Goal: Task Accomplishment & Management: Use online tool/utility

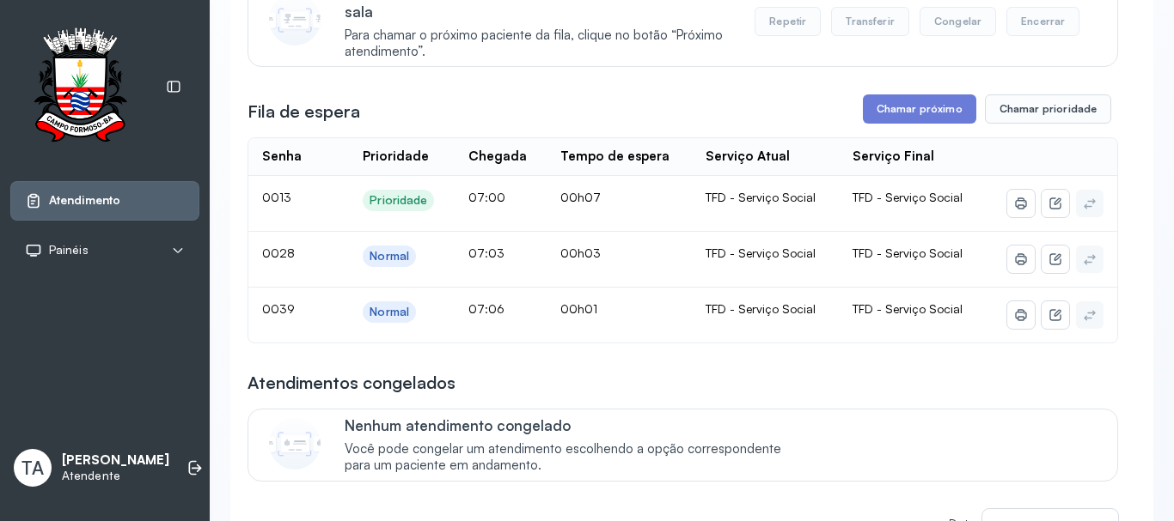
scroll to position [258, 0]
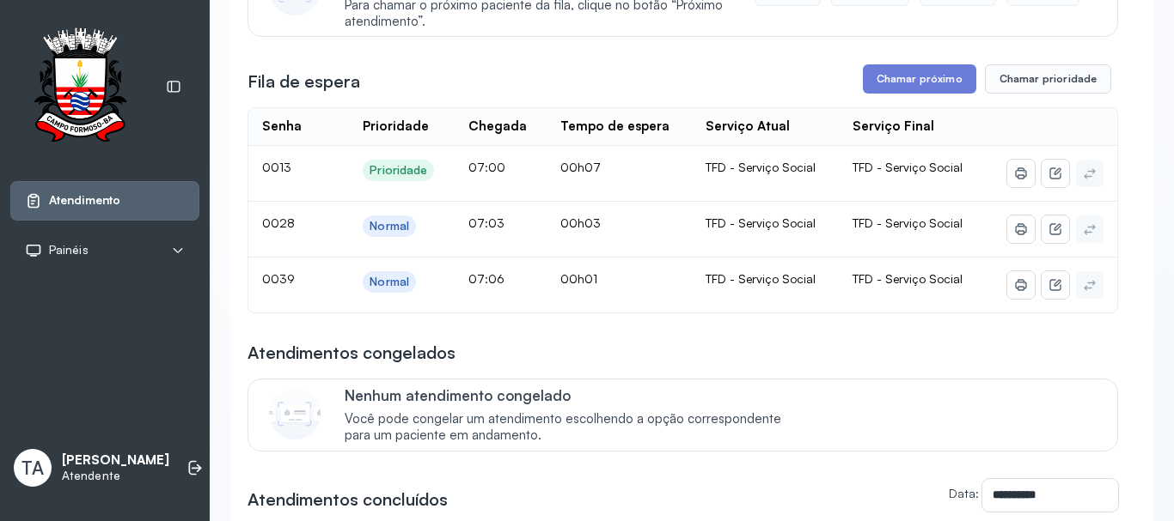
click at [536, 344] on div "**********" at bounding box center [682, 314] width 870 height 804
click at [919, 73] on button "Chamar próximo" at bounding box center [919, 78] width 113 height 29
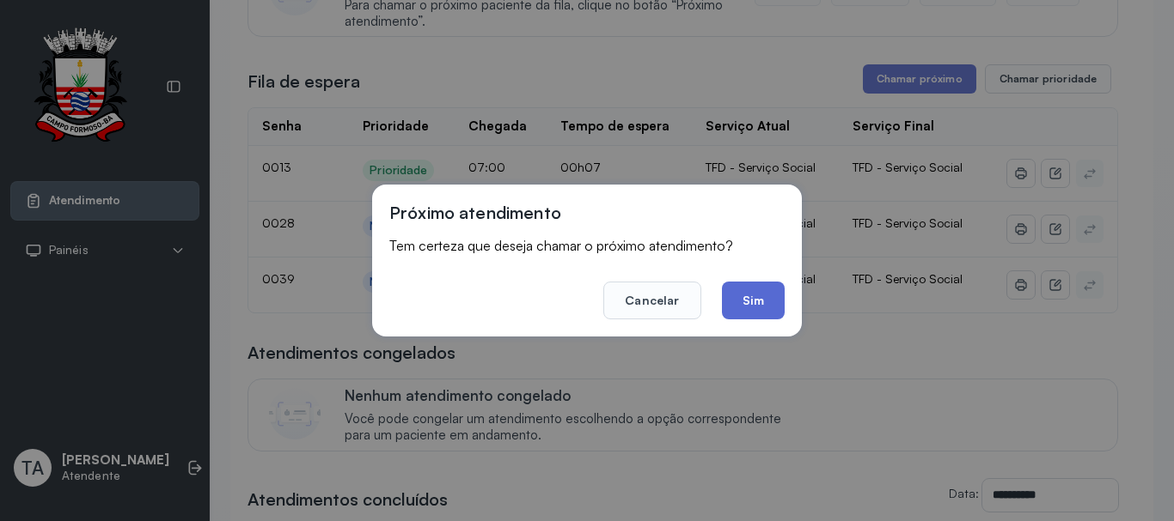
click at [729, 296] on button "Sim" at bounding box center [753, 301] width 63 height 38
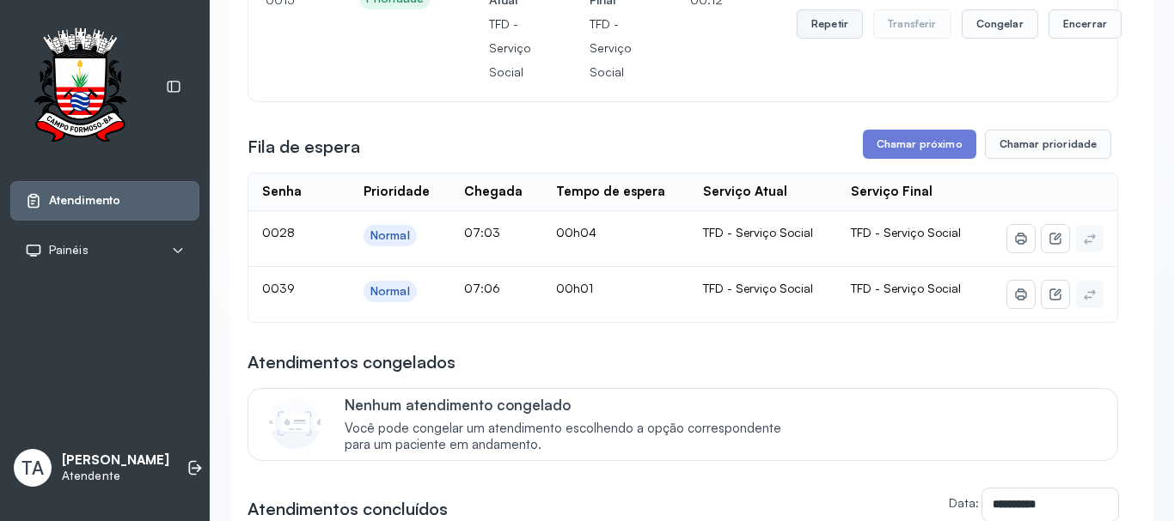
click at [826, 38] on button "Repetir" at bounding box center [829, 23] width 66 height 29
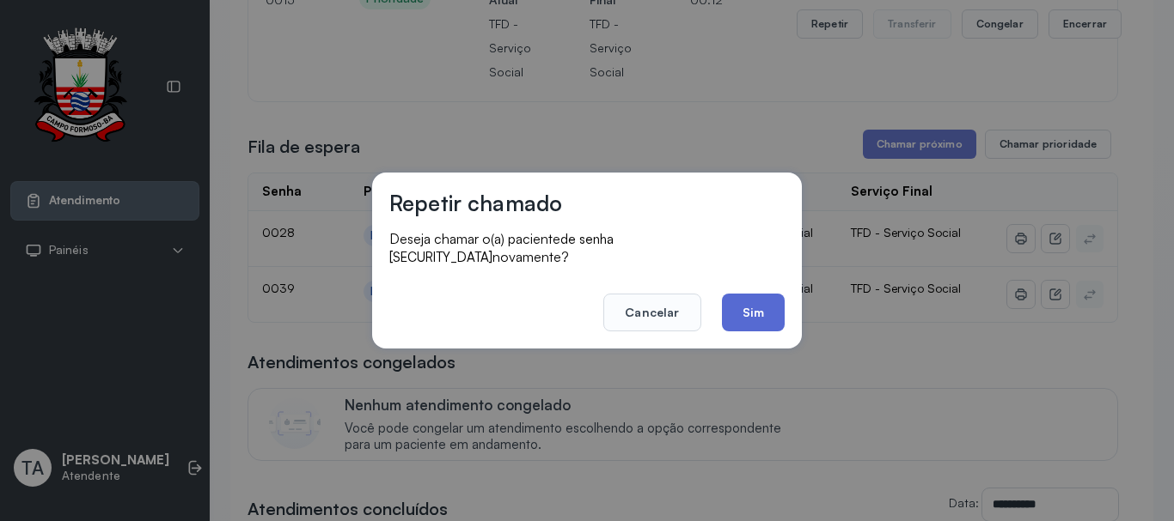
click at [747, 295] on button "Sim" at bounding box center [753, 313] width 63 height 38
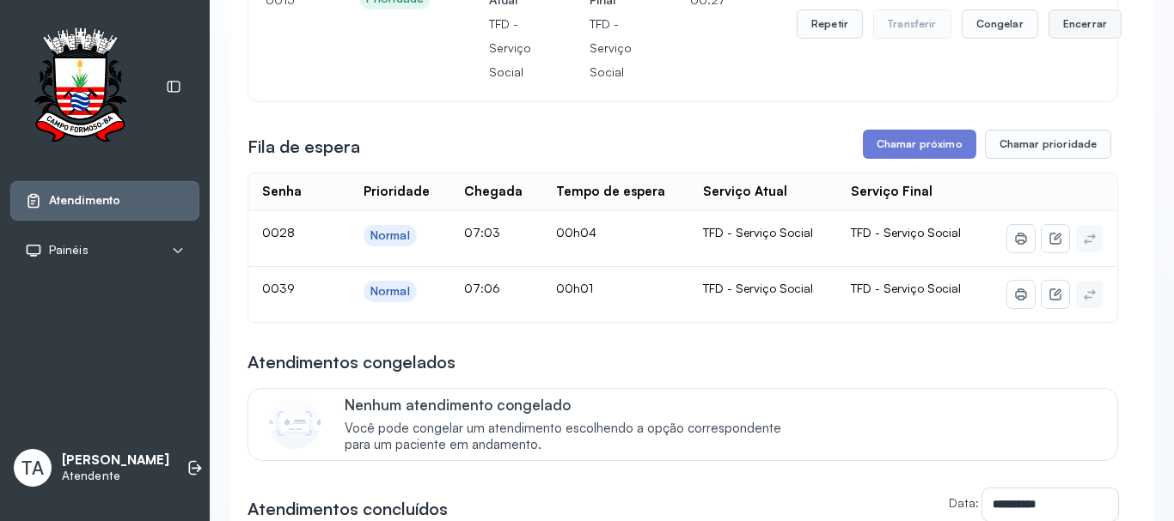
click at [1058, 36] on button "Encerrar" at bounding box center [1084, 23] width 73 height 29
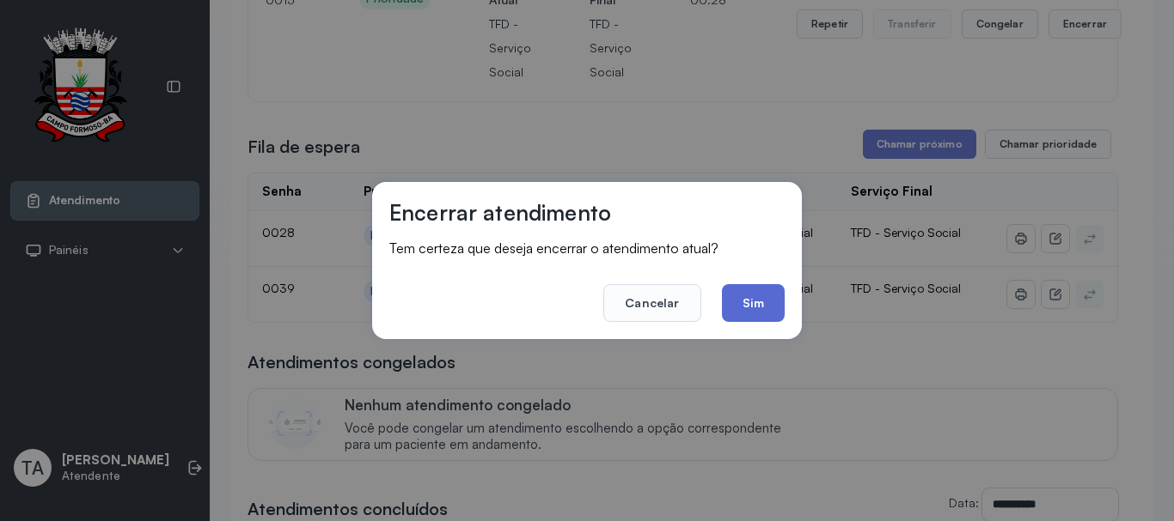
click at [769, 318] on button "Sim" at bounding box center [753, 303] width 63 height 38
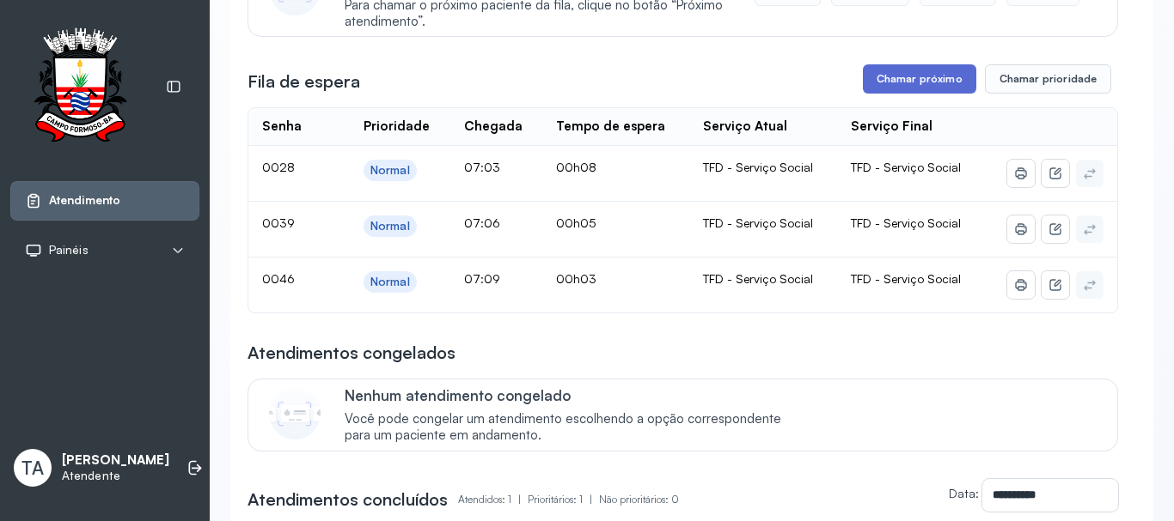
click at [876, 84] on button "Chamar próximo" at bounding box center [919, 78] width 113 height 29
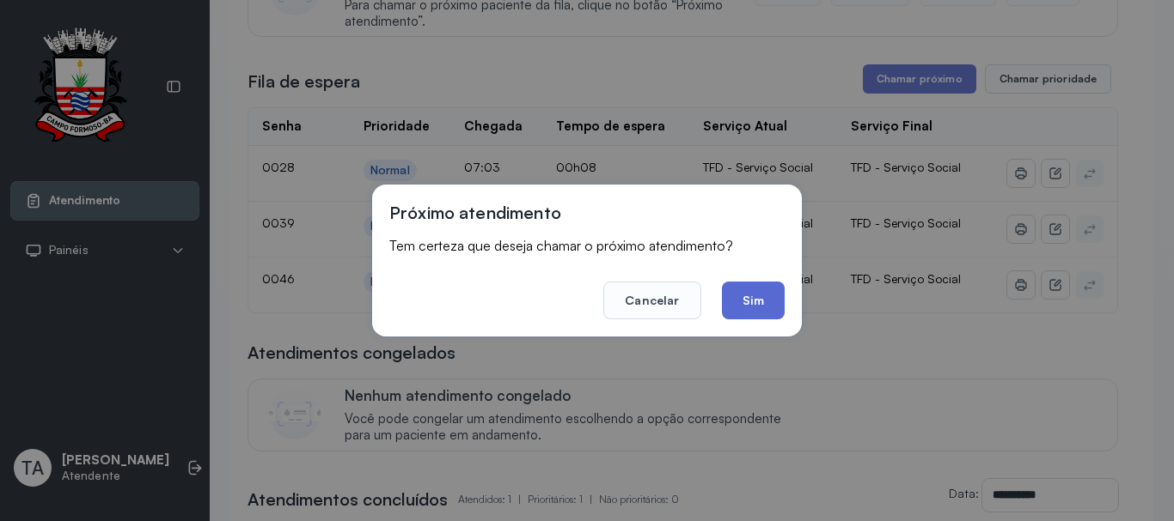
click at [741, 307] on button "Sim" at bounding box center [753, 301] width 63 height 38
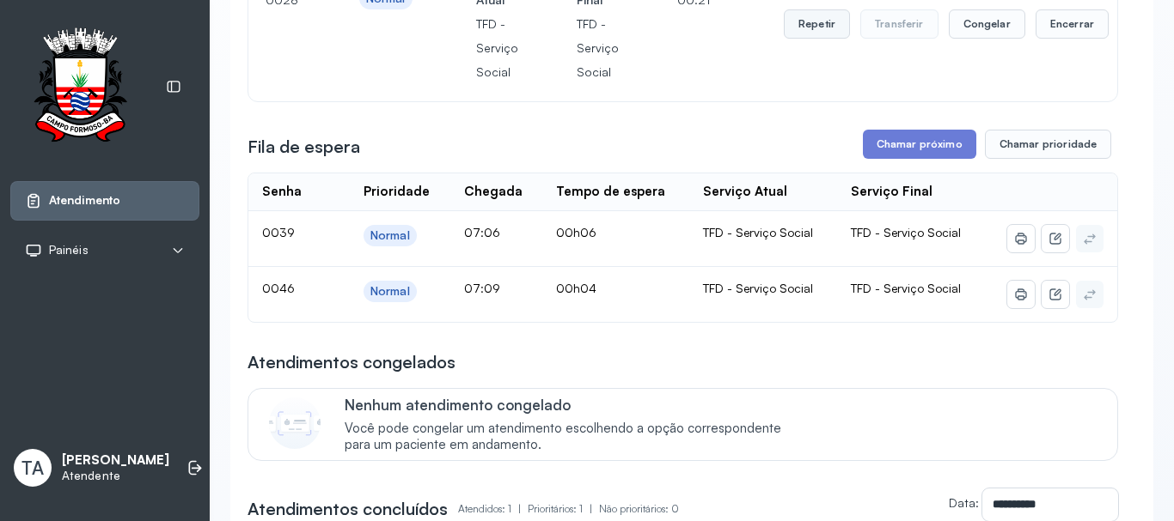
click at [810, 30] on button "Repetir" at bounding box center [816, 23] width 66 height 29
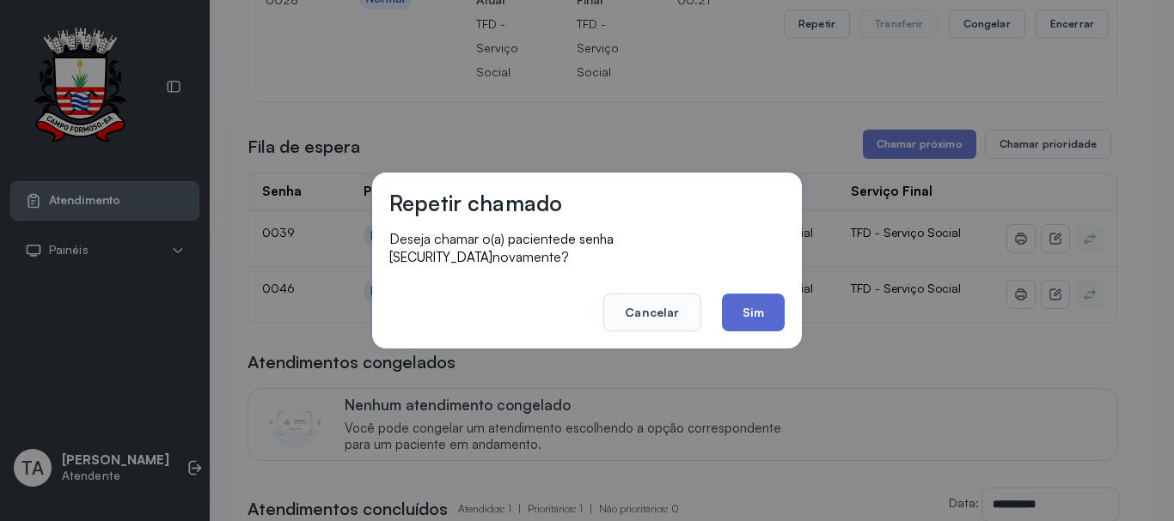
click at [763, 300] on footer "Cancelar Sim" at bounding box center [586, 301] width 395 height 62
click at [763, 300] on button "Sim" at bounding box center [753, 313] width 63 height 38
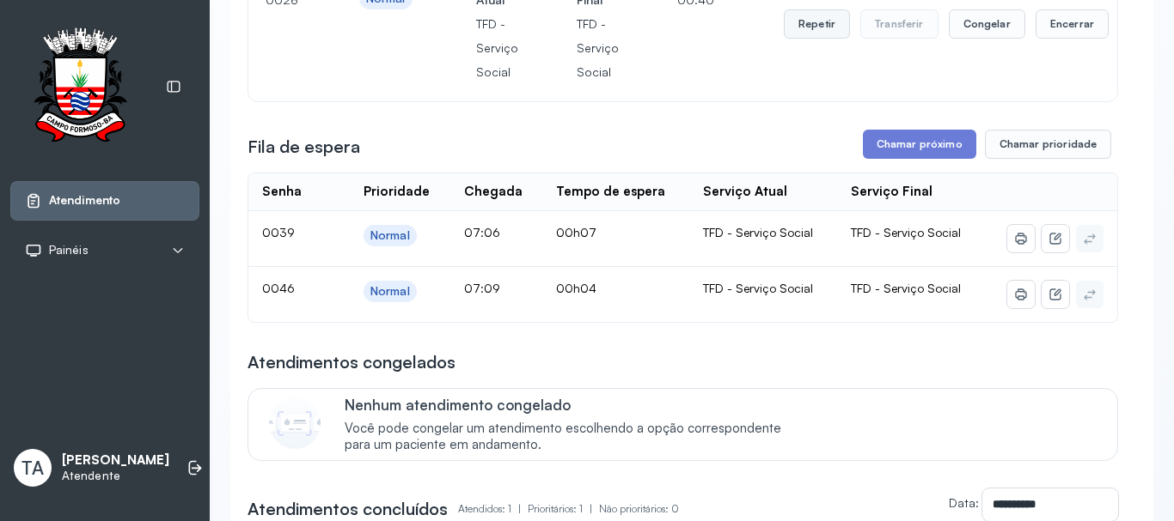
click at [812, 30] on button "Repetir" at bounding box center [816, 23] width 66 height 29
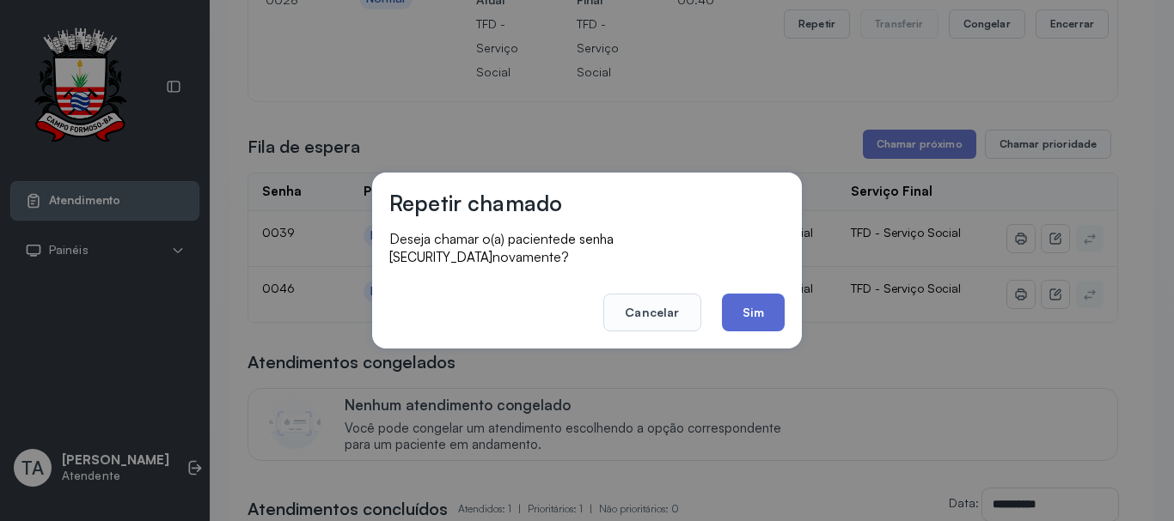
click at [766, 308] on button "Sim" at bounding box center [753, 313] width 63 height 38
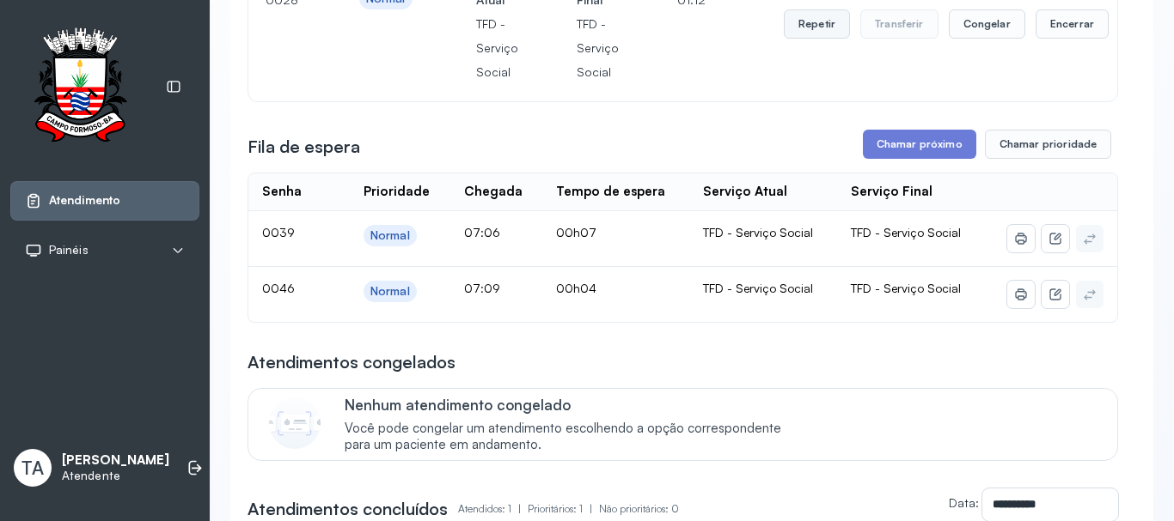
click at [820, 36] on button "Repetir" at bounding box center [816, 23] width 66 height 29
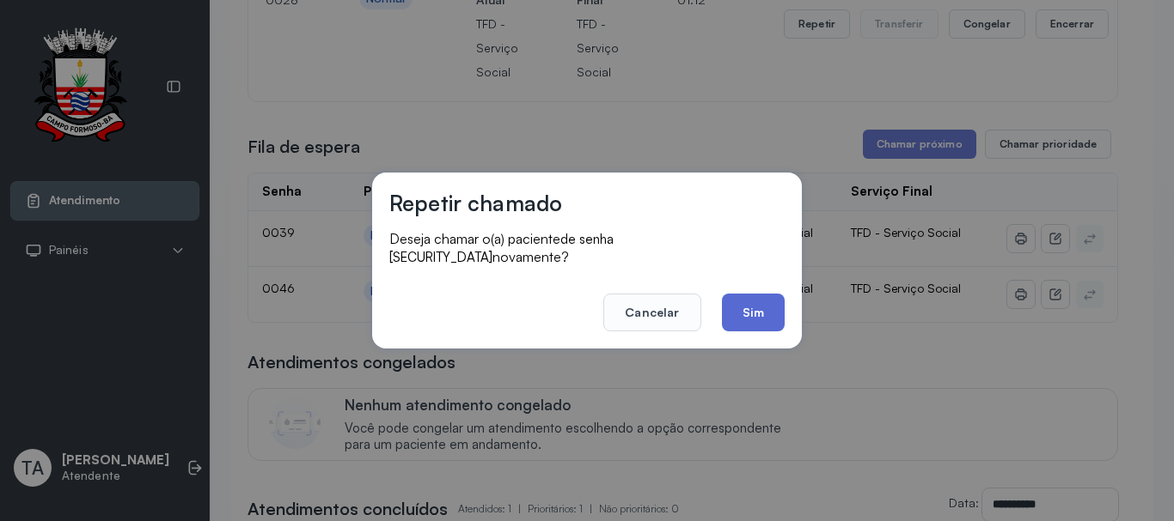
click at [765, 311] on button "Sim" at bounding box center [753, 313] width 63 height 38
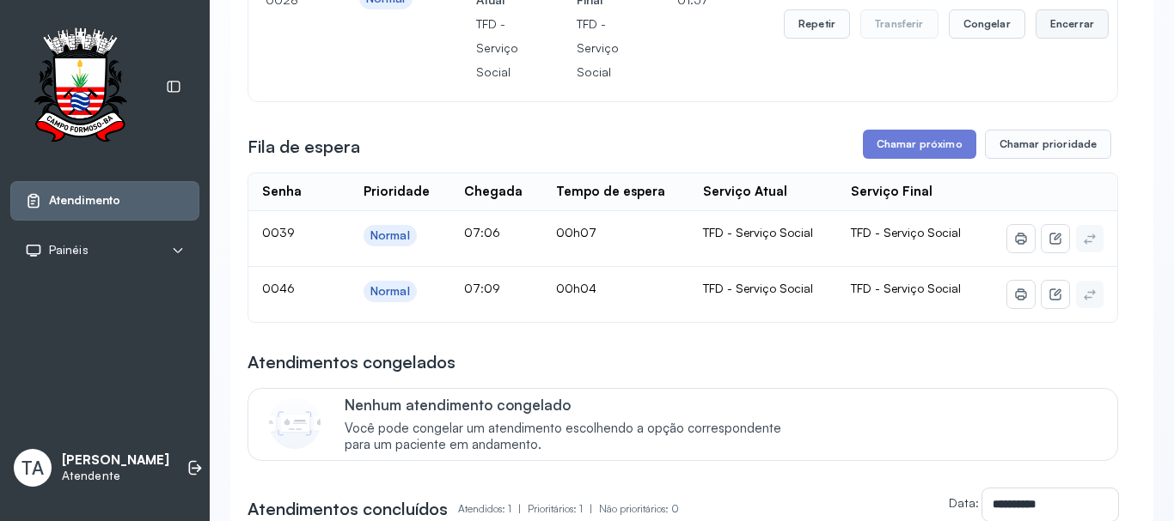
click at [1040, 27] on button "Encerrar" at bounding box center [1071, 23] width 73 height 29
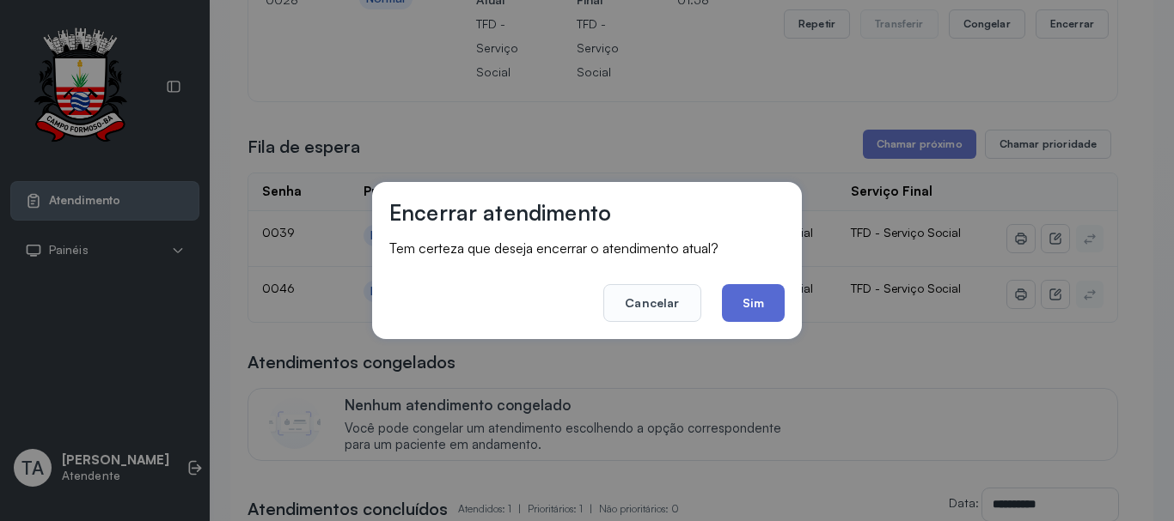
click at [761, 314] on button "Sim" at bounding box center [753, 303] width 63 height 38
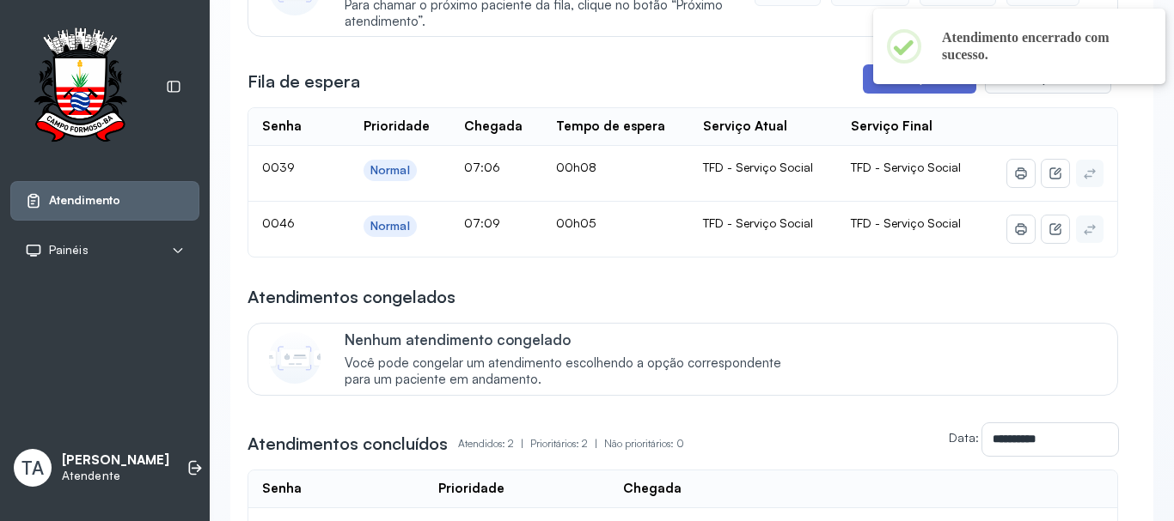
click at [869, 84] on button "Chamar próximo" at bounding box center [919, 78] width 113 height 29
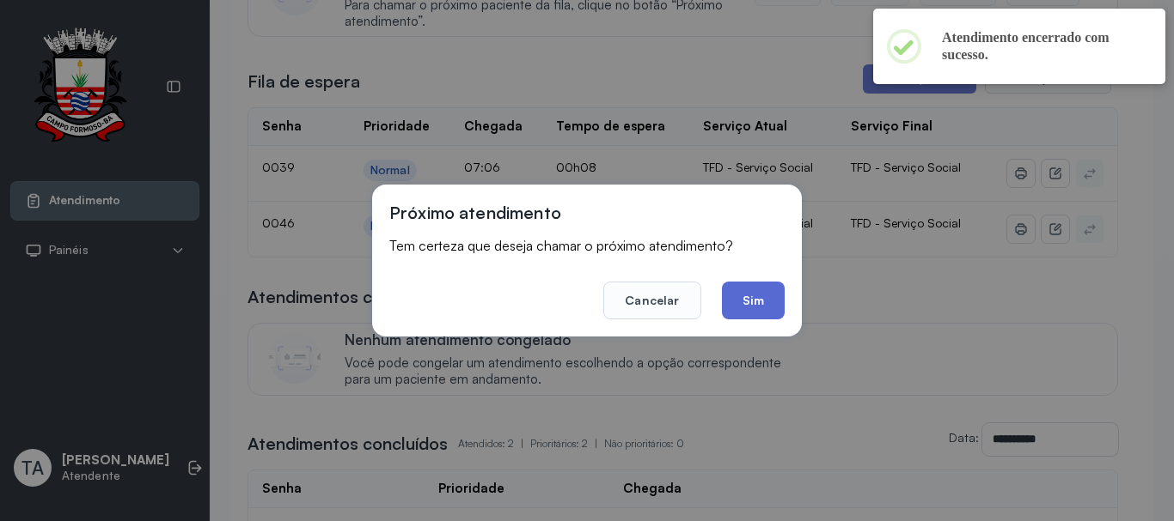
click at [752, 306] on button "Sim" at bounding box center [753, 301] width 63 height 38
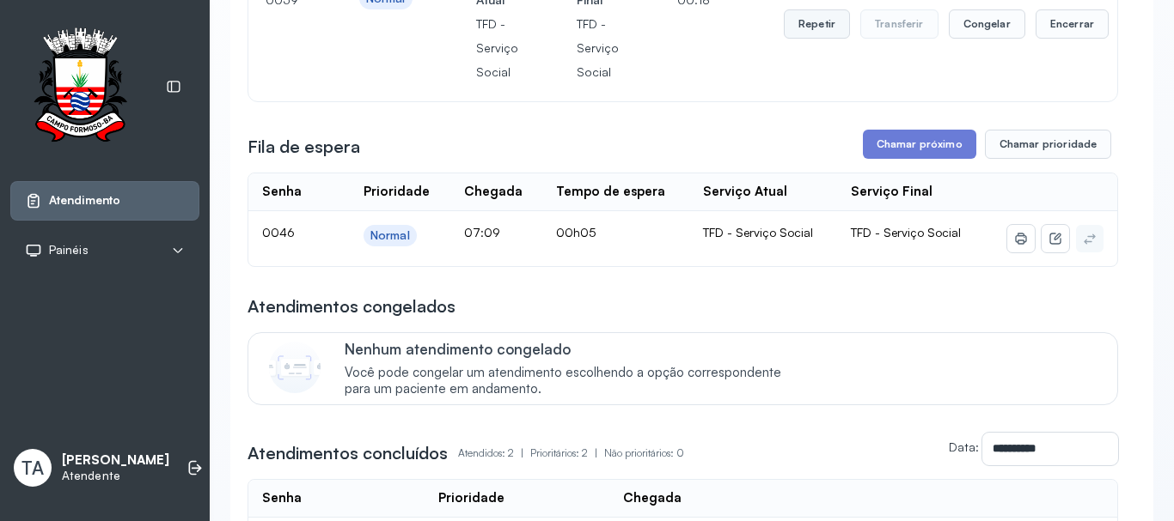
click at [794, 38] on button "Repetir" at bounding box center [816, 23] width 66 height 29
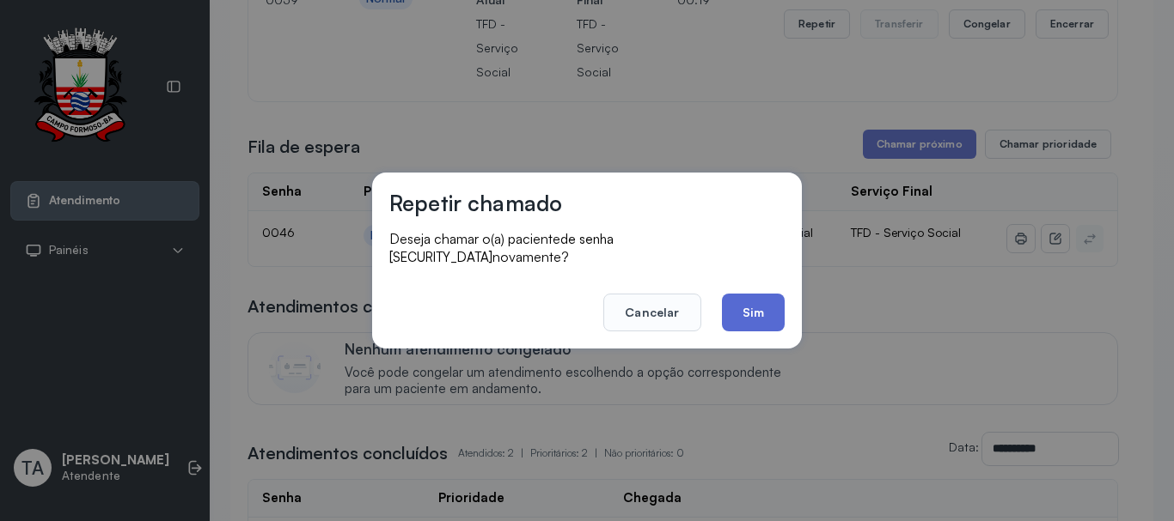
click at [746, 320] on button "Sim" at bounding box center [753, 313] width 63 height 38
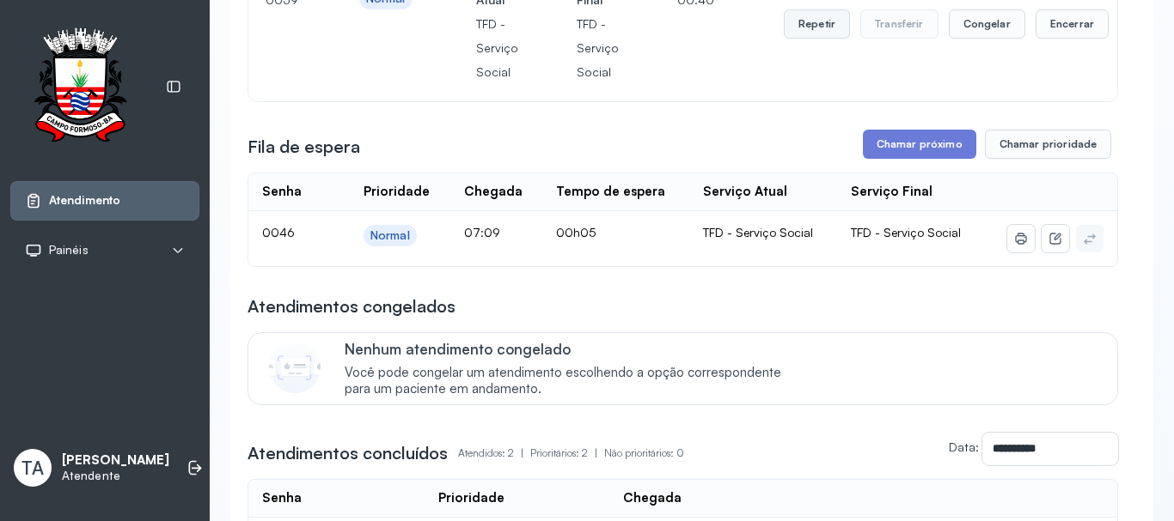
click at [783, 26] on button "Repetir" at bounding box center [816, 23] width 66 height 29
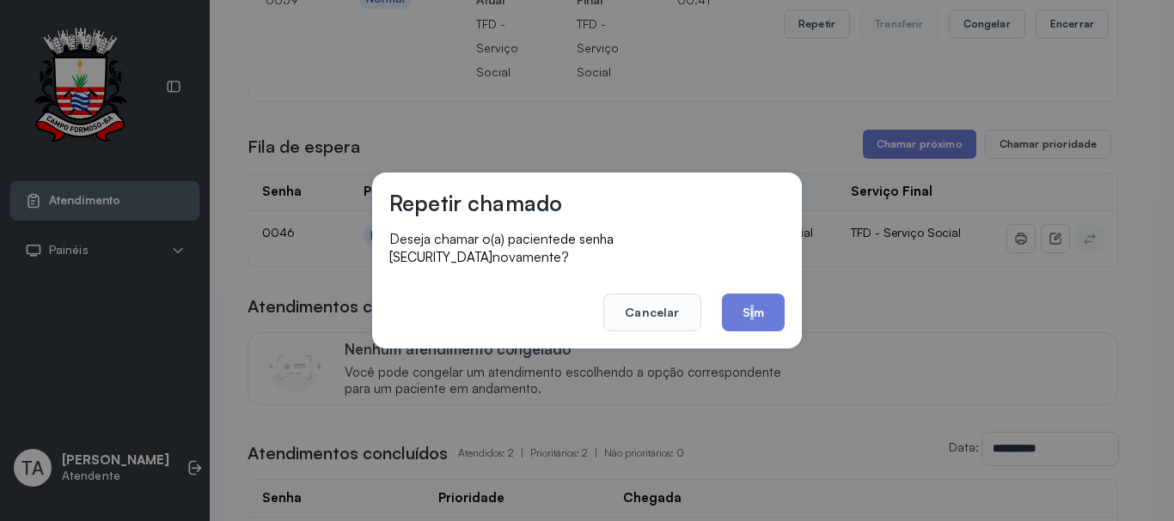
click at [752, 325] on div "Repetir chamado Deseja chamar o(a) paciente de senha 0039 novamente? Cancelar S…" at bounding box center [587, 261] width 430 height 176
click at [754, 294] on button "Sim" at bounding box center [753, 313] width 63 height 38
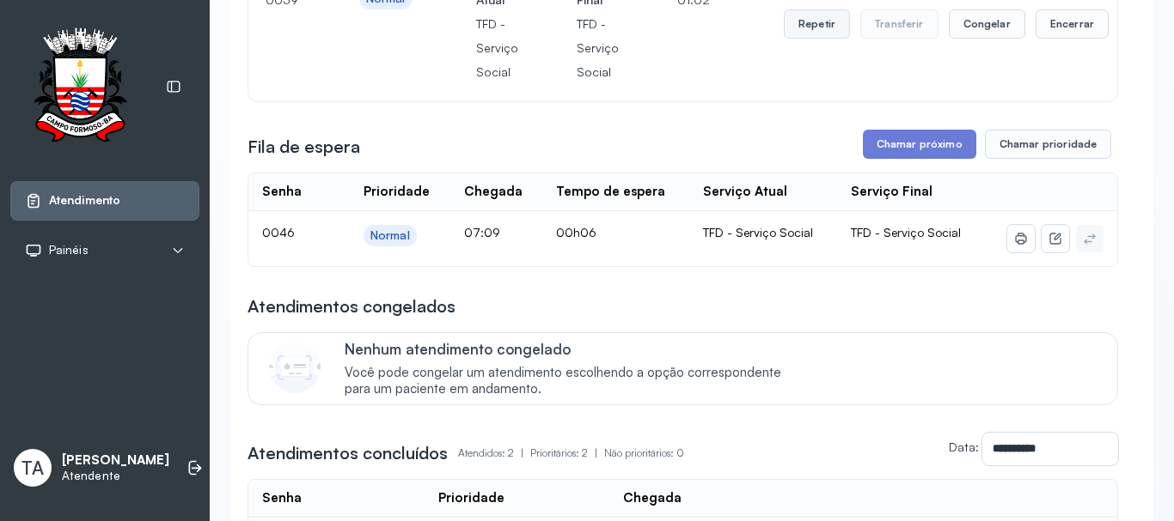
click at [821, 35] on button "Repetir" at bounding box center [816, 23] width 66 height 29
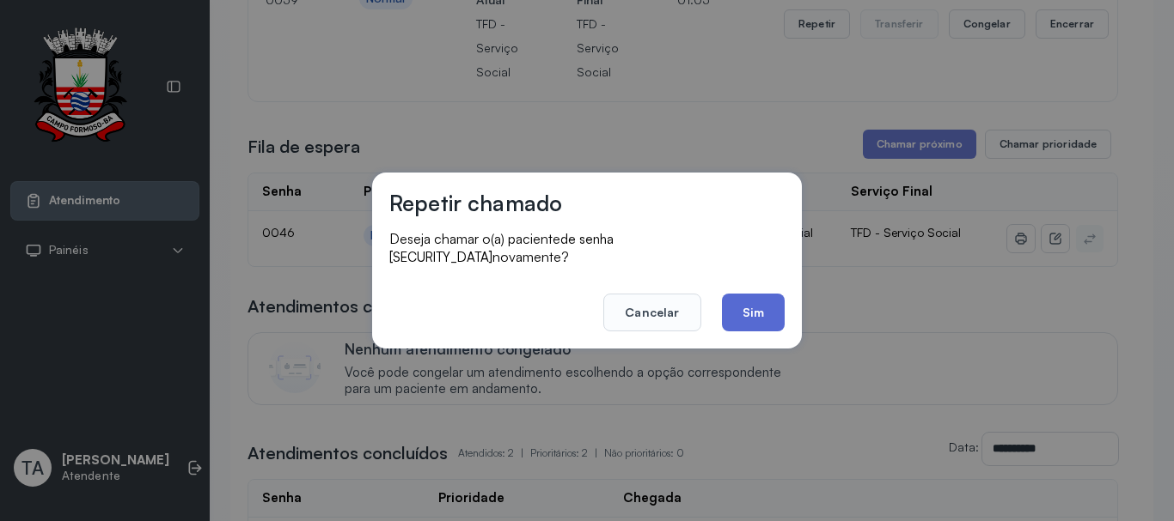
click at [738, 307] on button "Sim" at bounding box center [753, 313] width 63 height 38
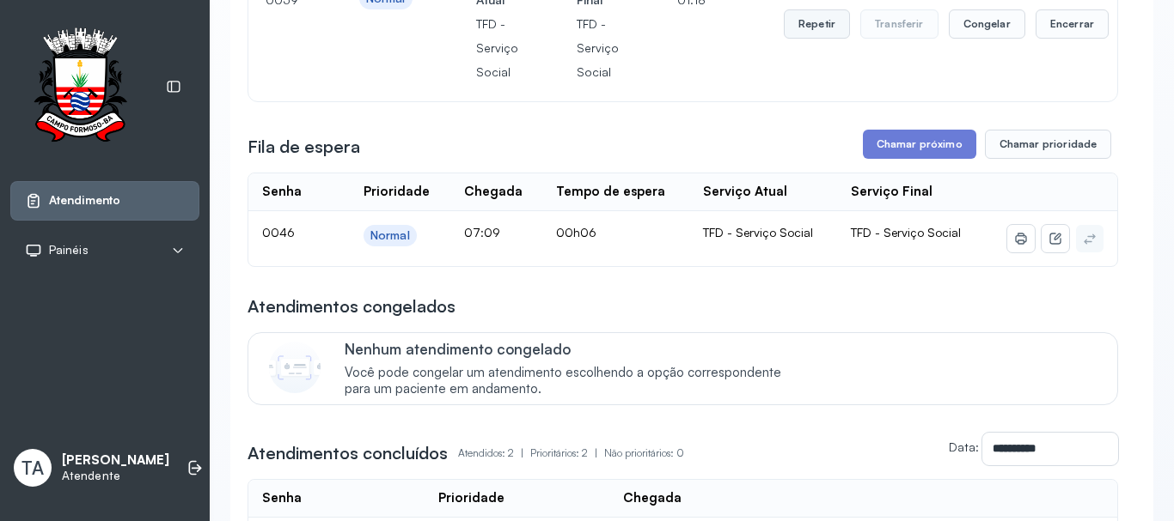
click at [810, 29] on button "Repetir" at bounding box center [816, 23] width 66 height 29
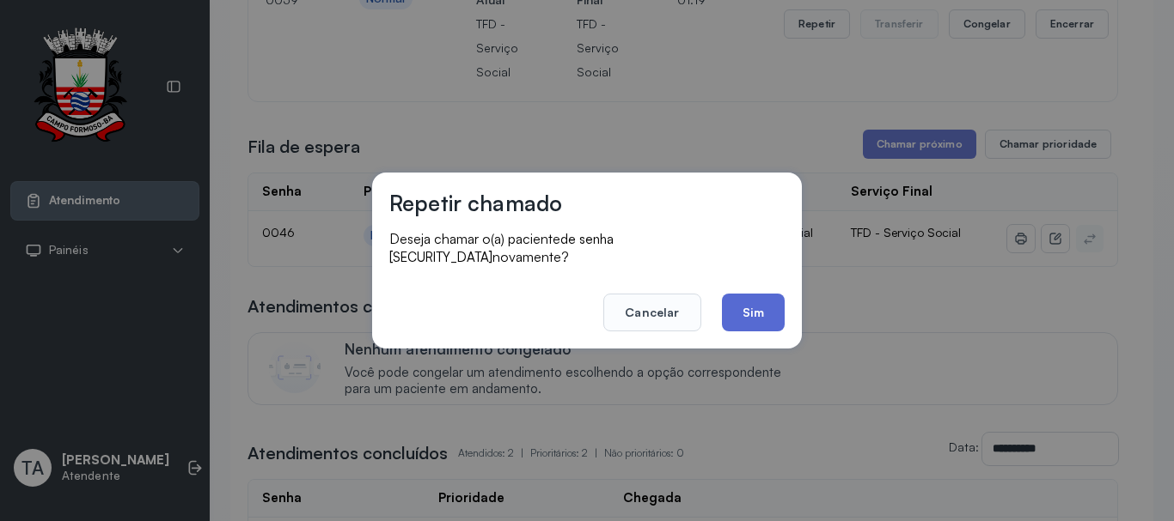
click at [755, 307] on button "Sim" at bounding box center [753, 313] width 63 height 38
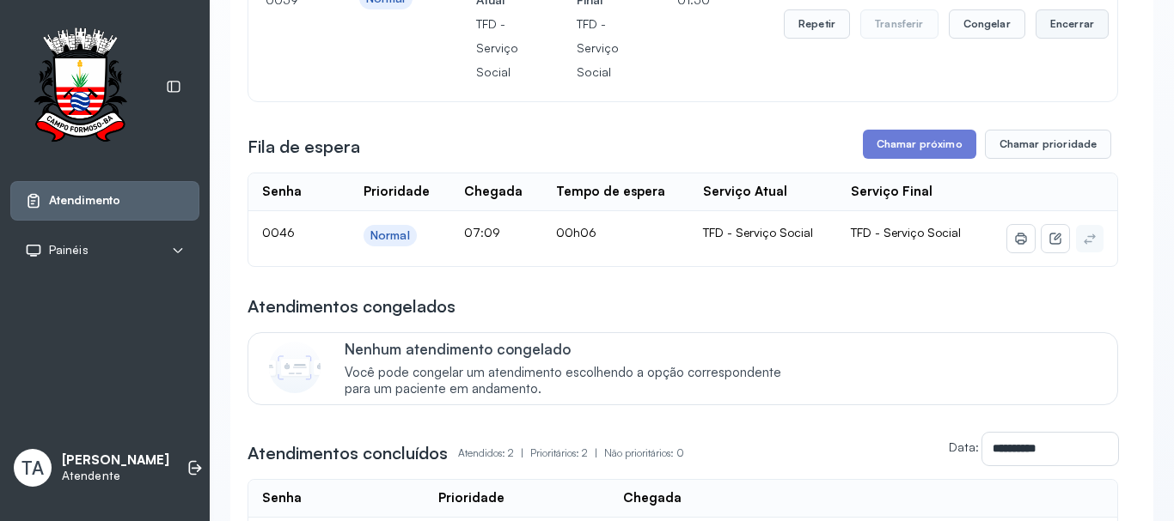
click at [1067, 34] on button "Encerrar" at bounding box center [1071, 23] width 73 height 29
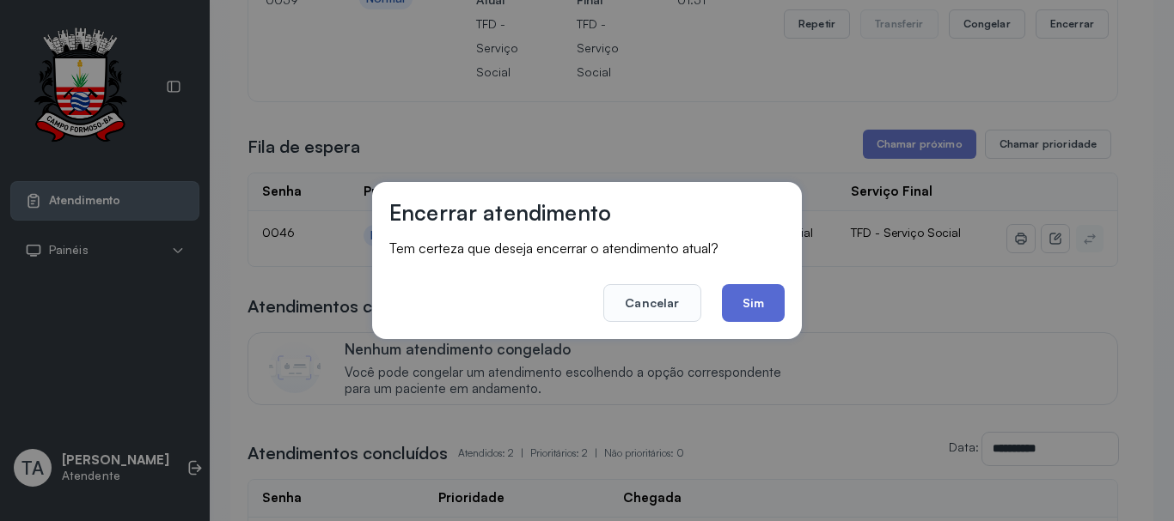
click at [771, 290] on button "Sim" at bounding box center [753, 303] width 63 height 38
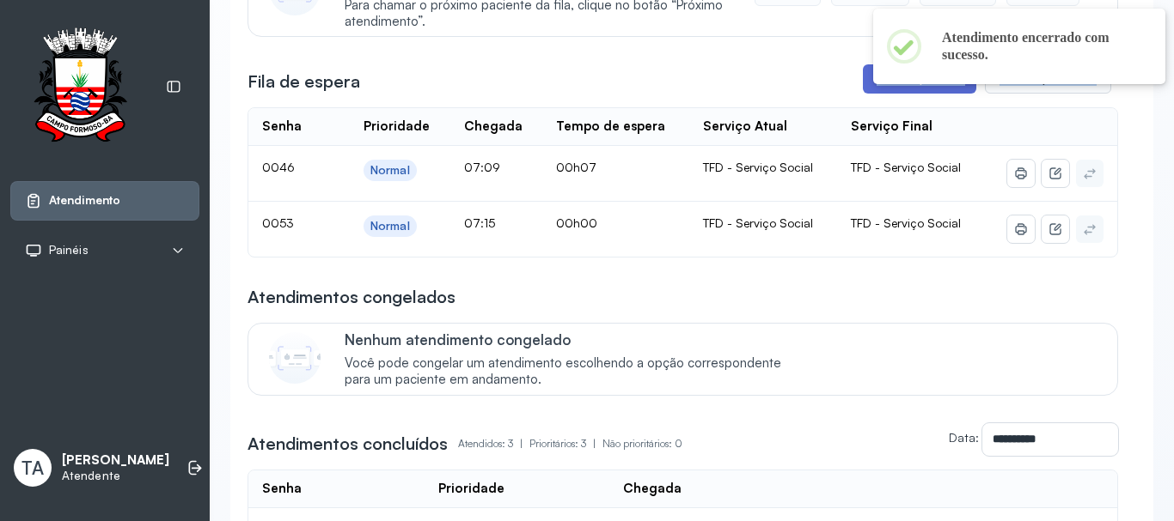
click at [866, 95] on div "**********" at bounding box center [682, 285] width 870 height 746
click at [866, 94] on button "Chamar próximo" at bounding box center [919, 78] width 113 height 29
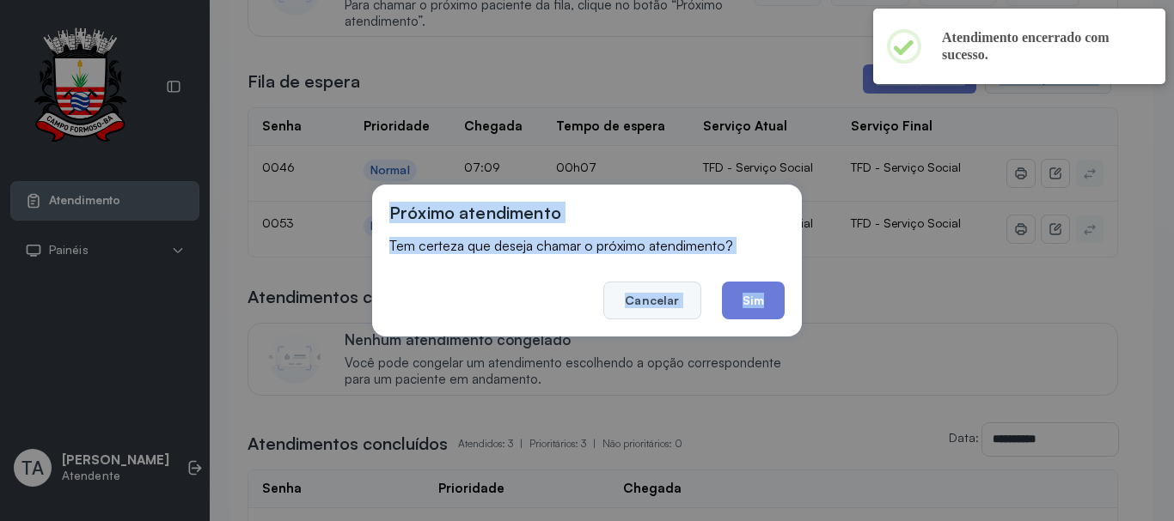
click at [642, 303] on button "Cancelar" at bounding box center [651, 301] width 97 height 38
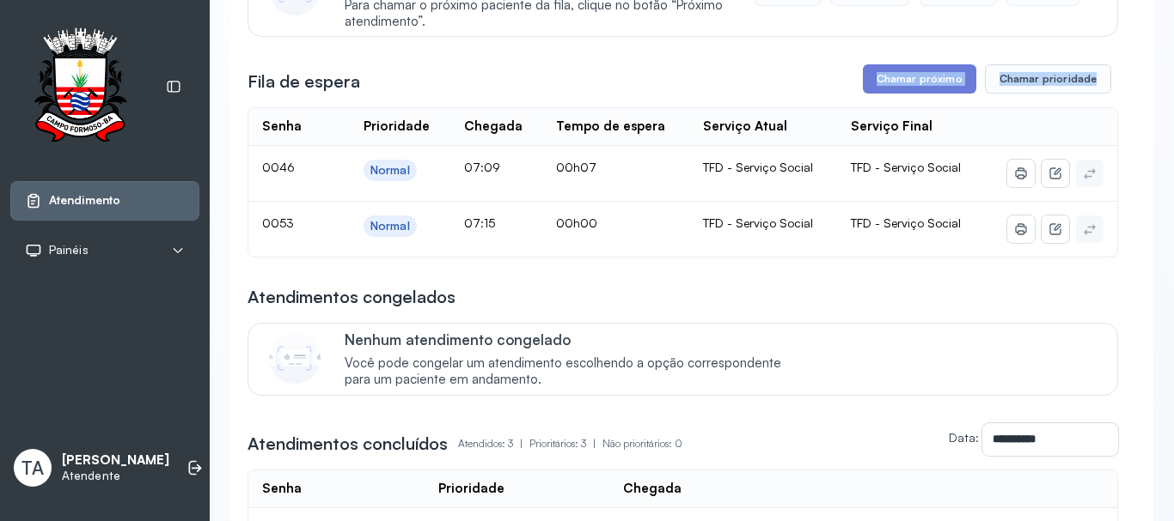
click at [868, 104] on div "**********" at bounding box center [682, 285] width 870 height 746
click at [868, 94] on button "Chamar próximo" at bounding box center [919, 78] width 113 height 29
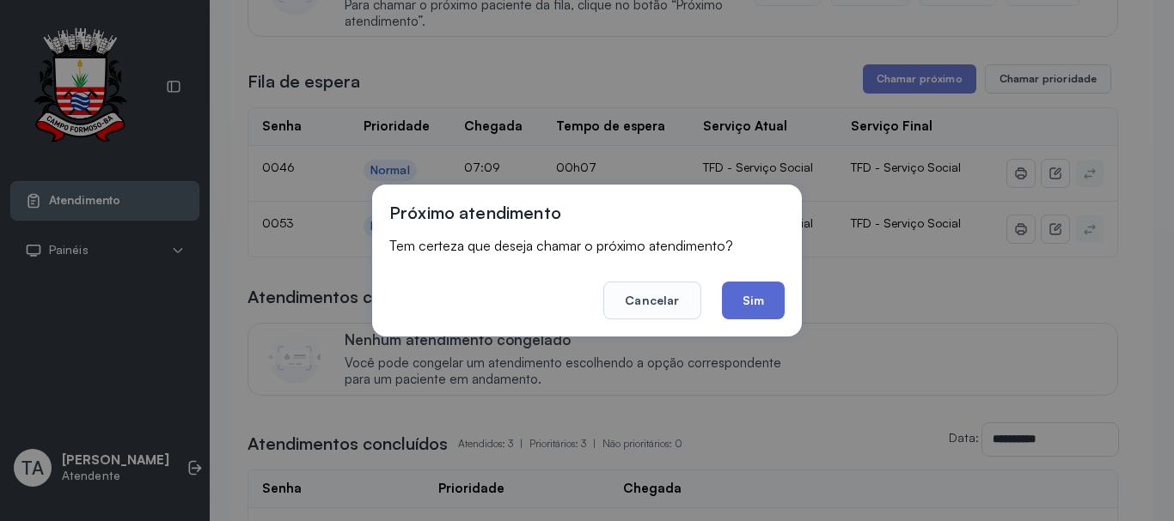
click at [735, 318] on button "Sim" at bounding box center [753, 301] width 63 height 38
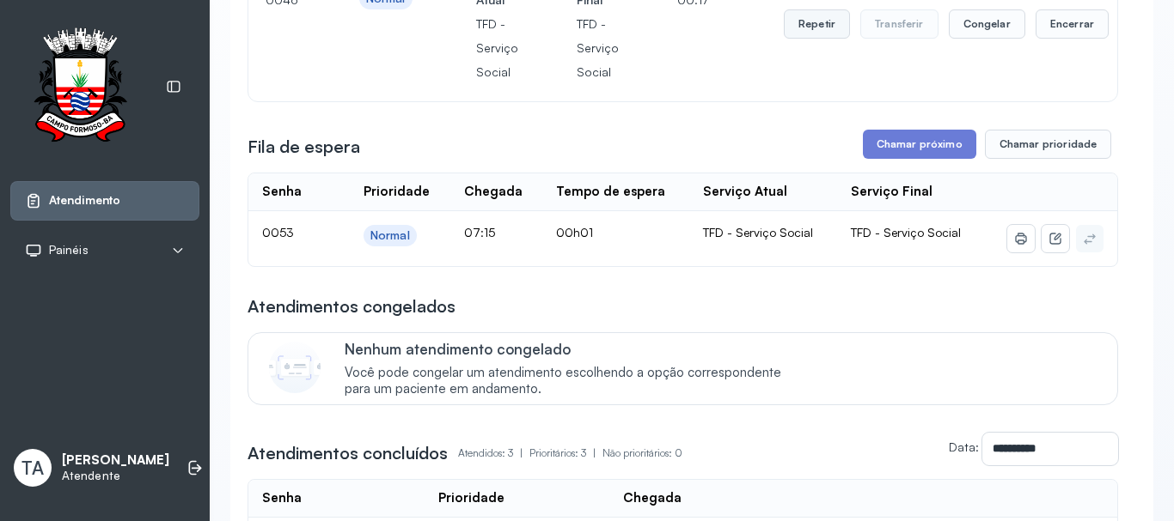
click at [794, 26] on button "Repetir" at bounding box center [816, 23] width 66 height 29
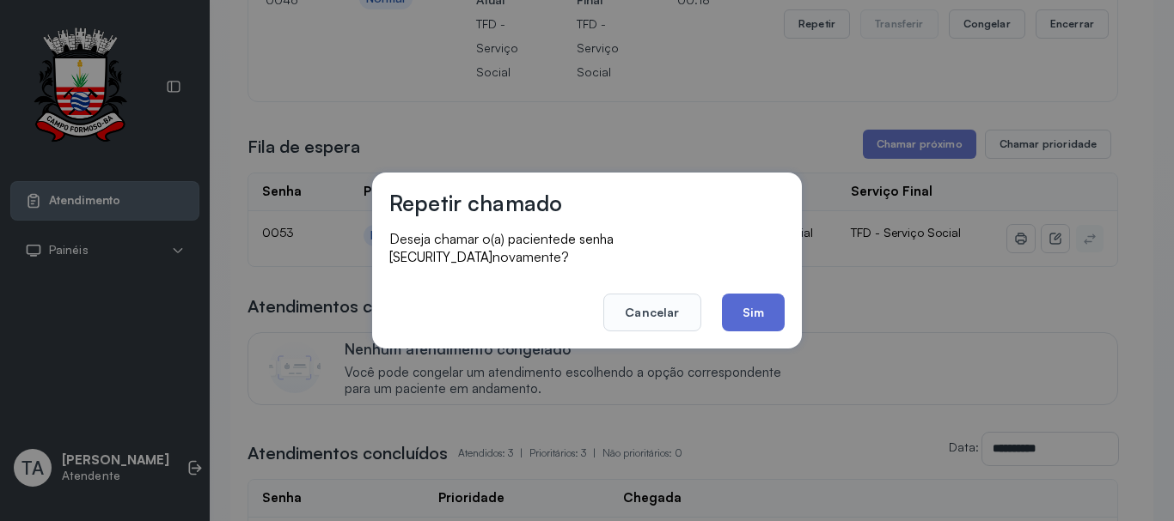
click at [736, 294] on button "Sim" at bounding box center [753, 313] width 63 height 38
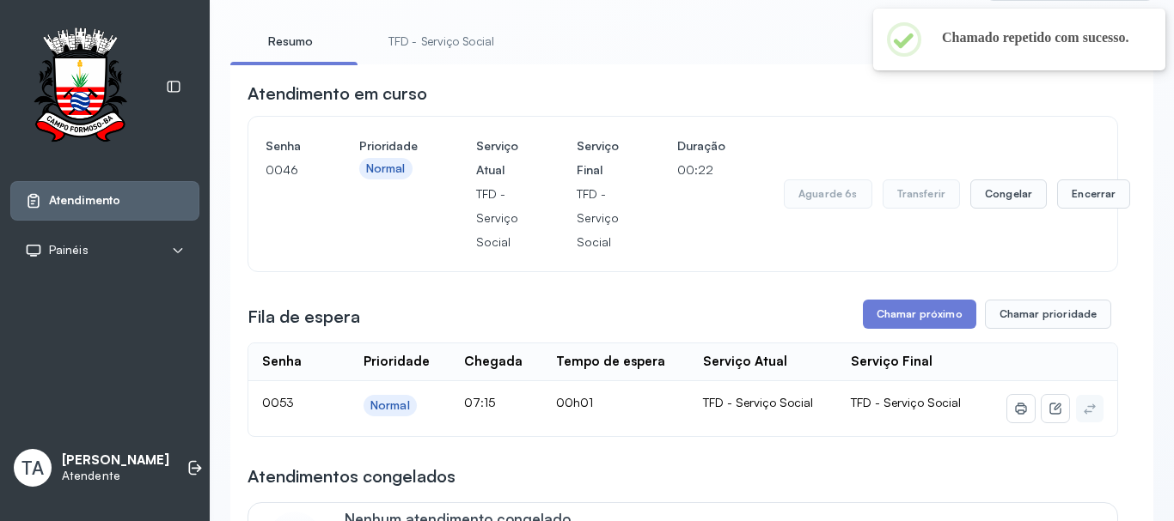
scroll to position [86, 0]
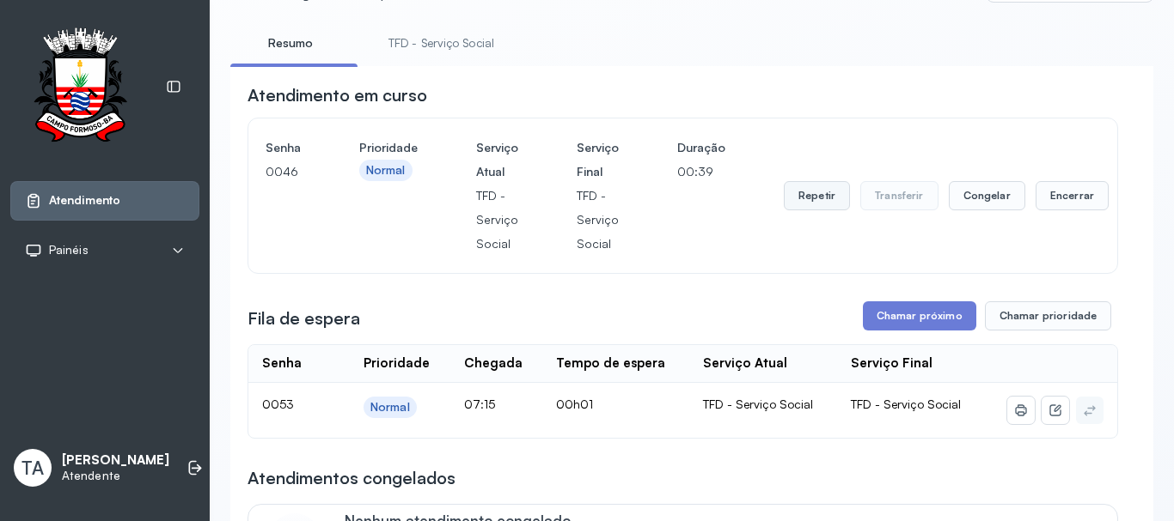
click at [827, 192] on button "Repetir" at bounding box center [816, 195] width 66 height 29
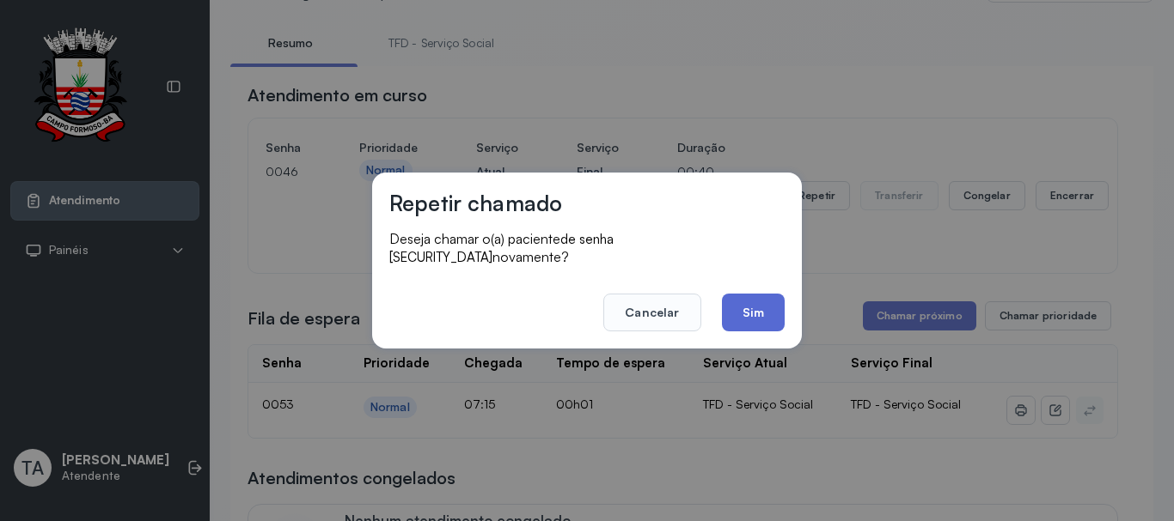
click at [761, 302] on button "Sim" at bounding box center [753, 313] width 63 height 38
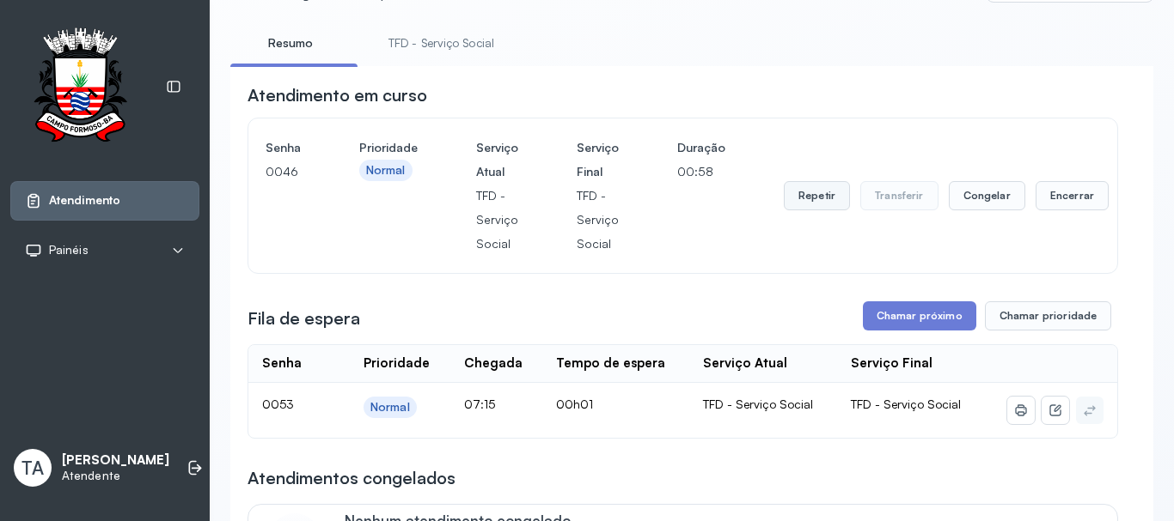
click at [791, 205] on button "Repetir" at bounding box center [816, 195] width 66 height 29
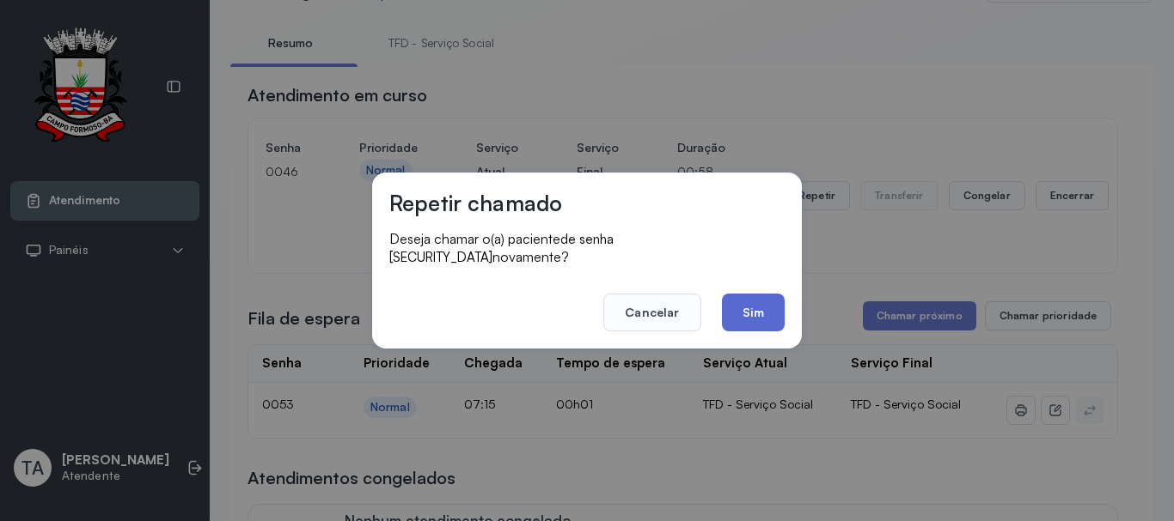
click at [771, 295] on button "Sim" at bounding box center [753, 313] width 63 height 38
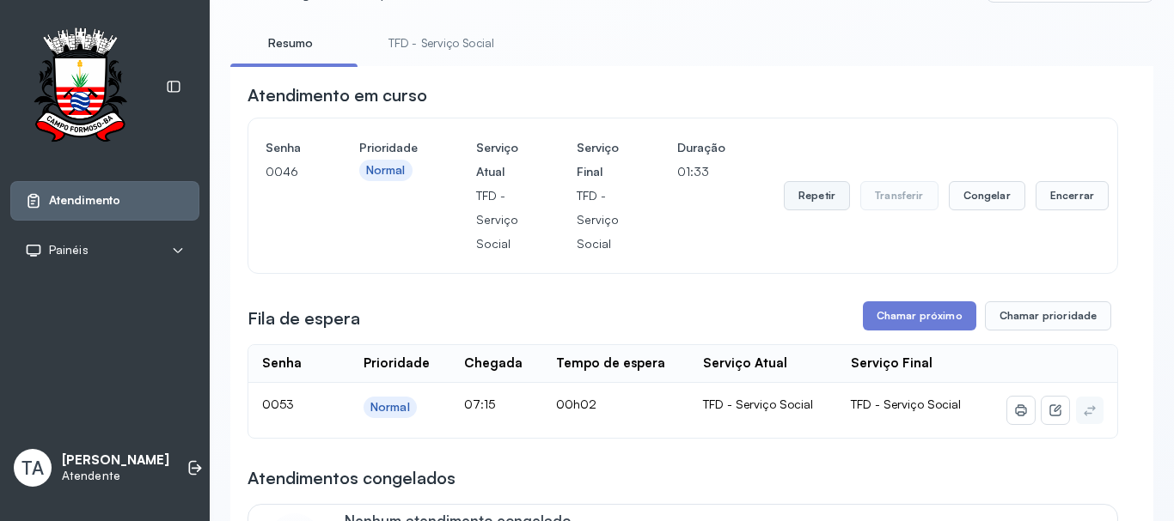
click at [808, 204] on button "Repetir" at bounding box center [816, 195] width 66 height 29
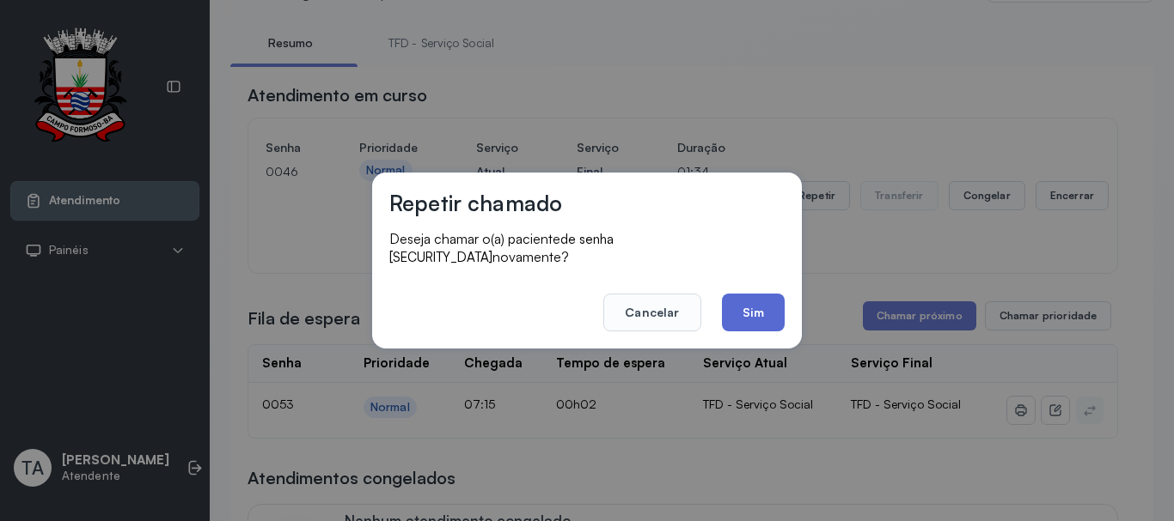
click at [753, 307] on button "Sim" at bounding box center [753, 313] width 63 height 38
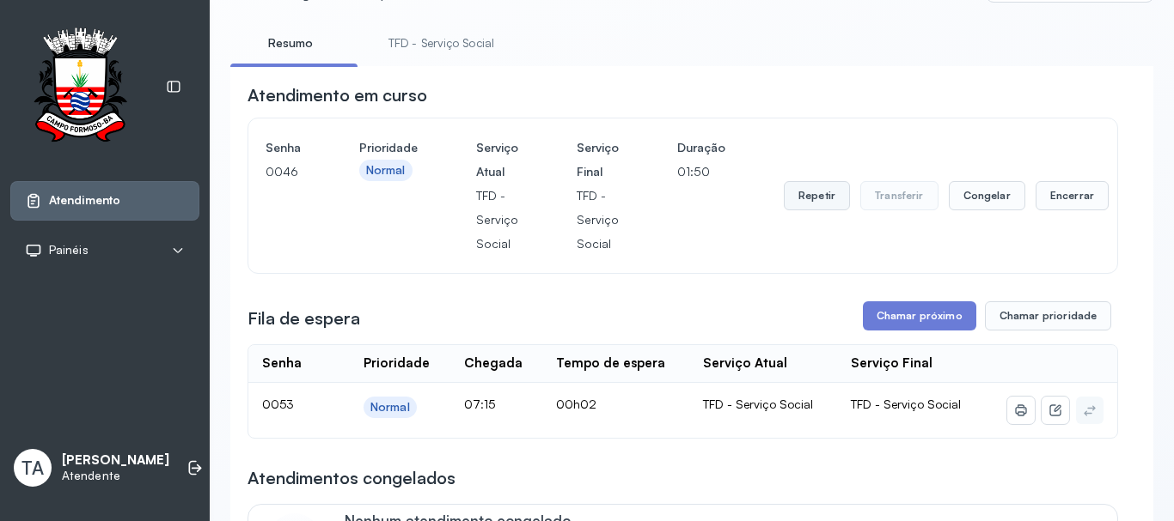
click at [793, 204] on button "Repetir" at bounding box center [816, 195] width 66 height 29
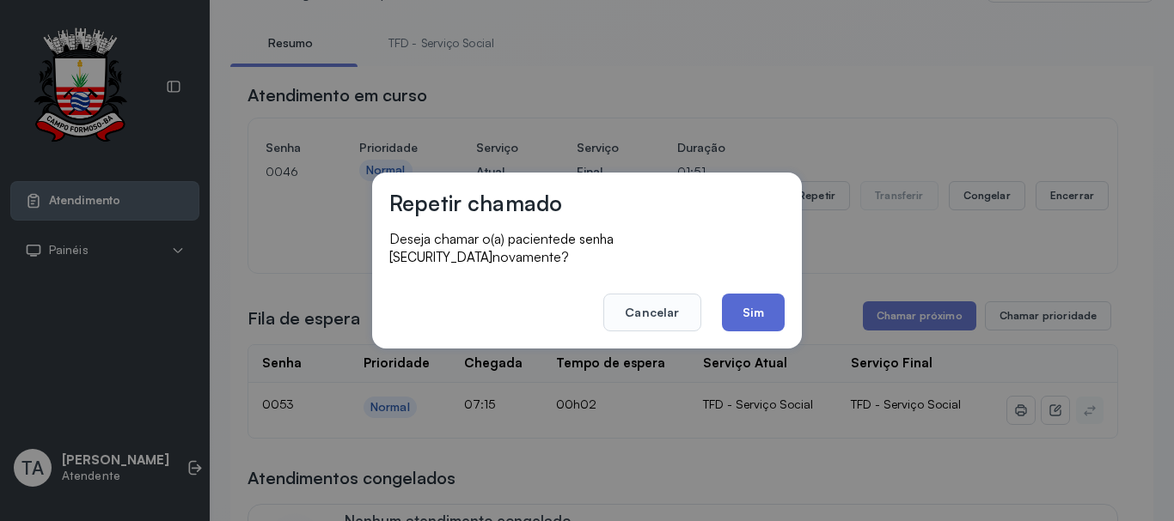
click at [773, 313] on button "Sim" at bounding box center [753, 313] width 63 height 38
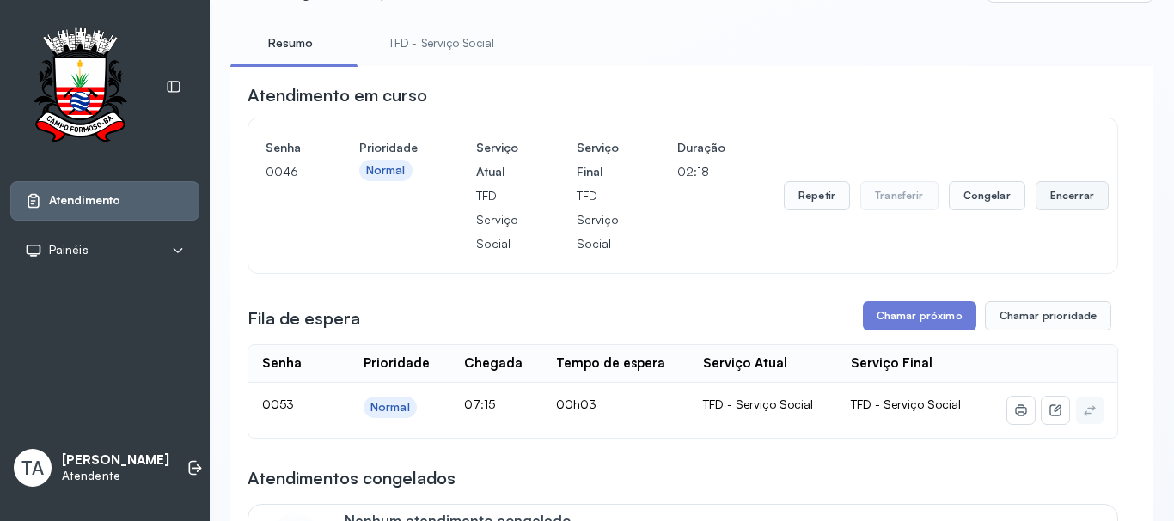
click at [1046, 205] on button "Encerrar" at bounding box center [1071, 195] width 73 height 29
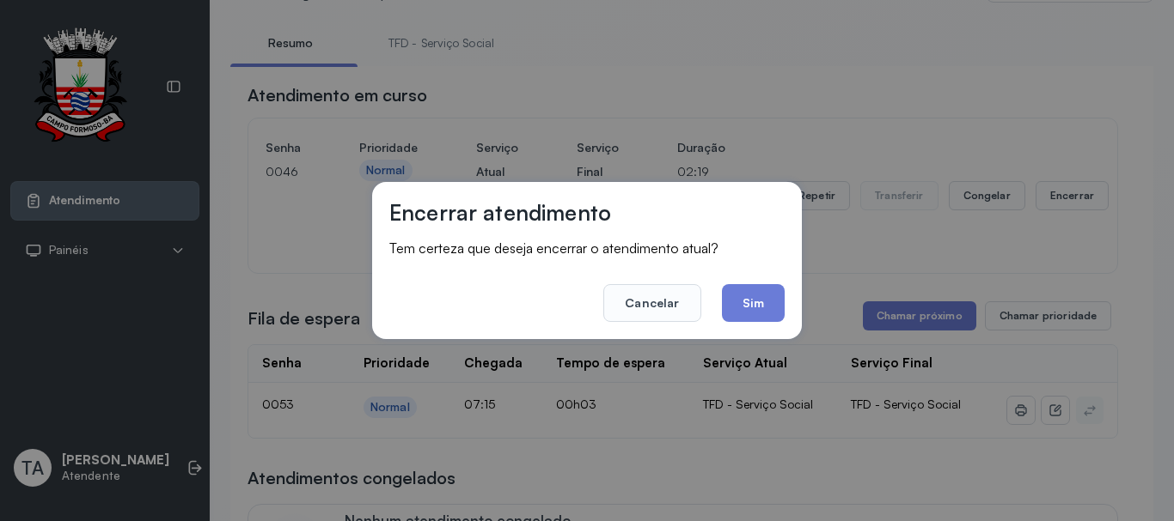
click at [790, 312] on div "Encerrar atendimento Tem certeza que deseja encerrar o atendimento atual? Cance…" at bounding box center [587, 260] width 430 height 157
click at [765, 308] on button "Sim" at bounding box center [753, 303] width 63 height 38
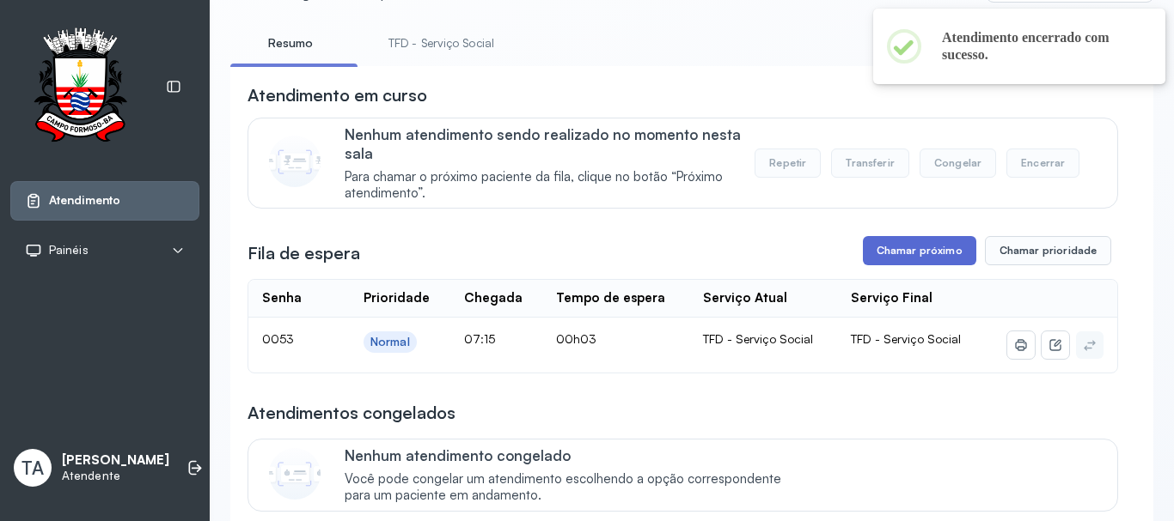
click at [887, 264] on button "Chamar próximo" at bounding box center [919, 250] width 113 height 29
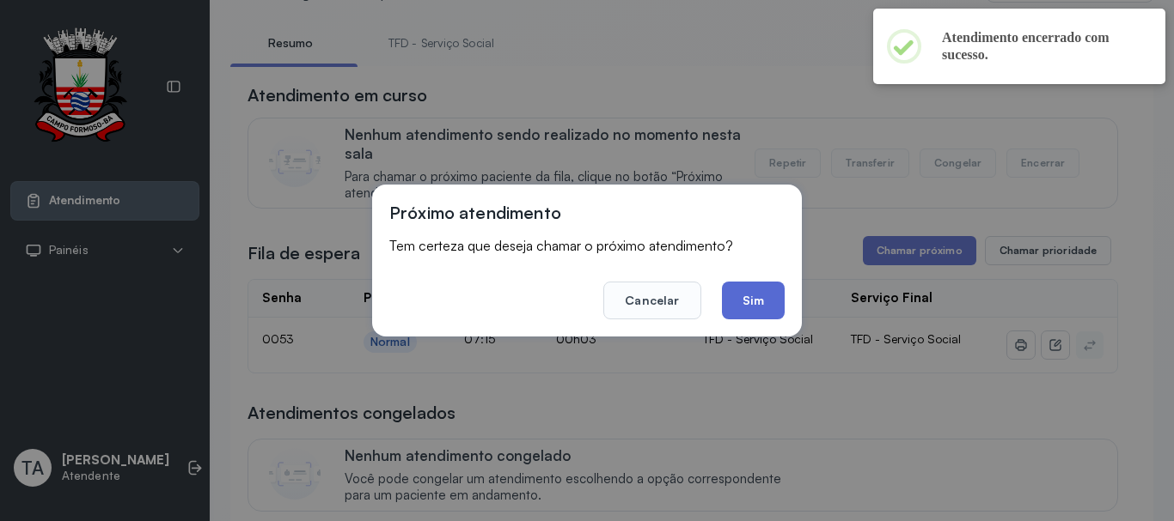
click at [774, 297] on button "Sim" at bounding box center [753, 301] width 63 height 38
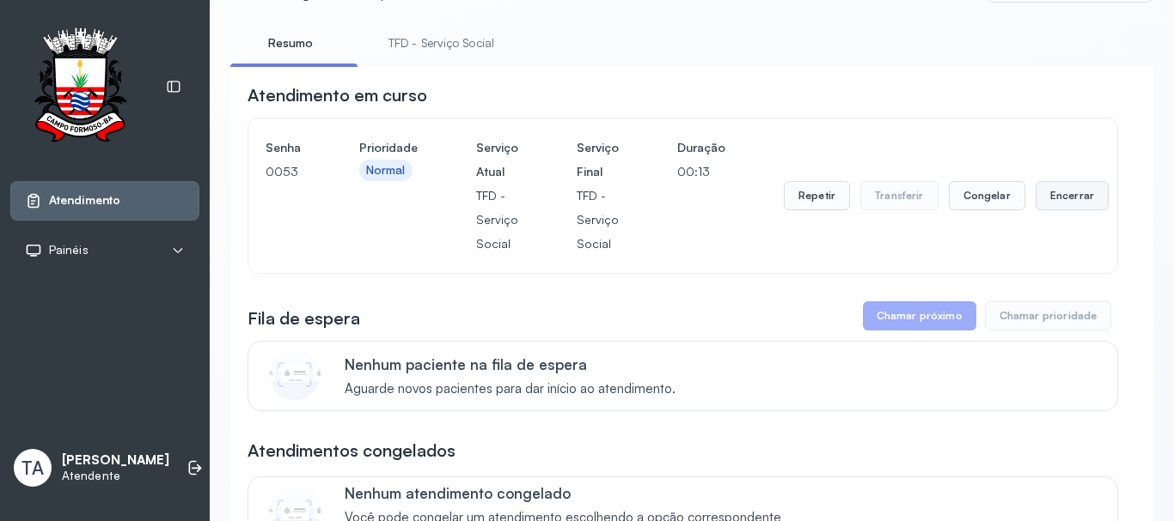
click at [1055, 207] on button "Encerrar" at bounding box center [1071, 195] width 73 height 29
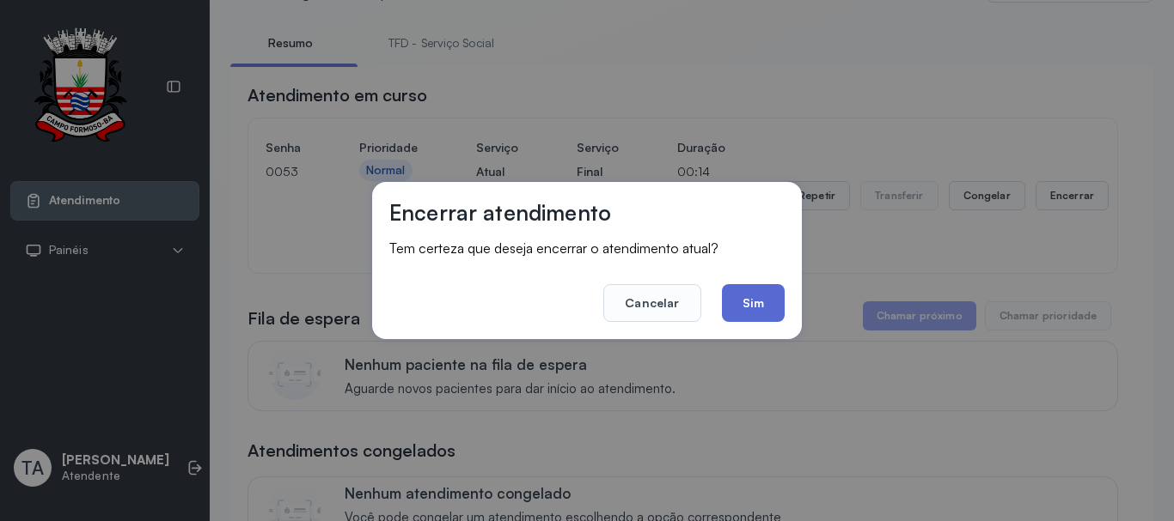
click at [747, 308] on button "Sim" at bounding box center [753, 303] width 63 height 38
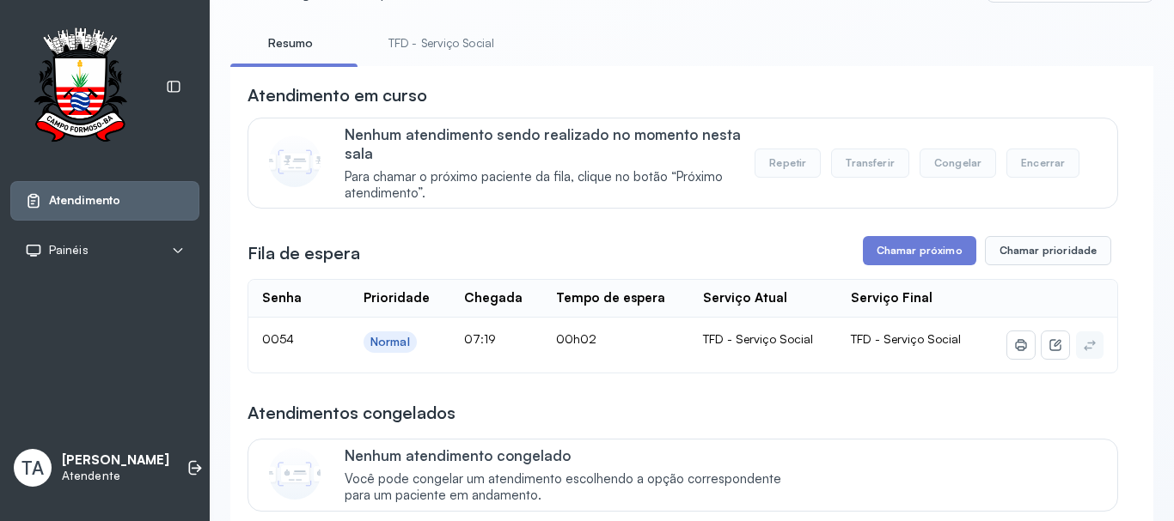
click at [880, 226] on div "**********" at bounding box center [682, 478] width 870 height 790
click at [877, 251] on button "Chamar próximo" at bounding box center [919, 250] width 113 height 29
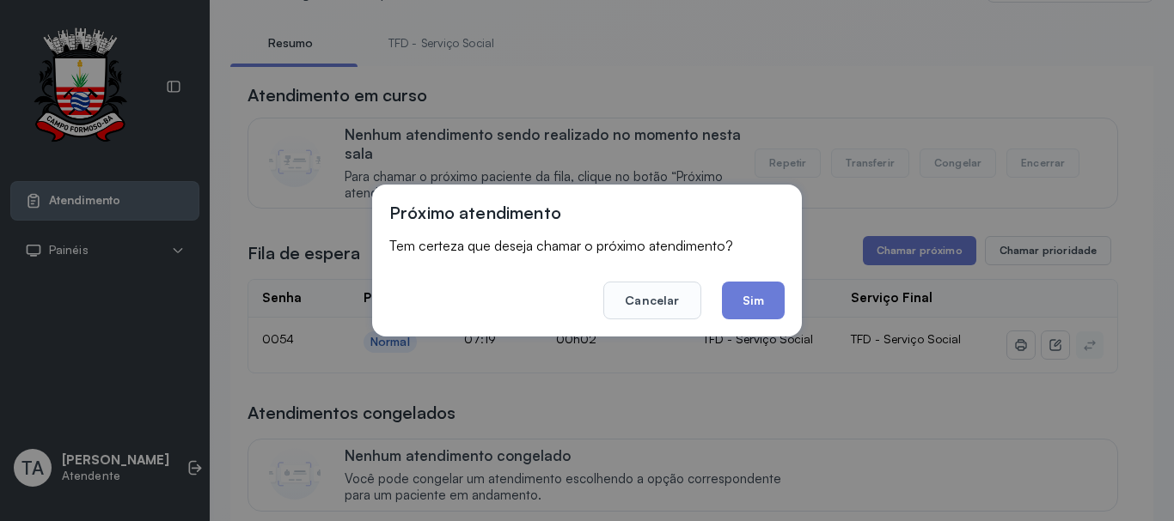
click at [759, 298] on button "Sim" at bounding box center [753, 301] width 63 height 38
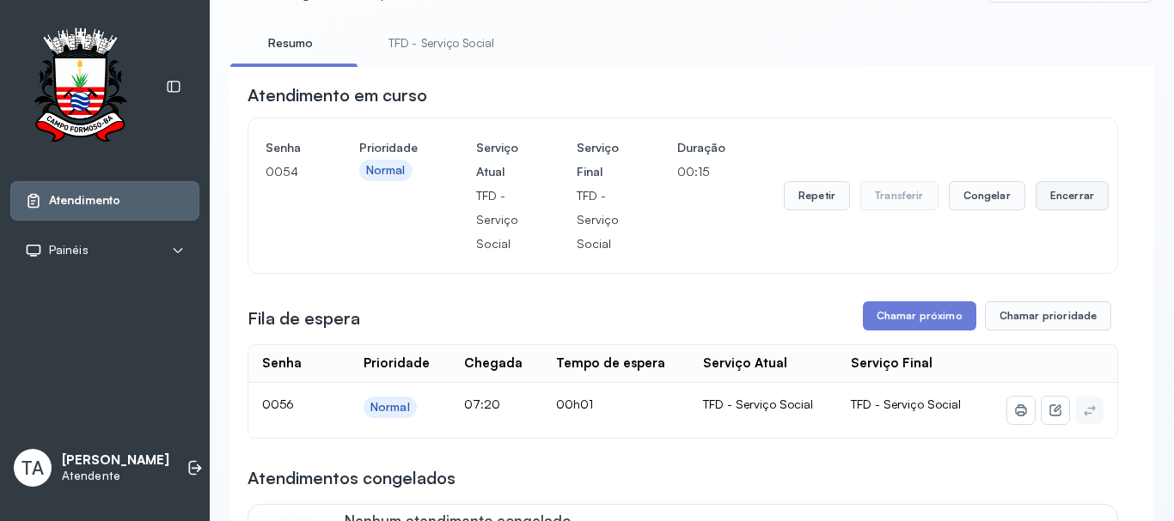
click at [1071, 210] on button "Encerrar" at bounding box center [1071, 195] width 73 height 29
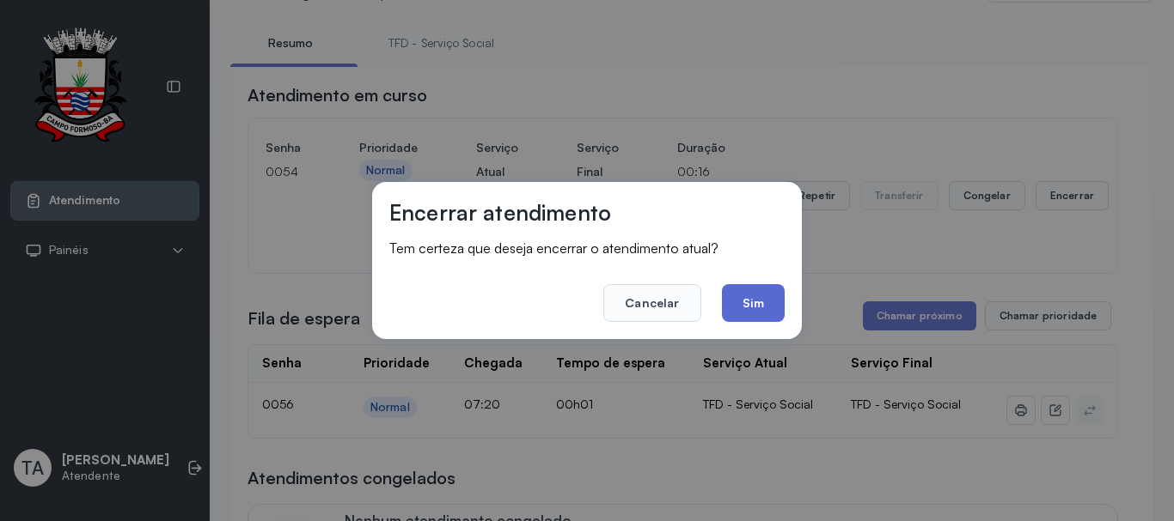
click at [779, 314] on button "Sim" at bounding box center [753, 303] width 63 height 38
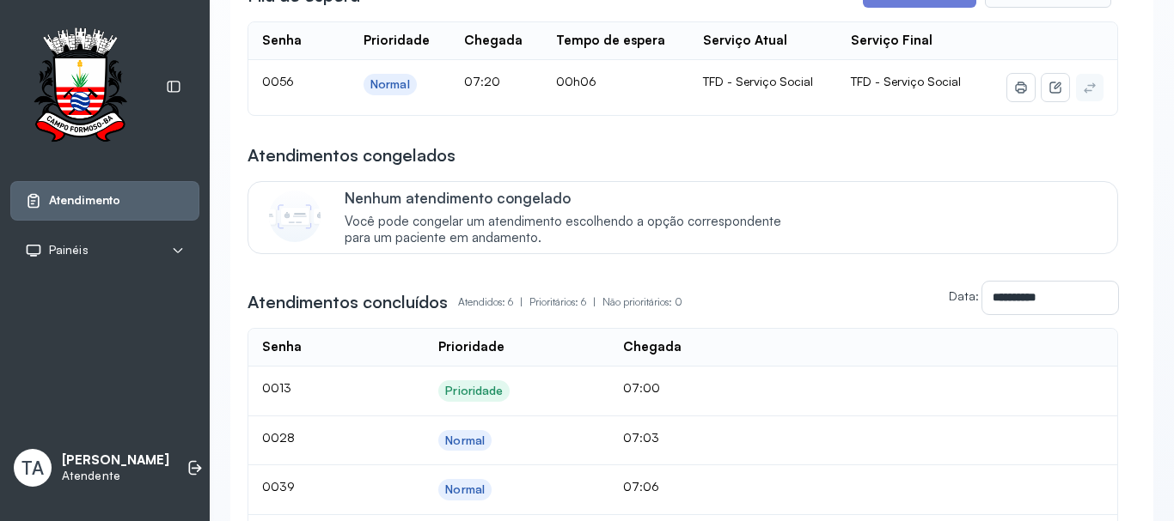
scroll to position [0, 0]
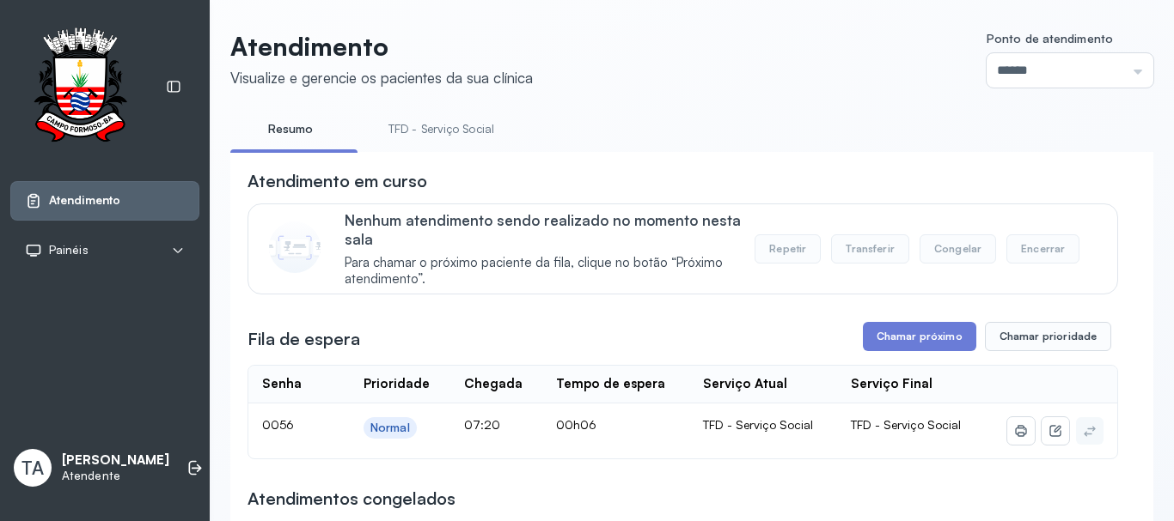
drag, startPoint x: 389, startPoint y: 109, endPoint x: 399, endPoint y: 131, distance: 23.5
click at [399, 131] on link "TFD - Serviço Social" at bounding box center [441, 129] width 140 height 28
drag, startPoint x: 501, startPoint y: 163, endPoint x: 558, endPoint y: 174, distance: 58.6
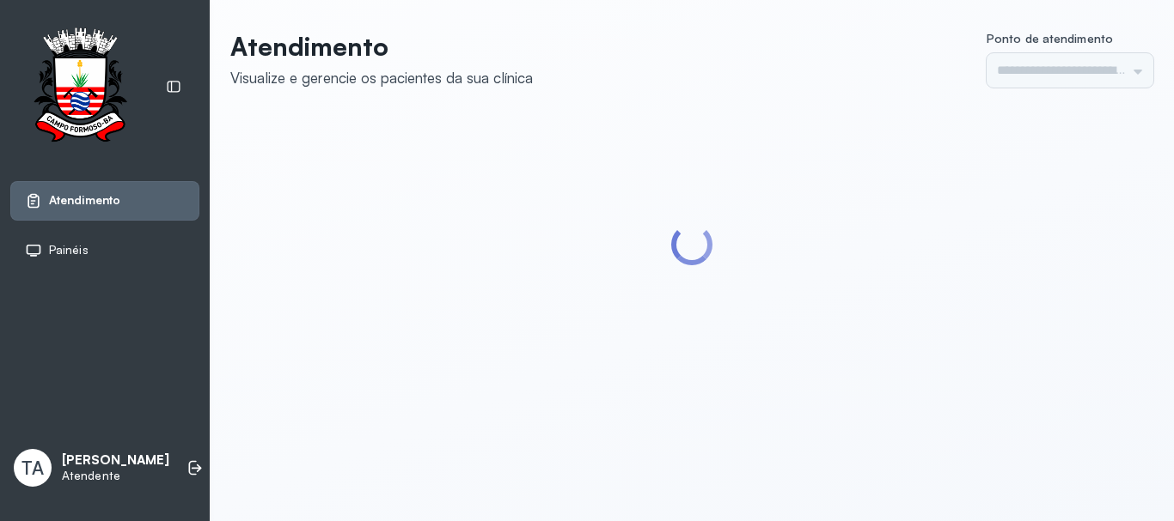
type input "******"
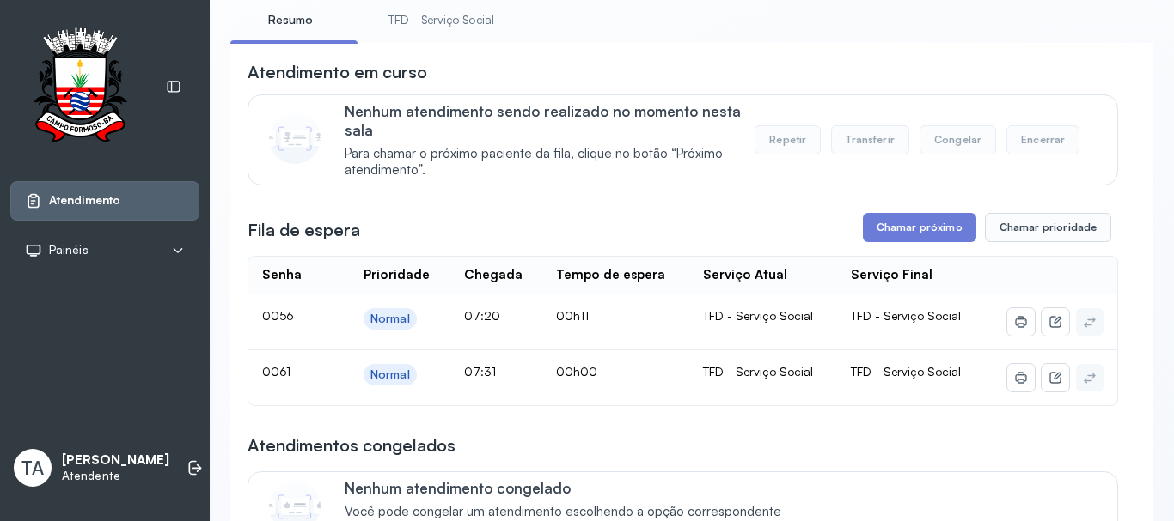
scroll to position [139, 0]
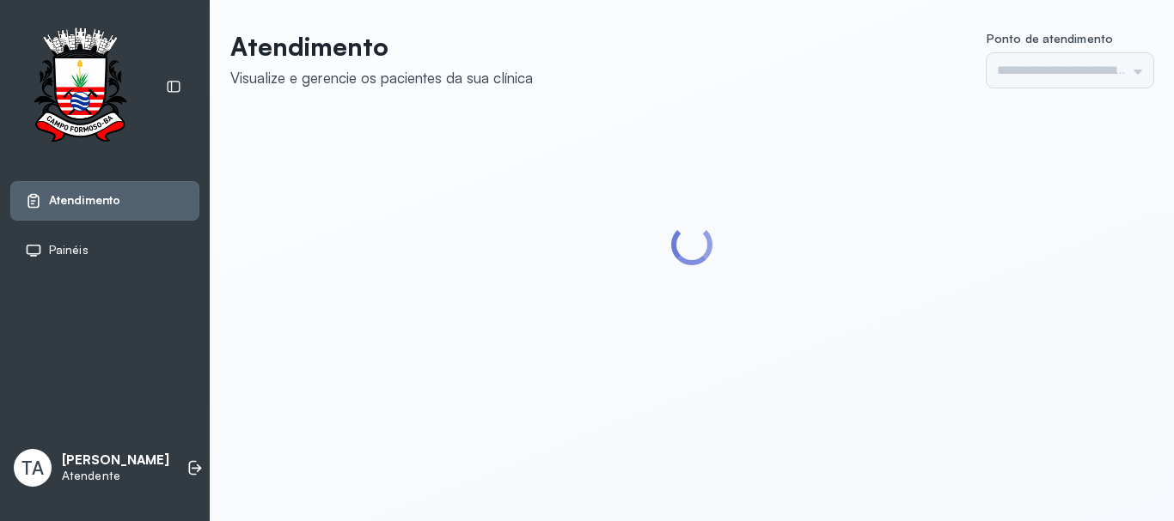
type input "******"
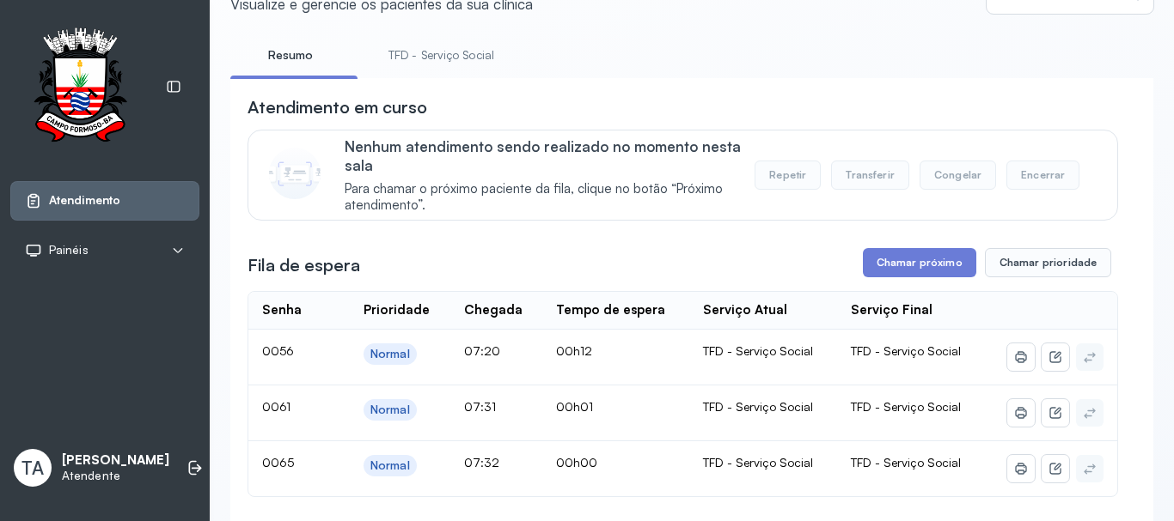
scroll to position [53, 0]
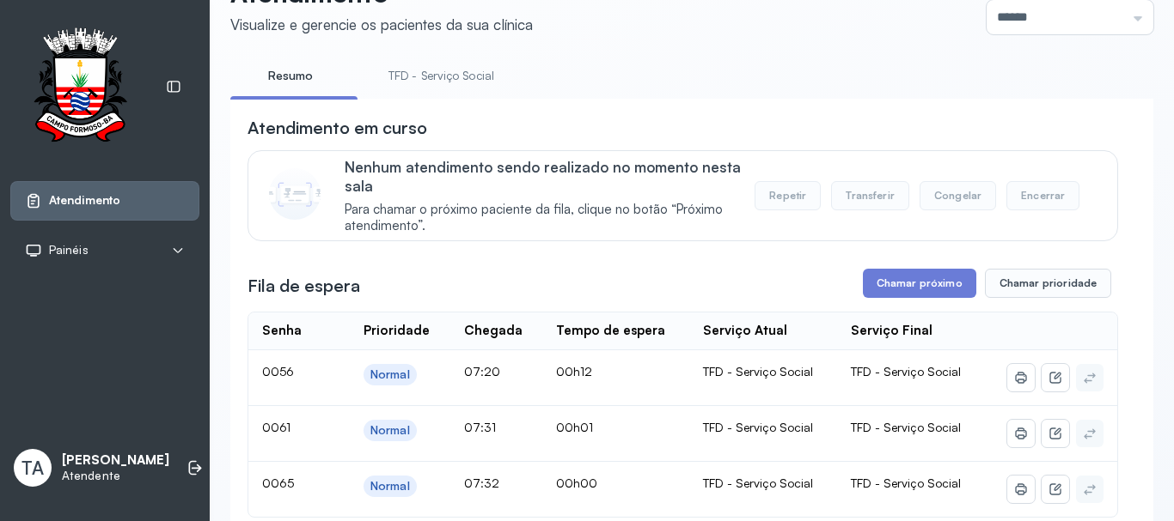
click at [409, 74] on link "TFD - Serviço Social" at bounding box center [441, 76] width 140 height 28
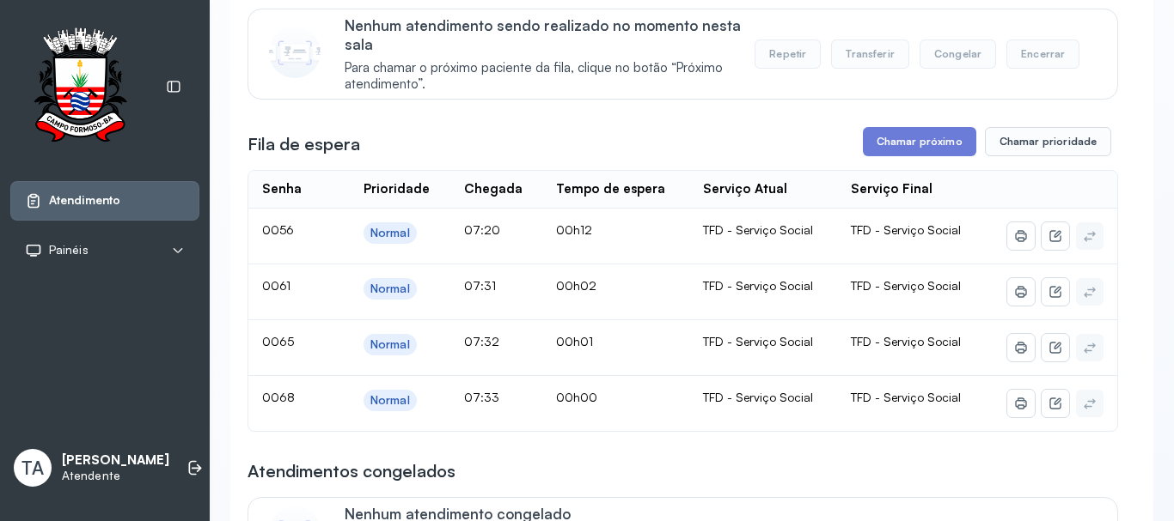
scroll to position [225, 0]
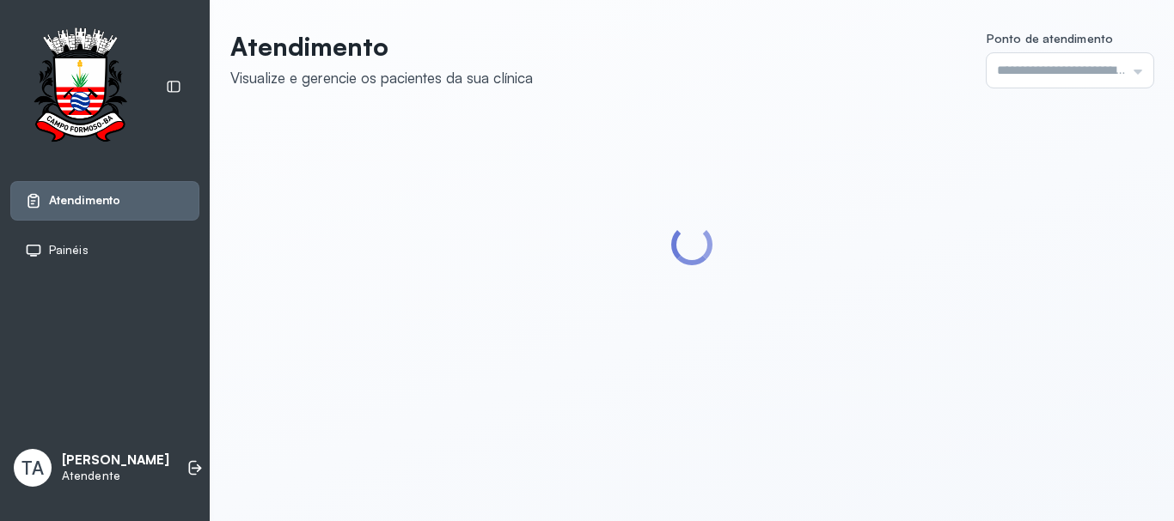
type input "******"
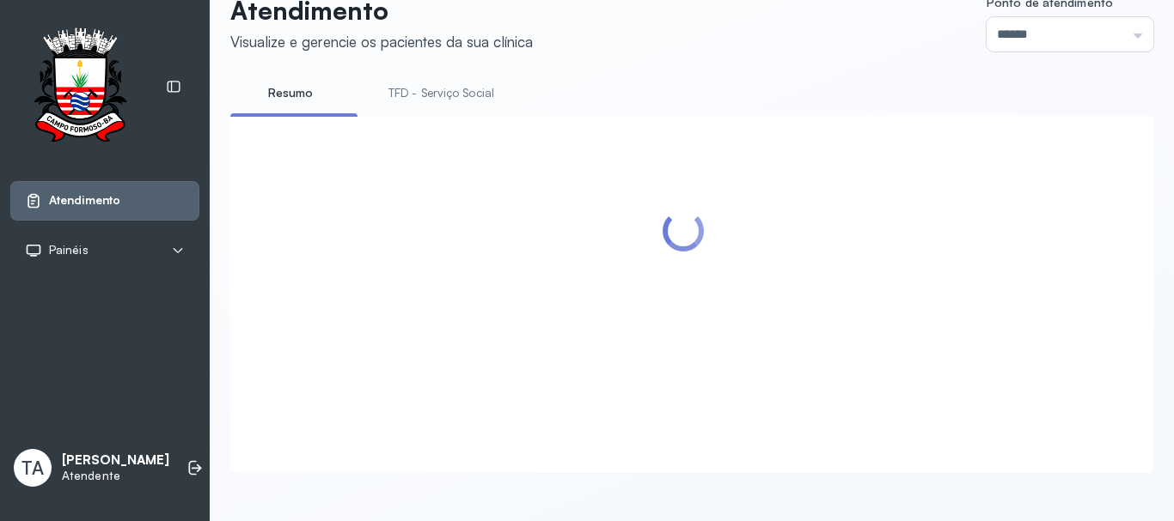
scroll to position [258, 0]
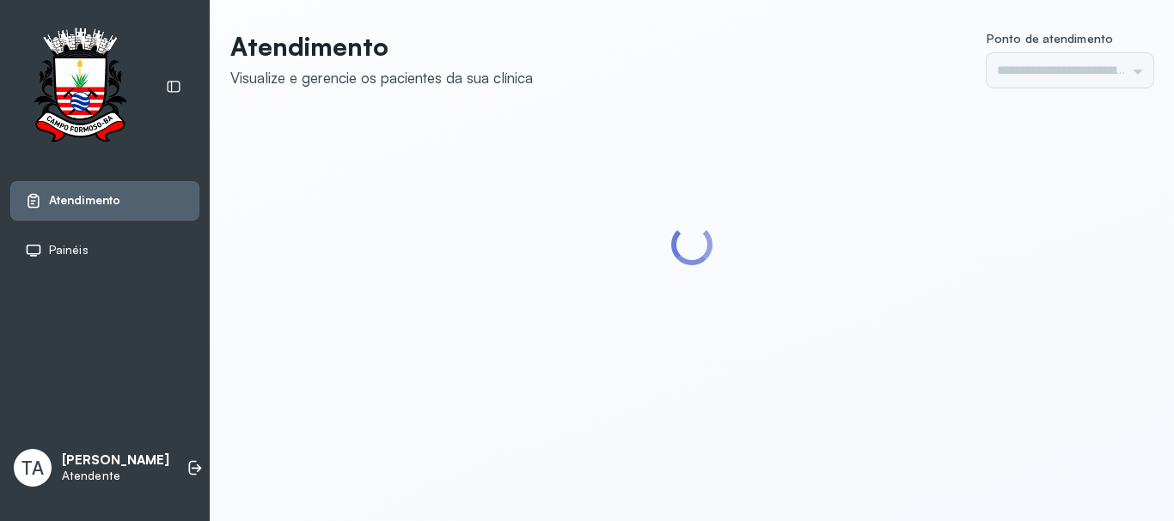
type input "******"
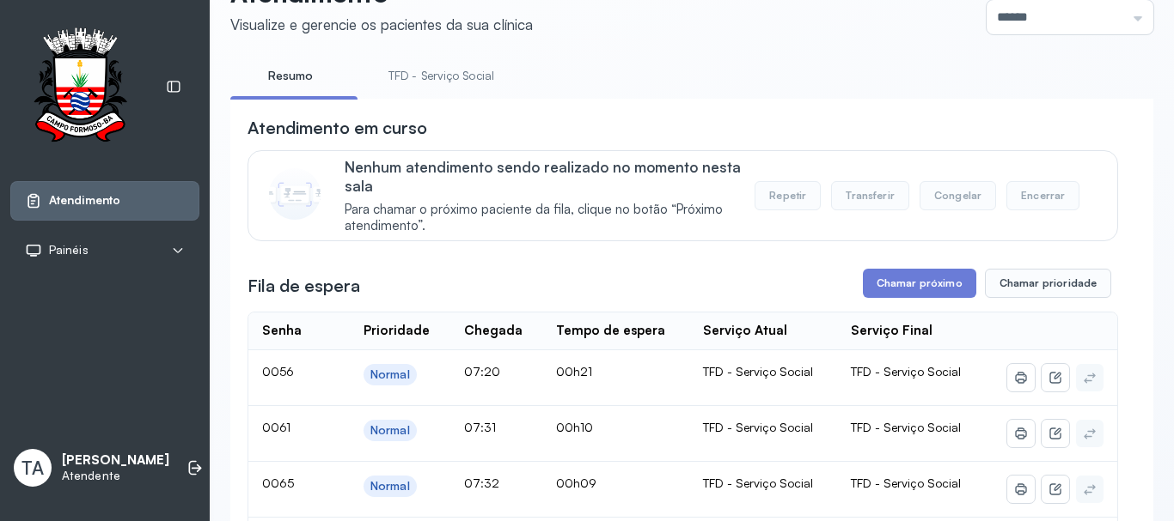
scroll to position [258, 0]
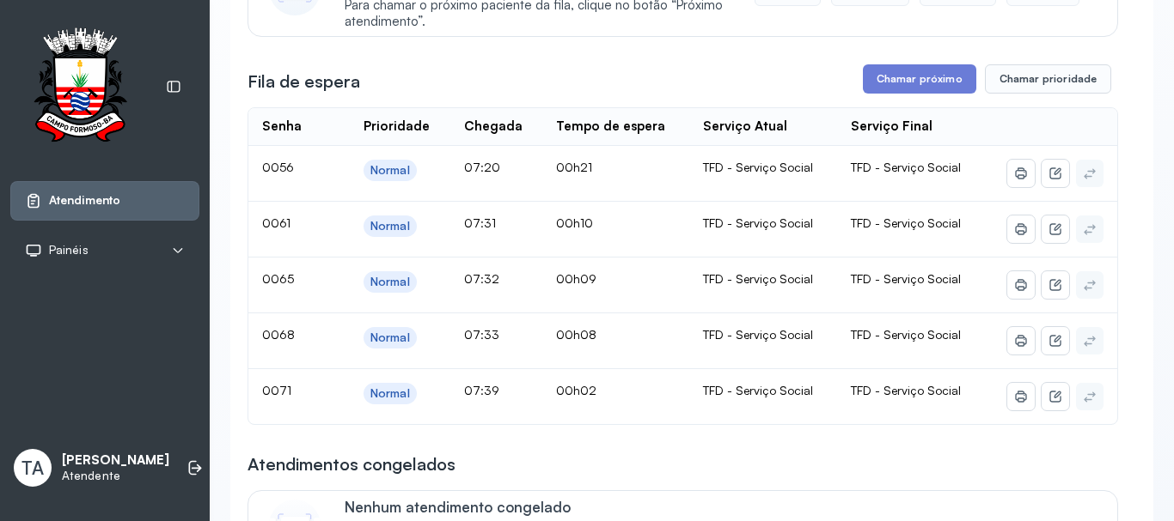
click at [701, 45] on div "**********" at bounding box center [682, 443] width 870 height 1063
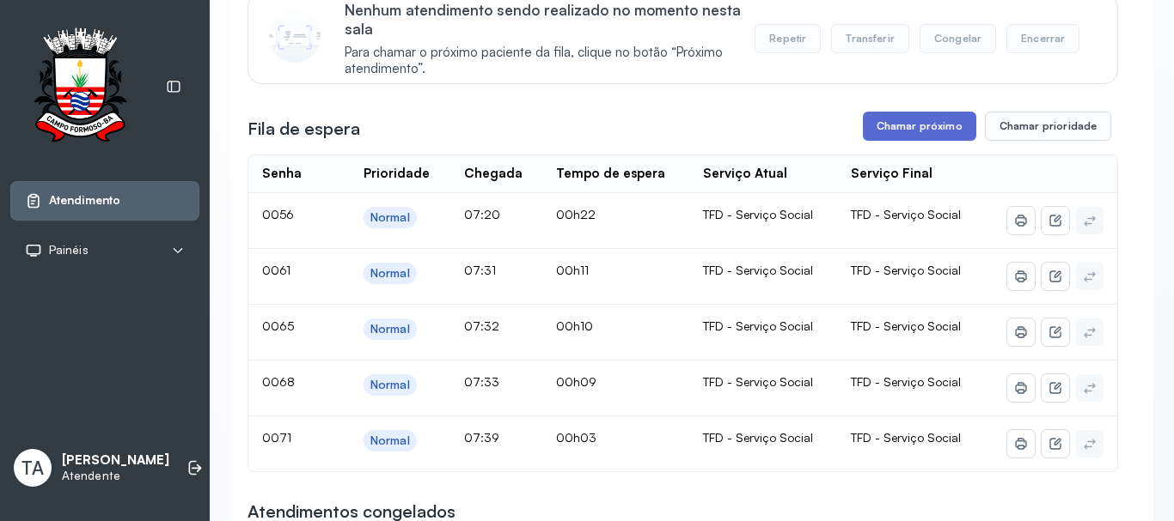
scroll to position [172, 0]
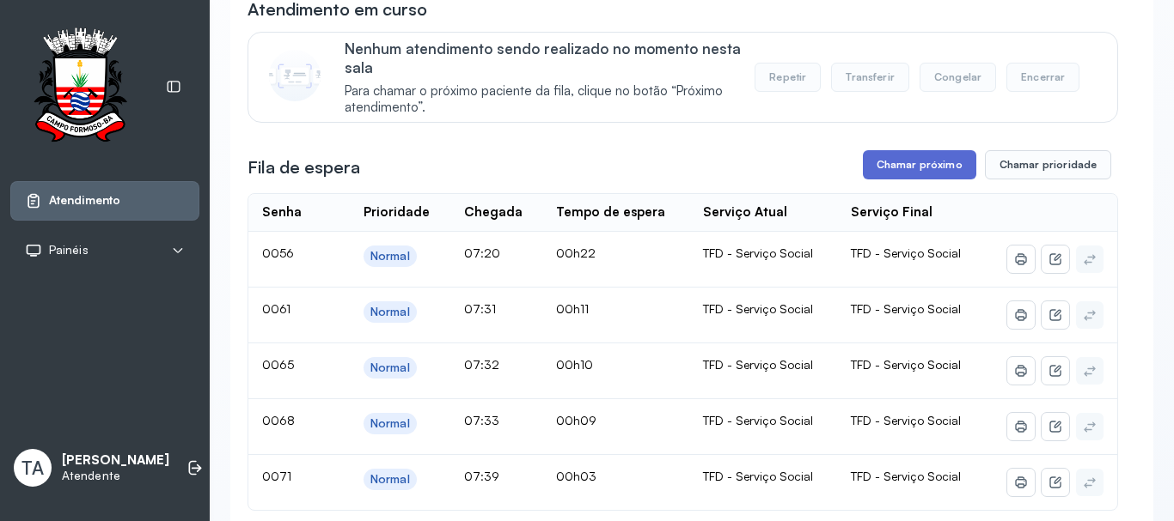
click at [898, 180] on button "Chamar próximo" at bounding box center [919, 164] width 113 height 29
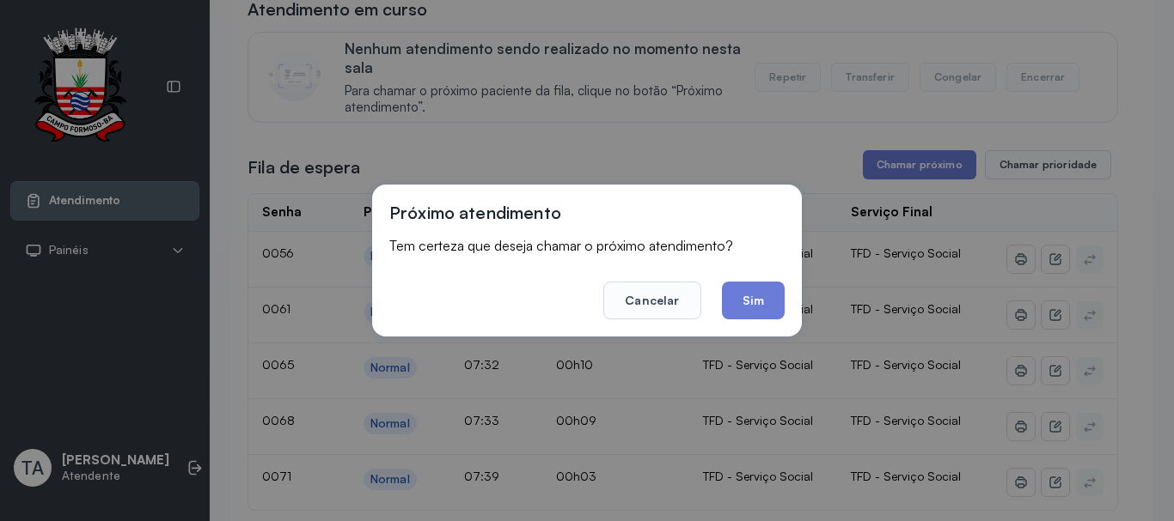
click at [752, 320] on div "Próximo atendimento Tem certeza que deseja chamar o próximo atendimento? Cancel…" at bounding box center [587, 261] width 430 height 152
click at [748, 312] on button "Sim" at bounding box center [753, 301] width 63 height 38
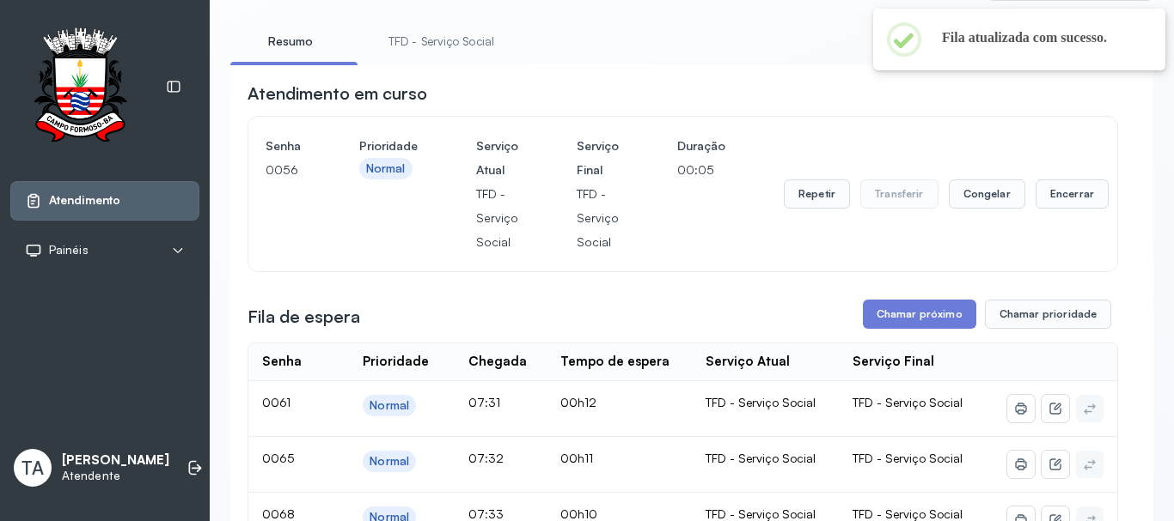
scroll to position [86, 0]
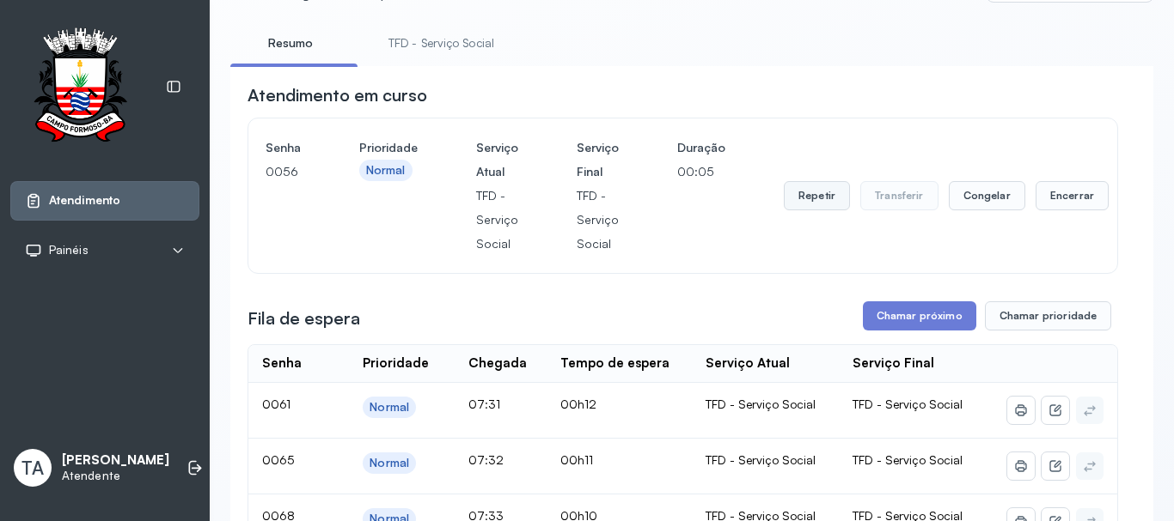
click at [799, 204] on button "Repetir" at bounding box center [816, 195] width 66 height 29
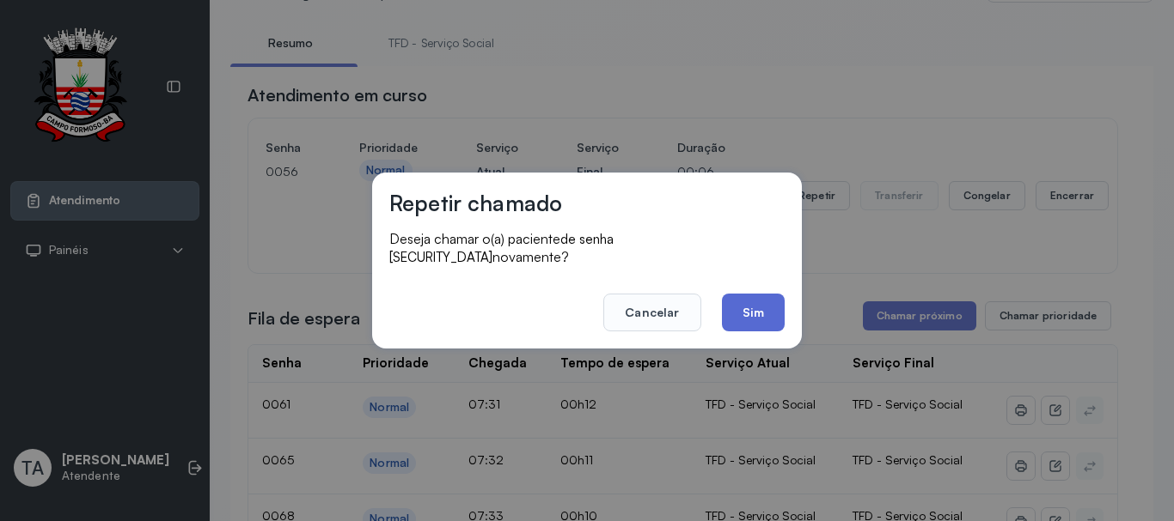
click at [742, 314] on button "Sim" at bounding box center [753, 313] width 63 height 38
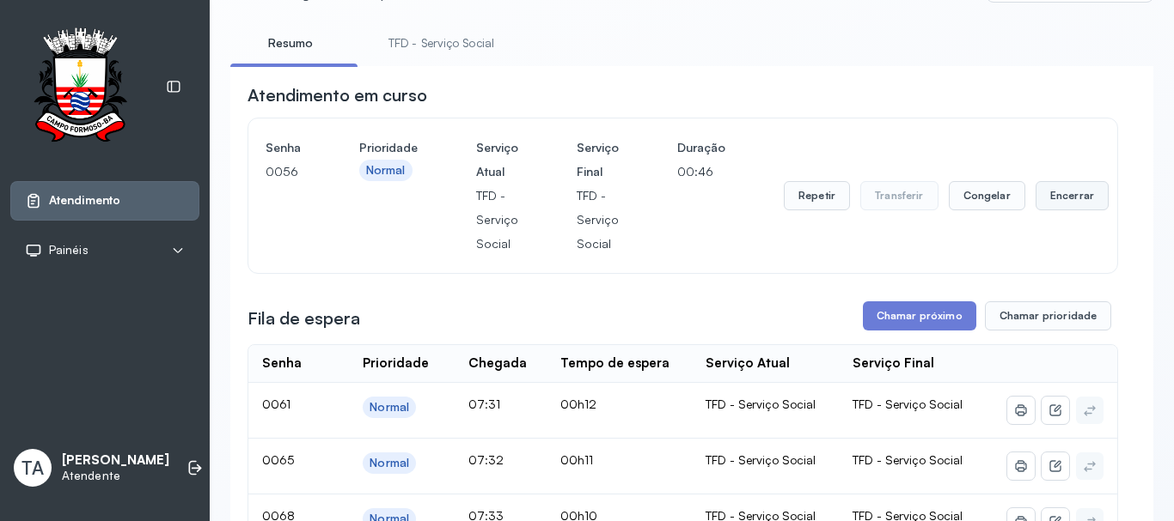
click at [1069, 200] on button "Encerrar" at bounding box center [1071, 195] width 73 height 29
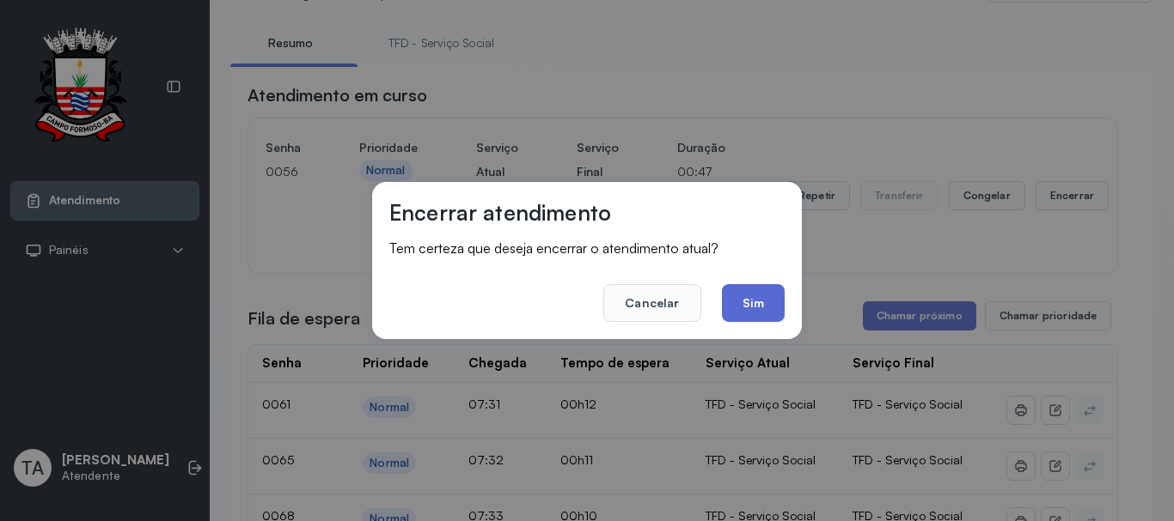
click at [755, 297] on button "Sim" at bounding box center [753, 303] width 63 height 38
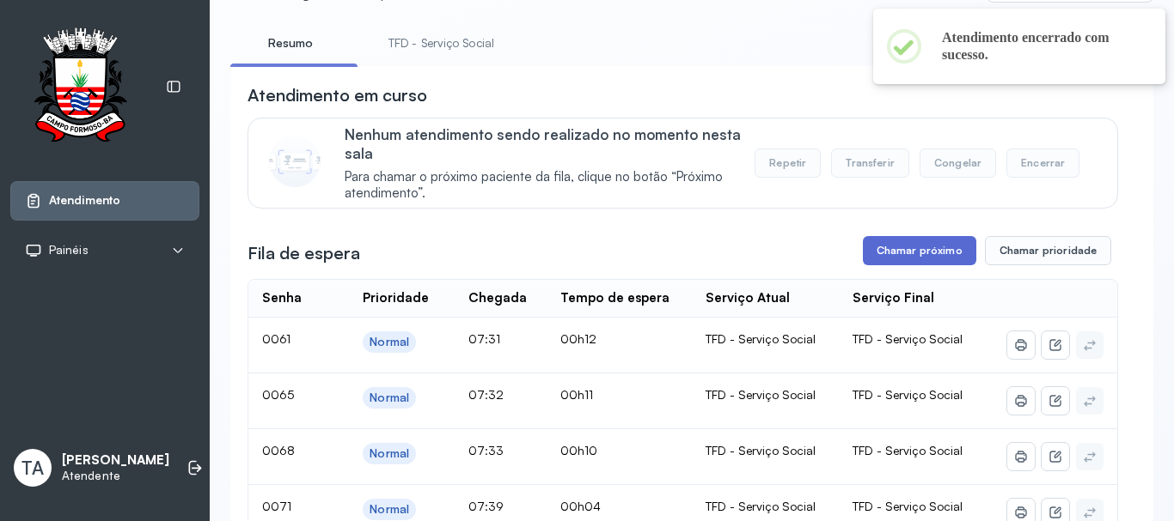
click at [889, 242] on button "Chamar próximo" at bounding box center [919, 250] width 113 height 29
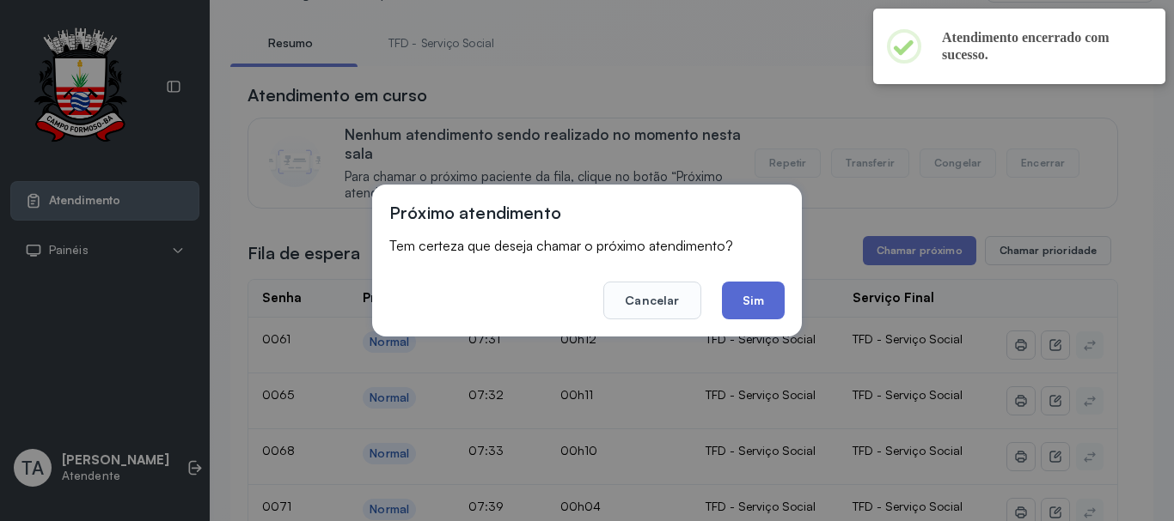
click at [765, 296] on button "Sim" at bounding box center [753, 301] width 63 height 38
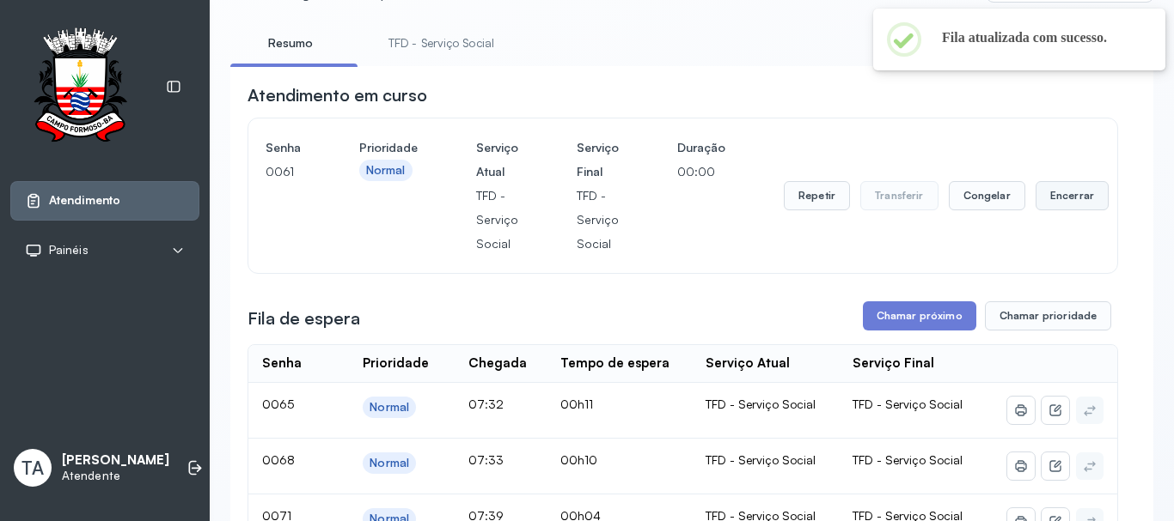
click at [1057, 202] on button "Encerrar" at bounding box center [1071, 195] width 73 height 29
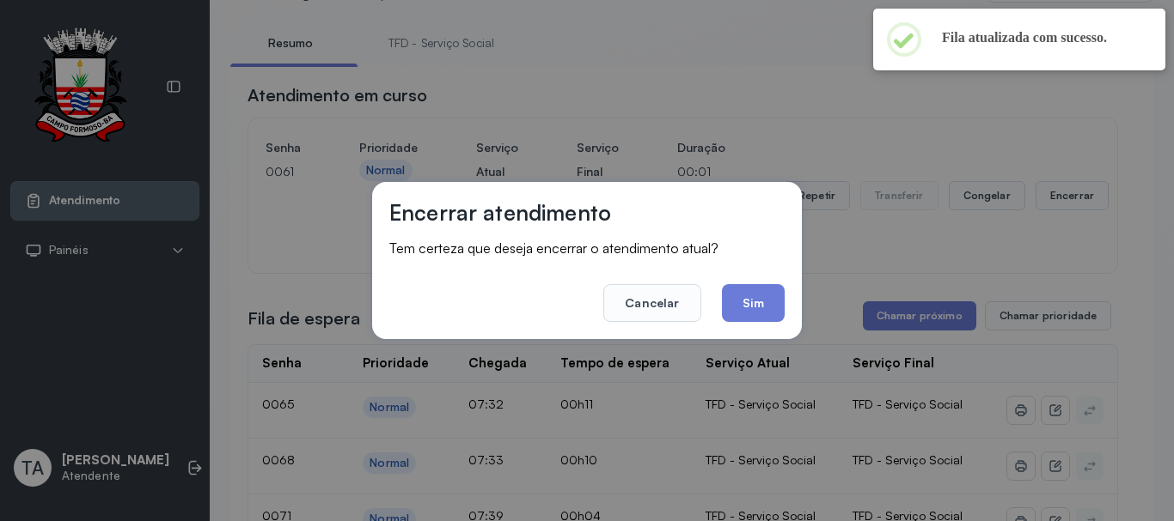
click at [766, 312] on button "Sim" at bounding box center [753, 303] width 63 height 38
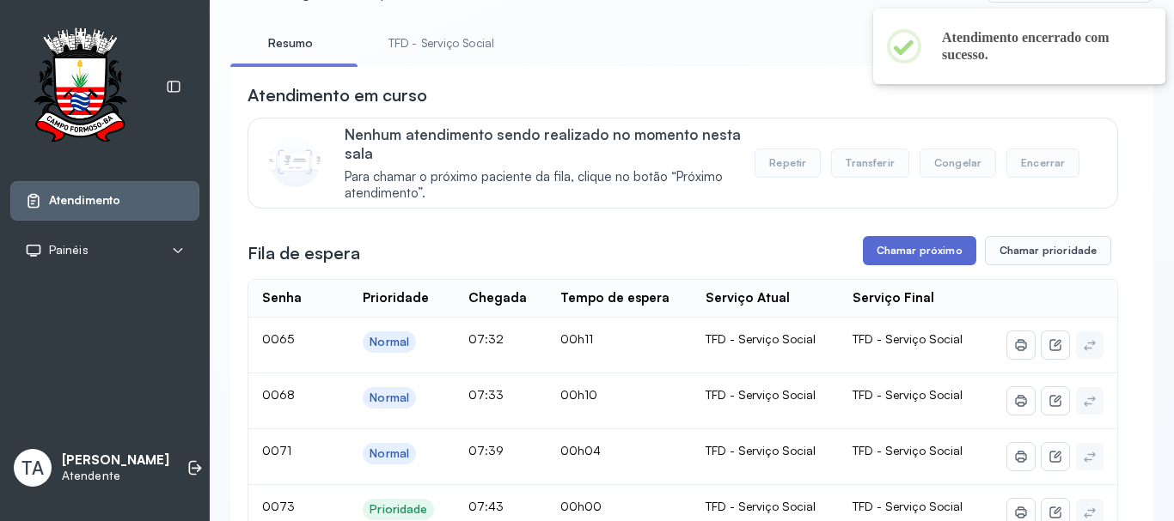
click at [877, 242] on button "Chamar próximo" at bounding box center [919, 250] width 113 height 29
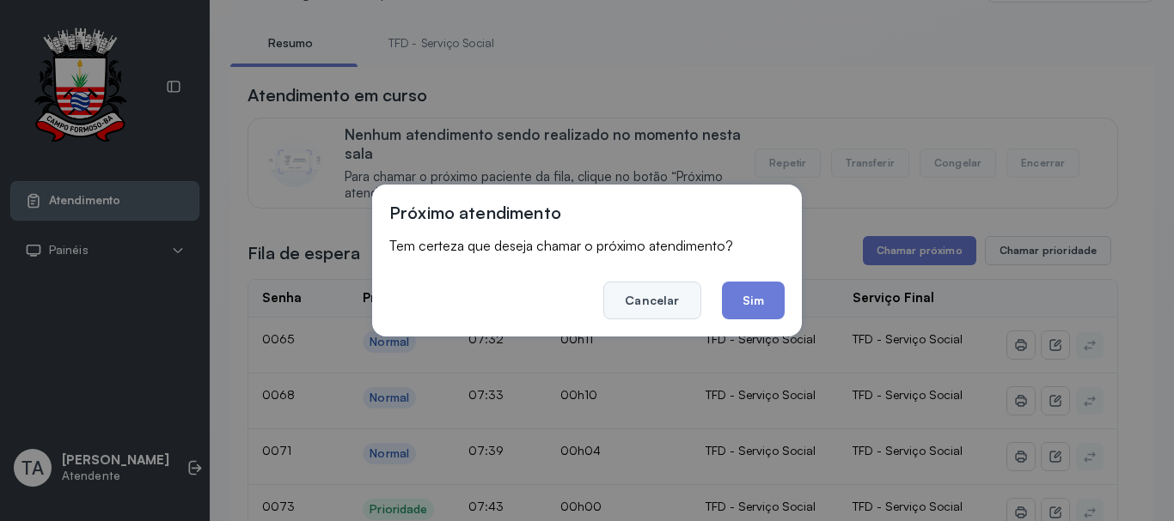
click at [646, 302] on button "Cancelar" at bounding box center [651, 301] width 97 height 38
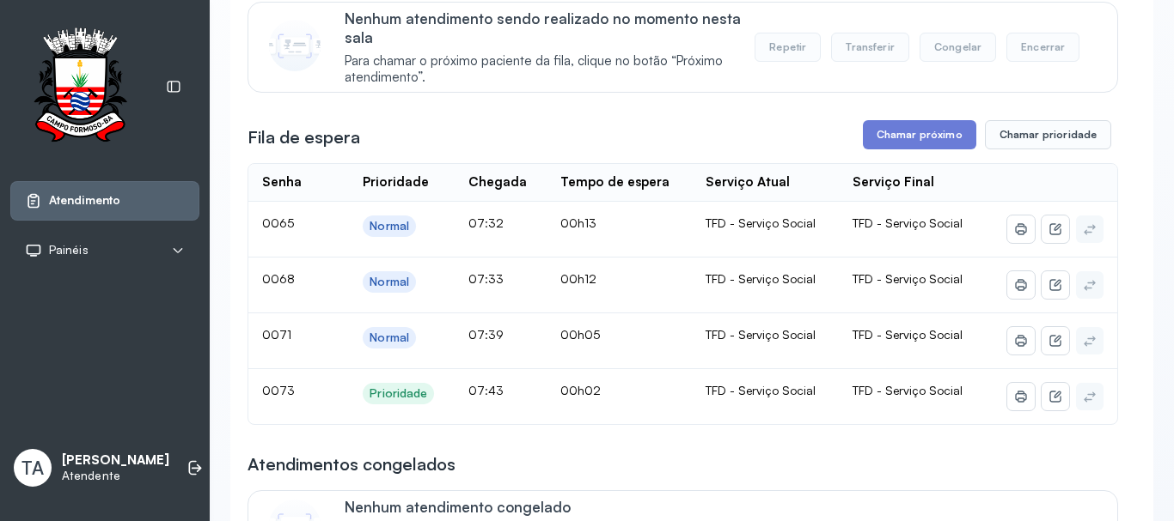
scroll to position [172, 0]
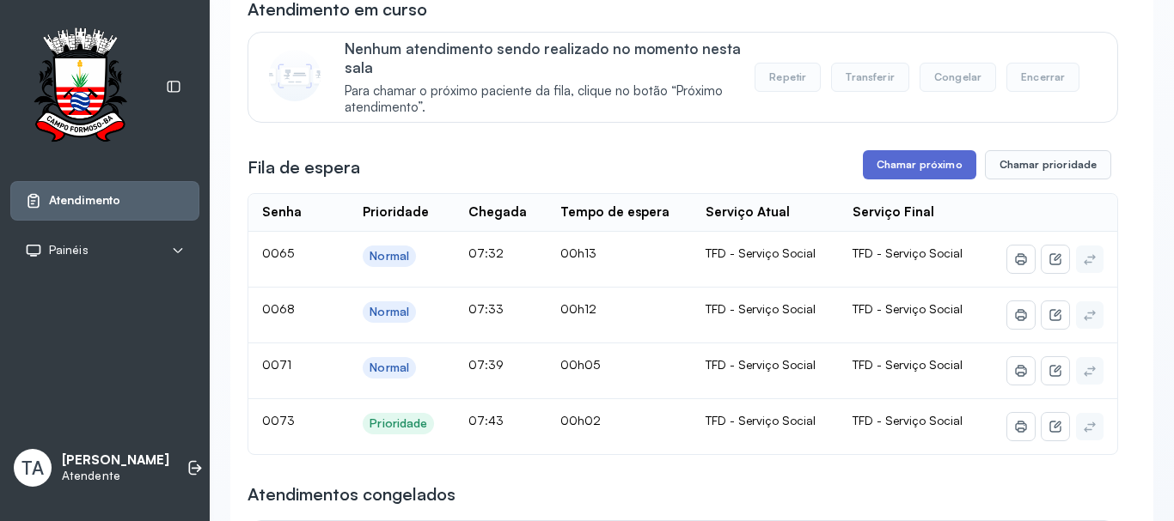
click at [873, 179] on button "Chamar próximo" at bounding box center [919, 164] width 113 height 29
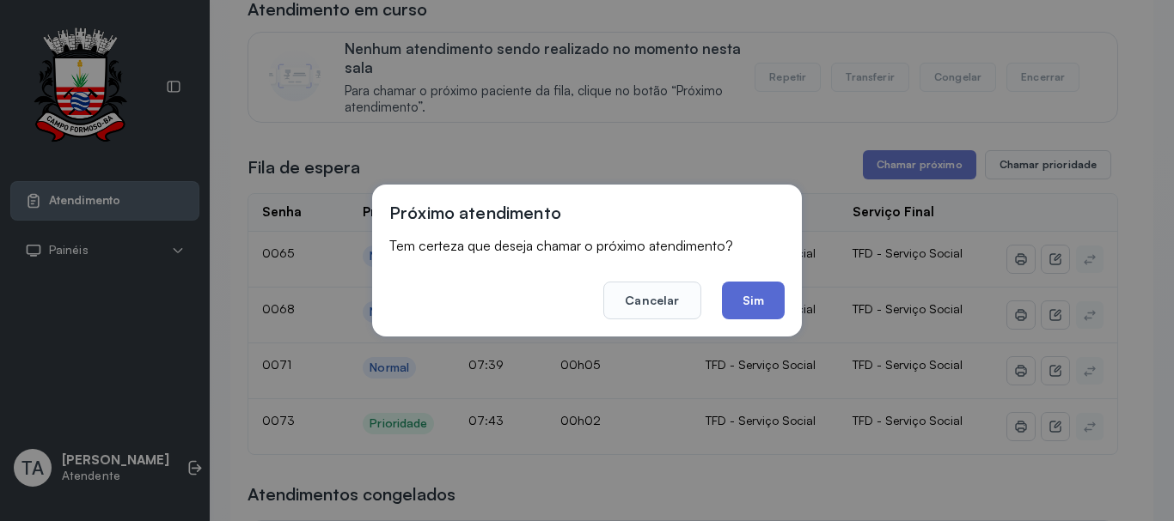
click at [736, 302] on button "Sim" at bounding box center [753, 301] width 63 height 38
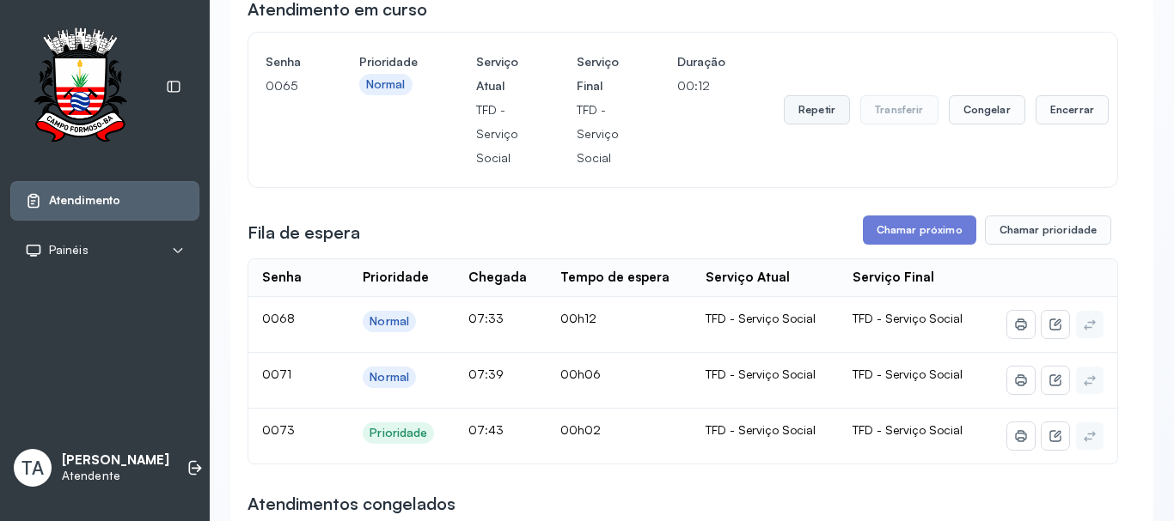
click at [812, 108] on button "Repetir" at bounding box center [816, 109] width 66 height 29
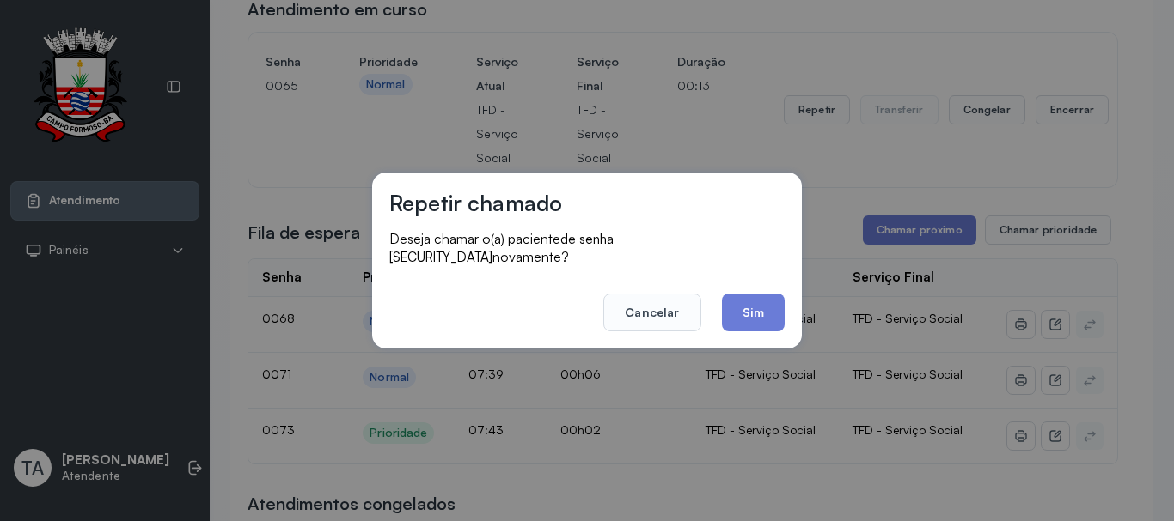
click at [741, 324] on div "Repetir chamado Deseja chamar o(a) paciente de senha 0065 novamente? Cancelar S…" at bounding box center [587, 261] width 430 height 176
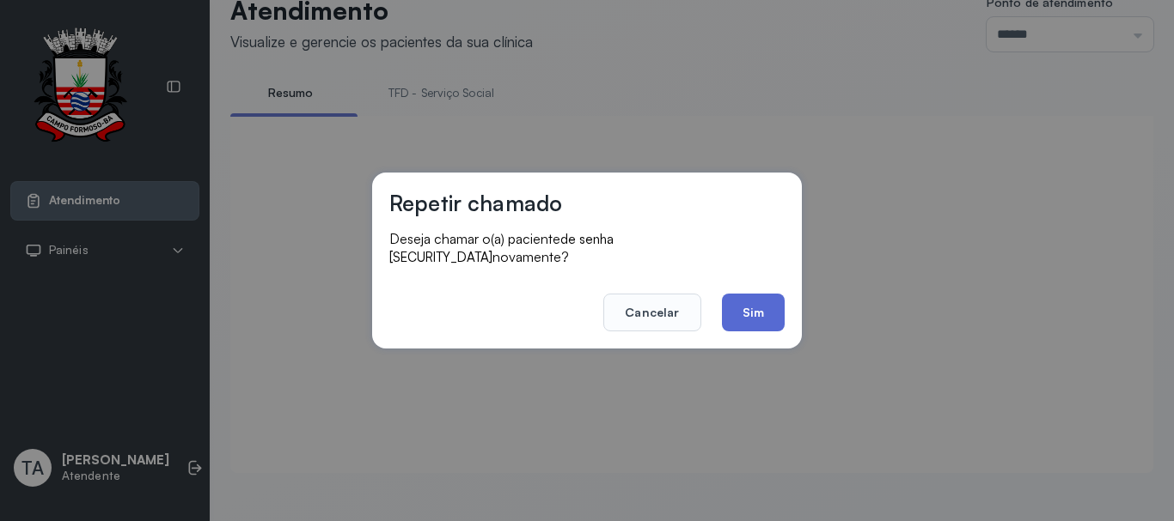
click at [743, 314] on button "Sim" at bounding box center [753, 313] width 63 height 38
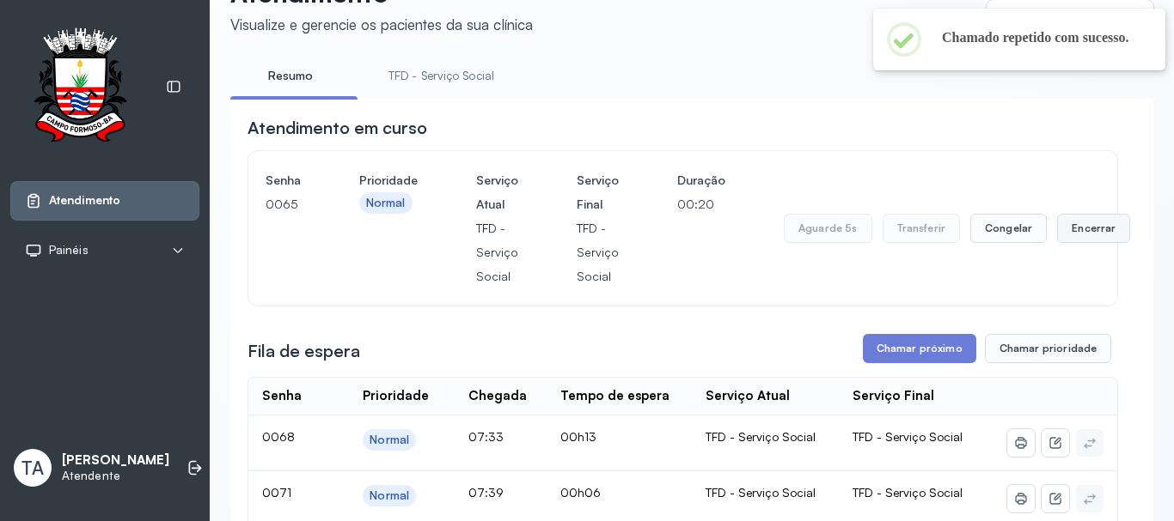
click at [1057, 223] on button "Encerrar" at bounding box center [1093, 228] width 73 height 29
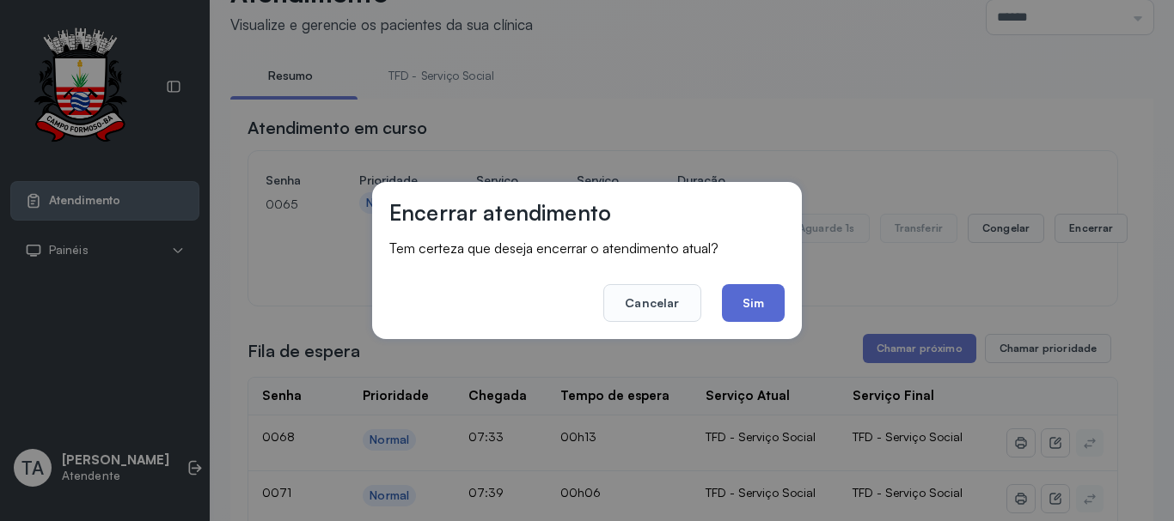
click at [735, 296] on button "Sim" at bounding box center [753, 303] width 63 height 38
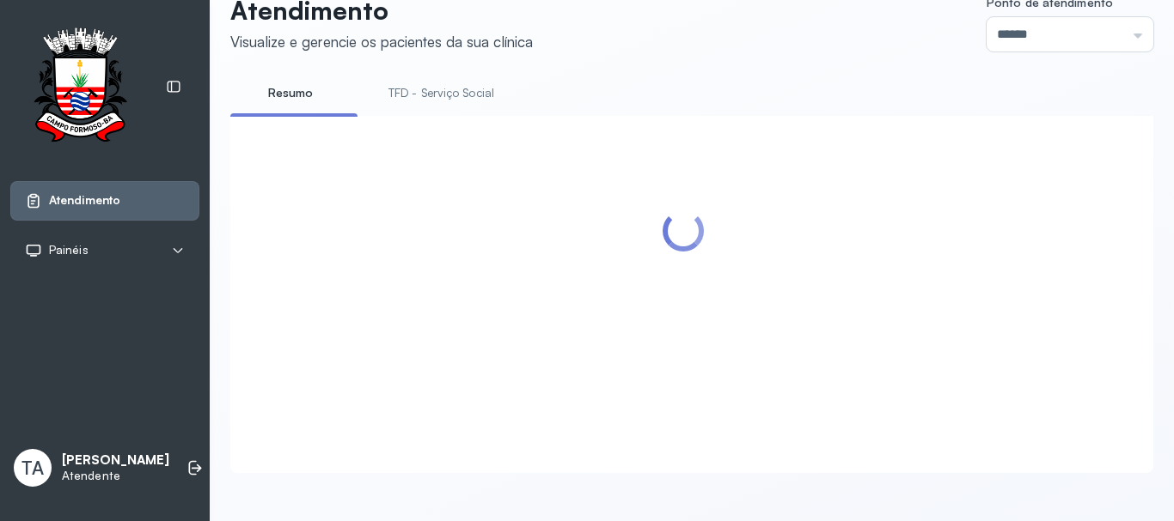
scroll to position [187, 0]
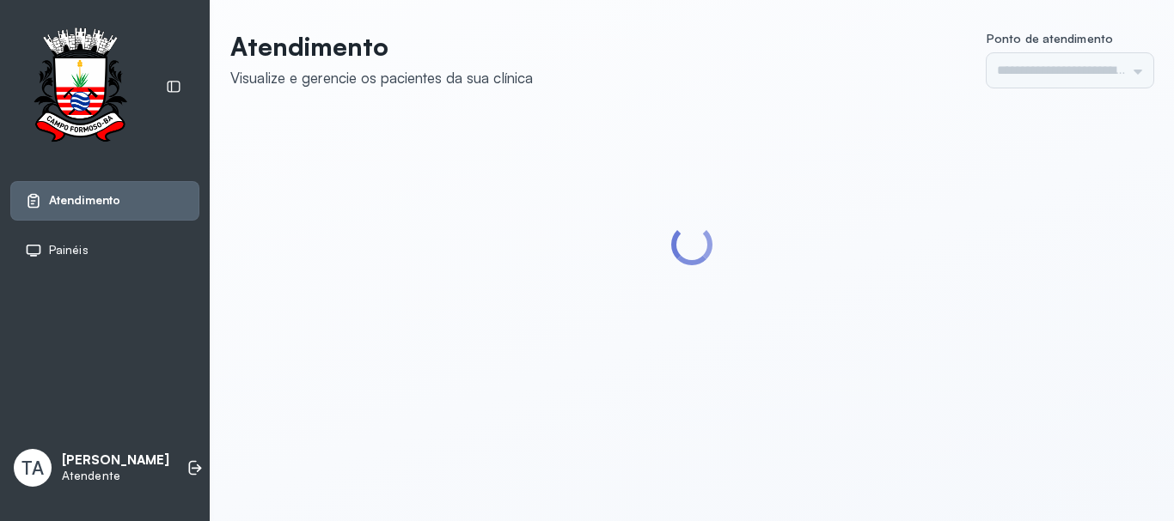
type input "******"
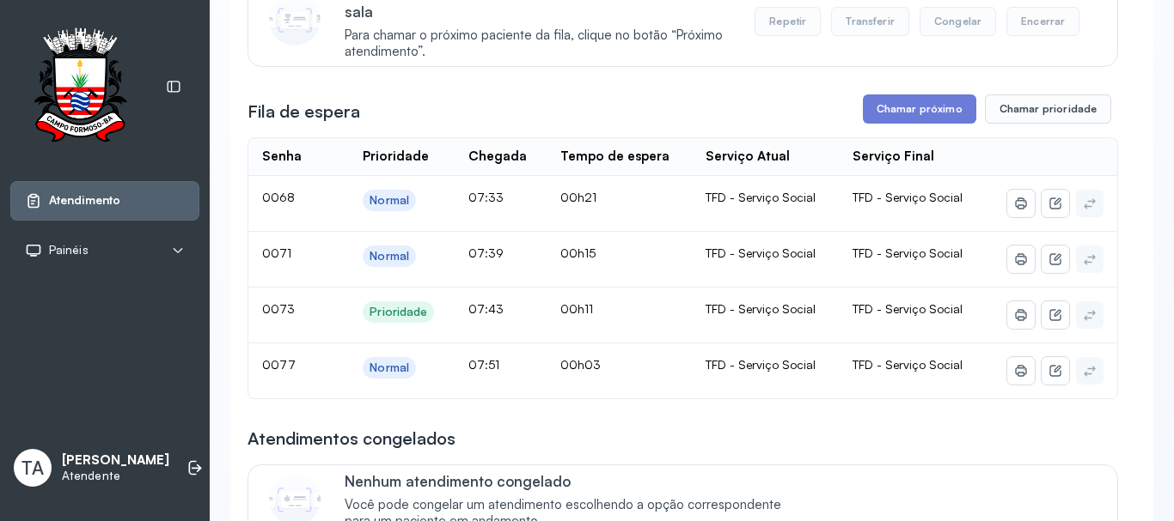
scroll to position [258, 0]
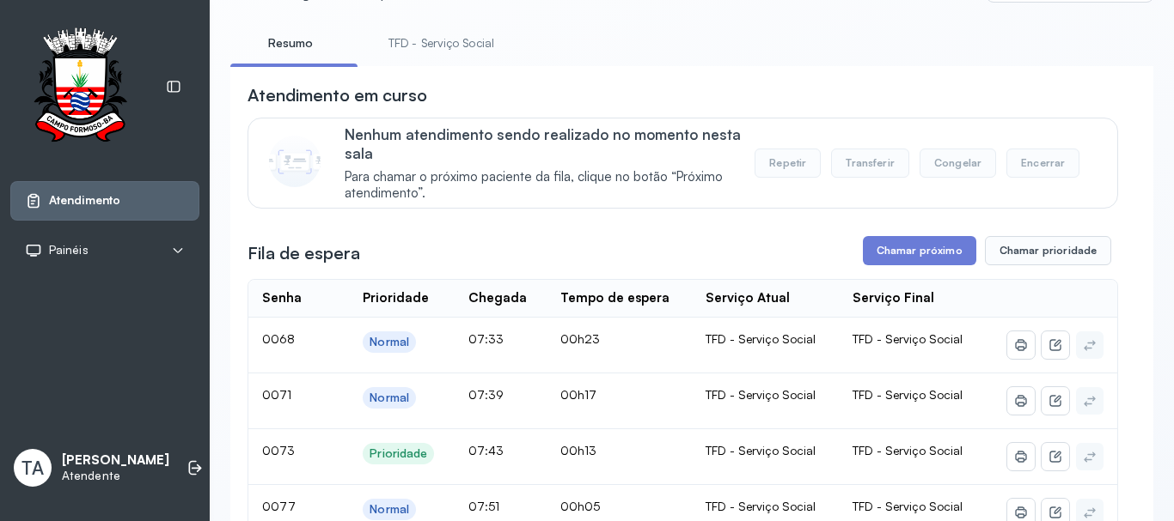
click at [437, 46] on link "TFD - Serviço Social" at bounding box center [441, 43] width 140 height 28
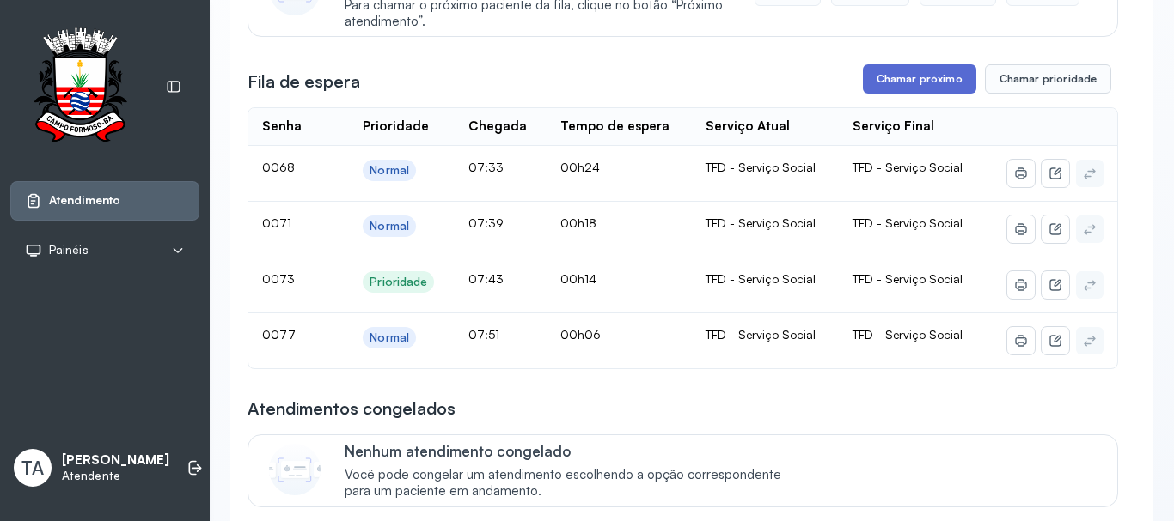
click at [876, 82] on button "Chamar próximo" at bounding box center [919, 78] width 113 height 29
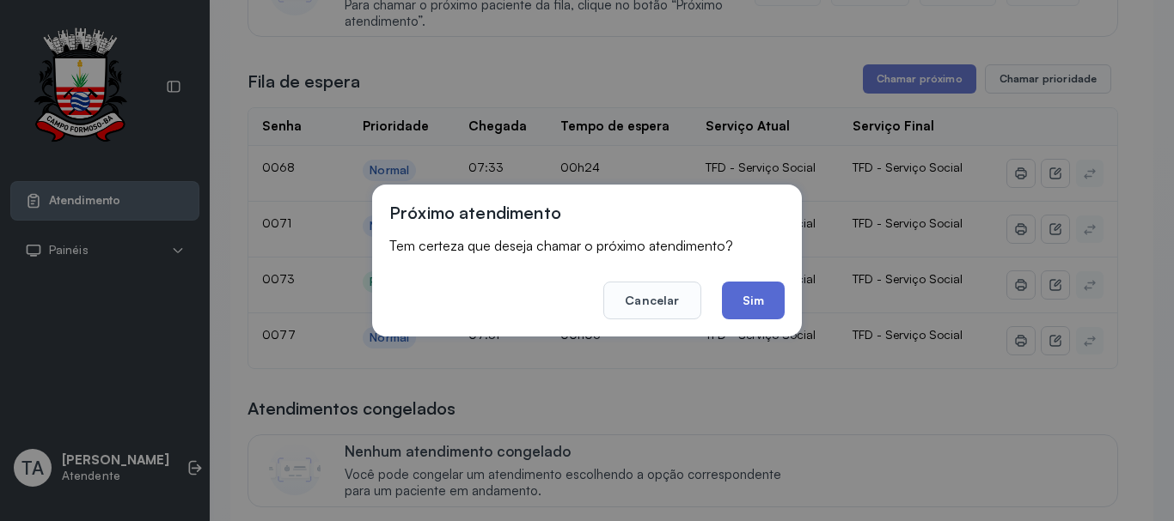
click at [751, 301] on button "Sim" at bounding box center [753, 301] width 63 height 38
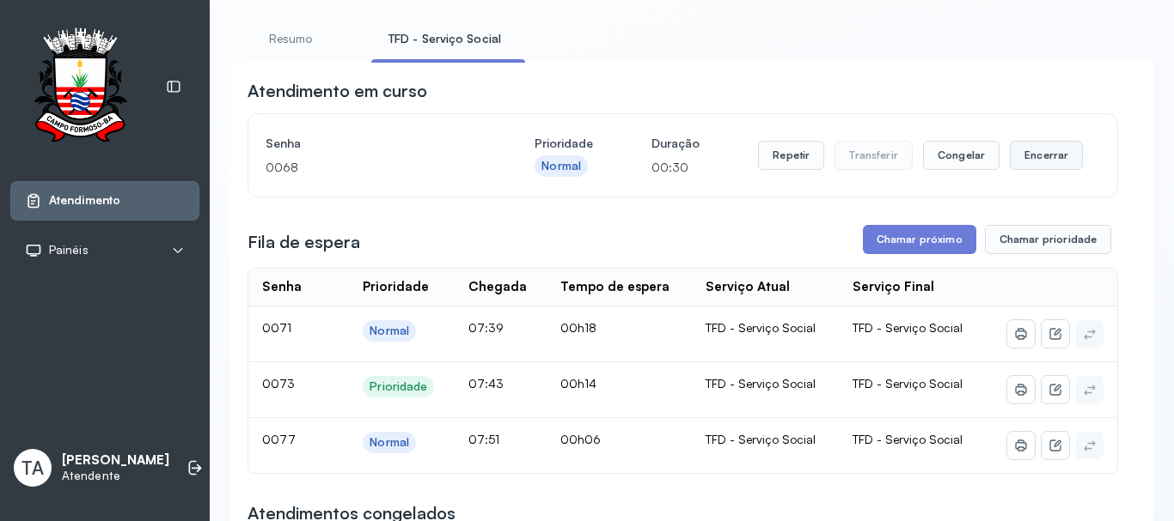
scroll to position [86, 0]
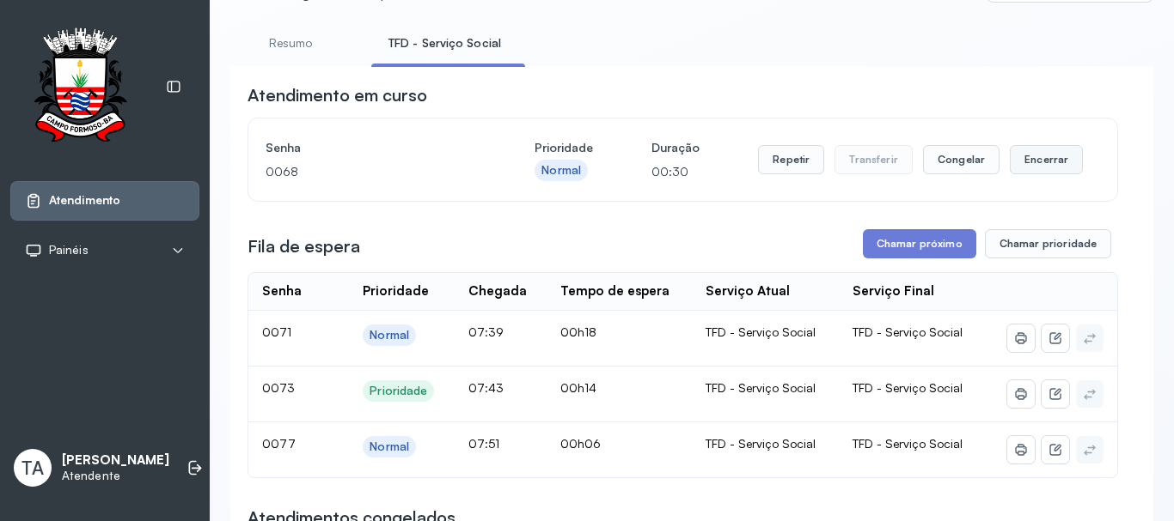
click at [1014, 170] on button "Encerrar" at bounding box center [1045, 159] width 73 height 29
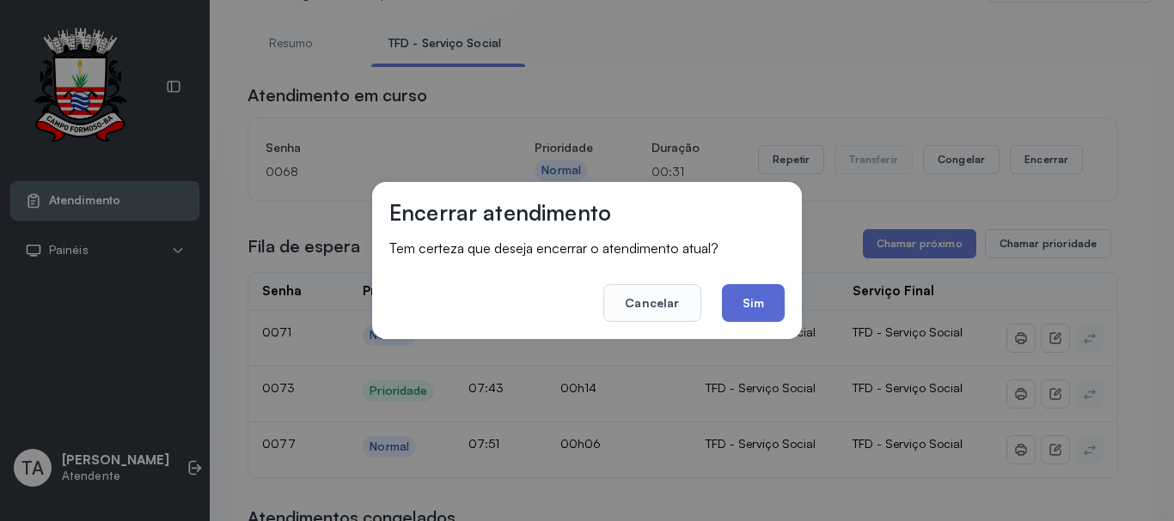
click at [759, 302] on button "Sim" at bounding box center [753, 303] width 63 height 38
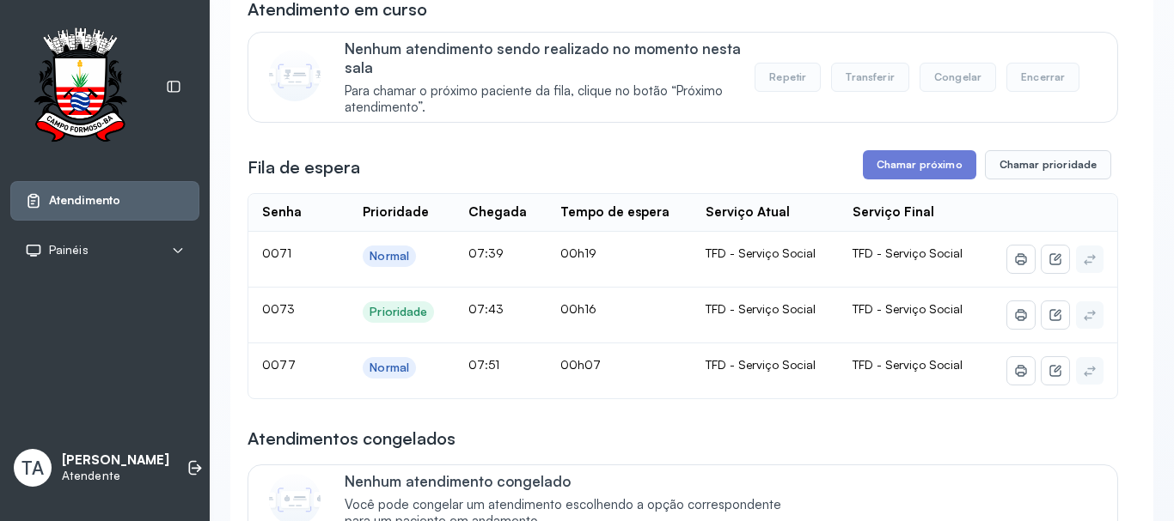
scroll to position [0, 0]
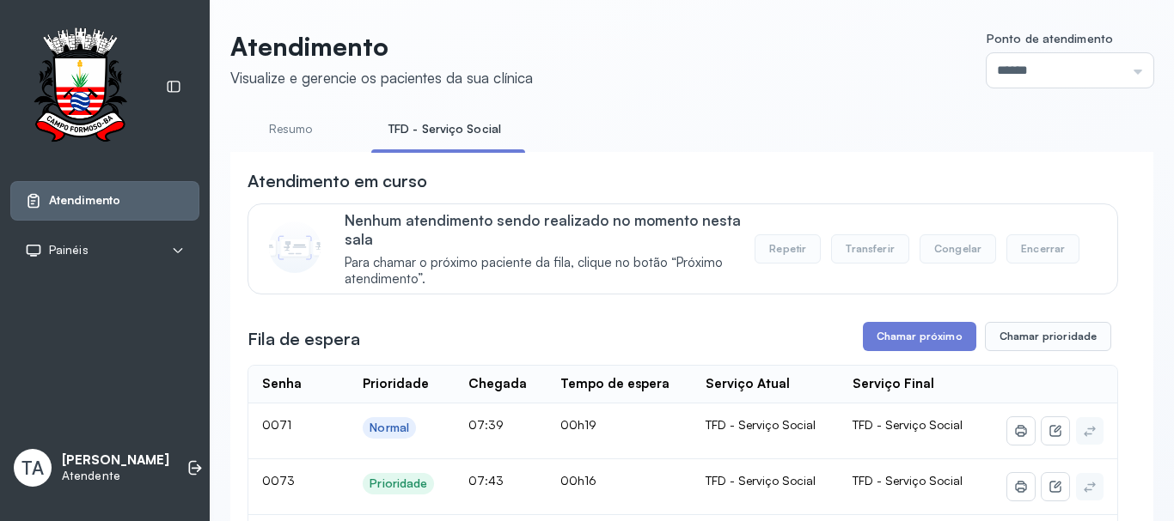
click at [260, 129] on link "Resumo" at bounding box center [290, 129] width 120 height 28
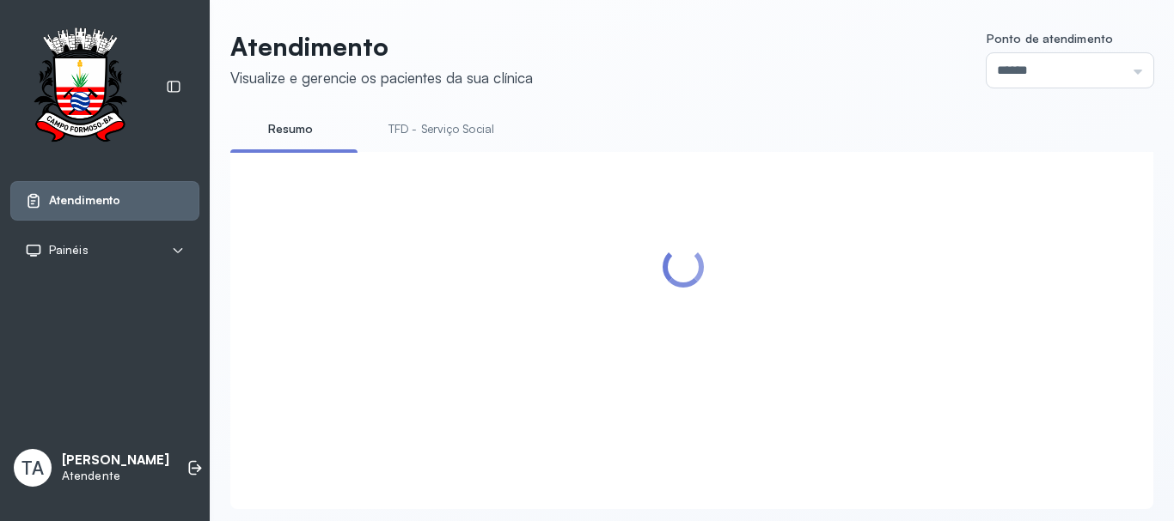
click at [430, 138] on link "TFD - Serviço Social" at bounding box center [441, 129] width 140 height 28
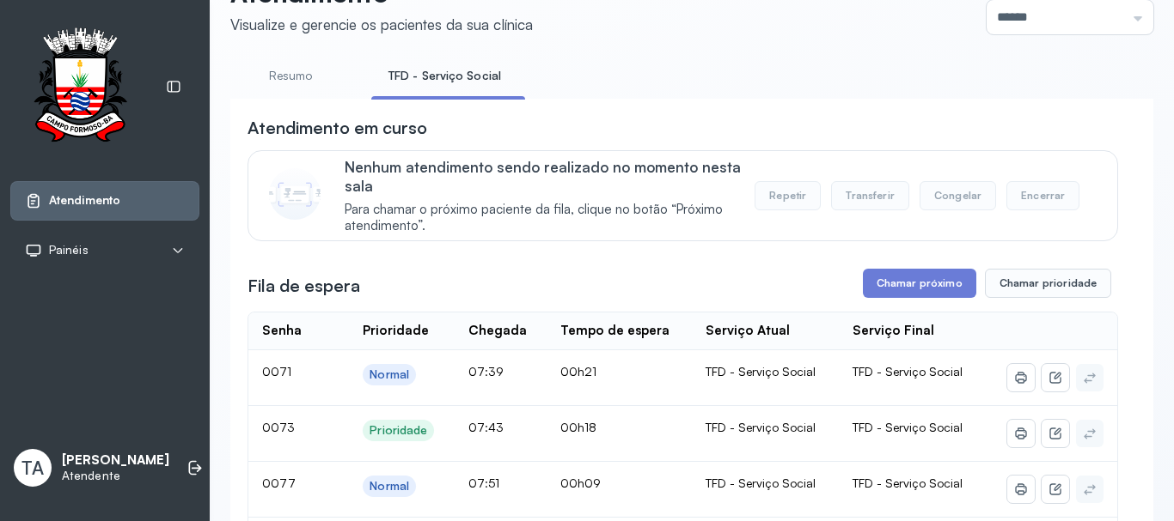
scroll to position [172, 0]
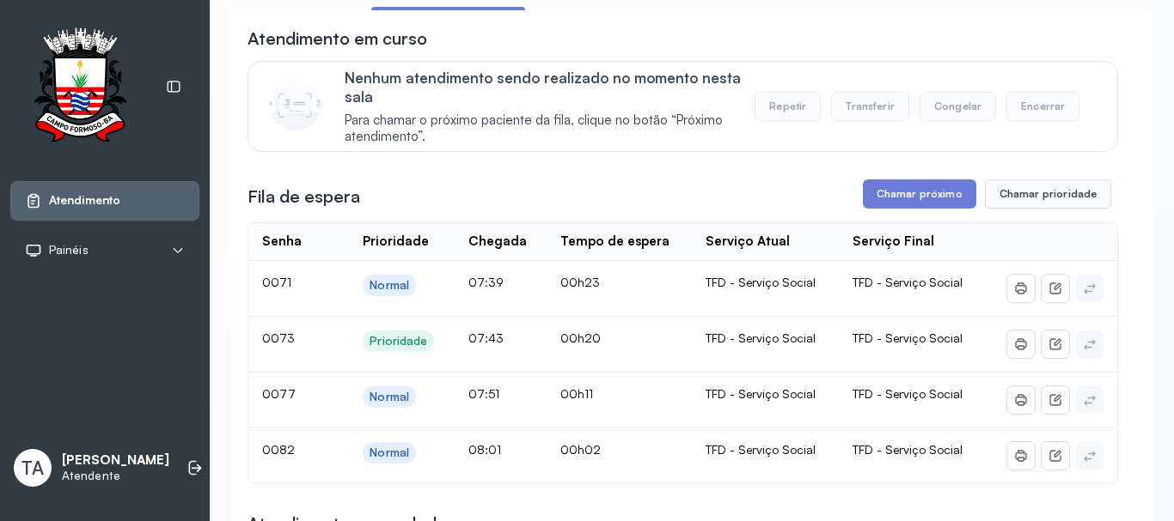
scroll to position [258, 0]
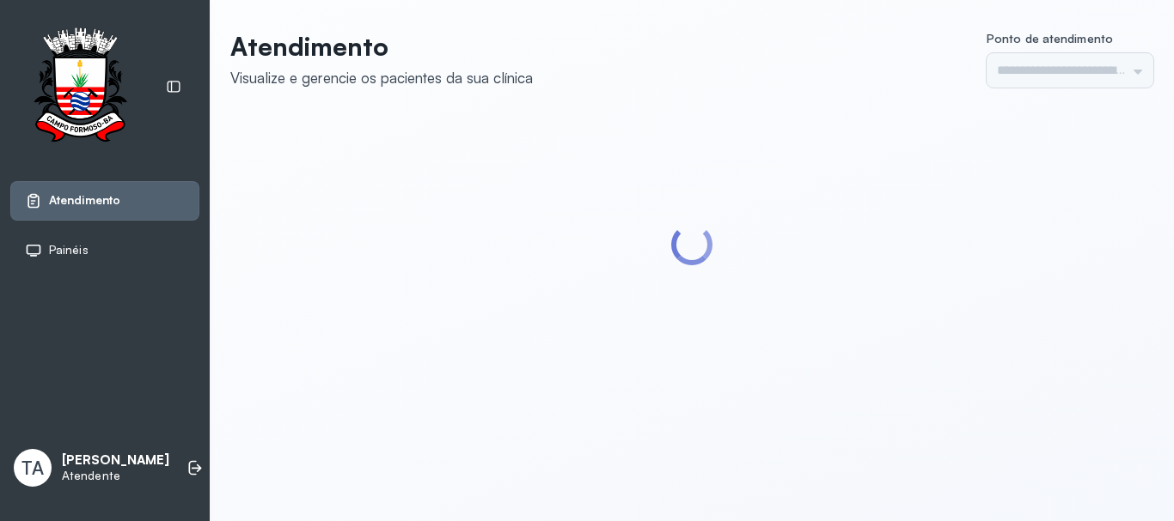
type input "******"
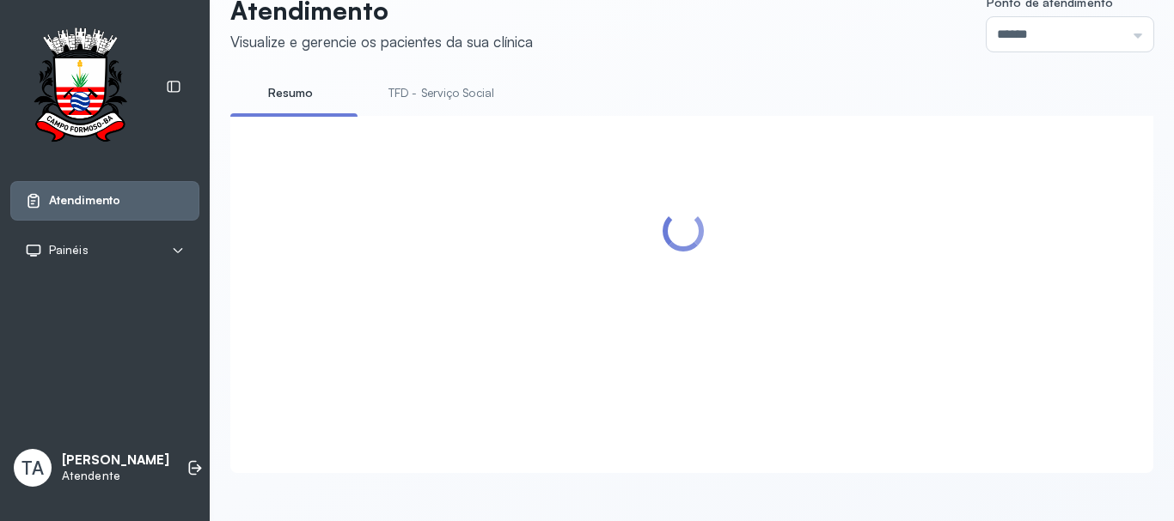
scroll to position [258, 0]
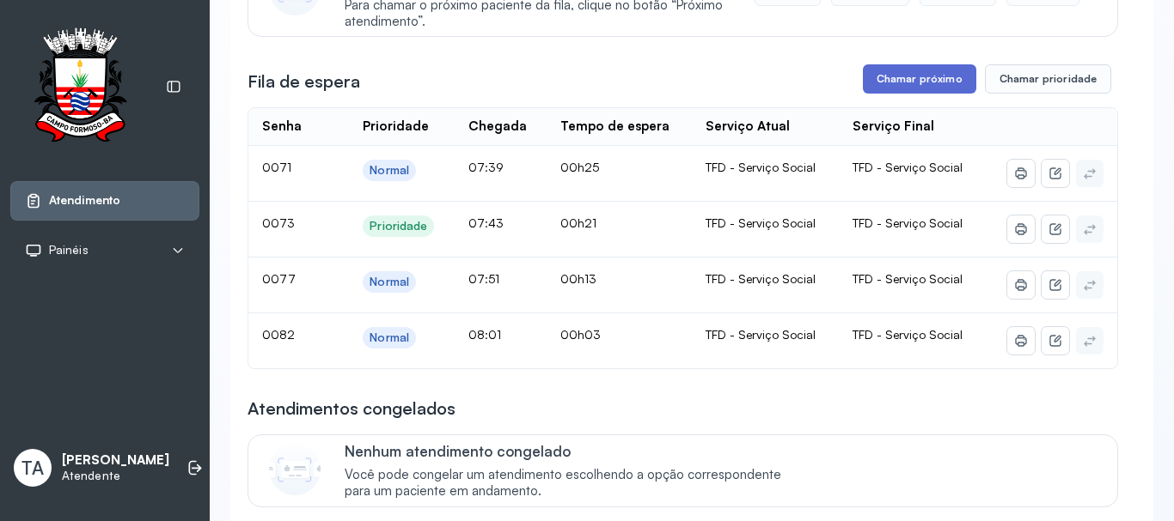
click at [913, 74] on button "Chamar próximo" at bounding box center [919, 78] width 113 height 29
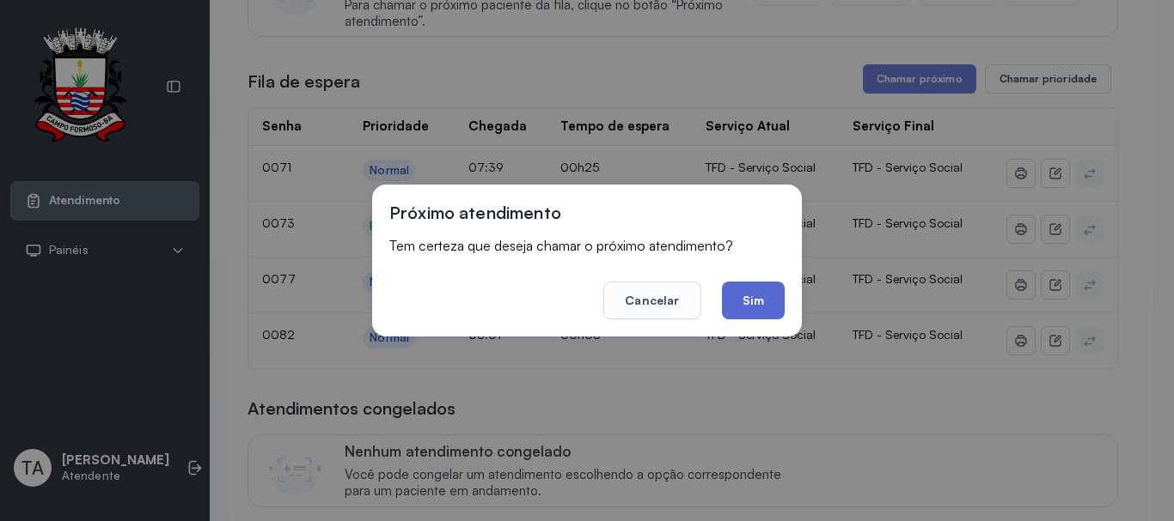
click at [751, 292] on button "Sim" at bounding box center [753, 301] width 63 height 38
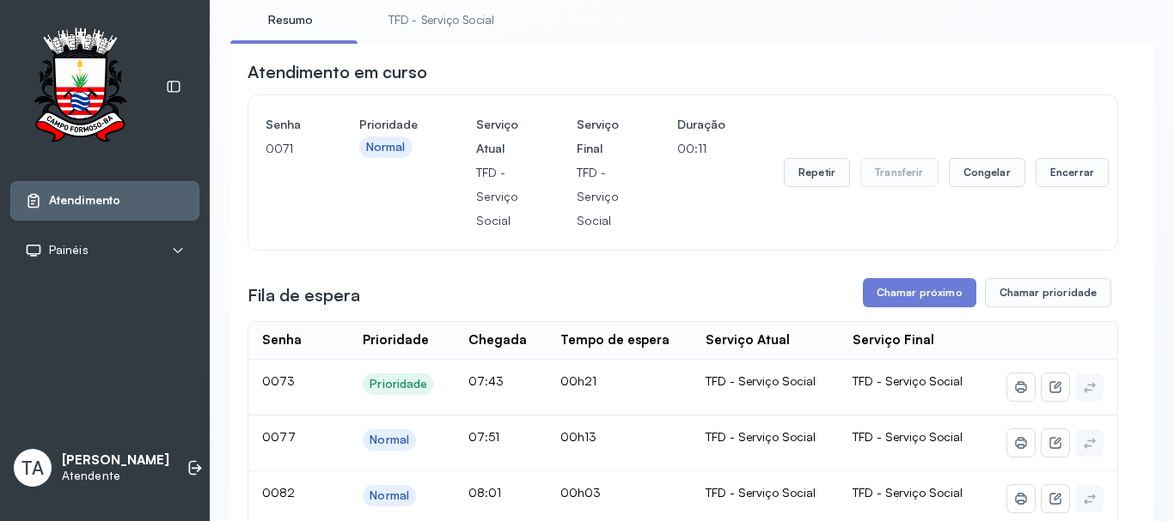
scroll to position [86, 0]
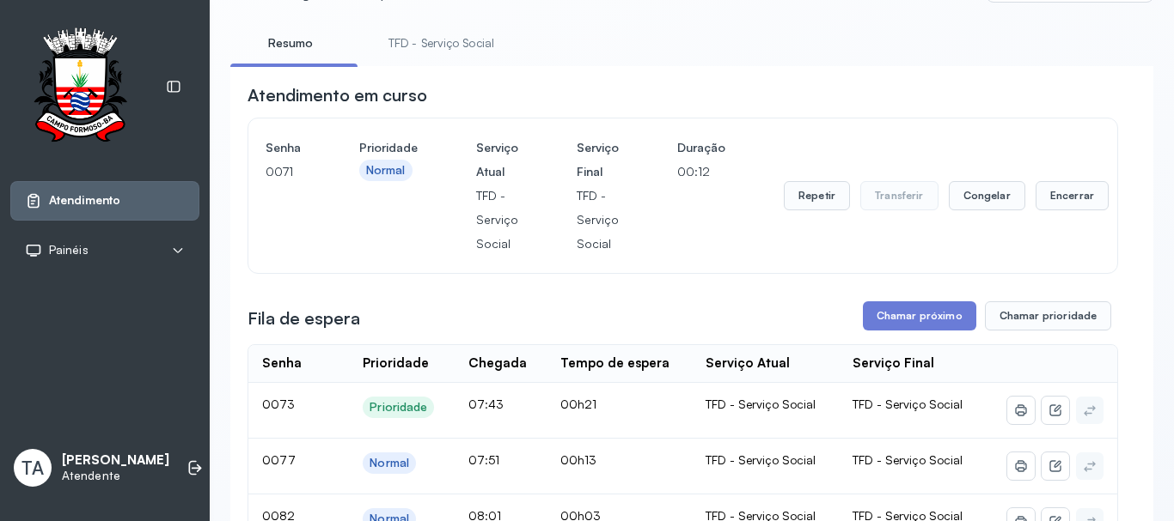
click at [798, 219] on div "Repetir Transferir Congelar Encerrar" at bounding box center [945, 196] width 325 height 120
click at [772, 200] on div "Senha [SECURITY_DATA] Prioridade Normal Serviço Atual TFD - Serviço Social Serv…" at bounding box center [682, 196] width 834 height 120
click at [789, 203] on button "Repetir" at bounding box center [816, 195] width 66 height 29
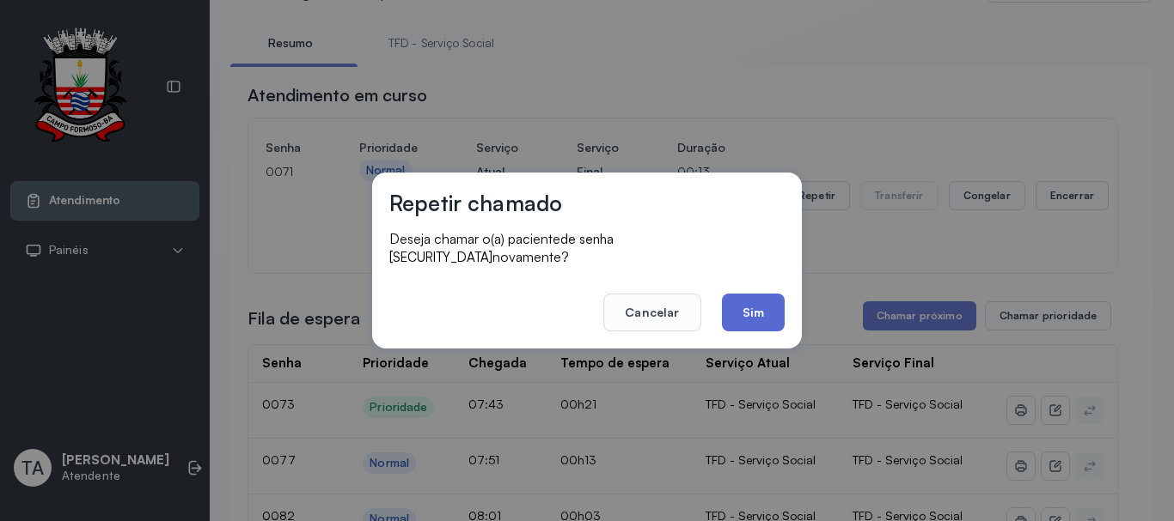
click at [739, 315] on button "Sim" at bounding box center [753, 313] width 63 height 38
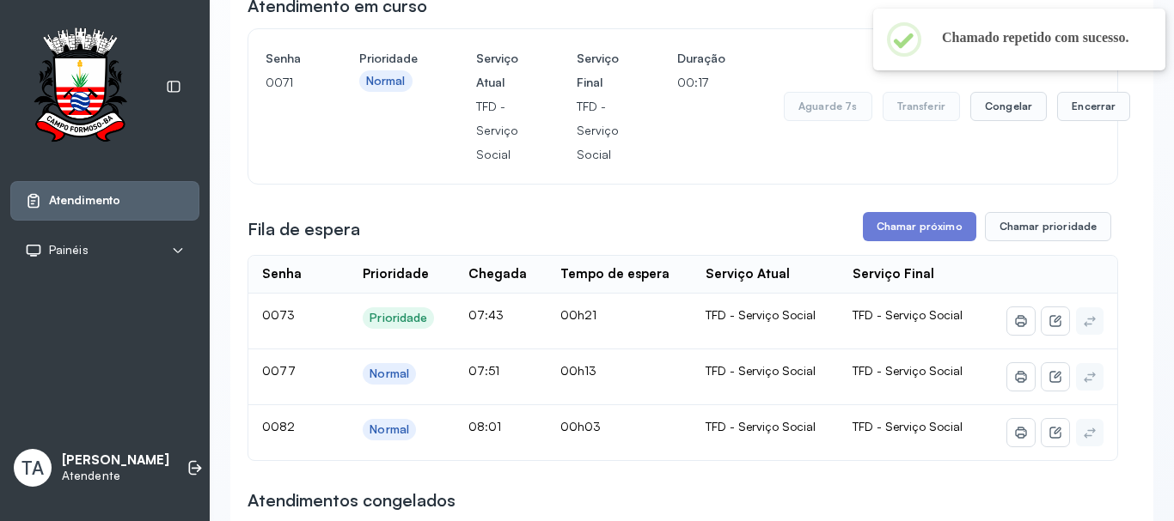
scroll to position [172, 0]
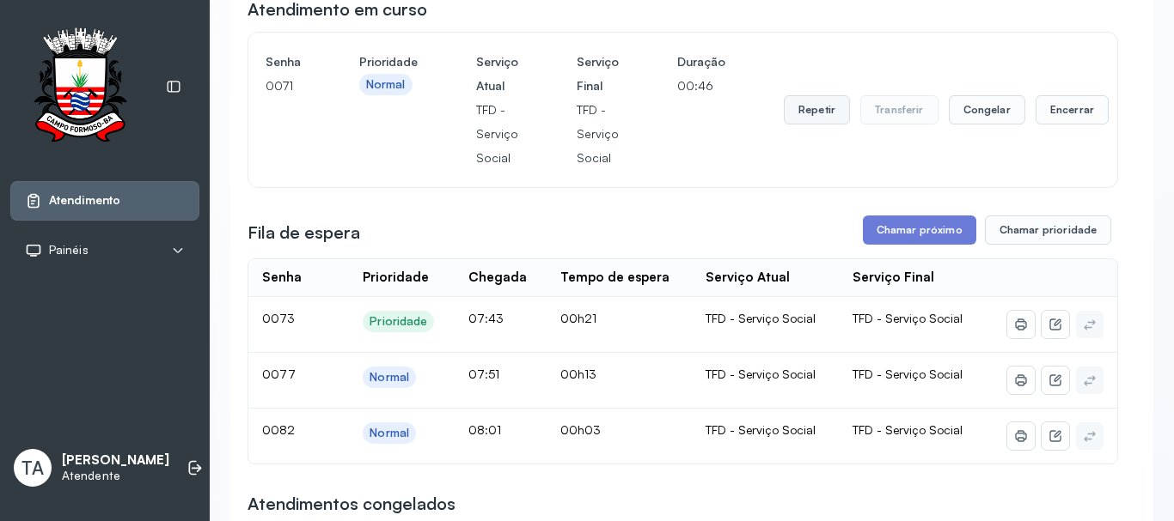
click at [811, 117] on button "Repetir" at bounding box center [816, 109] width 66 height 29
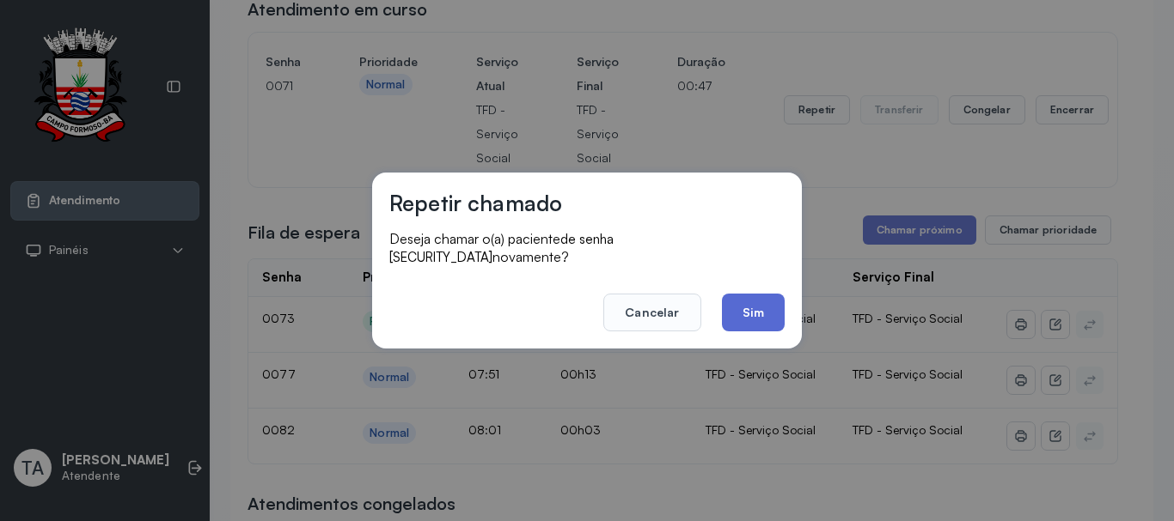
click at [749, 307] on button "Sim" at bounding box center [753, 313] width 63 height 38
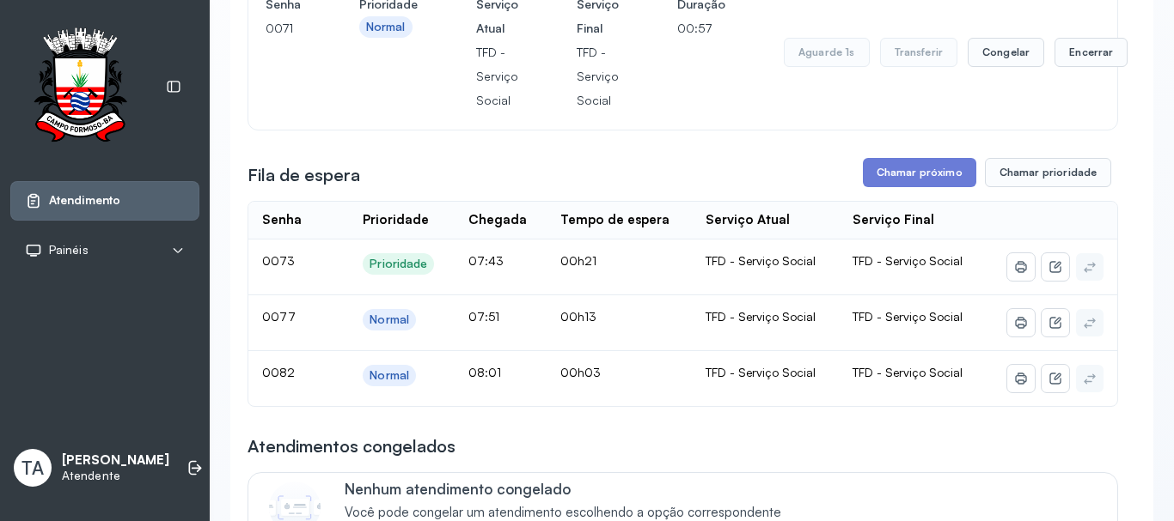
scroll to position [258, 0]
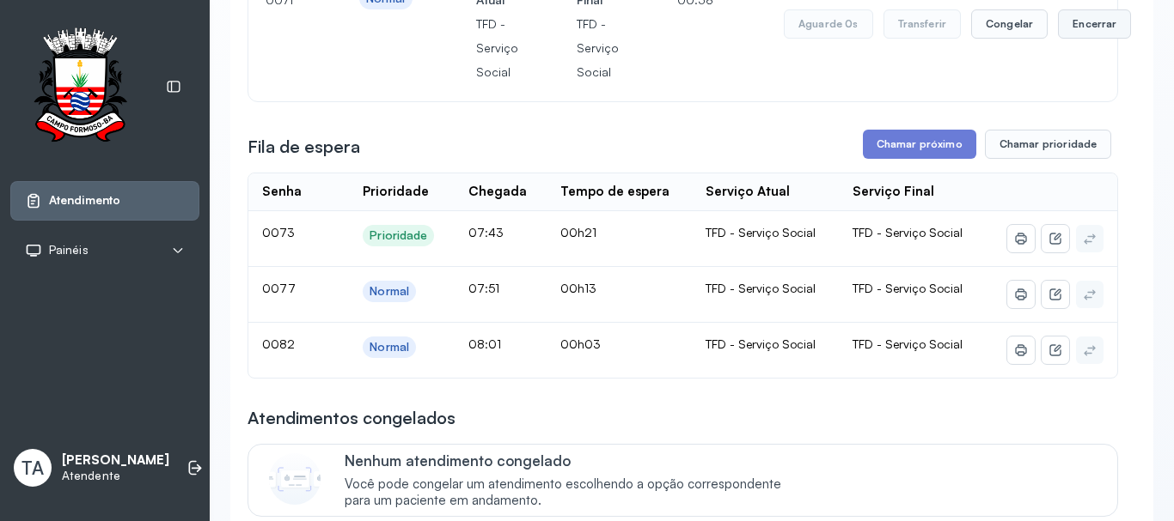
click at [1099, 38] on button "Encerrar" at bounding box center [1094, 23] width 73 height 29
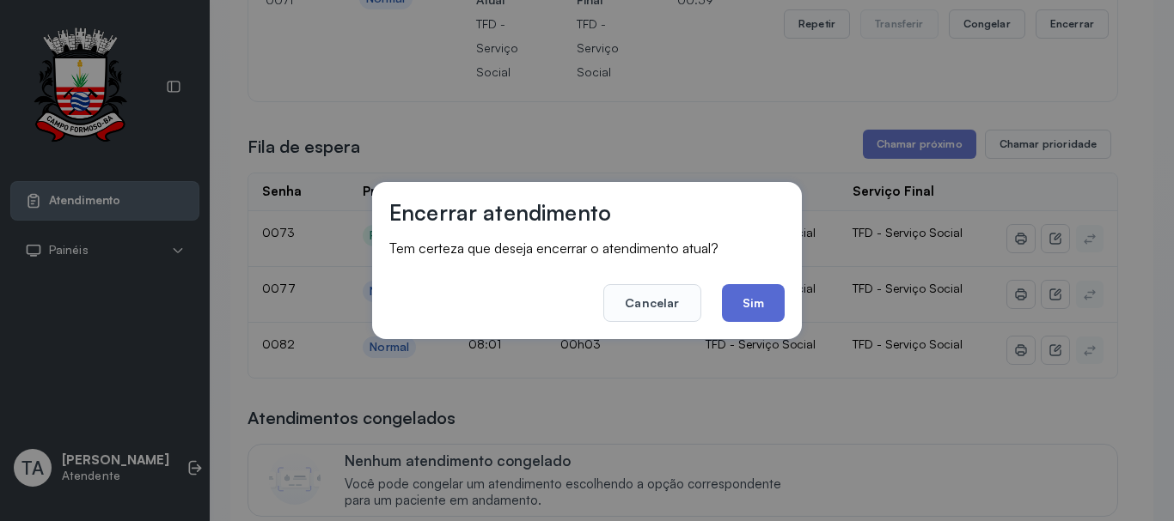
click at [777, 297] on button "Sim" at bounding box center [753, 303] width 63 height 38
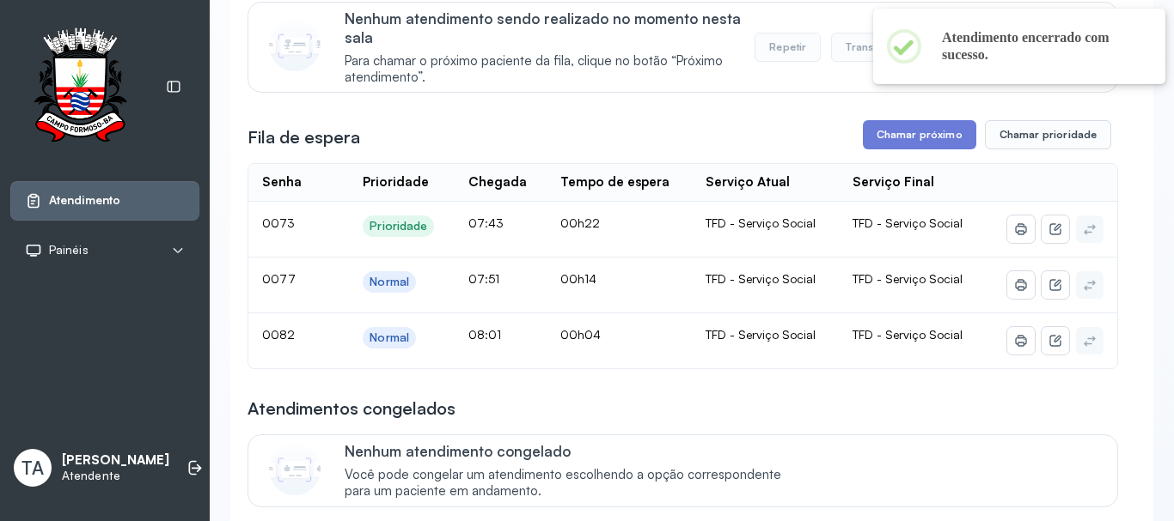
scroll to position [172, 0]
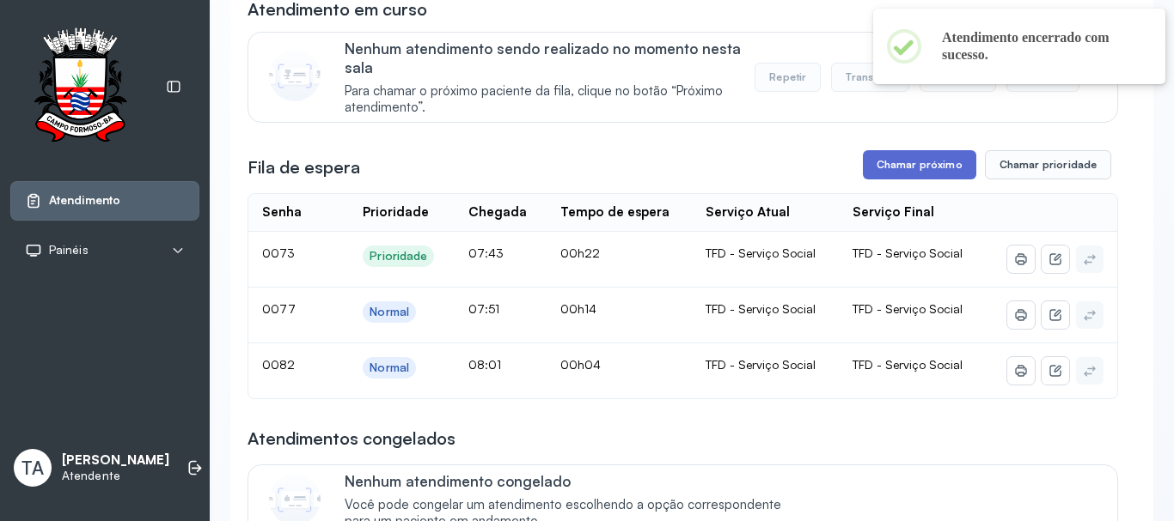
click at [885, 168] on button "Chamar próximo" at bounding box center [919, 164] width 113 height 29
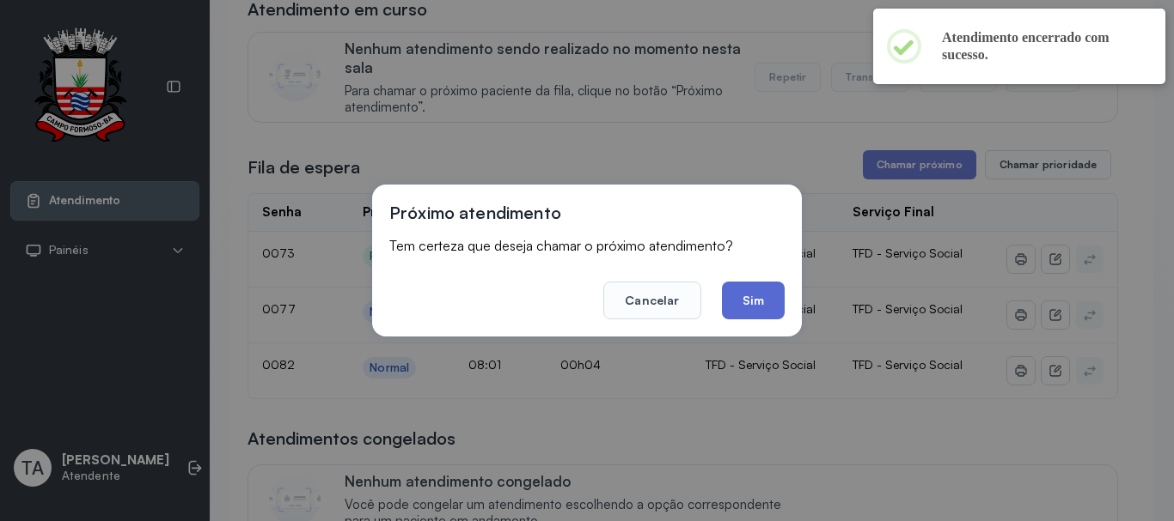
click at [772, 305] on button "Sim" at bounding box center [753, 301] width 63 height 38
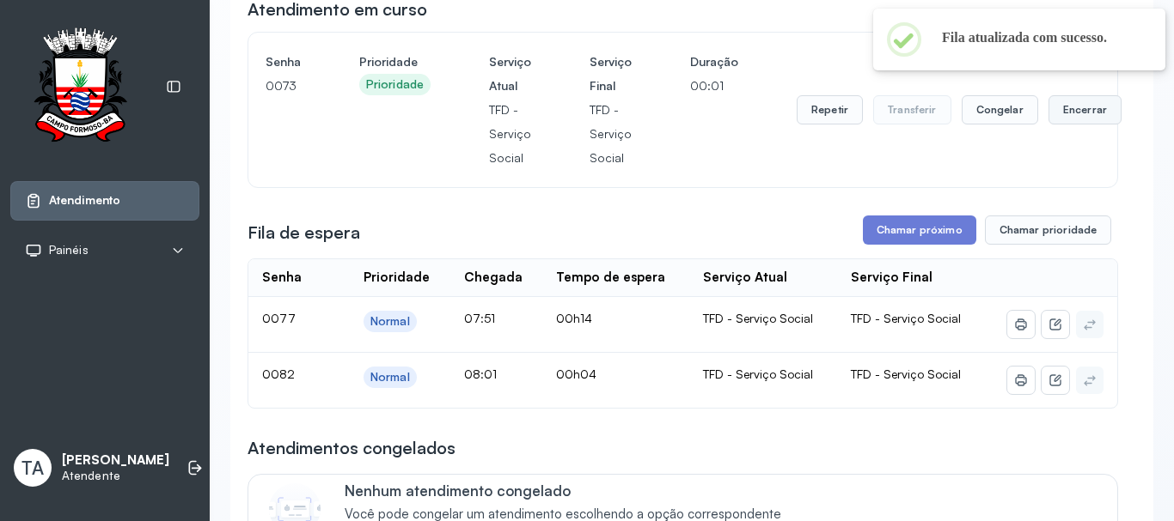
click at [1057, 119] on button "Encerrar" at bounding box center [1084, 109] width 73 height 29
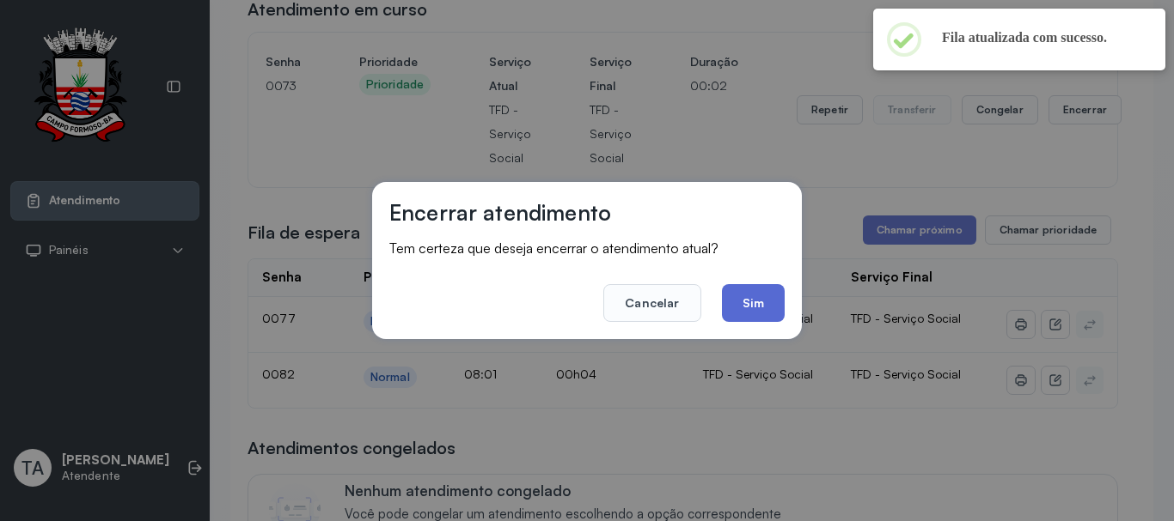
click at [754, 319] on button "Sim" at bounding box center [753, 303] width 63 height 38
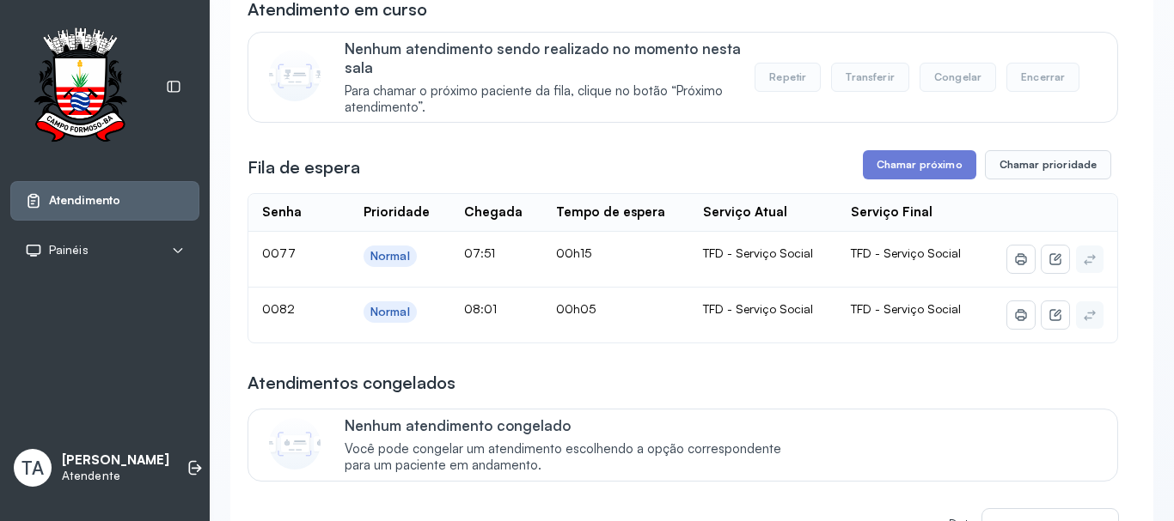
scroll to position [0, 0]
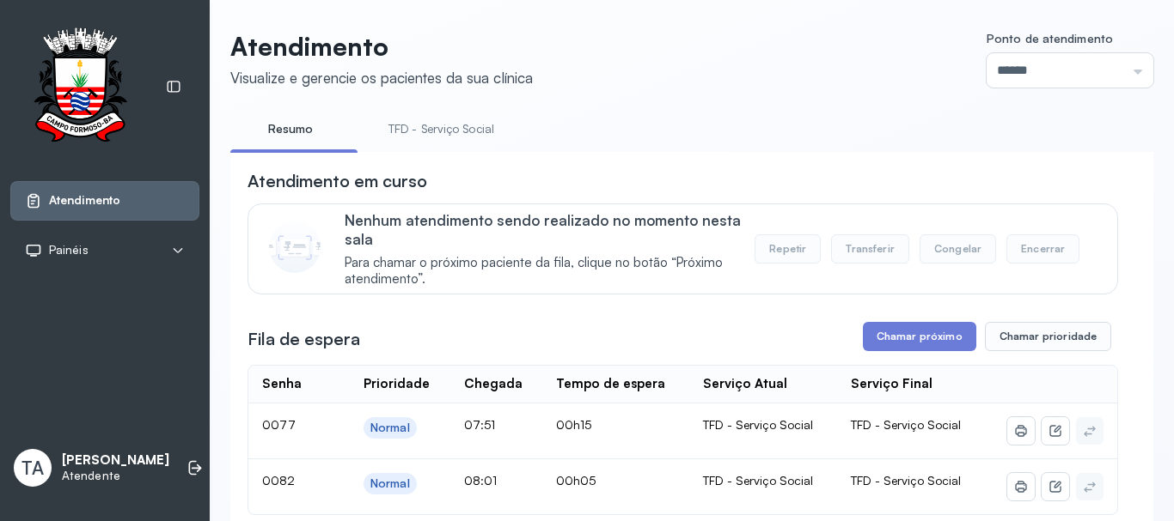
click at [459, 137] on link "TFD - Serviço Social" at bounding box center [441, 129] width 140 height 28
click at [317, 128] on link "Resumo" at bounding box center [290, 129] width 120 height 28
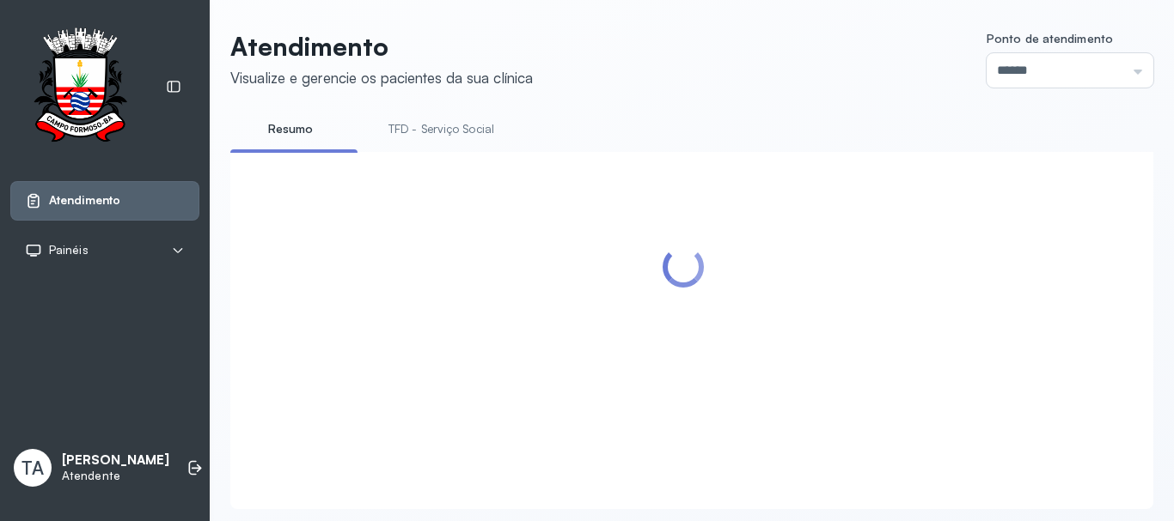
click at [357, 137] on ul "Resumo TFD - Serviço Social" at bounding box center [691, 134] width 923 height 39
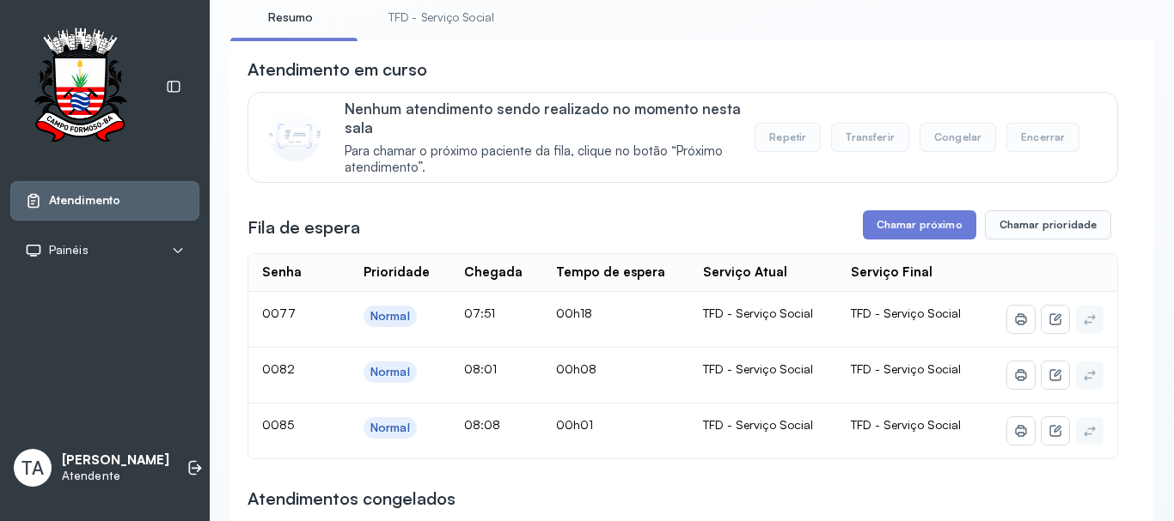
scroll to position [86, 0]
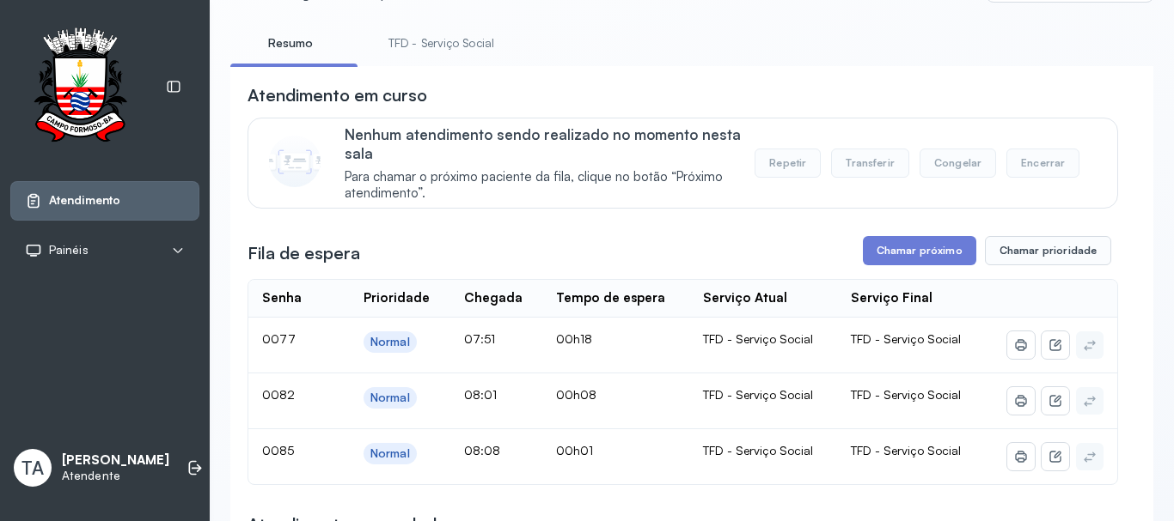
click at [460, 41] on link "TFD - Serviço Social" at bounding box center [441, 43] width 140 height 28
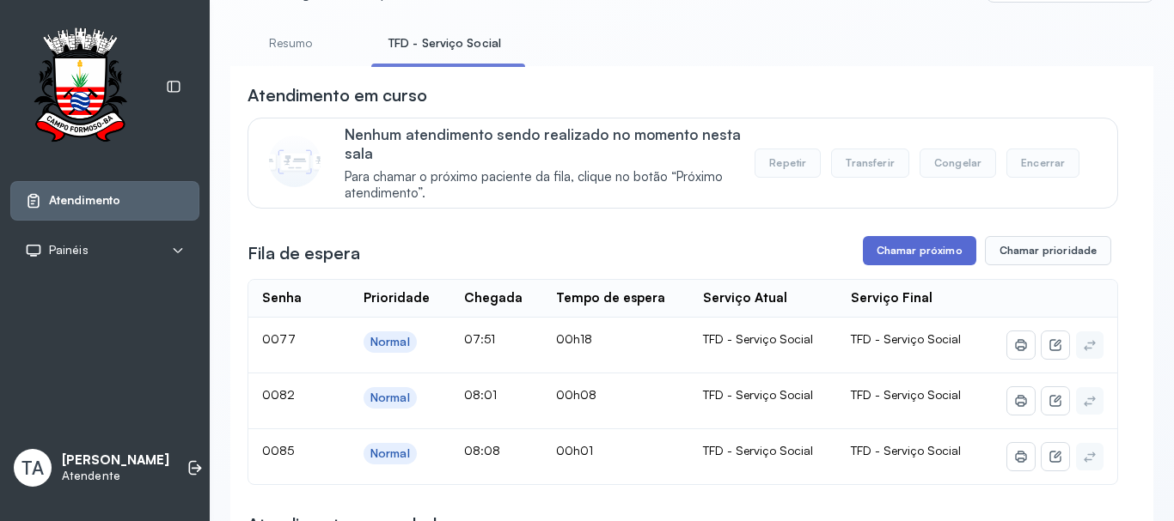
click at [950, 259] on button "Chamar próximo" at bounding box center [919, 250] width 113 height 29
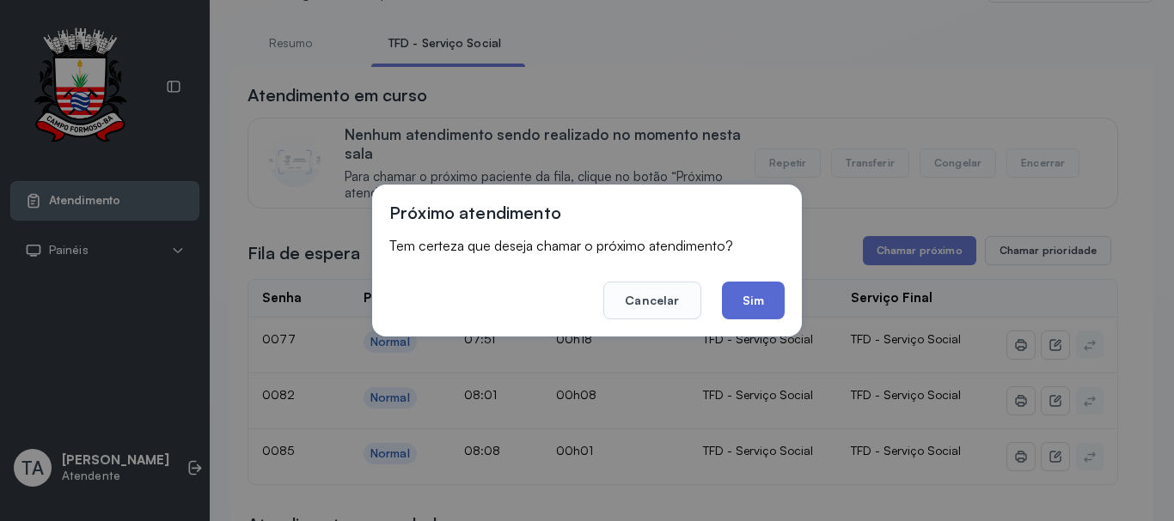
click at [751, 303] on button "Sim" at bounding box center [753, 301] width 63 height 38
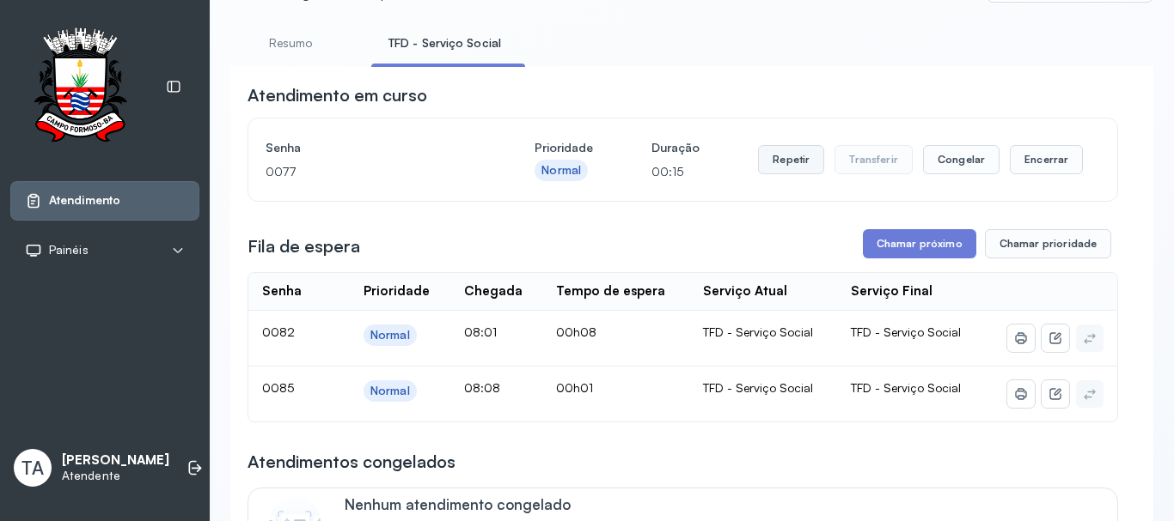
click at [796, 174] on button "Repetir" at bounding box center [791, 159] width 66 height 29
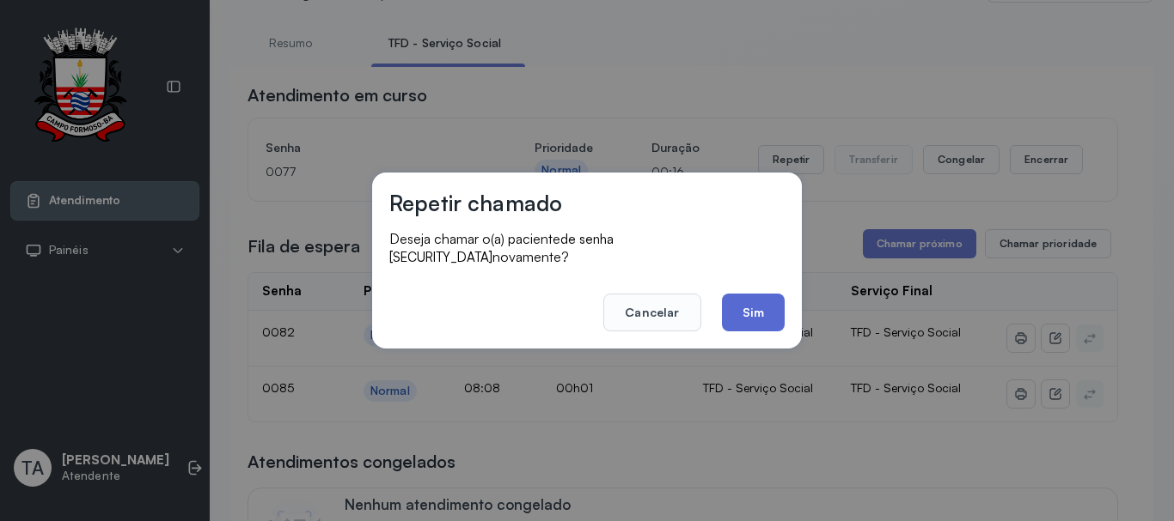
click at [756, 306] on button "Sim" at bounding box center [753, 313] width 63 height 38
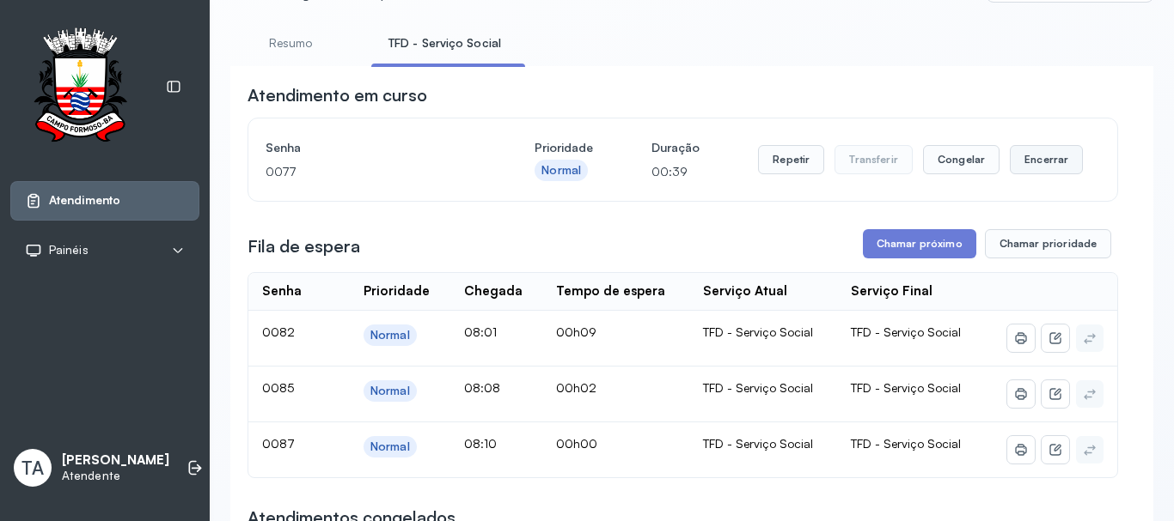
click at [1009, 165] on button "Encerrar" at bounding box center [1045, 159] width 73 height 29
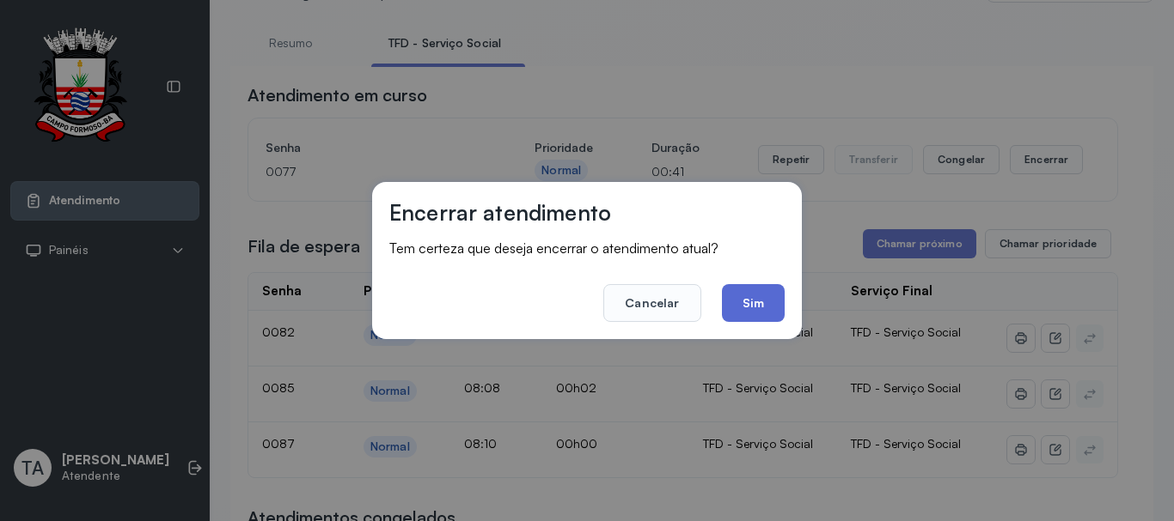
click at [732, 310] on button "Sim" at bounding box center [753, 303] width 63 height 38
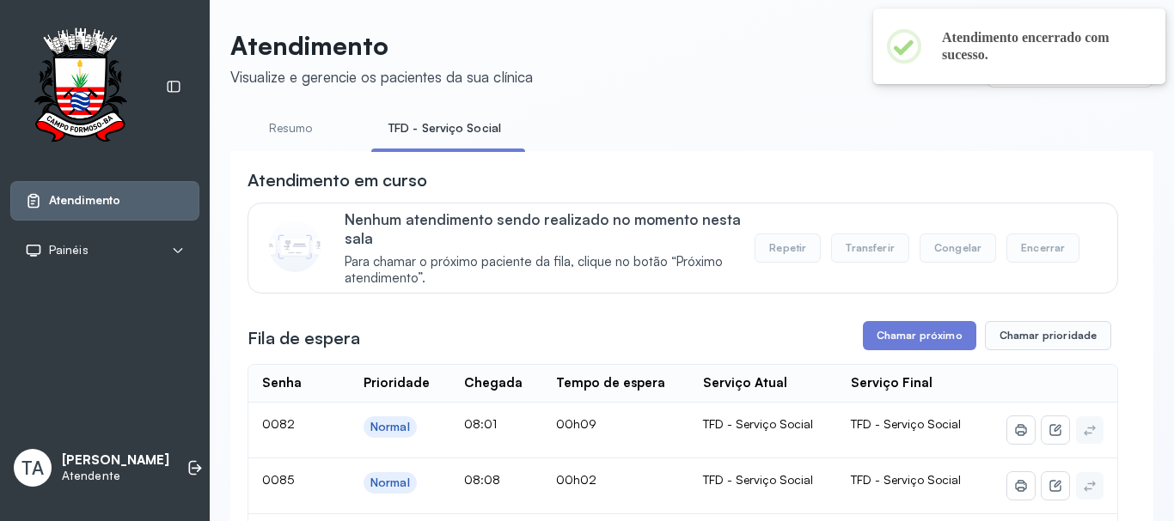
scroll to position [0, 0]
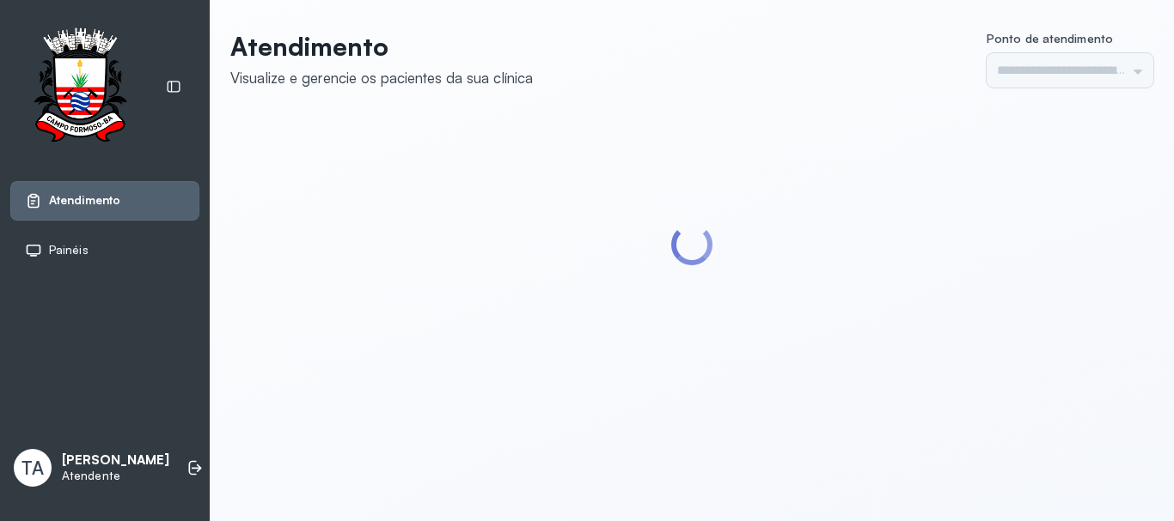
type input "******"
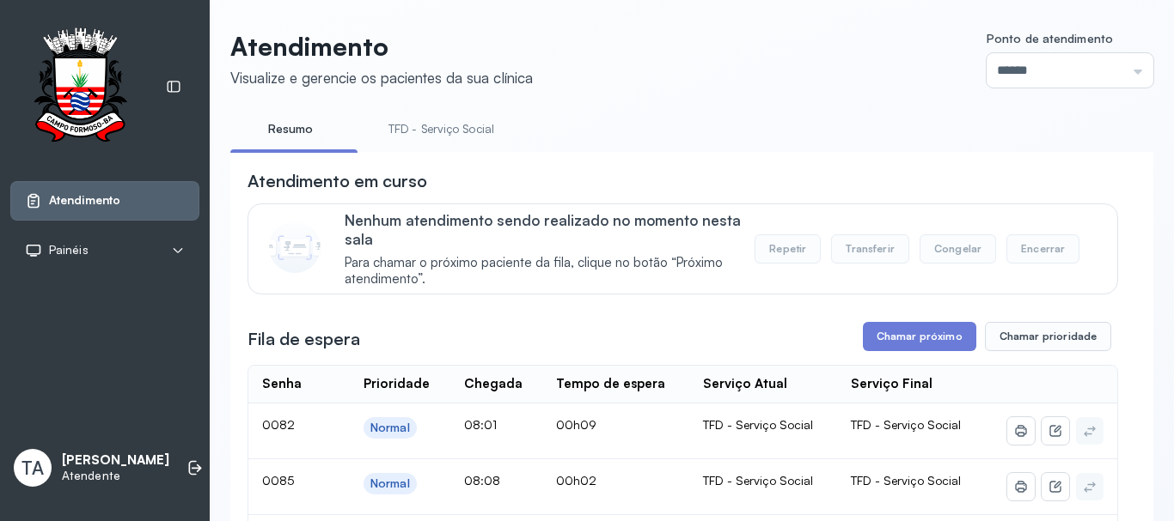
click at [428, 139] on link "TFD - Serviço Social" at bounding box center [441, 129] width 140 height 28
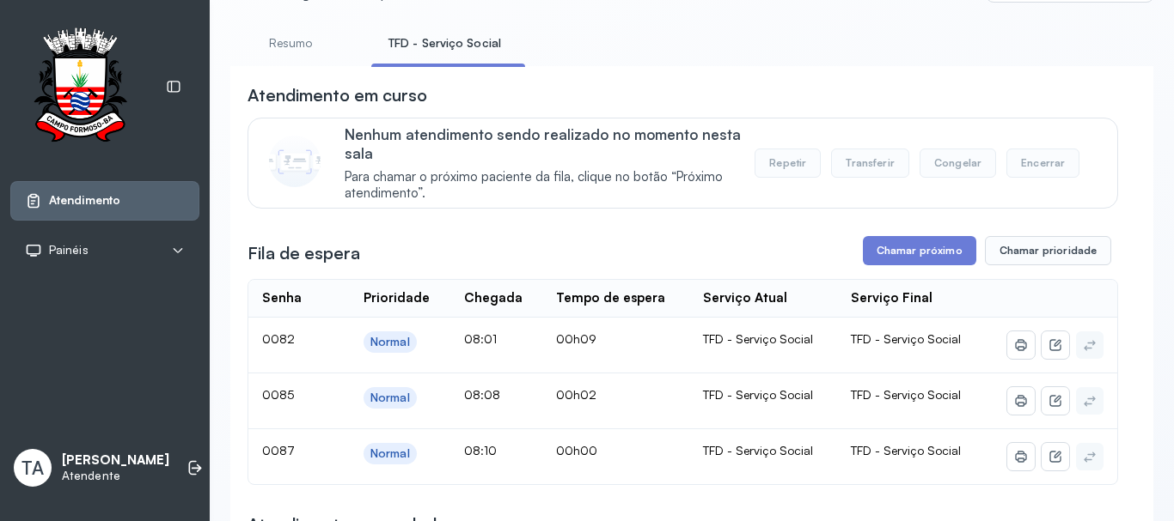
scroll to position [172, 0]
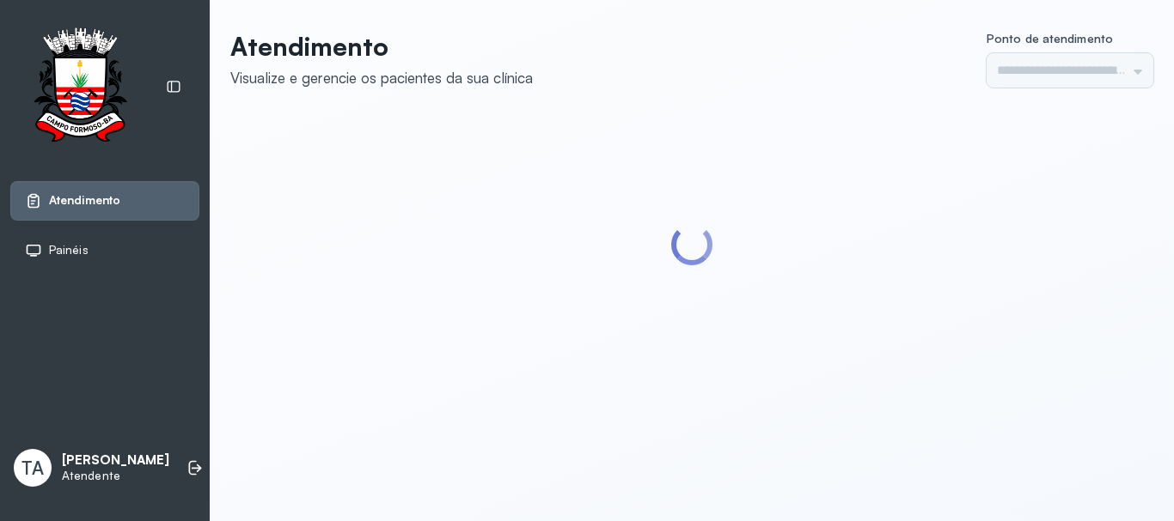
type input "******"
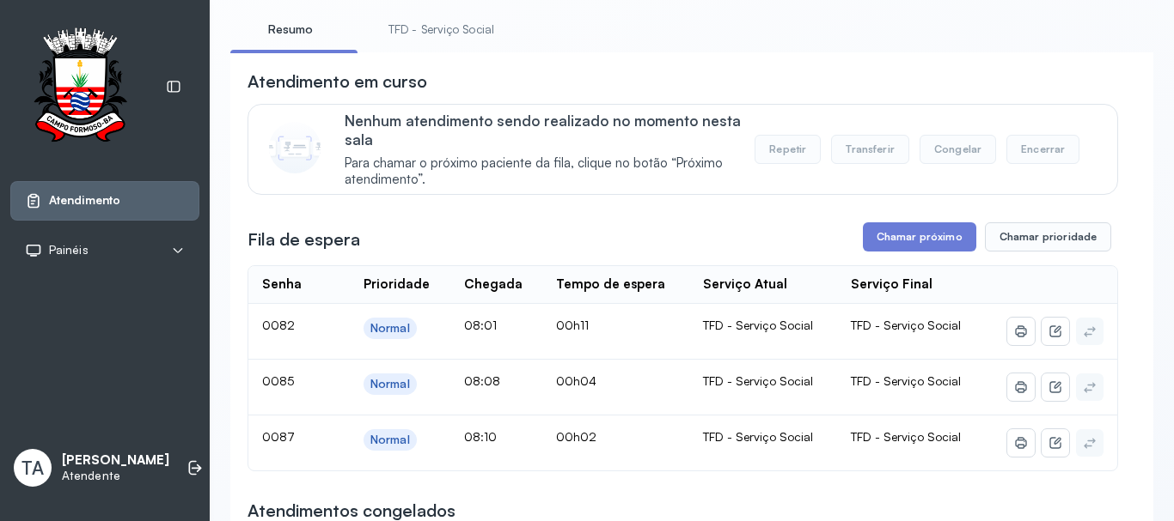
scroll to position [86, 0]
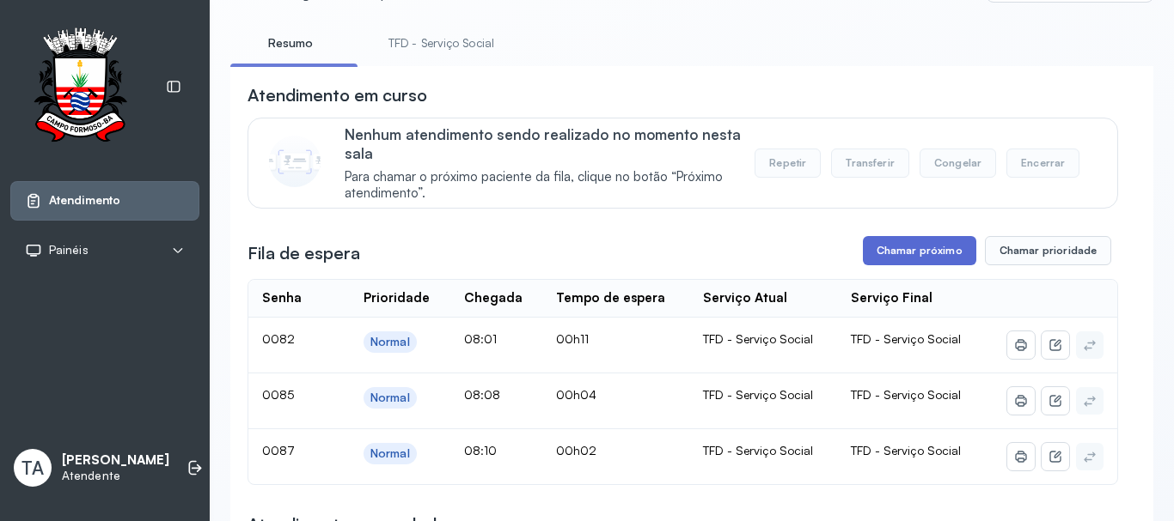
drag, startPoint x: 902, startPoint y: 274, endPoint x: 900, endPoint y: 255, distance: 19.0
click at [900, 254] on button "Chamar próximo" at bounding box center [919, 250] width 113 height 29
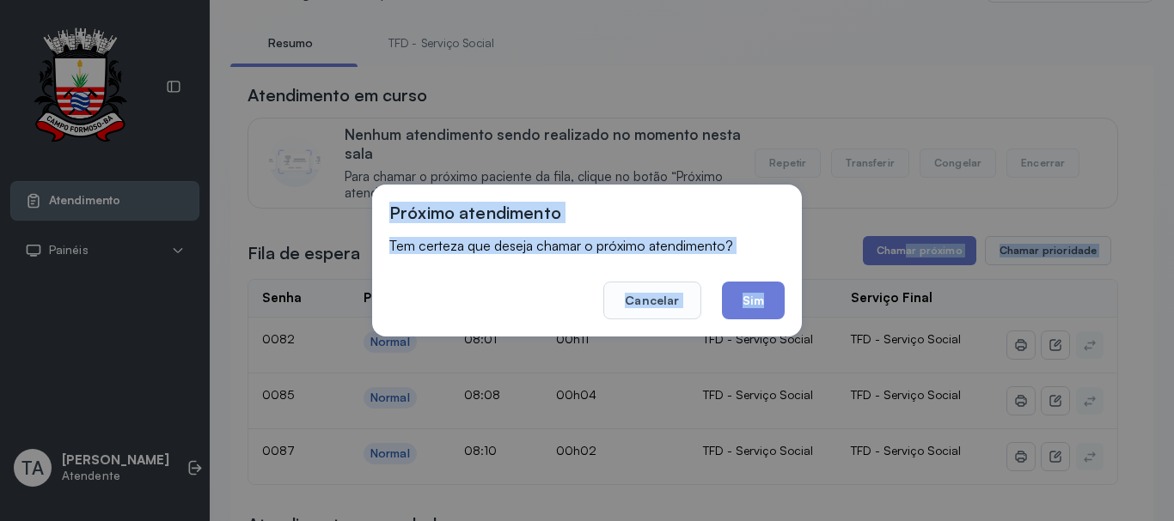
click at [765, 320] on div "Próximo atendimento Tem certeza que deseja chamar o próximo atendimento? Cancel…" at bounding box center [587, 261] width 430 height 152
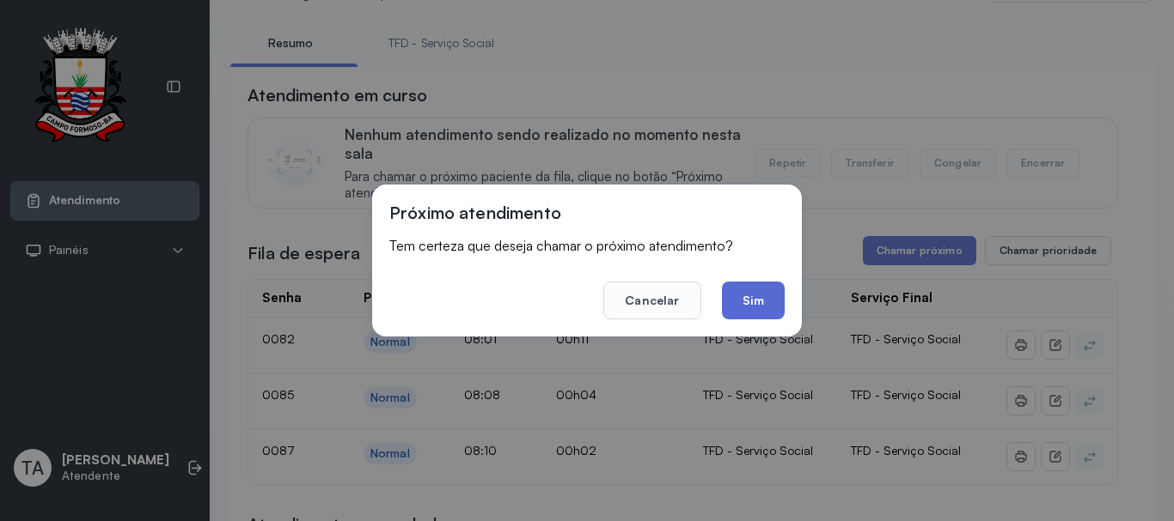
click at [759, 302] on button "Sim" at bounding box center [753, 301] width 63 height 38
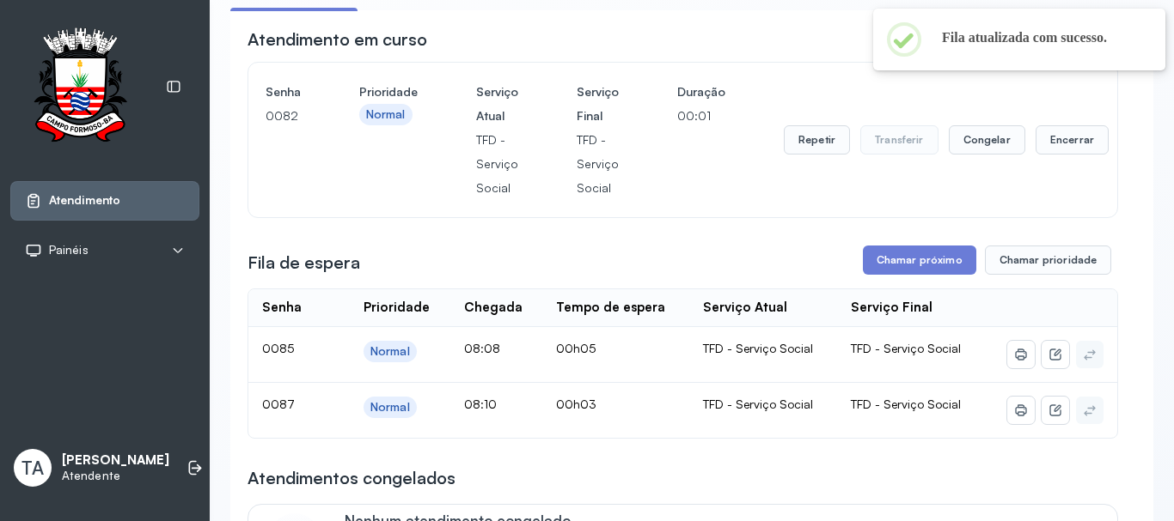
scroll to position [172, 0]
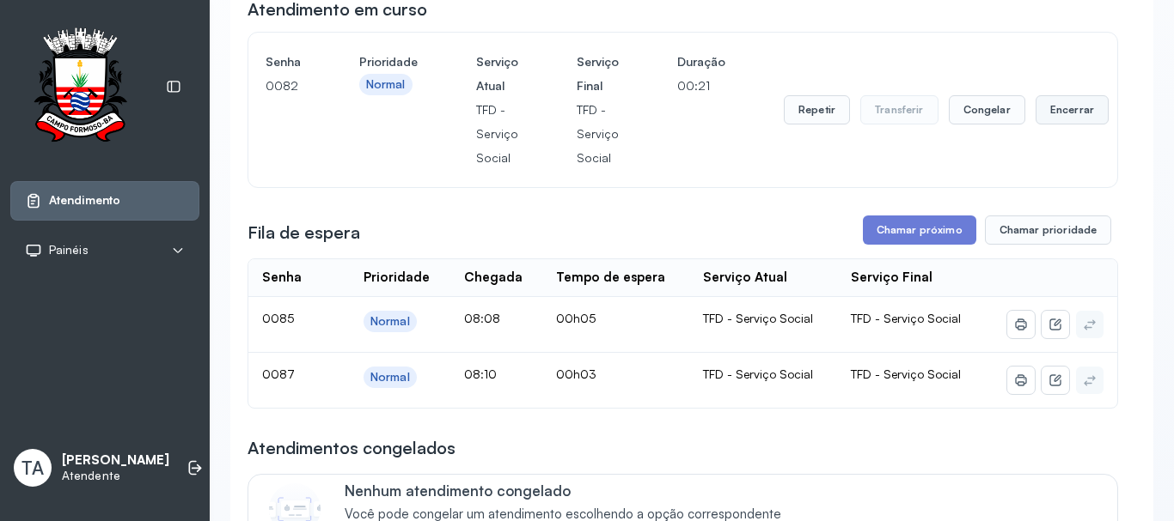
click at [1046, 123] on button "Encerrar" at bounding box center [1071, 109] width 73 height 29
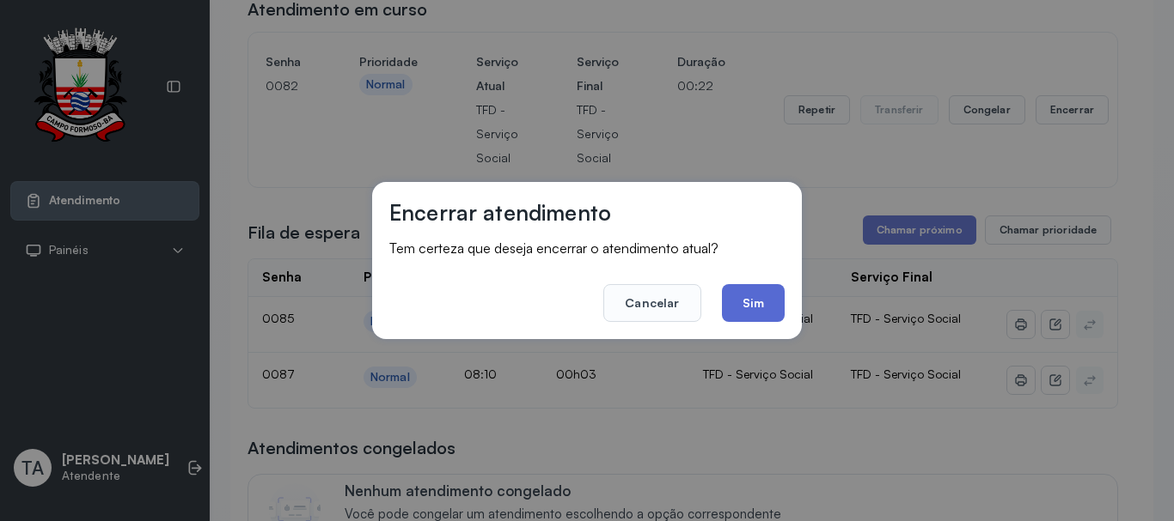
click at [753, 299] on button "Sim" at bounding box center [753, 303] width 63 height 38
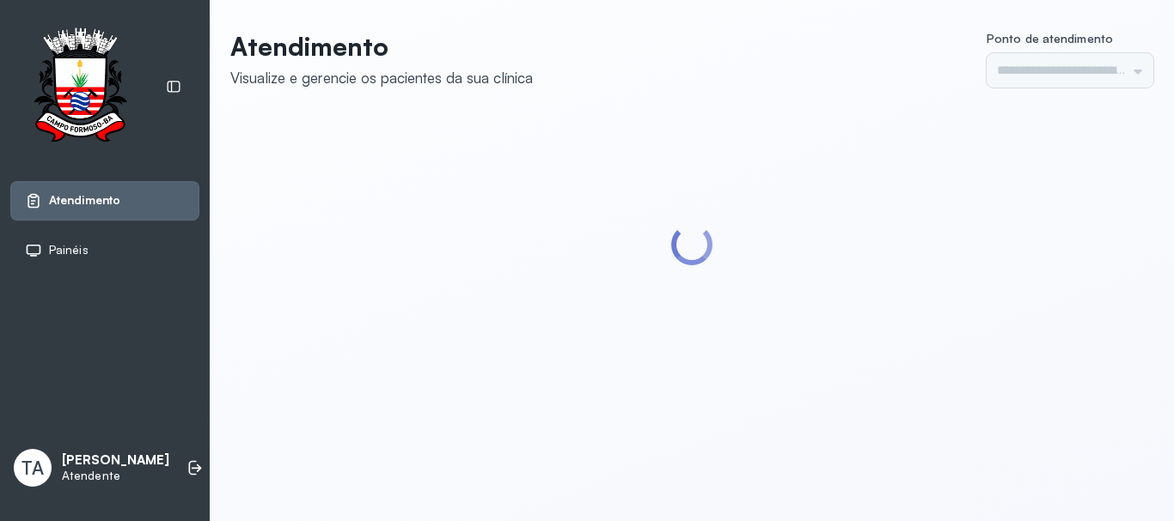
type input "******"
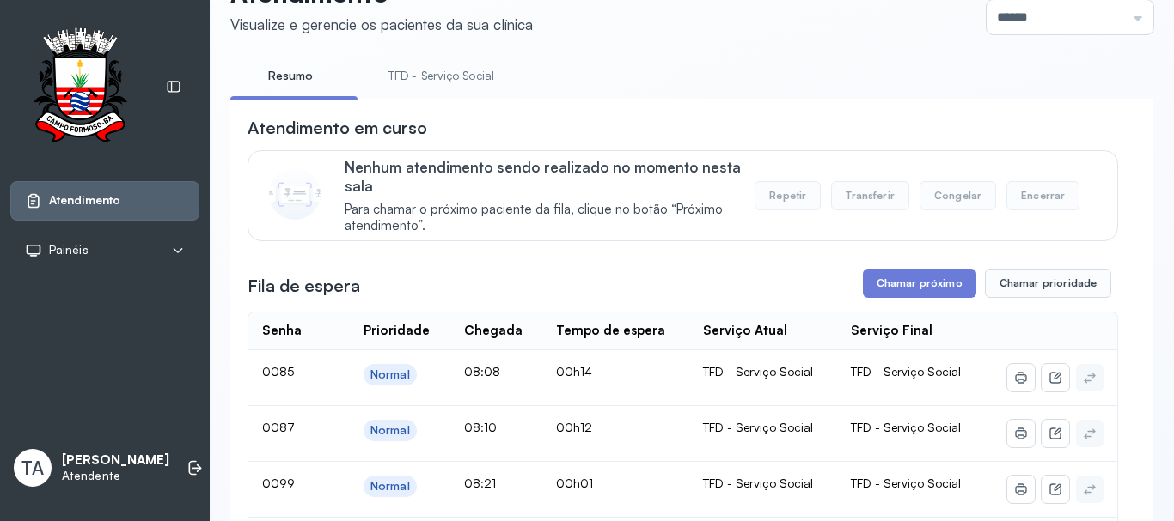
scroll to position [258, 0]
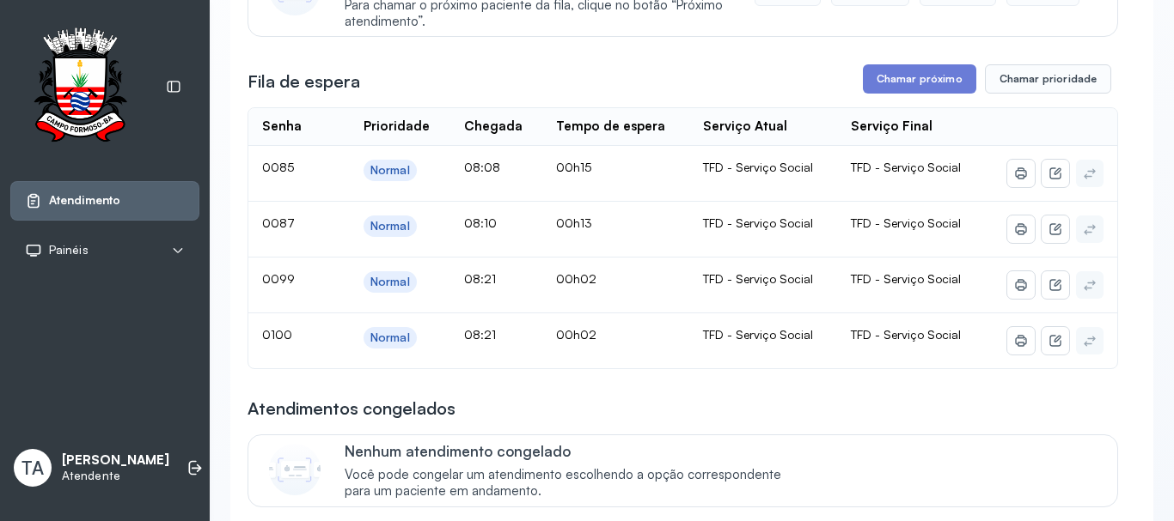
click at [875, 86] on button "Chamar próximo" at bounding box center [919, 78] width 113 height 29
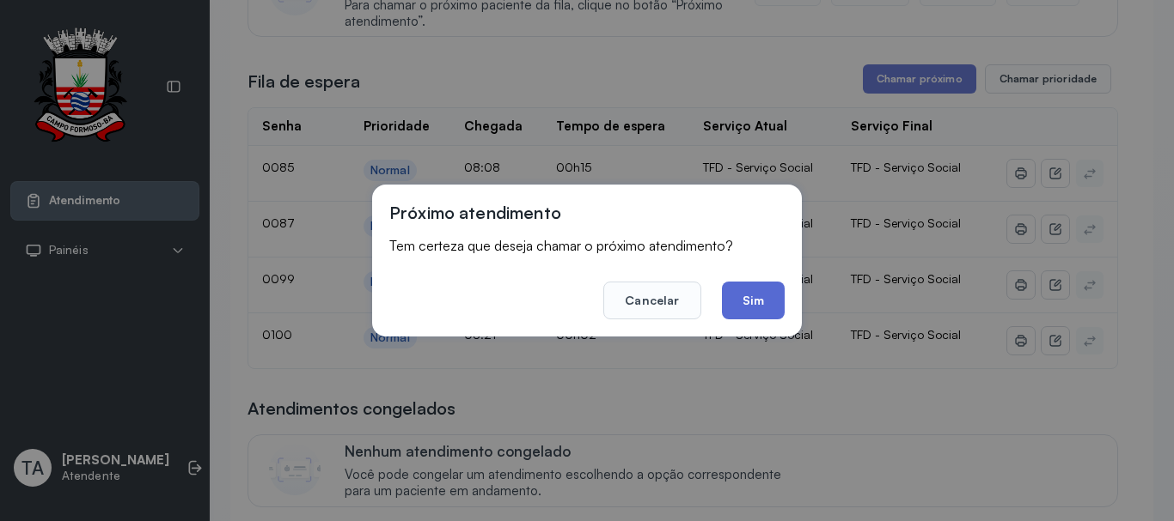
click at [775, 291] on button "Sim" at bounding box center [753, 301] width 63 height 38
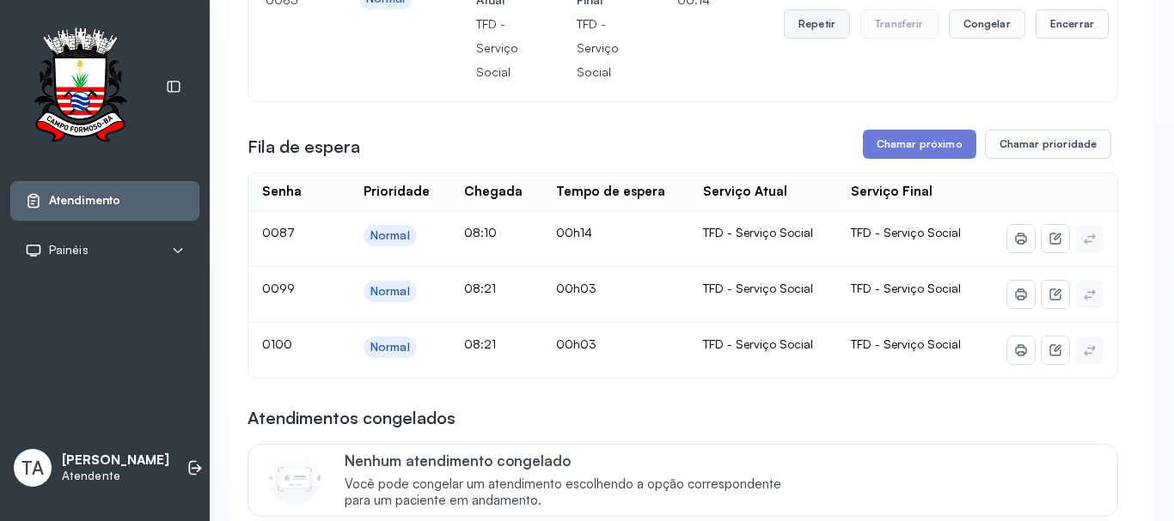
click at [809, 30] on button "Repetir" at bounding box center [816, 23] width 66 height 29
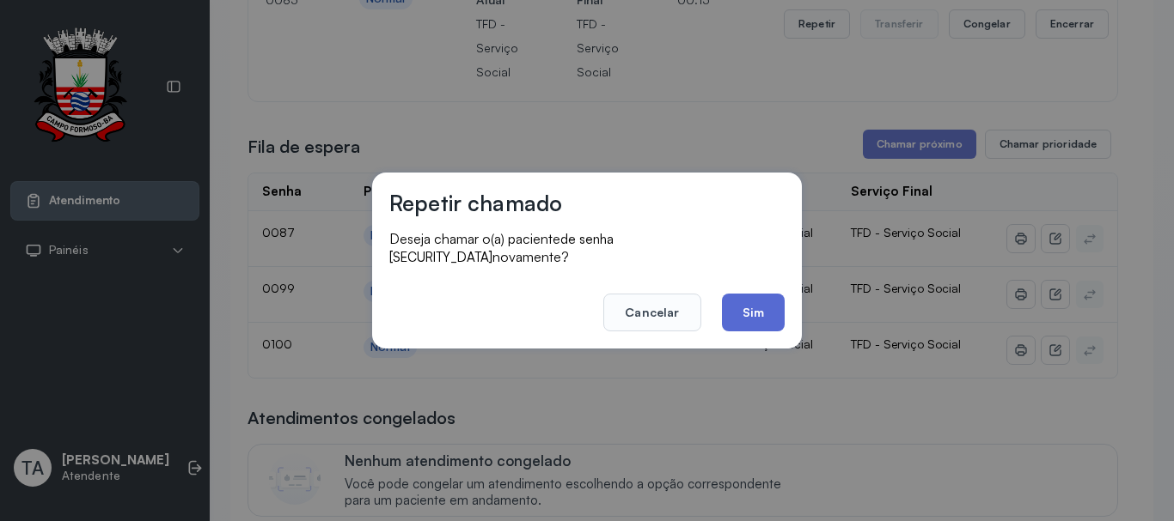
click at [750, 313] on button "Sim" at bounding box center [753, 313] width 63 height 38
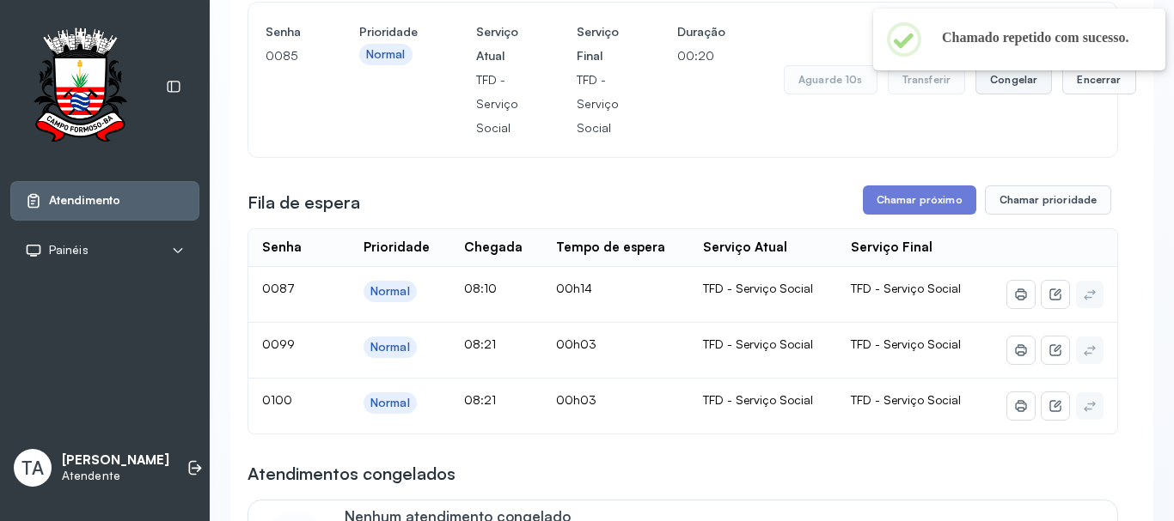
scroll to position [172, 0]
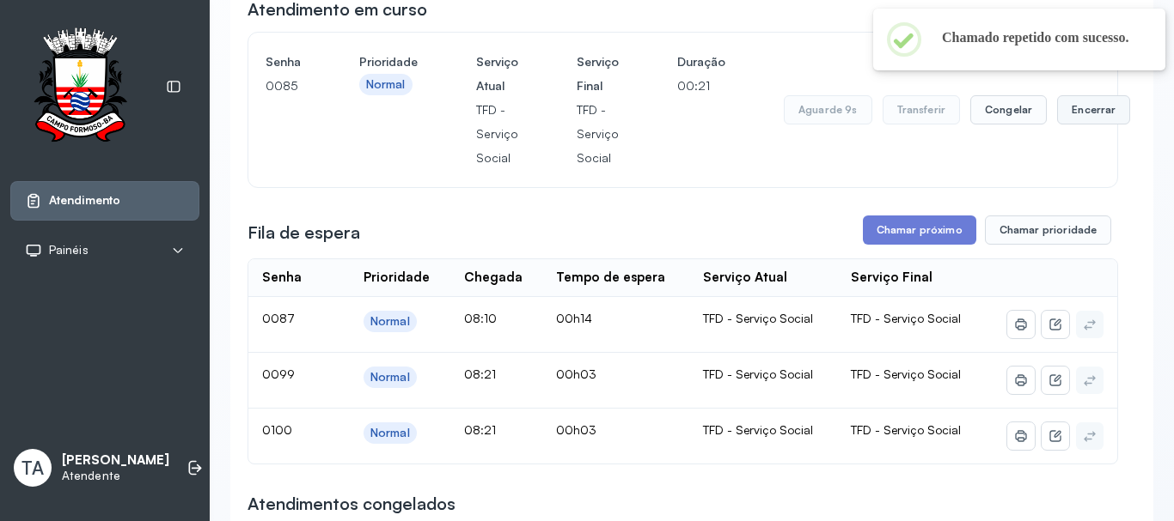
click at [1101, 111] on button "Encerrar" at bounding box center [1093, 109] width 73 height 29
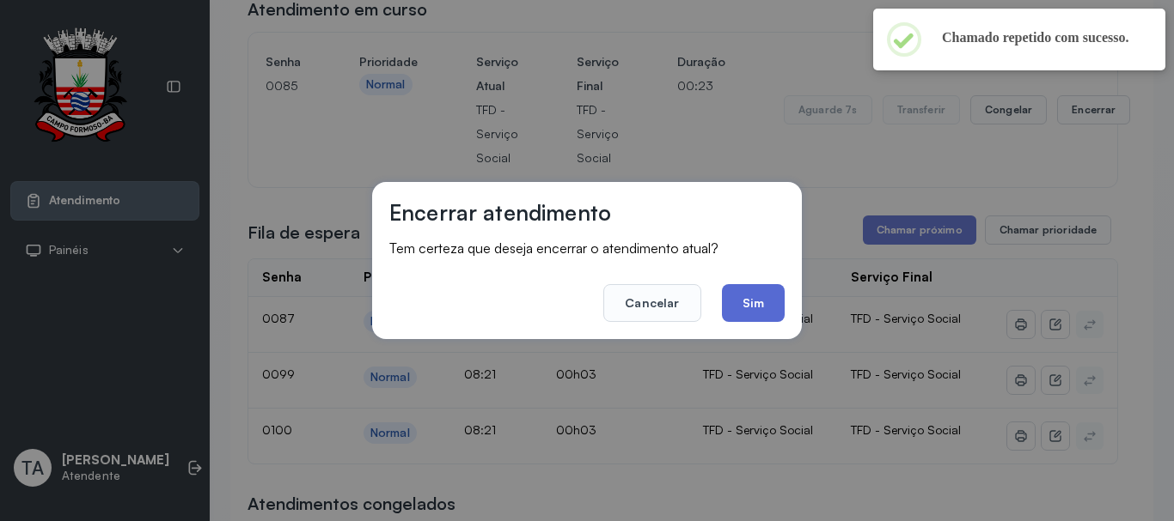
click at [731, 304] on button "Sim" at bounding box center [753, 303] width 63 height 38
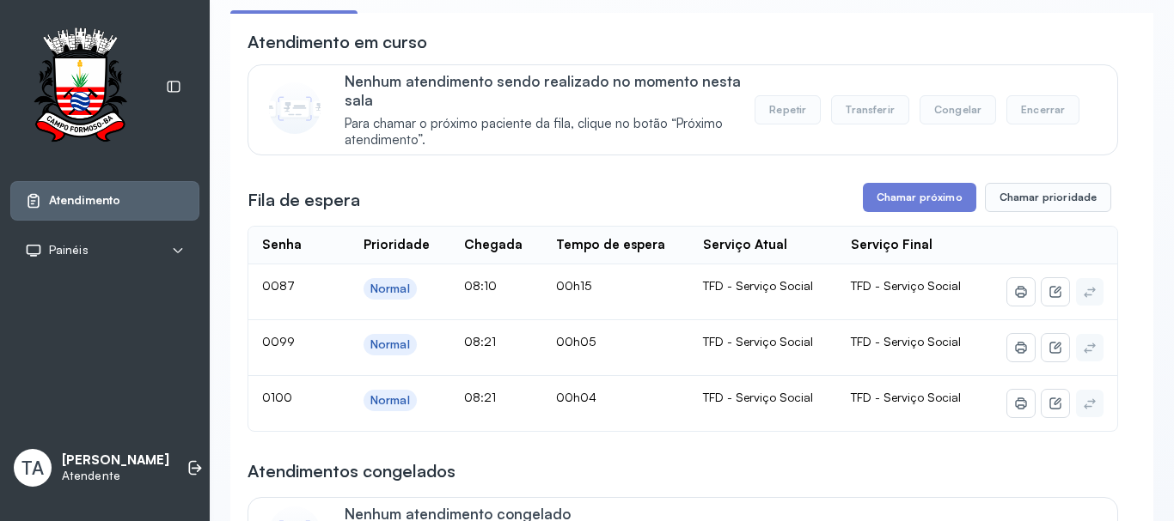
scroll to position [137, 0]
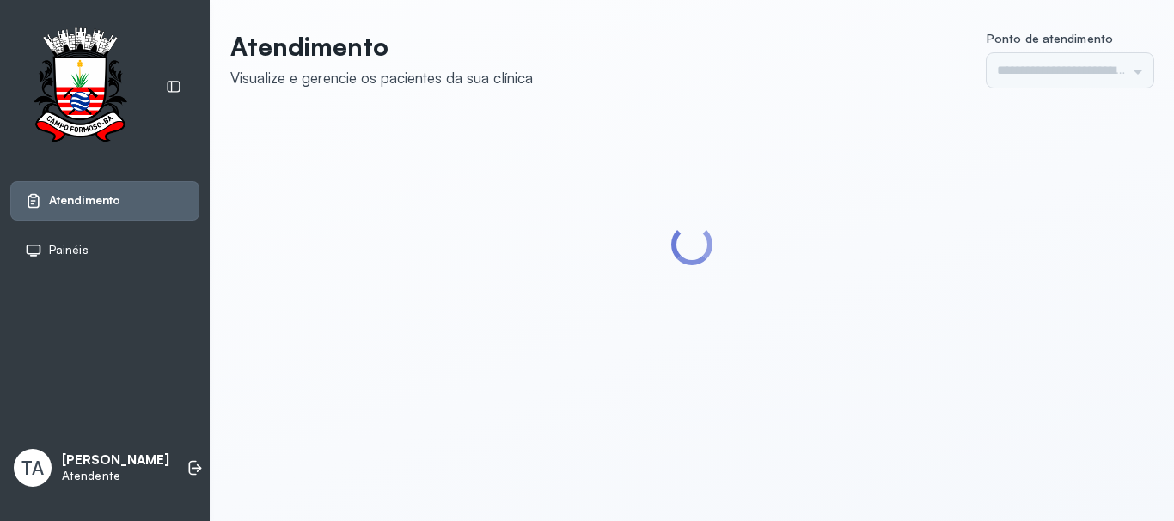
type input "******"
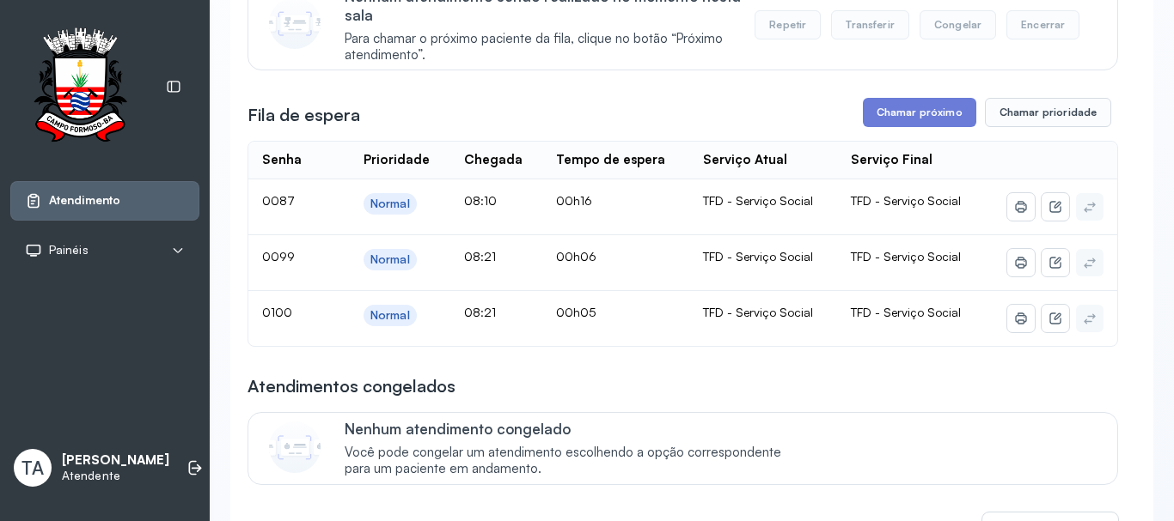
scroll to position [225, 0]
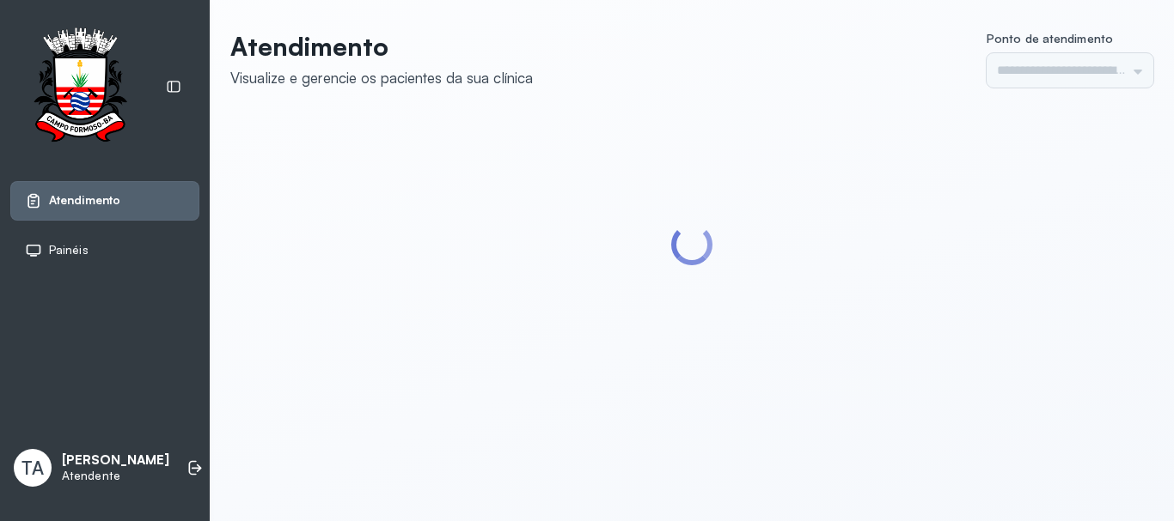
type input "******"
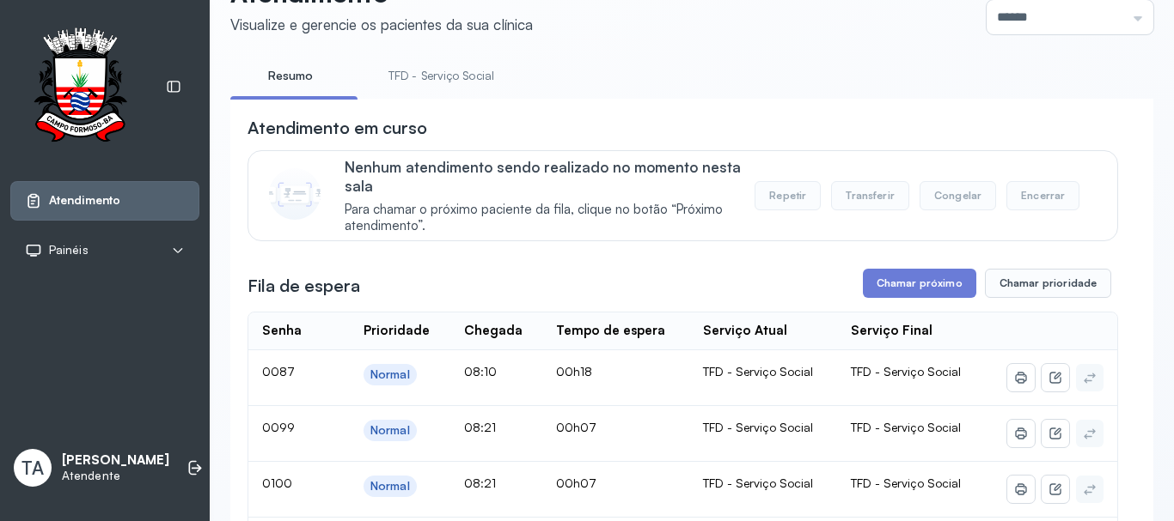
scroll to position [172, 0]
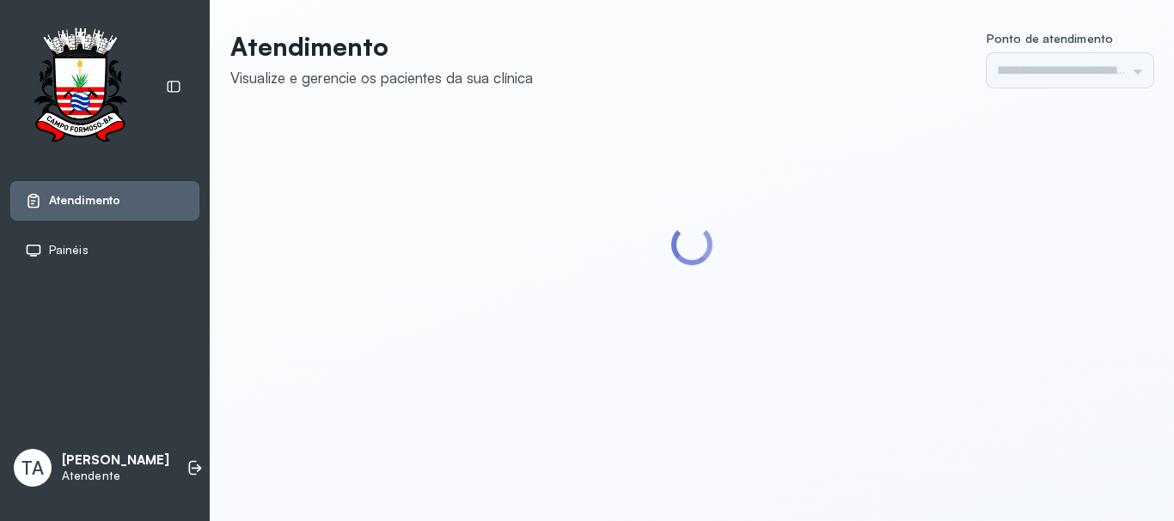
type input "******"
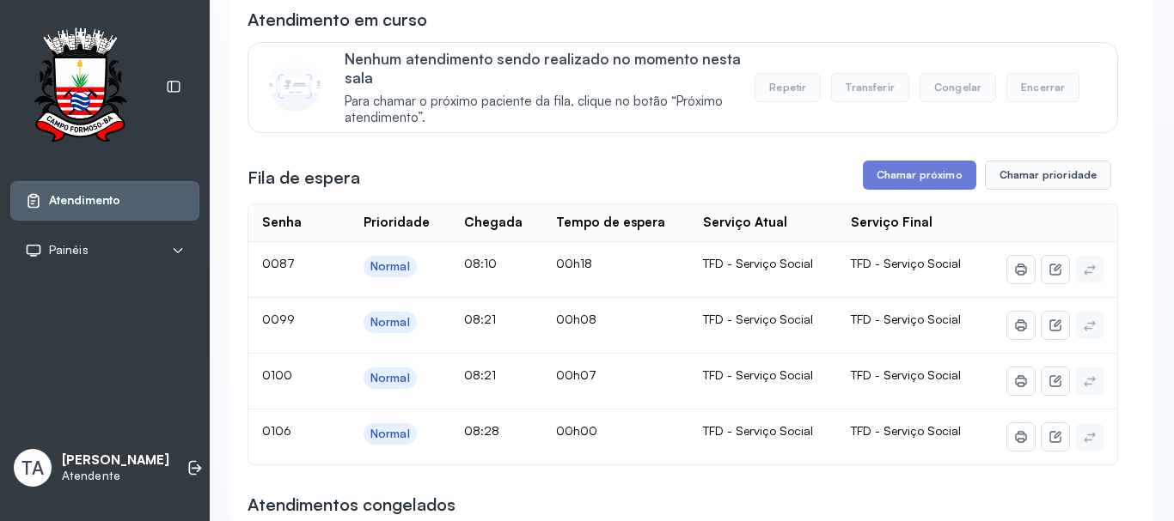
scroll to position [172, 0]
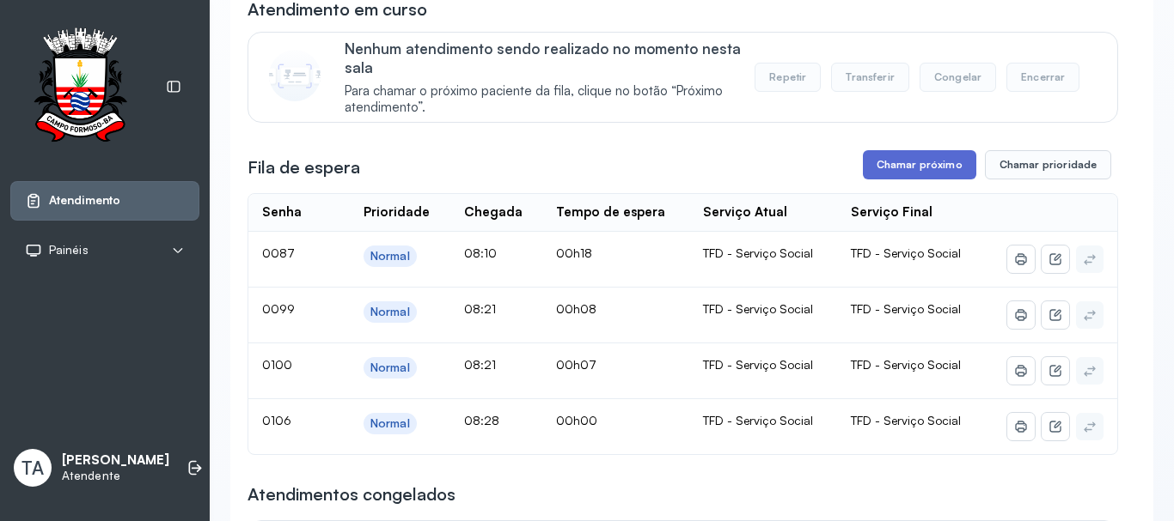
click at [872, 176] on button "Chamar próximo" at bounding box center [919, 164] width 113 height 29
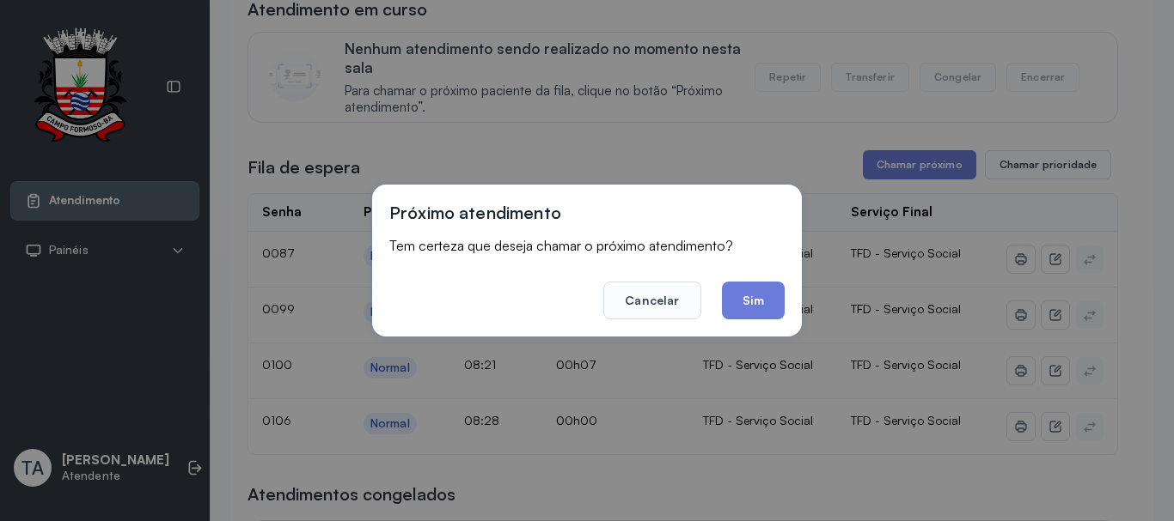
click at [758, 324] on div "Próximo atendimento Tem certeza que deseja chamar o próximo atendimento? Cancel…" at bounding box center [587, 261] width 430 height 152
click at [763, 312] on button "Sim" at bounding box center [753, 301] width 63 height 38
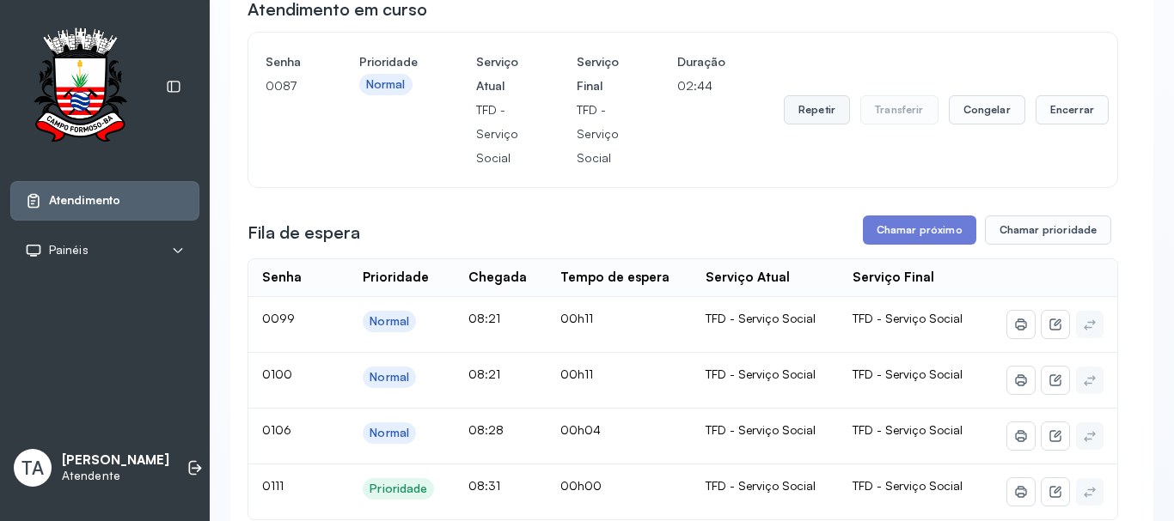
click at [829, 107] on button "Repetir" at bounding box center [816, 109] width 66 height 29
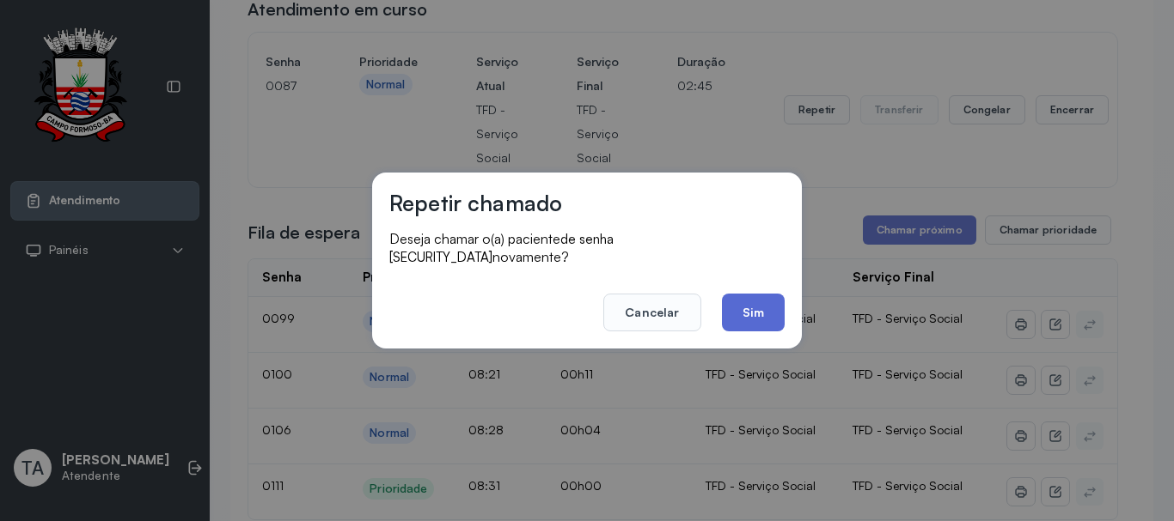
click at [746, 316] on button "Sim" at bounding box center [753, 313] width 63 height 38
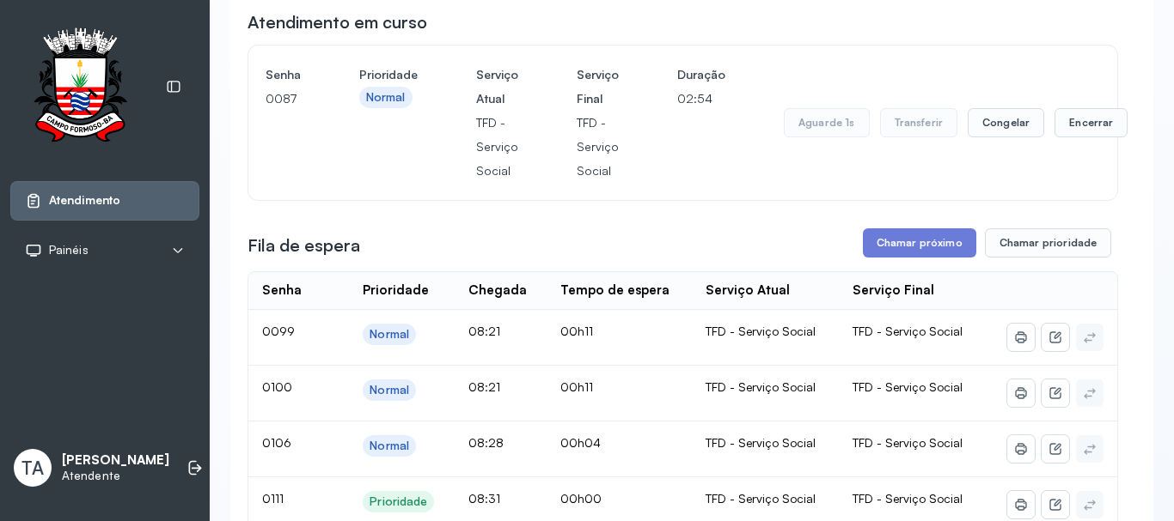
scroll to position [86, 0]
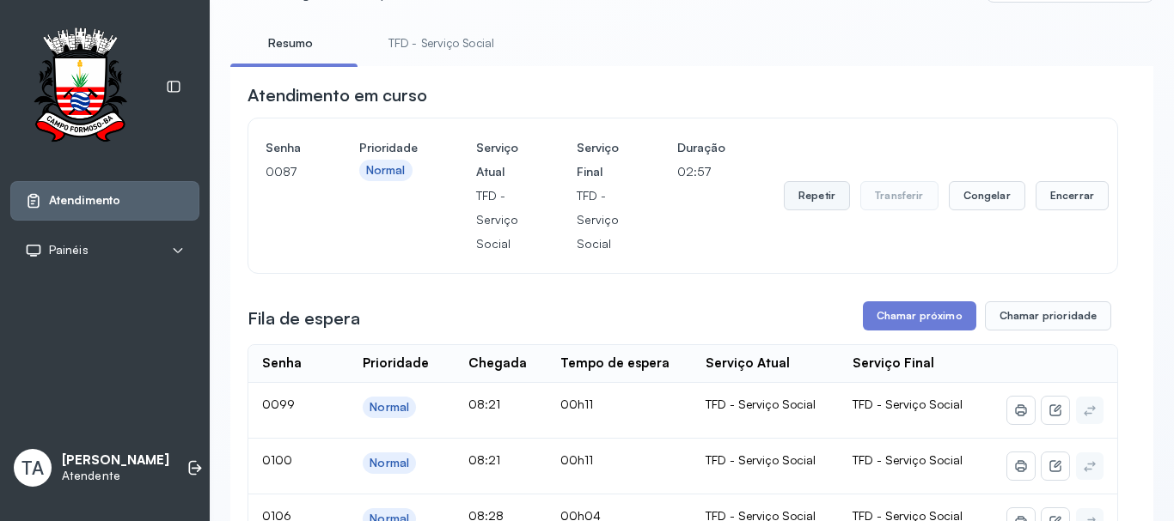
click at [817, 197] on button "Repetir" at bounding box center [816, 195] width 66 height 29
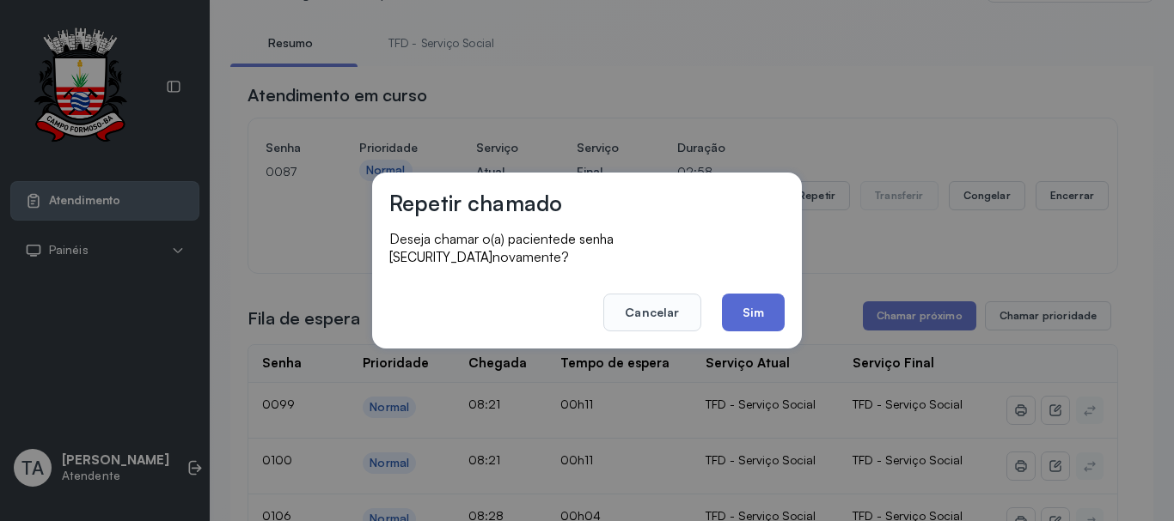
click at [755, 319] on button "Sim" at bounding box center [753, 313] width 63 height 38
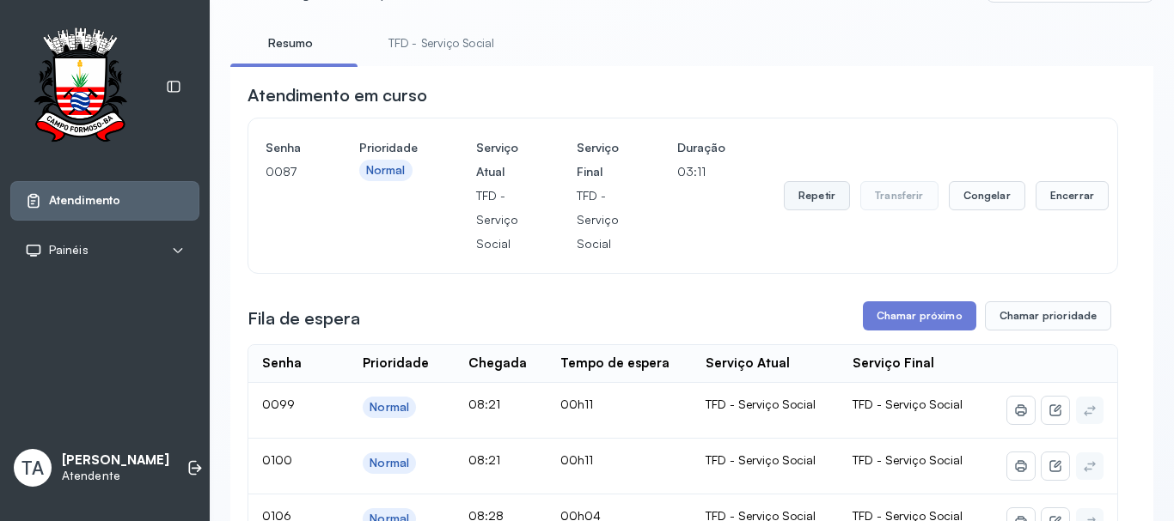
click at [796, 192] on button "Repetir" at bounding box center [816, 195] width 66 height 29
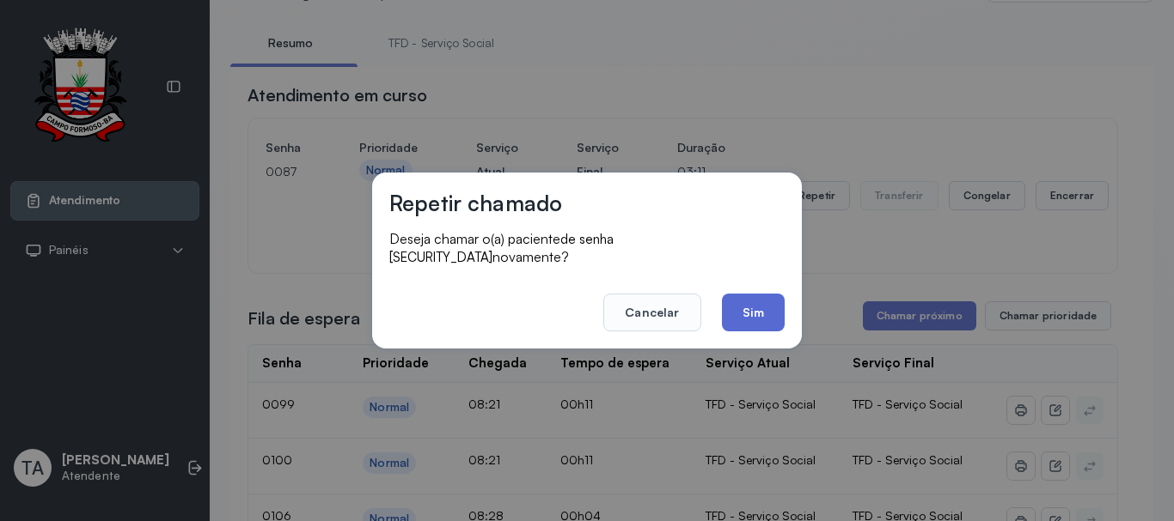
click at [742, 306] on button "Sim" at bounding box center [753, 313] width 63 height 38
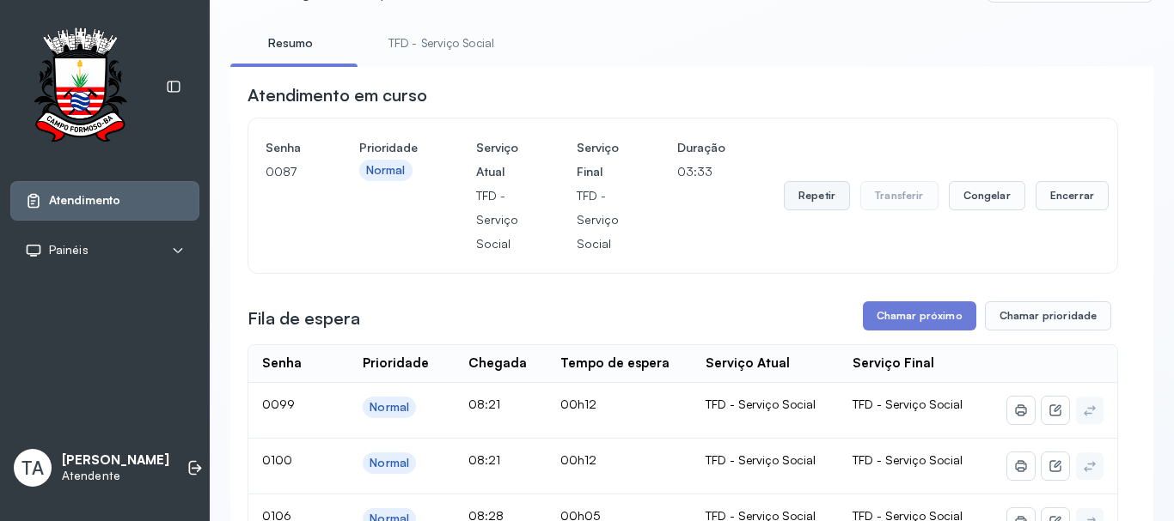
click at [815, 191] on button "Repetir" at bounding box center [816, 195] width 66 height 29
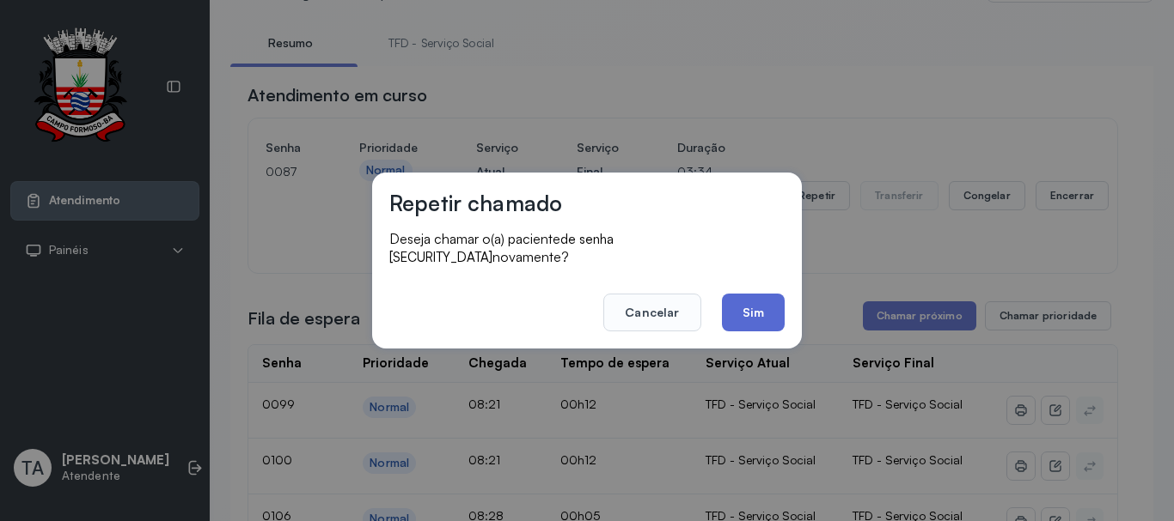
click at [753, 315] on button "Sim" at bounding box center [753, 313] width 63 height 38
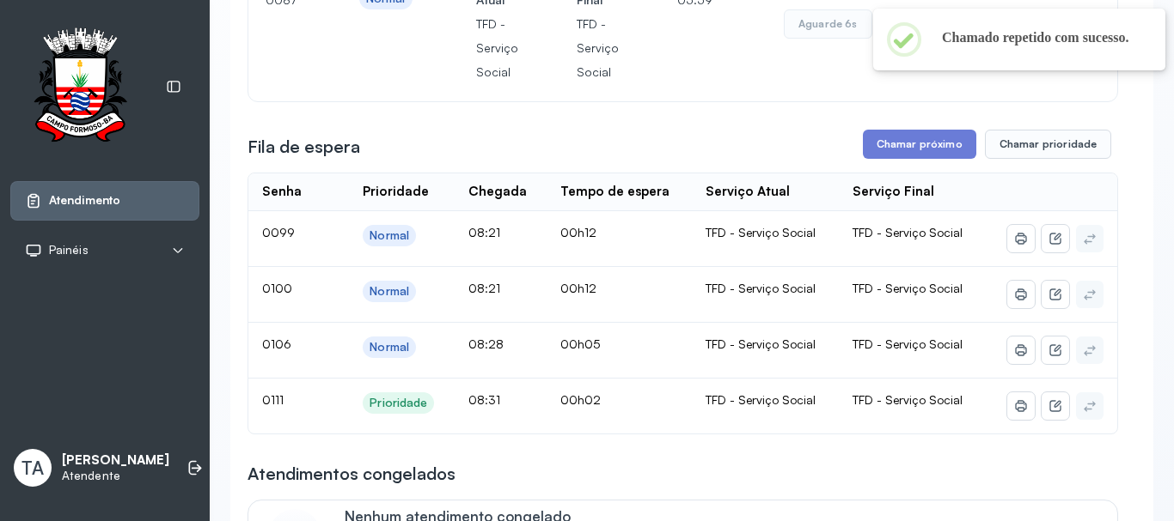
scroll to position [172, 0]
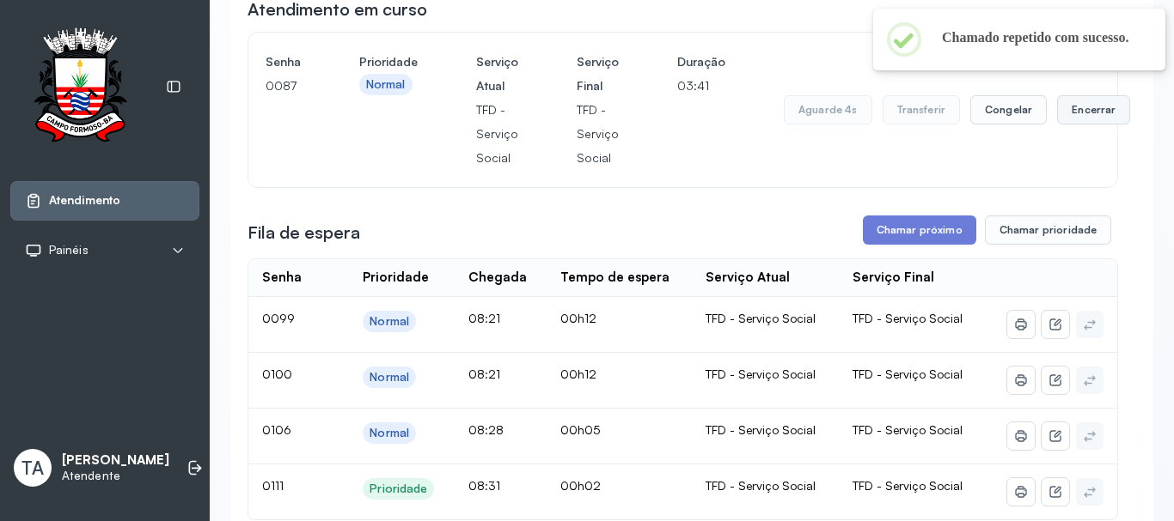
click at [1060, 112] on button "Encerrar" at bounding box center [1093, 109] width 73 height 29
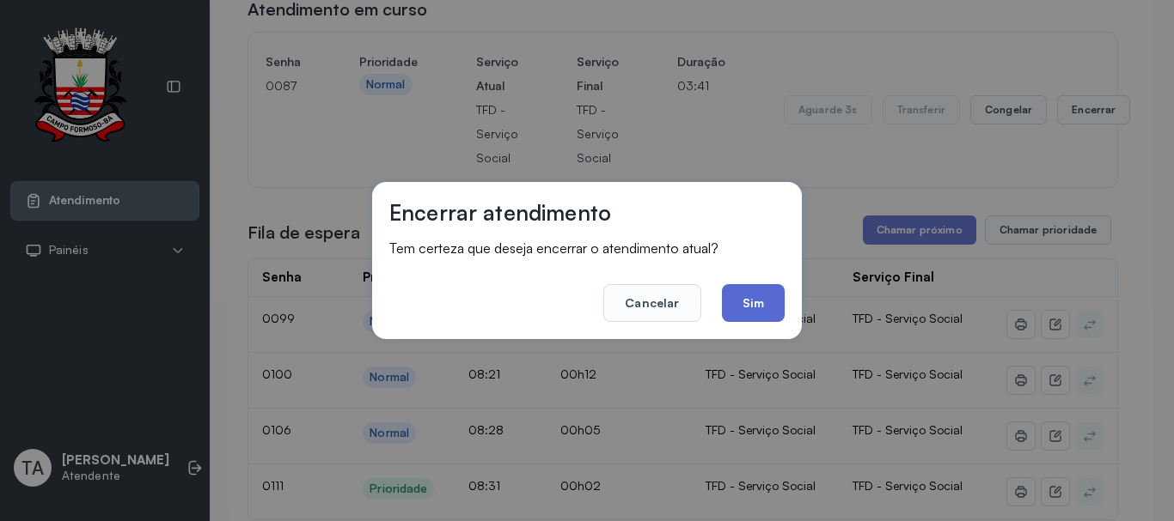
click at [754, 302] on button "Sim" at bounding box center [753, 303] width 63 height 38
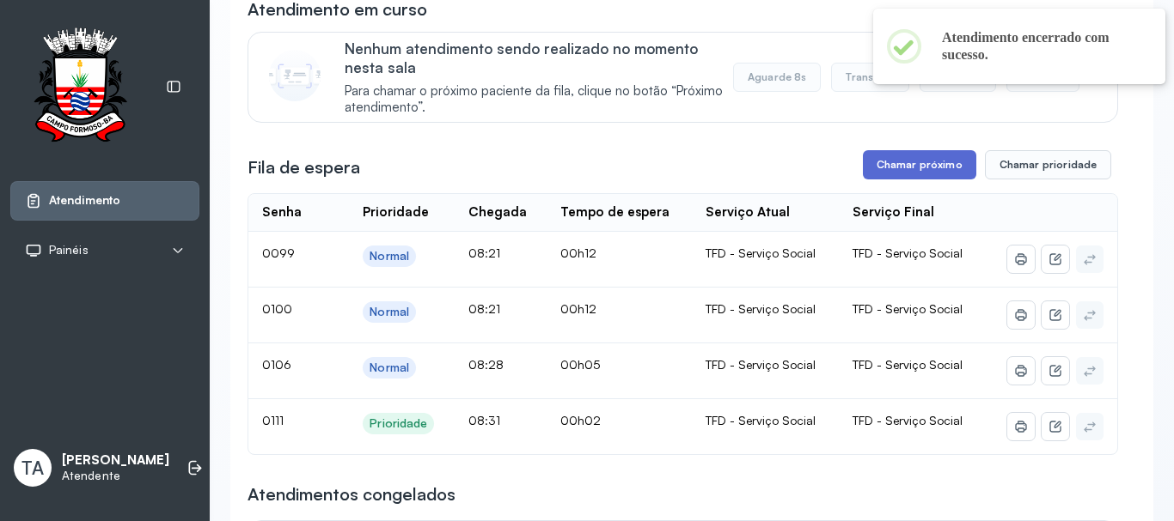
click at [887, 168] on button "Chamar próximo" at bounding box center [919, 164] width 113 height 29
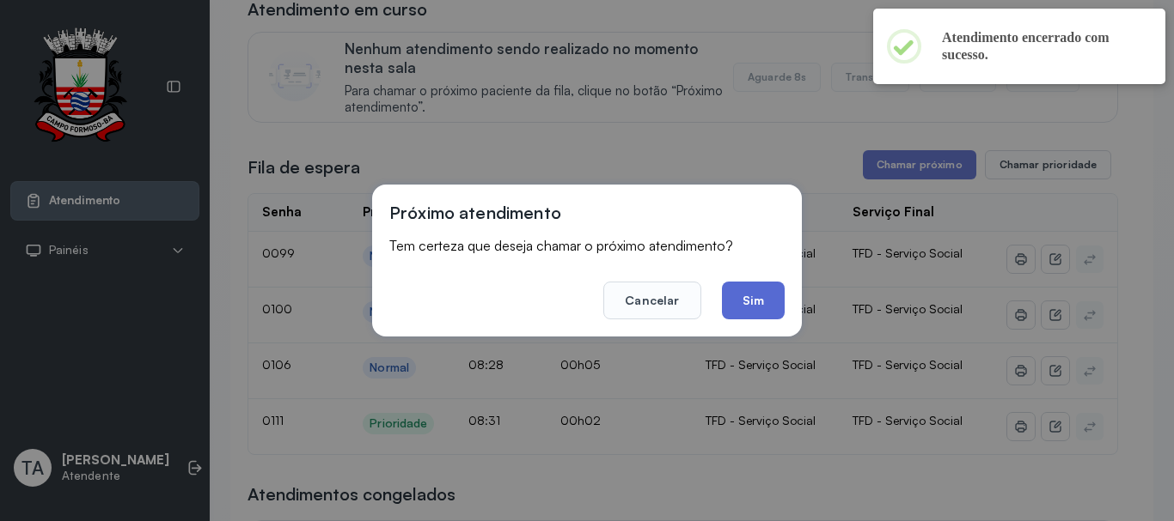
click at [742, 302] on button "Sim" at bounding box center [753, 301] width 63 height 38
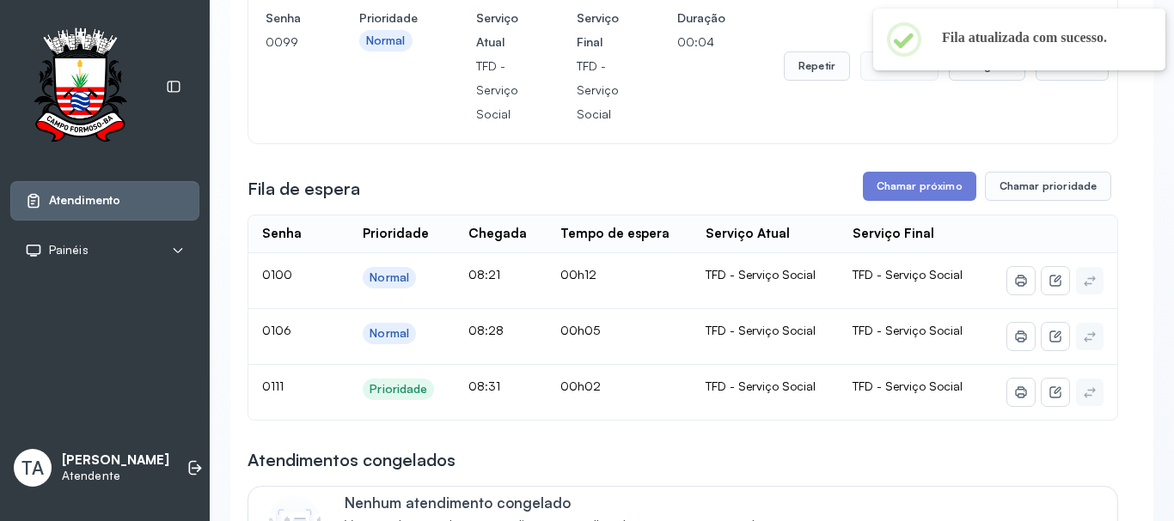
scroll to position [0, 0]
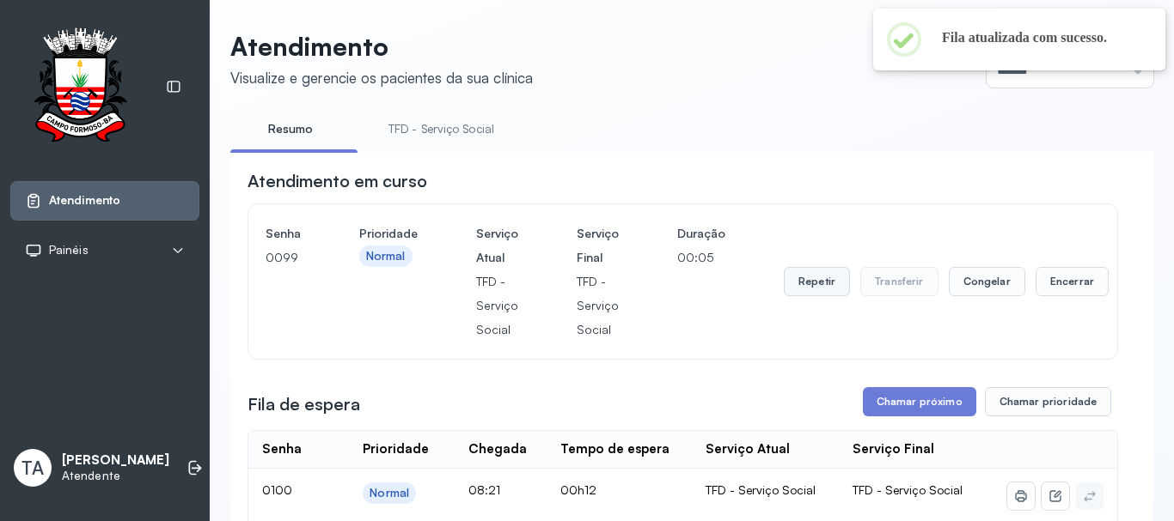
click at [796, 296] on button "Repetir" at bounding box center [816, 281] width 66 height 29
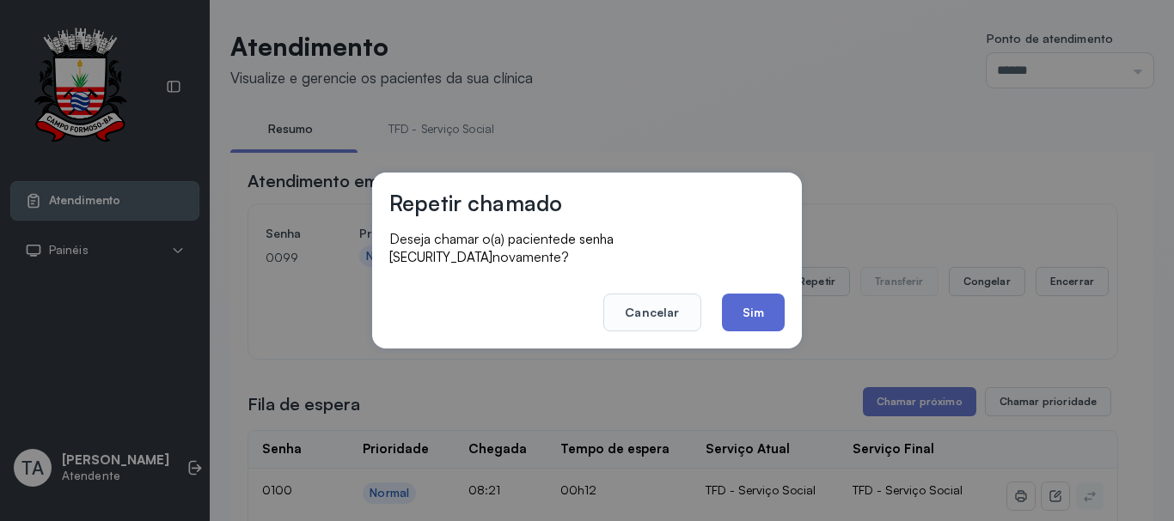
click at [781, 314] on button "Sim" at bounding box center [753, 313] width 63 height 38
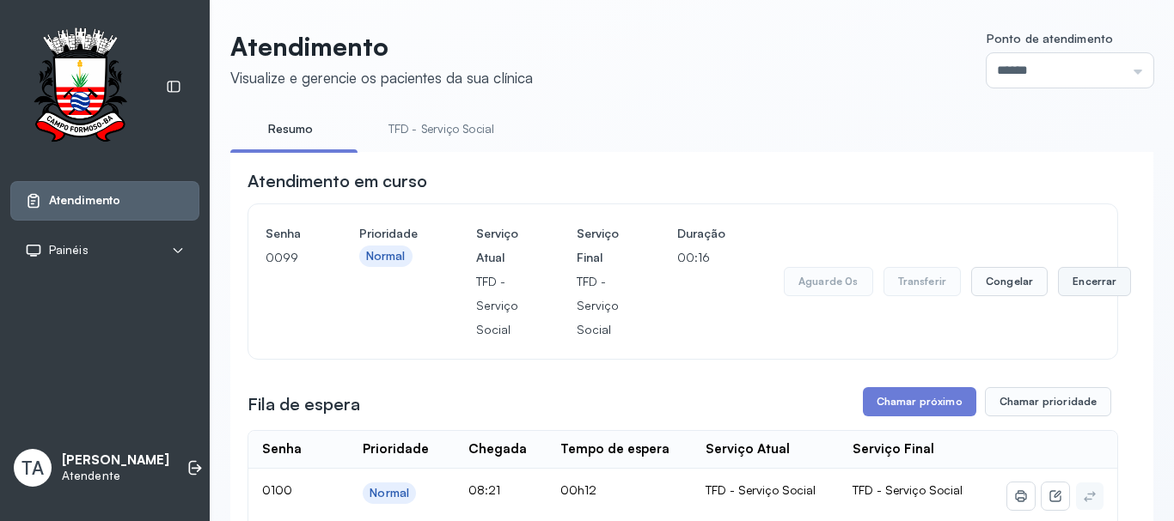
click at [1070, 286] on button "Encerrar" at bounding box center [1094, 281] width 73 height 29
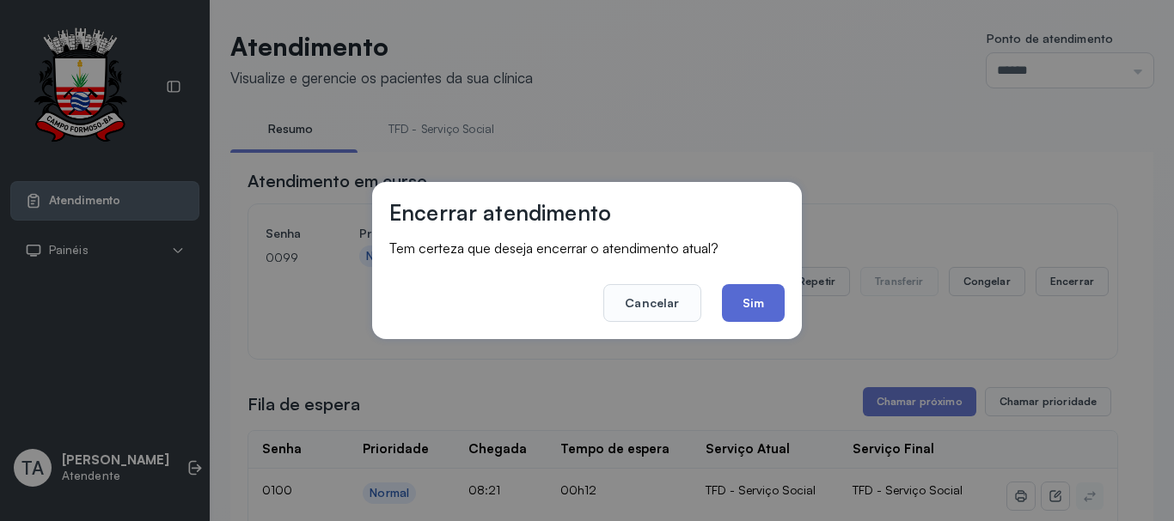
click at [763, 314] on button "Sim" at bounding box center [753, 303] width 63 height 38
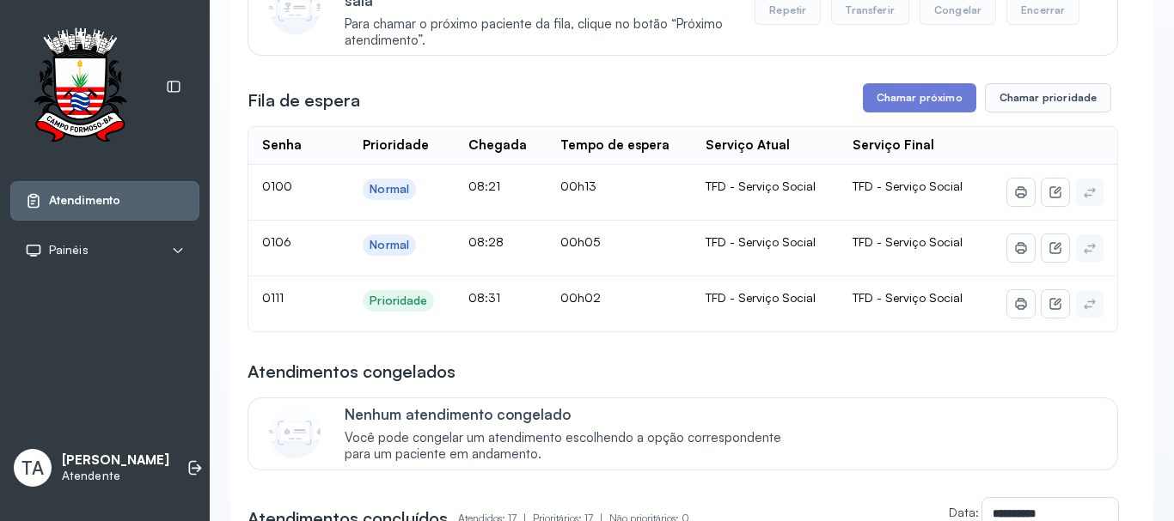
scroll to position [258, 0]
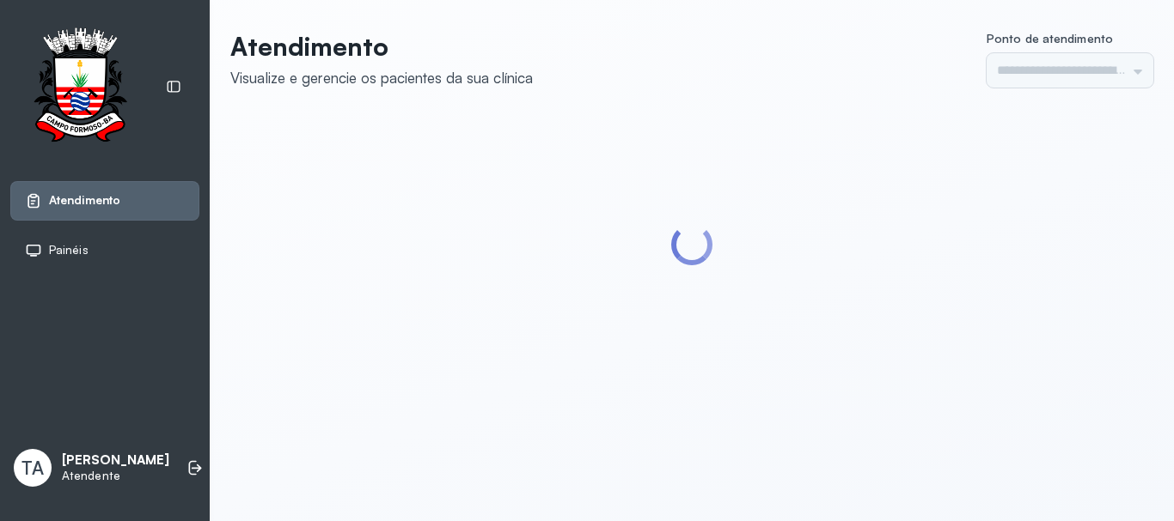
type input "******"
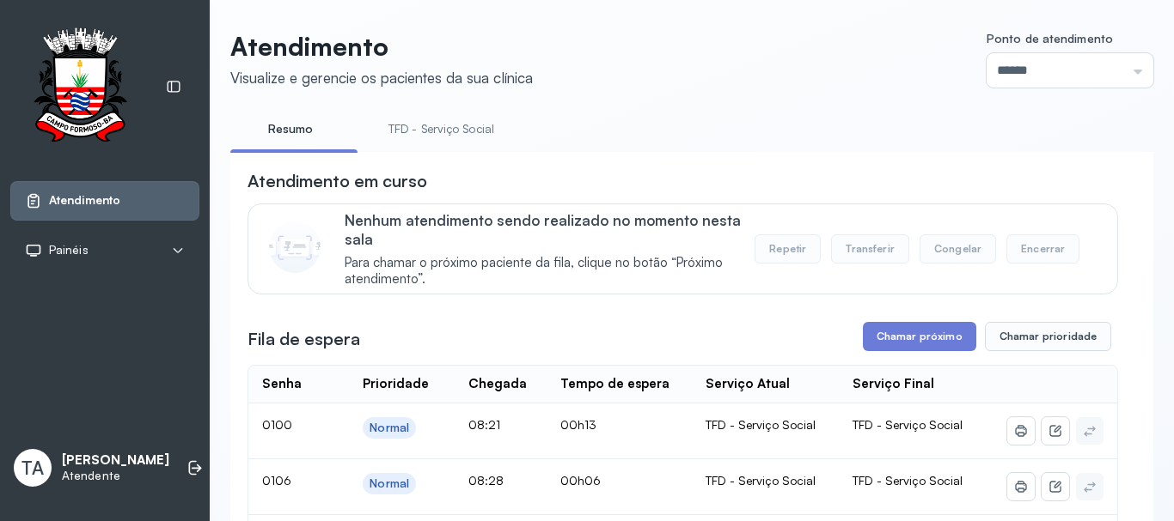
click at [401, 128] on link "TFD - Serviço Social" at bounding box center [441, 129] width 140 height 28
click at [308, 137] on link "Resumo" at bounding box center [290, 129] width 120 height 28
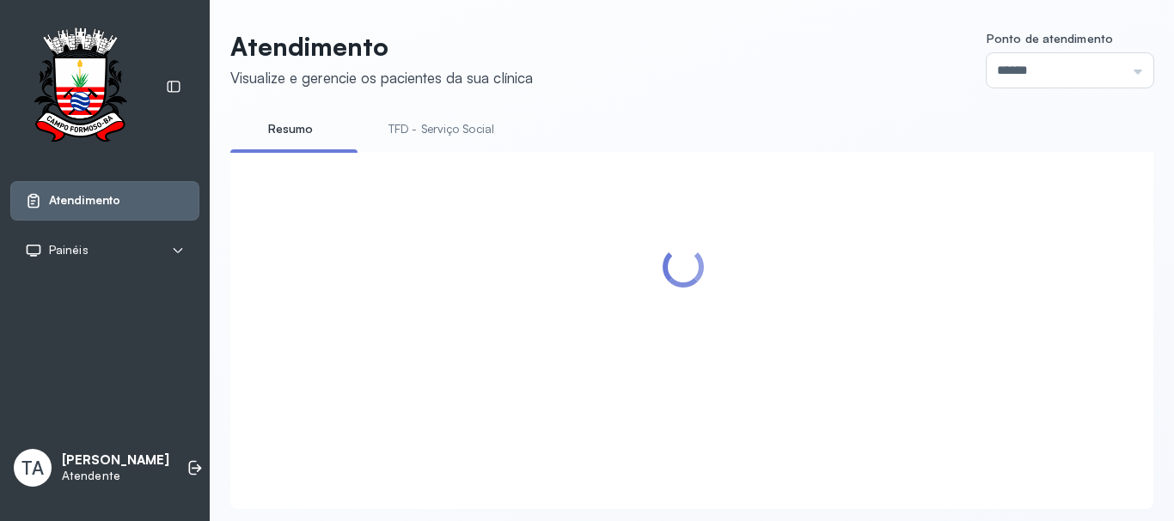
click at [425, 133] on link "TFD - Serviço Social" at bounding box center [441, 129] width 140 height 28
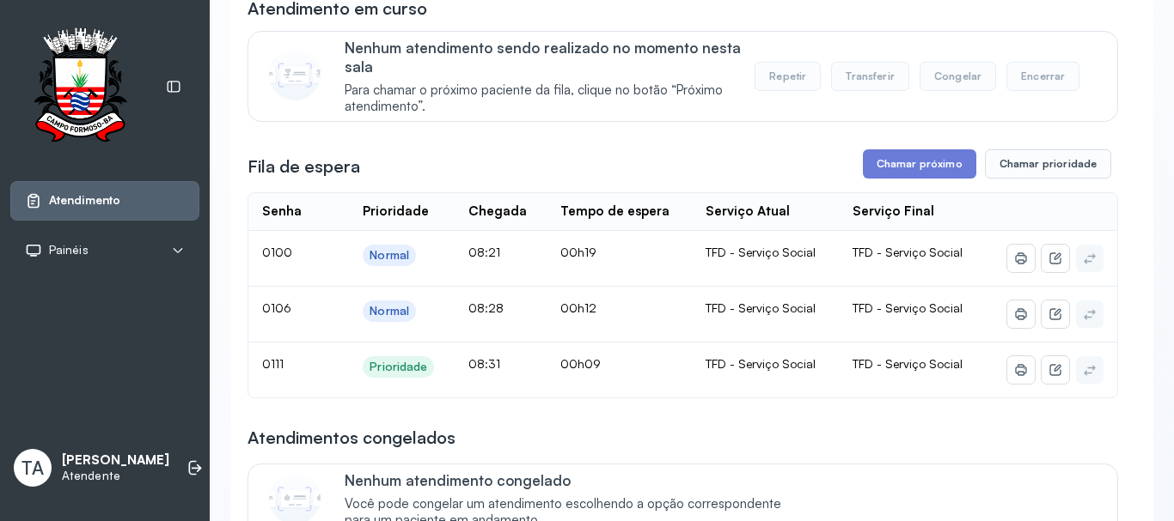
scroll to position [86, 0]
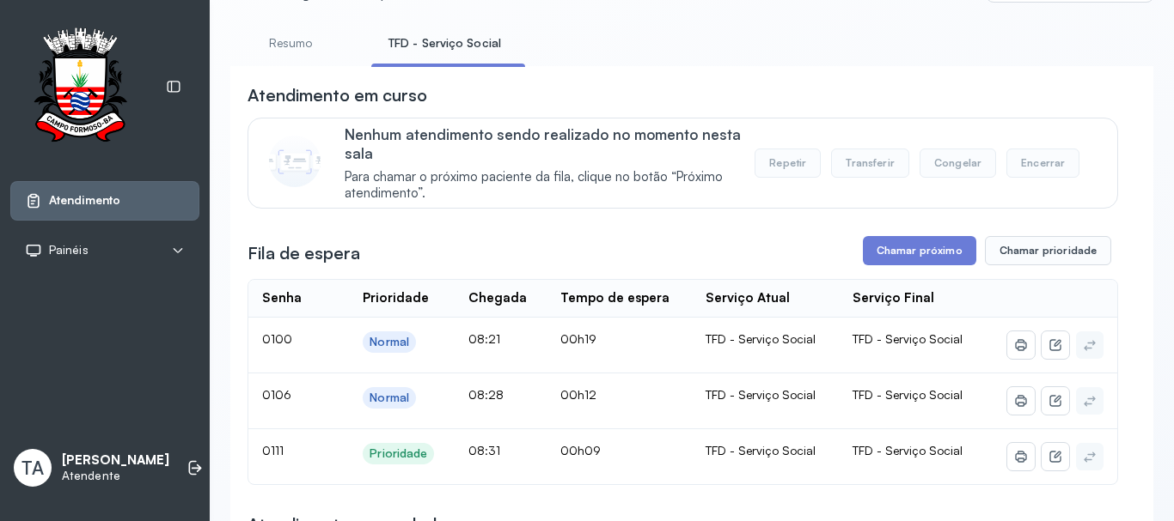
click at [314, 36] on link "Resumo" at bounding box center [290, 43] width 120 height 28
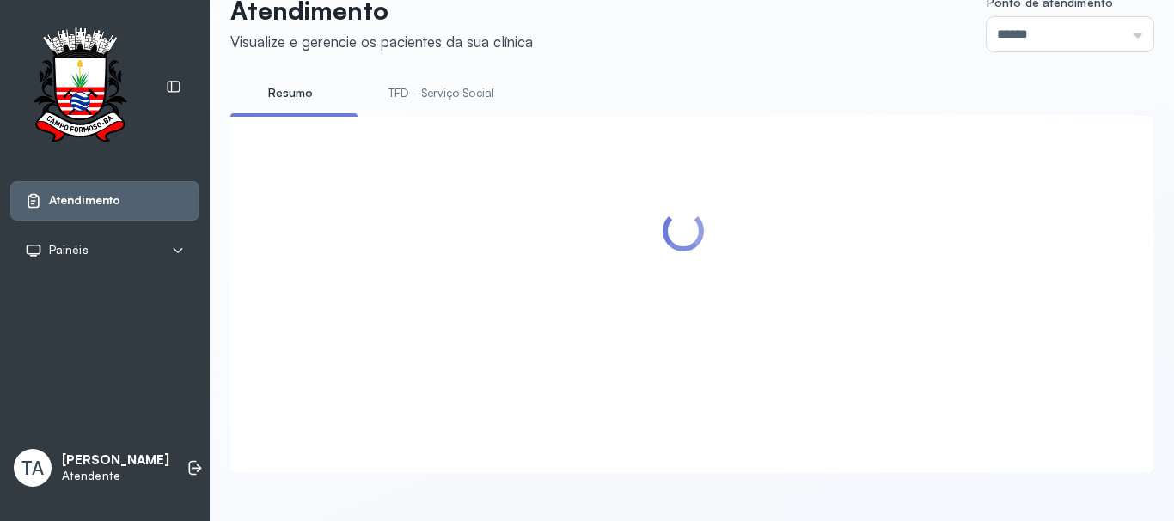
click at [426, 50] on div "Atendimento Visualize e gerencie os pacientes da sua clínica Ponto de atendimen…" at bounding box center [691, 234] width 923 height 479
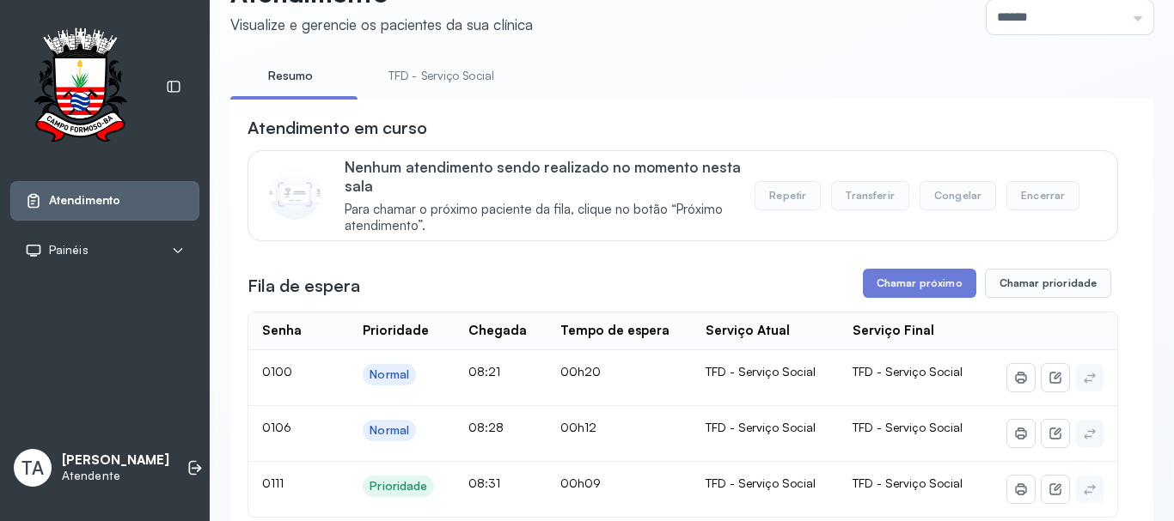
click at [424, 70] on link "TFD - Serviço Social" at bounding box center [441, 76] width 140 height 28
click at [273, 71] on link "Resumo" at bounding box center [290, 76] width 120 height 28
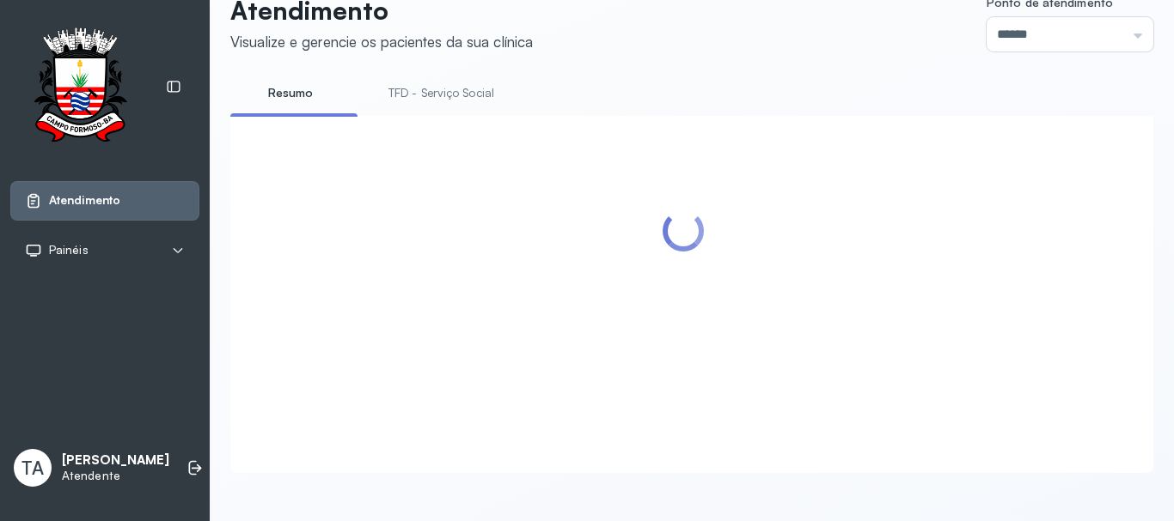
click at [403, 79] on link "TFD - Serviço Social" at bounding box center [441, 93] width 140 height 28
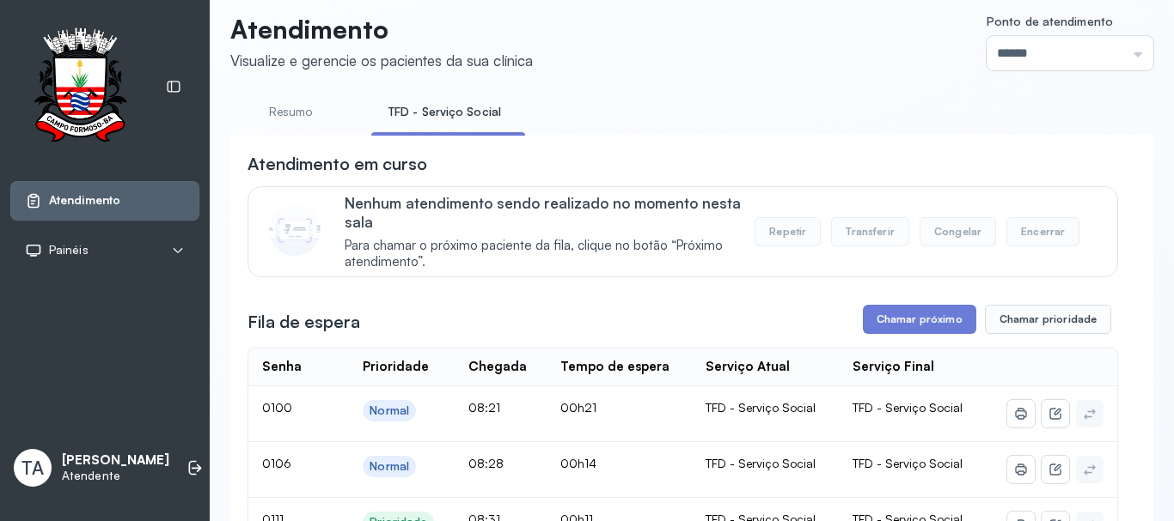
scroll to position [0, 0]
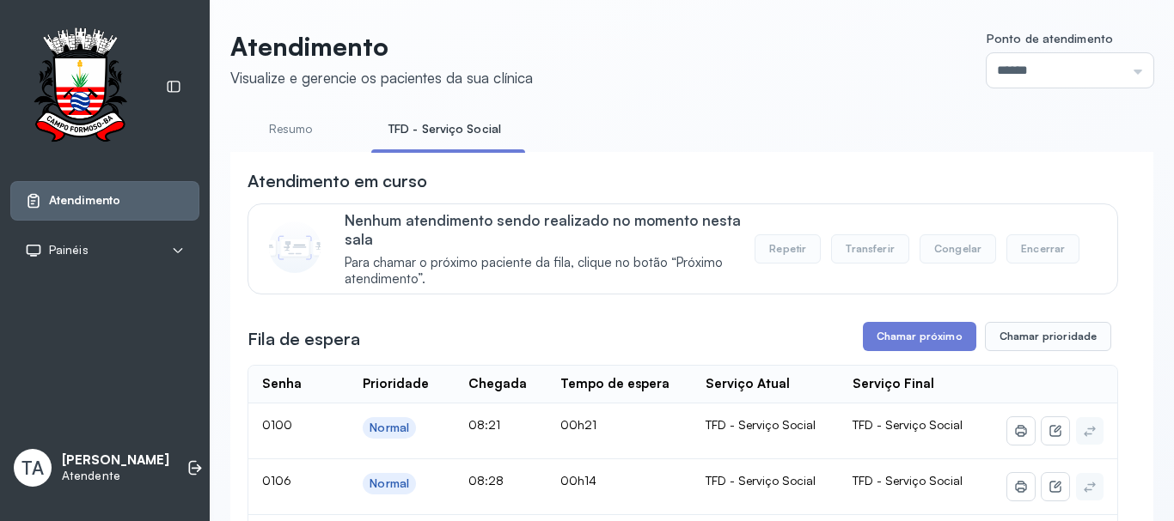
click at [284, 125] on link "Resumo" at bounding box center [290, 129] width 120 height 28
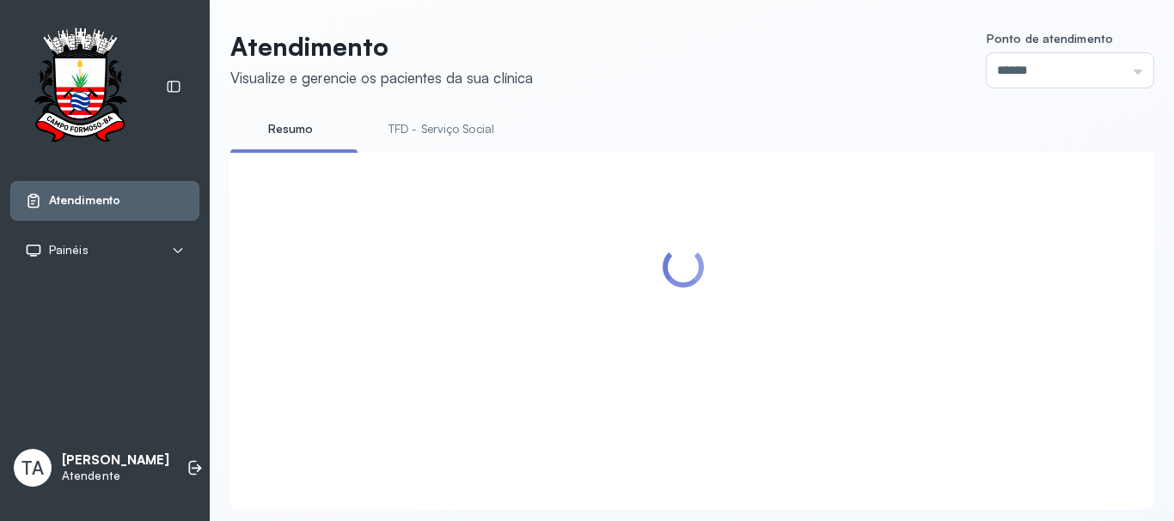
click at [414, 119] on link "TFD - Serviço Social" at bounding box center [441, 129] width 140 height 28
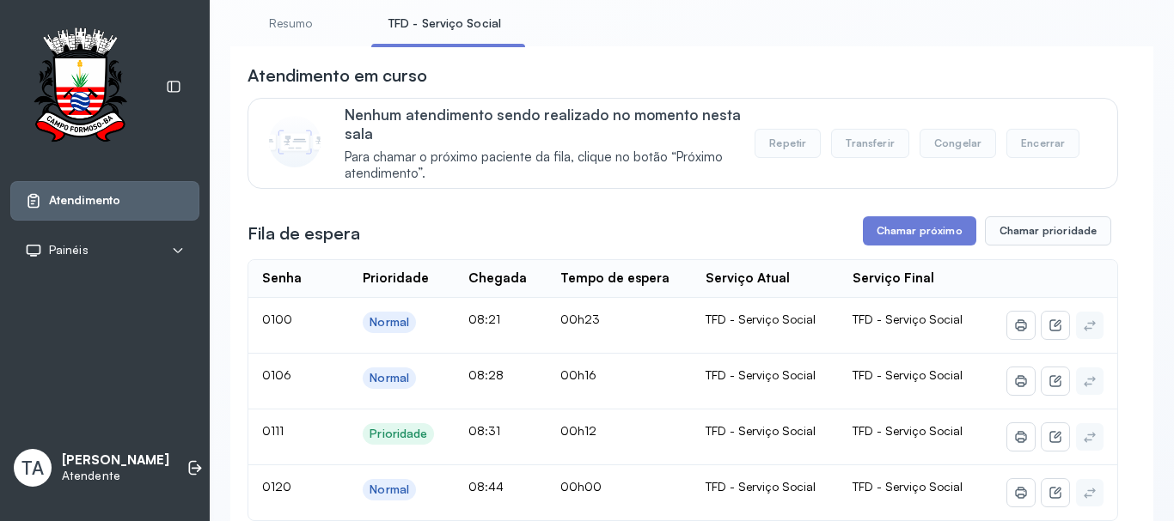
scroll to position [86, 0]
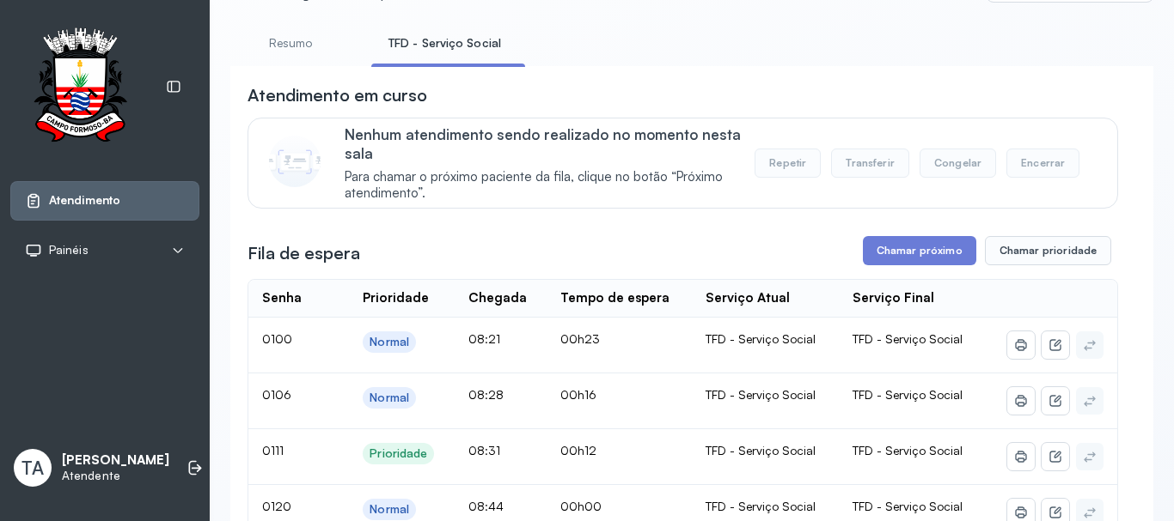
click at [305, 45] on link "Resumo" at bounding box center [290, 43] width 120 height 28
click at [424, 88] on h3 "Atendimento em curso" at bounding box center [337, 95] width 180 height 24
click at [424, 41] on link "TFD - Serviço Social" at bounding box center [441, 43] width 140 height 28
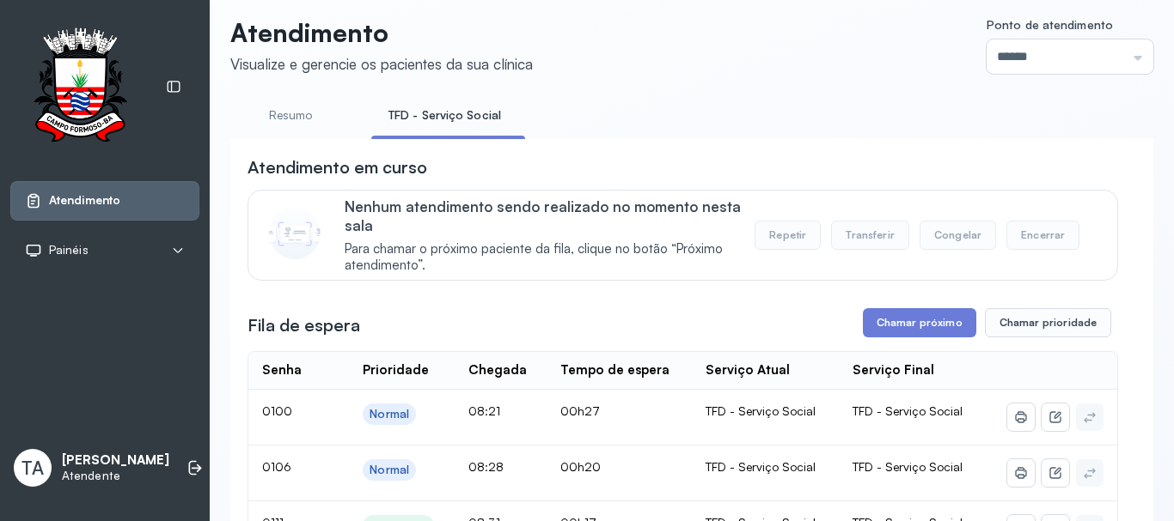
scroll to position [0, 0]
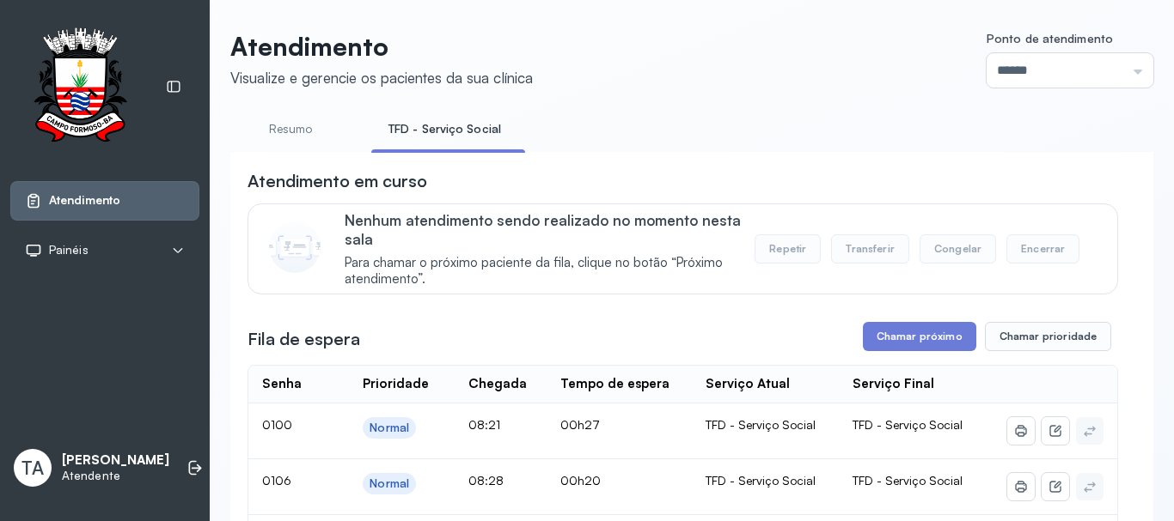
click at [294, 125] on link "Resumo" at bounding box center [290, 129] width 120 height 28
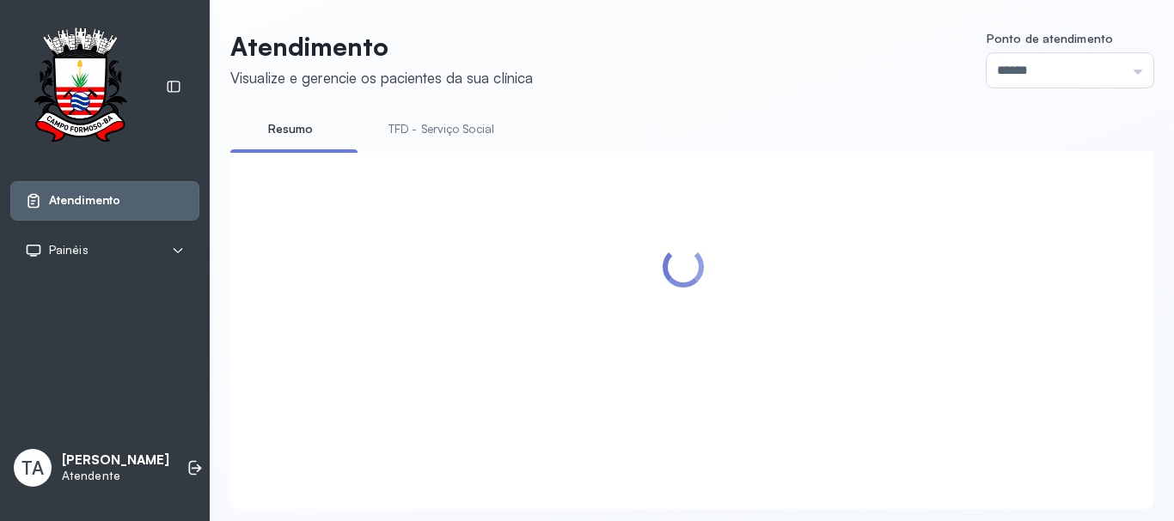
click at [449, 137] on link "TFD - Serviço Social" at bounding box center [441, 129] width 140 height 28
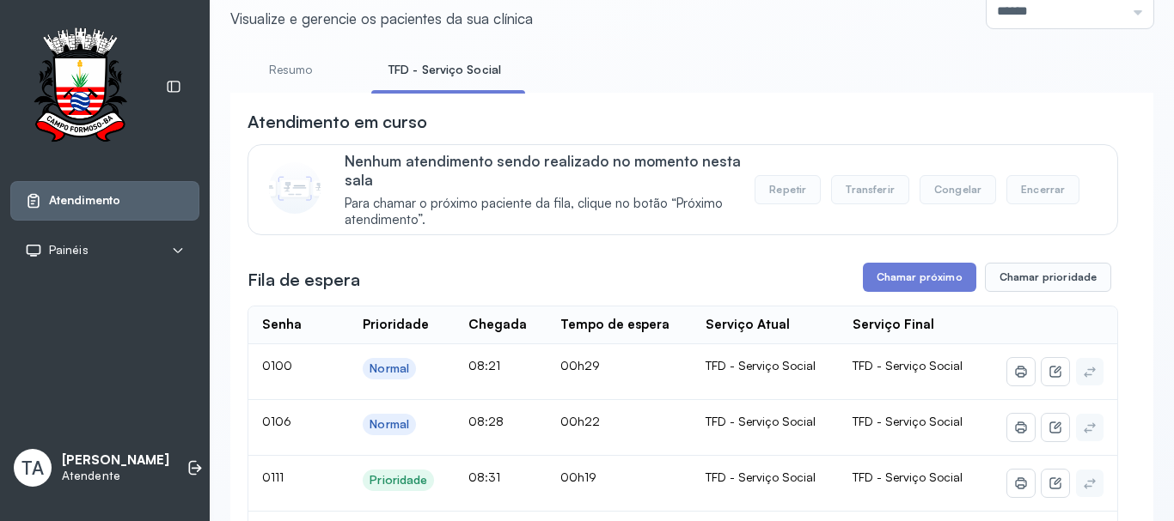
scroll to position [53, 0]
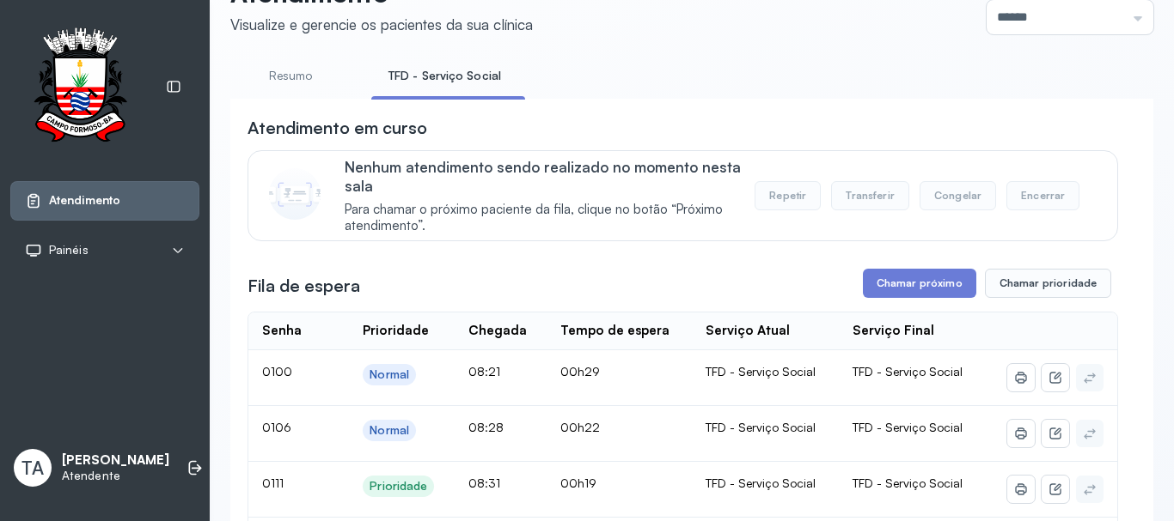
click at [308, 78] on link "Resumo" at bounding box center [290, 76] width 120 height 28
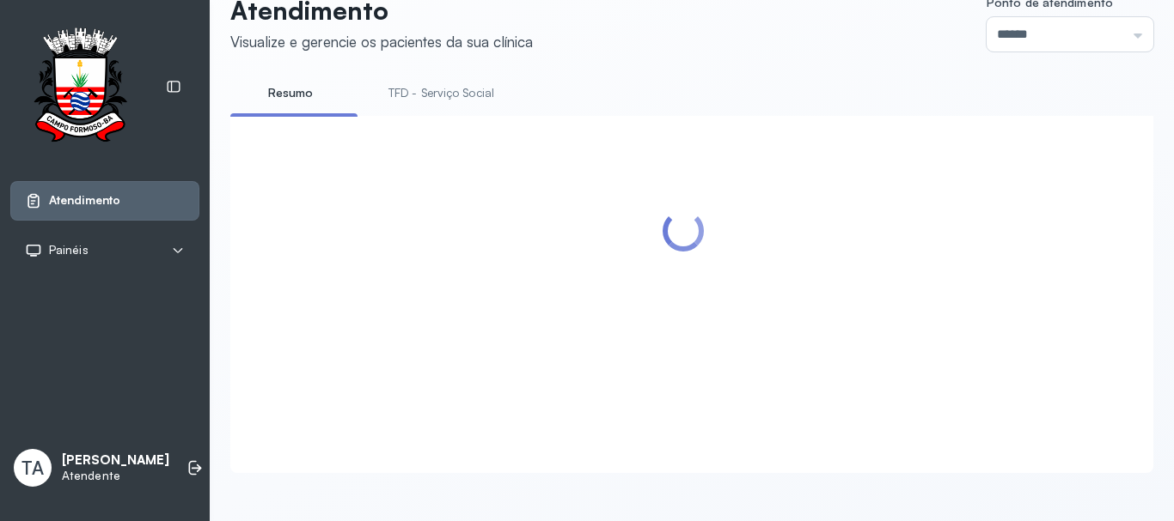
click at [483, 79] on link "TFD - Serviço Social" at bounding box center [441, 93] width 140 height 28
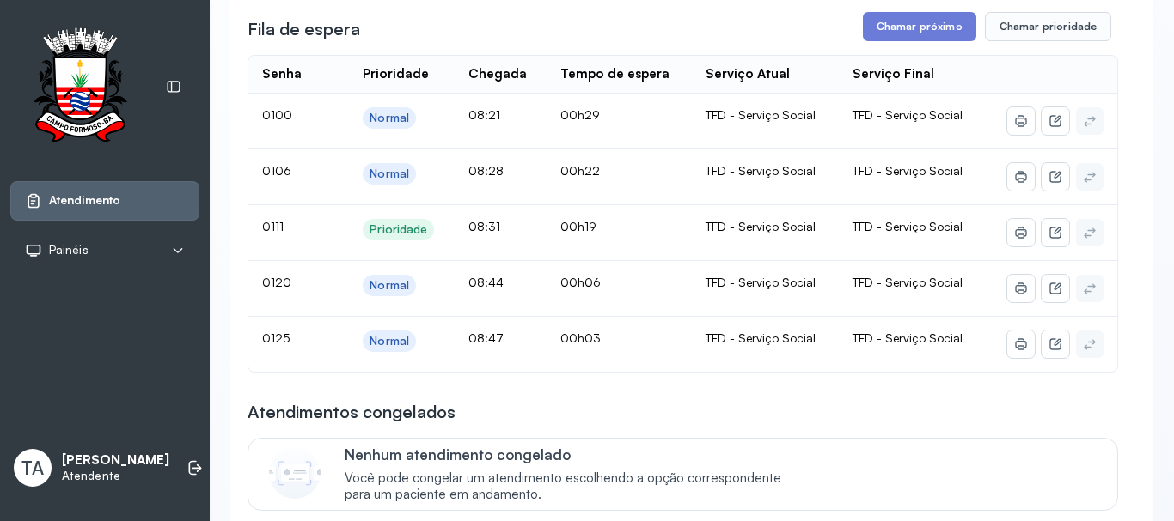
scroll to position [311, 0]
click at [875, 34] on button "Chamar próximo" at bounding box center [919, 25] width 113 height 29
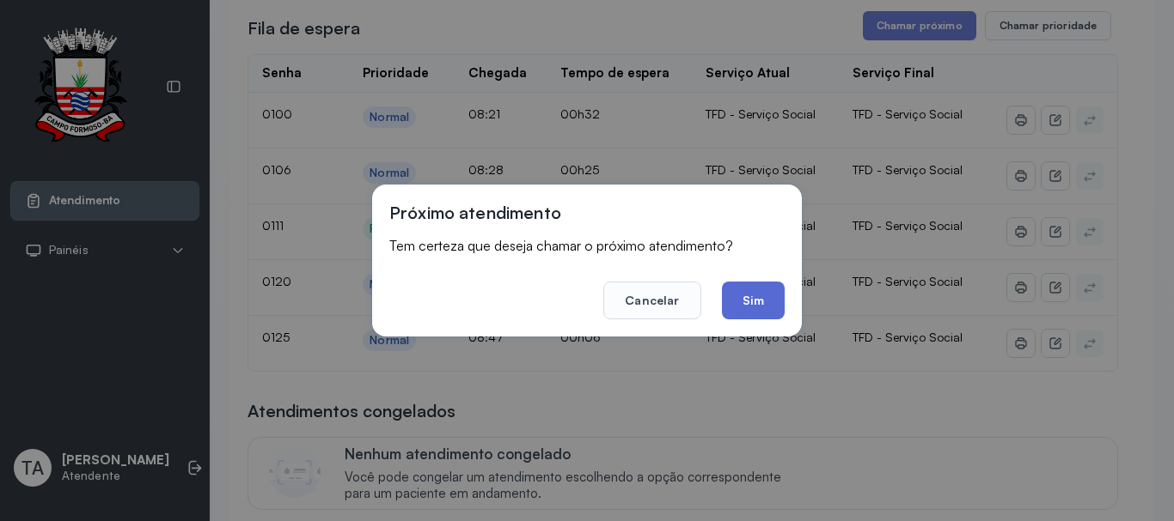
click at [747, 317] on button "Sim" at bounding box center [753, 301] width 63 height 38
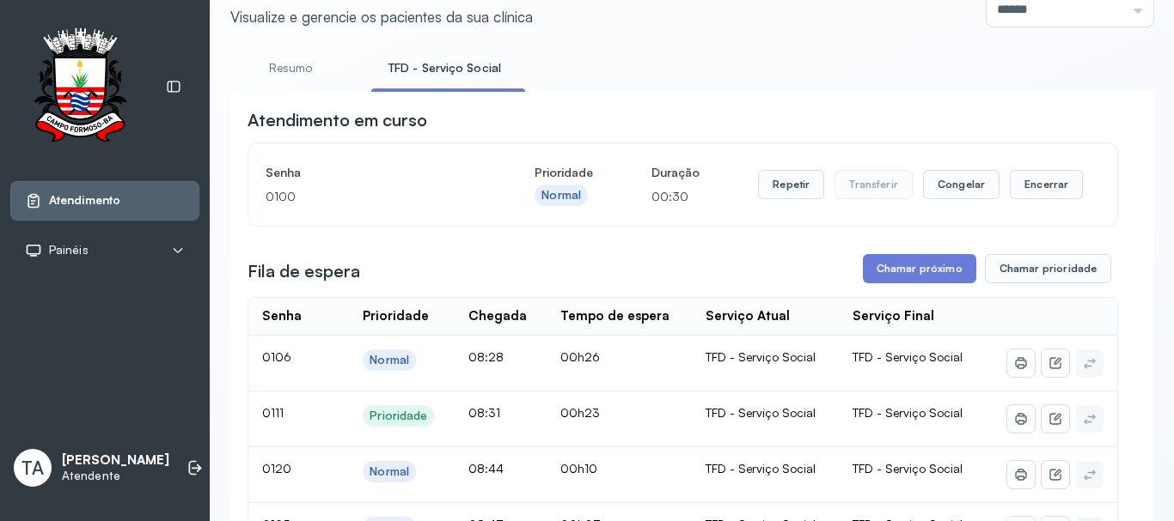
scroll to position [53, 0]
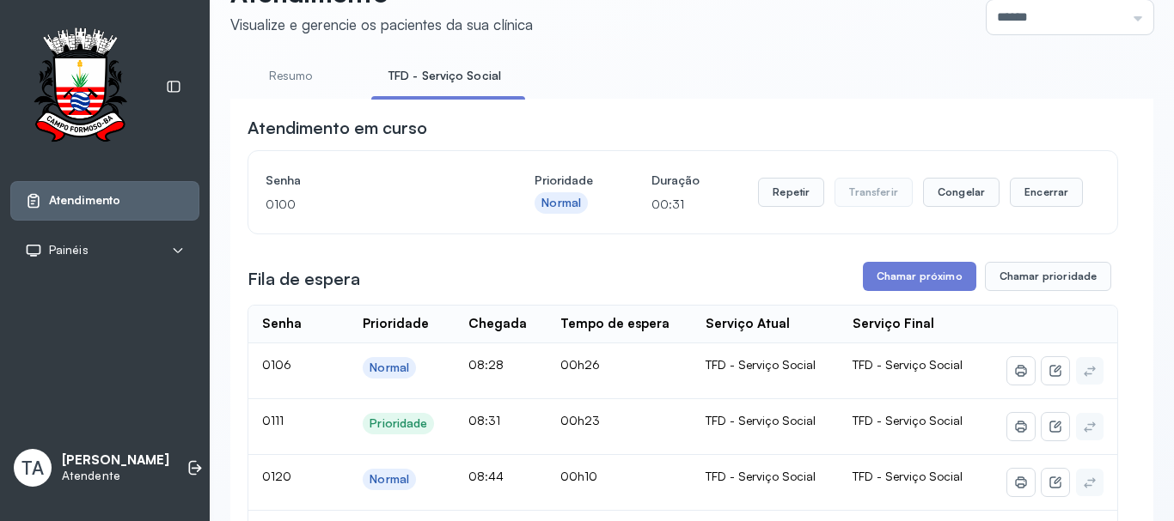
click at [1017, 213] on div "Repetir Transferir Congelar Encerrar" at bounding box center [920, 192] width 325 height 48
click at [1014, 205] on button "Encerrar" at bounding box center [1045, 192] width 73 height 29
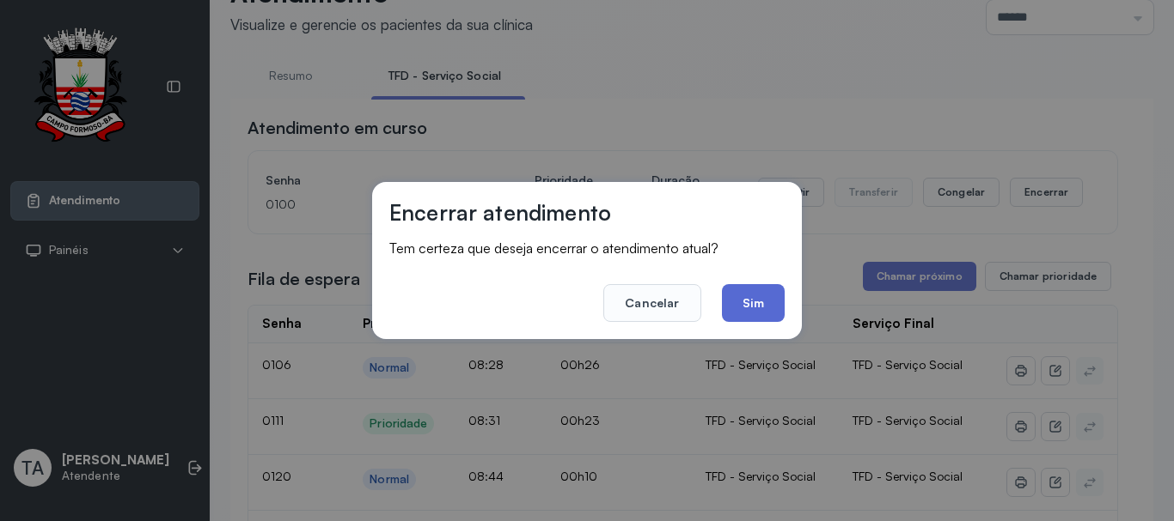
click at [767, 317] on button "Sim" at bounding box center [753, 303] width 63 height 38
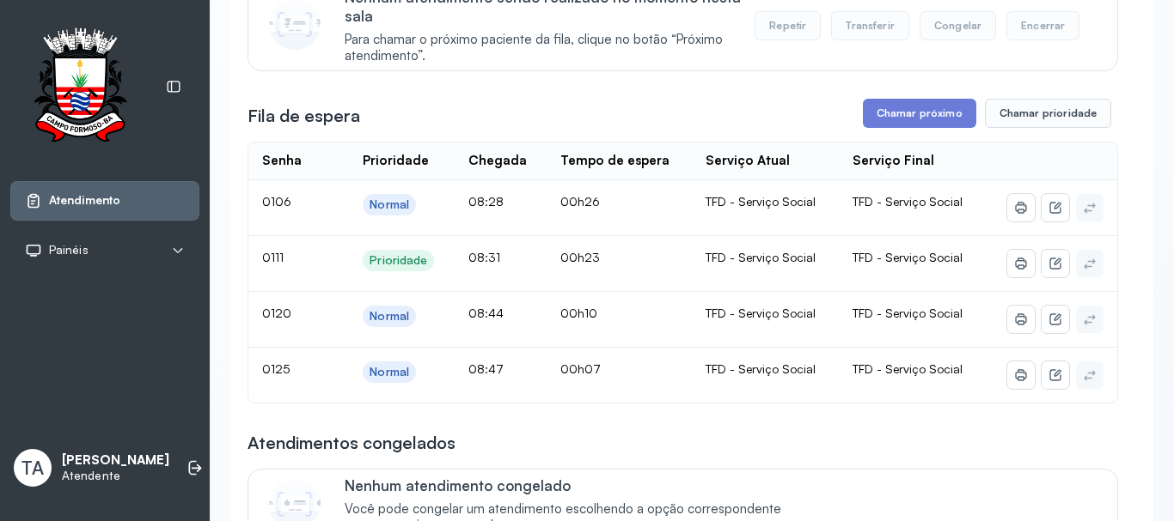
scroll to position [225, 0]
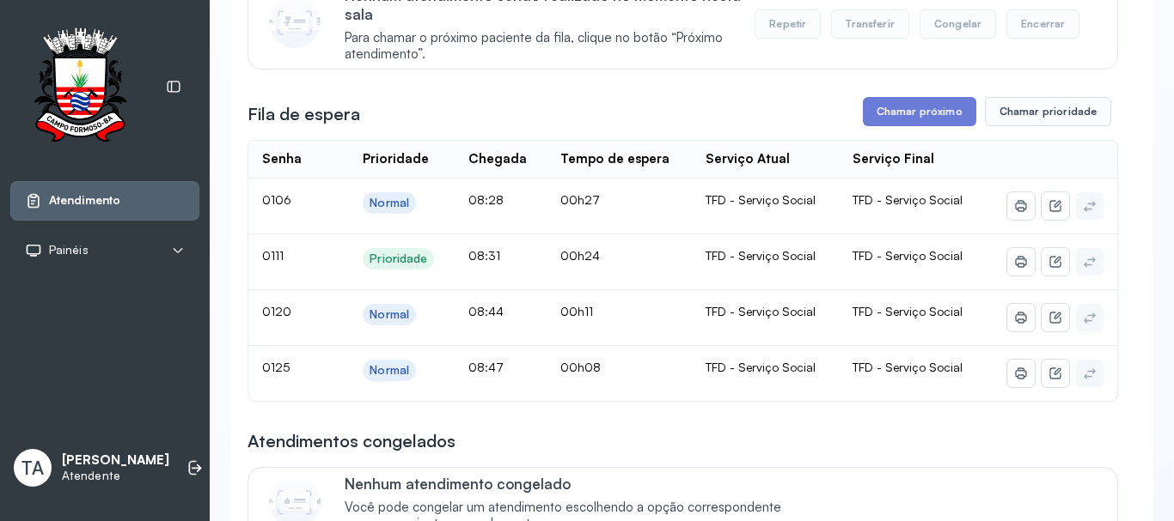
click at [755, 158] on div "Serviço Atual" at bounding box center [747, 159] width 84 height 16
click at [869, 125] on button "Chamar próximo" at bounding box center [919, 111] width 113 height 29
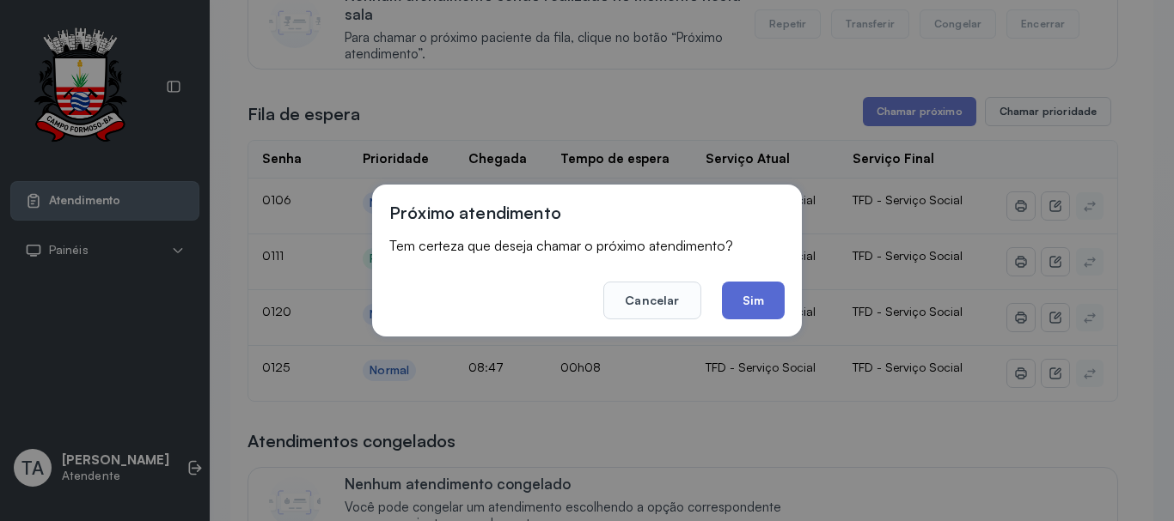
click at [742, 312] on button "Sim" at bounding box center [753, 301] width 63 height 38
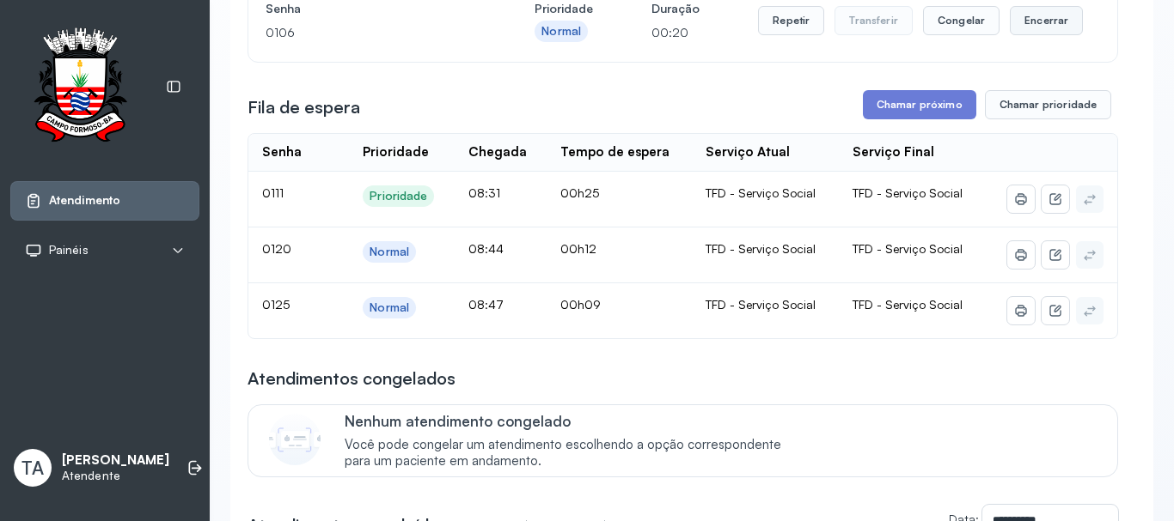
click at [1024, 35] on button "Encerrar" at bounding box center [1045, 20] width 73 height 29
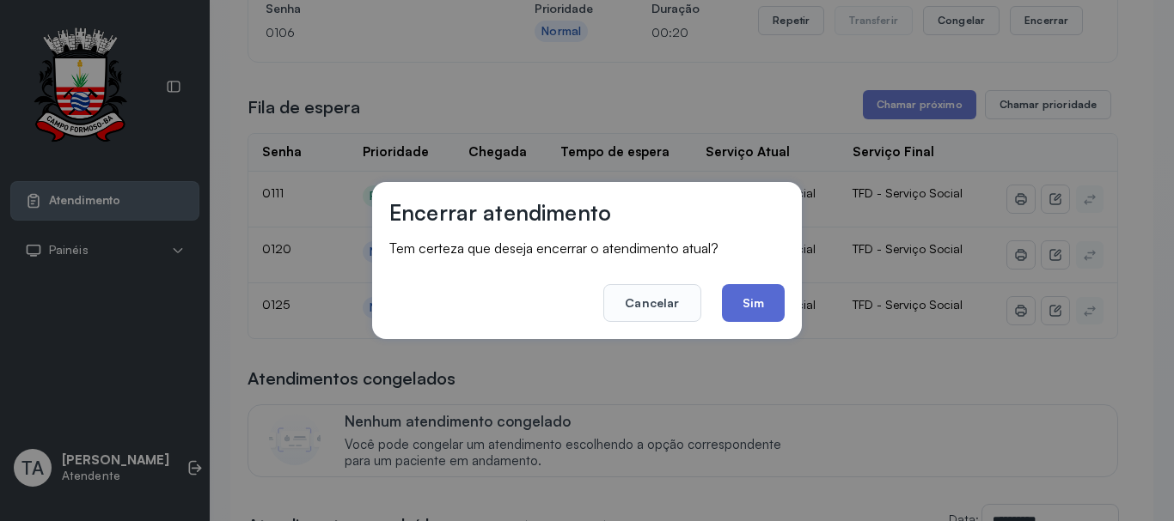
click at [736, 308] on button "Sim" at bounding box center [753, 303] width 63 height 38
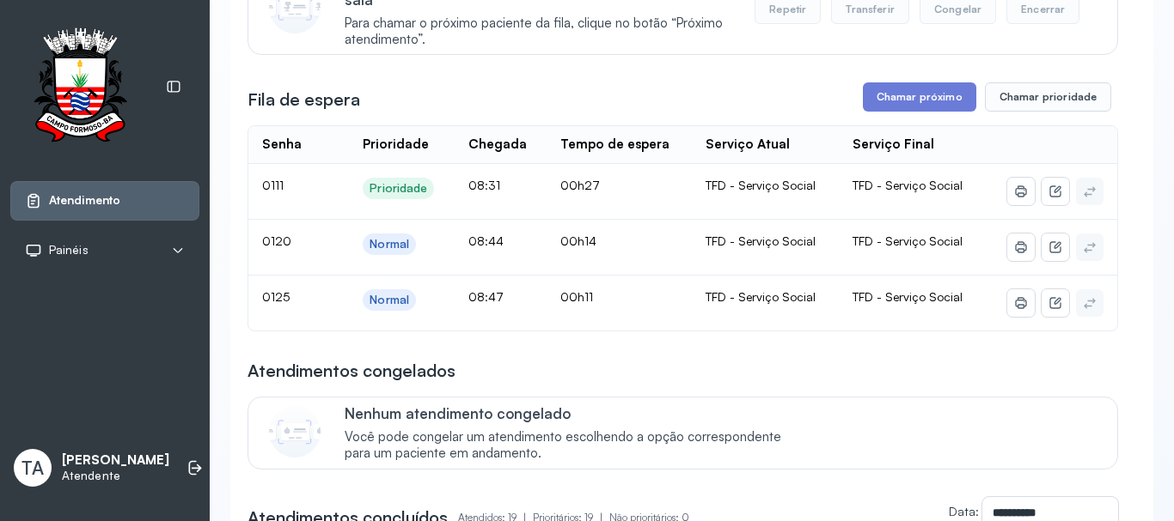
scroll to position [258, 0]
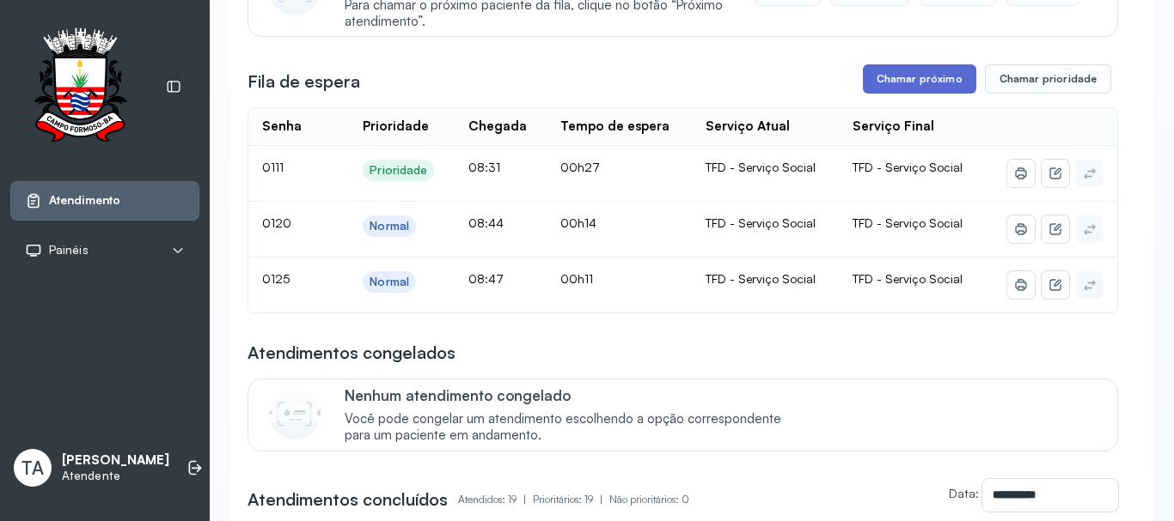
click at [893, 89] on button "Chamar próximo" at bounding box center [919, 78] width 113 height 29
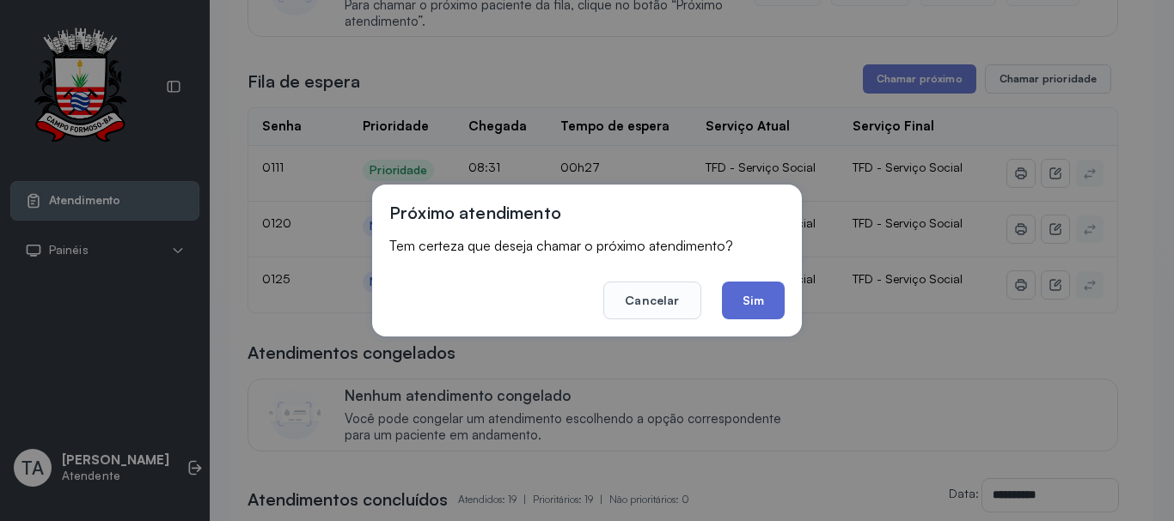
click at [741, 294] on button "Sim" at bounding box center [753, 301] width 63 height 38
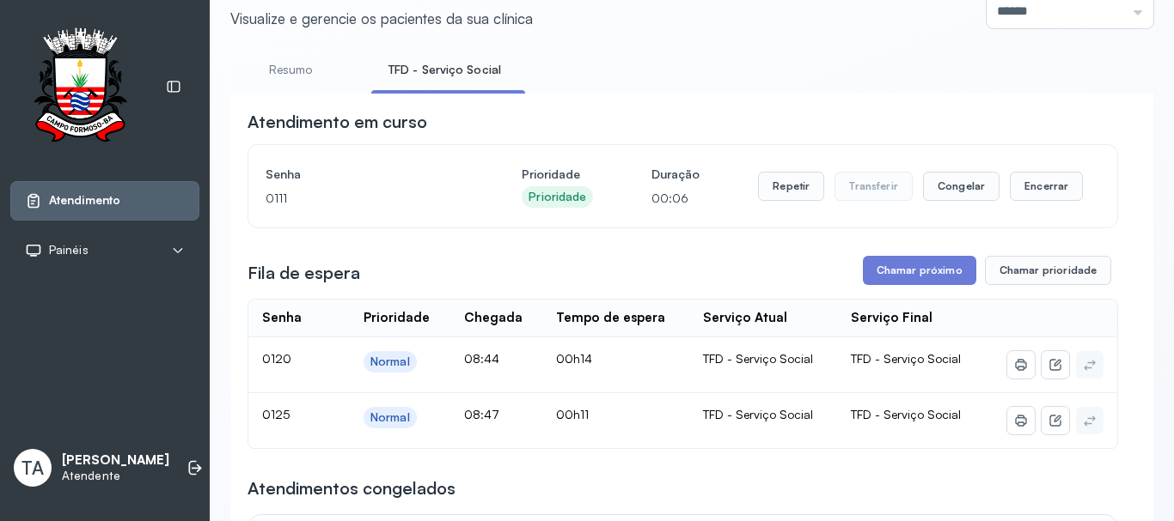
scroll to position [86, 0]
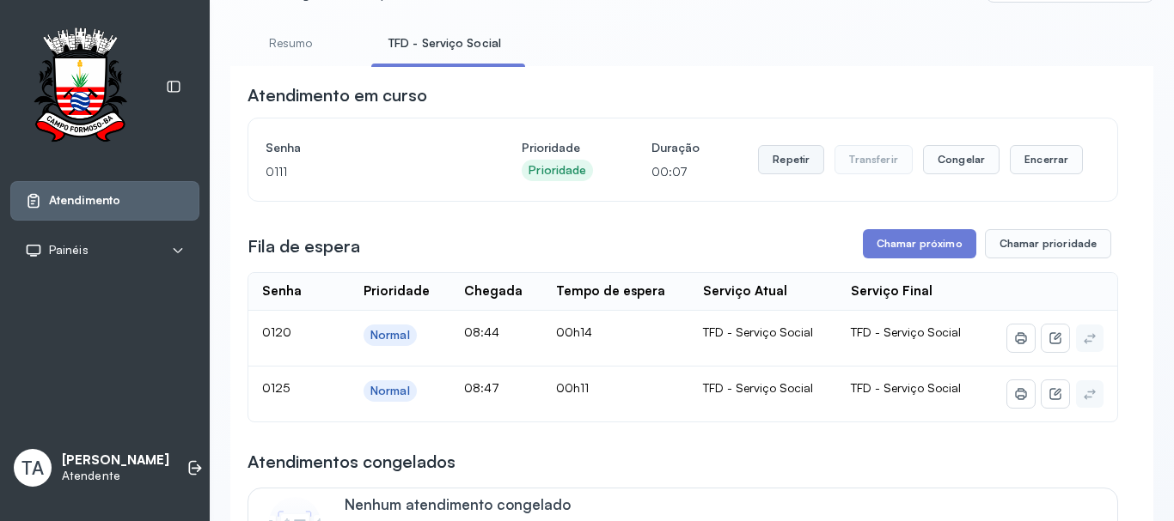
click at [790, 156] on button "Repetir" at bounding box center [791, 159] width 66 height 29
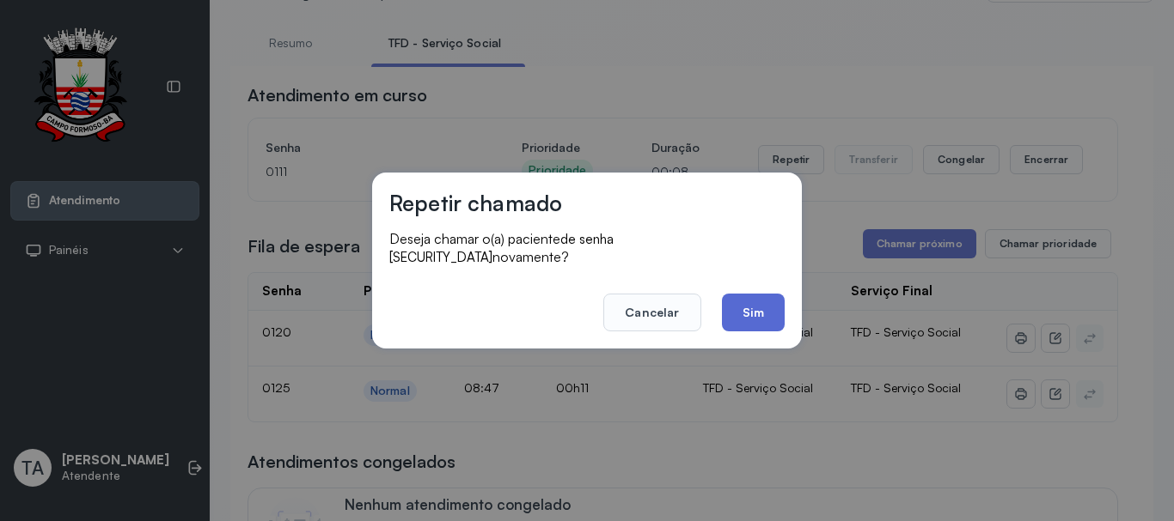
click at [756, 296] on button "Sim" at bounding box center [753, 313] width 63 height 38
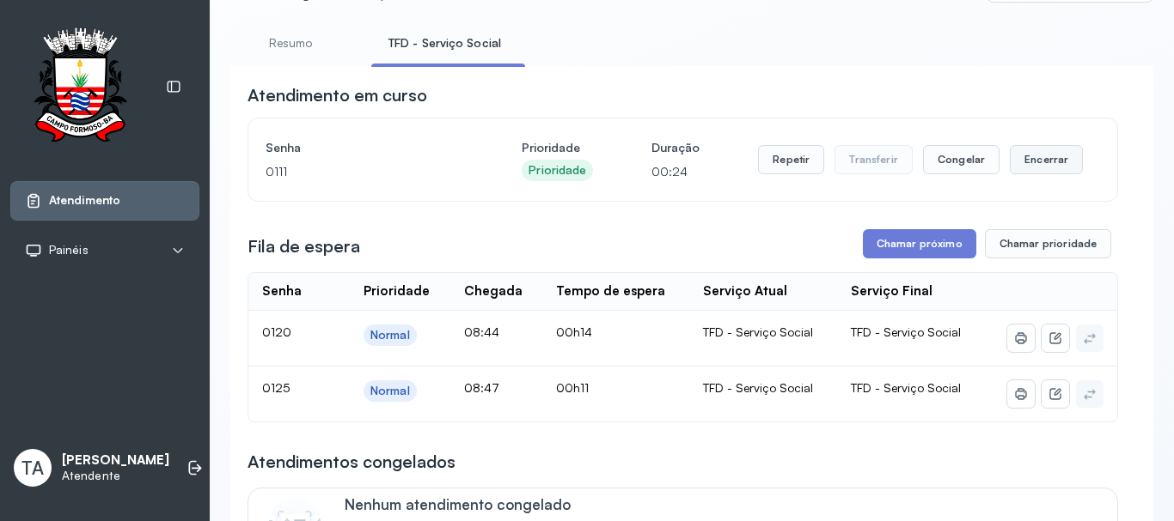
click at [1015, 162] on button "Encerrar" at bounding box center [1045, 159] width 73 height 29
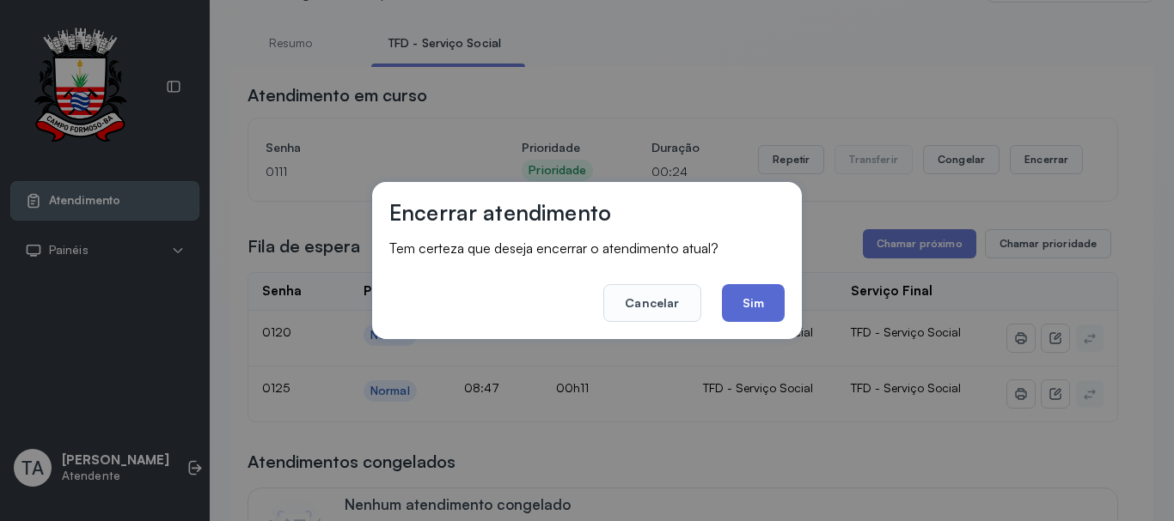
click at [749, 313] on button "Sim" at bounding box center [753, 303] width 63 height 38
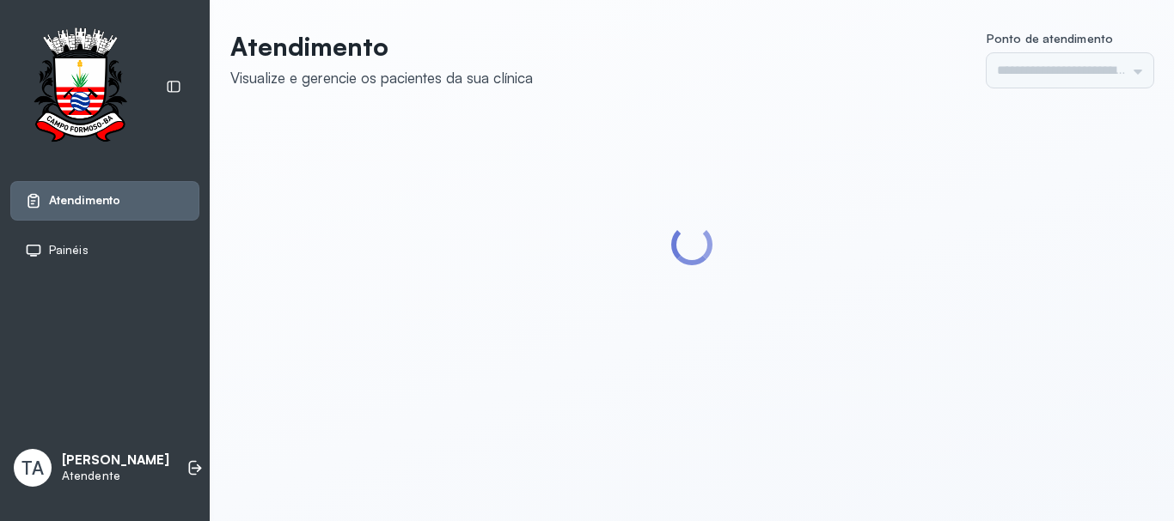
type input "******"
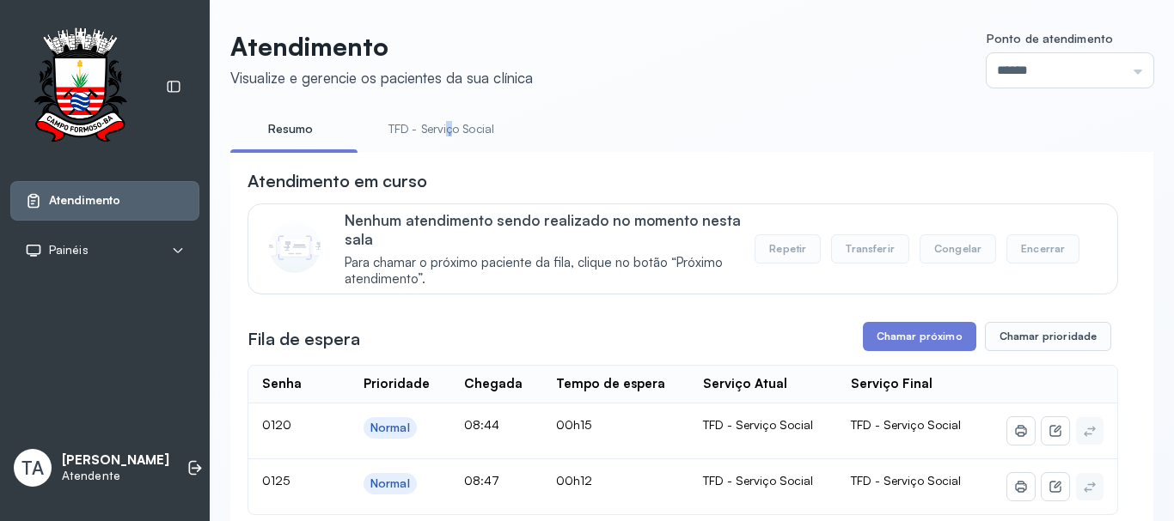
click at [444, 147] on li "TFD - Serviço Social" at bounding box center [444, 134] width 147 height 39
drag, startPoint x: 446, startPoint y: 116, endPoint x: 432, endPoint y: 131, distance: 20.1
click at [443, 116] on link "TFD - Serviço Social" at bounding box center [441, 129] width 140 height 28
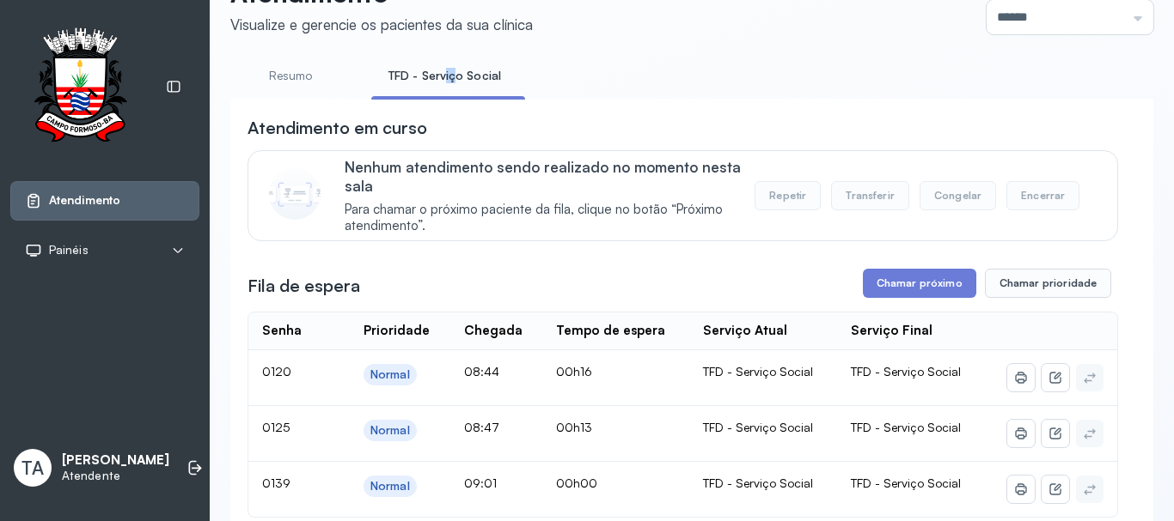
scroll to position [139, 0]
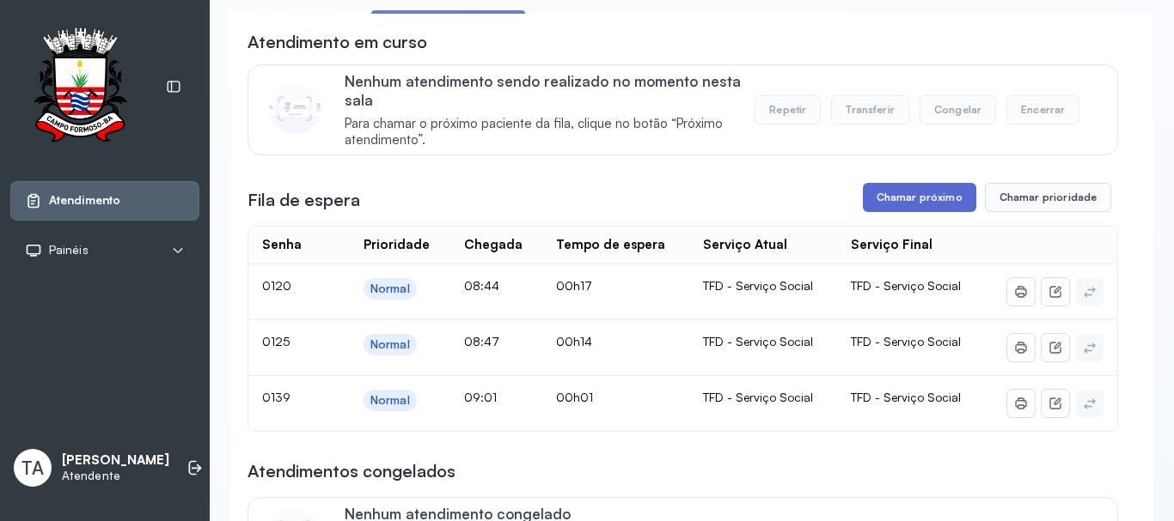
click at [884, 204] on button "Chamar próximo" at bounding box center [919, 197] width 113 height 29
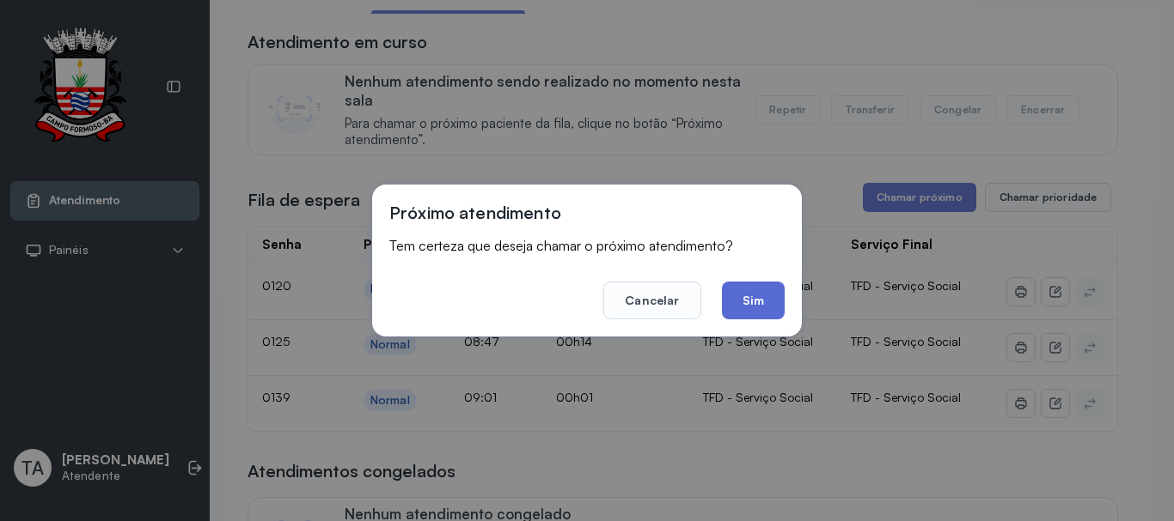
click at [745, 298] on button "Sim" at bounding box center [753, 301] width 63 height 38
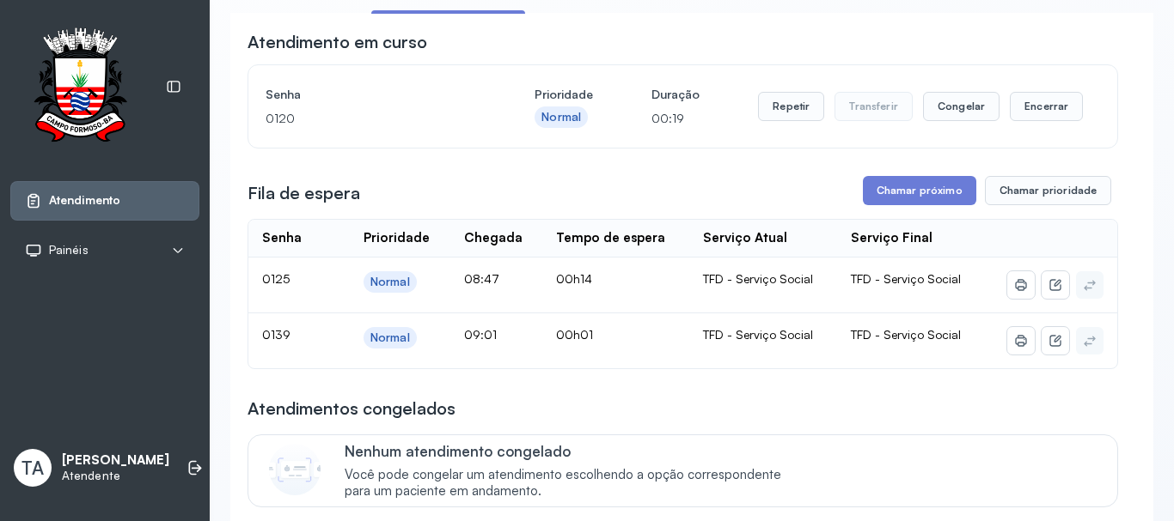
click at [1024, 129] on div "Repetir Transferir Congelar Encerrar" at bounding box center [920, 106] width 325 height 48
click at [1017, 118] on button "Encerrar" at bounding box center [1045, 106] width 73 height 29
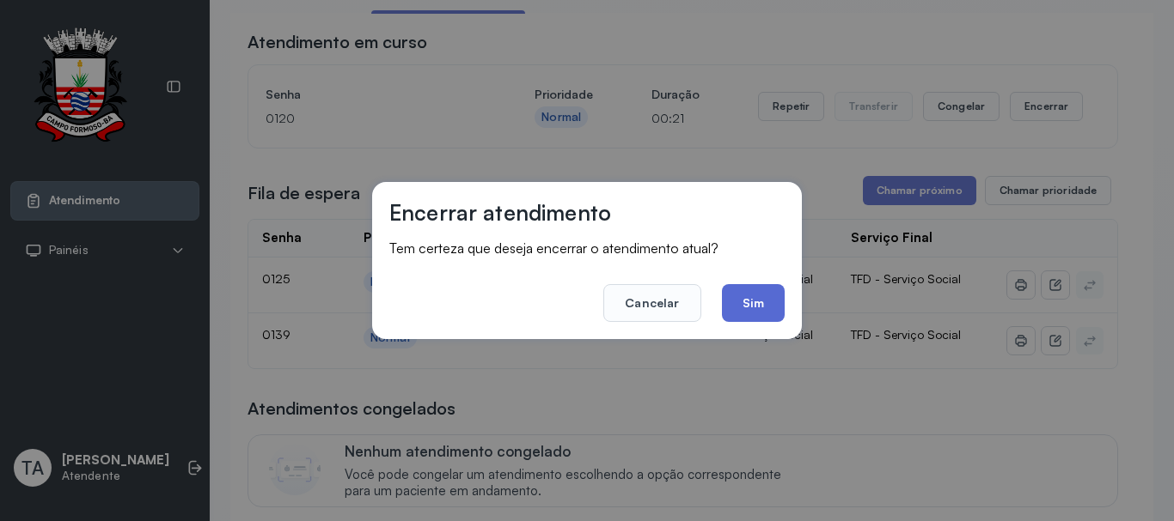
click at [749, 311] on button "Sim" at bounding box center [753, 303] width 63 height 38
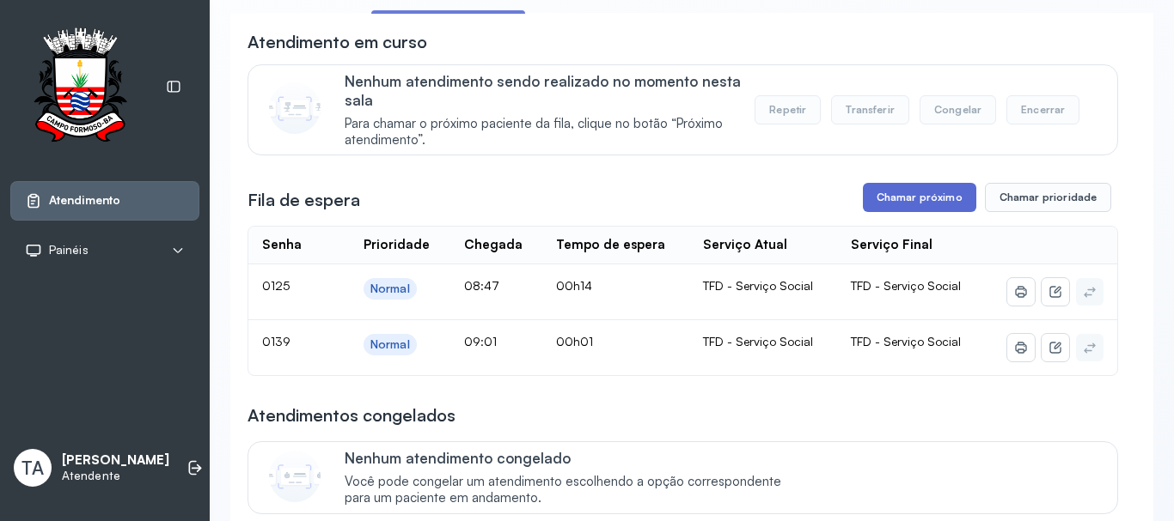
click at [889, 197] on button "Chamar próximo" at bounding box center [919, 197] width 113 height 29
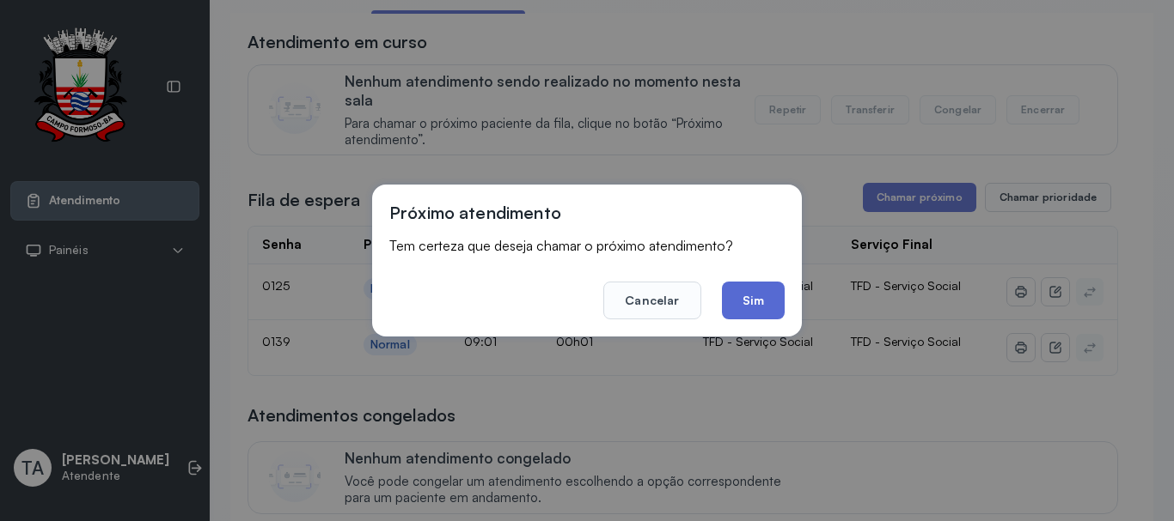
click at [761, 297] on button "Sim" at bounding box center [753, 301] width 63 height 38
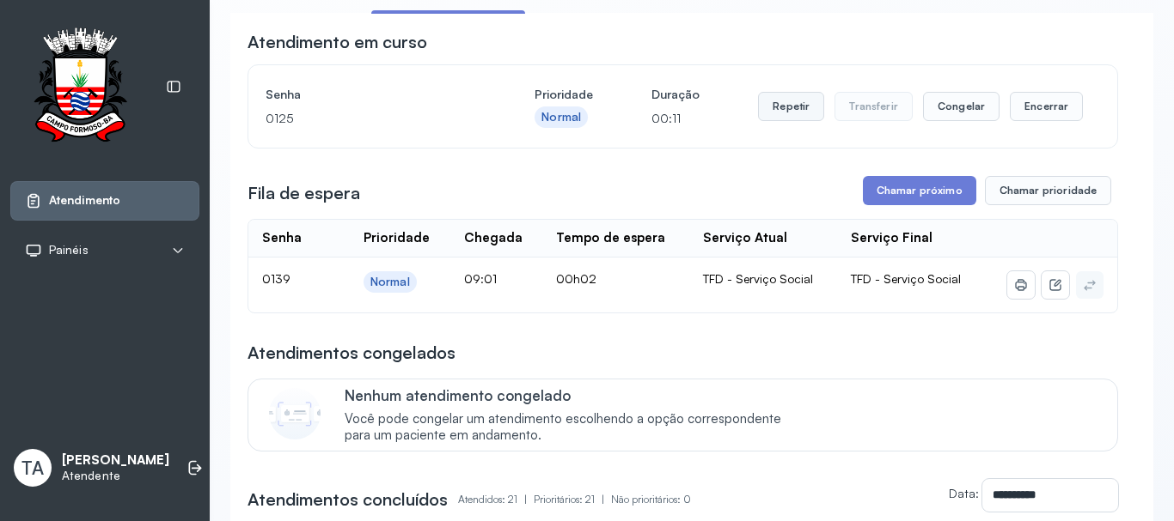
click at [774, 114] on button "Repetir" at bounding box center [791, 106] width 66 height 29
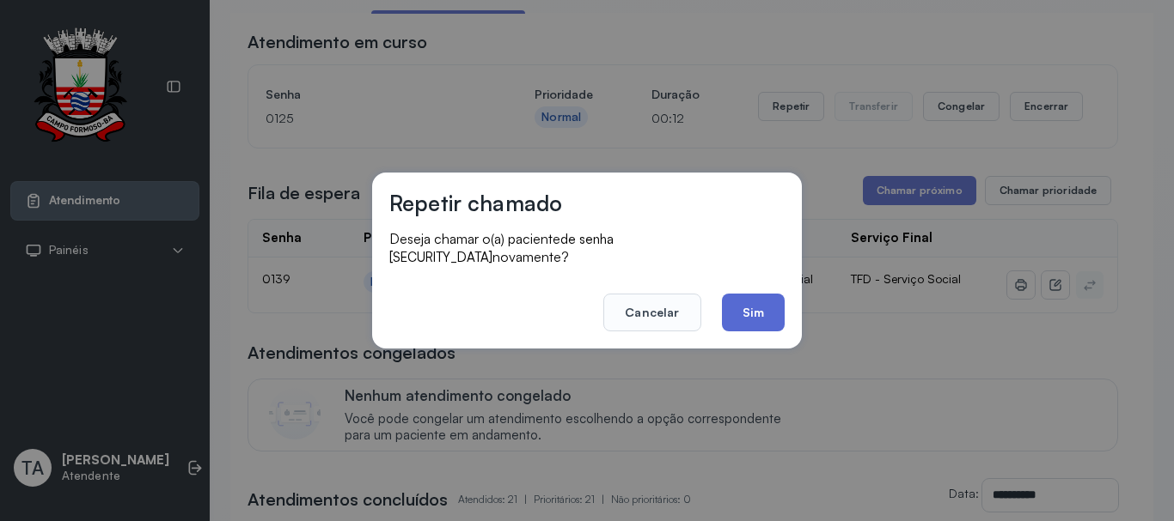
click at [747, 300] on button "Sim" at bounding box center [753, 313] width 63 height 38
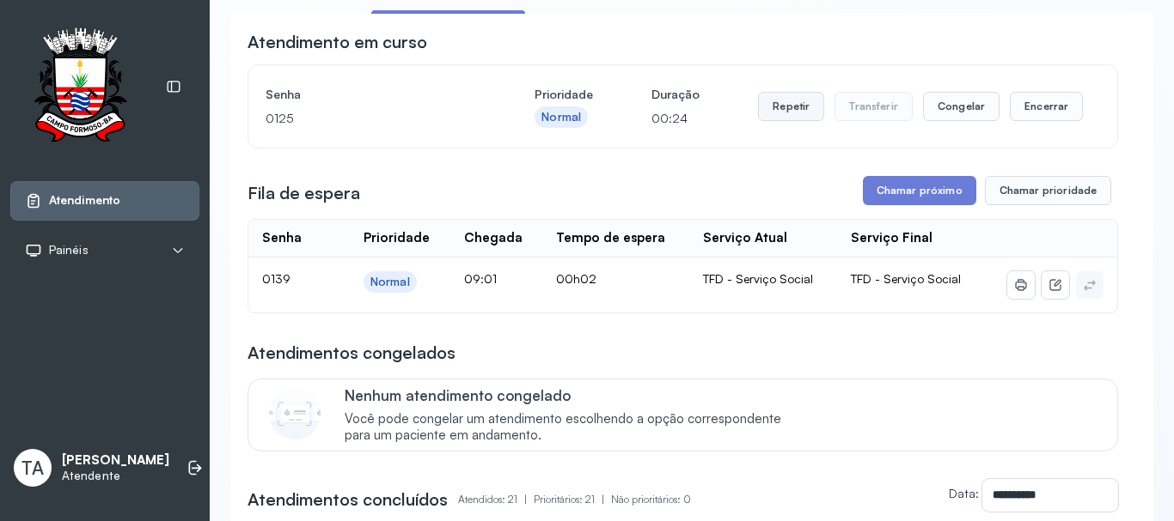
click at [766, 116] on button "Repetir" at bounding box center [791, 106] width 66 height 29
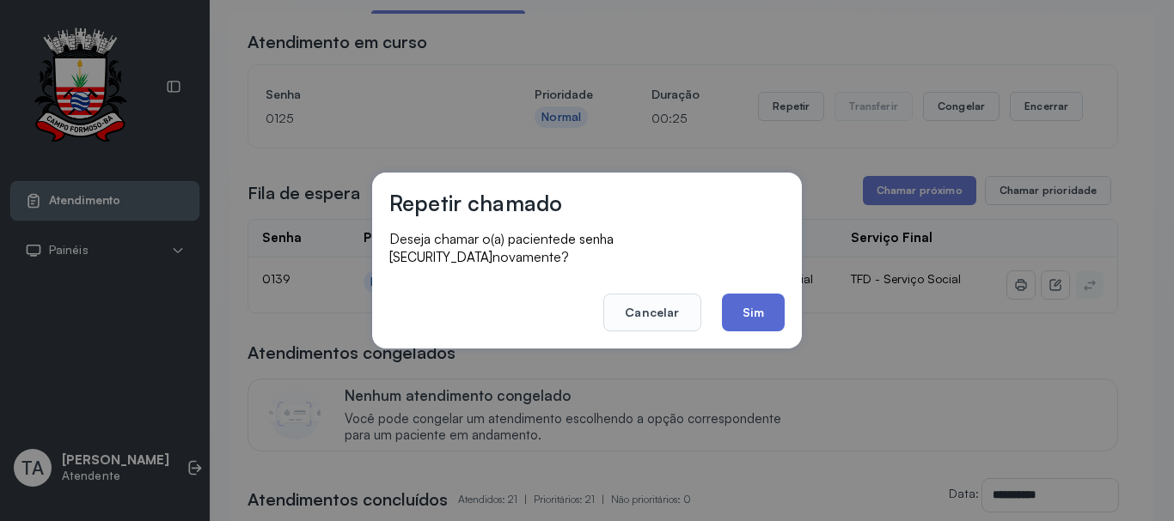
click at [759, 294] on button "Sim" at bounding box center [753, 313] width 63 height 38
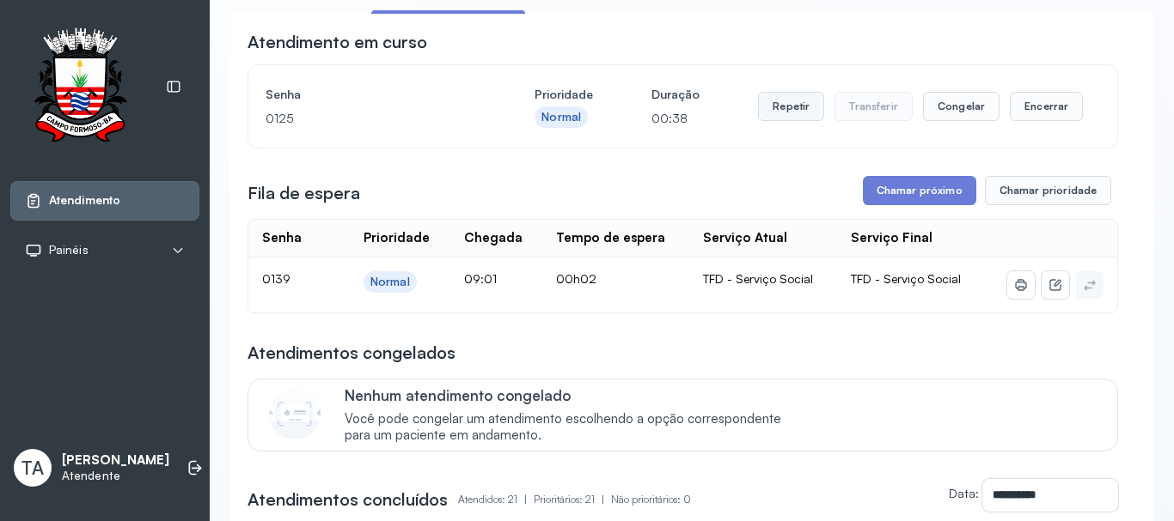
click at [780, 111] on button "Repetir" at bounding box center [791, 106] width 66 height 29
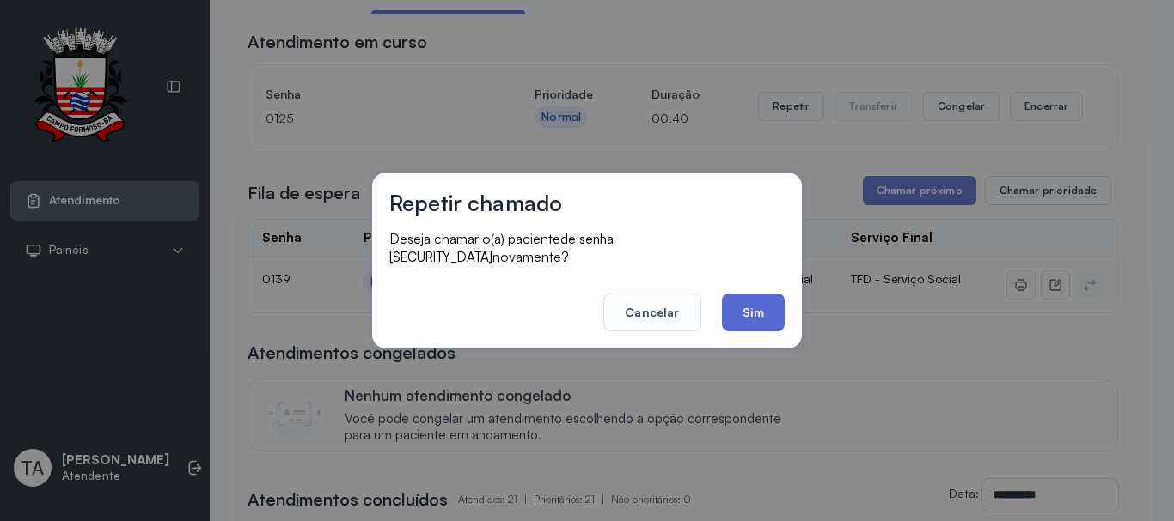
click at [739, 320] on button "Sim" at bounding box center [753, 313] width 63 height 38
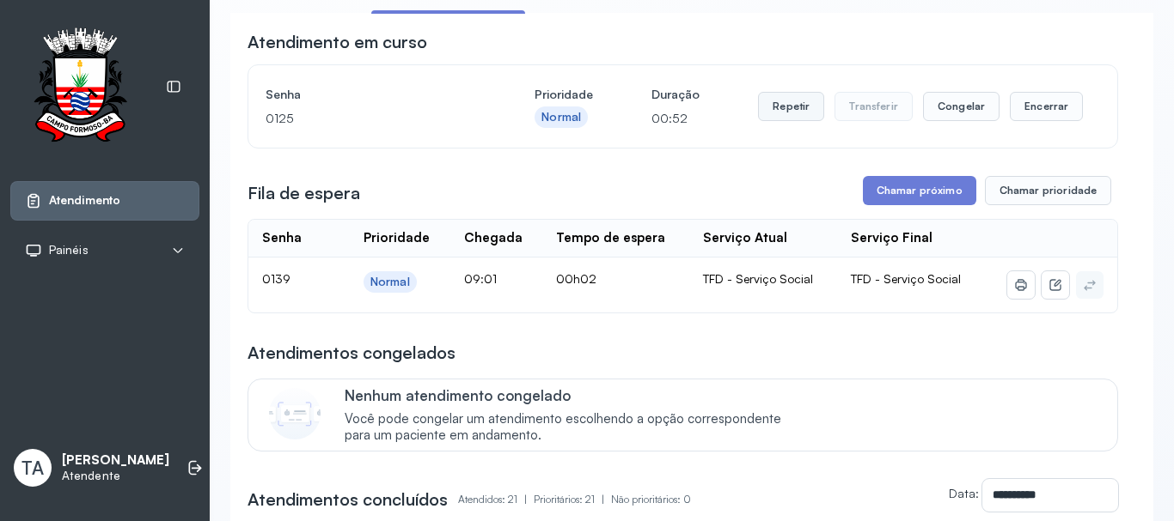
click at [800, 116] on button "Repetir" at bounding box center [791, 106] width 66 height 29
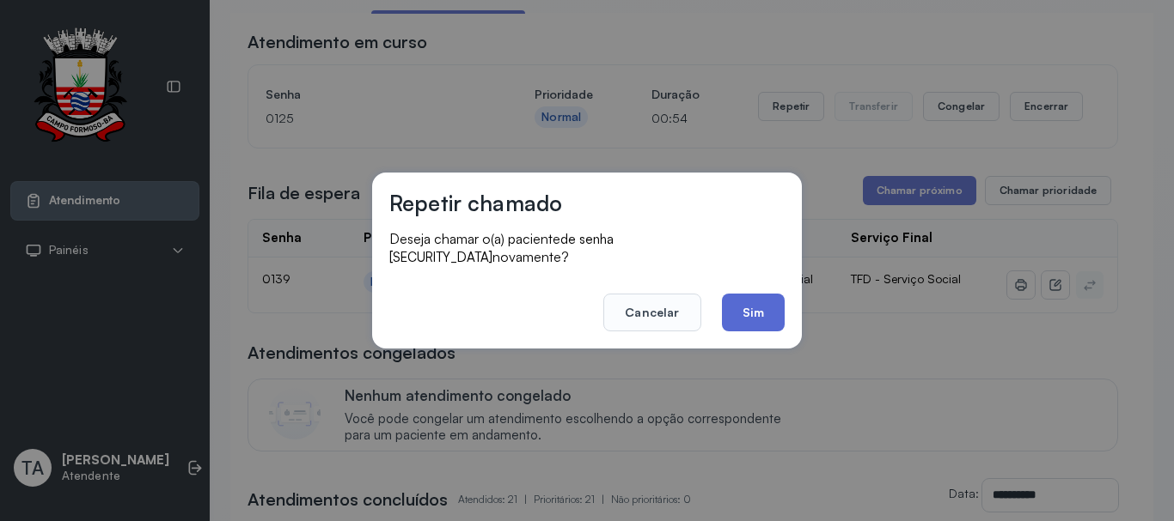
click at [775, 317] on button "Sim" at bounding box center [753, 313] width 63 height 38
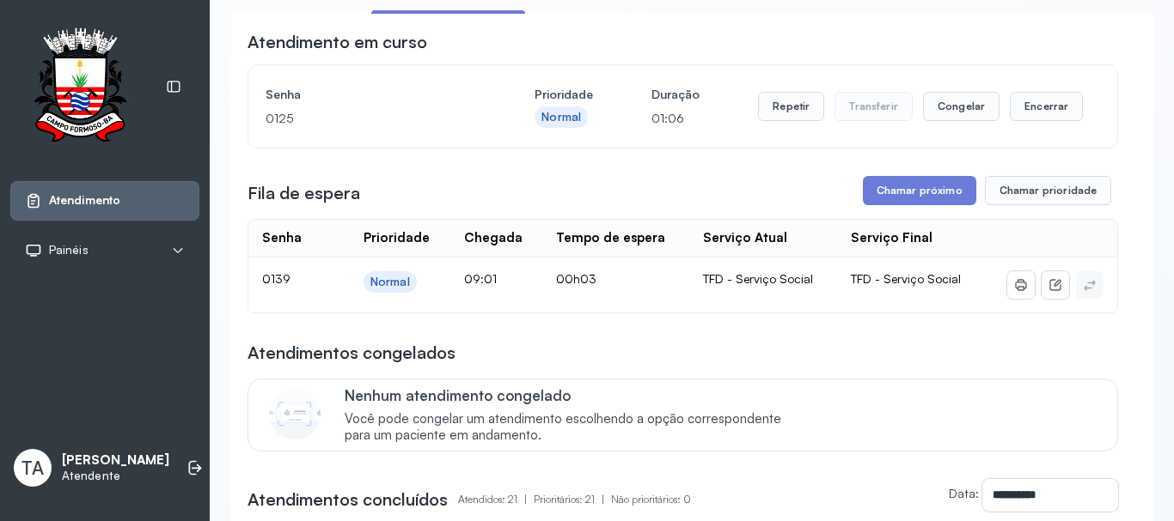
click at [777, 118] on button "Repetir" at bounding box center [791, 106] width 66 height 29
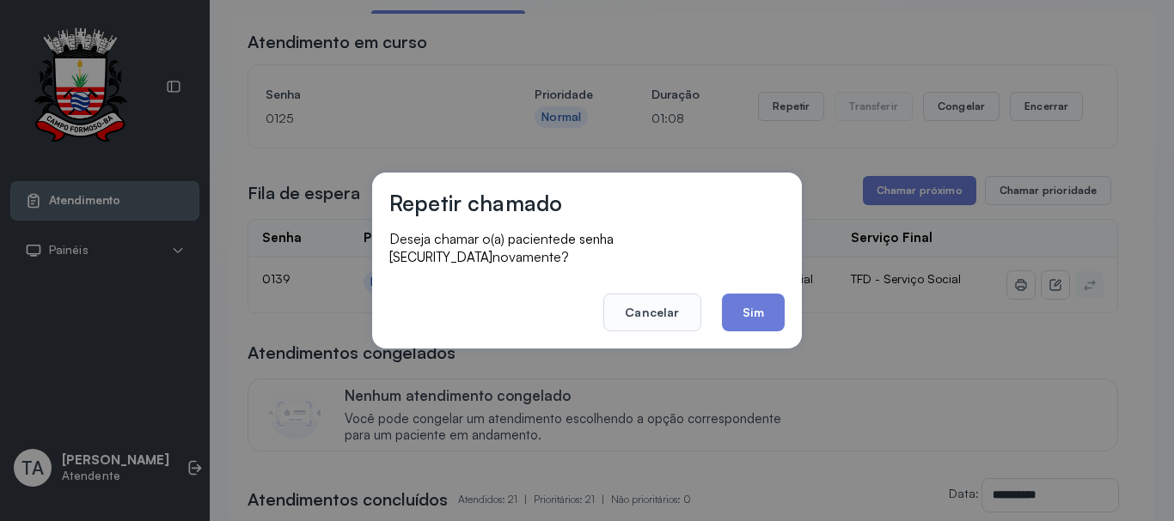
click at [741, 325] on div "Repetir chamado Deseja chamar o(a) paciente de senha 0125 novamente? Cancelar S…" at bounding box center [587, 261] width 430 height 176
click at [745, 330] on div "Repetir chamado Deseja chamar o(a) paciente de senha 0125 novamente? Cancelar S…" at bounding box center [587, 261] width 430 height 176
click at [738, 311] on button "Sim" at bounding box center [753, 313] width 63 height 38
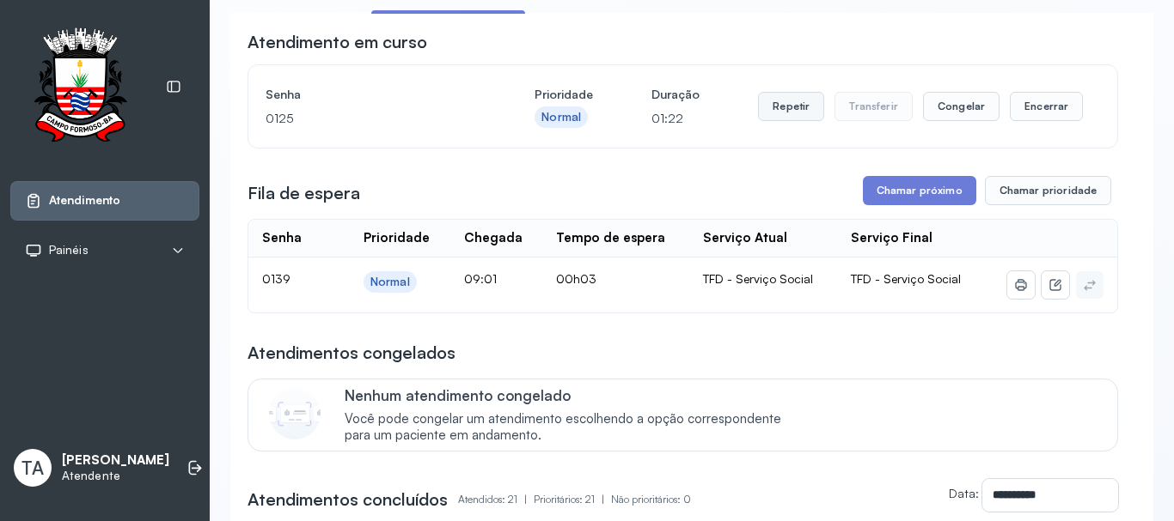
click at [771, 114] on button "Repetir" at bounding box center [791, 106] width 66 height 29
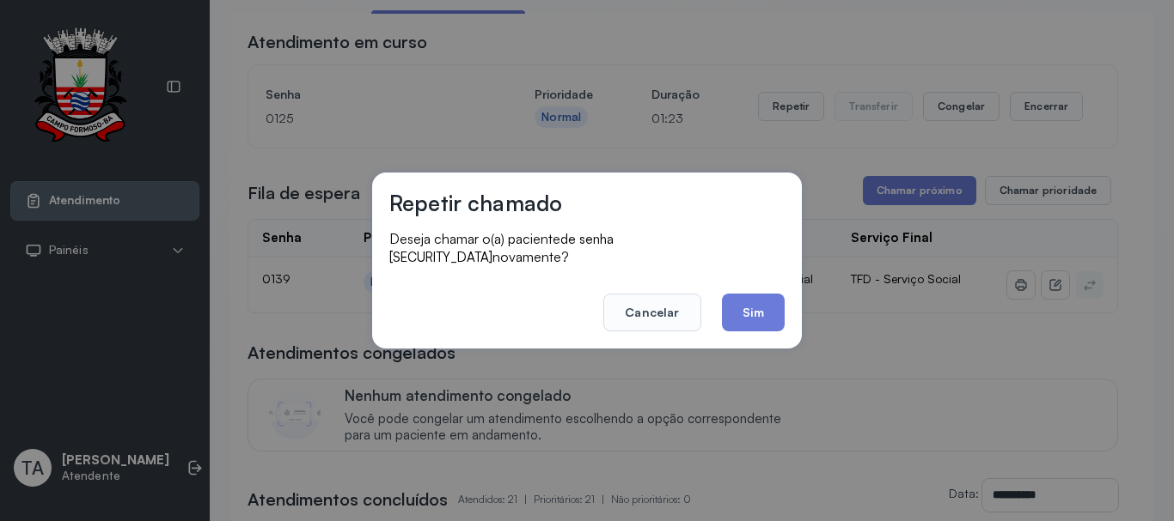
click at [753, 300] on button "Sim" at bounding box center [753, 313] width 63 height 38
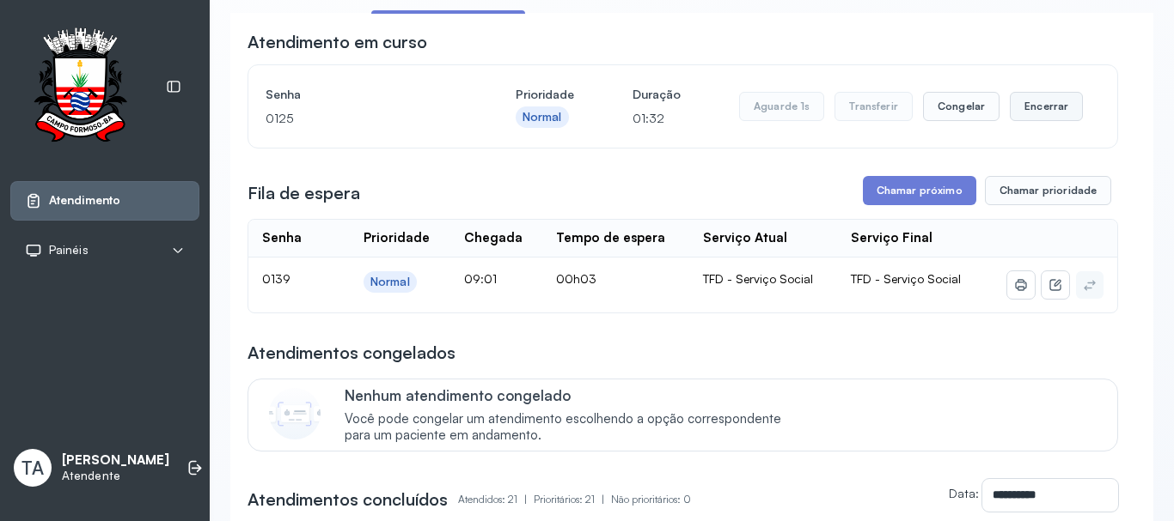
click at [1012, 118] on button "Encerrar" at bounding box center [1045, 106] width 73 height 29
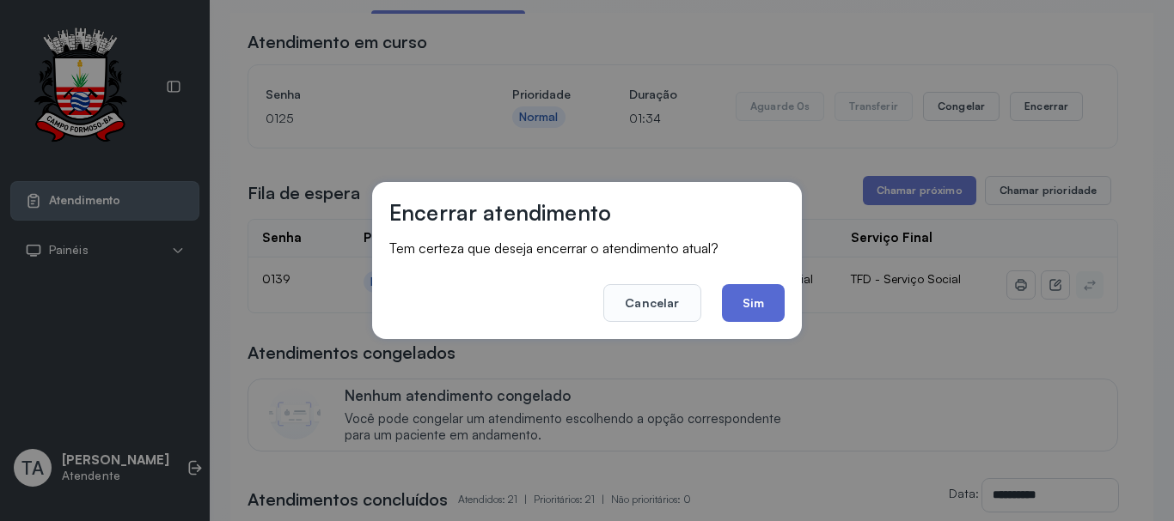
click at [758, 302] on button "Sim" at bounding box center [753, 303] width 63 height 38
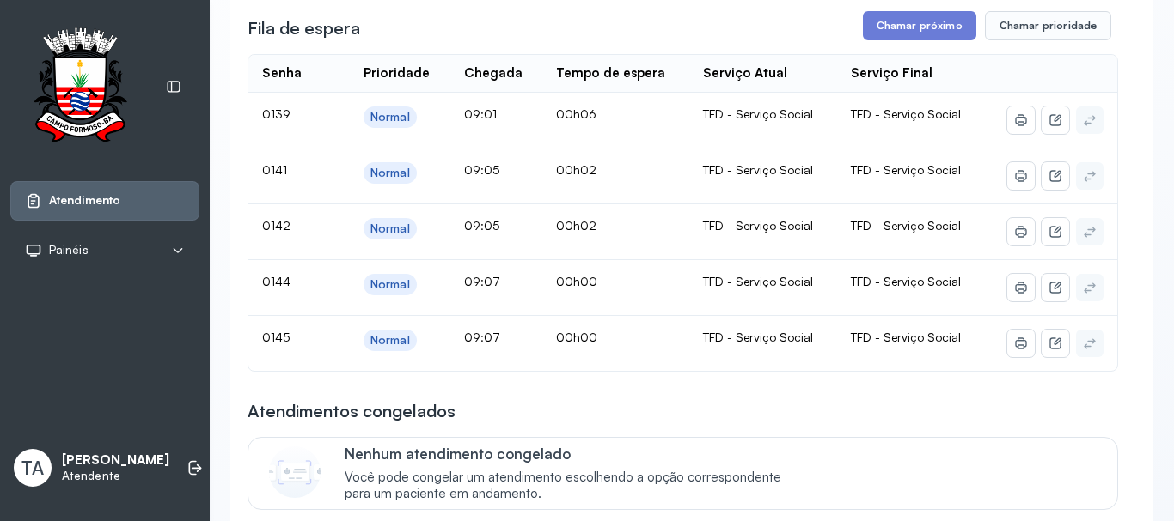
scroll to position [225, 0]
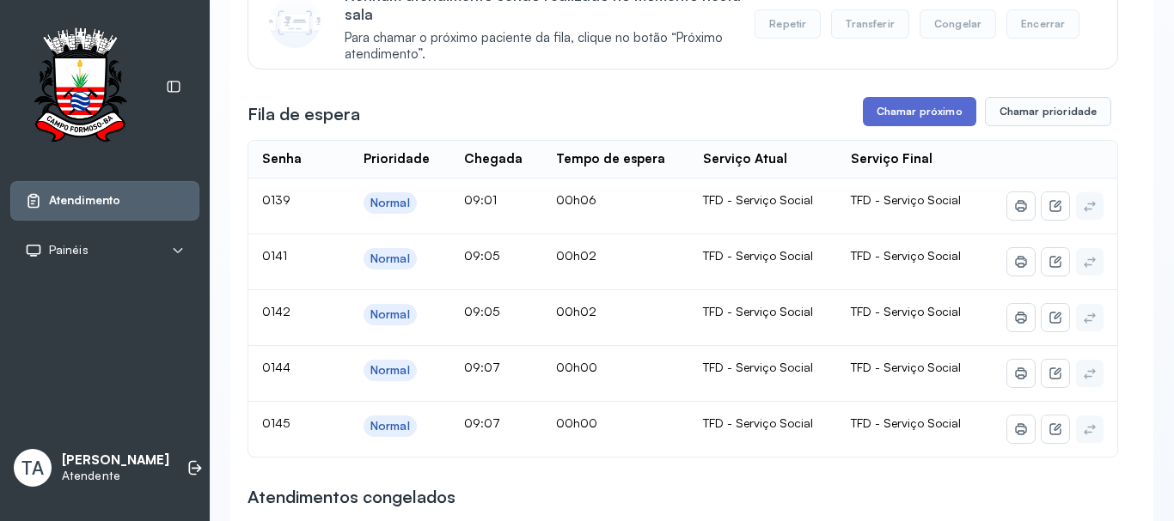
click at [912, 120] on button "Chamar próximo" at bounding box center [919, 111] width 113 height 29
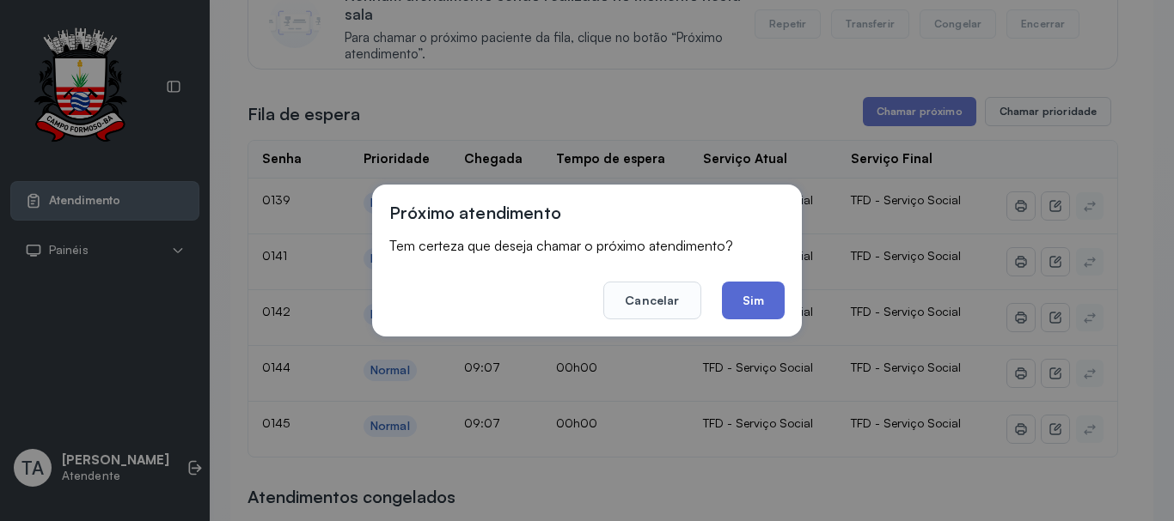
click at [747, 317] on button "Sim" at bounding box center [753, 301] width 63 height 38
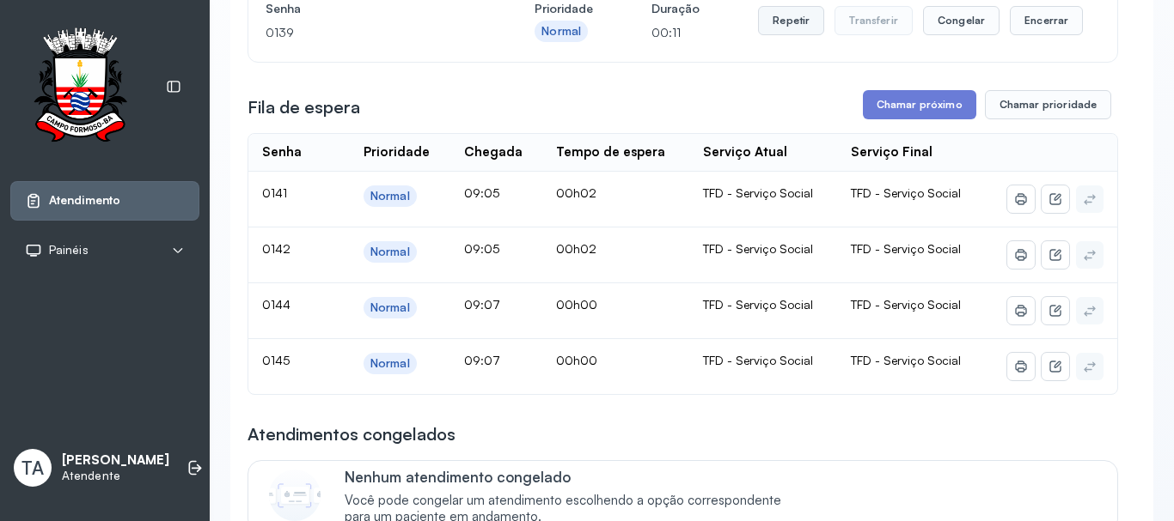
click at [769, 29] on button "Repetir" at bounding box center [791, 20] width 66 height 29
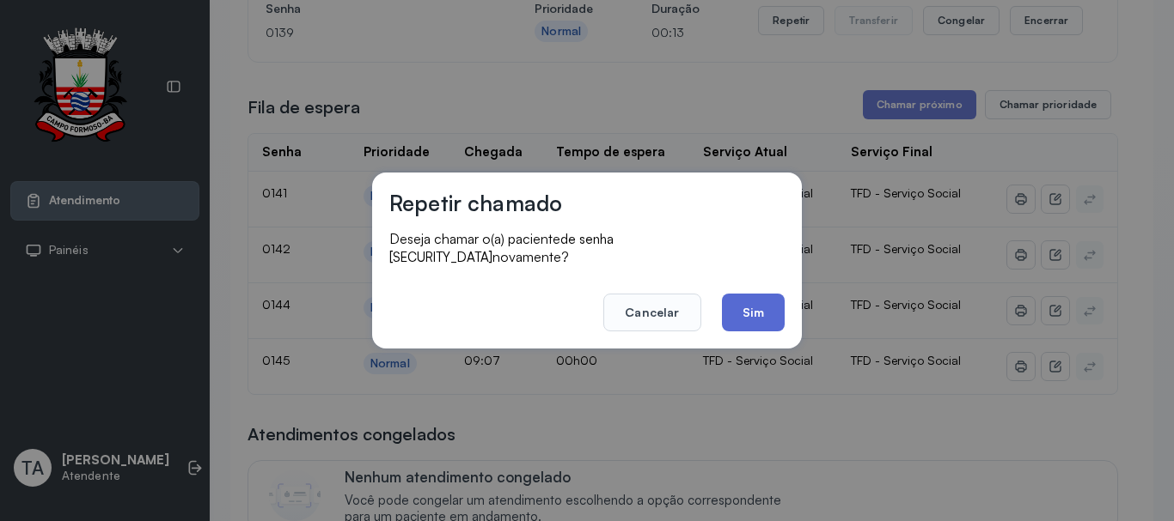
click at [752, 303] on button "Sim" at bounding box center [753, 313] width 63 height 38
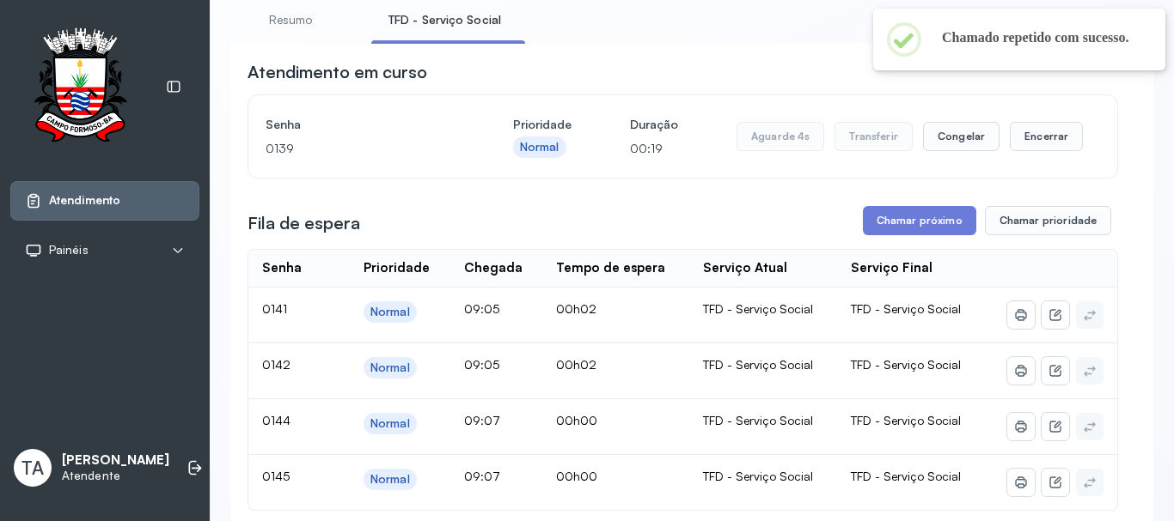
scroll to position [139, 0]
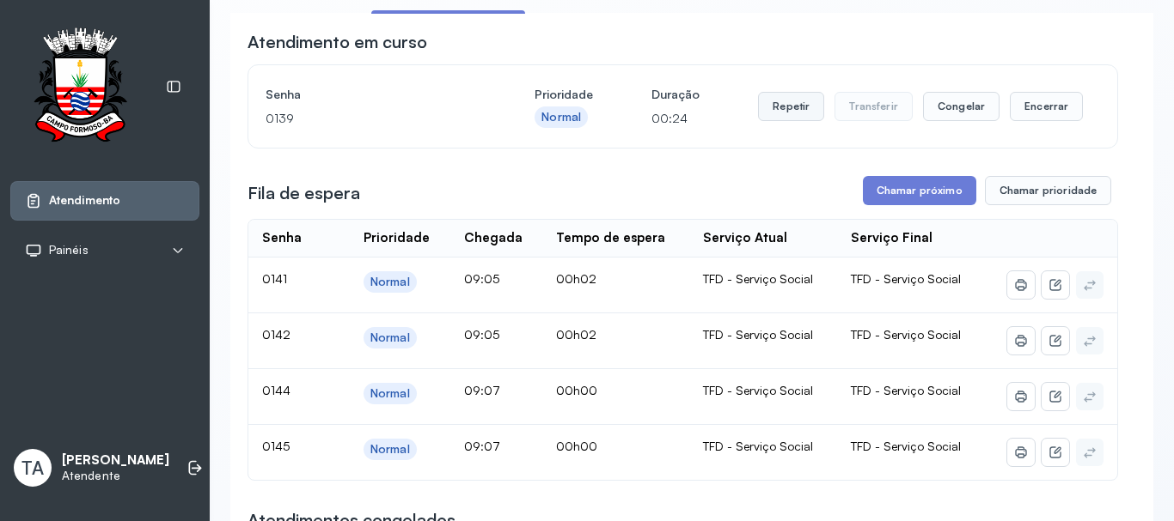
click at [781, 116] on button "Repetir" at bounding box center [791, 106] width 66 height 29
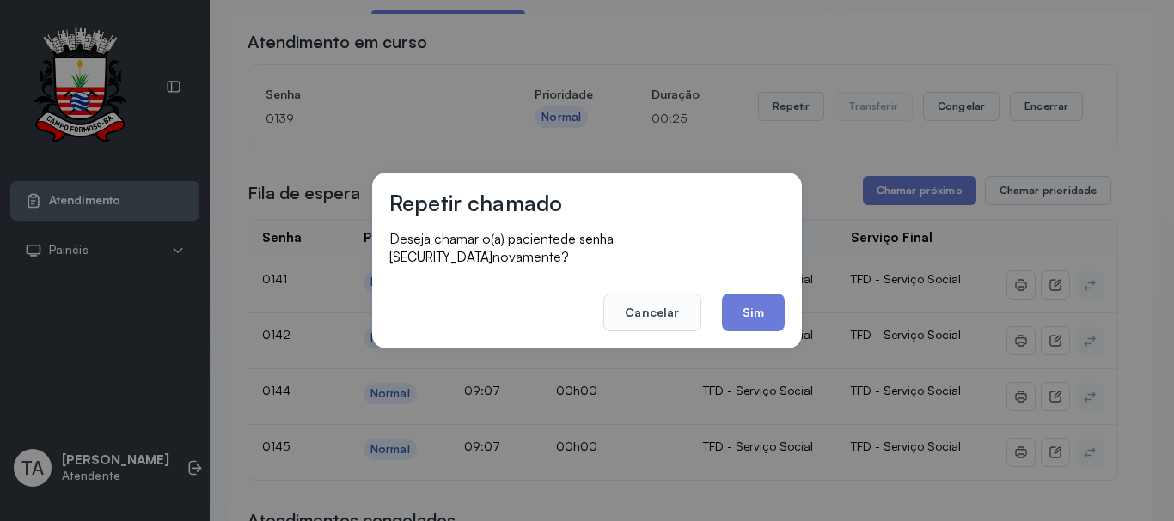
click at [756, 296] on button "Sim" at bounding box center [753, 313] width 63 height 38
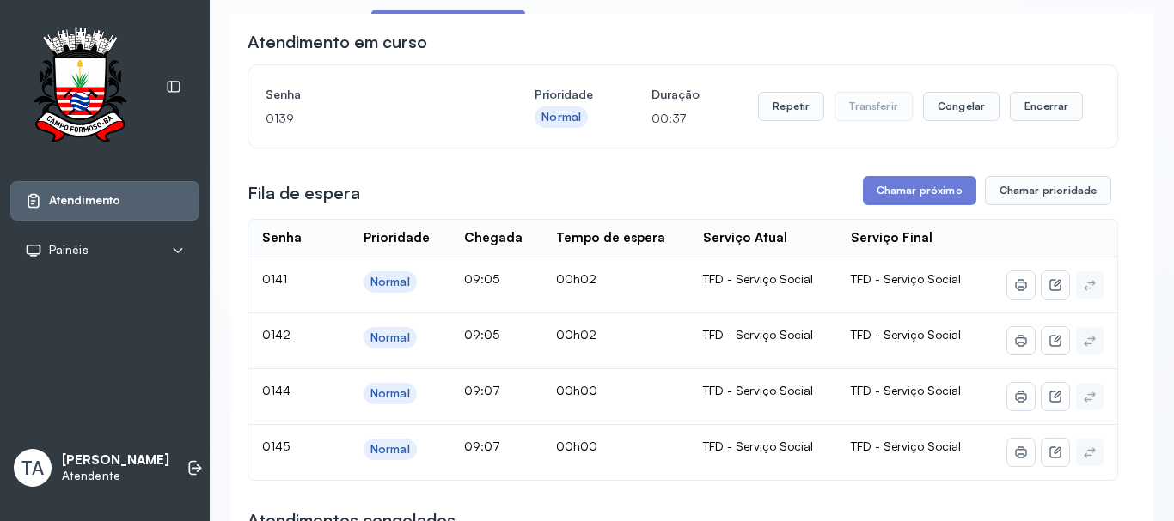
click at [775, 113] on button "Repetir" at bounding box center [791, 106] width 66 height 29
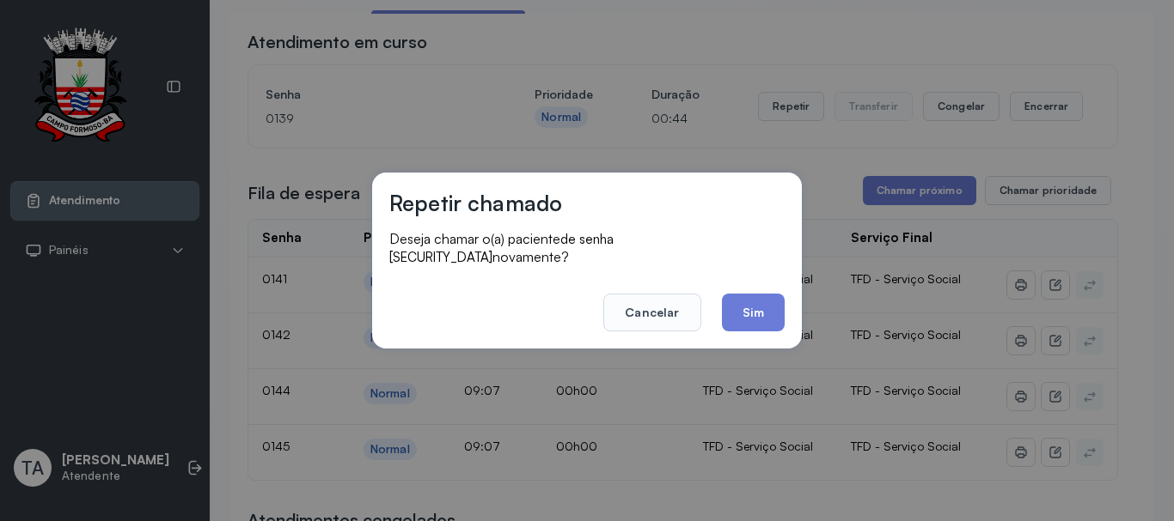
click at [727, 337] on div "Repetir chamado Deseja chamar o(a) paciente de senha 0139 novamente? Cancelar S…" at bounding box center [587, 261] width 430 height 176
click at [664, 306] on button "Cancelar" at bounding box center [651, 313] width 97 height 38
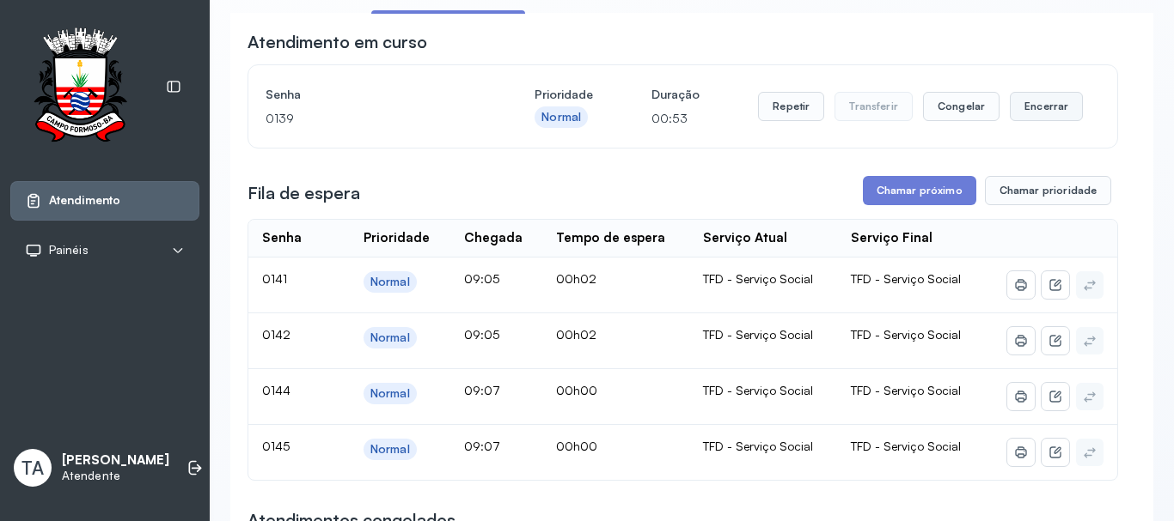
click at [1009, 119] on button "Encerrar" at bounding box center [1045, 106] width 73 height 29
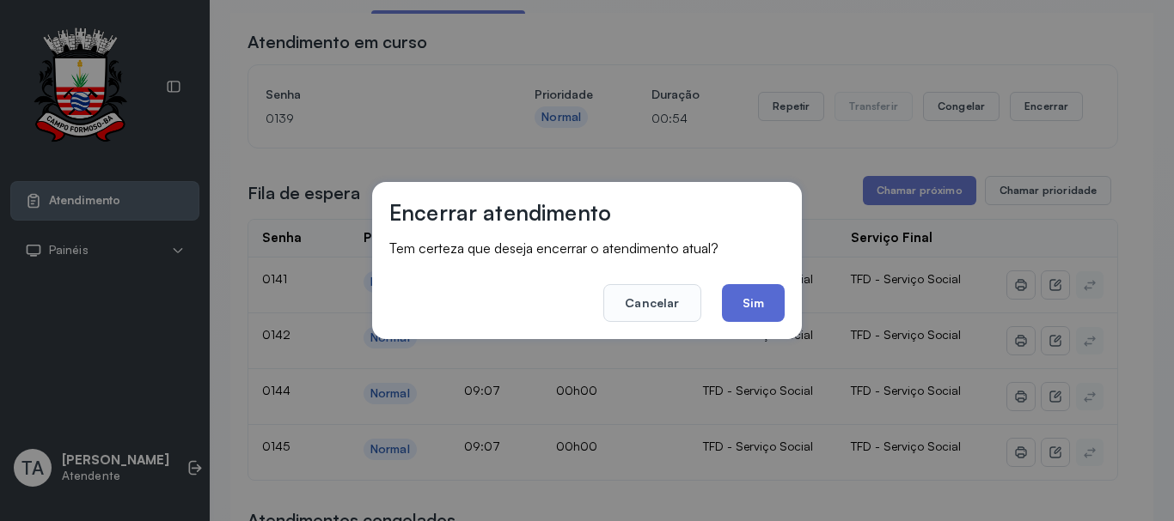
click at [768, 319] on button "Sim" at bounding box center [753, 303] width 63 height 38
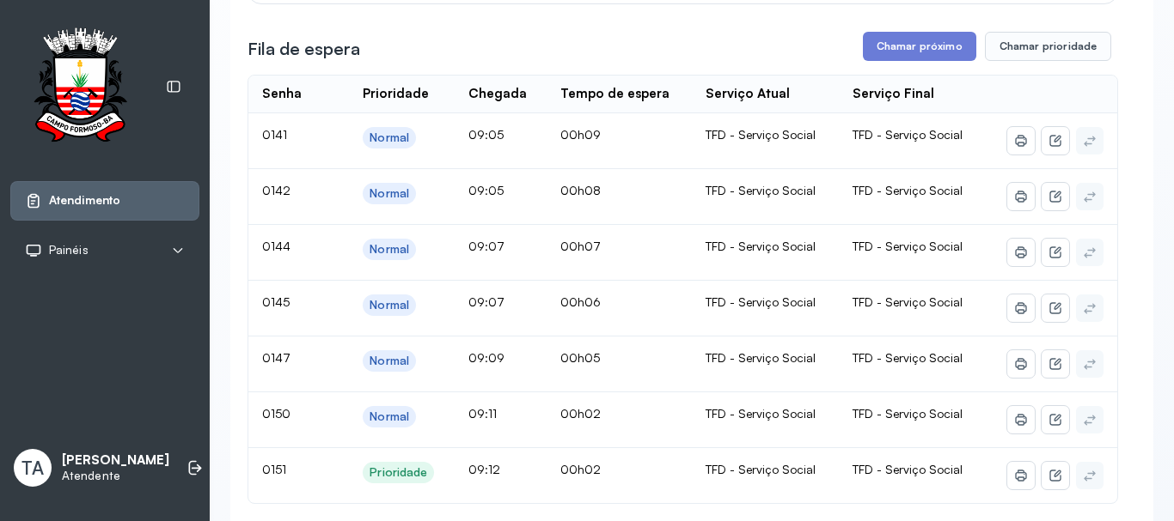
scroll to position [53, 0]
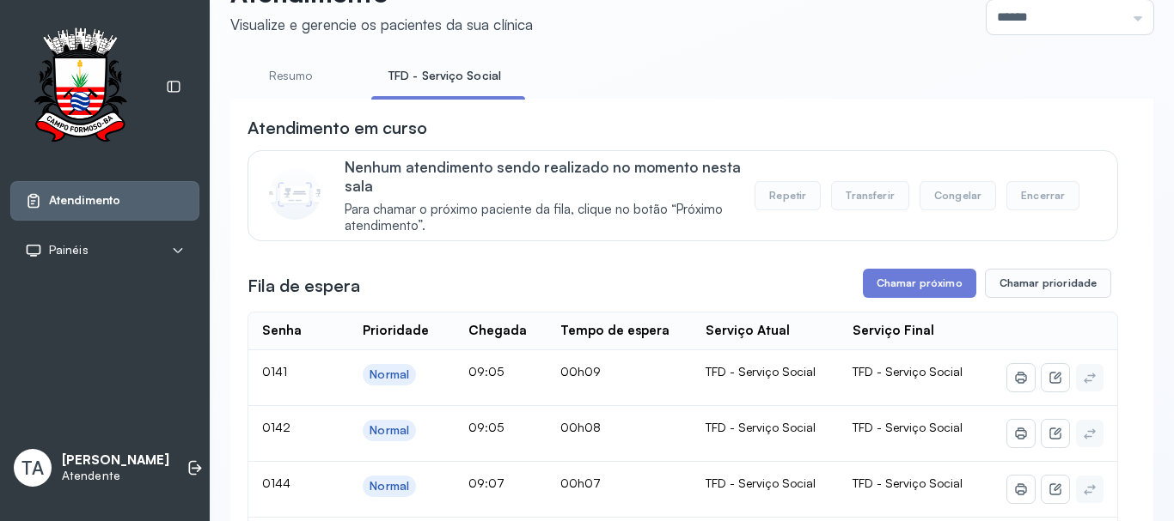
click at [322, 81] on link "Resumo" at bounding box center [290, 76] width 120 height 28
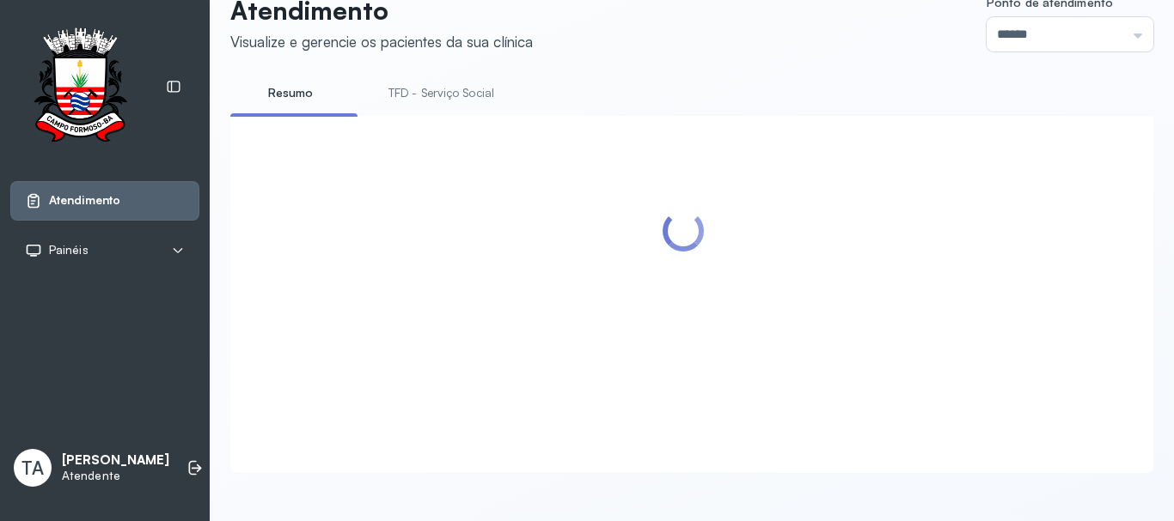
click at [398, 80] on link "TFD - Serviço Social" at bounding box center [441, 93] width 140 height 28
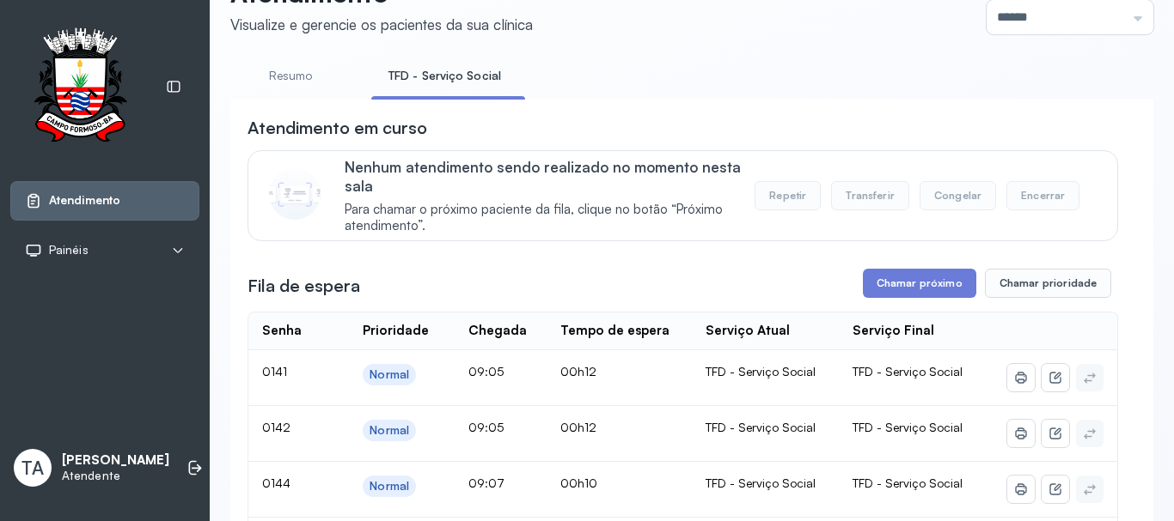
click at [298, 72] on link "Resumo" at bounding box center [290, 76] width 120 height 28
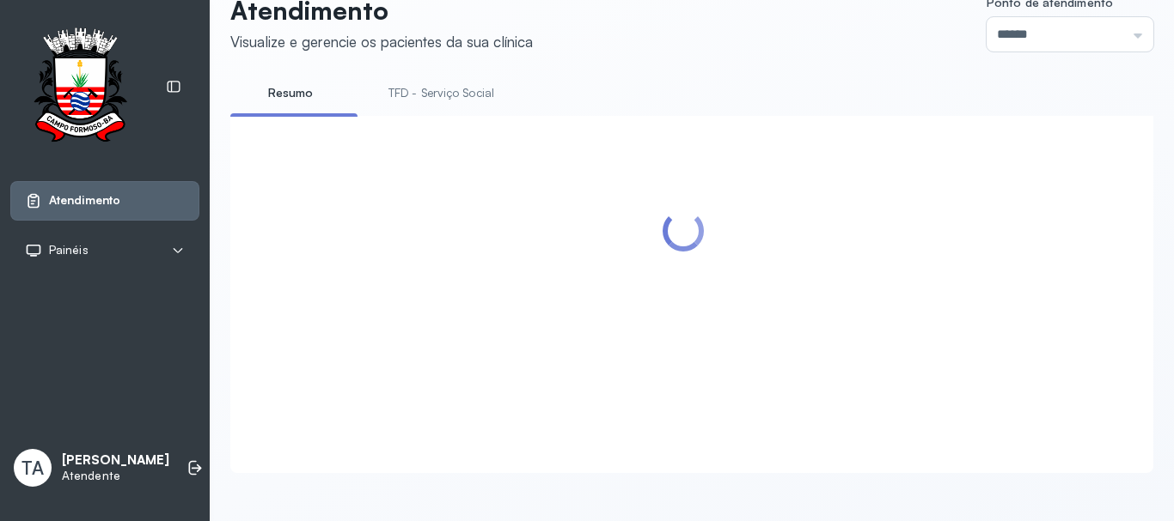
click at [414, 79] on link "TFD - Serviço Social" at bounding box center [441, 93] width 140 height 28
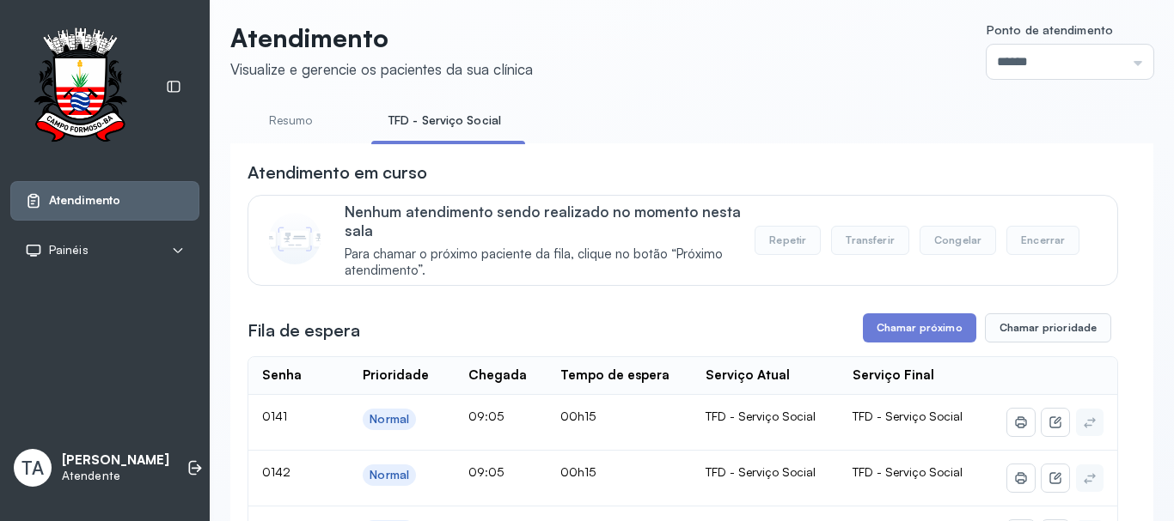
scroll to position [0, 0]
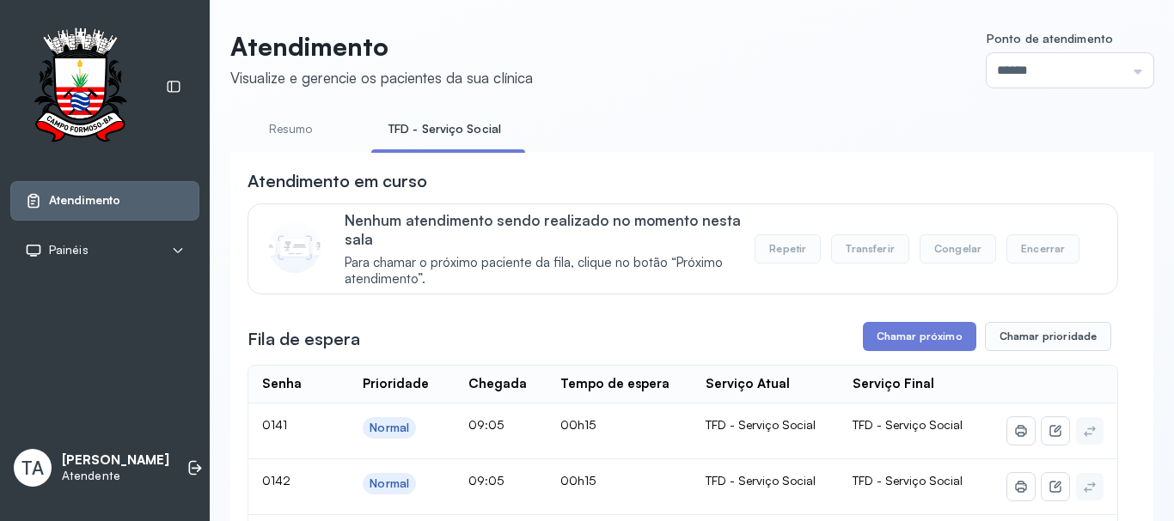
click at [295, 125] on link "Resumo" at bounding box center [290, 129] width 120 height 28
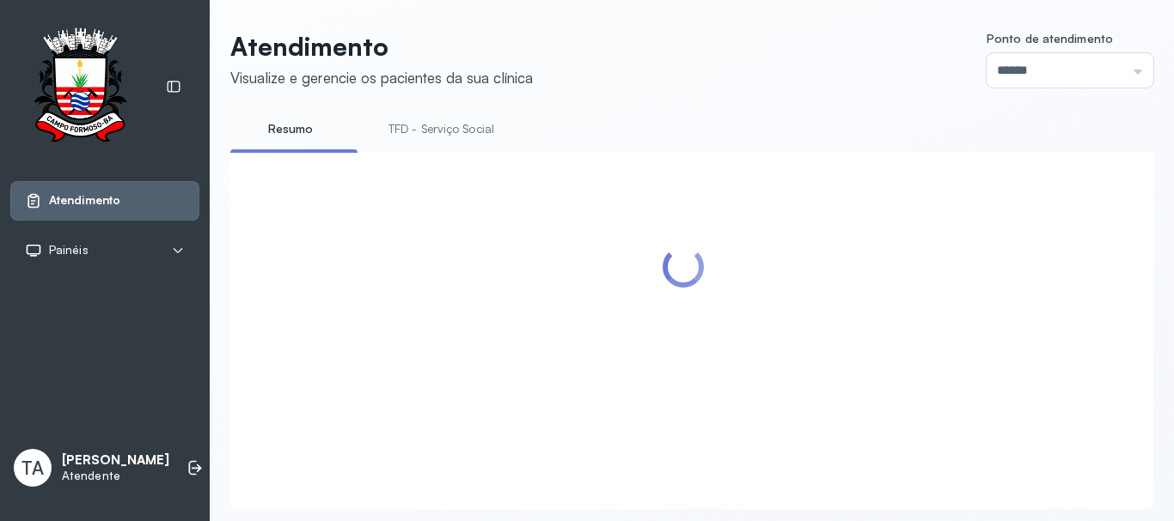
click at [440, 126] on link "TFD - Serviço Social" at bounding box center [441, 129] width 140 height 28
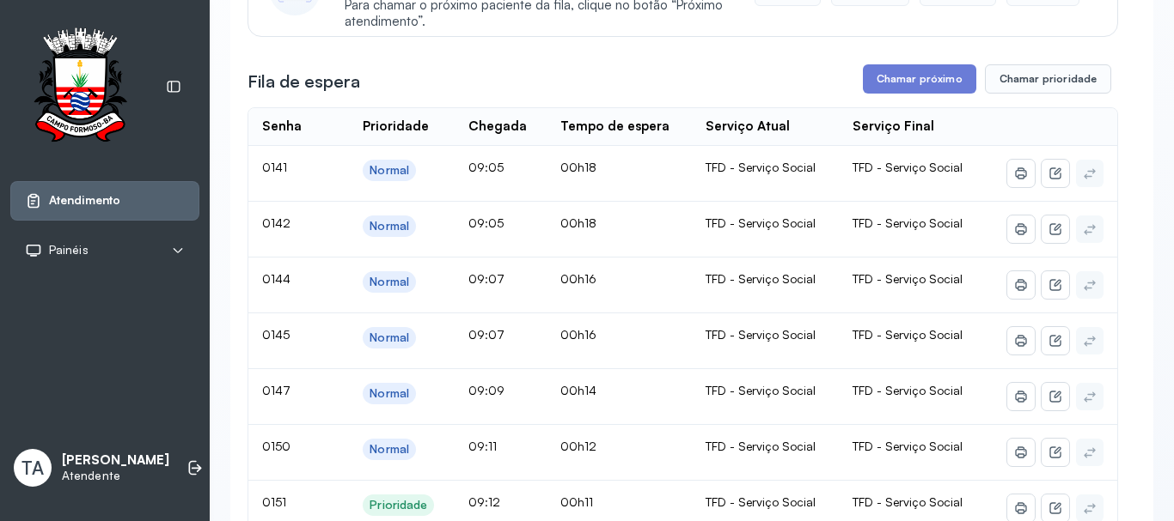
scroll to position [172, 0]
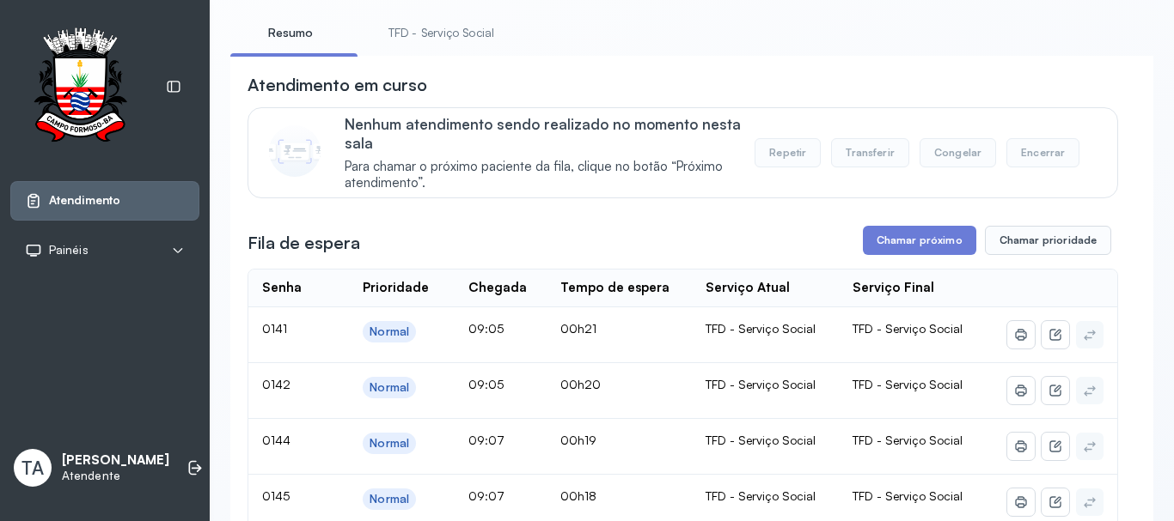
scroll to position [86, 0]
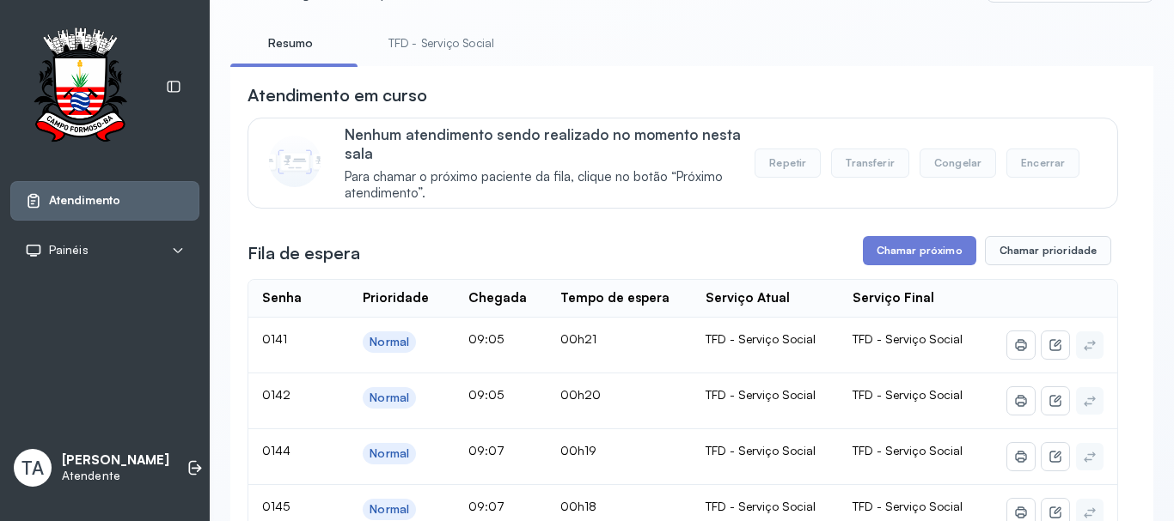
click at [401, 63] on li "TFD - Serviço Social" at bounding box center [444, 48] width 147 height 39
click at [405, 57] on link "TFD - Serviço Social" at bounding box center [441, 43] width 140 height 28
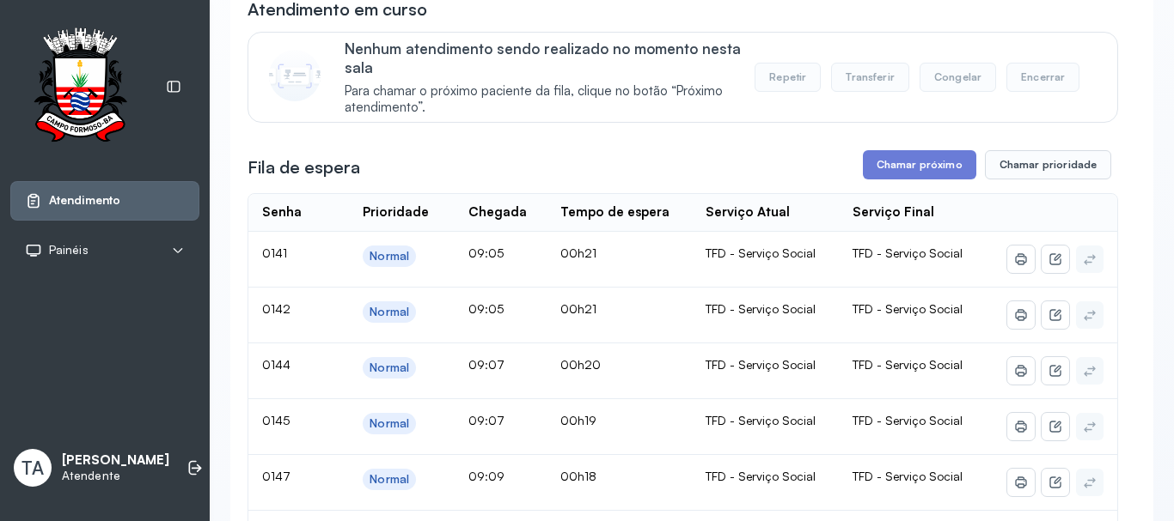
scroll to position [0, 0]
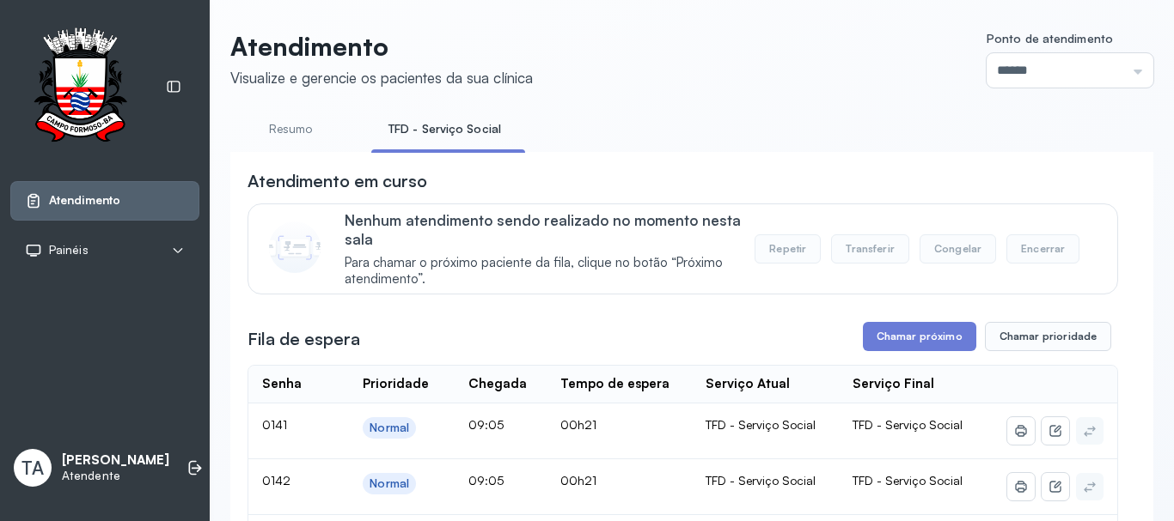
click at [315, 124] on link "Resumo" at bounding box center [290, 129] width 120 height 28
click at [468, 132] on link "TFD - Serviço Social" at bounding box center [441, 129] width 140 height 28
click at [302, 122] on link "Resumo" at bounding box center [290, 129] width 120 height 28
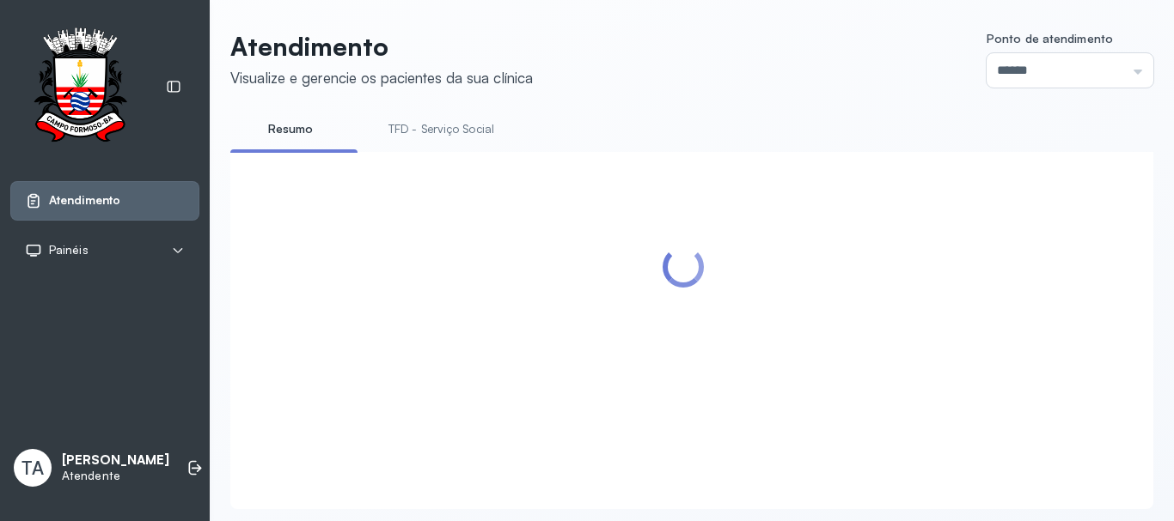
click at [424, 136] on link "TFD - Serviço Social" at bounding box center [441, 129] width 140 height 28
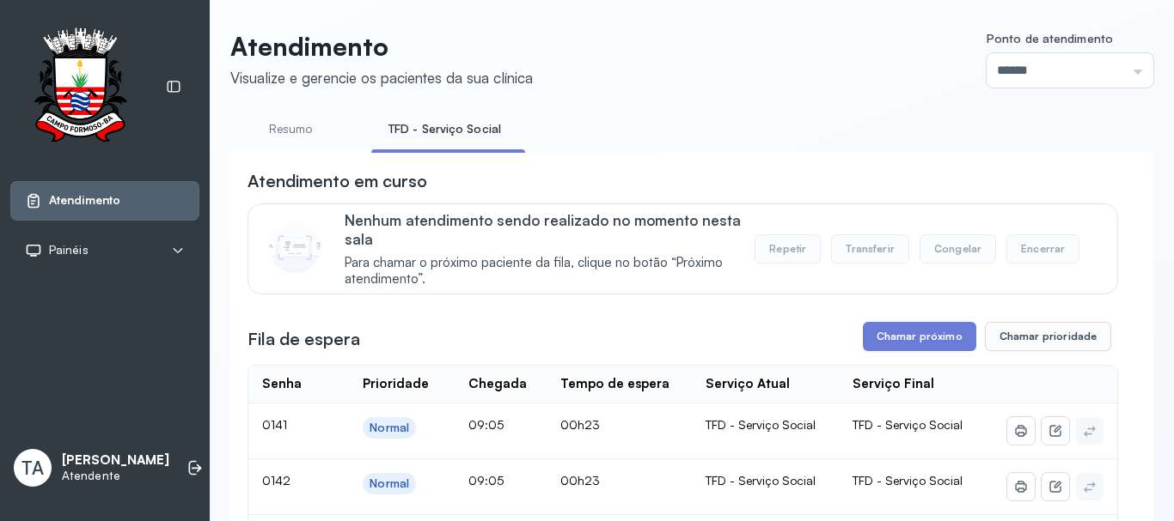
click at [283, 134] on link "Resumo" at bounding box center [290, 129] width 120 height 28
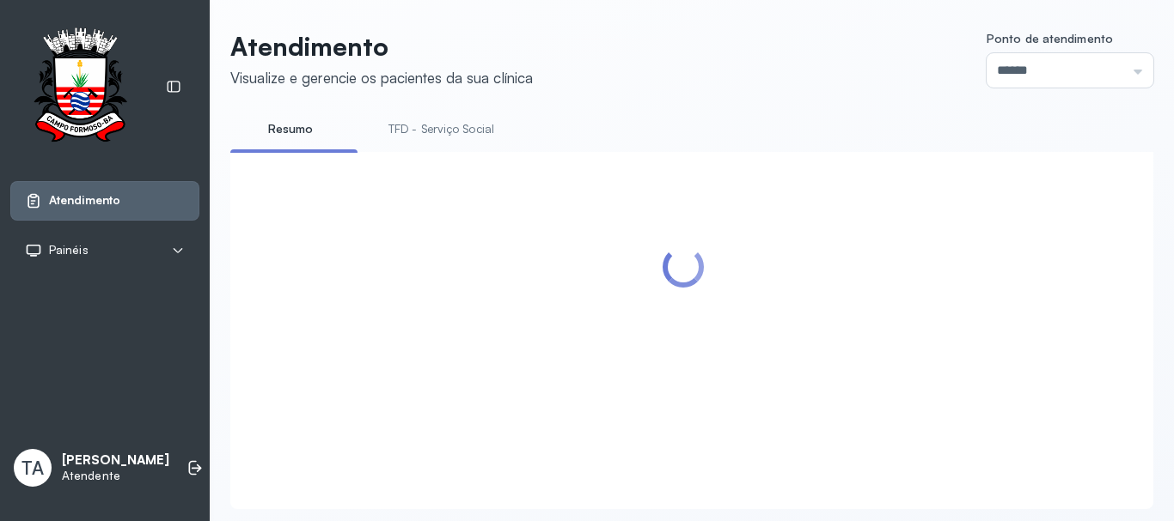
click at [399, 122] on link "TFD - Serviço Social" at bounding box center [441, 129] width 140 height 28
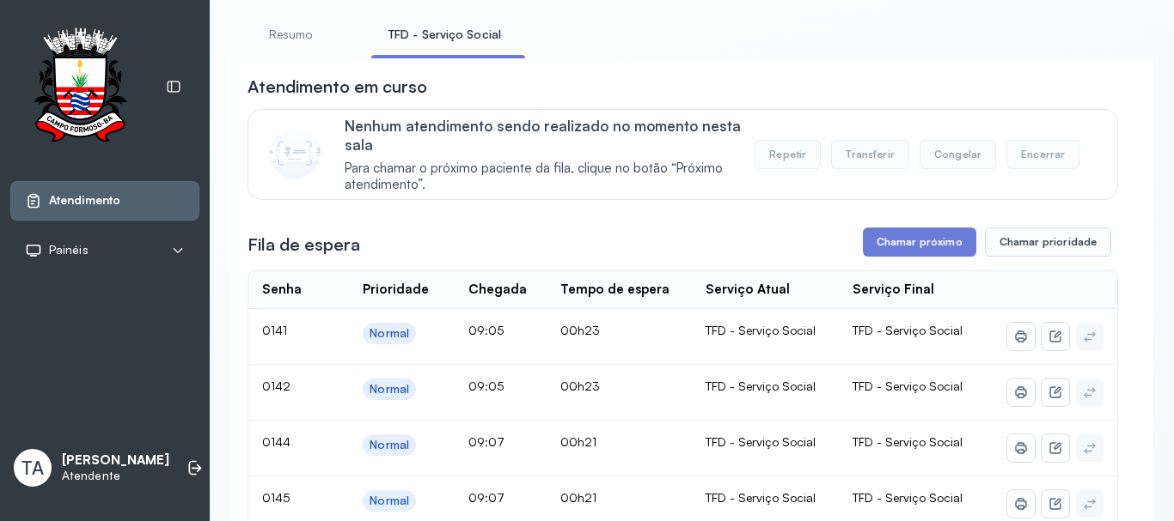
scroll to position [86, 0]
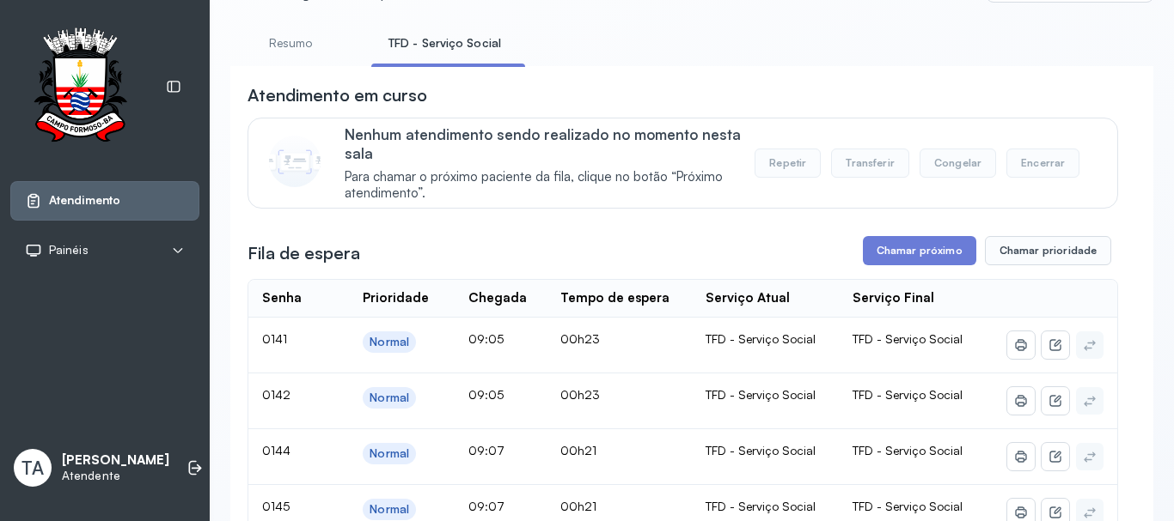
click at [320, 40] on link "Resumo" at bounding box center [290, 43] width 120 height 28
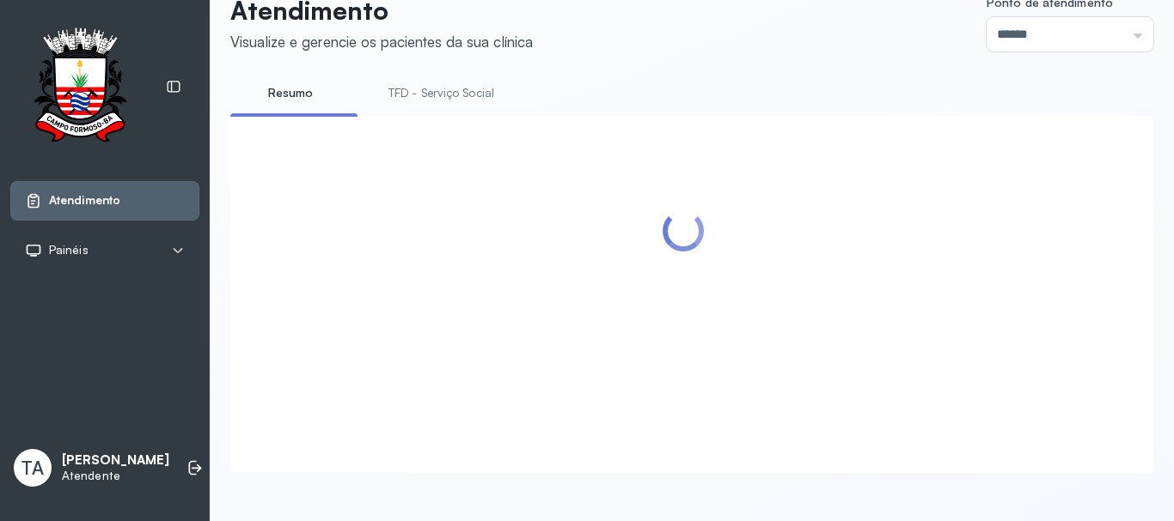
scroll to position [53, 0]
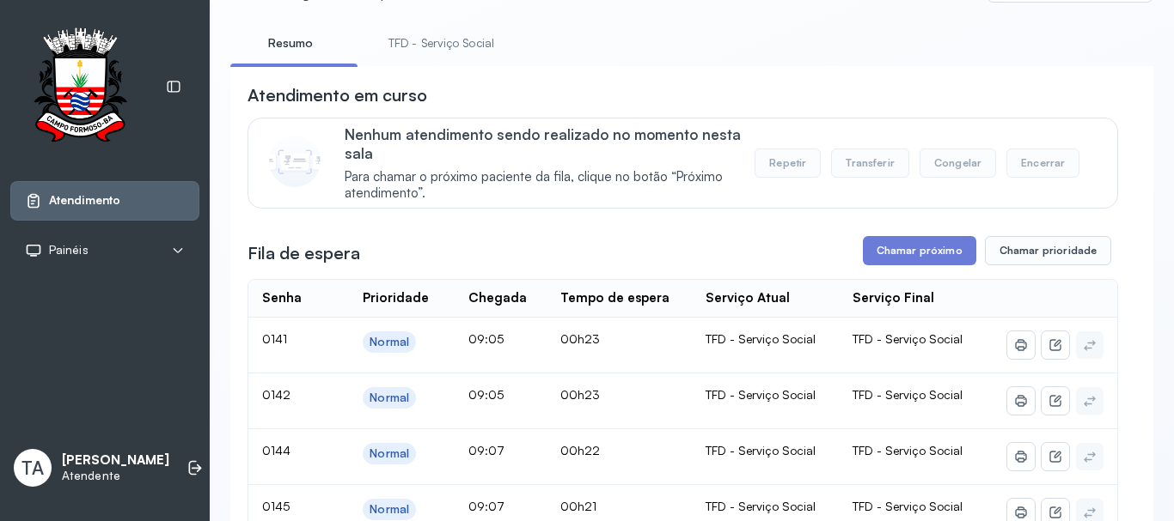
click at [415, 49] on link "TFD - Serviço Social" at bounding box center [441, 43] width 140 height 28
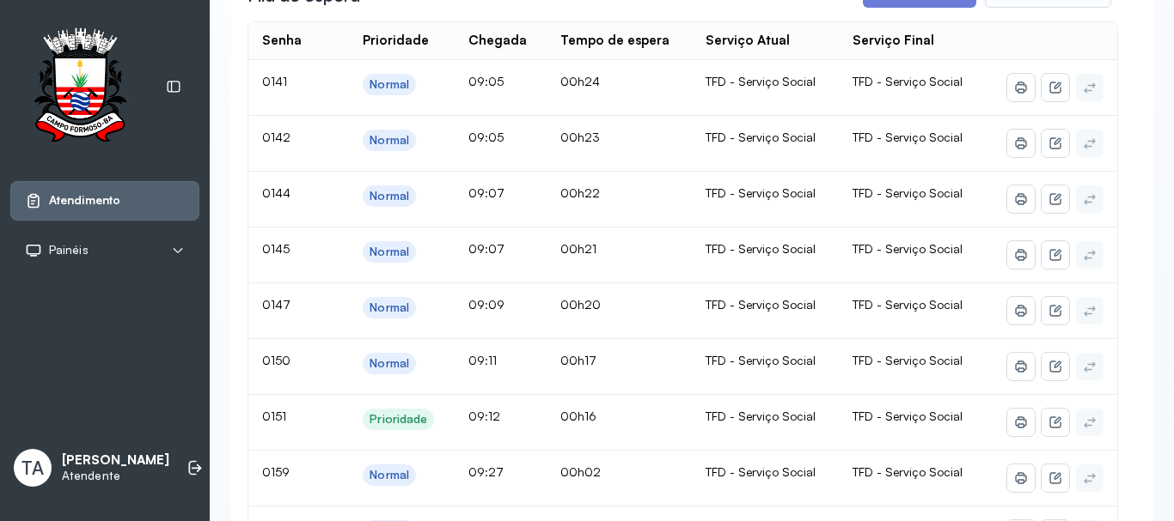
scroll to position [430, 0]
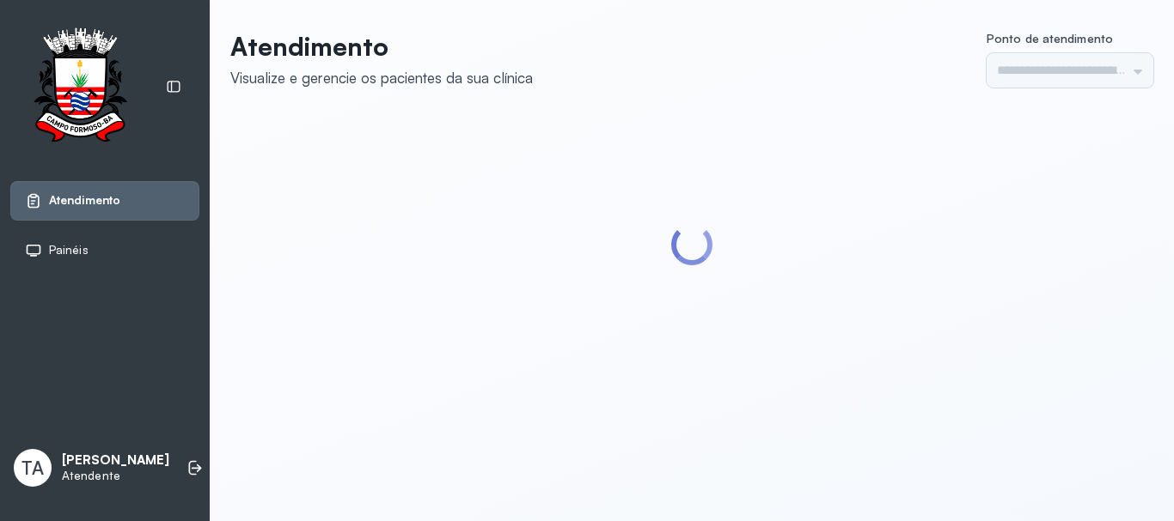
type input "******"
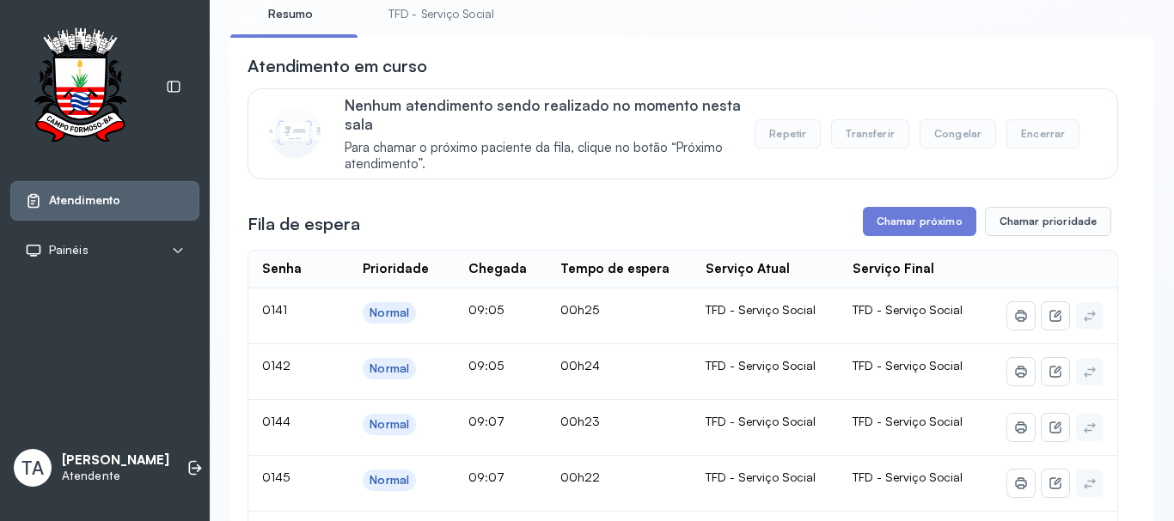
scroll to position [86, 0]
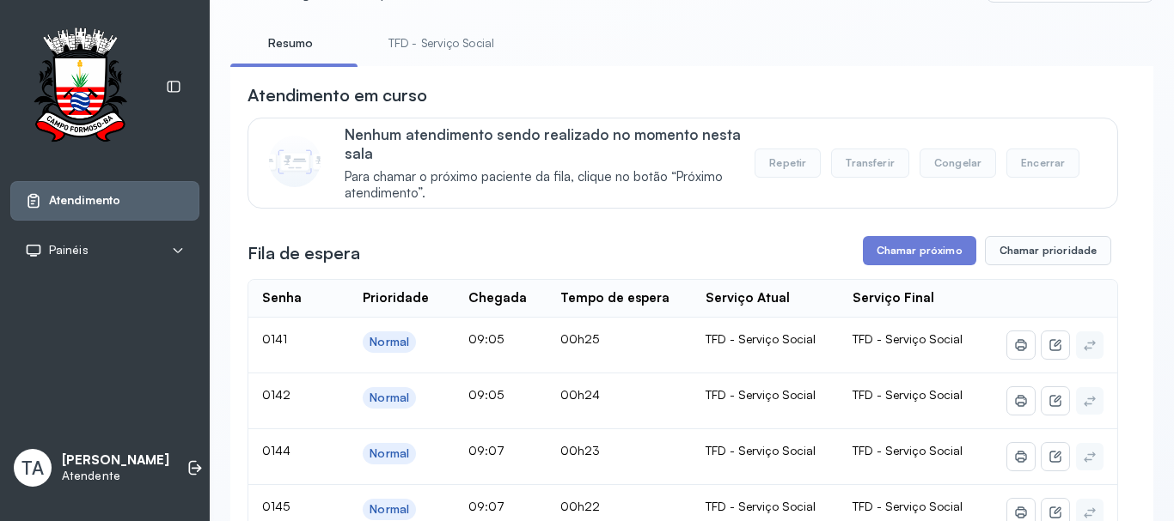
click at [465, 40] on link "TFD - Serviço Social" at bounding box center [441, 43] width 140 height 28
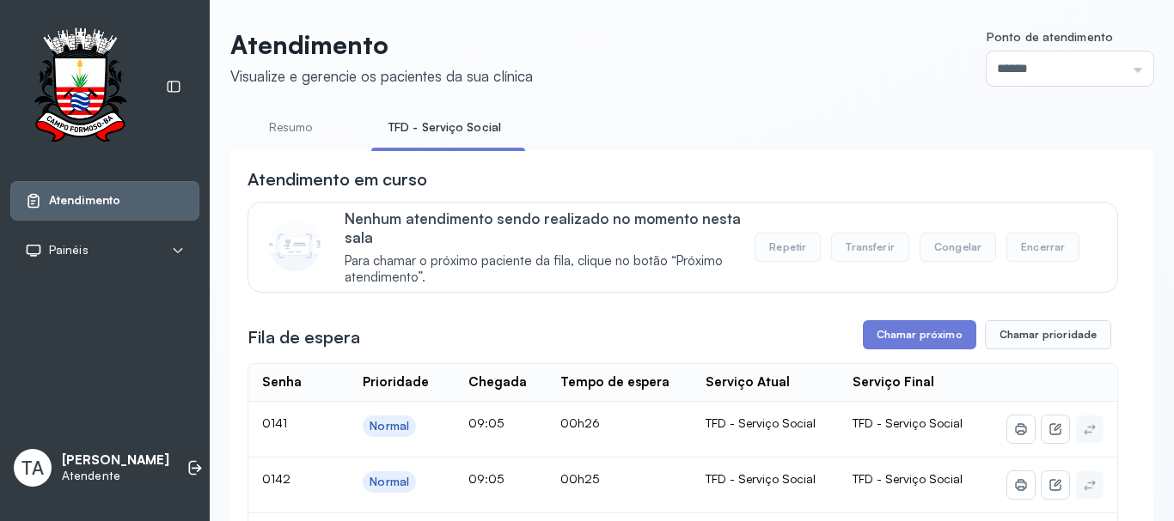
scroll to position [0, 0]
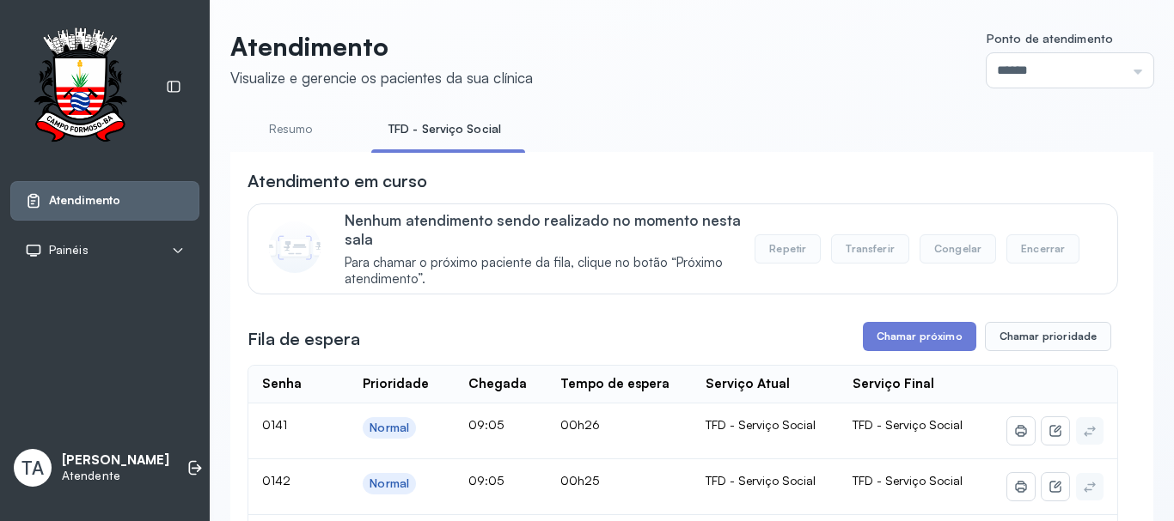
click at [296, 115] on link "Resumo" at bounding box center [290, 129] width 120 height 28
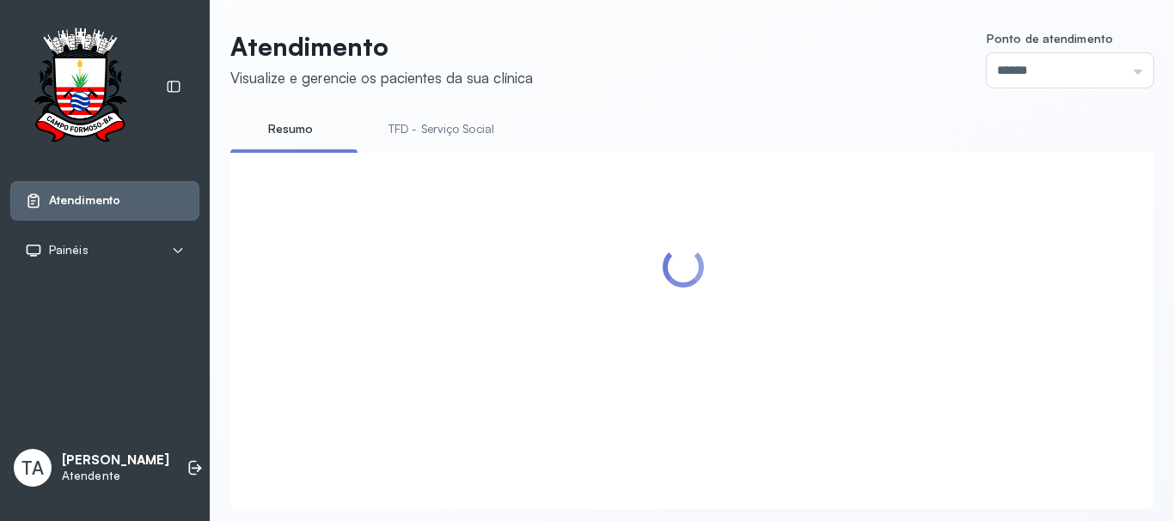
click at [386, 127] on link "TFD - Serviço Social" at bounding box center [441, 129] width 140 height 28
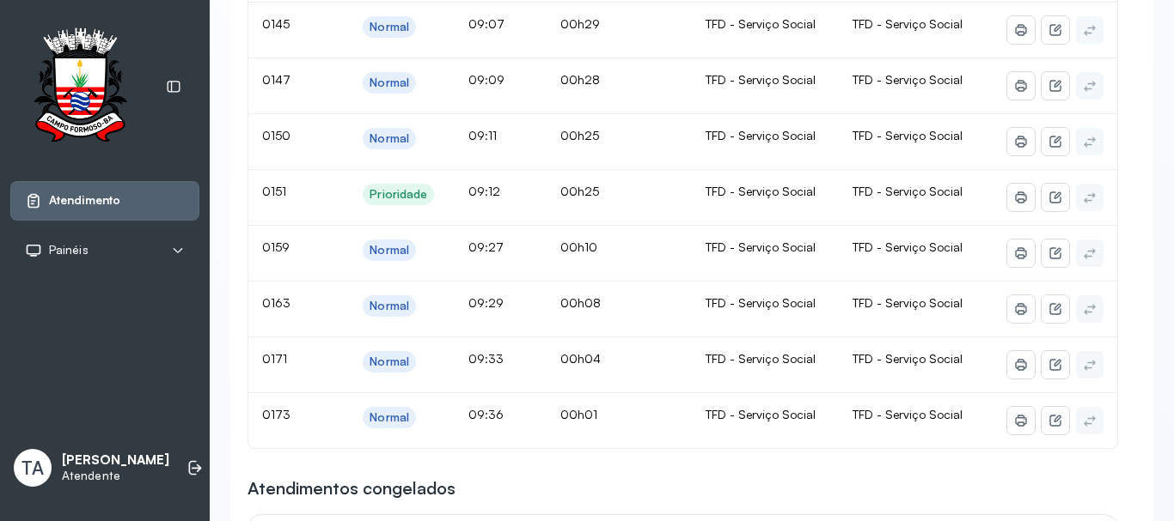
scroll to position [655, 0]
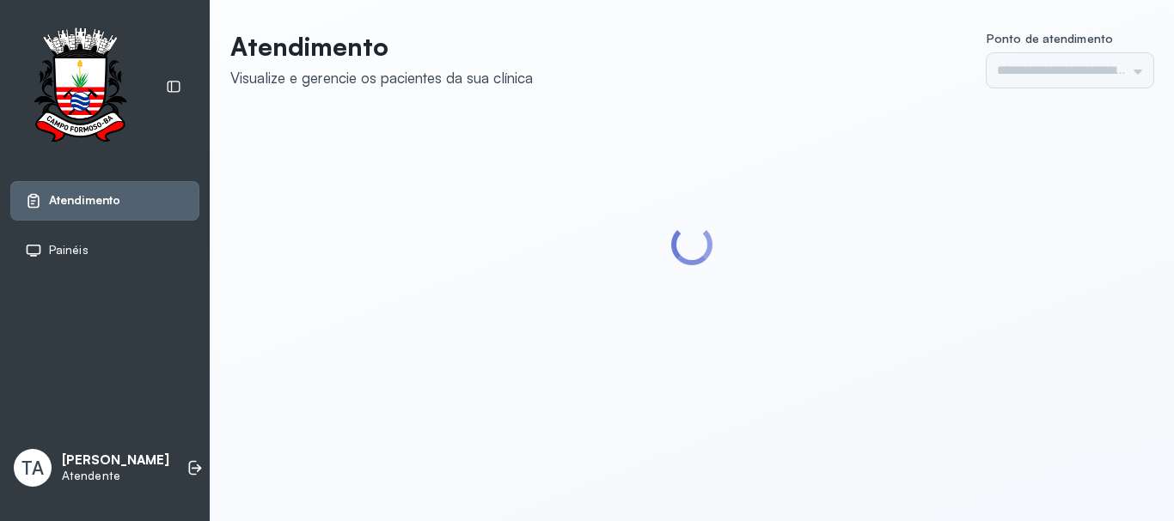
type input "******"
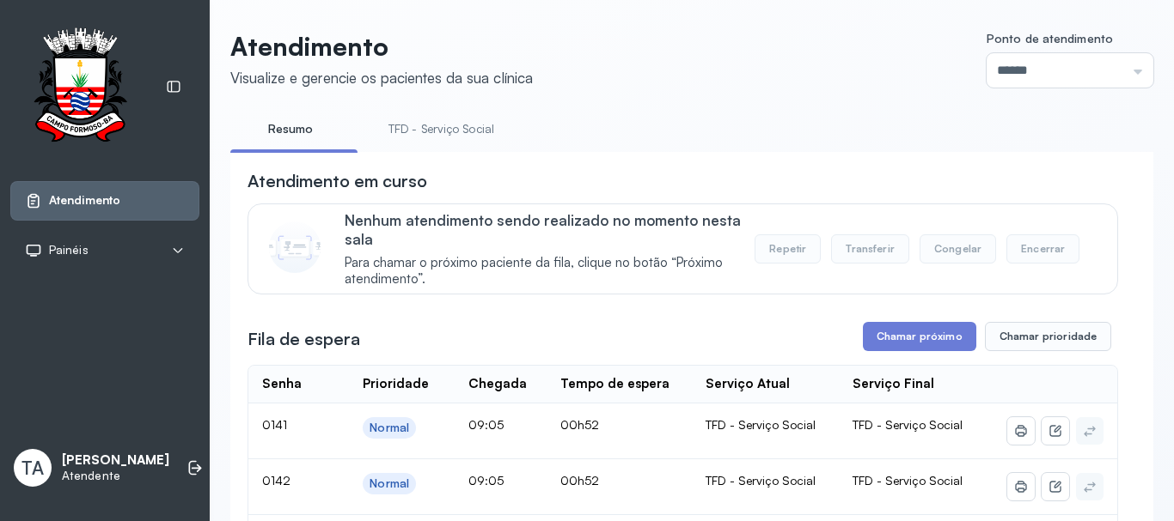
click at [393, 125] on link "TFD - Serviço Social" at bounding box center [441, 129] width 140 height 28
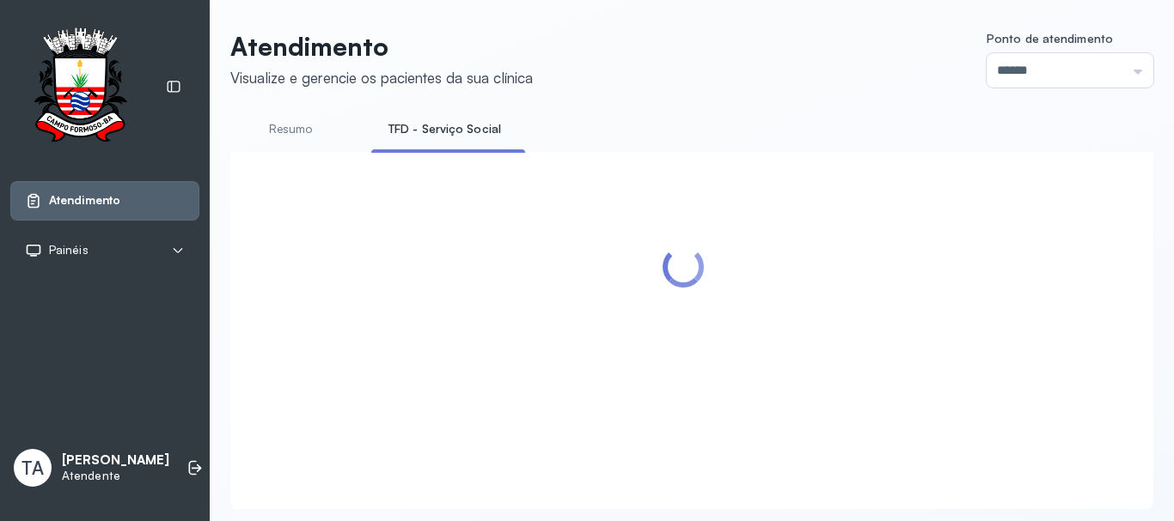
click at [277, 128] on link "Resumo" at bounding box center [290, 129] width 120 height 28
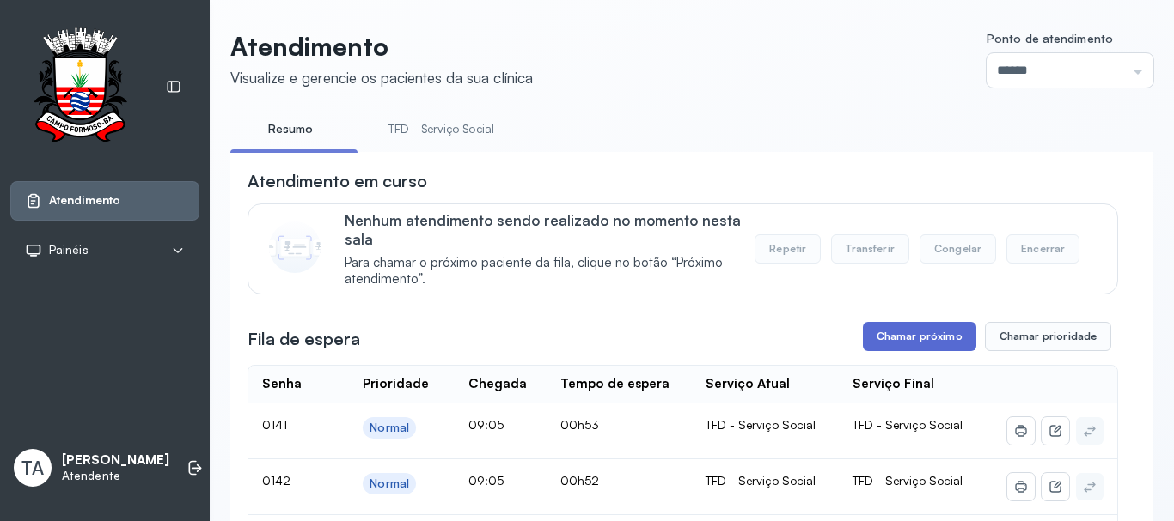
click at [939, 337] on button "Chamar próximo" at bounding box center [919, 336] width 113 height 29
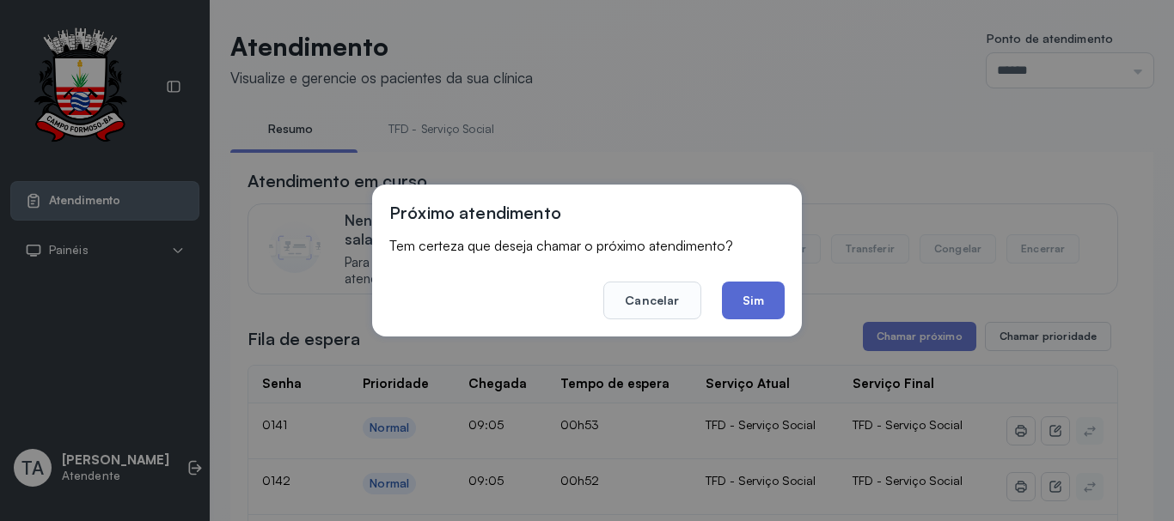
click at [777, 299] on button "Sim" at bounding box center [753, 301] width 63 height 38
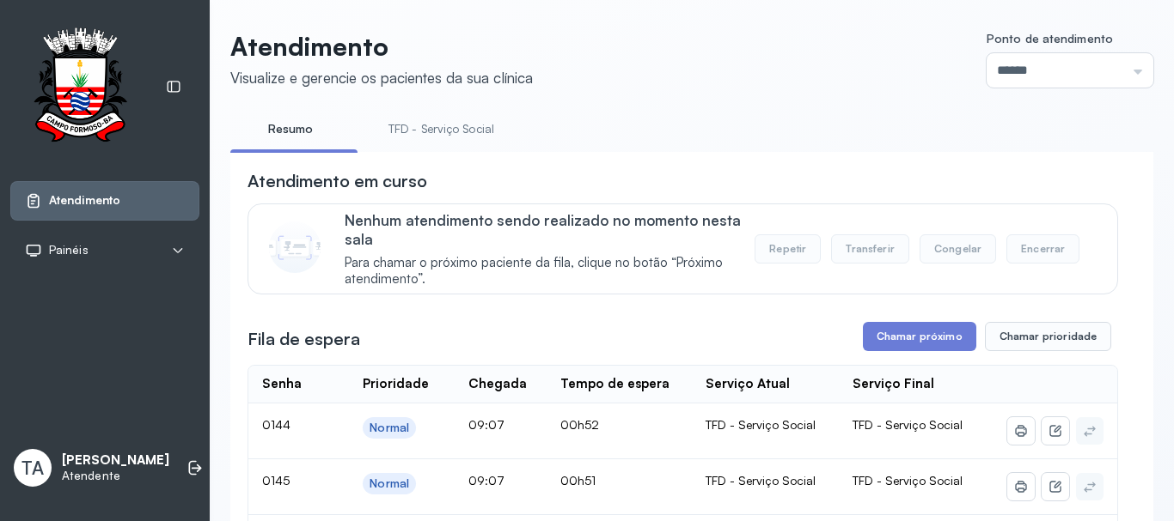
click at [467, 122] on link "TFD - Serviço Social" at bounding box center [441, 129] width 140 height 28
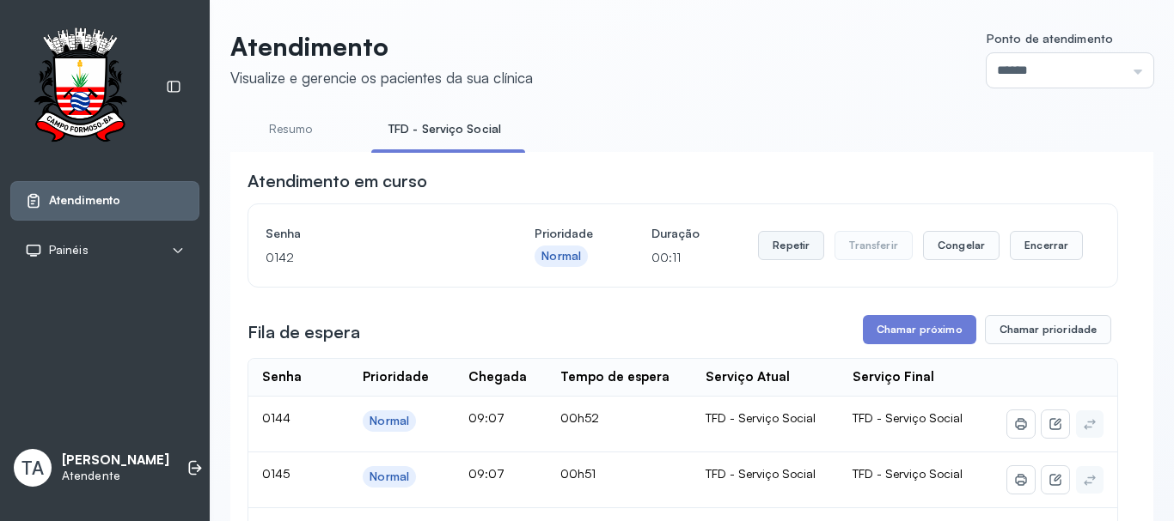
click at [790, 256] on button "Repetir" at bounding box center [791, 245] width 66 height 29
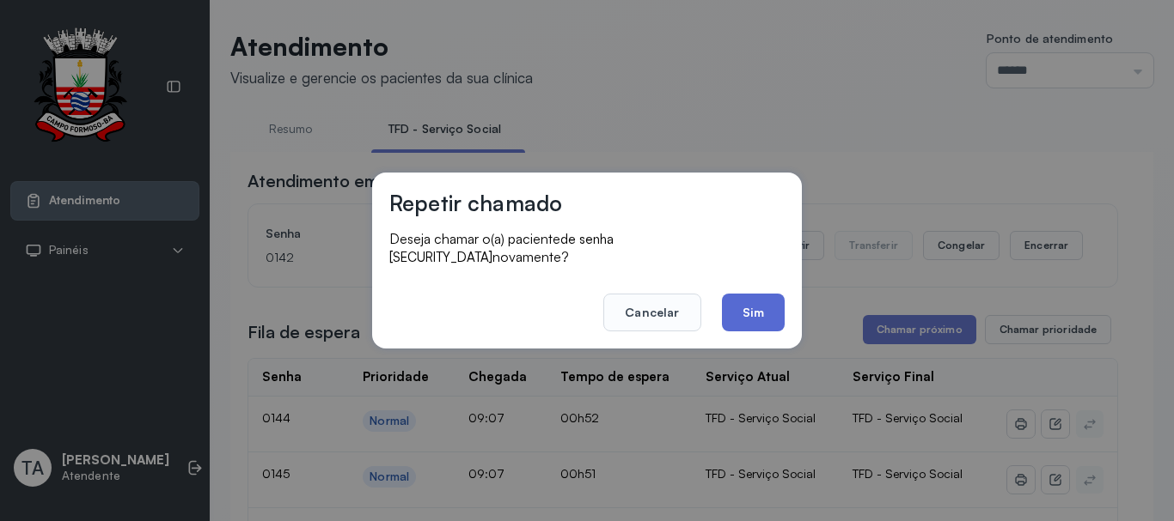
click at [766, 312] on button "Sim" at bounding box center [753, 313] width 63 height 38
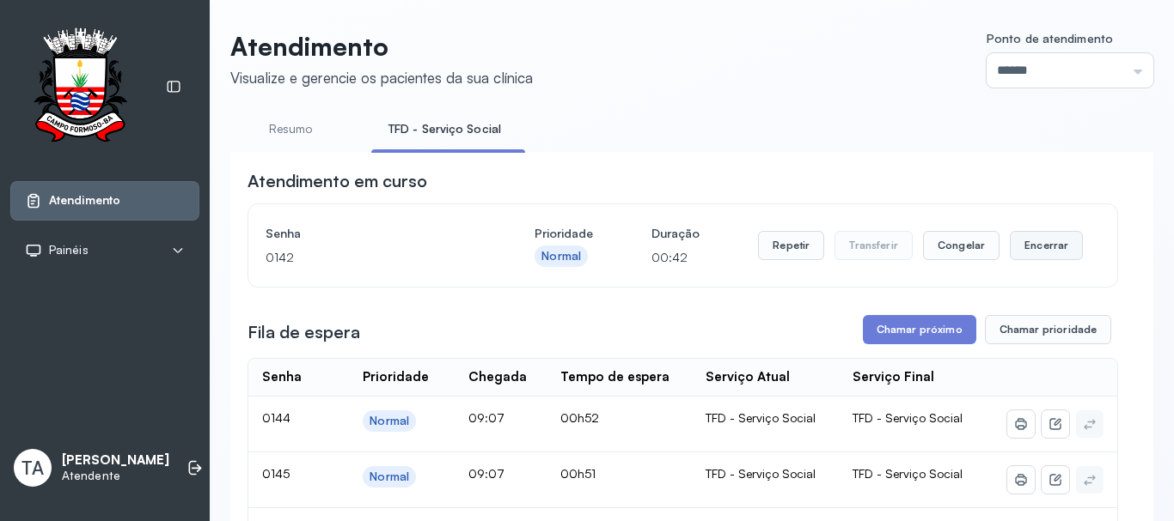
click at [1017, 241] on button "Encerrar" at bounding box center [1045, 245] width 73 height 29
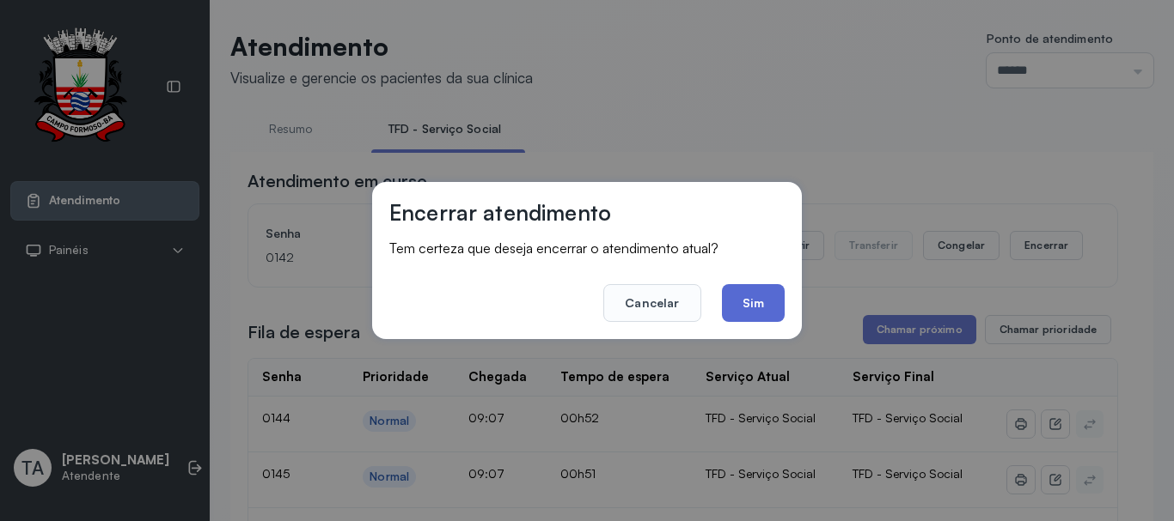
click at [767, 293] on button "Sim" at bounding box center [753, 303] width 63 height 38
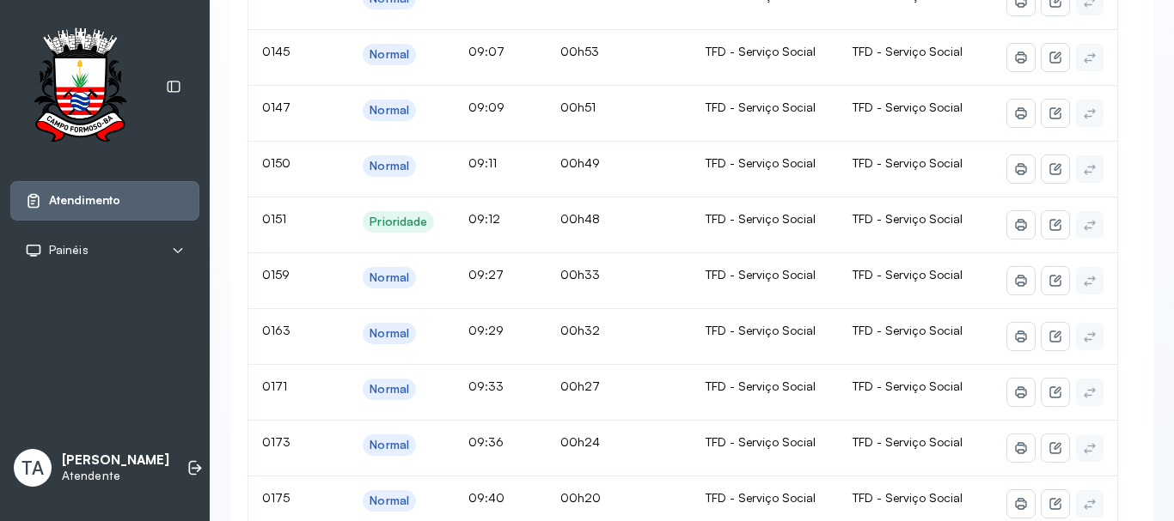
scroll to position [172, 0]
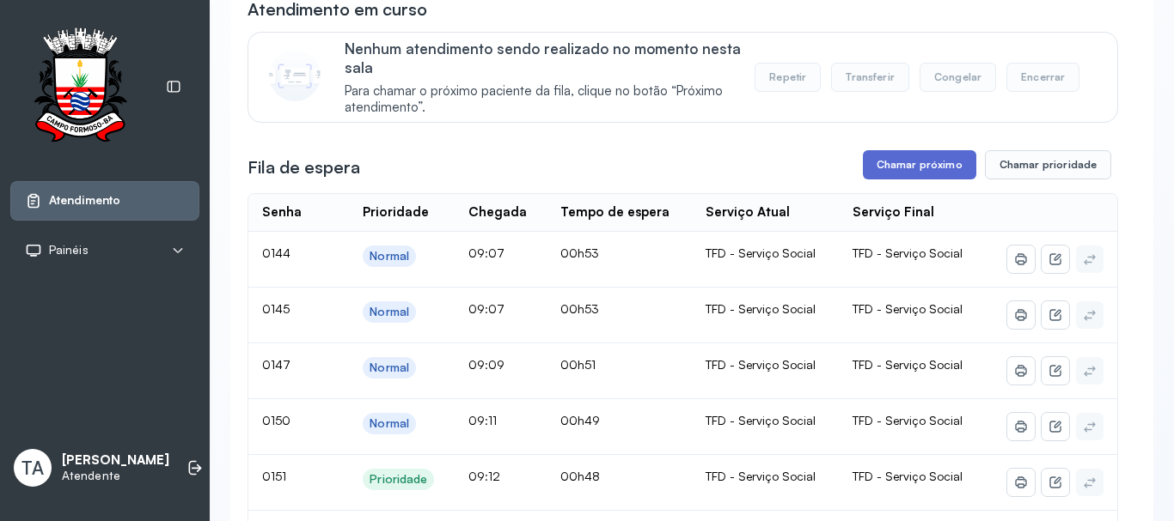
click at [907, 175] on button "Chamar próximo" at bounding box center [919, 164] width 113 height 29
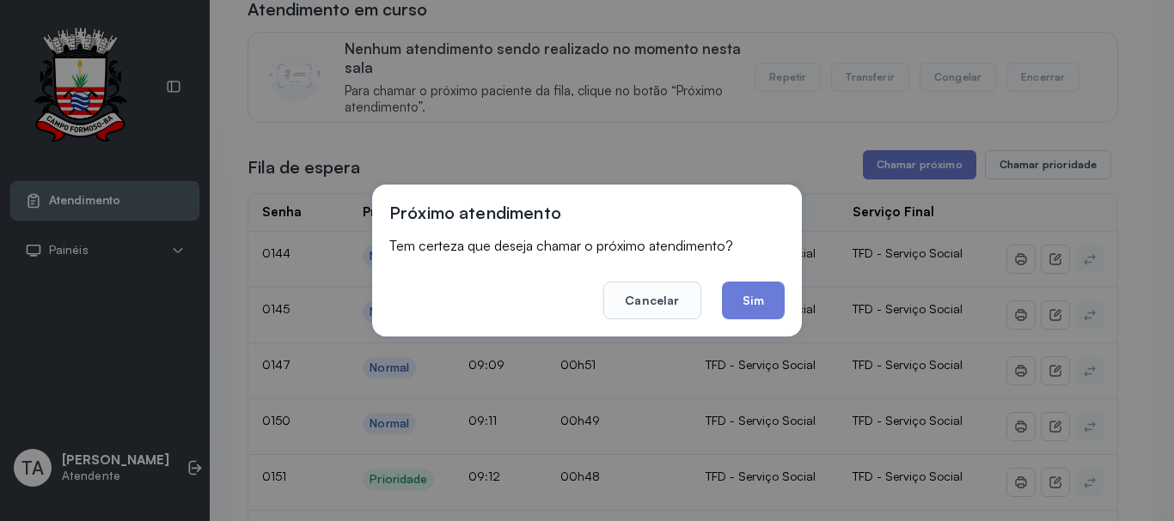
click at [757, 320] on div "Próximo atendimento Tem certeza que deseja chamar o próximo atendimento? Cancel…" at bounding box center [587, 261] width 430 height 152
click at [747, 296] on button "Sim" at bounding box center [753, 301] width 63 height 38
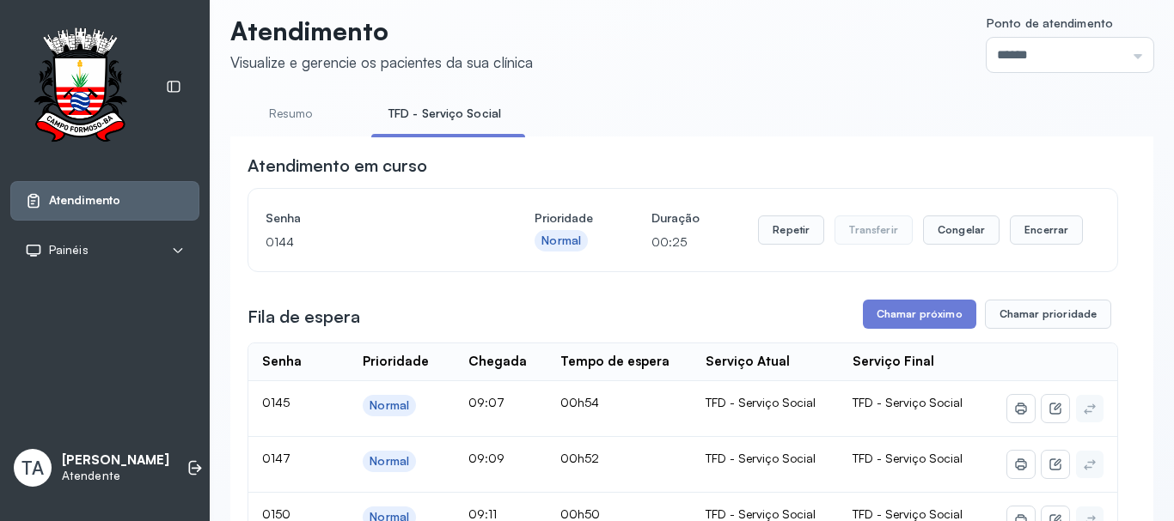
scroll to position [0, 0]
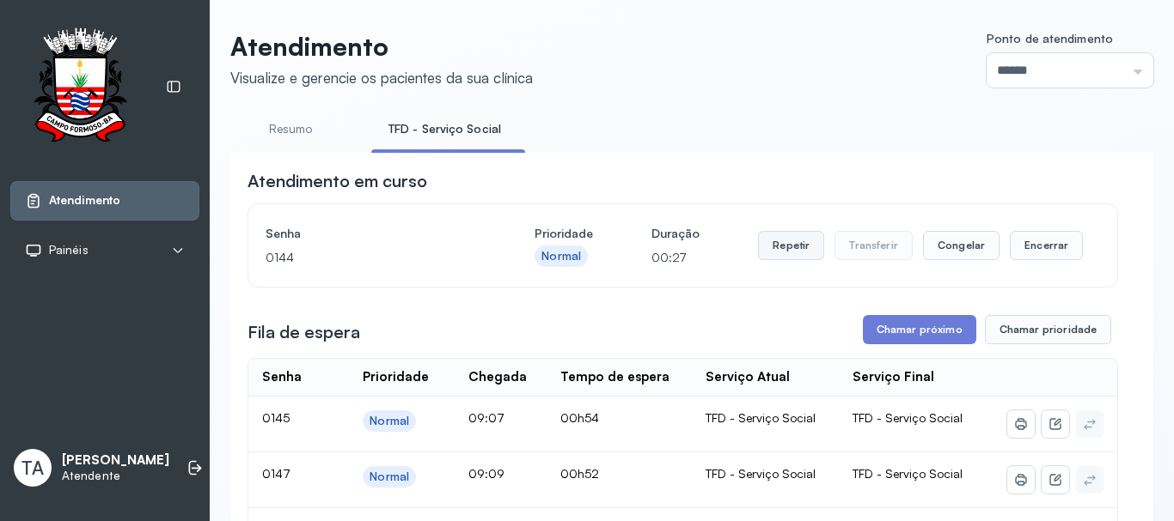
click at [781, 260] on button "Repetir" at bounding box center [791, 245] width 66 height 29
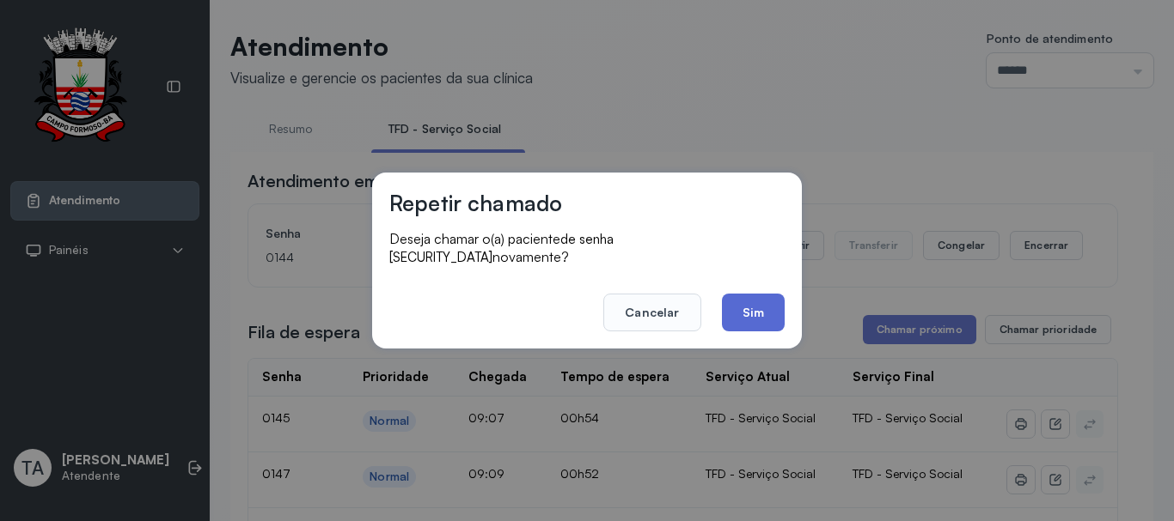
click at [749, 311] on button "Sim" at bounding box center [753, 313] width 63 height 38
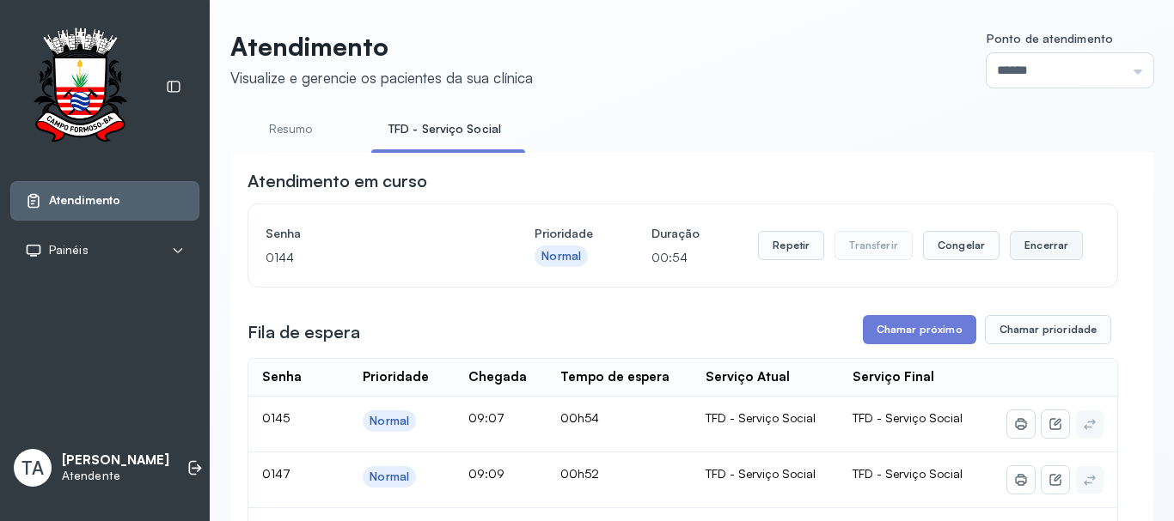
click at [1038, 240] on button "Encerrar" at bounding box center [1045, 245] width 73 height 29
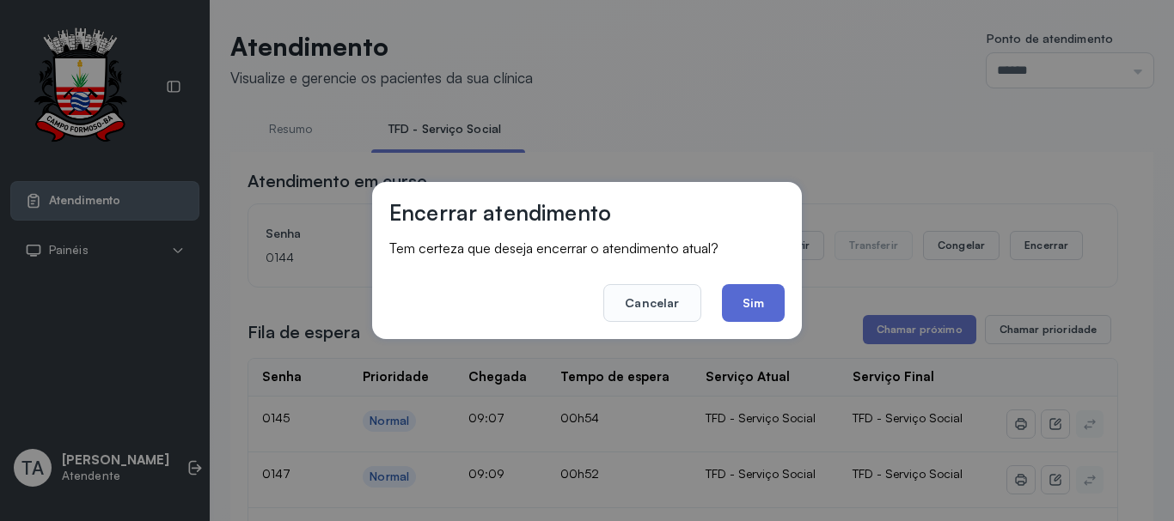
click at [755, 302] on button "Sim" at bounding box center [753, 303] width 63 height 38
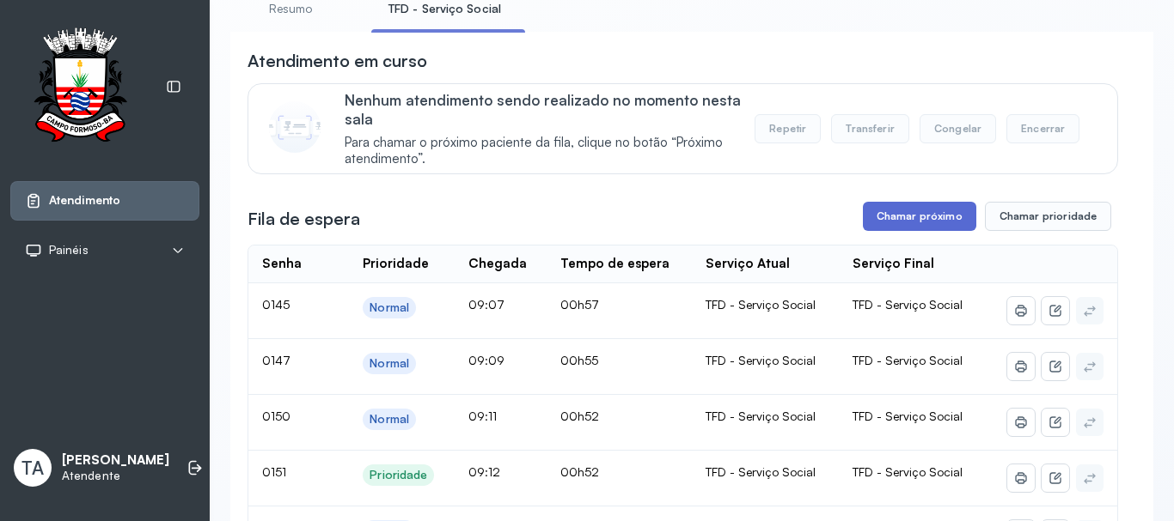
scroll to position [86, 0]
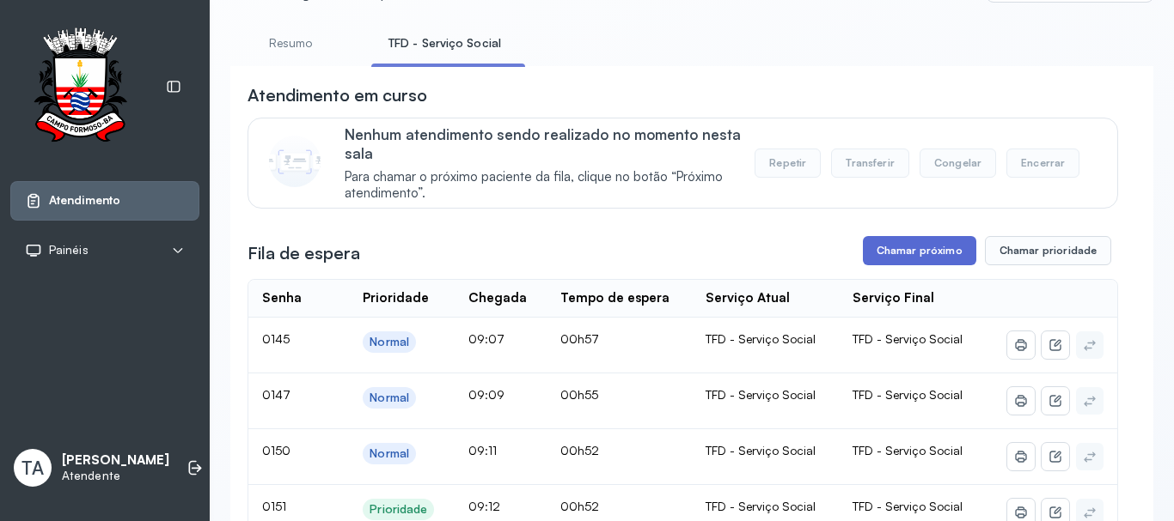
click at [905, 259] on button "Chamar próximo" at bounding box center [919, 250] width 113 height 29
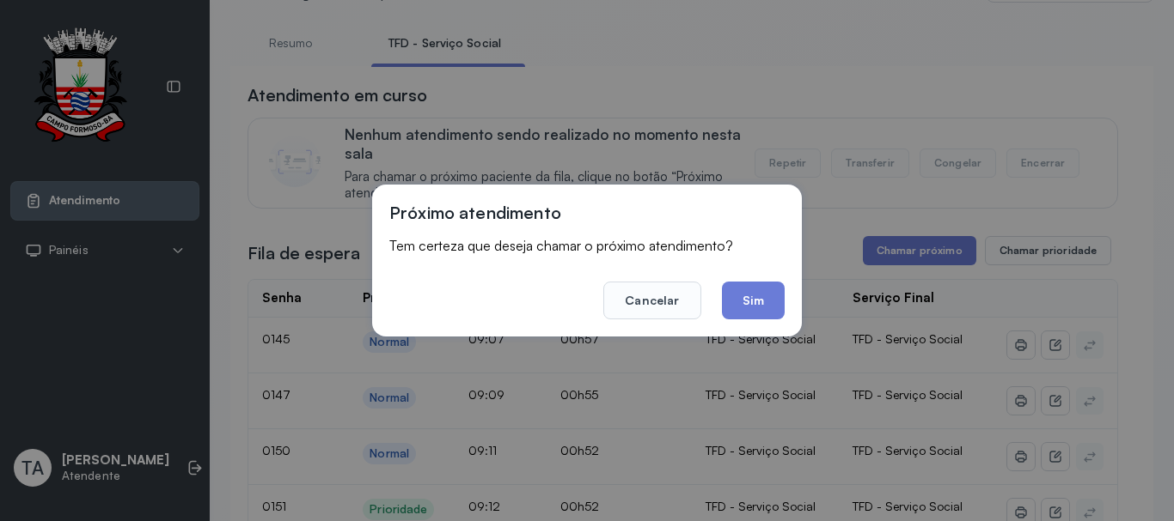
click at [747, 295] on button "Sim" at bounding box center [753, 301] width 63 height 38
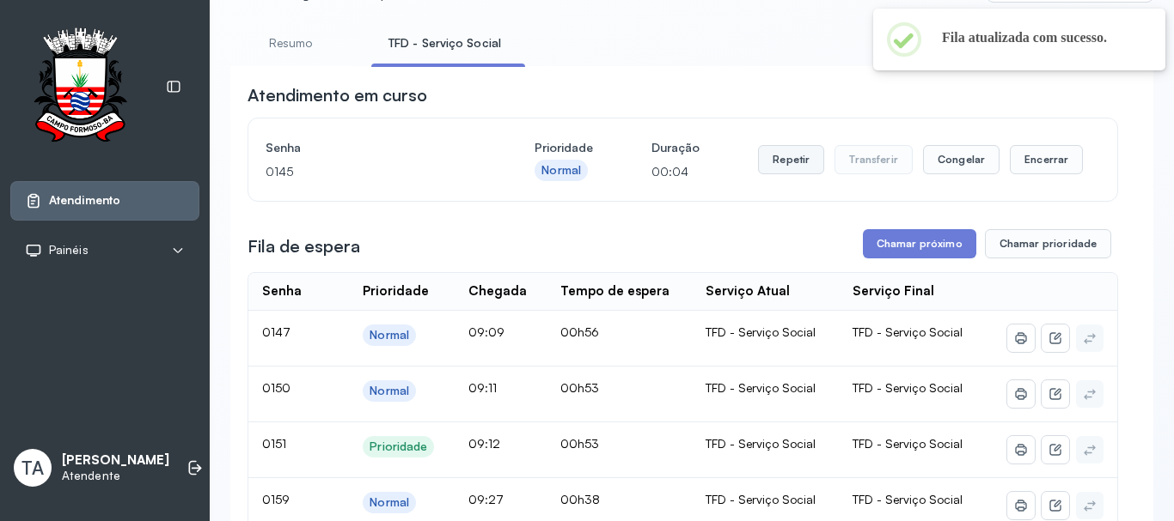
click at [778, 173] on button "Repetir" at bounding box center [791, 159] width 66 height 29
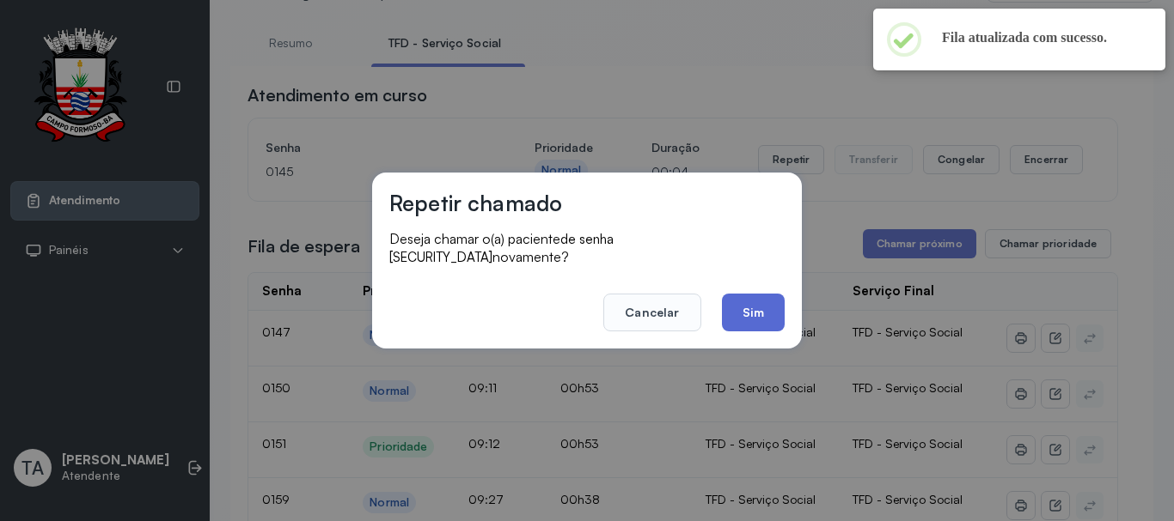
click at [751, 299] on button "Sim" at bounding box center [753, 313] width 63 height 38
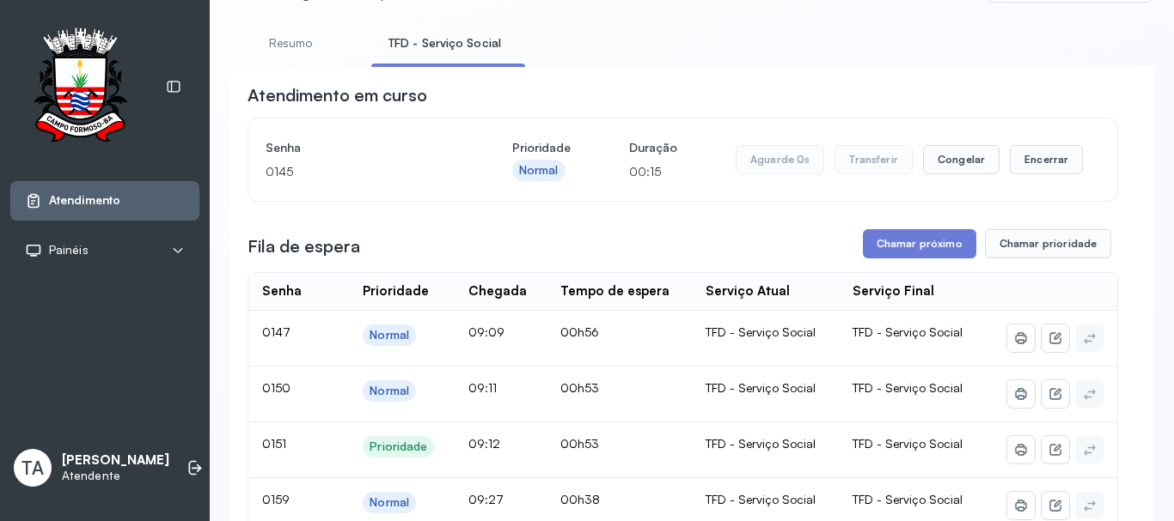
scroll to position [0, 0]
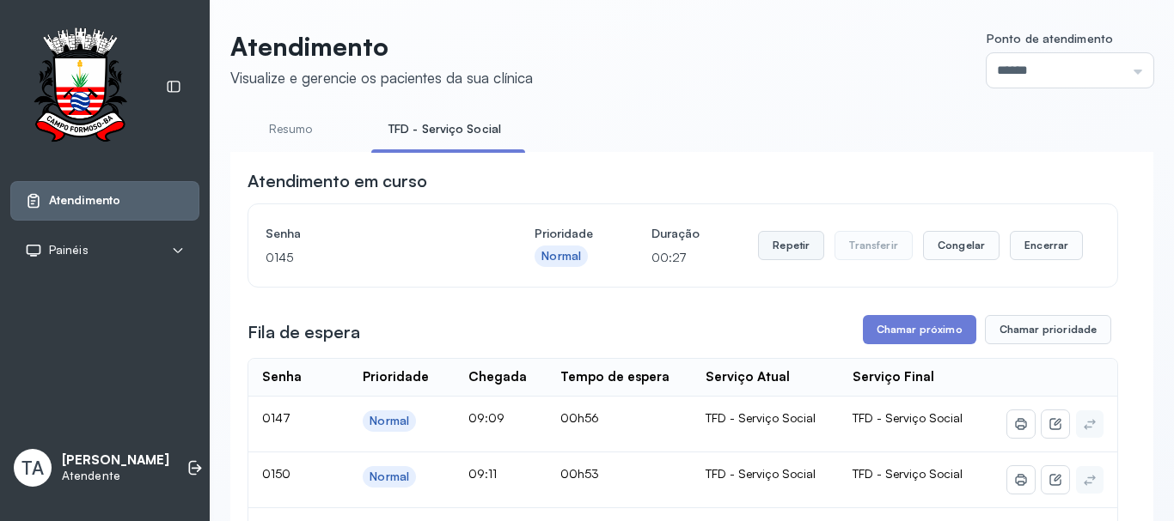
click at [762, 247] on button "Repetir" at bounding box center [791, 245] width 66 height 29
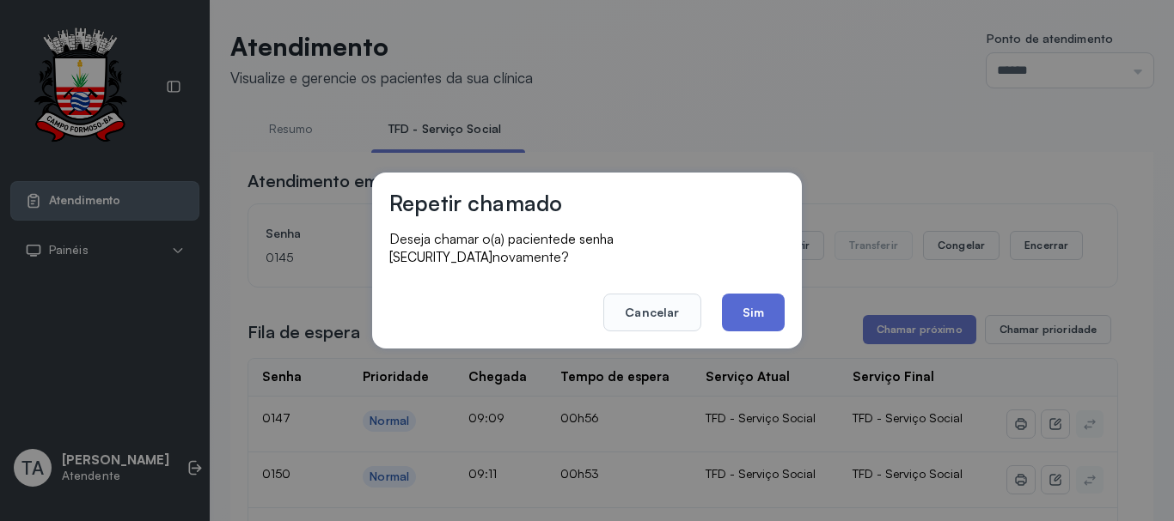
click at [745, 314] on button "Sim" at bounding box center [753, 313] width 63 height 38
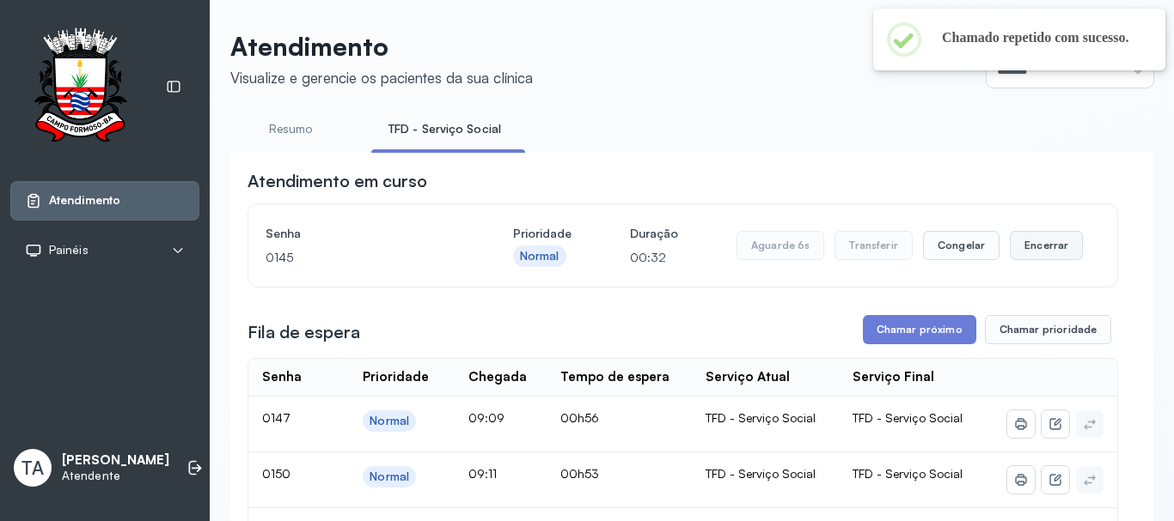
click at [1033, 238] on button "Encerrar" at bounding box center [1045, 245] width 73 height 29
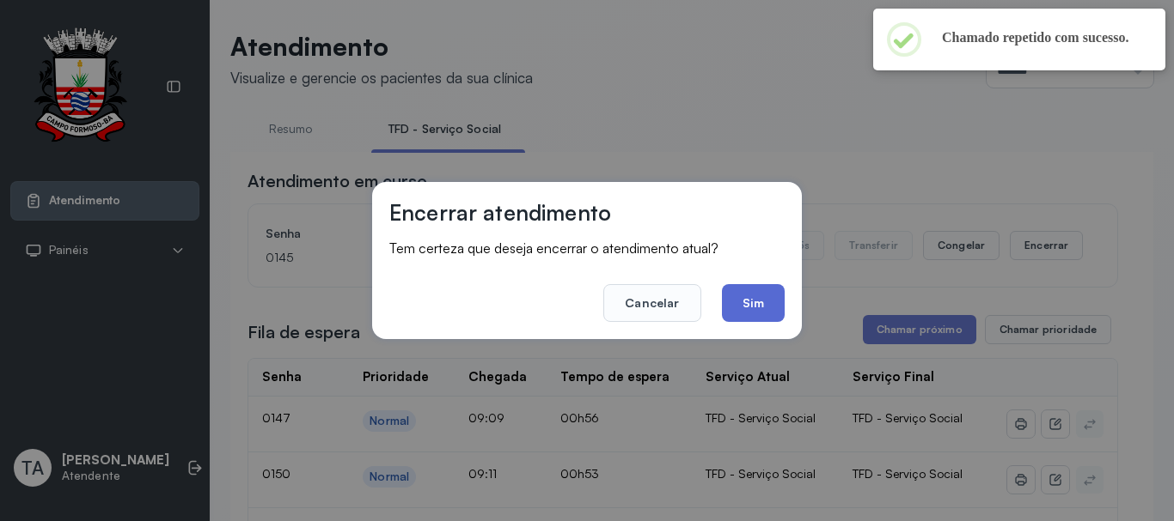
click at [750, 312] on button "Sim" at bounding box center [753, 303] width 63 height 38
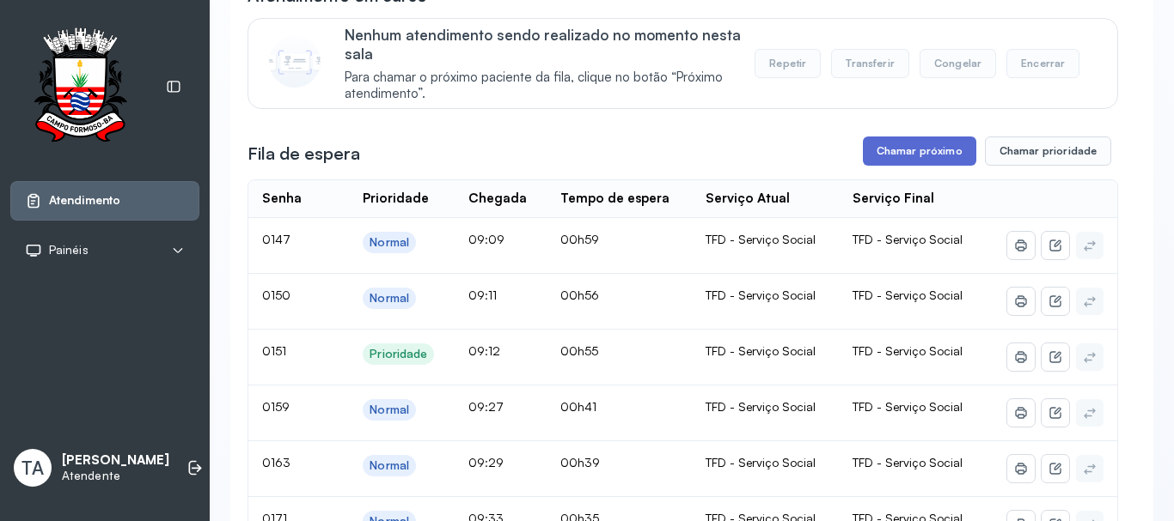
scroll to position [172, 0]
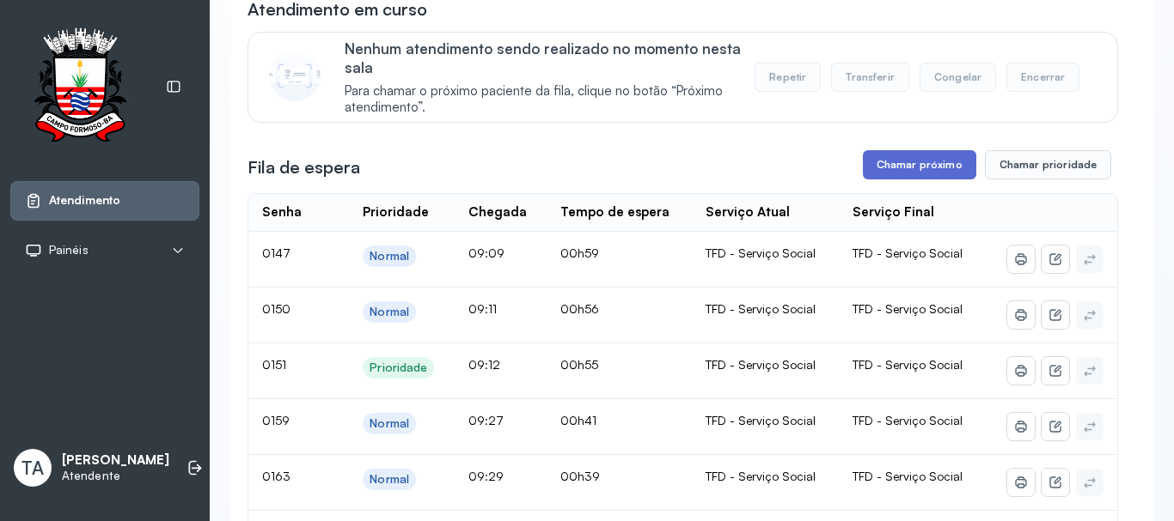
click at [906, 166] on button "Chamar próximo" at bounding box center [919, 164] width 113 height 29
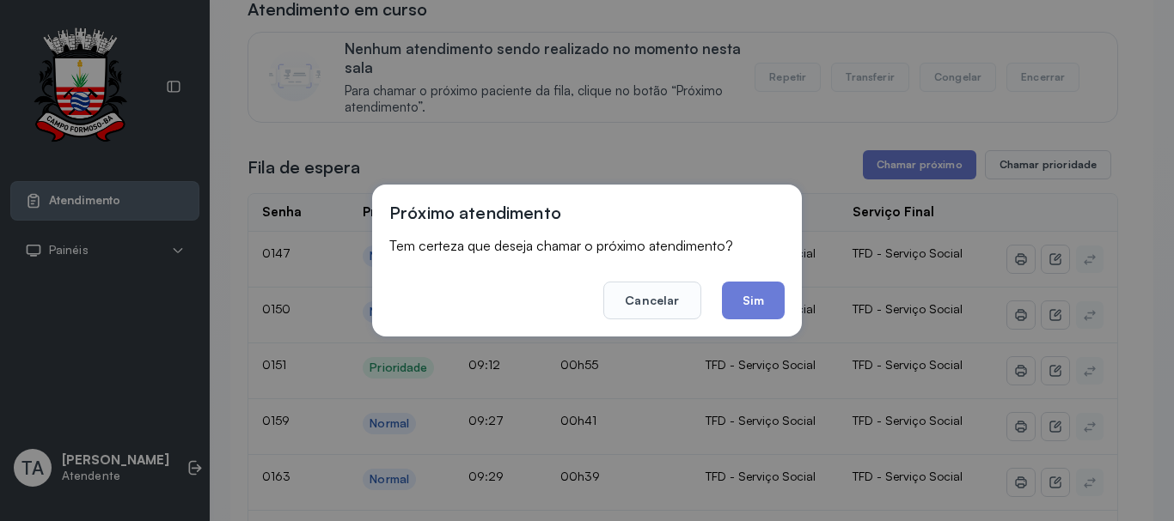
click at [773, 293] on button "Sim" at bounding box center [753, 301] width 63 height 38
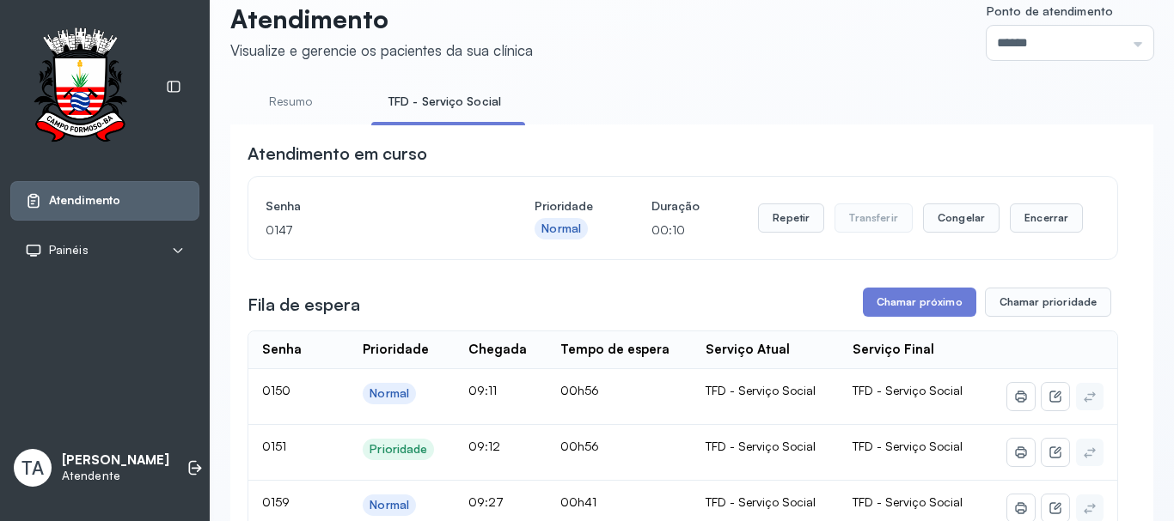
scroll to position [0, 0]
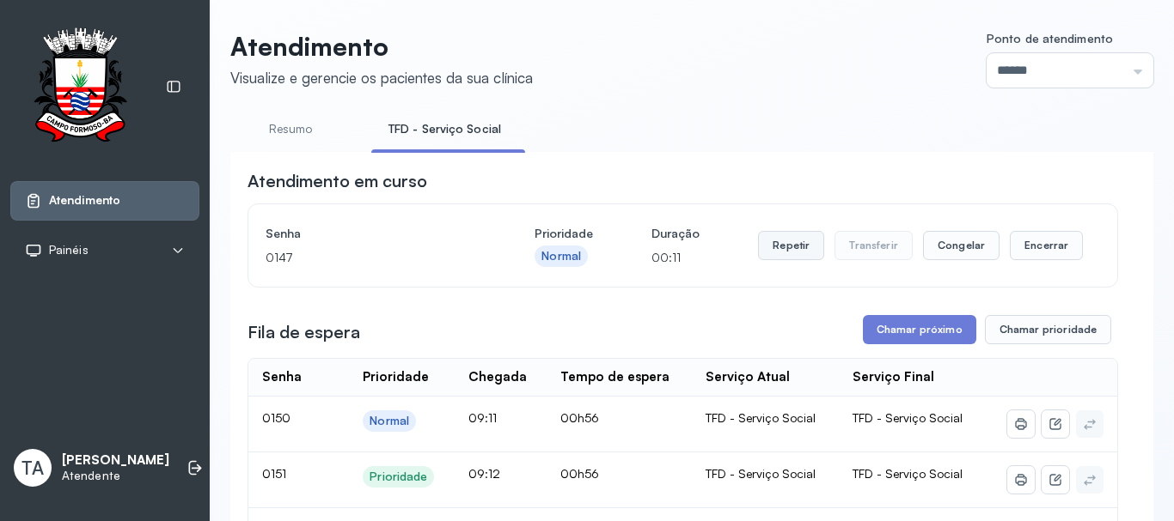
click at [807, 249] on button "Repetir" at bounding box center [791, 245] width 66 height 29
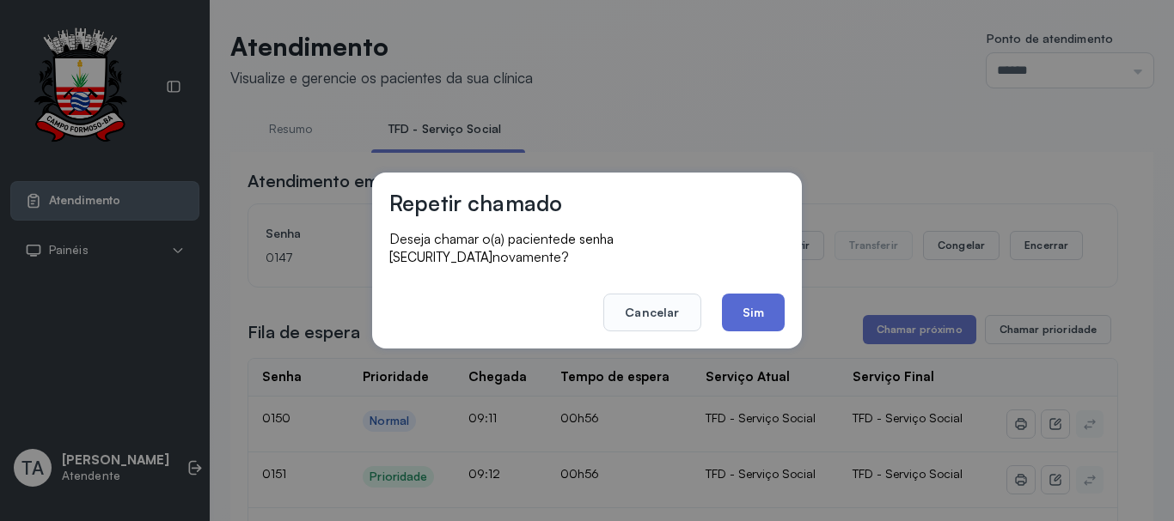
click at [775, 305] on button "Sim" at bounding box center [753, 313] width 63 height 38
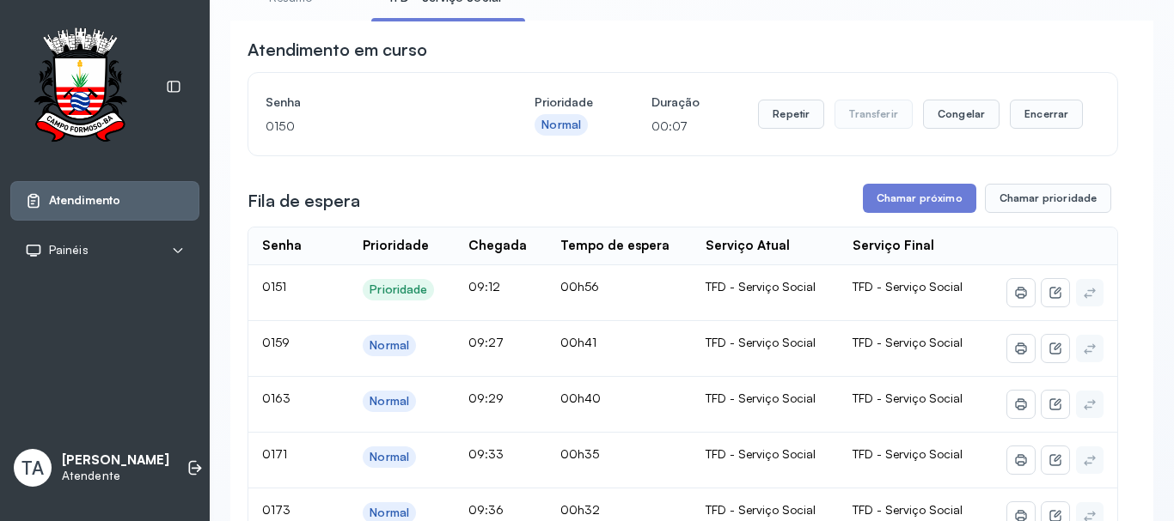
scroll to position [86, 0]
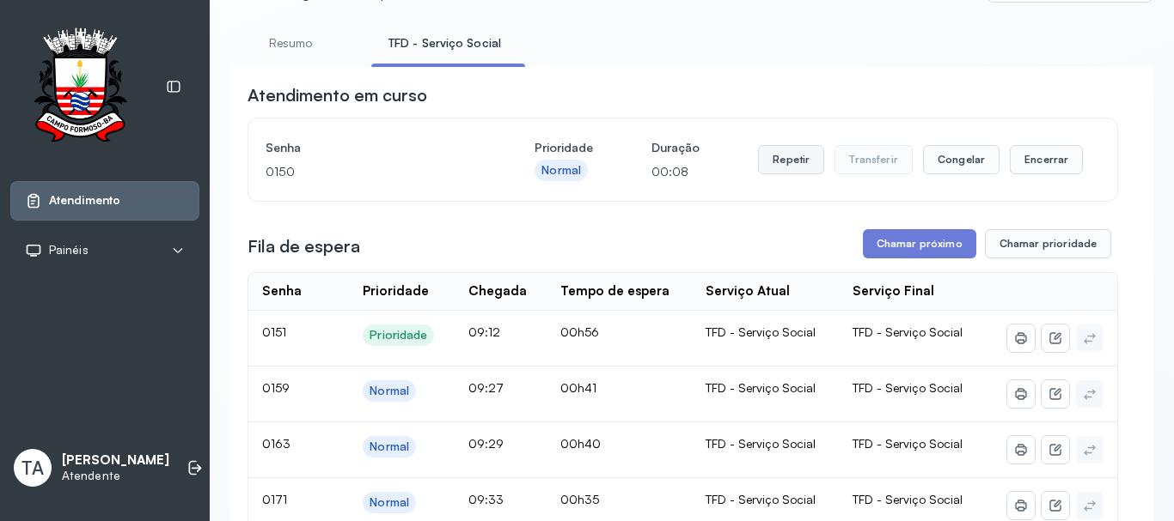
click at [792, 166] on button "Repetir" at bounding box center [791, 159] width 66 height 29
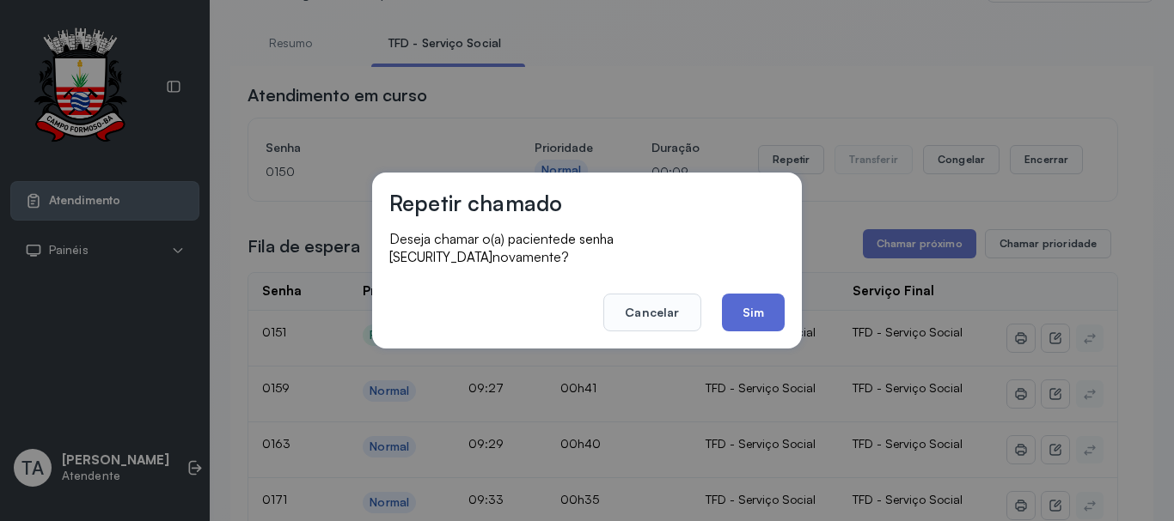
click at [765, 322] on button "Sim" at bounding box center [753, 313] width 63 height 38
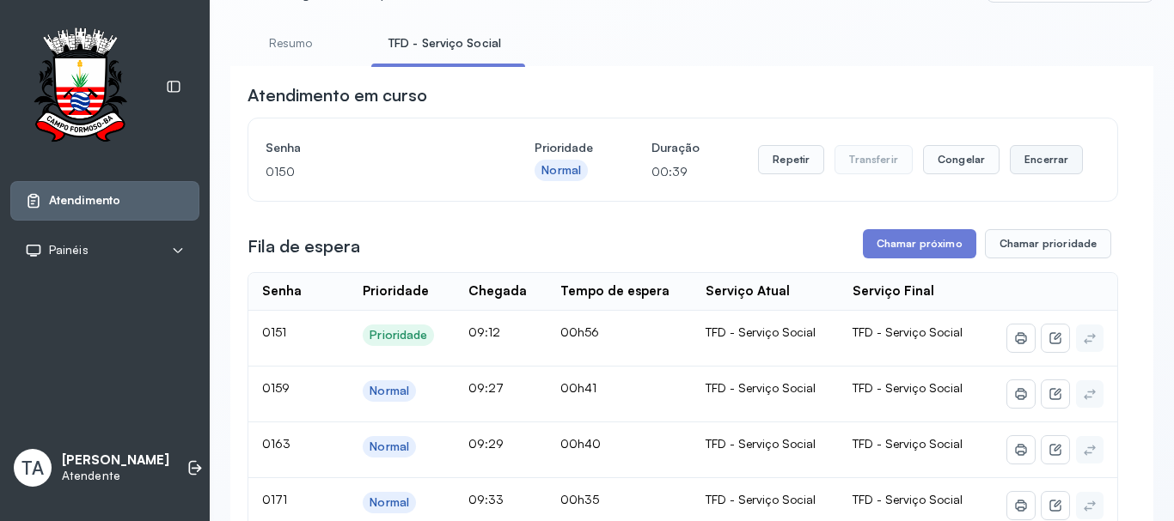
click at [1019, 163] on button "Encerrar" at bounding box center [1045, 159] width 73 height 29
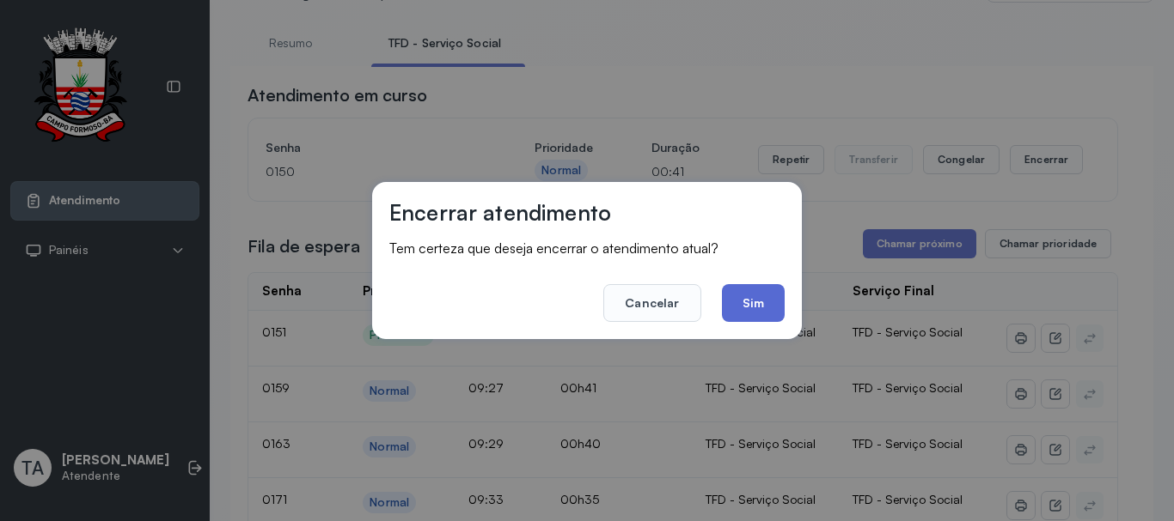
click at [753, 312] on button "Sim" at bounding box center [753, 303] width 63 height 38
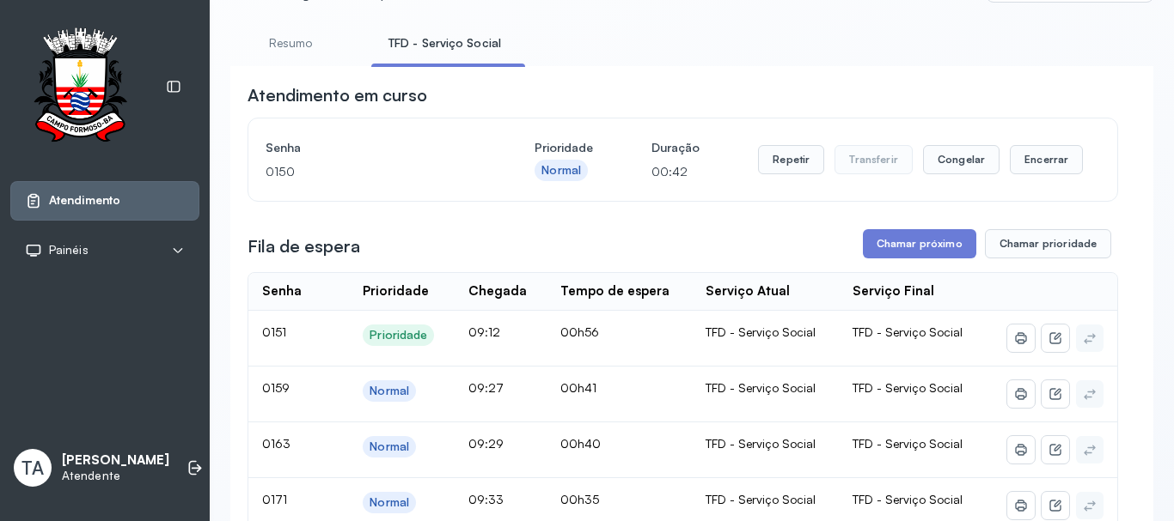
scroll to position [53, 0]
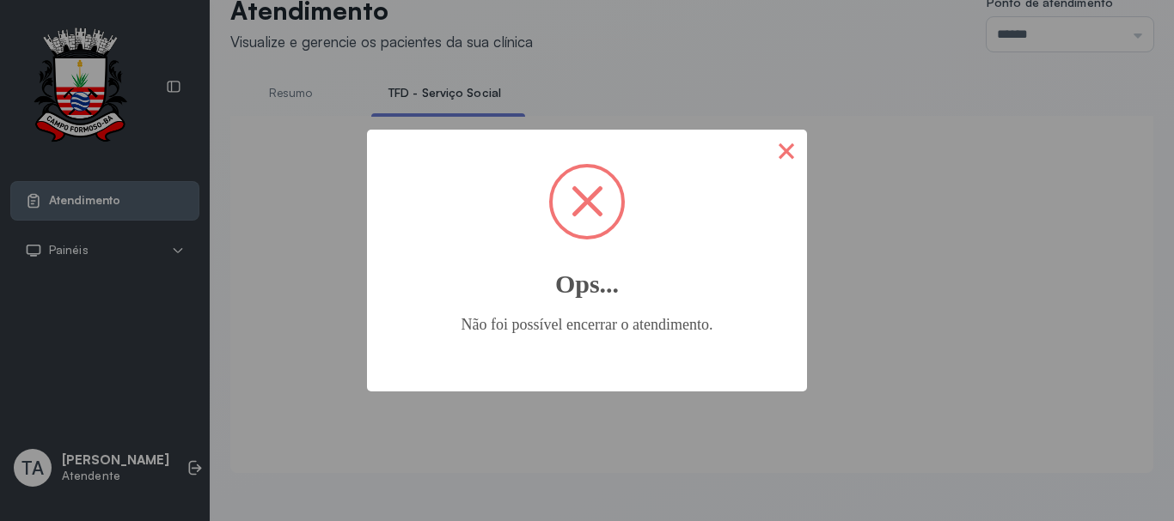
click at [791, 161] on button "×" at bounding box center [785, 150] width 41 height 41
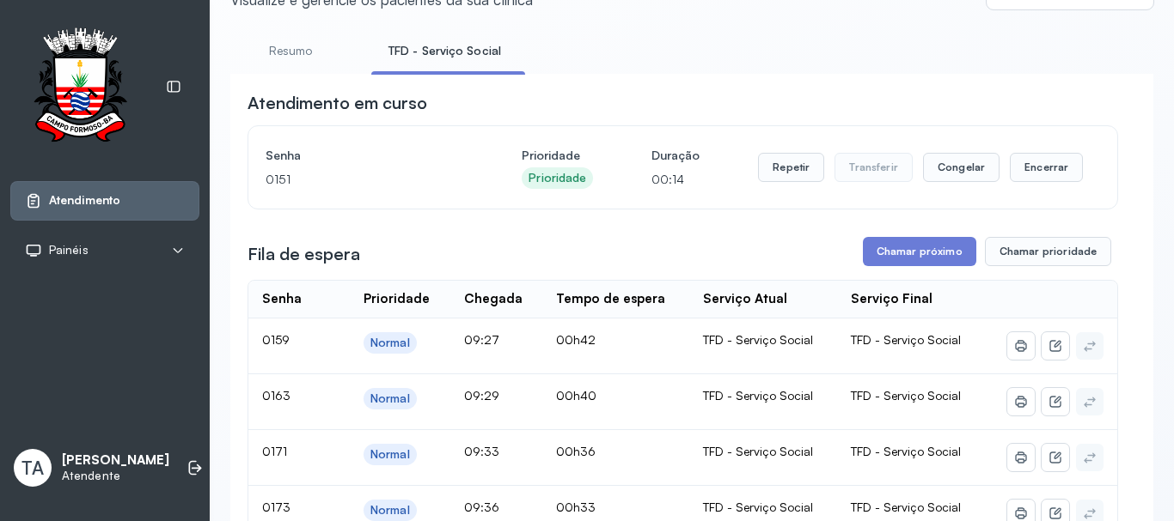
scroll to position [0, 0]
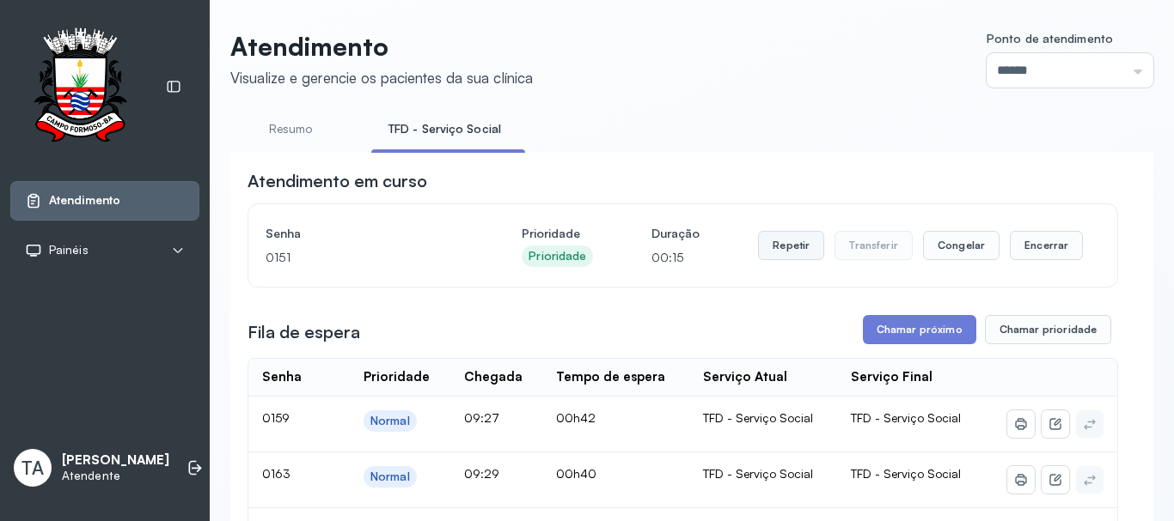
click at [790, 247] on button "Repetir" at bounding box center [791, 245] width 66 height 29
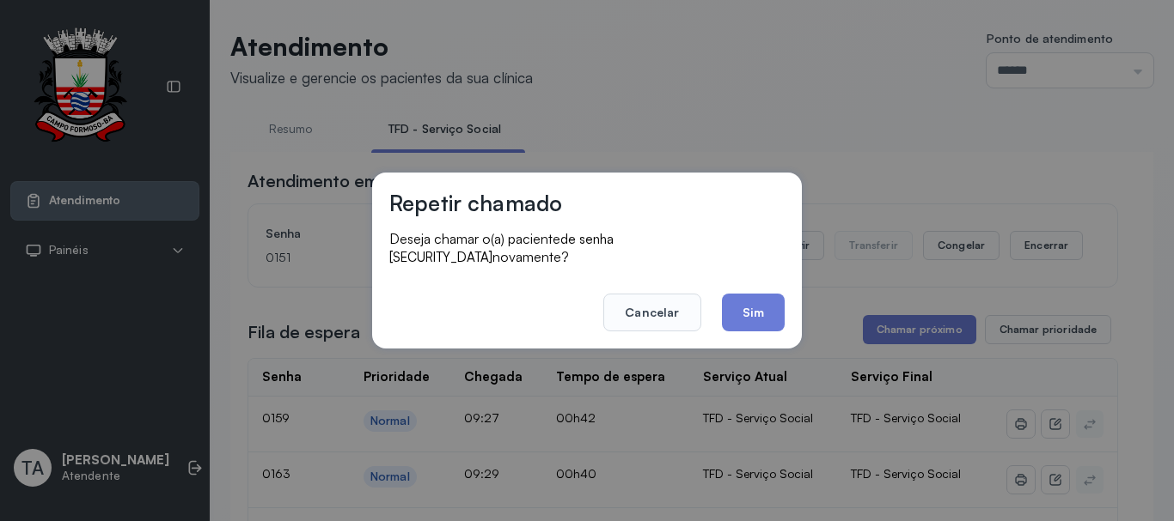
drag, startPoint x: 790, startPoint y: 247, endPoint x: 746, endPoint y: 324, distance: 88.6
click at [765, 331] on div "Repetir chamado Deseja chamar o(a) paciente de senha 0151 novamente? Cancelar S…" at bounding box center [587, 261] width 430 height 176
click at [737, 320] on button "Sim" at bounding box center [753, 313] width 63 height 38
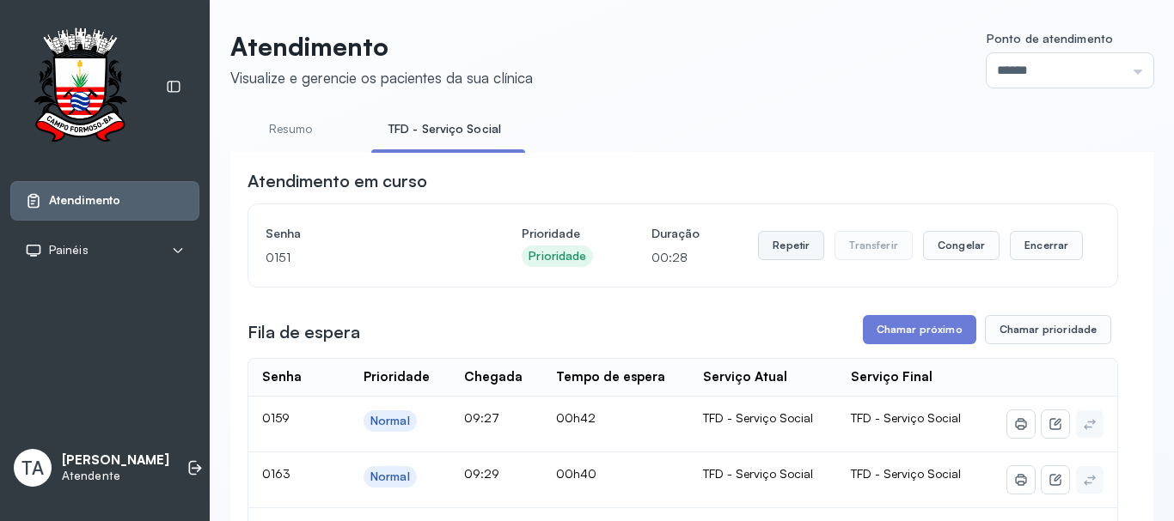
click at [783, 236] on button "Repetir" at bounding box center [791, 245] width 66 height 29
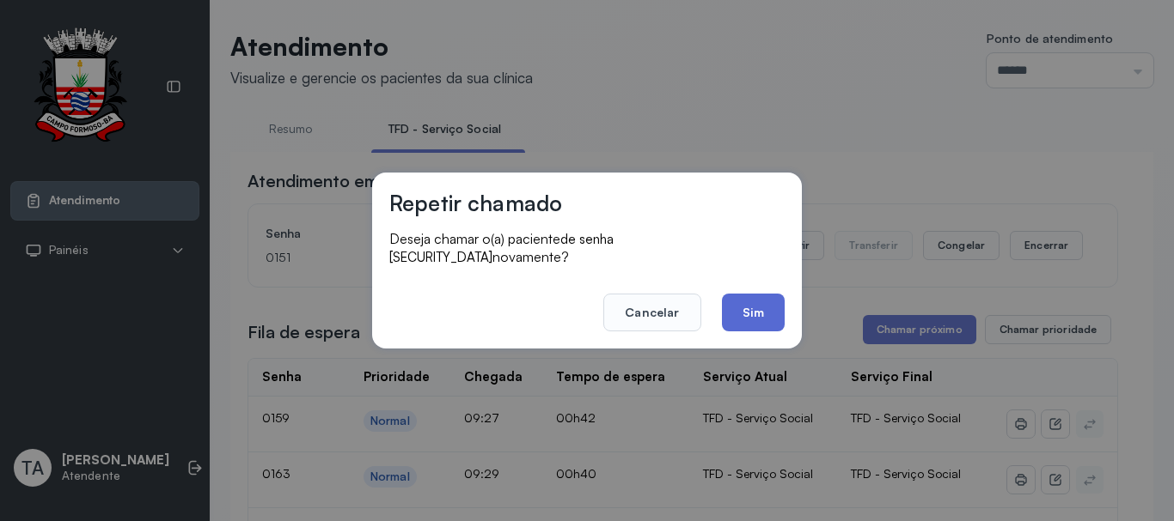
click at [752, 320] on button "Sim" at bounding box center [753, 313] width 63 height 38
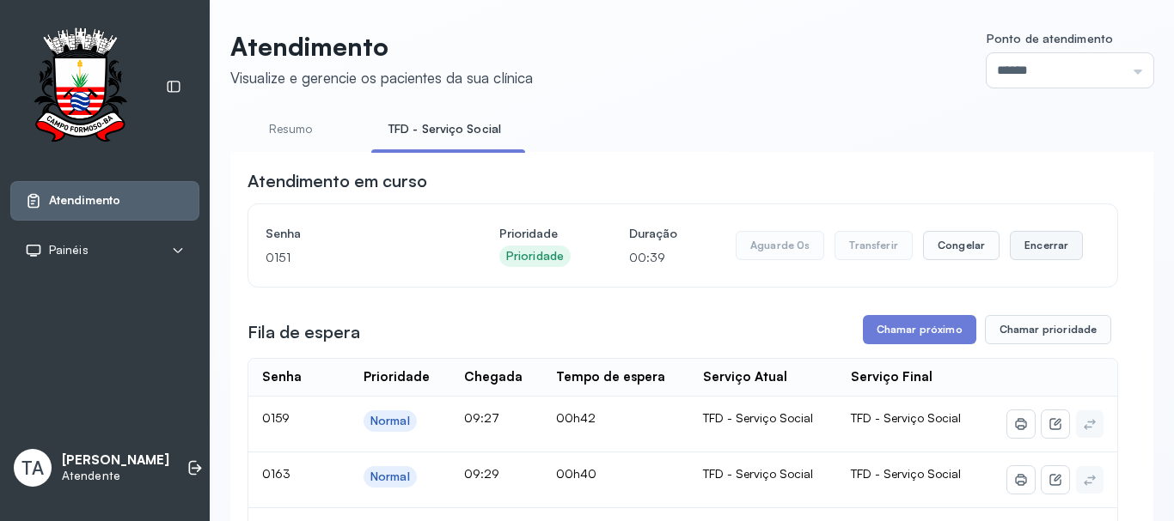
click at [1027, 247] on button "Encerrar" at bounding box center [1045, 245] width 73 height 29
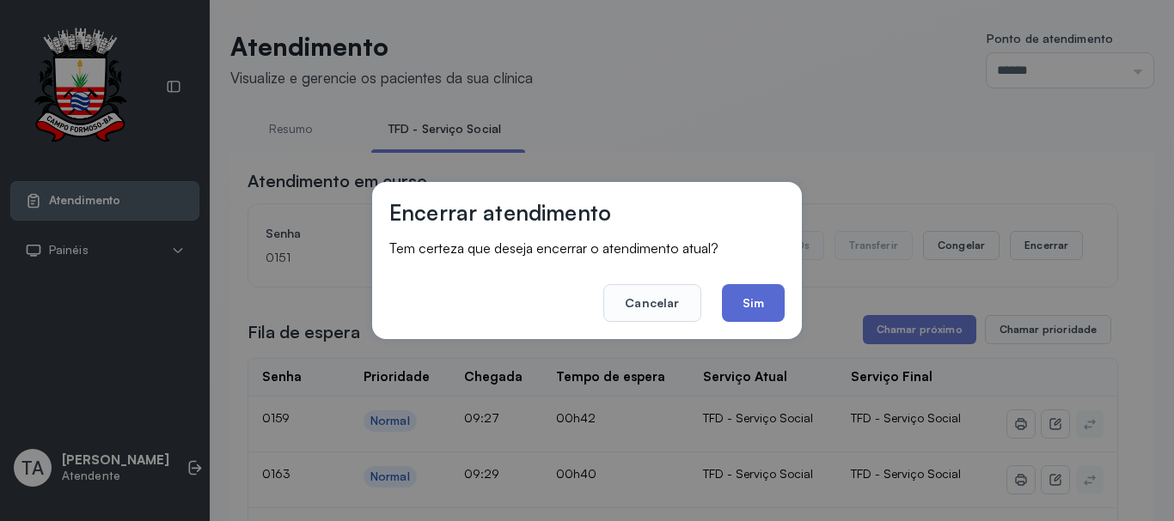
click at [749, 314] on button "Sim" at bounding box center [753, 303] width 63 height 38
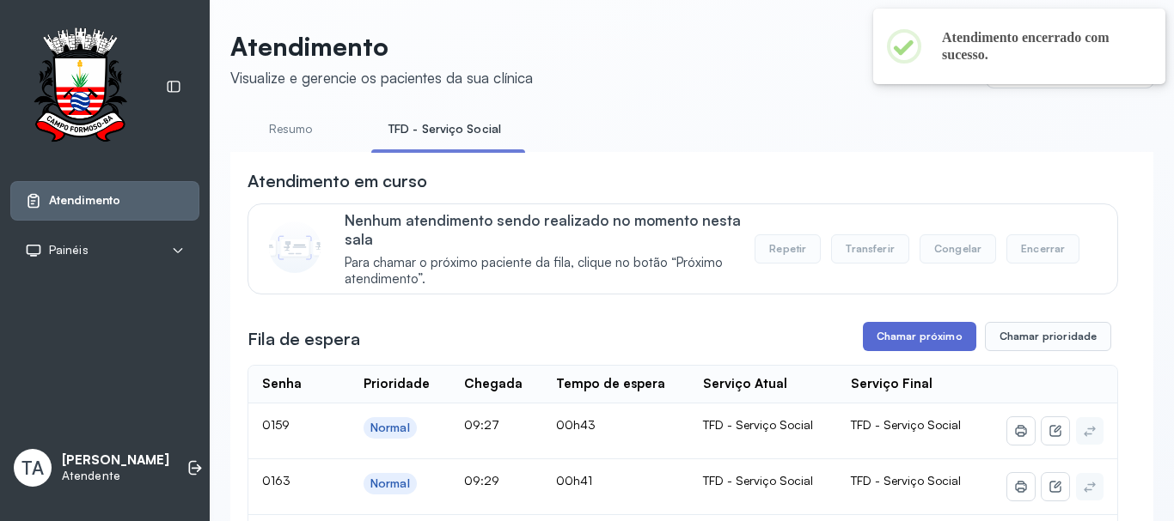
click at [869, 340] on button "Chamar próximo" at bounding box center [919, 336] width 113 height 29
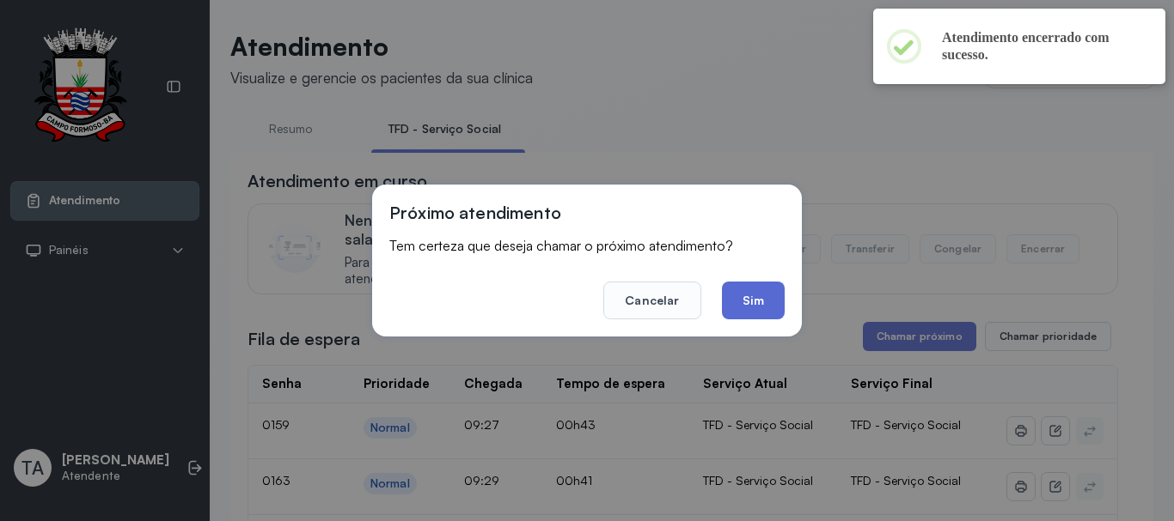
click at [753, 300] on button "Sim" at bounding box center [753, 301] width 63 height 38
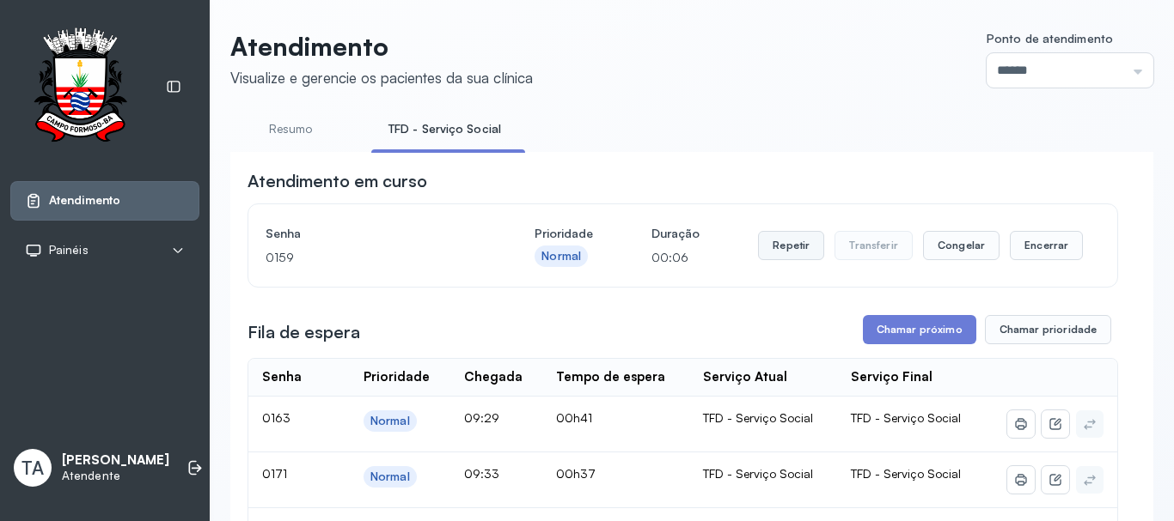
click at [775, 245] on button "Repetir" at bounding box center [791, 245] width 66 height 29
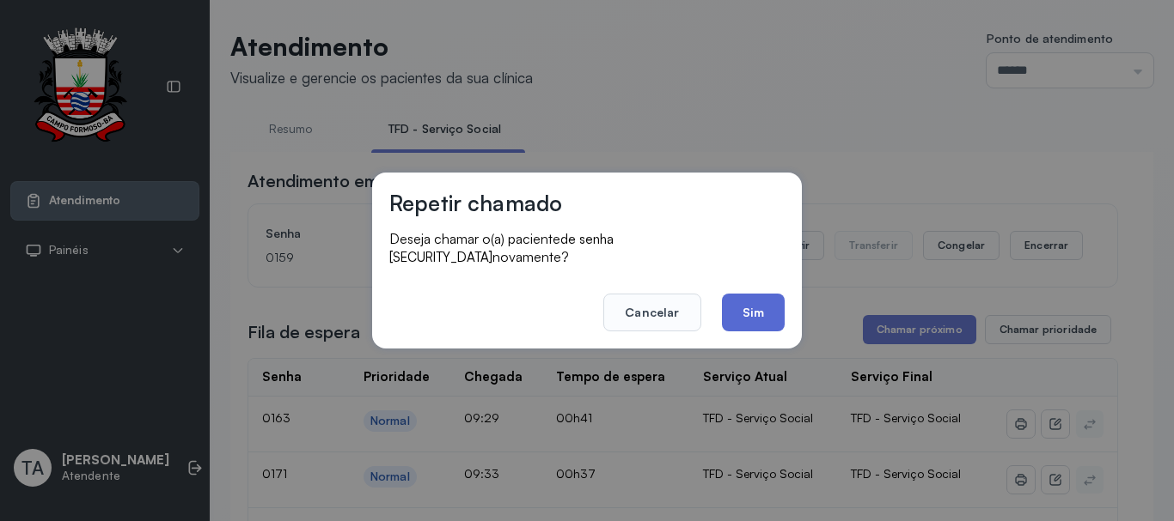
click at [759, 301] on button "Sim" at bounding box center [753, 313] width 63 height 38
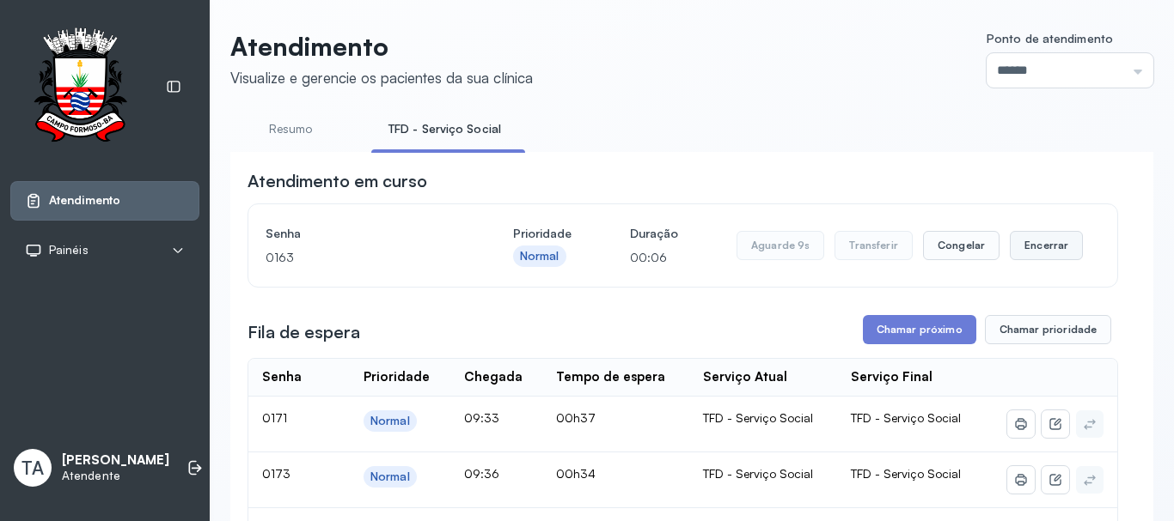
click at [1036, 253] on button "Encerrar" at bounding box center [1045, 245] width 73 height 29
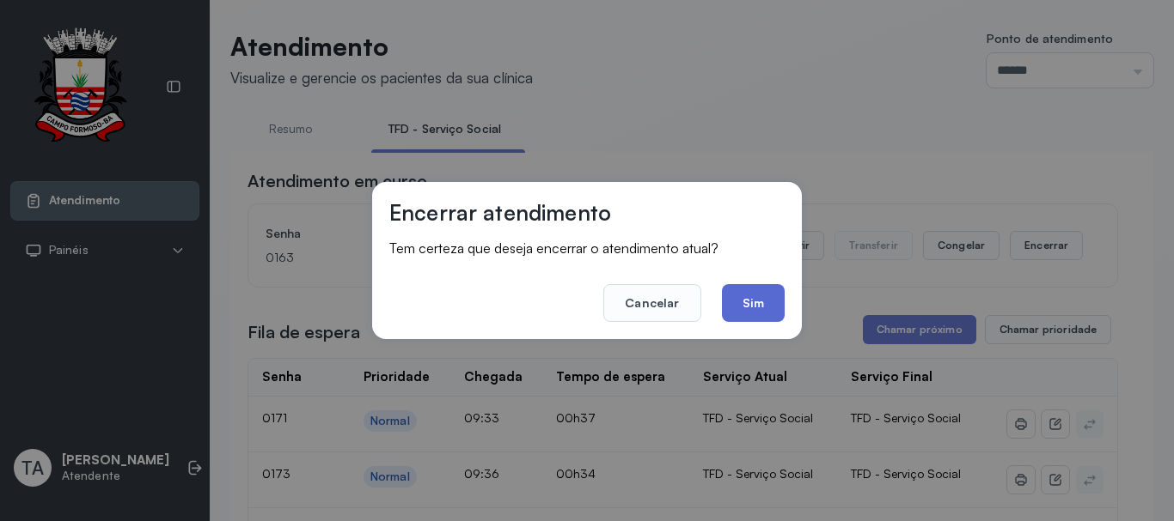
click at [735, 293] on button "Sim" at bounding box center [753, 303] width 63 height 38
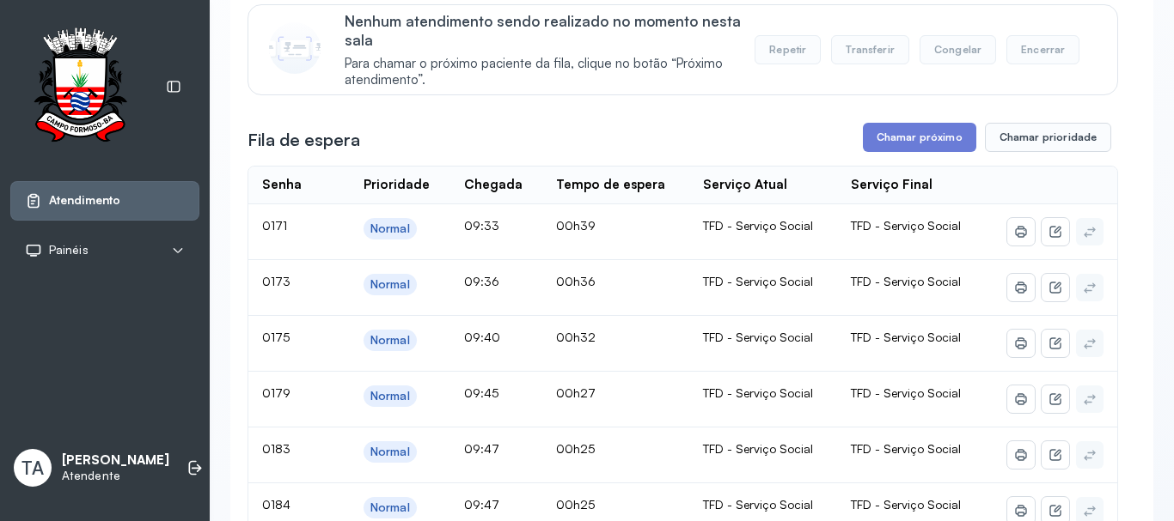
scroll to position [86, 0]
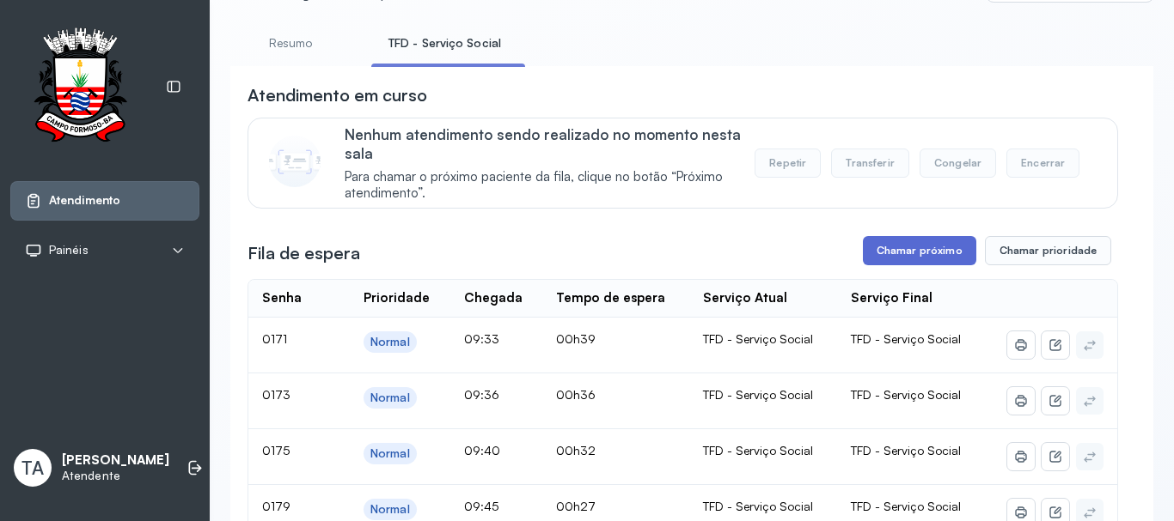
click at [881, 251] on button "Chamar próximo" at bounding box center [919, 250] width 113 height 29
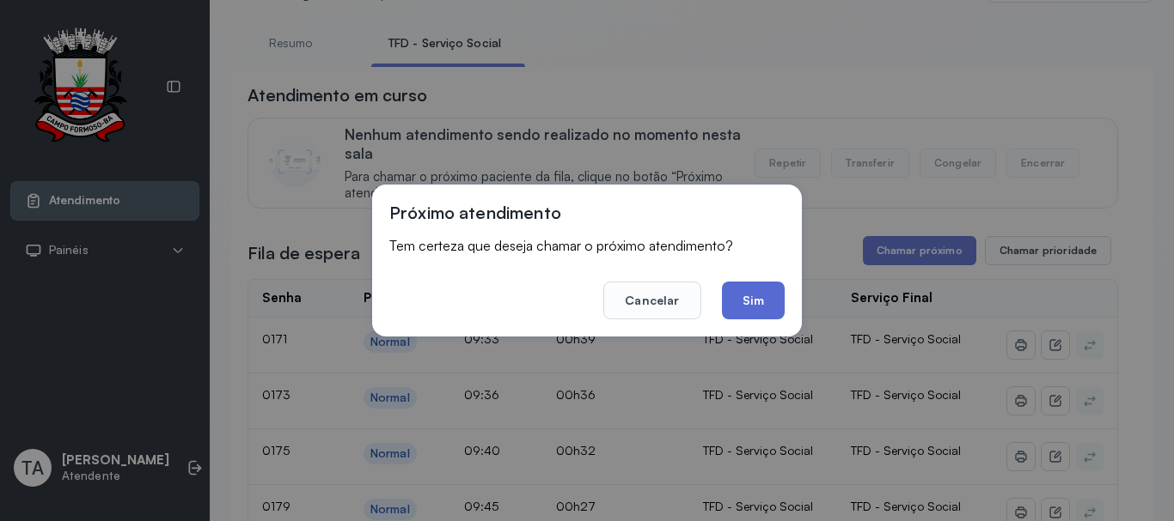
drag, startPoint x: 775, startPoint y: 328, endPoint x: 770, endPoint y: 319, distance: 10.8
click at [774, 326] on div "Próximo atendimento Tem certeza que deseja chamar o próximo atendimento? Cancel…" at bounding box center [587, 261] width 430 height 152
click at [770, 319] on button "Sim" at bounding box center [753, 301] width 63 height 38
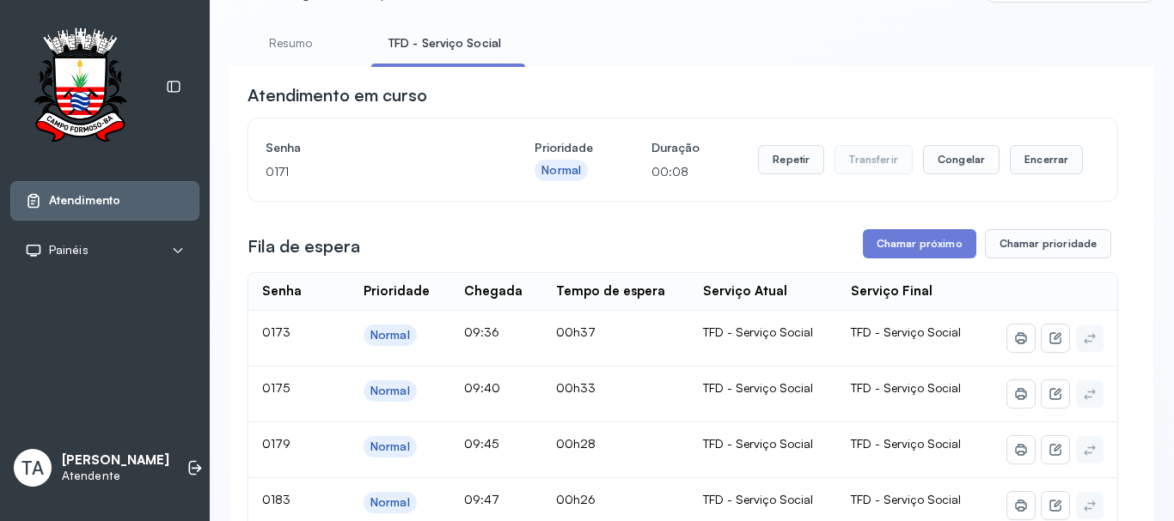
click at [784, 147] on div "Repetir Transferir Congelar Encerrar" at bounding box center [920, 160] width 325 height 48
click at [784, 157] on button "Repetir" at bounding box center [791, 159] width 66 height 29
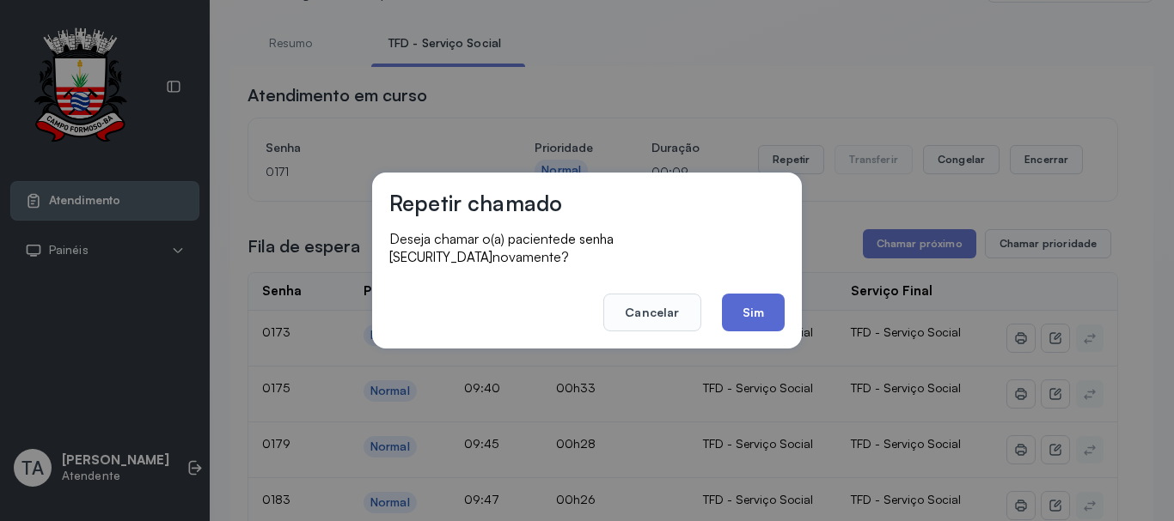
click at [757, 318] on button "Sim" at bounding box center [753, 313] width 63 height 38
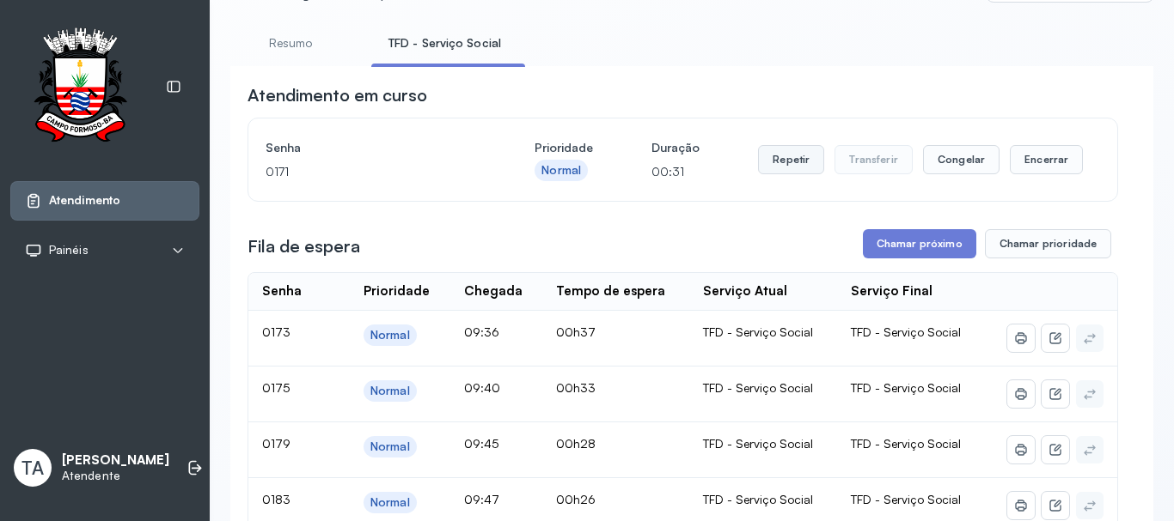
click at [758, 158] on button "Repetir" at bounding box center [791, 159] width 66 height 29
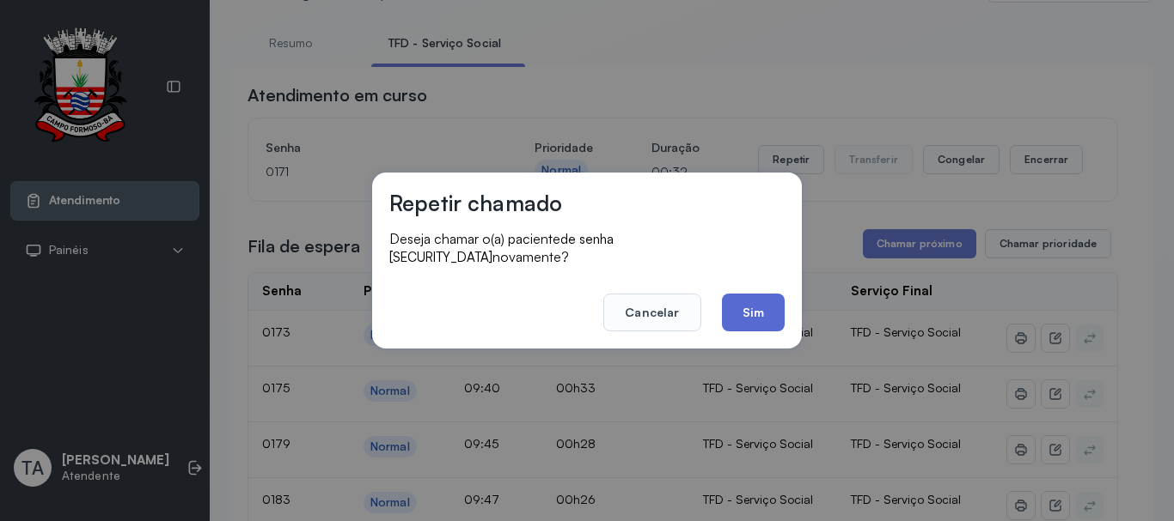
click at [749, 307] on button "Sim" at bounding box center [753, 313] width 63 height 38
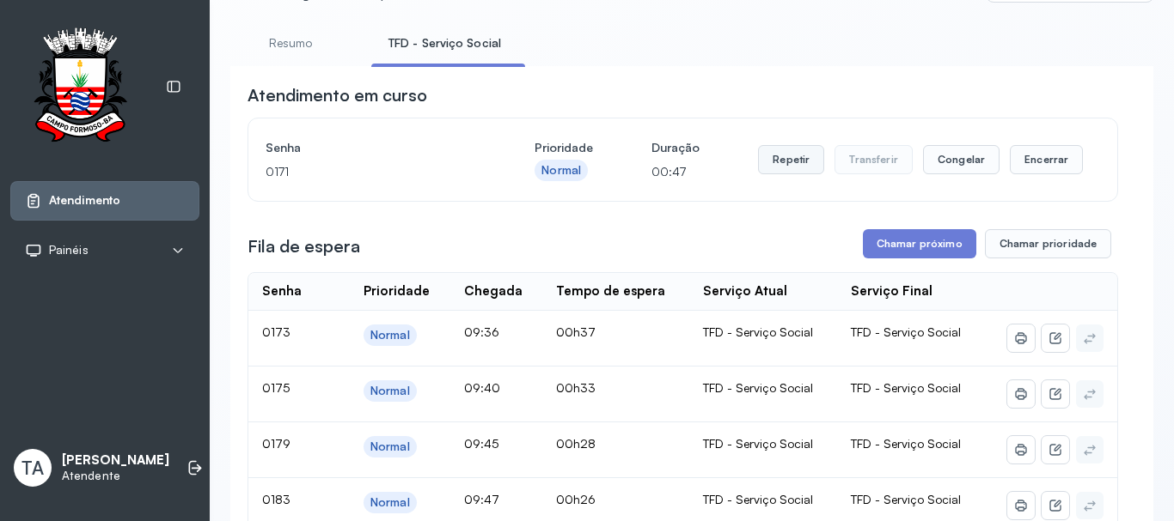
click at [782, 157] on button "Repetir" at bounding box center [791, 159] width 66 height 29
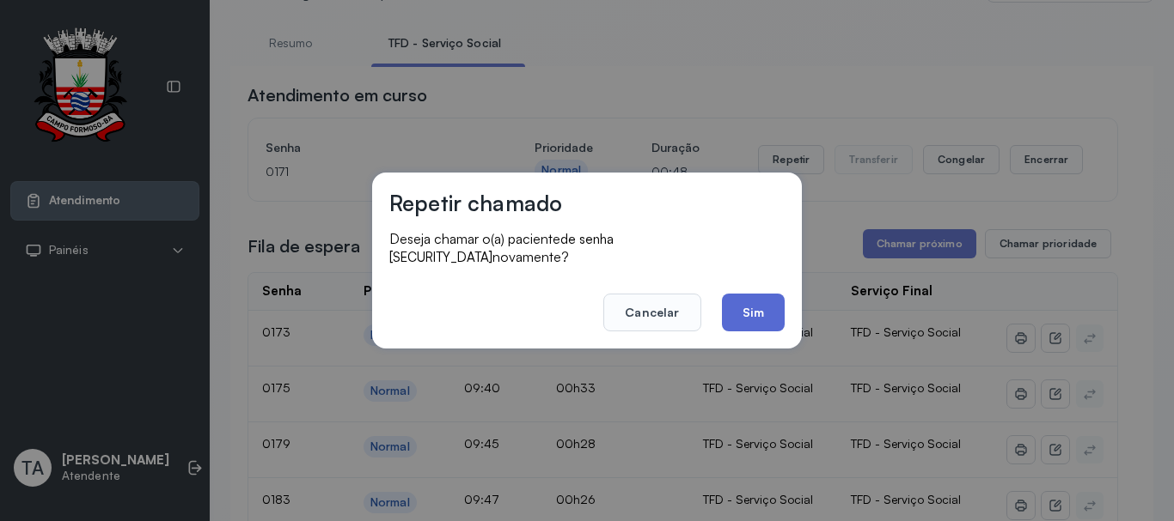
click at [742, 306] on button "Sim" at bounding box center [753, 313] width 63 height 38
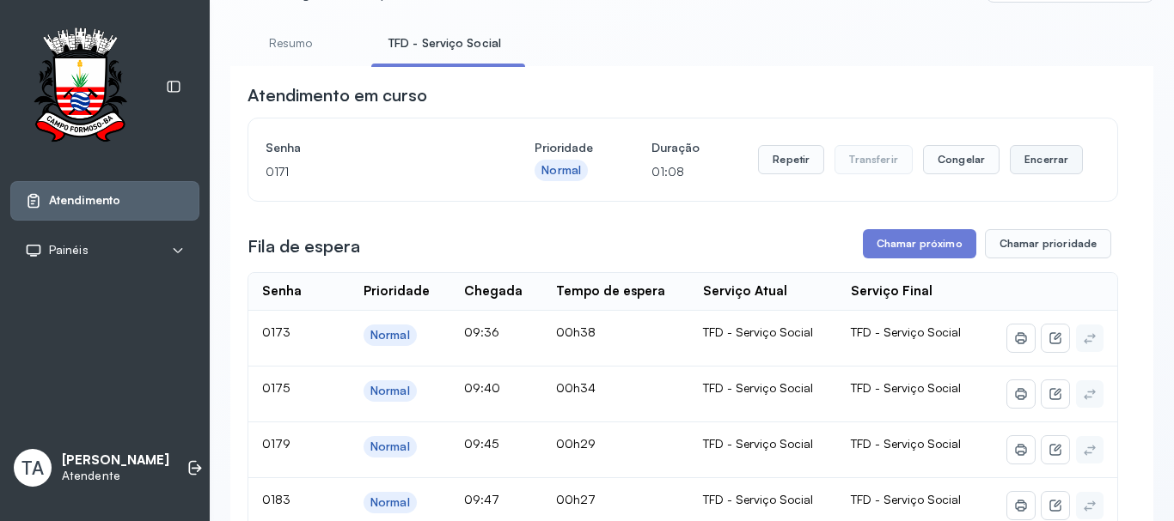
click at [1011, 162] on button "Encerrar" at bounding box center [1045, 159] width 73 height 29
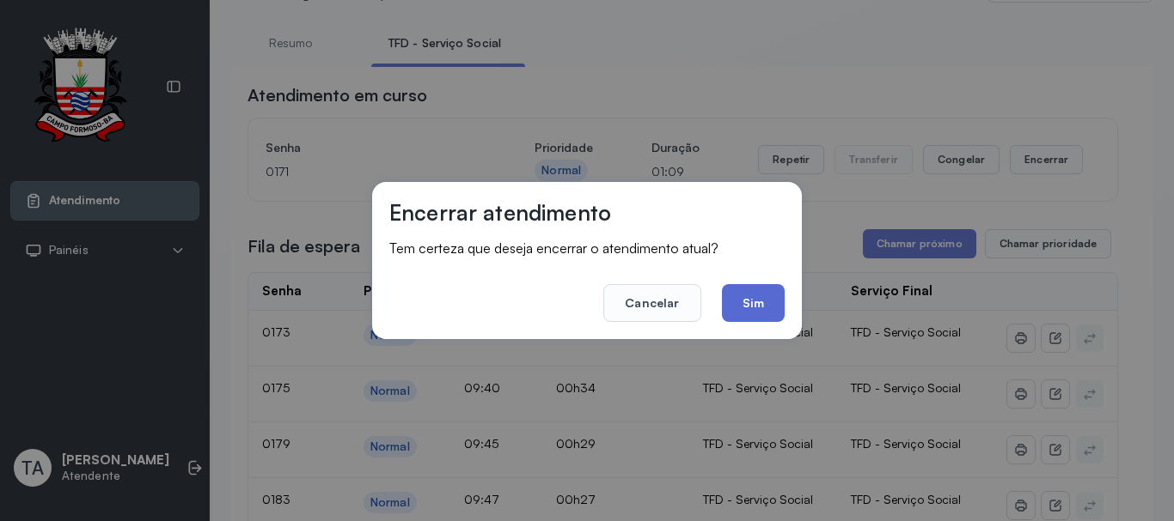
click at [761, 308] on button "Sim" at bounding box center [753, 303] width 63 height 38
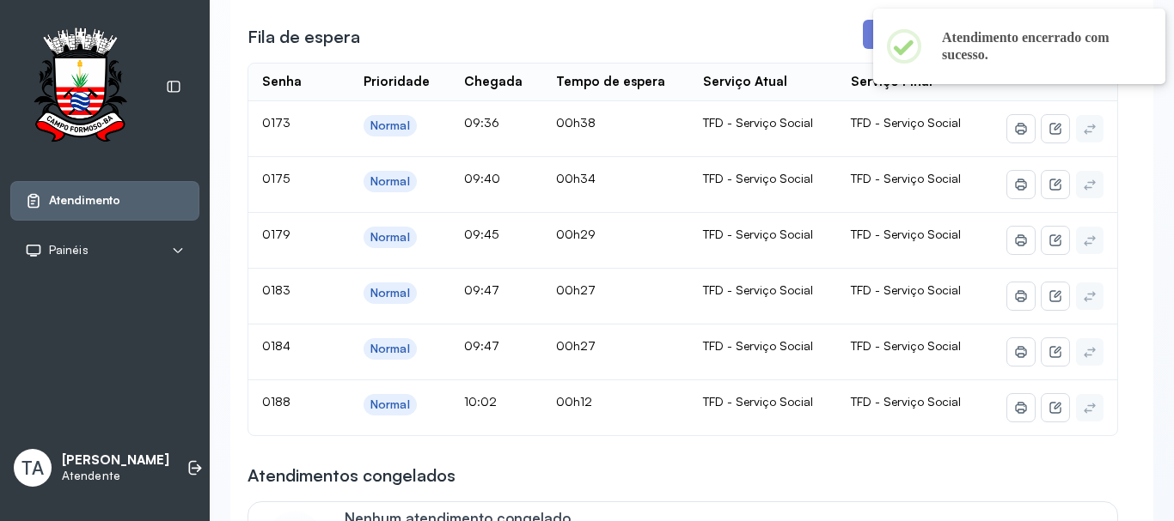
scroll to position [344, 0]
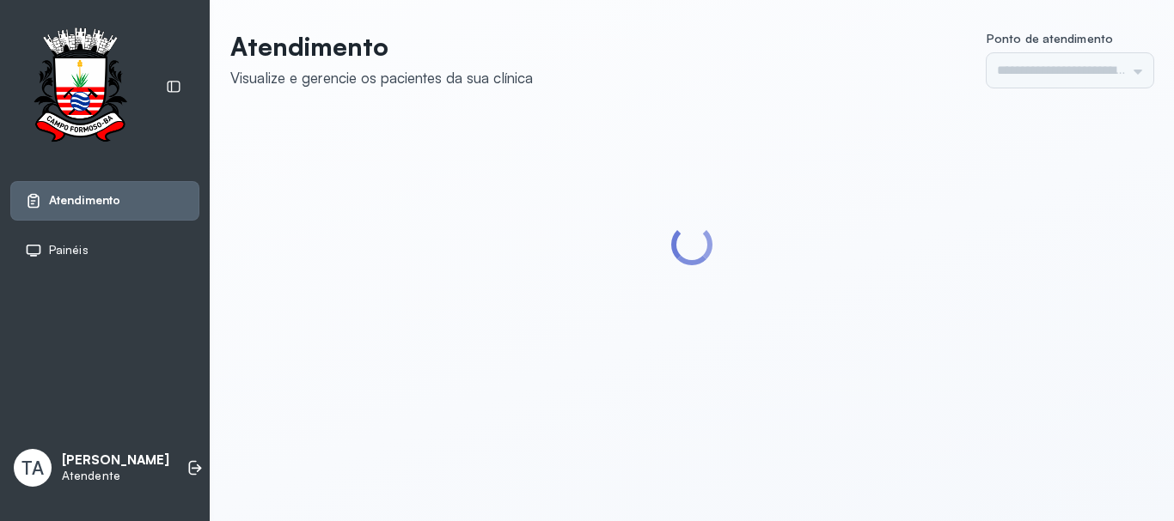
type input "******"
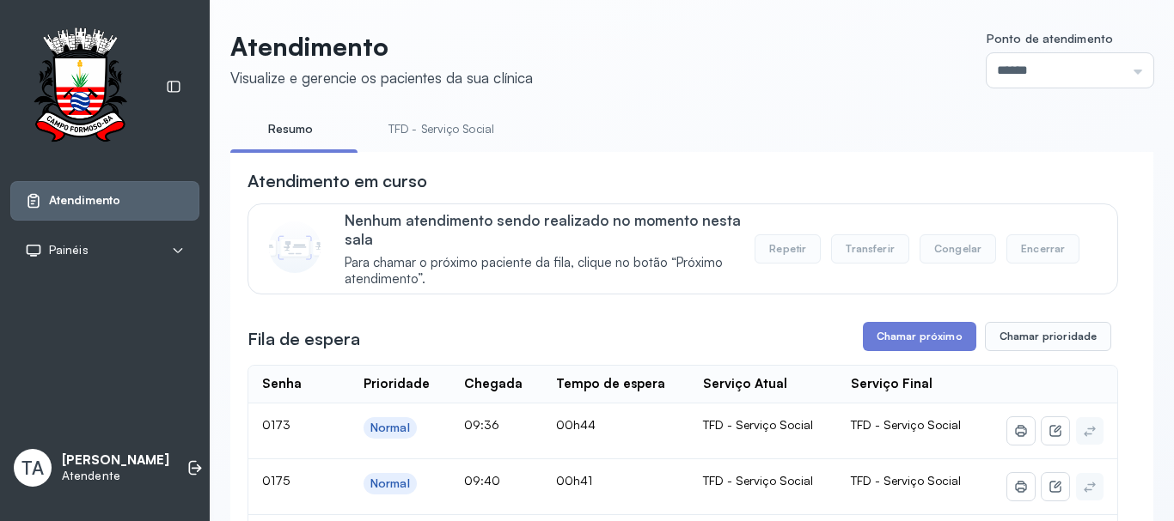
click at [460, 138] on link "TFD - Serviço Social" at bounding box center [441, 129] width 140 height 28
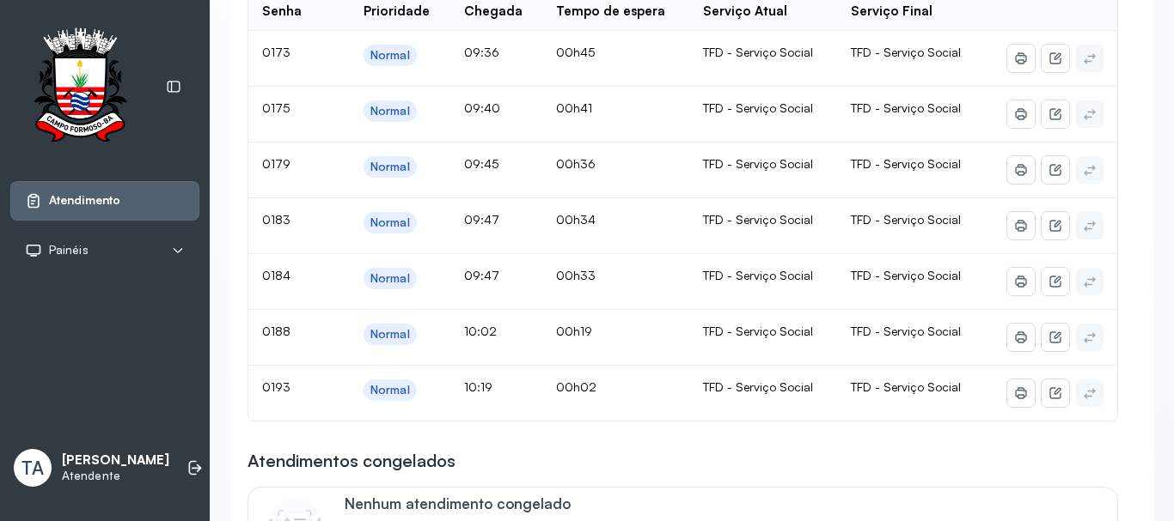
scroll to position [344, 0]
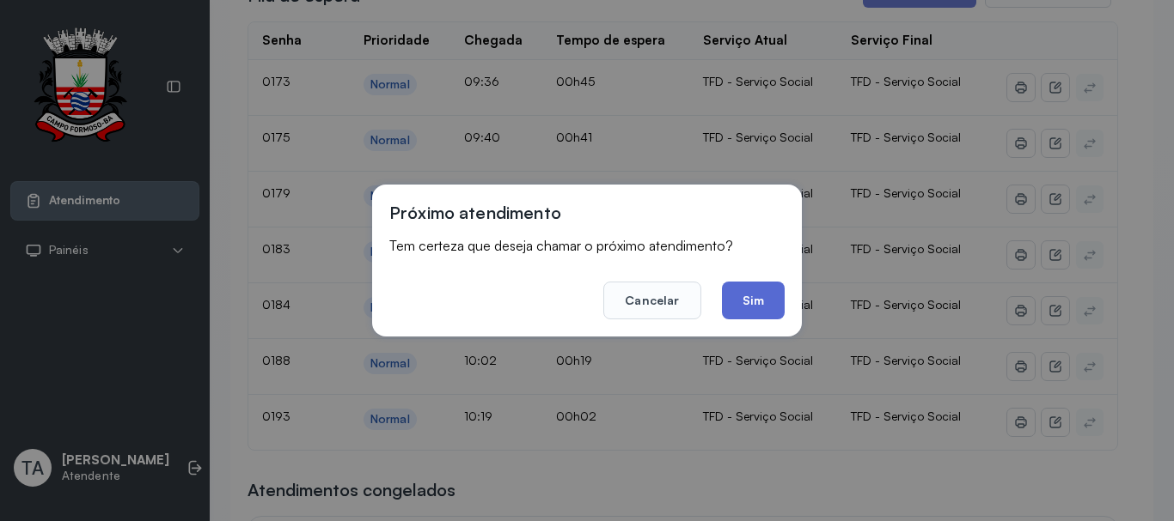
click at [748, 296] on button "Sim" at bounding box center [753, 301] width 63 height 38
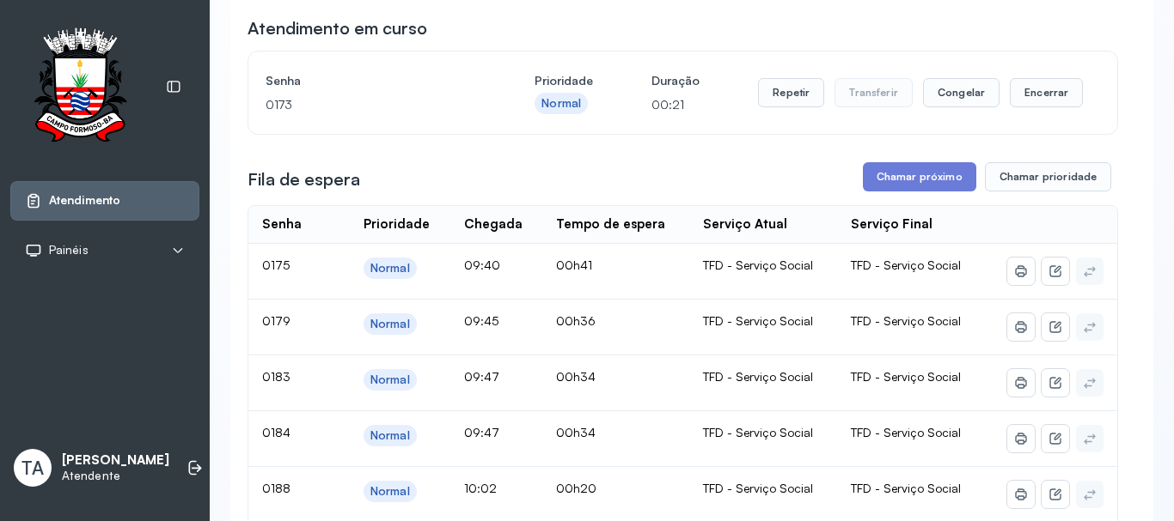
scroll to position [0, 0]
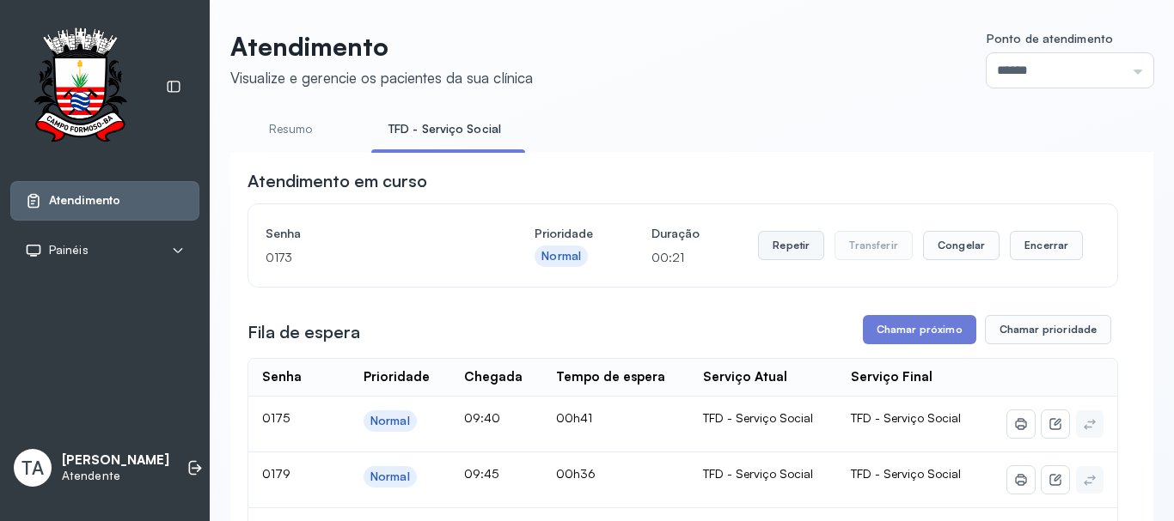
click at [786, 259] on button "Repetir" at bounding box center [791, 245] width 66 height 29
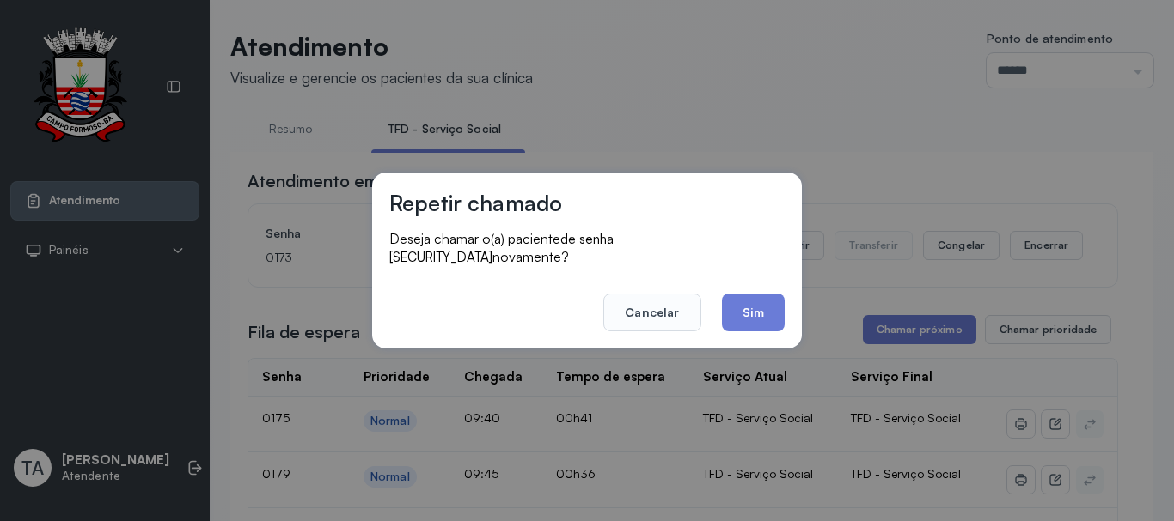
drag, startPoint x: 761, startPoint y: 305, endPoint x: 760, endPoint y: 296, distance: 8.6
click at [760, 308] on button "Sim" at bounding box center [753, 313] width 63 height 38
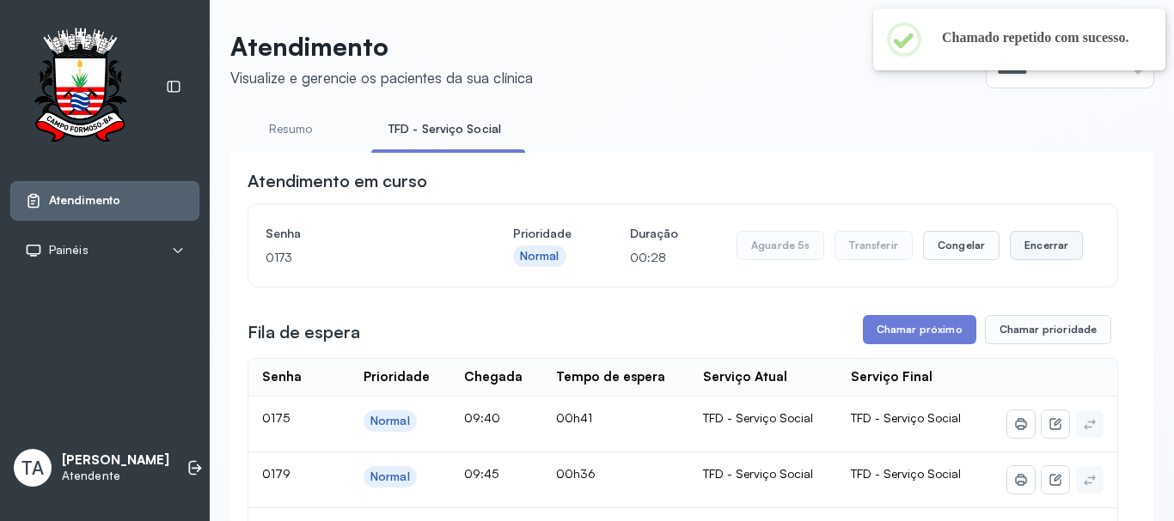
click at [1011, 260] on button "Encerrar" at bounding box center [1045, 245] width 73 height 29
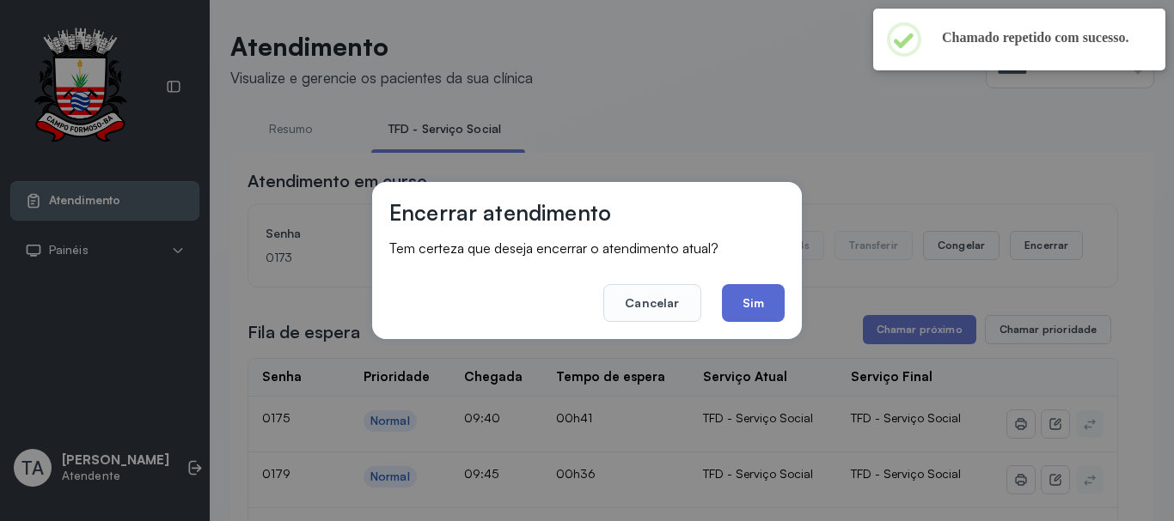
click at [764, 309] on button "Sim" at bounding box center [753, 303] width 63 height 38
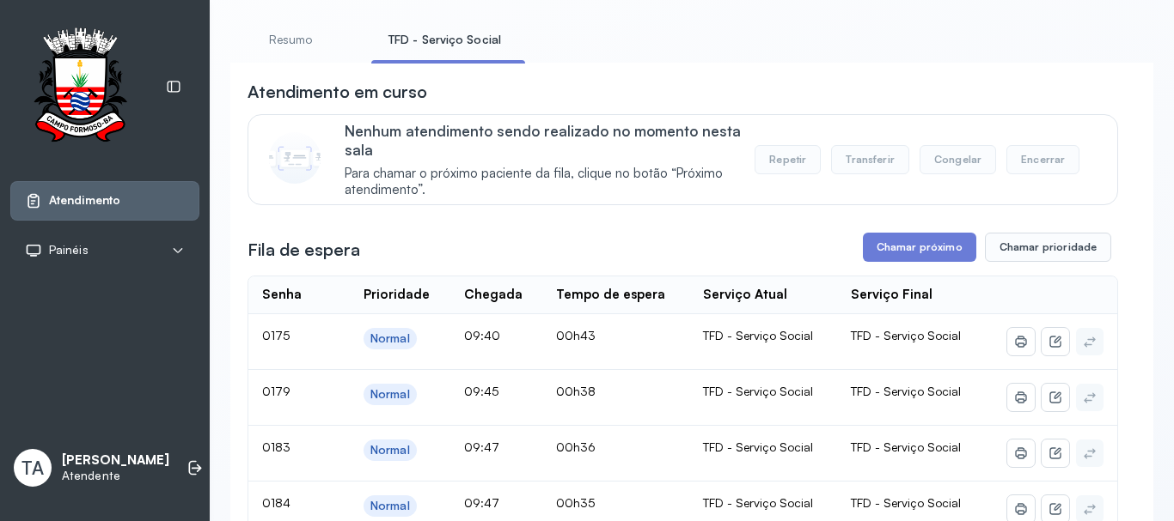
scroll to position [53, 0]
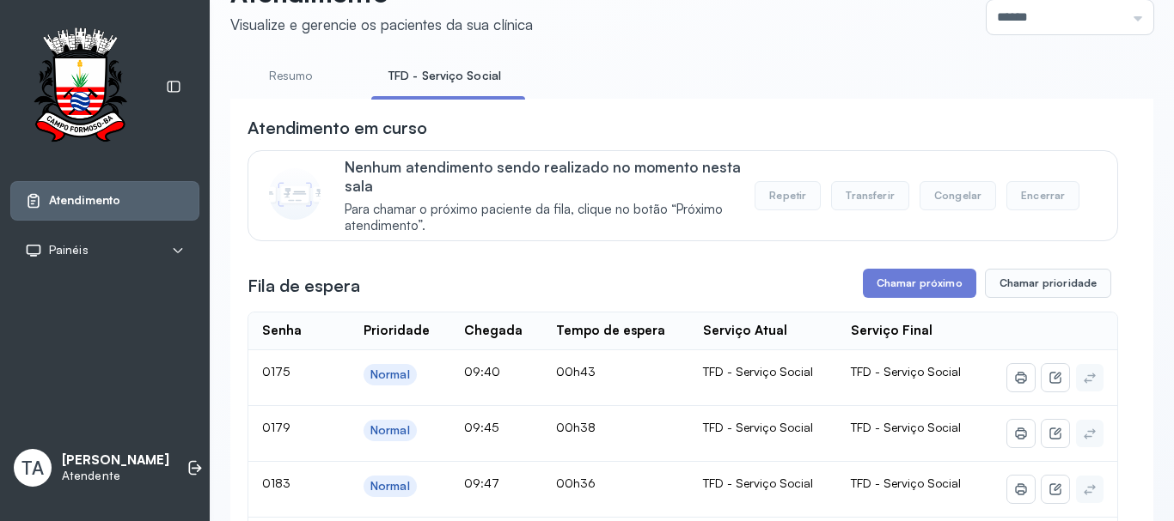
click at [330, 68] on link "Resumo" at bounding box center [290, 76] width 120 height 28
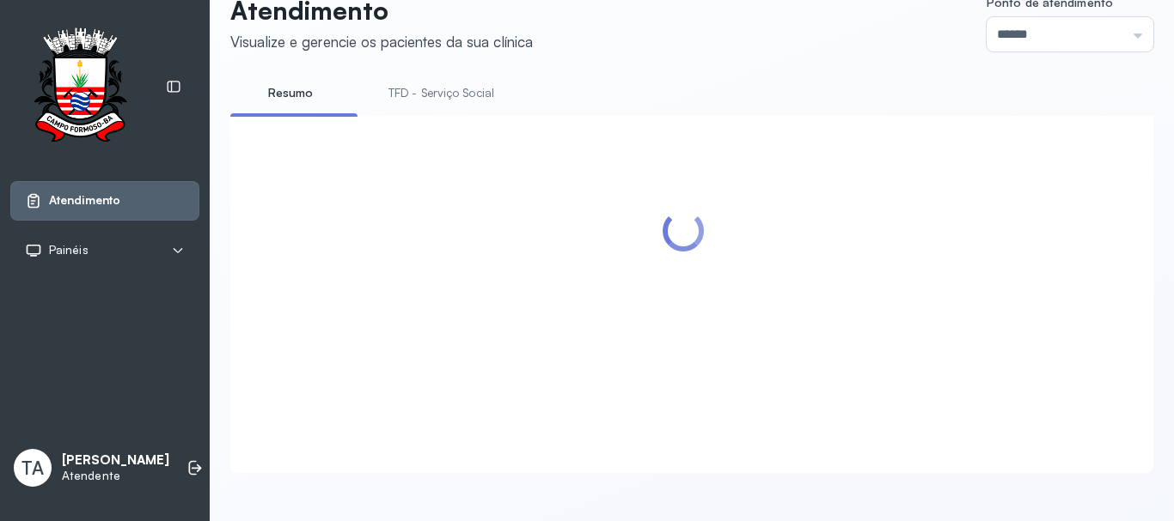
click at [391, 79] on link "TFD - Serviço Social" at bounding box center [441, 93] width 140 height 28
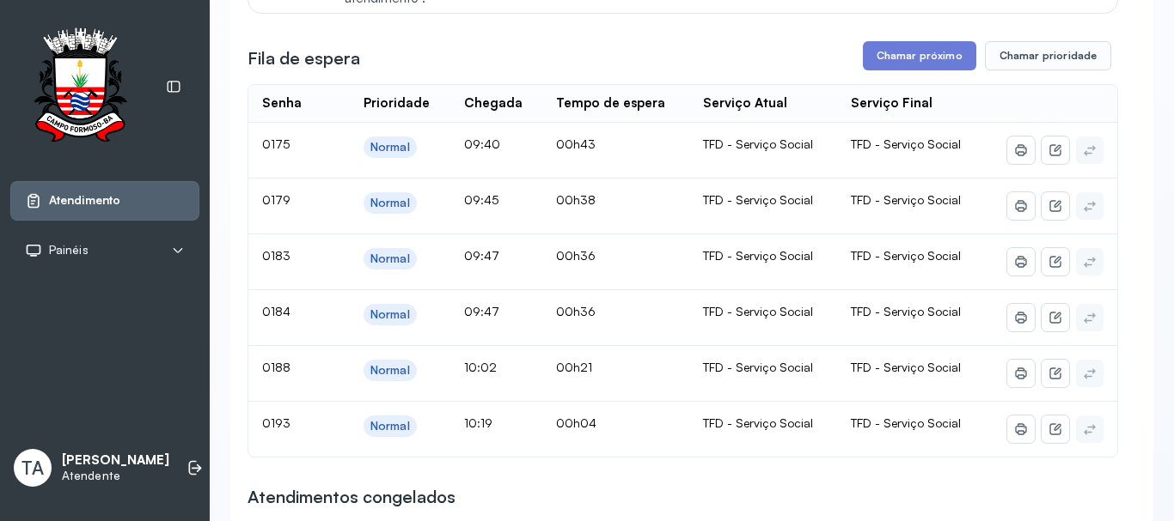
scroll to position [311, 0]
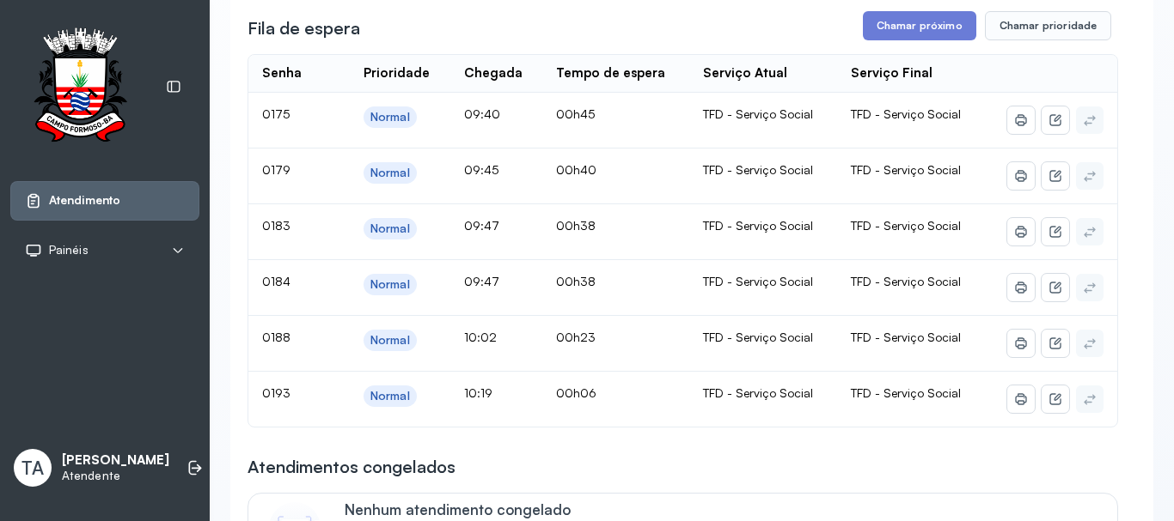
click at [555, 31] on div "Fila de espera Chamar próximo Chamar prioridade" at bounding box center [682, 25] width 870 height 29
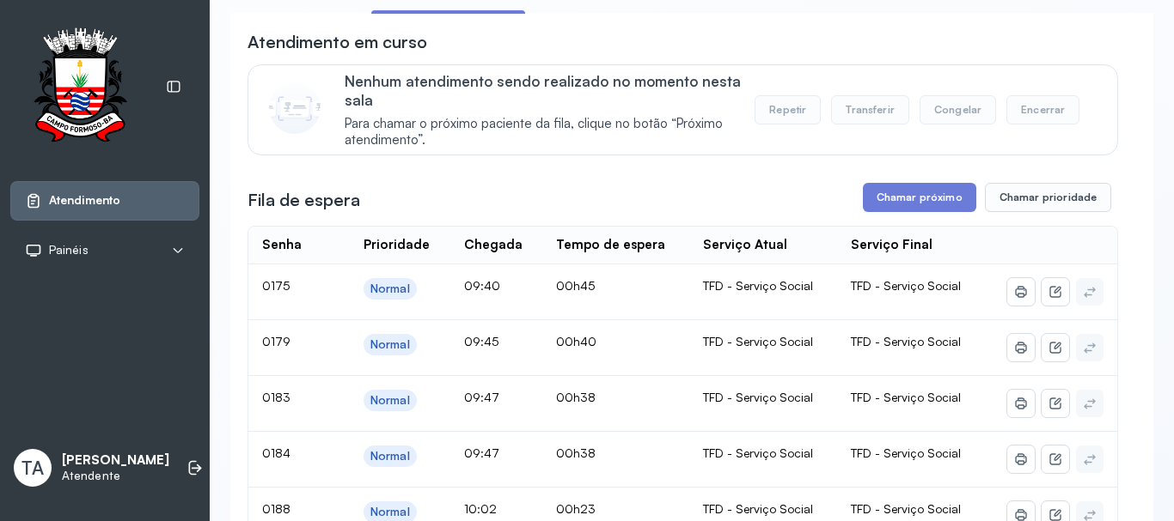
scroll to position [53, 0]
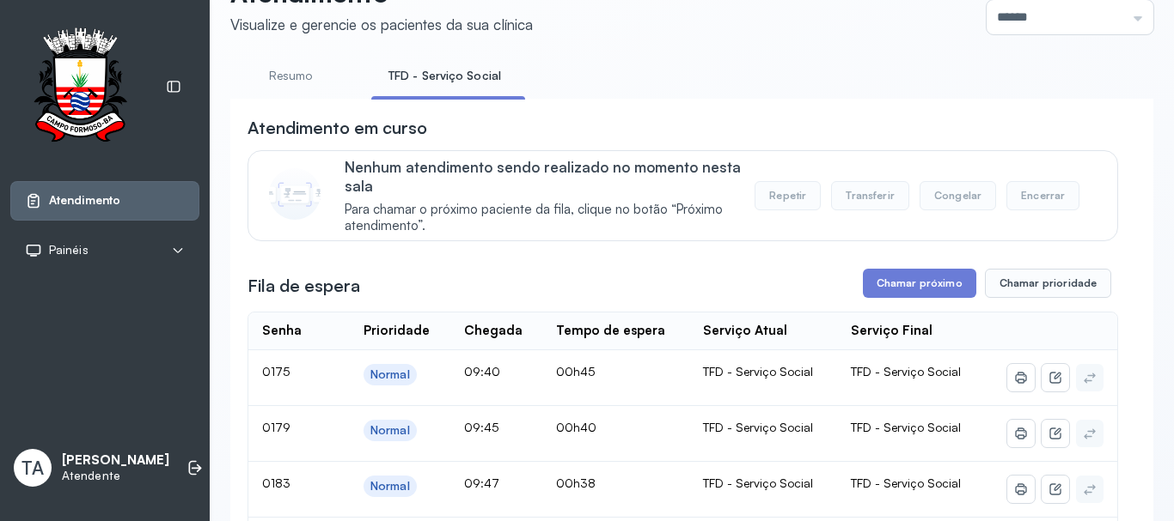
click at [291, 81] on link "Resumo" at bounding box center [290, 76] width 120 height 28
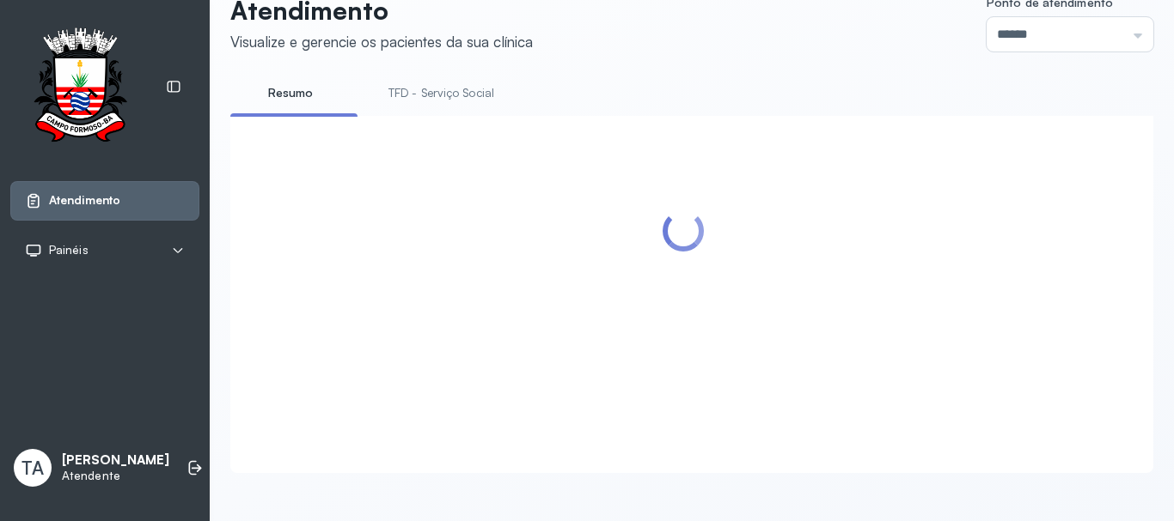
click at [433, 79] on link "TFD - Serviço Social" at bounding box center [441, 93] width 140 height 28
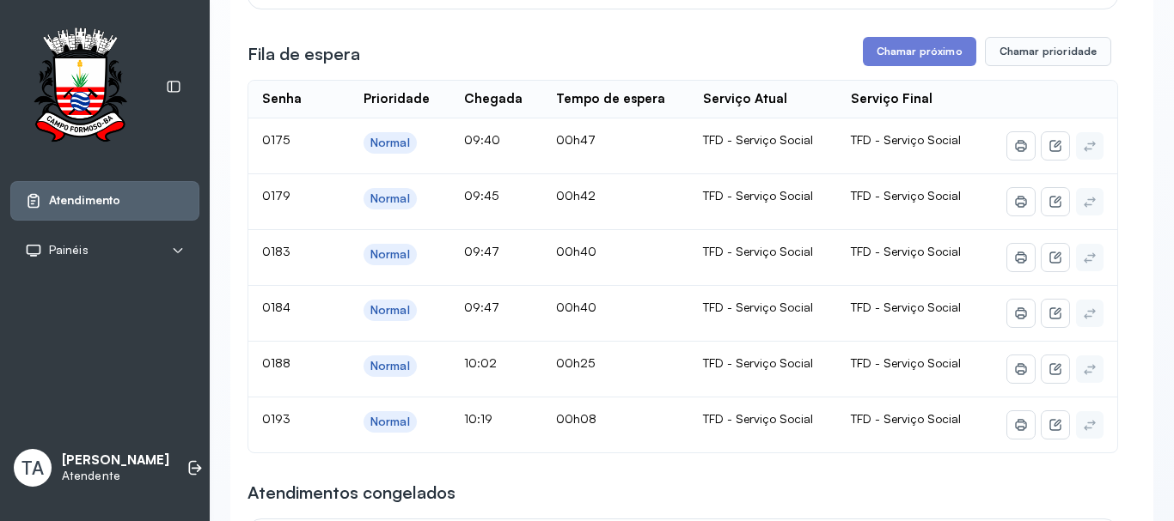
scroll to position [258, 0]
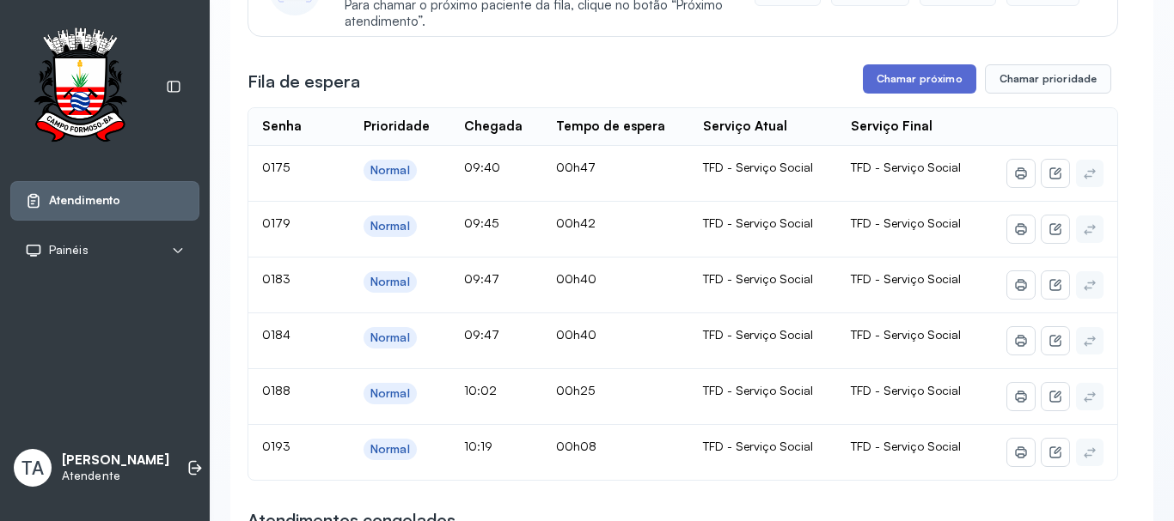
click at [882, 85] on button "Chamar próximo" at bounding box center [919, 78] width 113 height 29
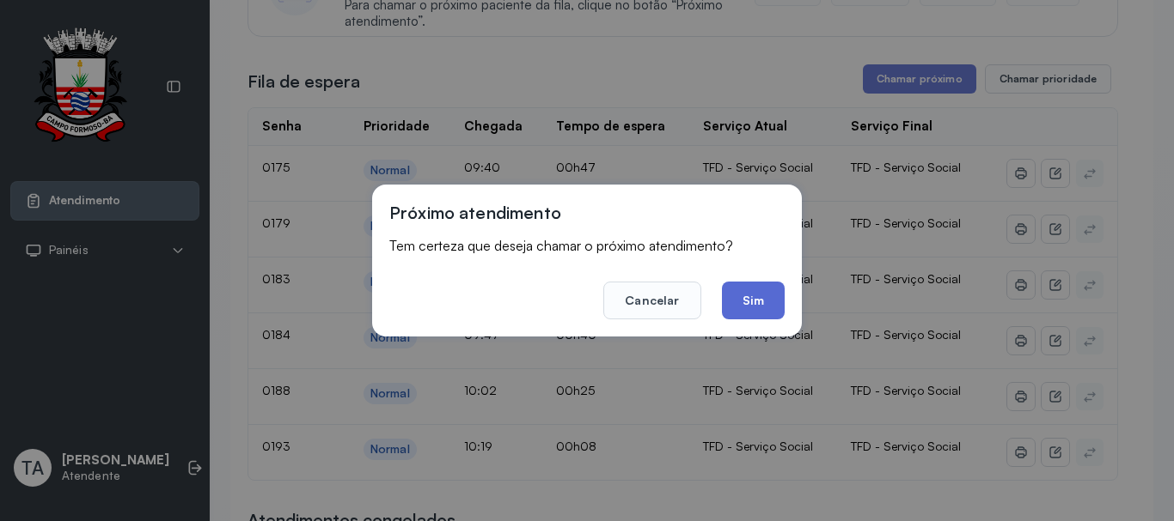
click at [757, 314] on button "Sim" at bounding box center [753, 301] width 63 height 38
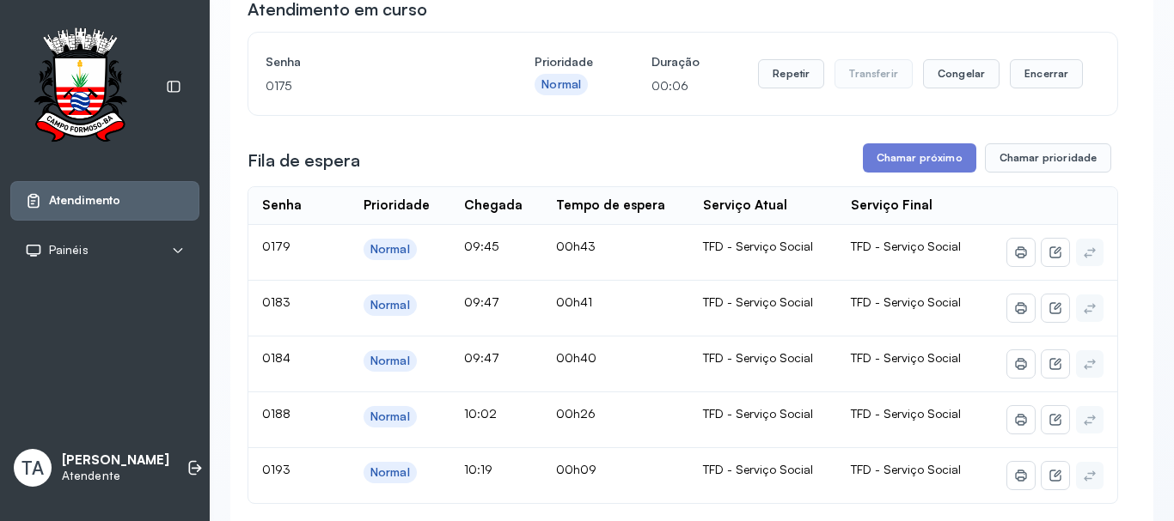
scroll to position [0, 0]
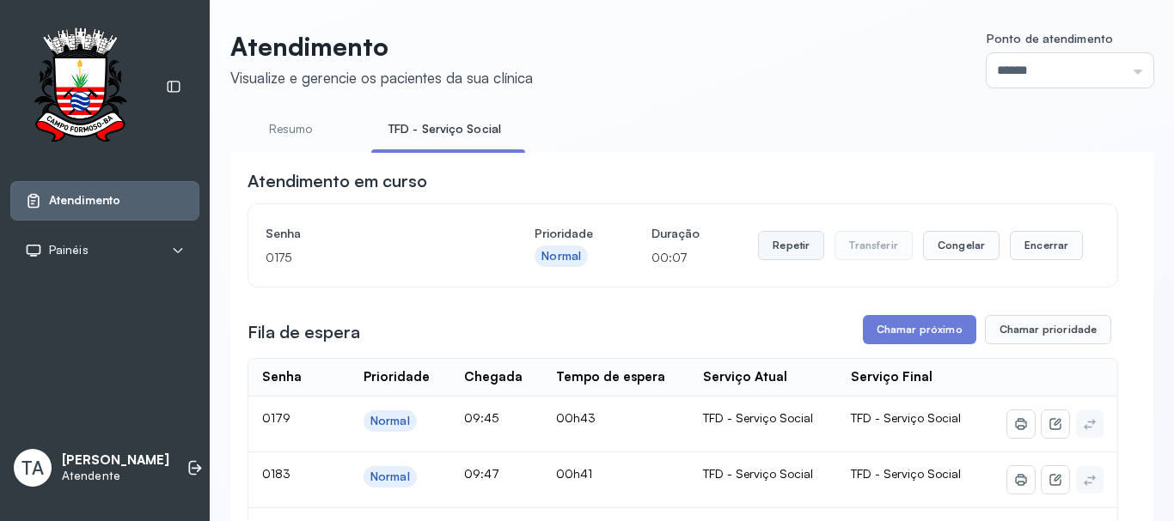
click at [797, 244] on button "Repetir" at bounding box center [791, 245] width 66 height 29
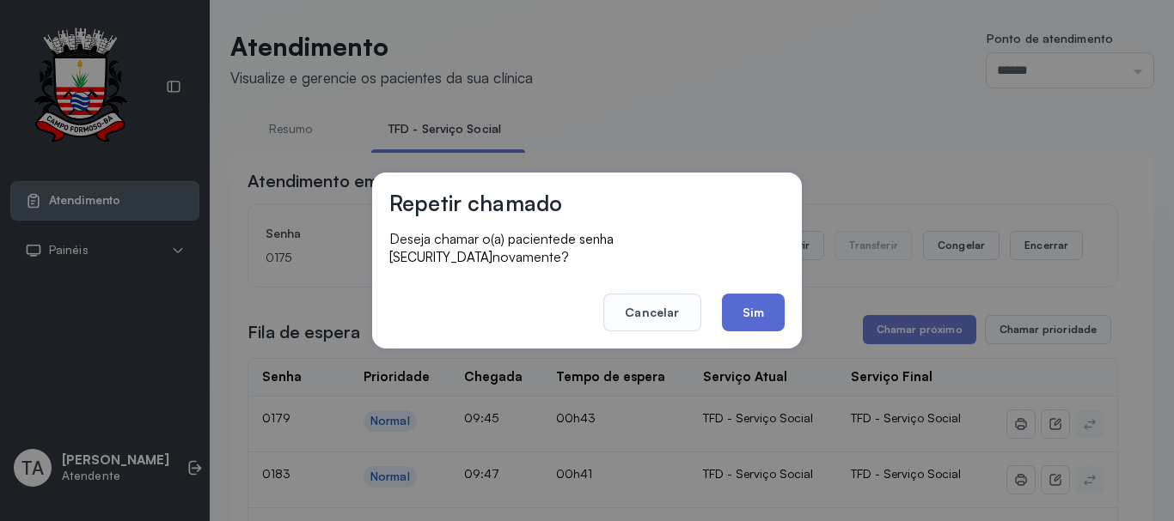
click at [756, 301] on button "Sim" at bounding box center [753, 313] width 63 height 38
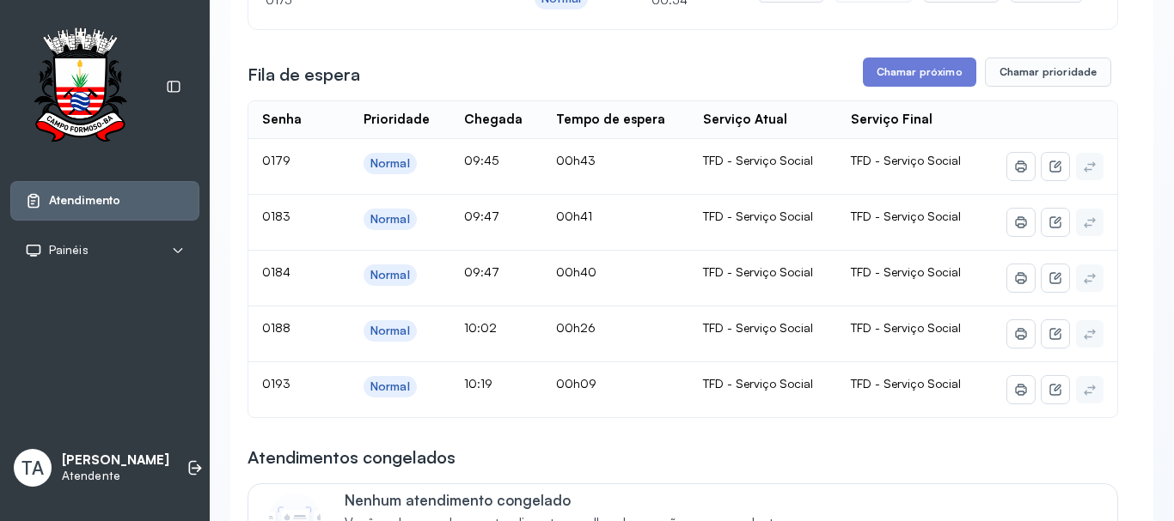
scroll to position [172, 0]
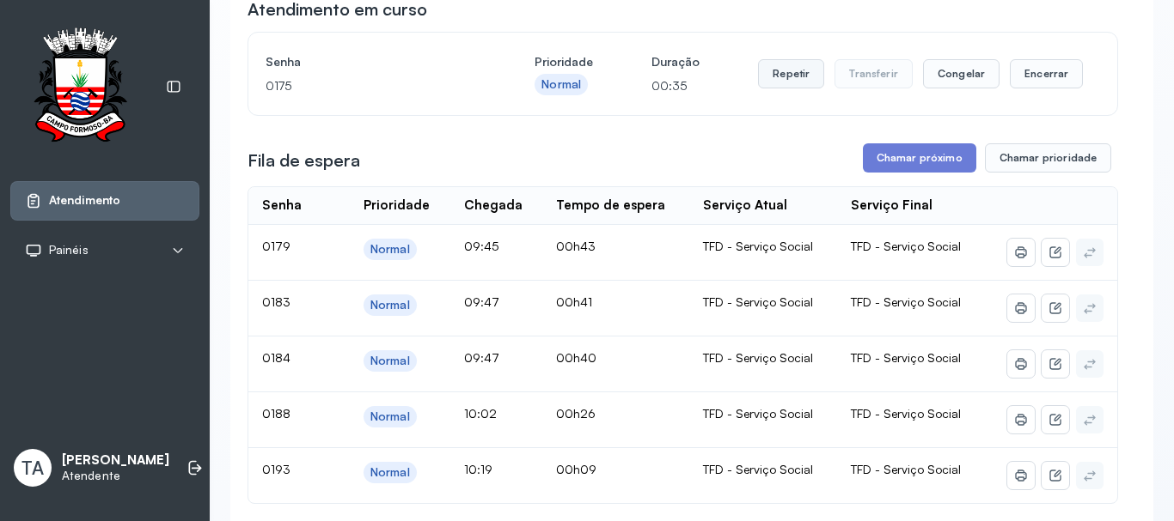
click at [763, 75] on button "Repetir" at bounding box center [791, 73] width 66 height 29
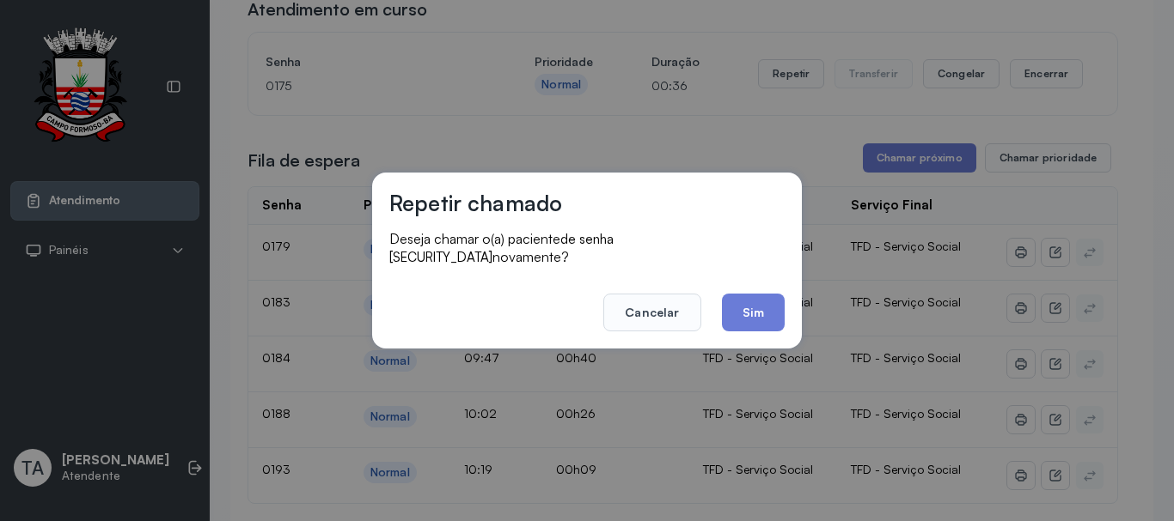
click at [750, 311] on button "Sim" at bounding box center [753, 313] width 63 height 38
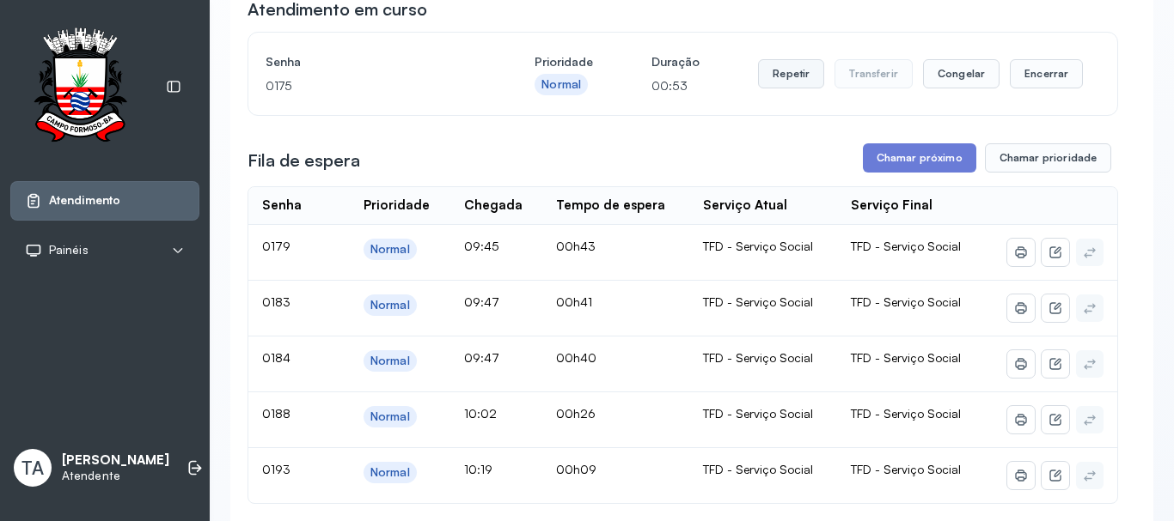
click at [778, 79] on button "Repetir" at bounding box center [791, 73] width 66 height 29
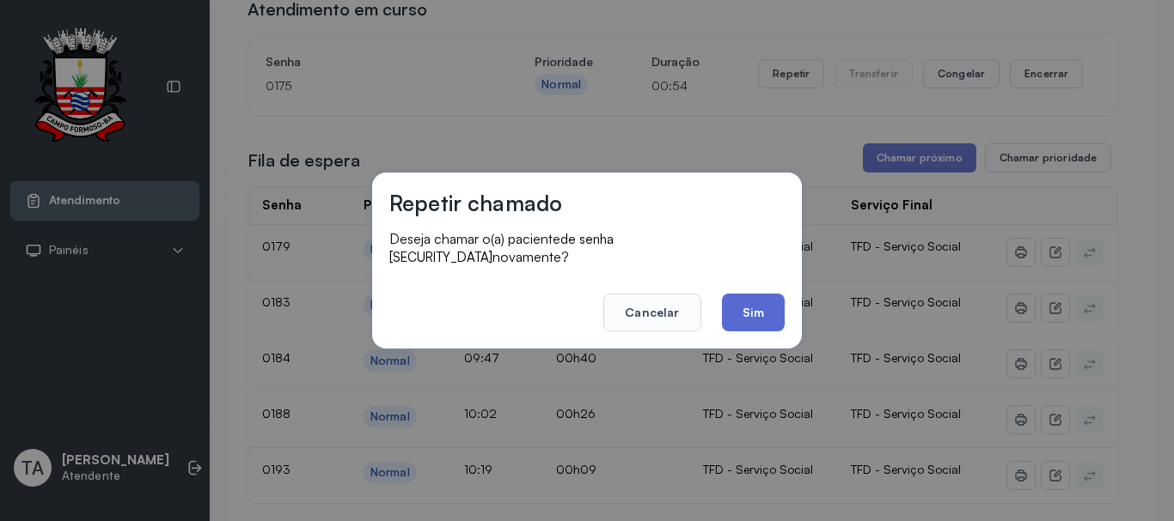
click at [740, 320] on button "Sim" at bounding box center [753, 313] width 63 height 38
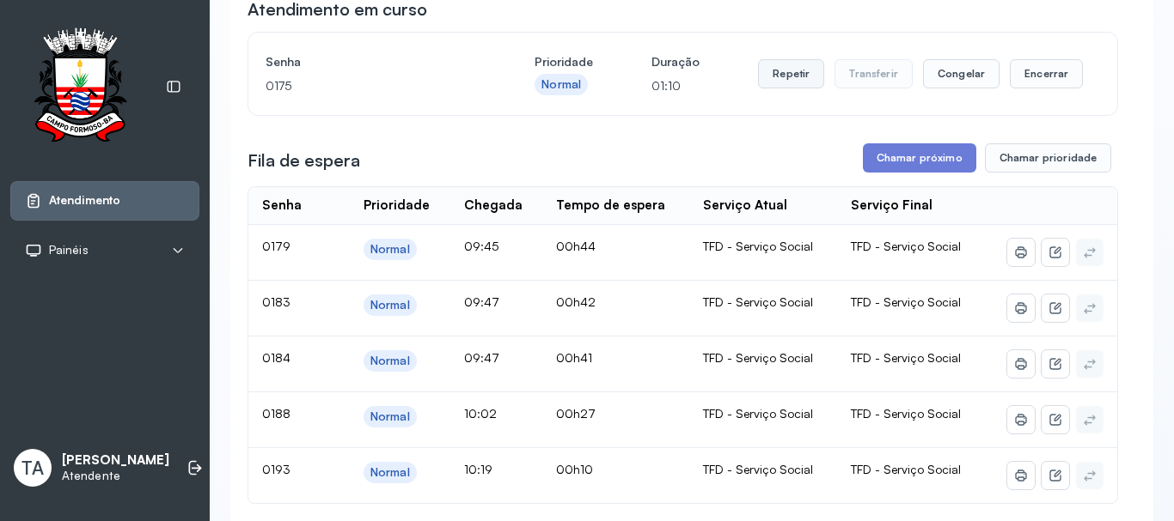
click at [783, 80] on button "Repetir" at bounding box center [791, 73] width 66 height 29
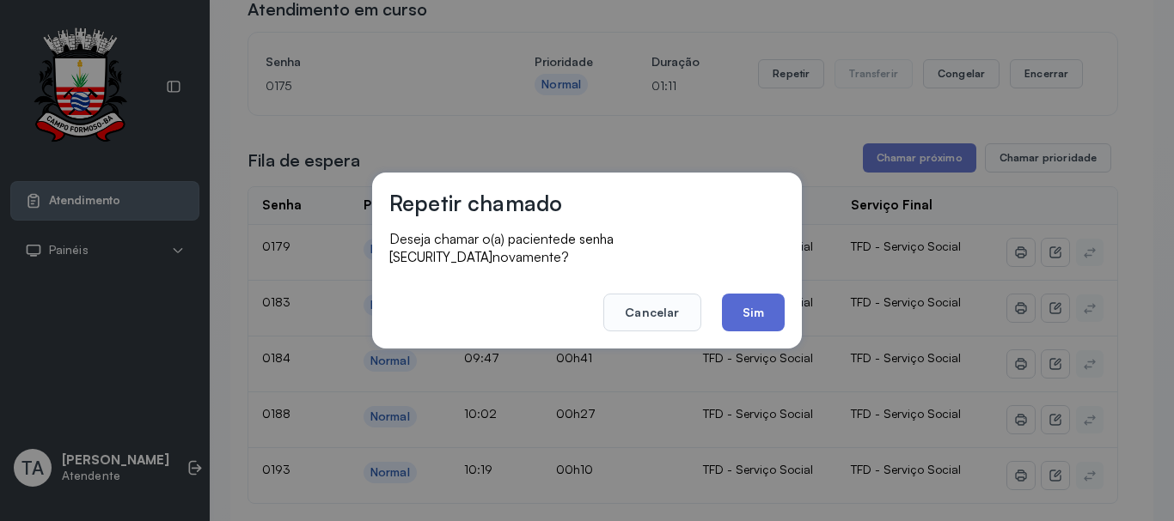
click at [759, 295] on button "Sim" at bounding box center [753, 313] width 63 height 38
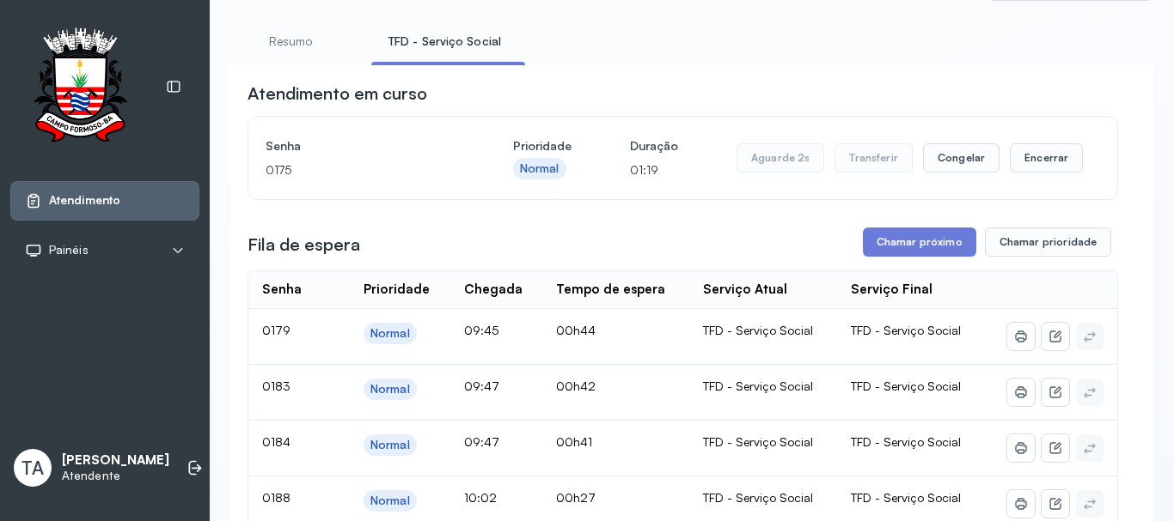
scroll to position [86, 0]
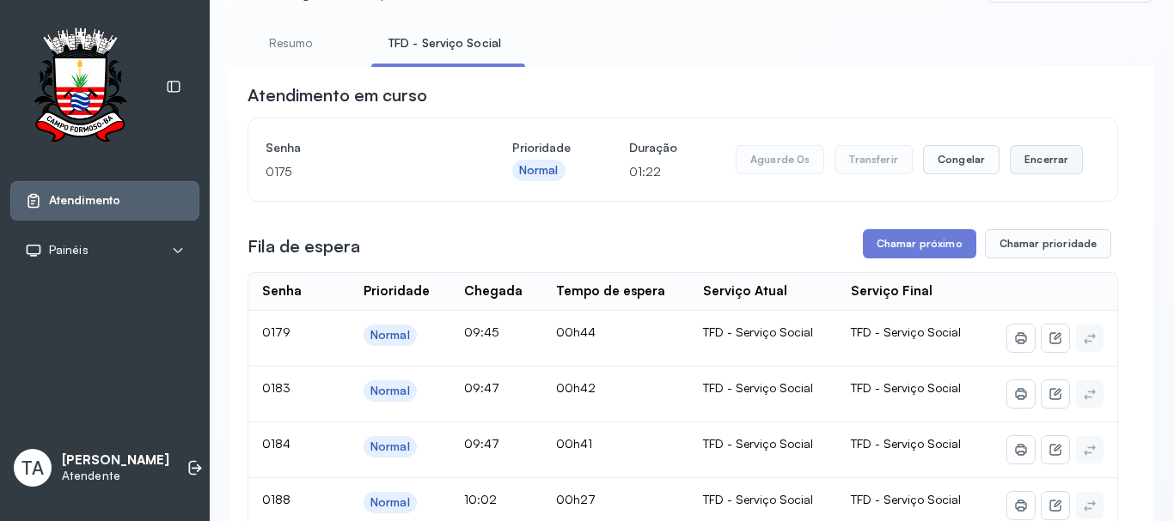
click at [1039, 154] on button "Encerrar" at bounding box center [1045, 159] width 73 height 29
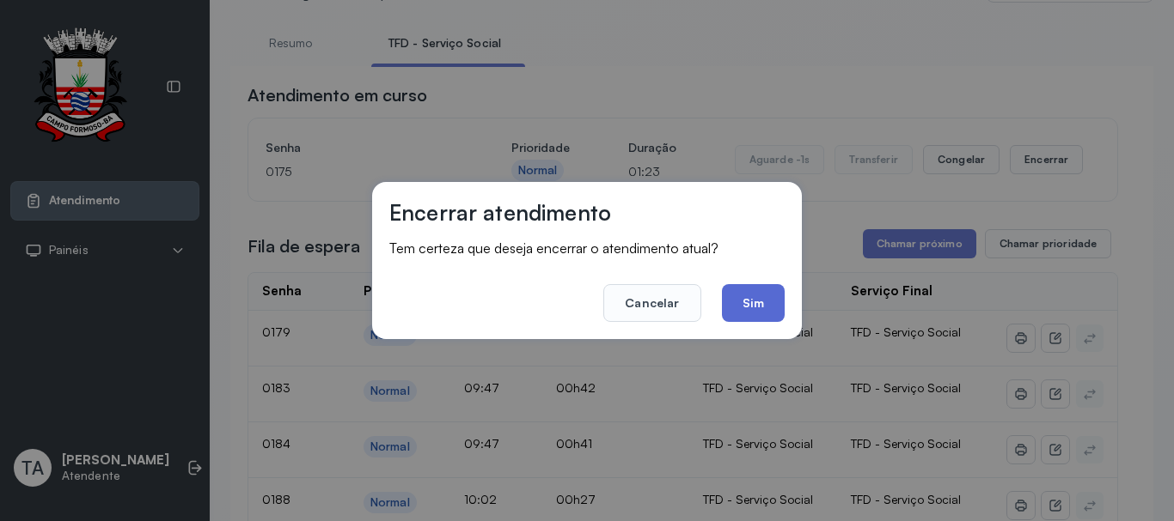
click at [763, 317] on button "Sim" at bounding box center [753, 303] width 63 height 38
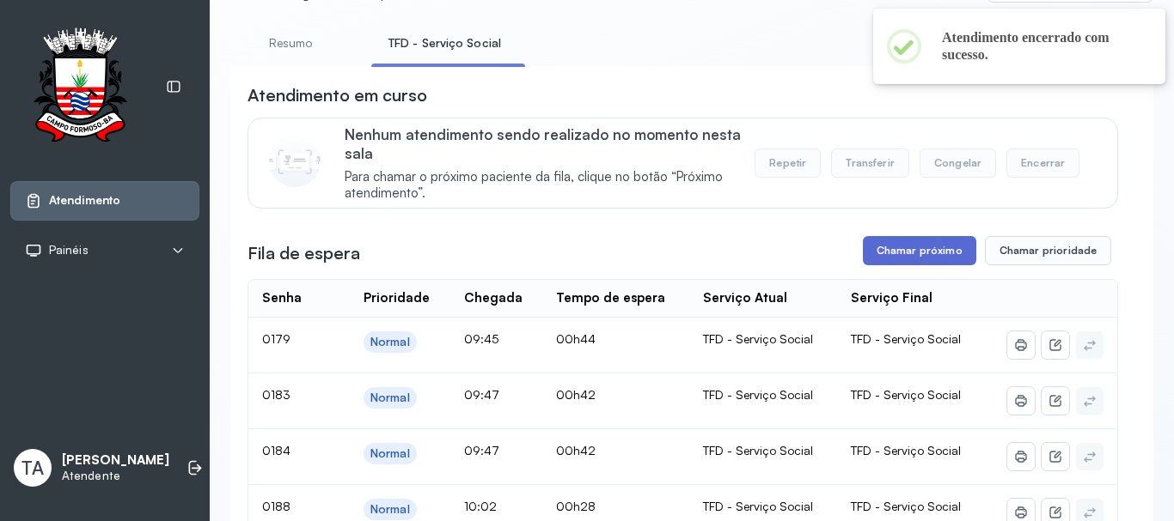
click at [886, 251] on button "Chamar próximo" at bounding box center [919, 250] width 113 height 29
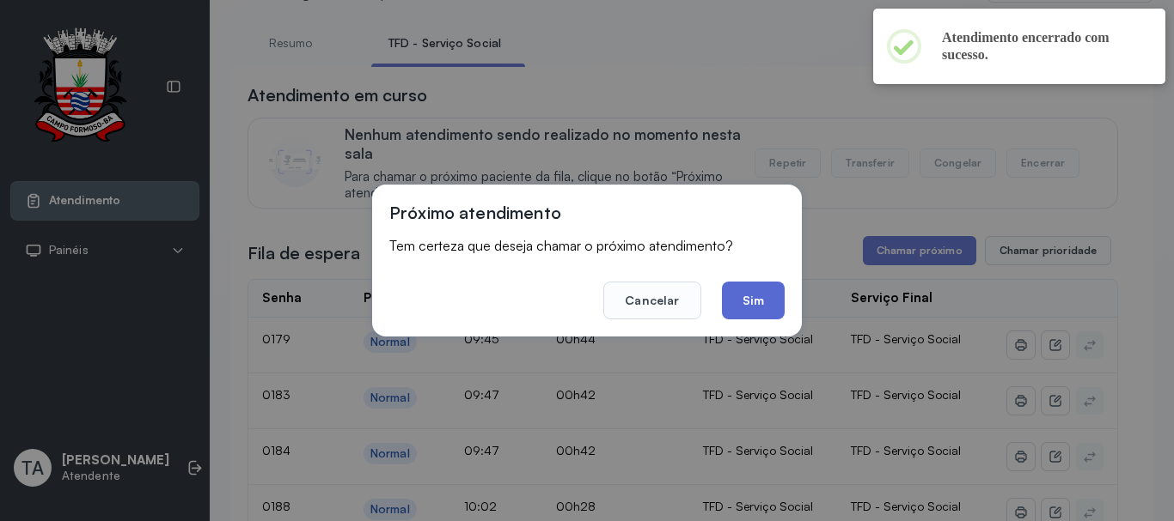
click at [764, 313] on button "Sim" at bounding box center [753, 301] width 63 height 38
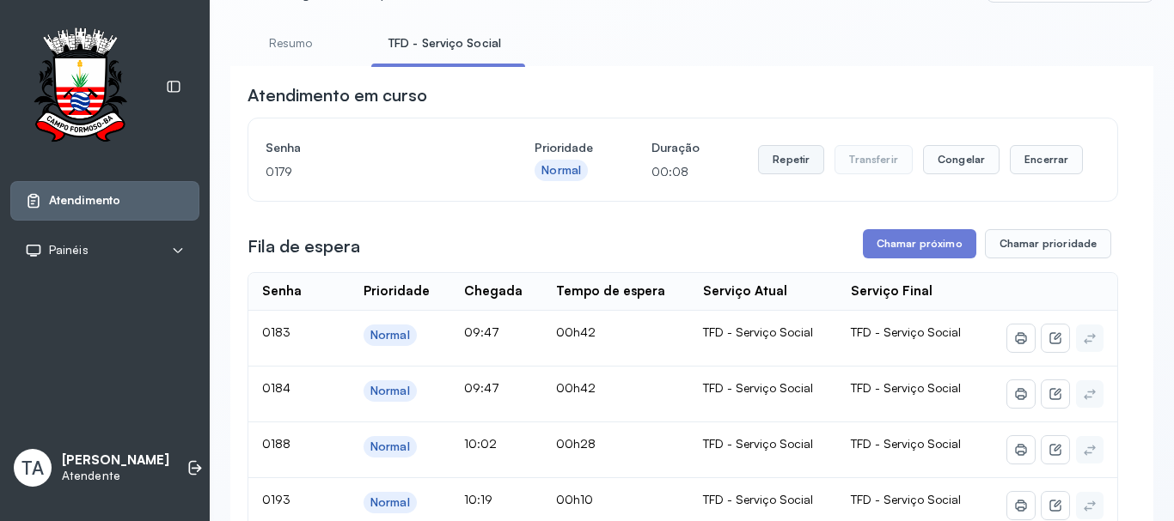
click at [771, 156] on button "Repetir" at bounding box center [791, 159] width 66 height 29
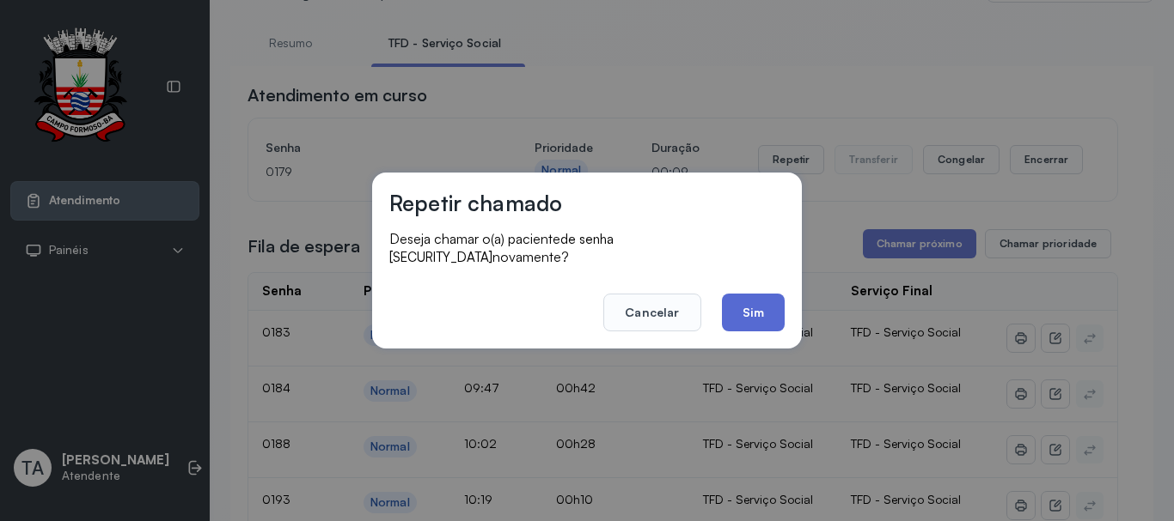
click at [744, 302] on button "Sim" at bounding box center [753, 313] width 63 height 38
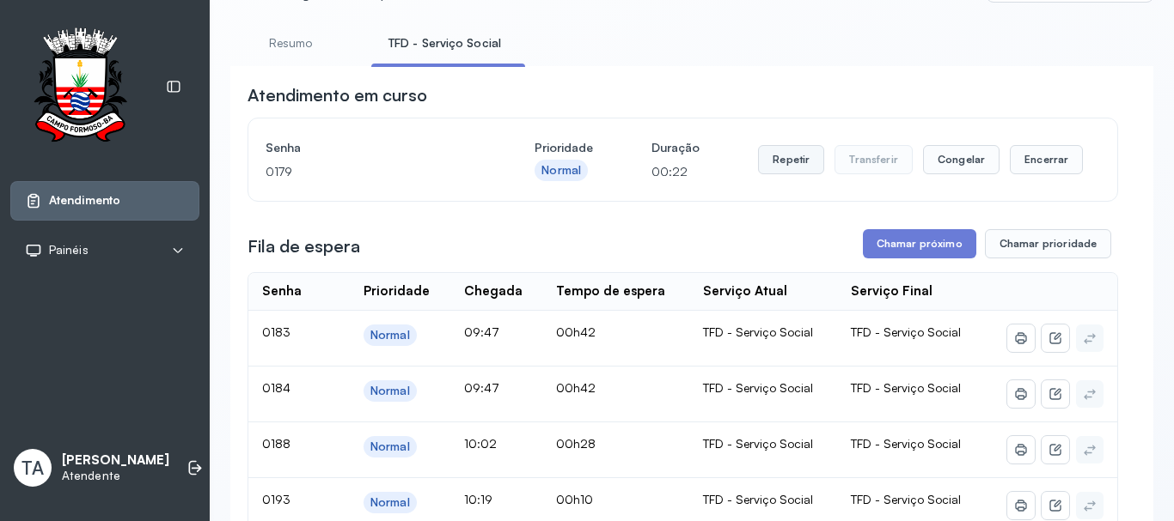
click at [779, 162] on button "Repetir" at bounding box center [791, 159] width 66 height 29
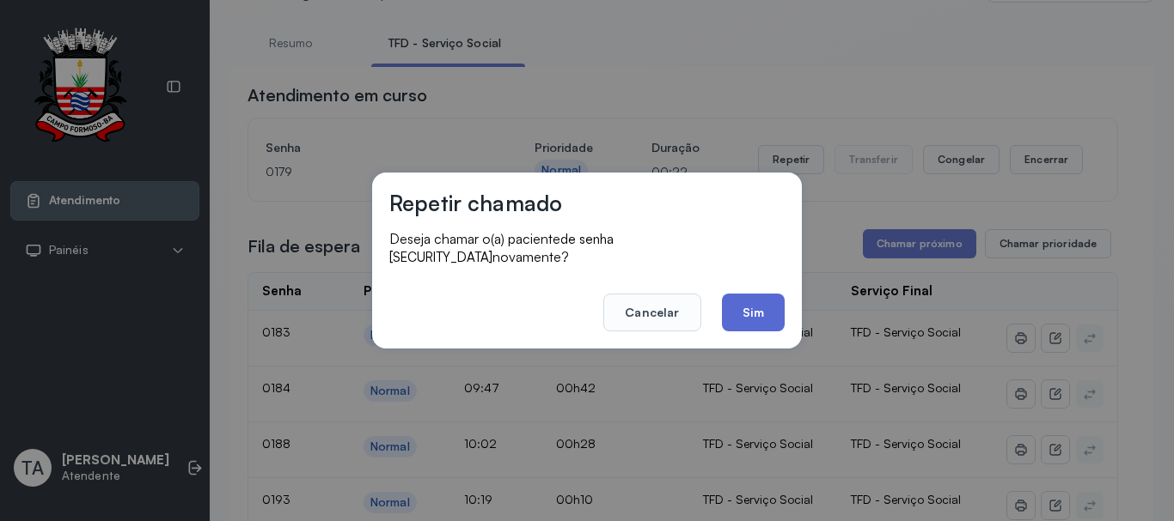
click at [749, 301] on button "Sim" at bounding box center [753, 313] width 63 height 38
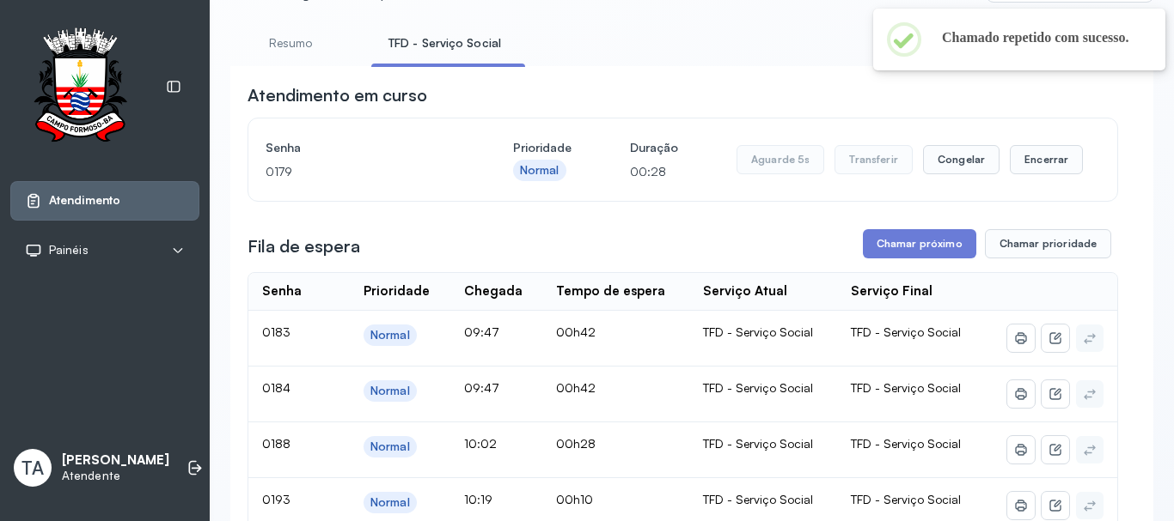
scroll to position [172, 0]
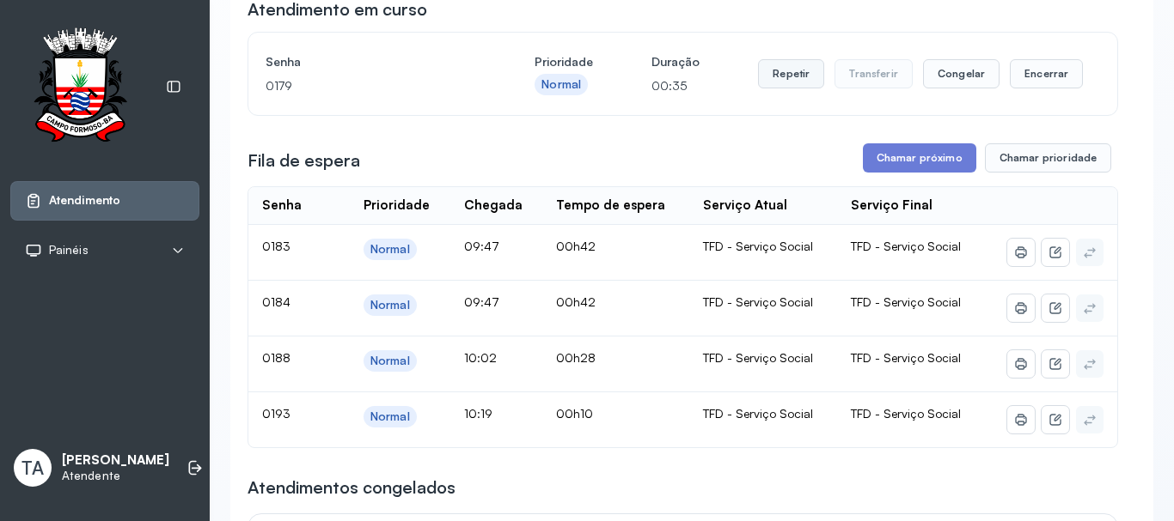
click at [777, 82] on button "Repetir" at bounding box center [791, 73] width 66 height 29
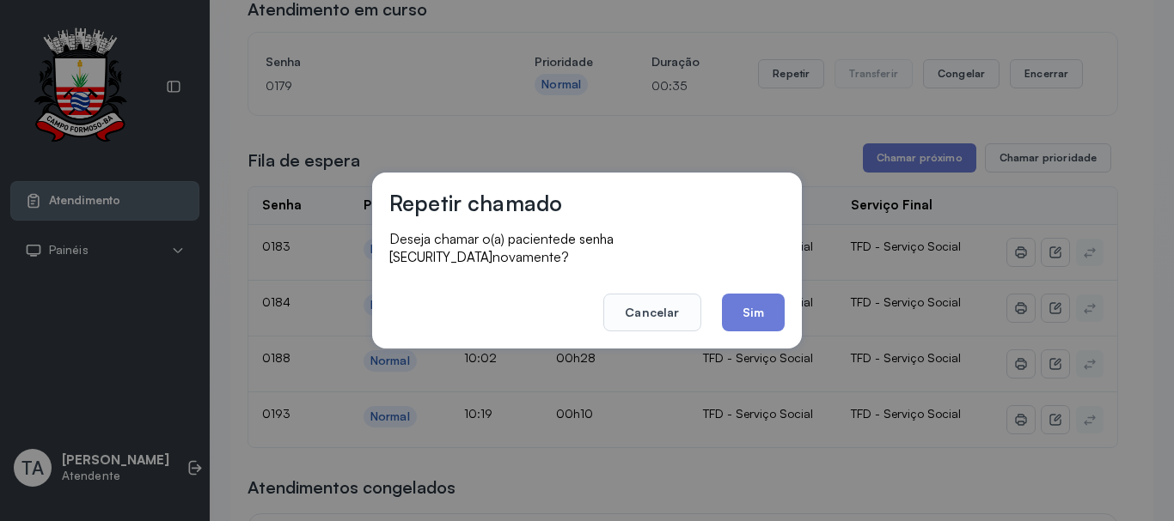
click at [744, 277] on footer "Cancelar Sim" at bounding box center [586, 301] width 395 height 62
drag, startPoint x: 743, startPoint y: 278, endPoint x: 741, endPoint y: 302, distance: 24.2
click at [742, 277] on footer "Cancelar Sim" at bounding box center [586, 301] width 395 height 62
click at [741, 308] on button "Sim" at bounding box center [753, 313] width 63 height 38
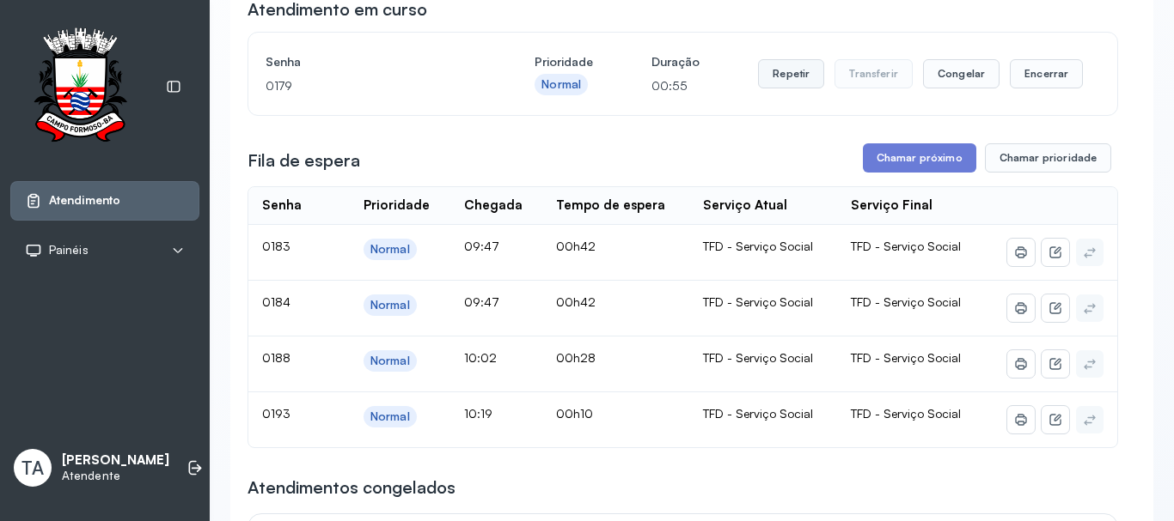
click at [785, 87] on button "Repetir" at bounding box center [791, 73] width 66 height 29
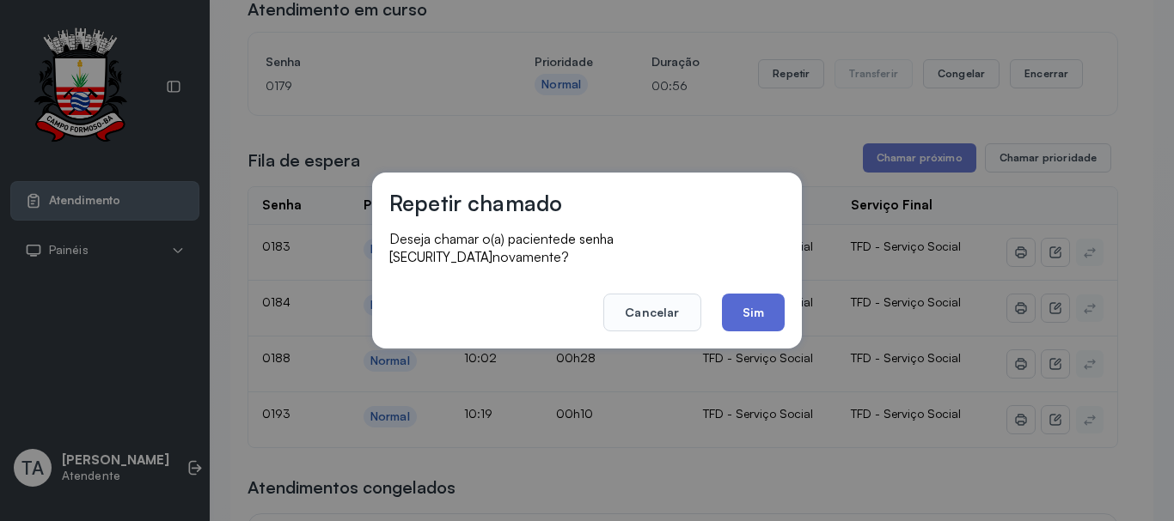
click at [751, 322] on button "Sim" at bounding box center [753, 313] width 63 height 38
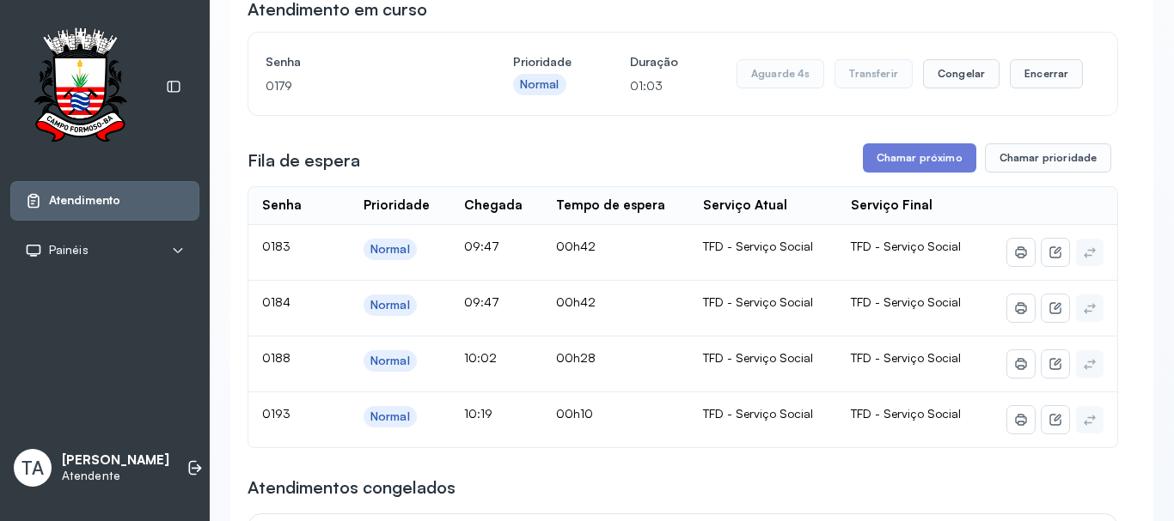
scroll to position [86, 0]
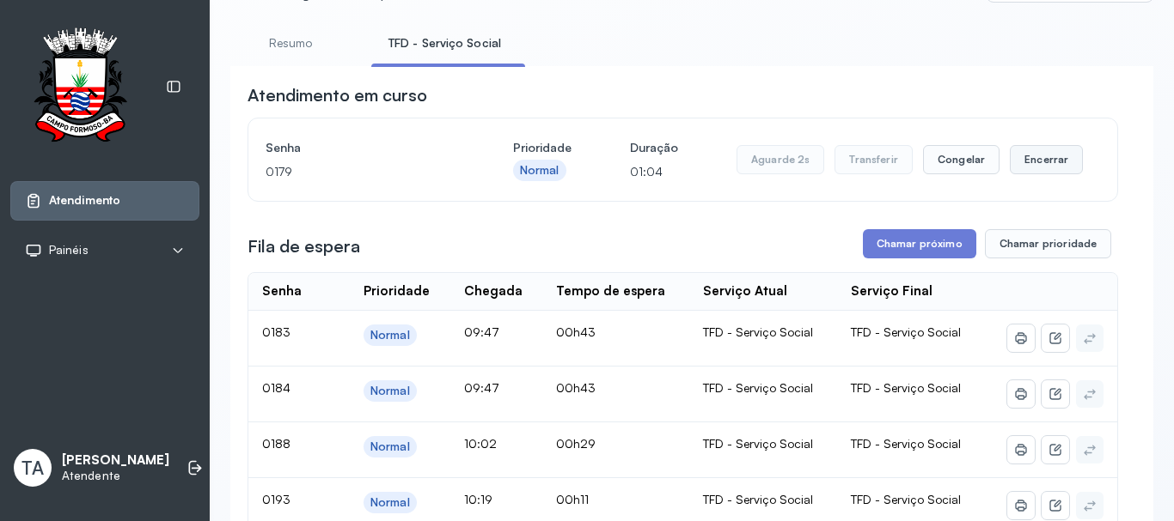
click at [1070, 161] on button "Encerrar" at bounding box center [1045, 159] width 73 height 29
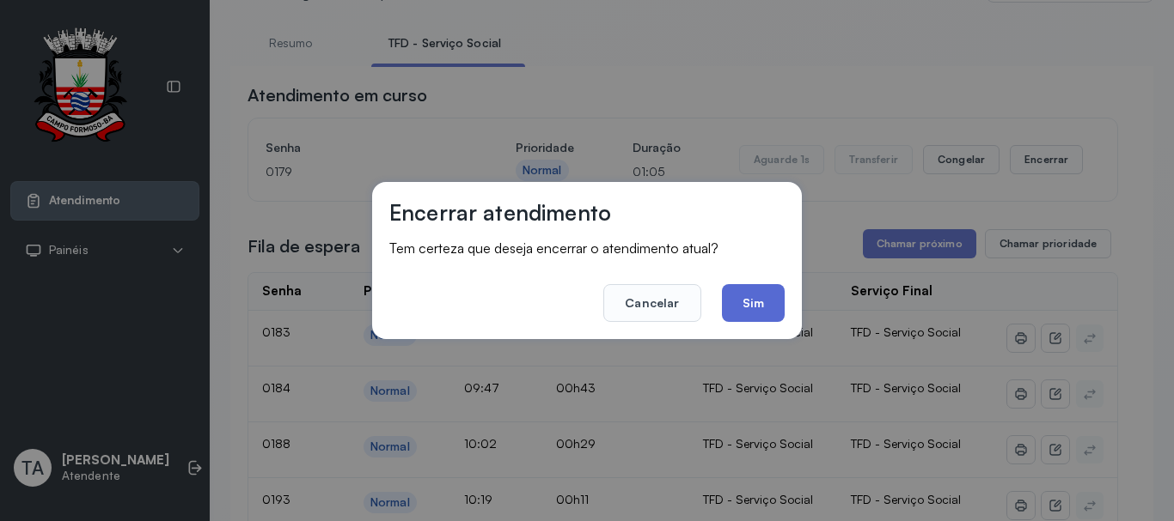
click at [756, 302] on button "Sim" at bounding box center [753, 303] width 63 height 38
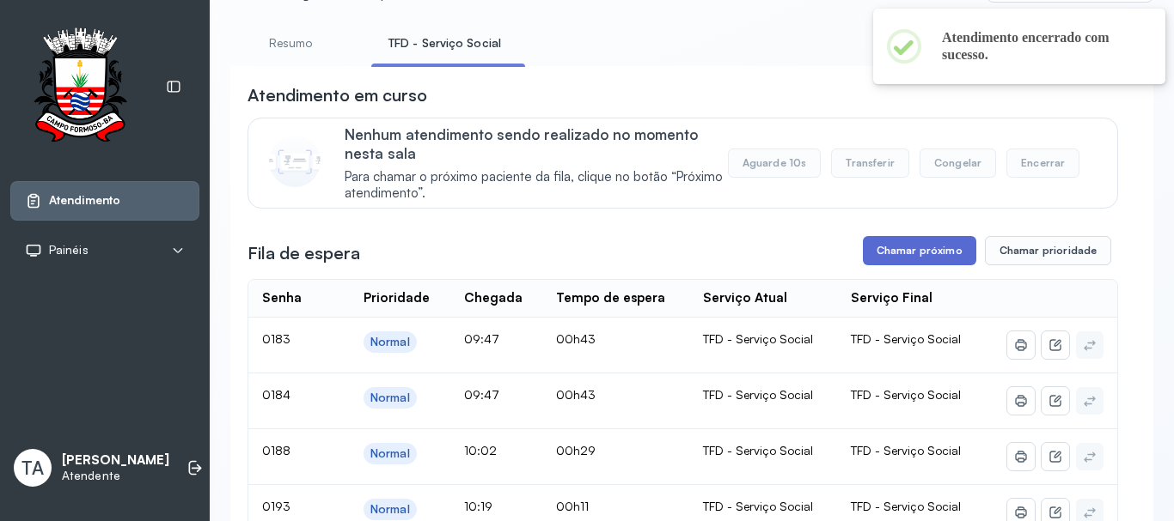
click at [917, 247] on button "Chamar próximo" at bounding box center [919, 250] width 113 height 29
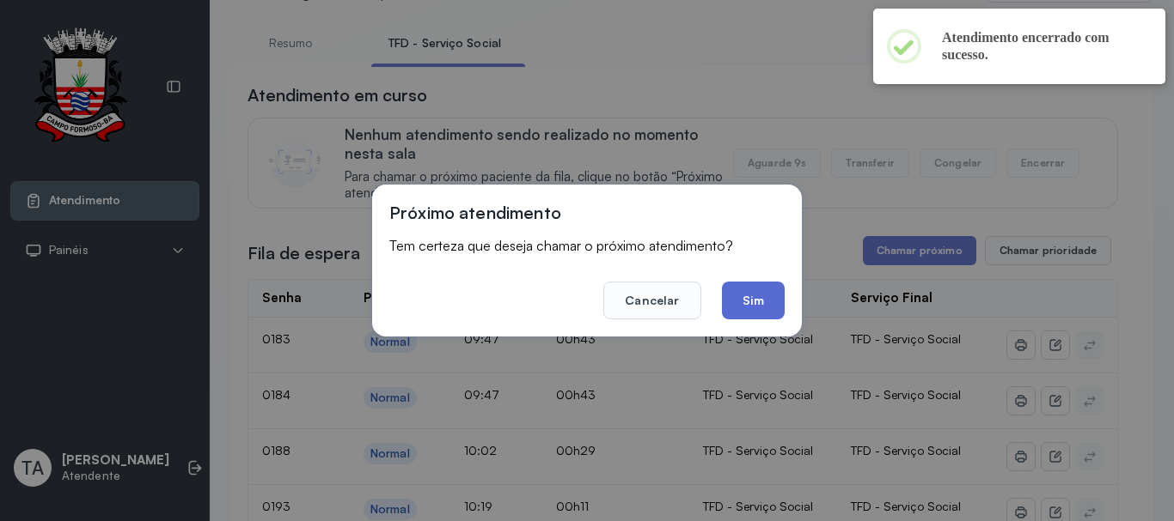
click at [747, 307] on button "Sim" at bounding box center [753, 301] width 63 height 38
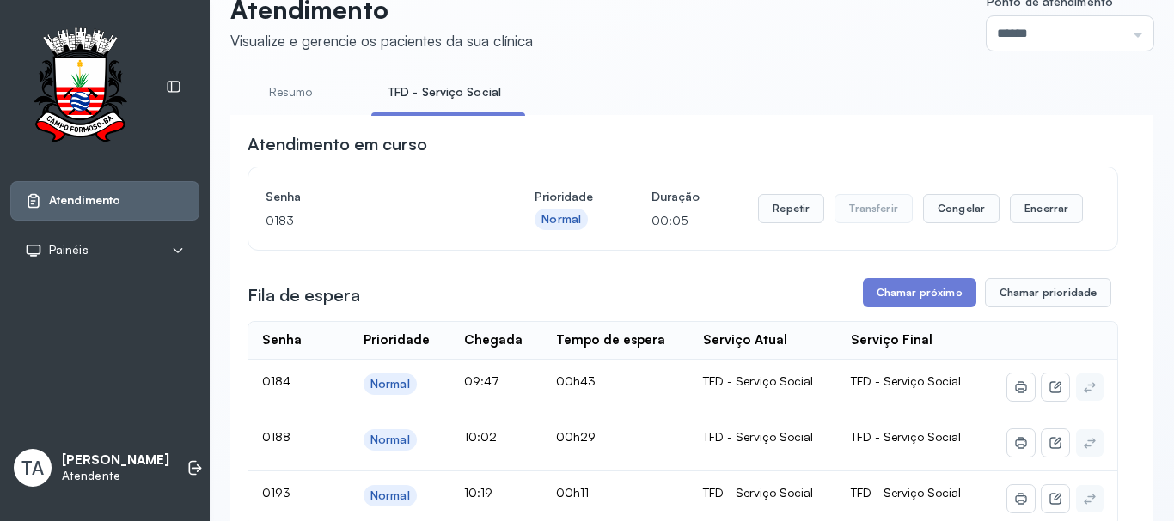
scroll to position [0, 0]
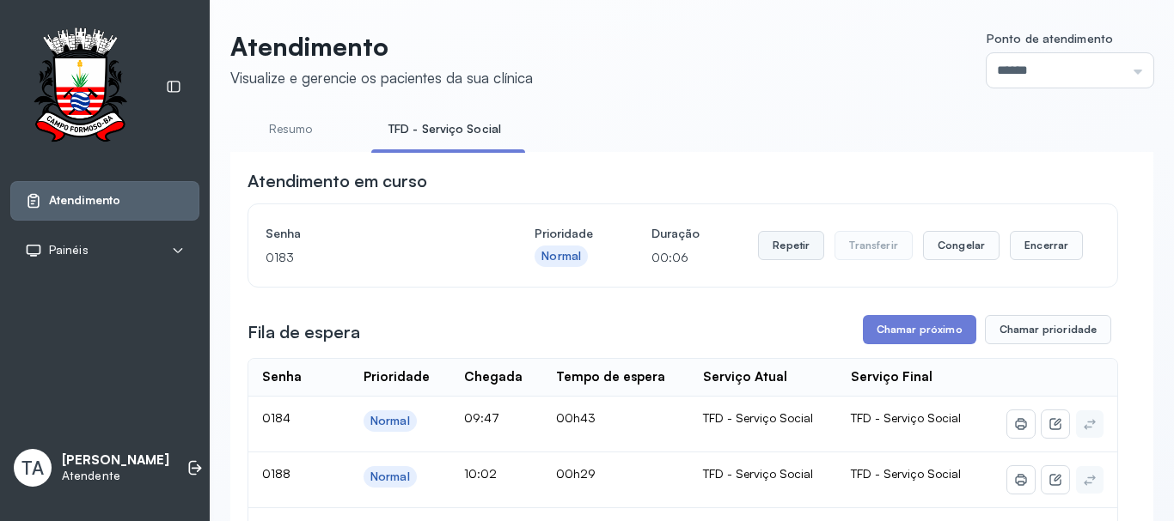
click at [805, 259] on button "Repetir" at bounding box center [791, 245] width 66 height 29
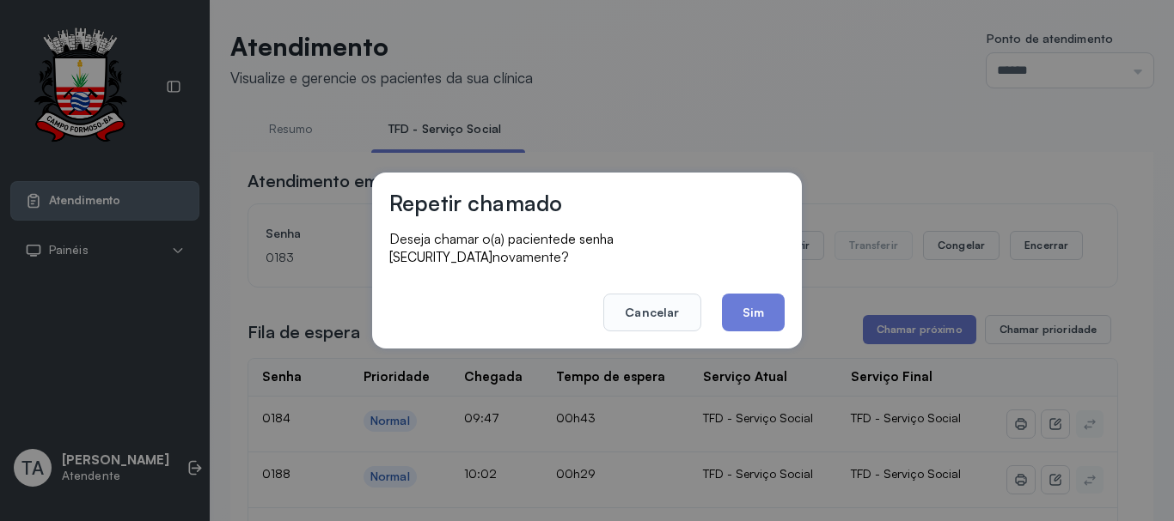
click at [759, 303] on button "Sim" at bounding box center [753, 313] width 63 height 38
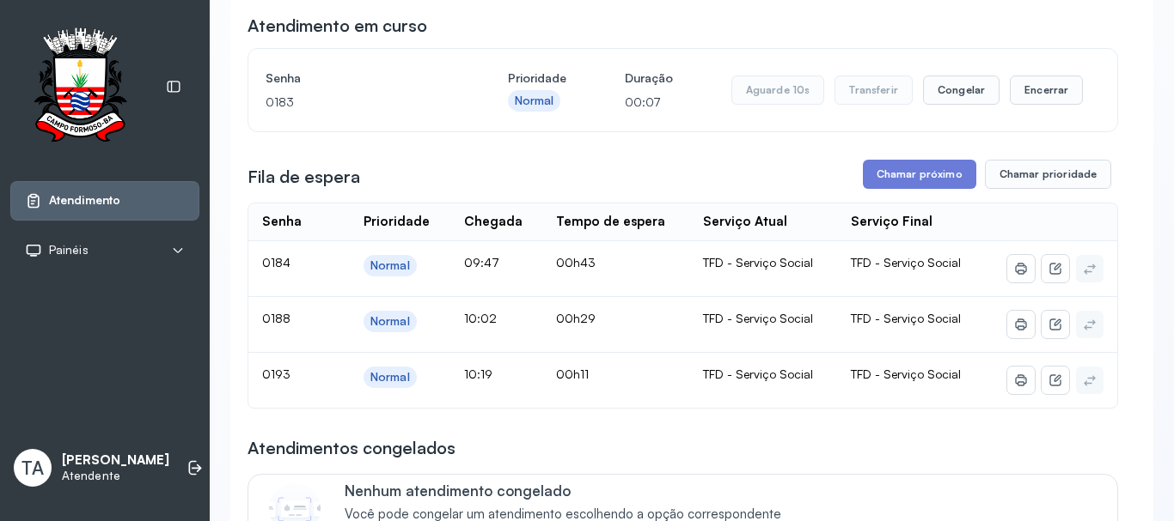
scroll to position [172, 0]
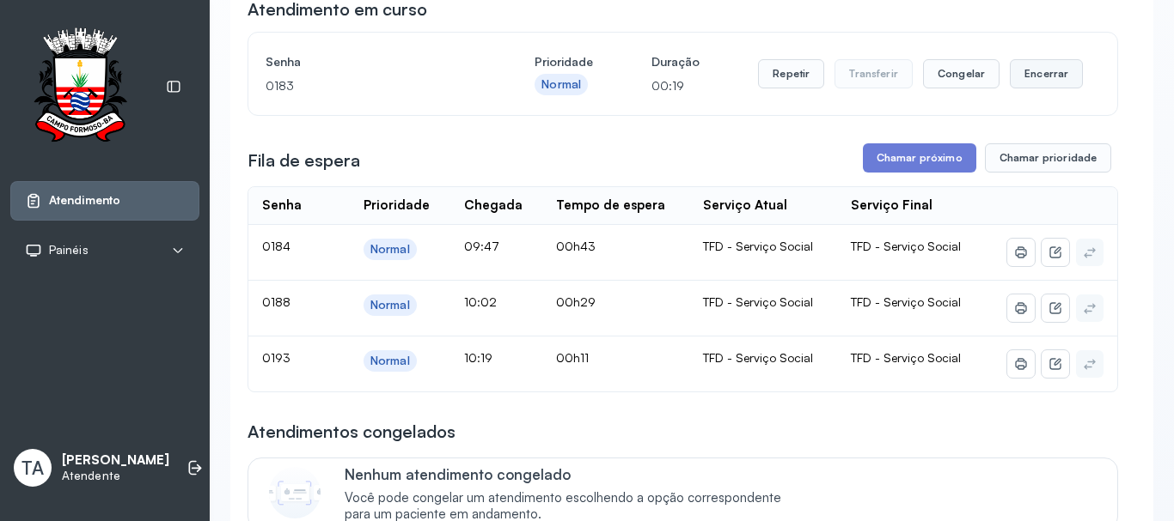
click at [1052, 88] on button "Encerrar" at bounding box center [1045, 73] width 73 height 29
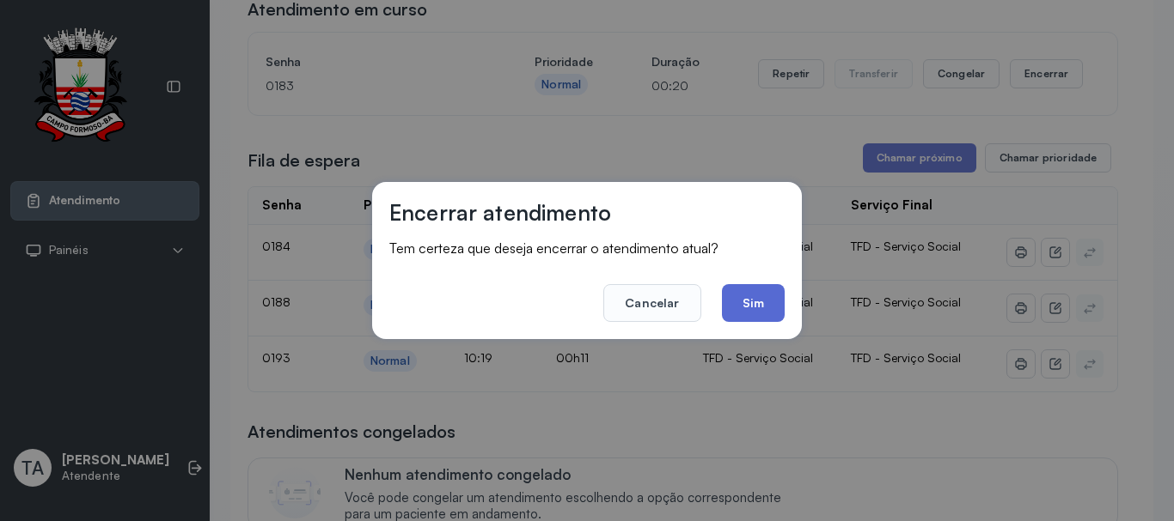
click at [765, 317] on button "Sim" at bounding box center [753, 303] width 63 height 38
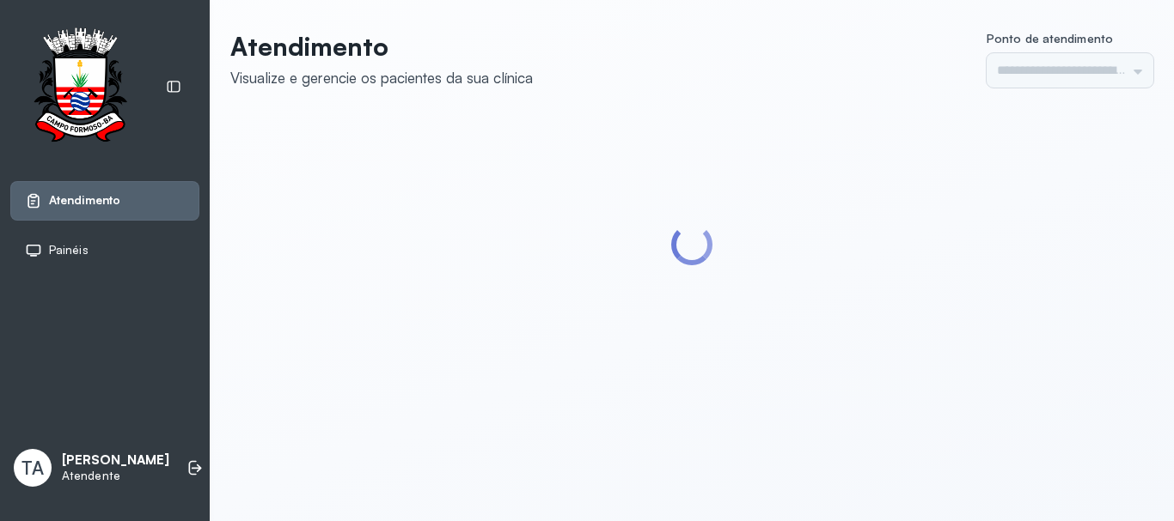
type input "******"
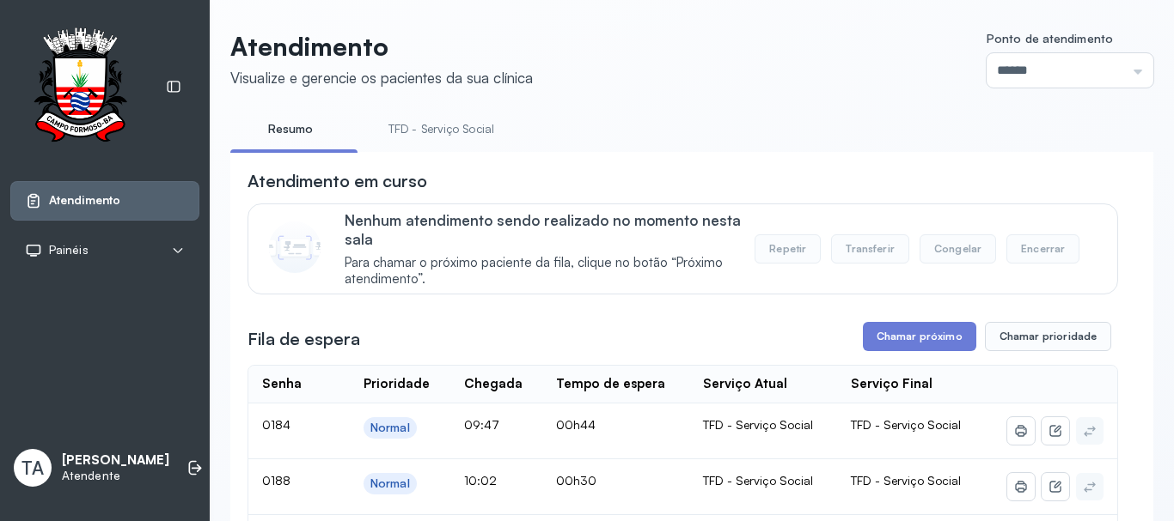
click at [402, 131] on link "TFD - Serviço Social" at bounding box center [441, 129] width 140 height 28
click at [304, 121] on link "Resumo" at bounding box center [290, 129] width 120 height 28
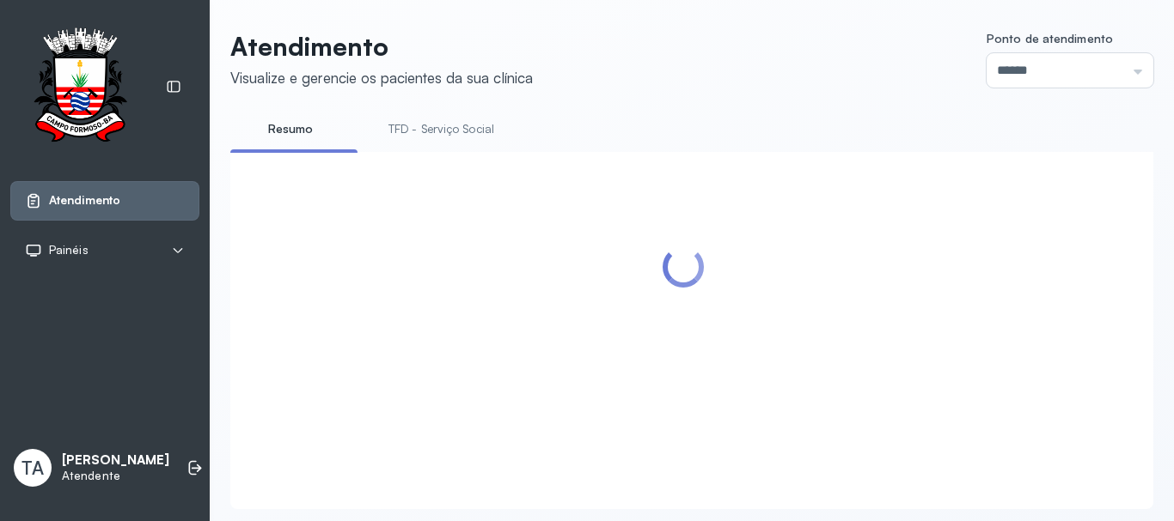
click at [396, 129] on link "TFD - Serviço Social" at bounding box center [441, 129] width 140 height 28
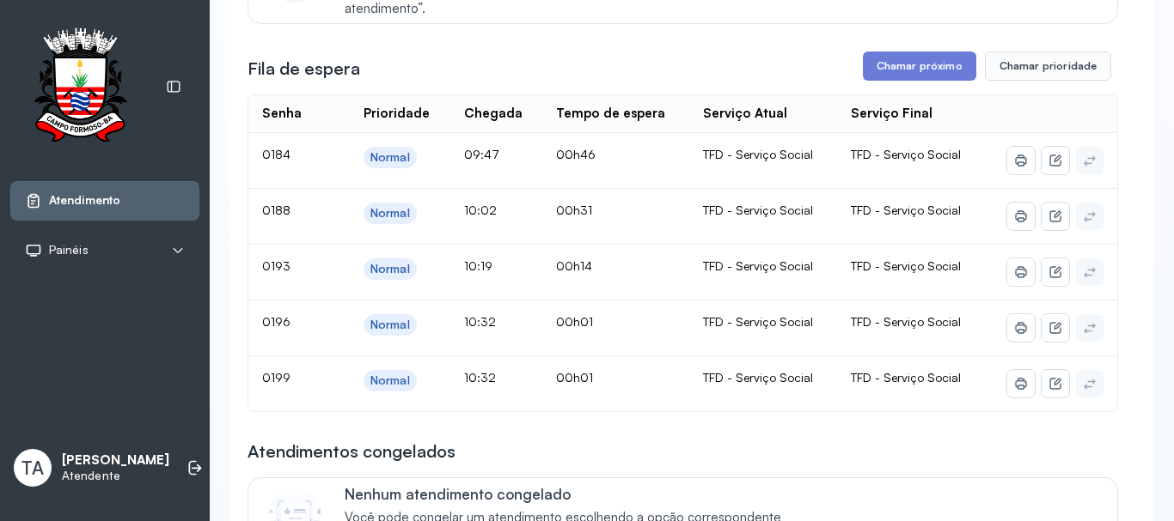
scroll to position [311, 0]
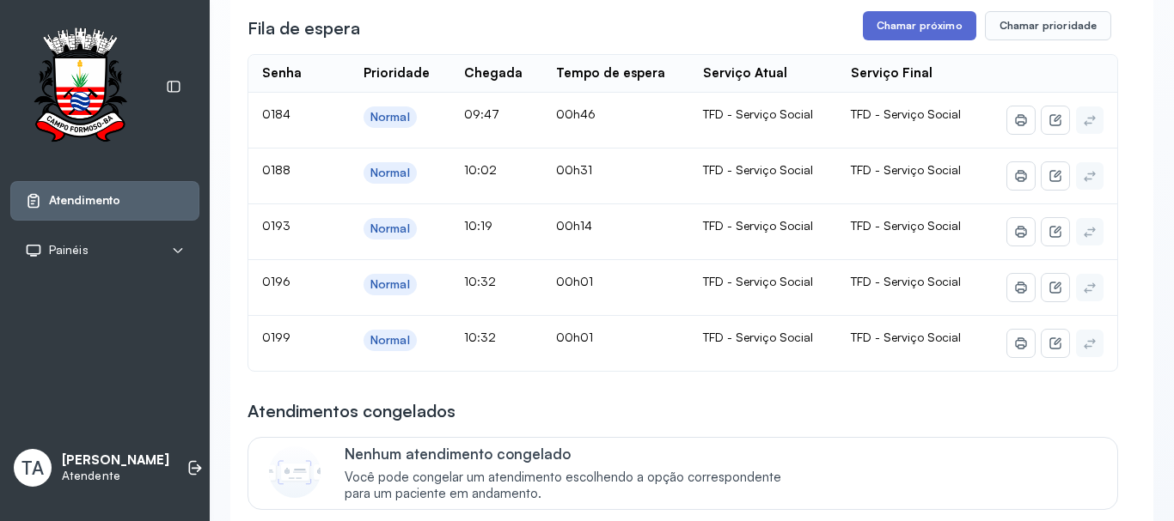
click at [891, 29] on button "Chamar próximo" at bounding box center [919, 25] width 113 height 29
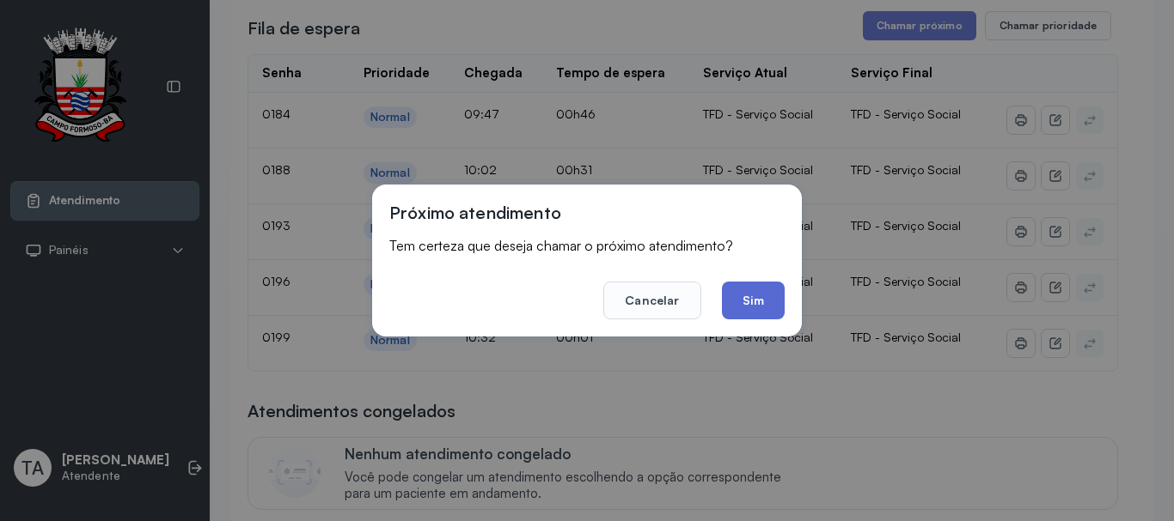
click at [762, 317] on button "Sim" at bounding box center [753, 301] width 63 height 38
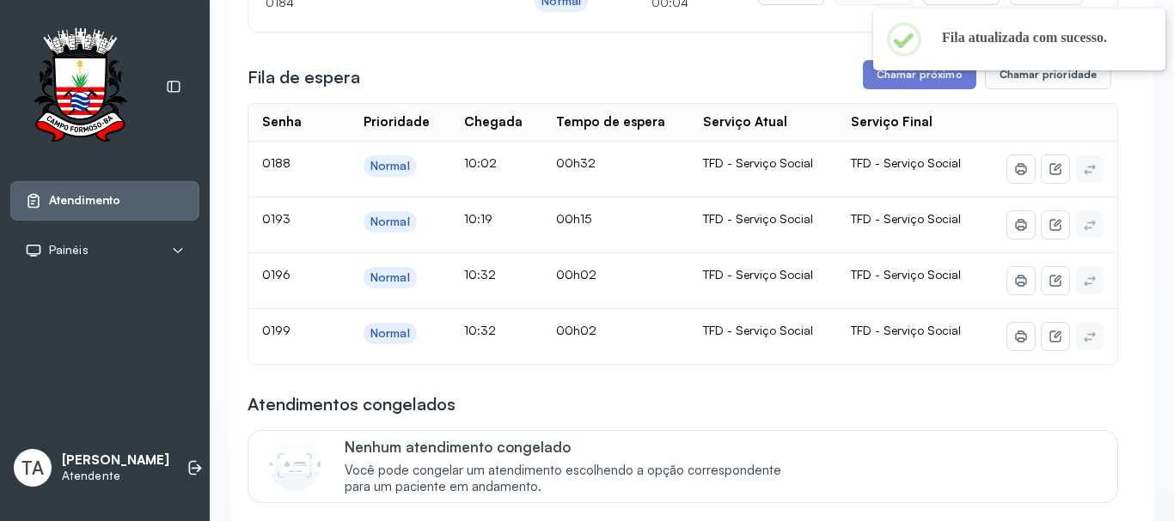
scroll to position [225, 0]
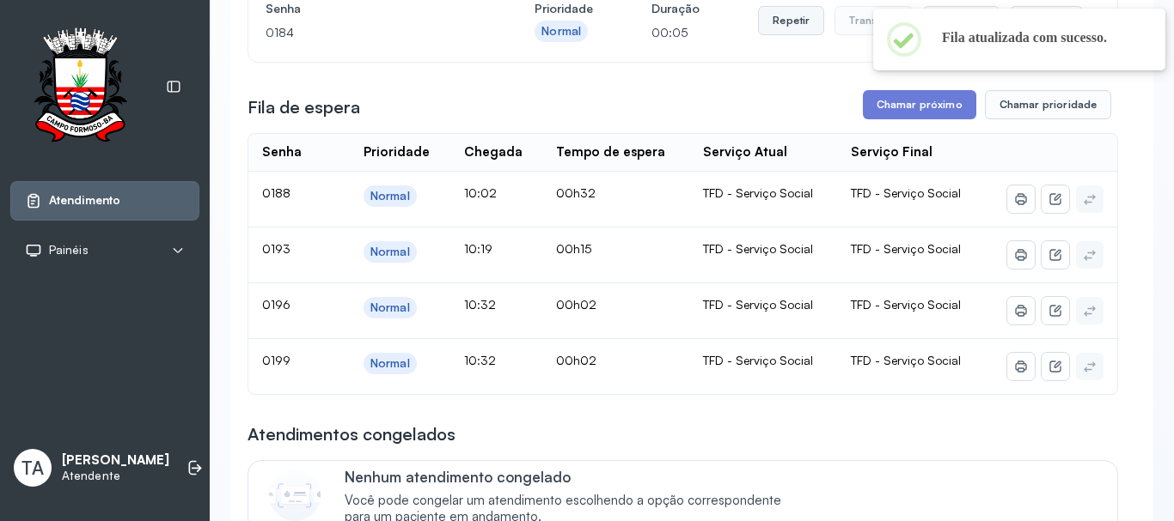
click at [787, 27] on button "Repetir" at bounding box center [791, 20] width 66 height 29
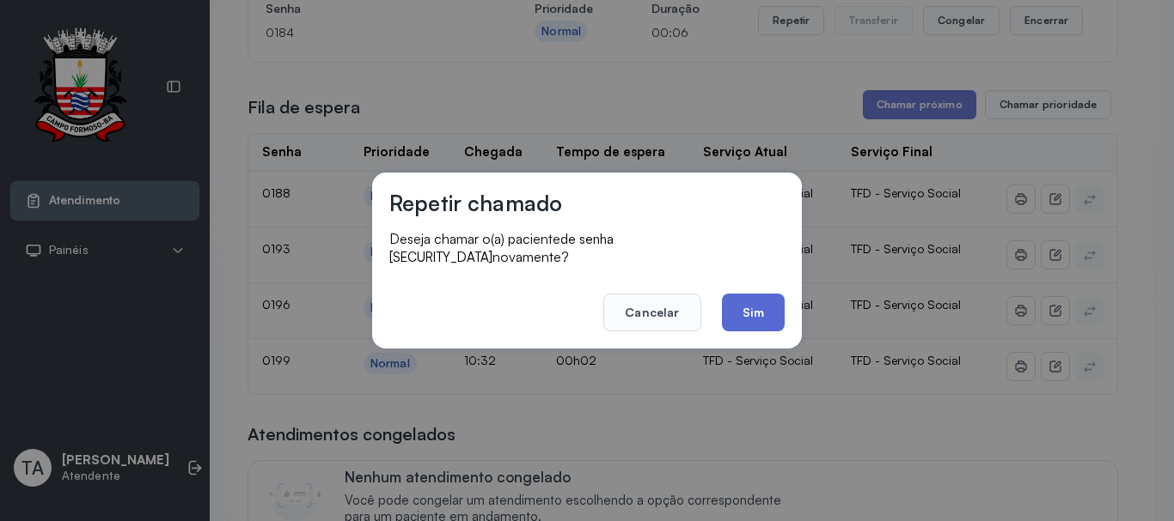
click at [737, 303] on button "Sim" at bounding box center [753, 313] width 63 height 38
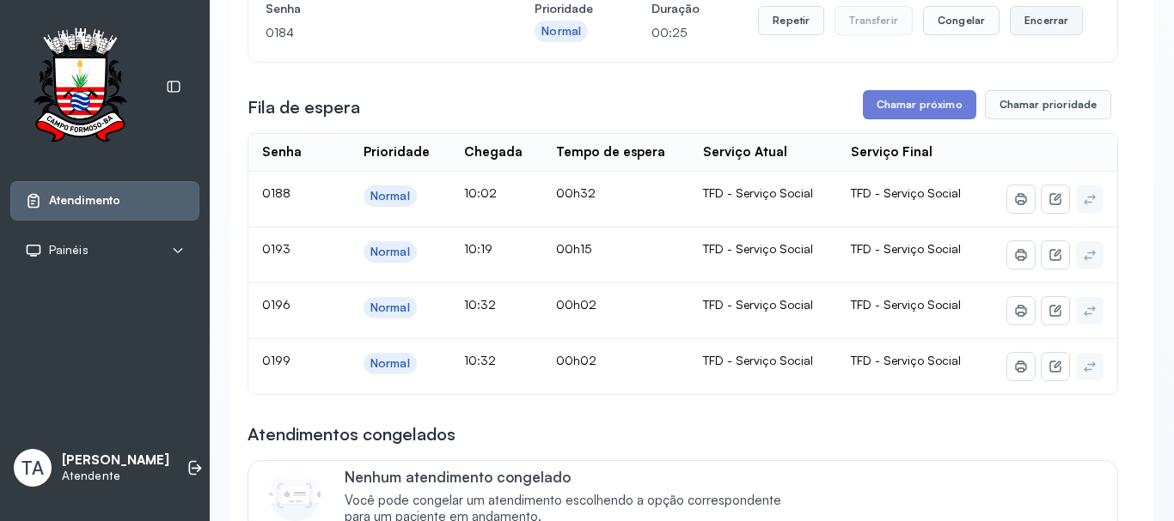
click at [1042, 26] on button "Encerrar" at bounding box center [1045, 20] width 73 height 29
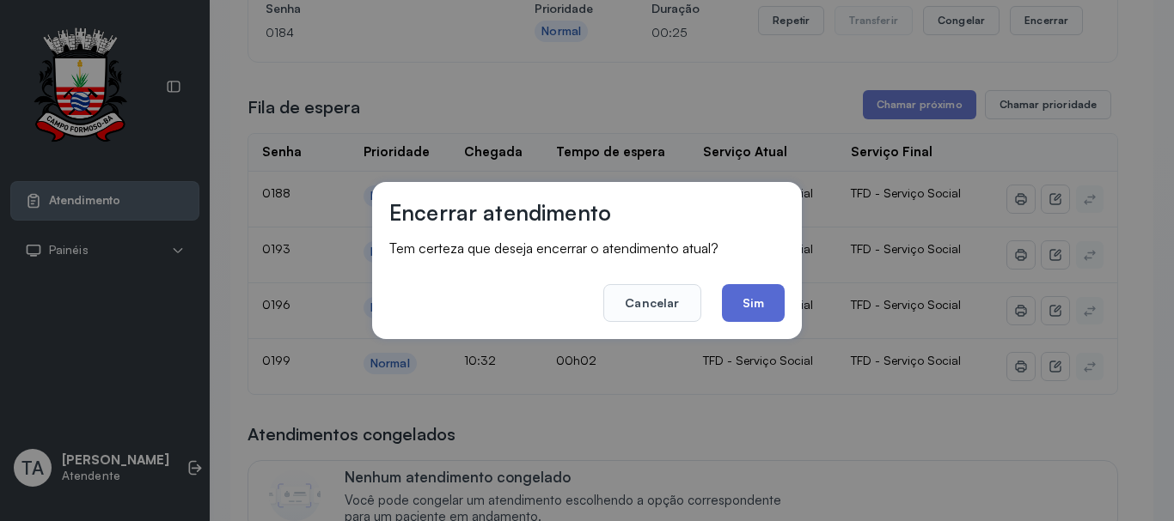
click at [736, 302] on button "Sim" at bounding box center [753, 303] width 63 height 38
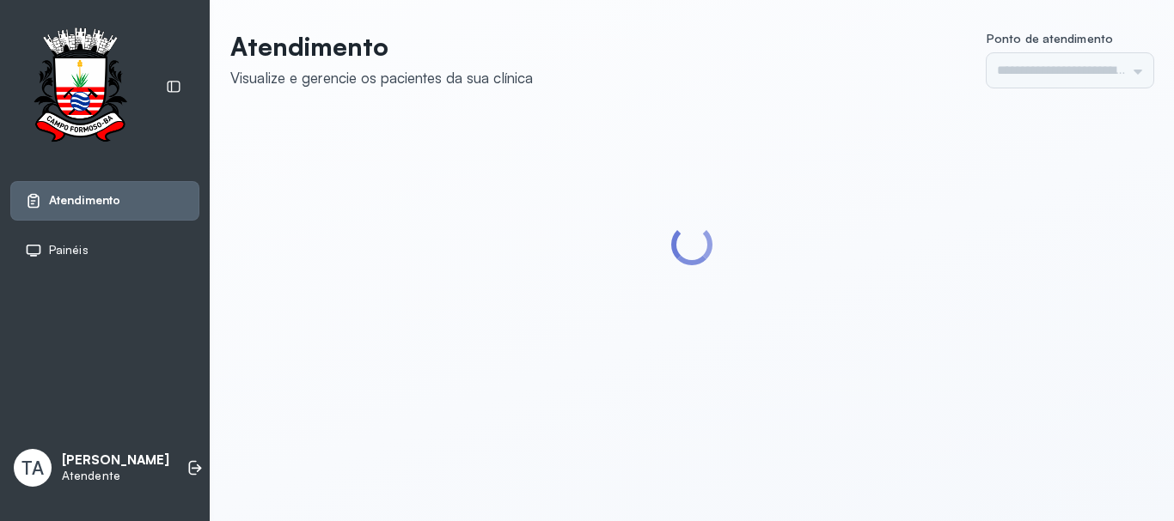
type input "******"
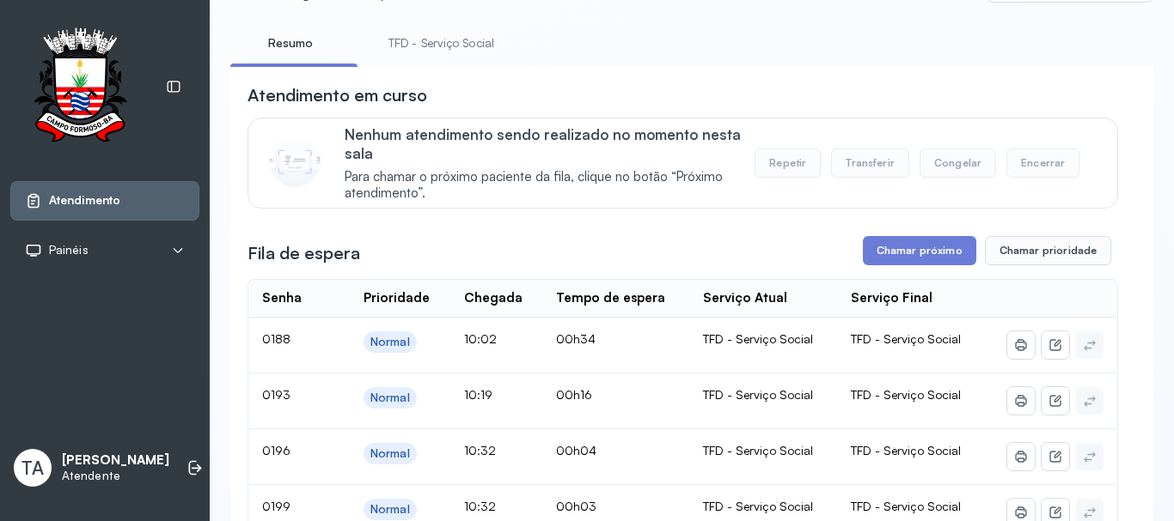
scroll to position [258, 0]
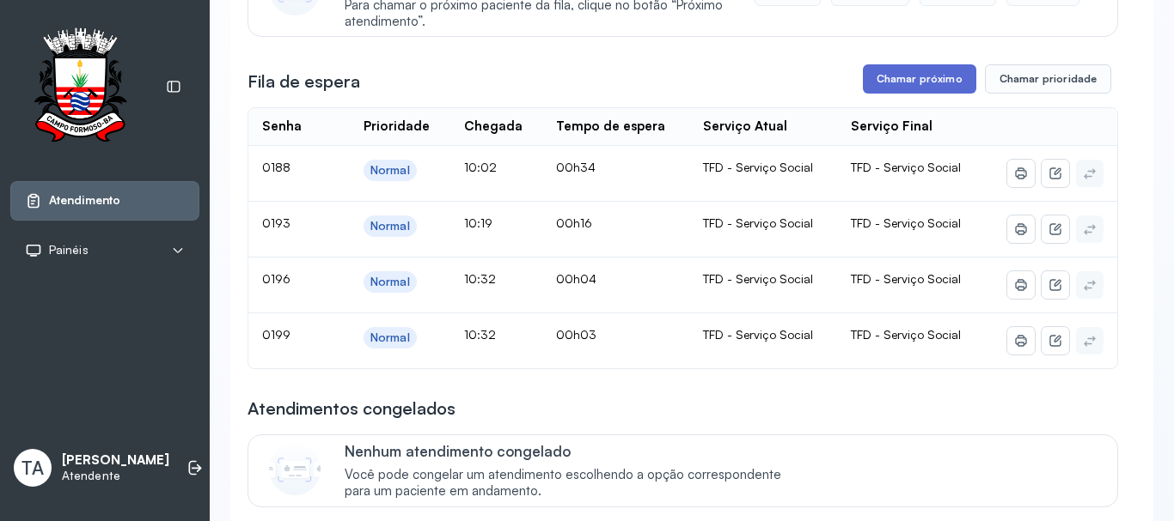
click at [883, 90] on button "Chamar próximo" at bounding box center [919, 78] width 113 height 29
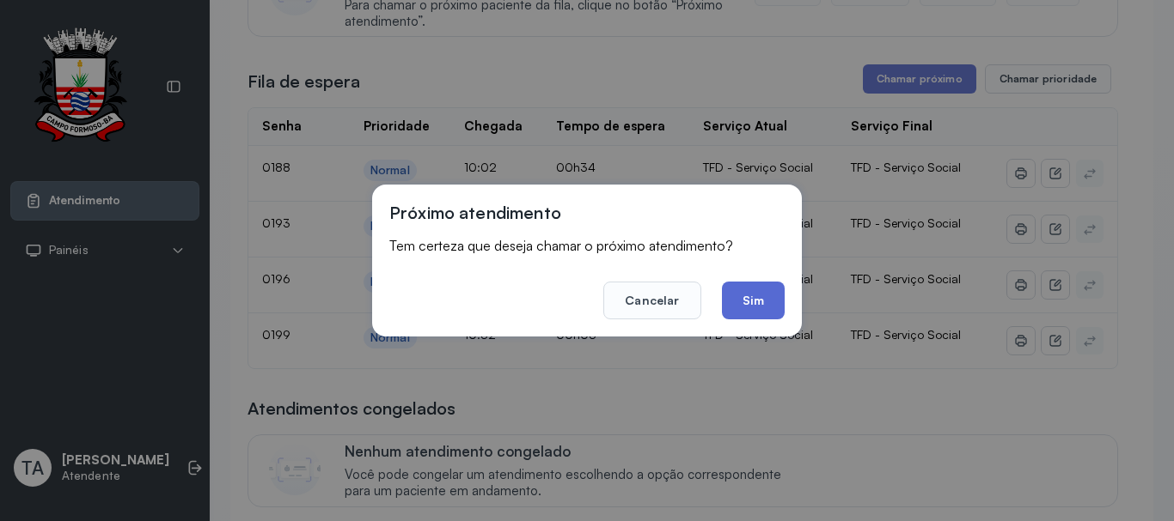
click at [761, 310] on button "Sim" at bounding box center [753, 301] width 63 height 38
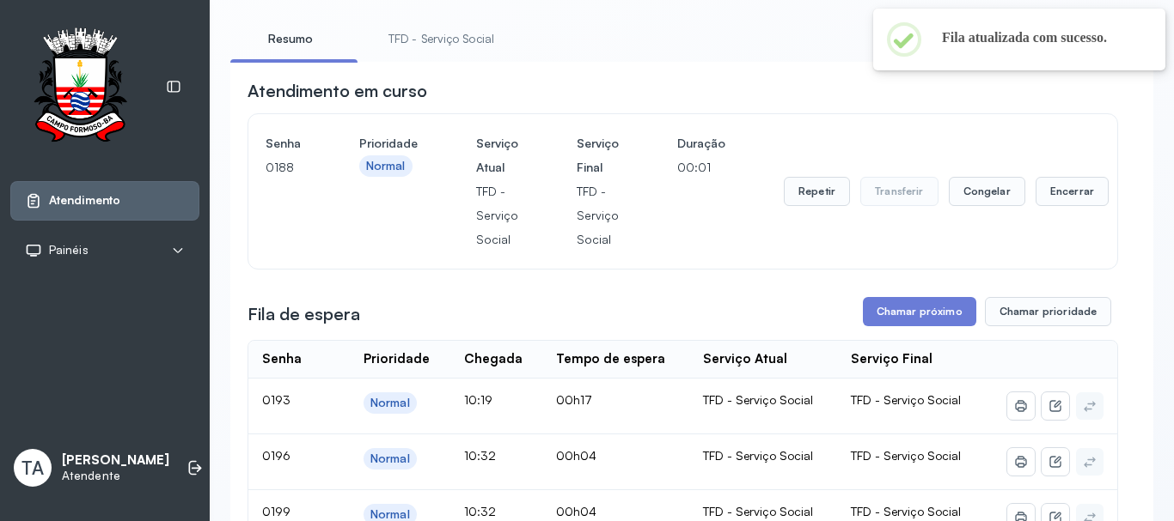
scroll to position [86, 0]
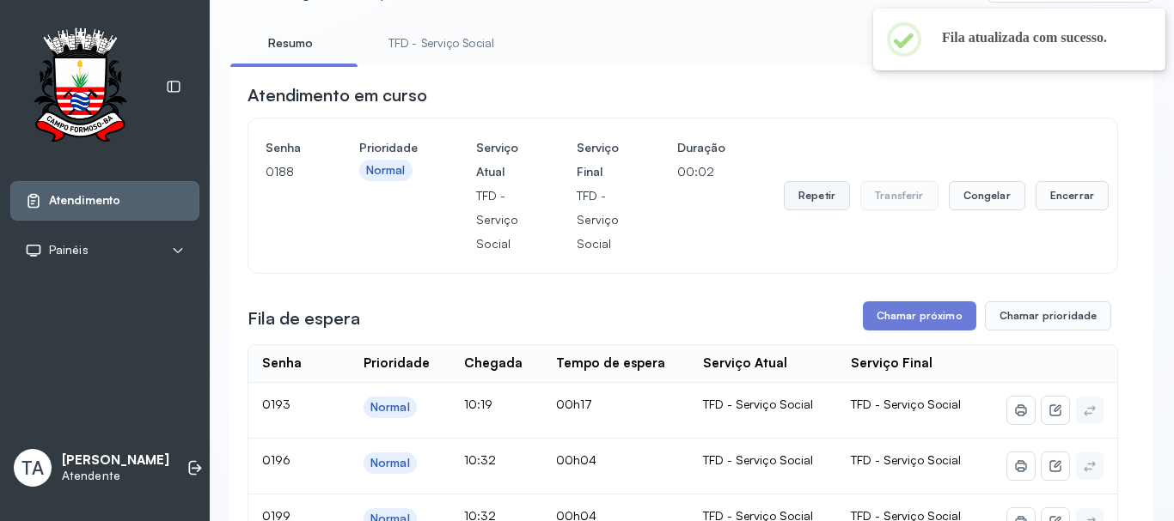
click at [819, 199] on button "Repetir" at bounding box center [816, 195] width 66 height 29
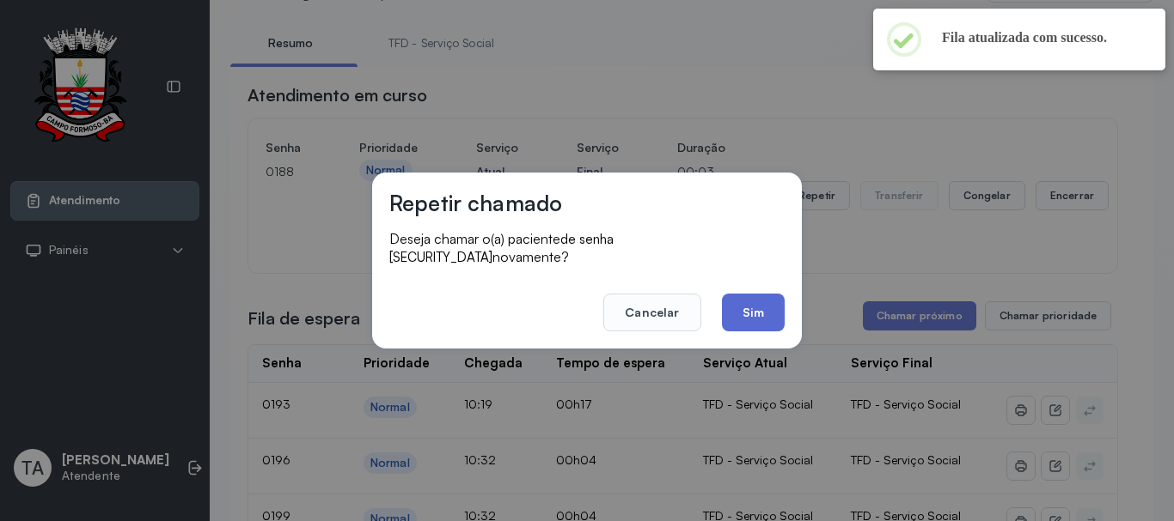
click at [739, 308] on button "Sim" at bounding box center [753, 313] width 63 height 38
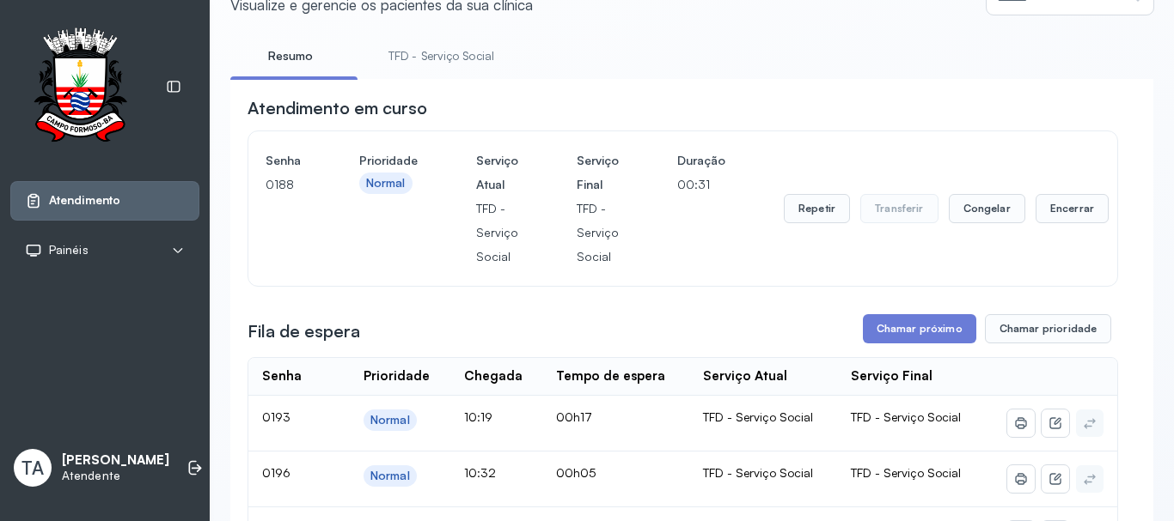
scroll to position [172, 0]
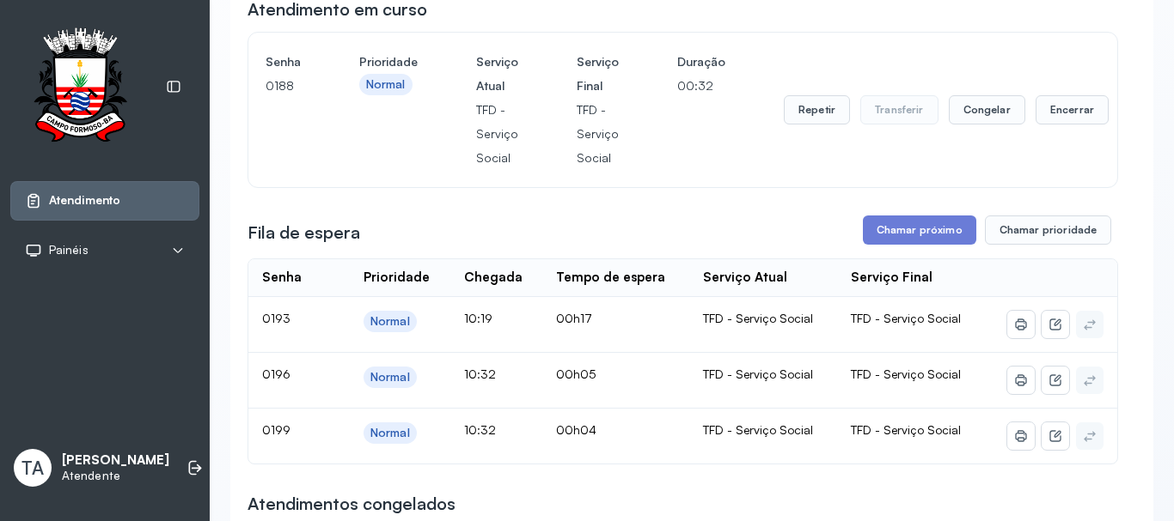
click at [1021, 124] on div "Repetir Transferir Congelar Encerrar" at bounding box center [945, 109] width 325 height 29
click at [1046, 119] on button "Encerrar" at bounding box center [1071, 109] width 73 height 29
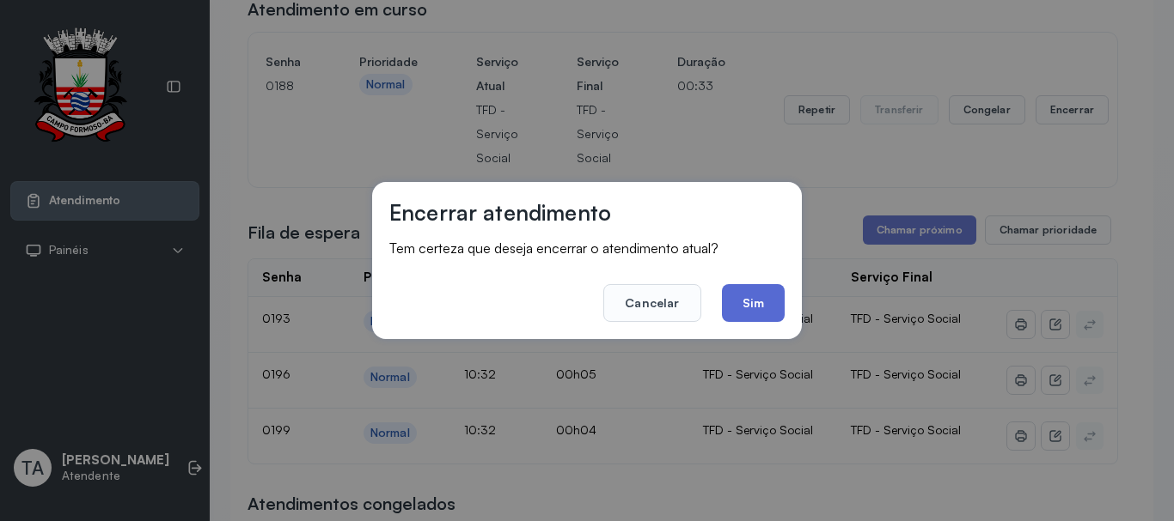
click at [750, 300] on button "Sim" at bounding box center [753, 303] width 63 height 38
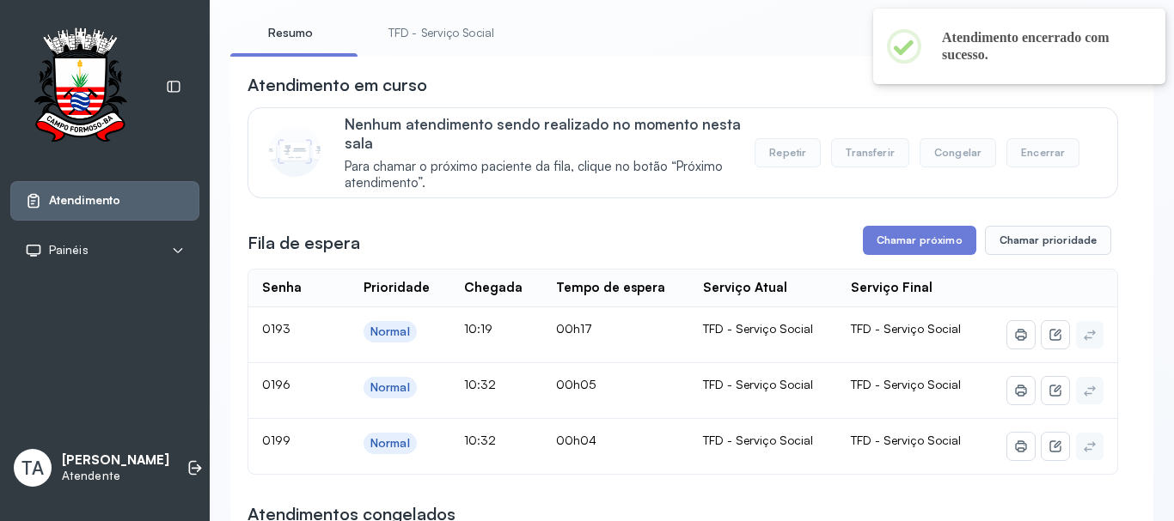
scroll to position [0, 0]
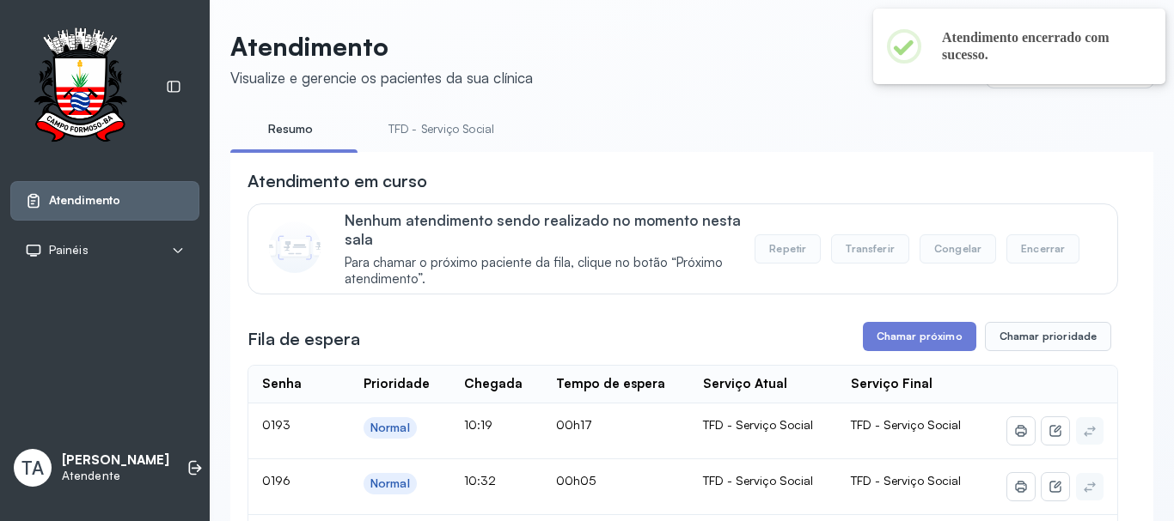
click at [487, 143] on link "TFD - Serviço Social" at bounding box center [441, 129] width 140 height 28
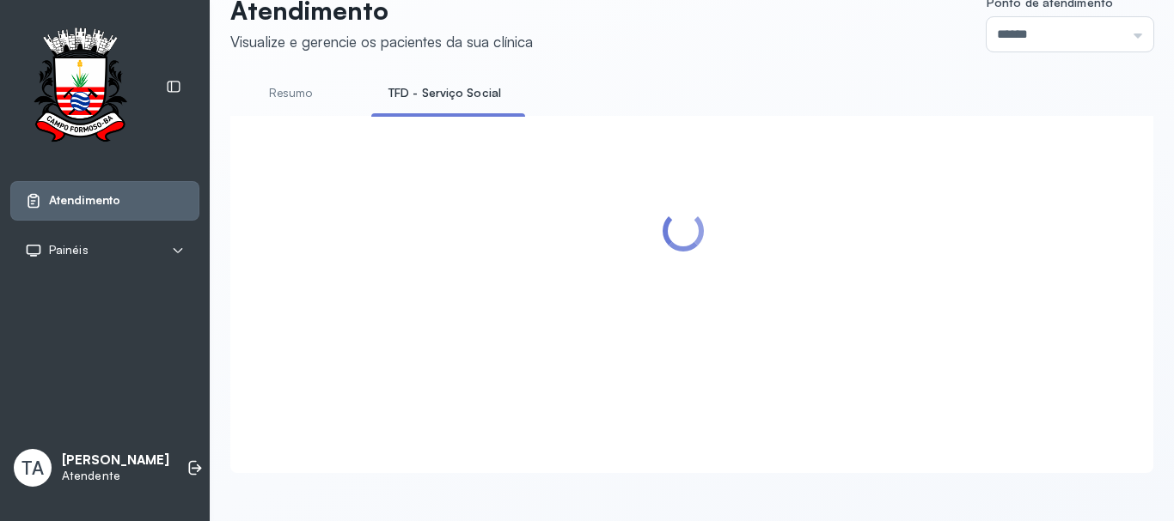
scroll to position [225, 0]
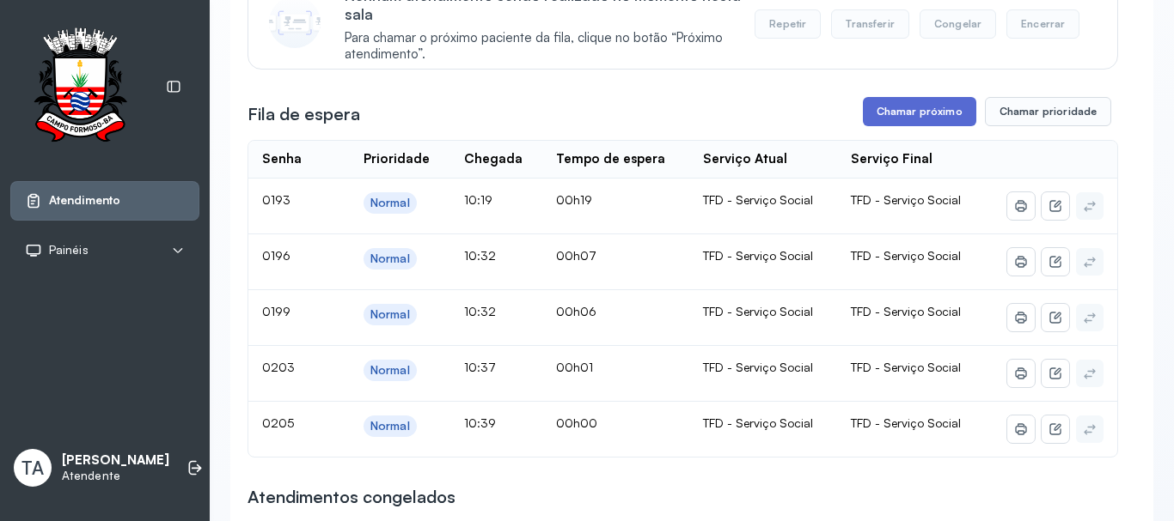
click at [916, 113] on button "Chamar próximo" at bounding box center [919, 111] width 113 height 29
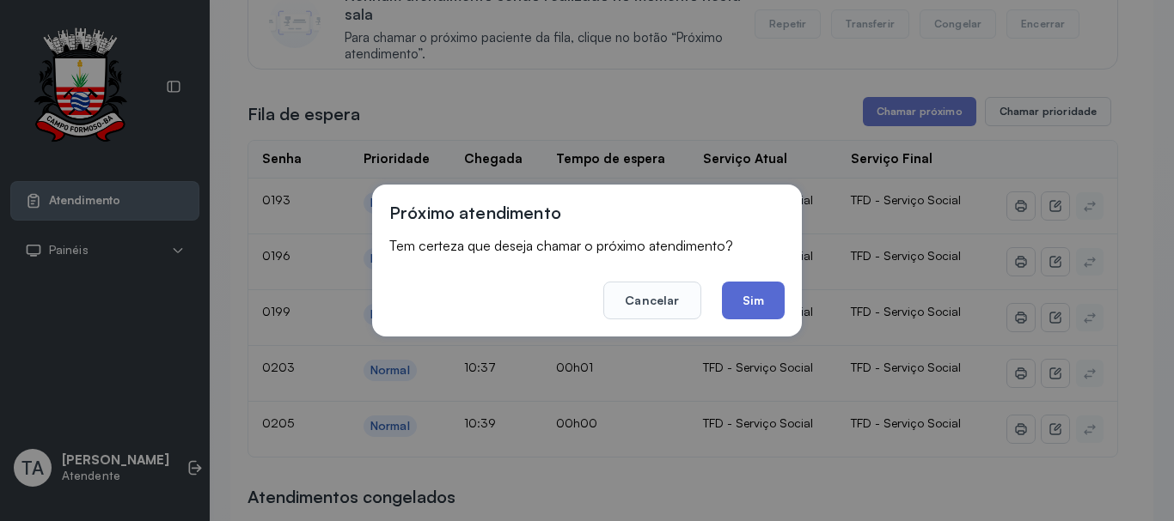
click at [764, 309] on button "Sim" at bounding box center [753, 301] width 63 height 38
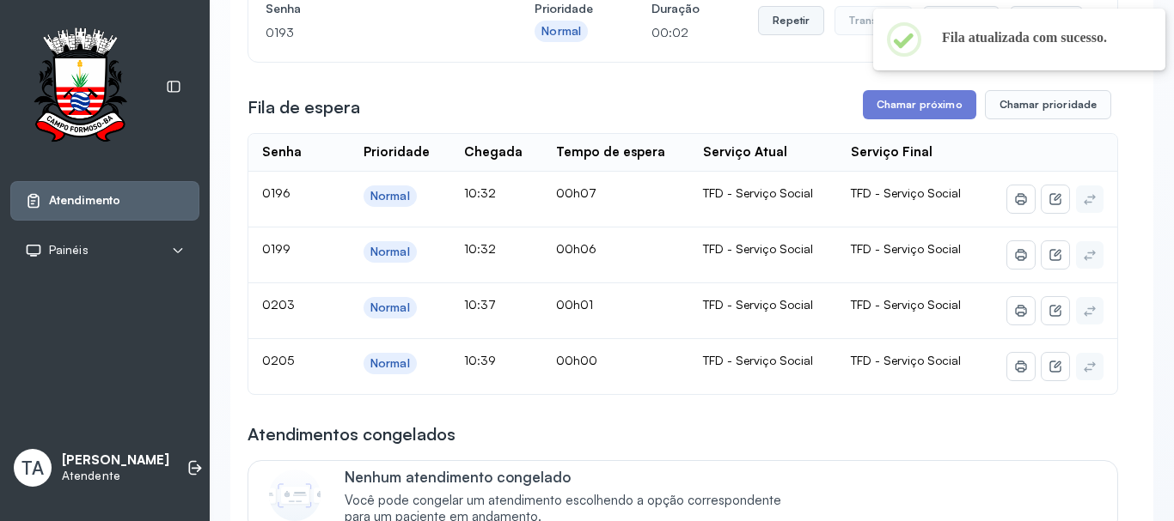
click at [787, 31] on button "Repetir" at bounding box center [791, 20] width 66 height 29
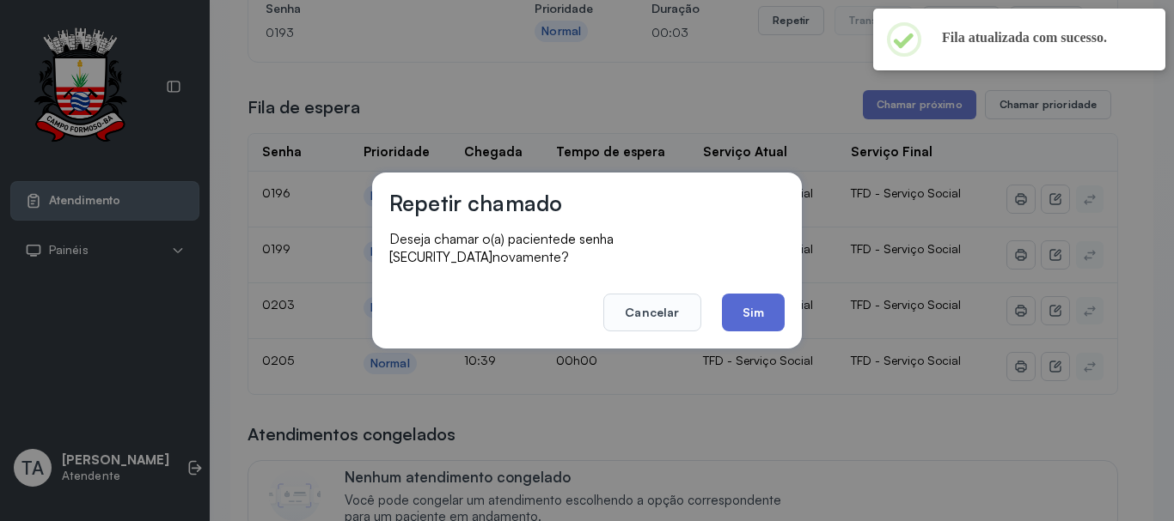
click at [747, 312] on button "Sim" at bounding box center [753, 313] width 63 height 38
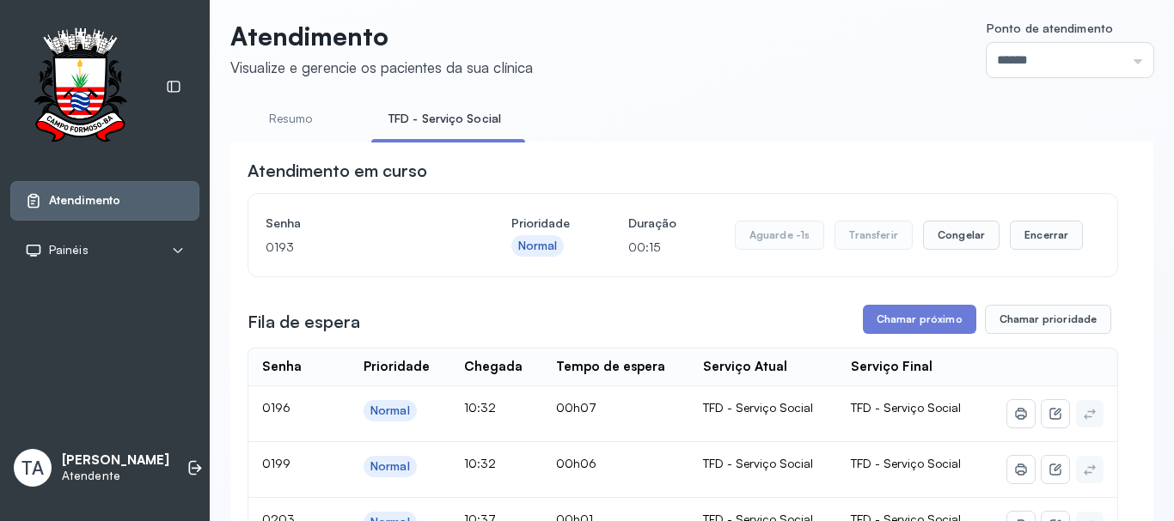
scroll to position [0, 0]
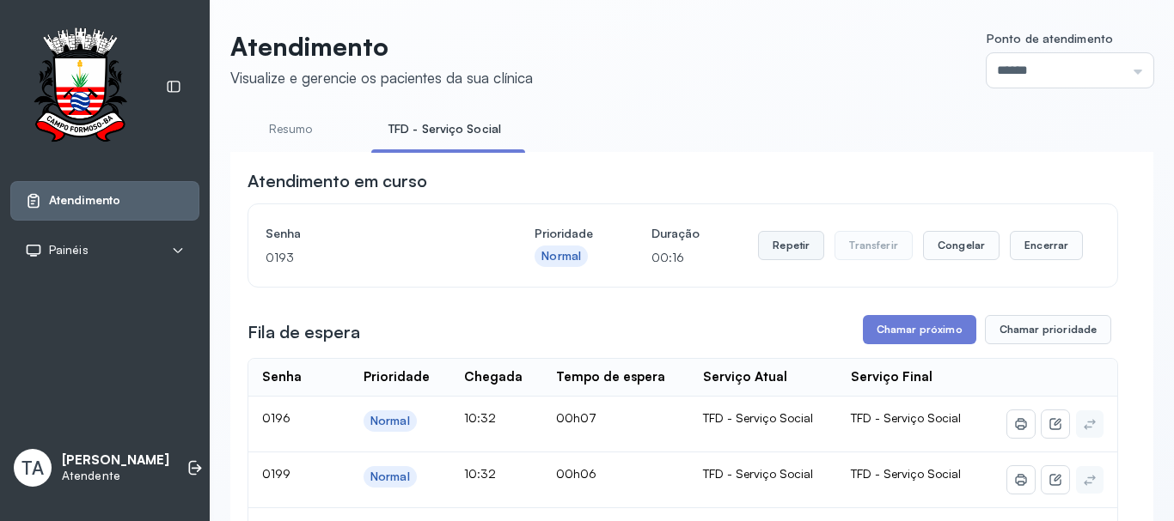
click at [776, 259] on button "Repetir" at bounding box center [791, 245] width 66 height 29
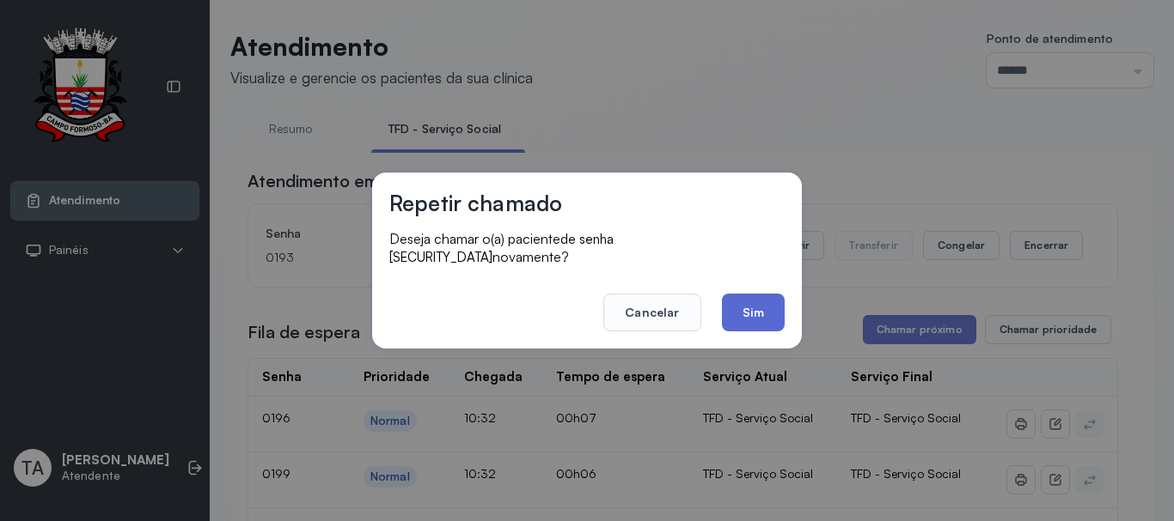
click at [753, 300] on button "Sim" at bounding box center [753, 313] width 63 height 38
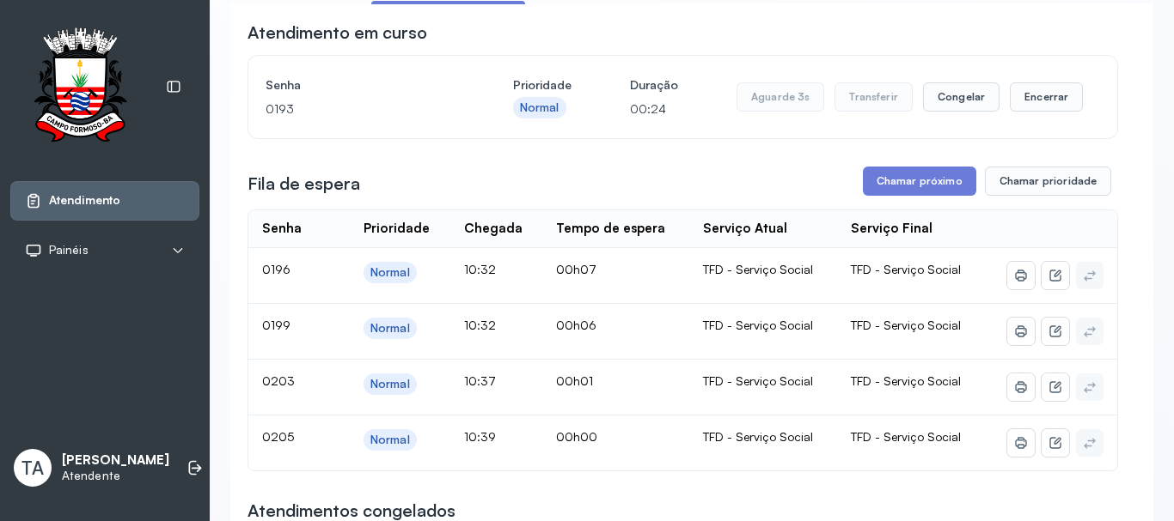
scroll to position [172, 0]
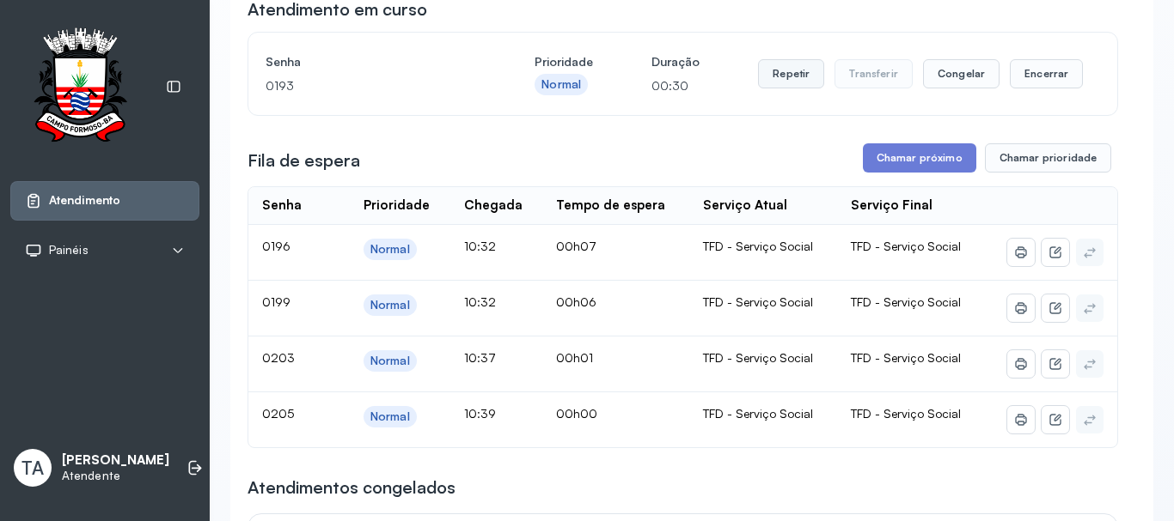
click at [783, 88] on button "Repetir" at bounding box center [791, 73] width 66 height 29
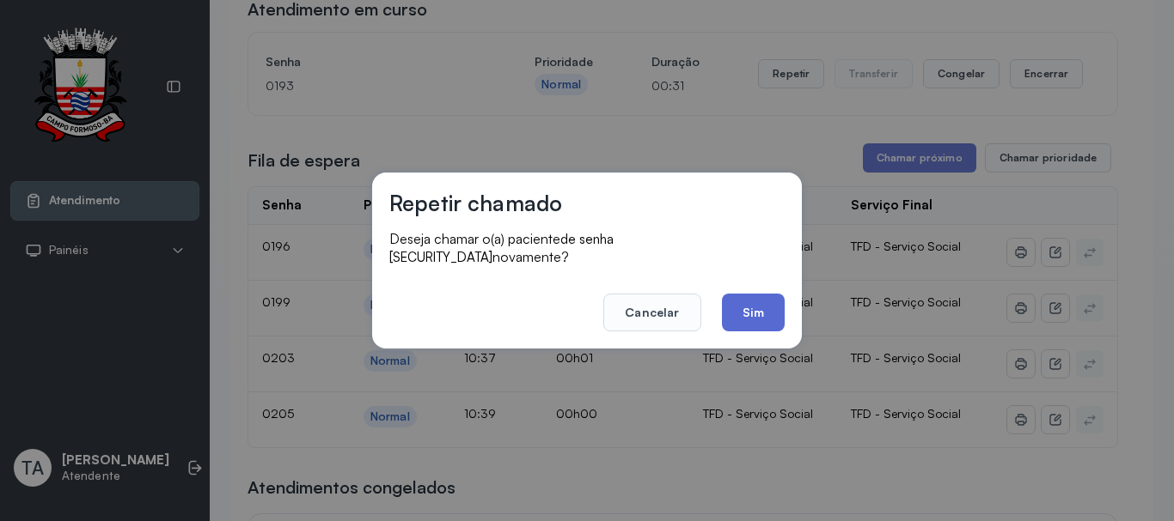
click at [757, 314] on button "Sim" at bounding box center [753, 313] width 63 height 38
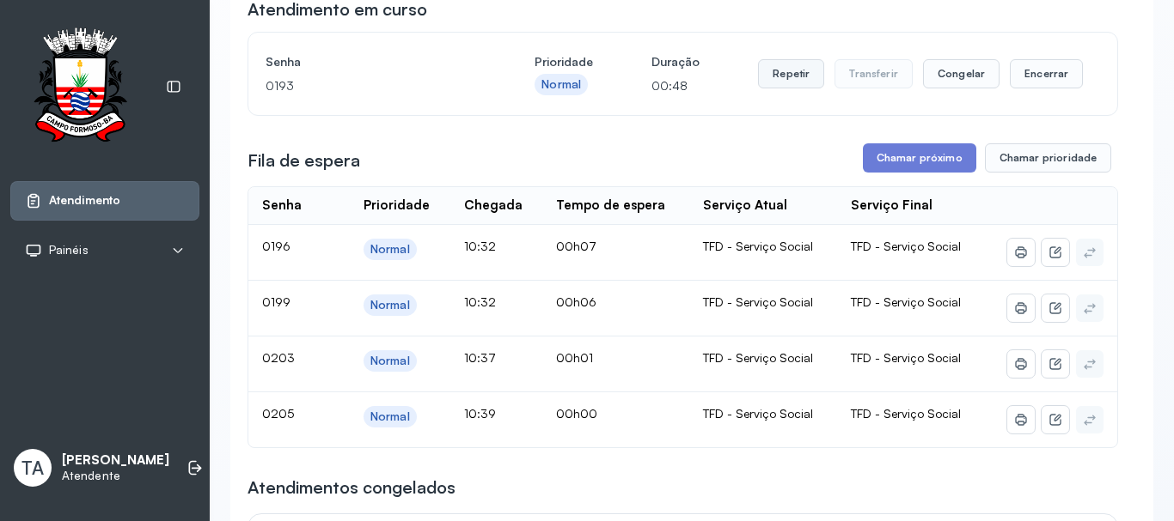
click at [783, 80] on button "Repetir" at bounding box center [791, 73] width 66 height 29
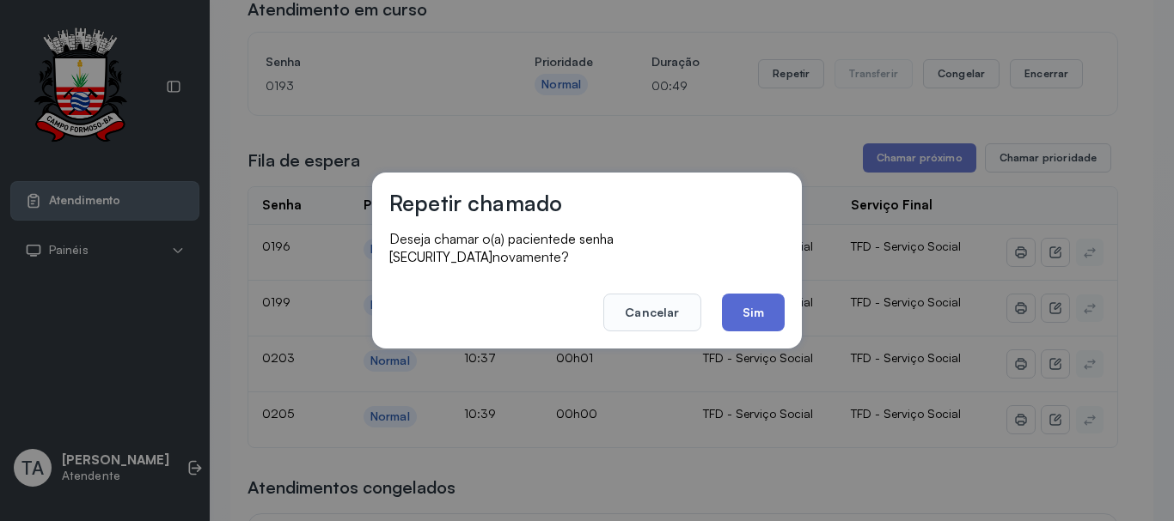
click at [741, 302] on button "Sim" at bounding box center [753, 313] width 63 height 38
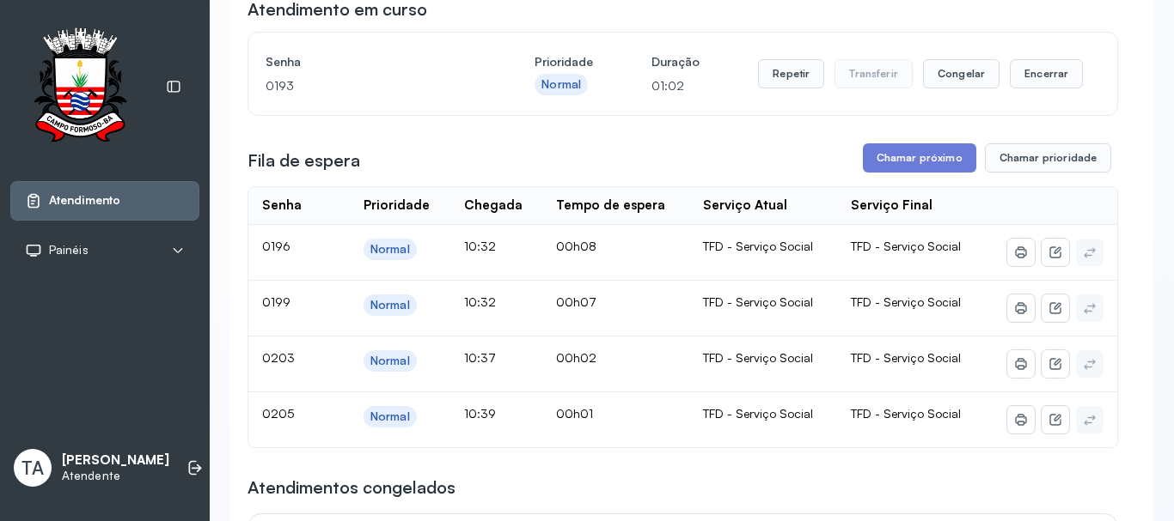
click at [772, 83] on button "Repetir" at bounding box center [791, 73] width 66 height 29
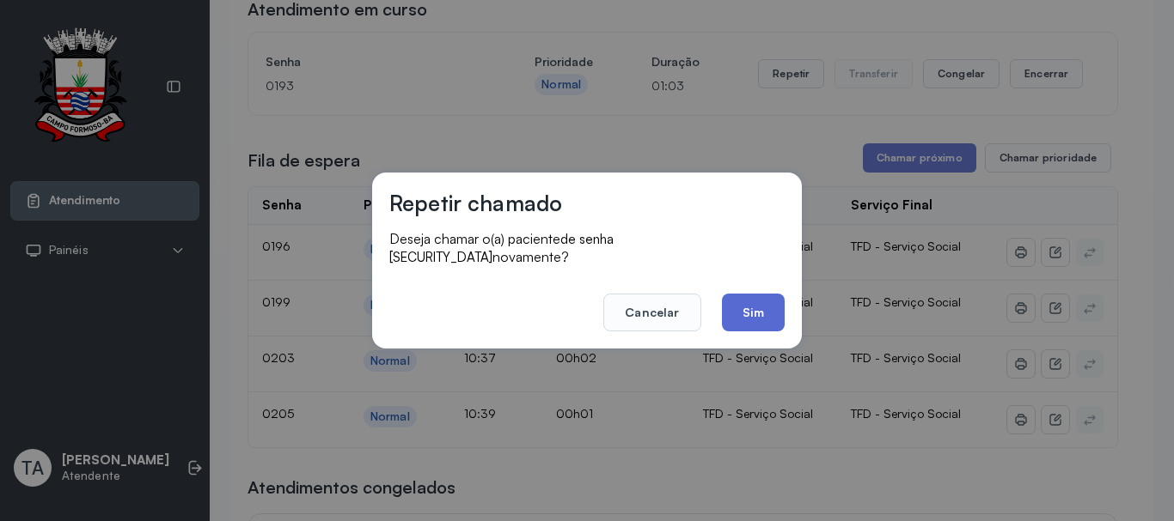
click at [741, 319] on button "Sim" at bounding box center [753, 313] width 63 height 38
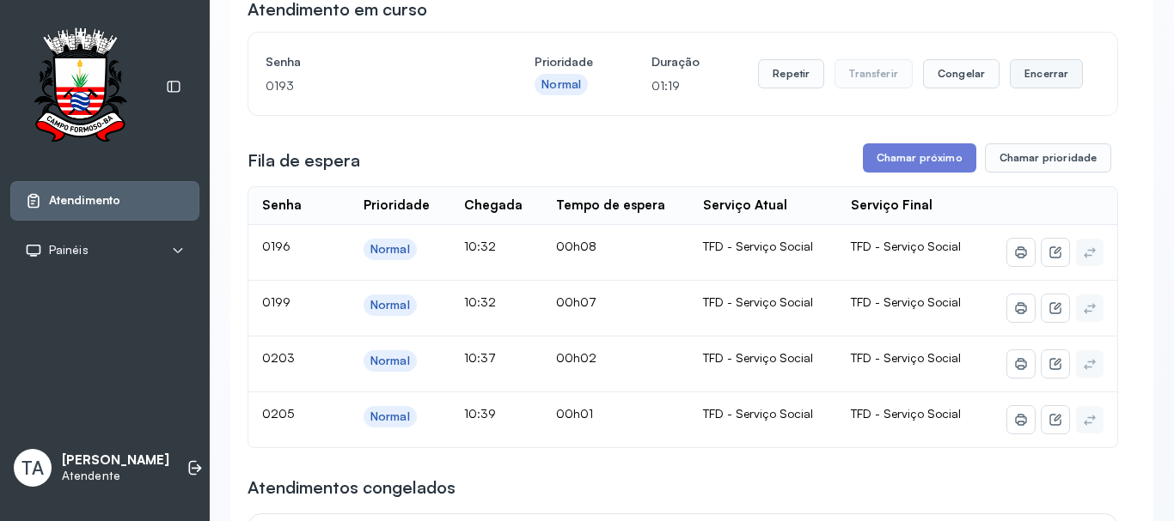
click at [1027, 74] on button "Encerrar" at bounding box center [1045, 73] width 73 height 29
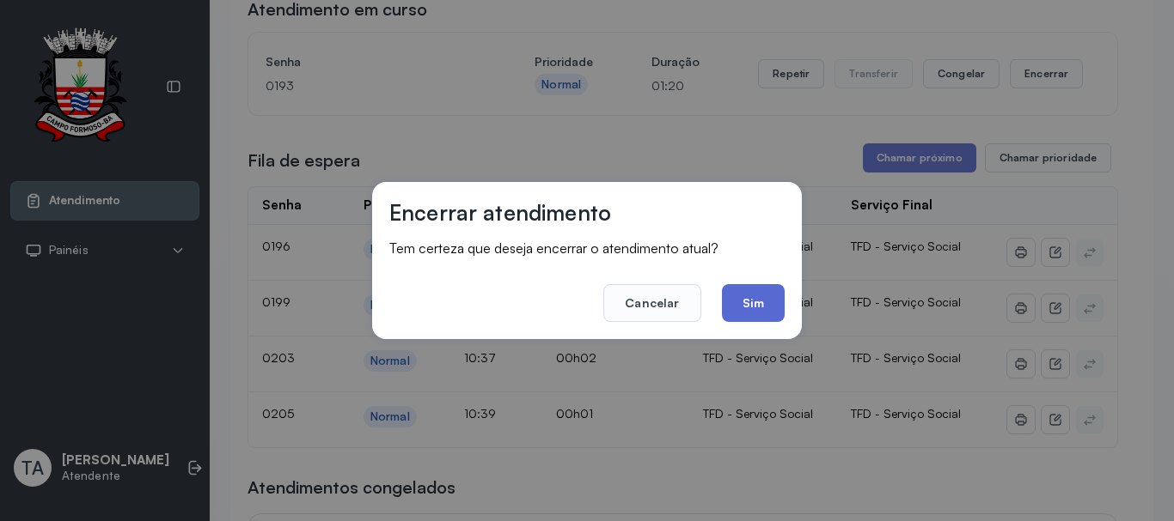
click at [766, 307] on button "Sim" at bounding box center [753, 303] width 63 height 38
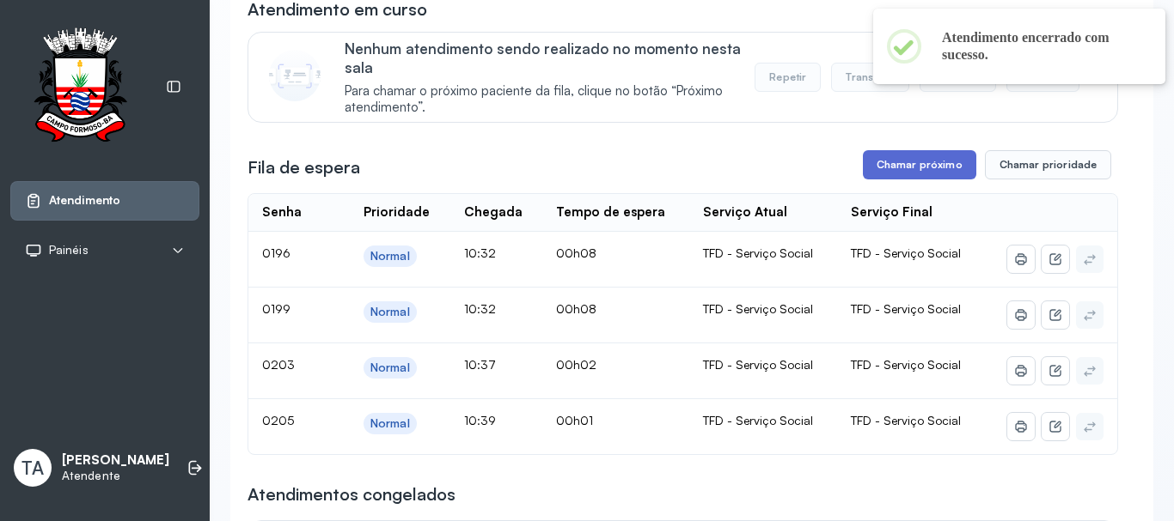
click at [890, 170] on button "Chamar próximo" at bounding box center [919, 164] width 113 height 29
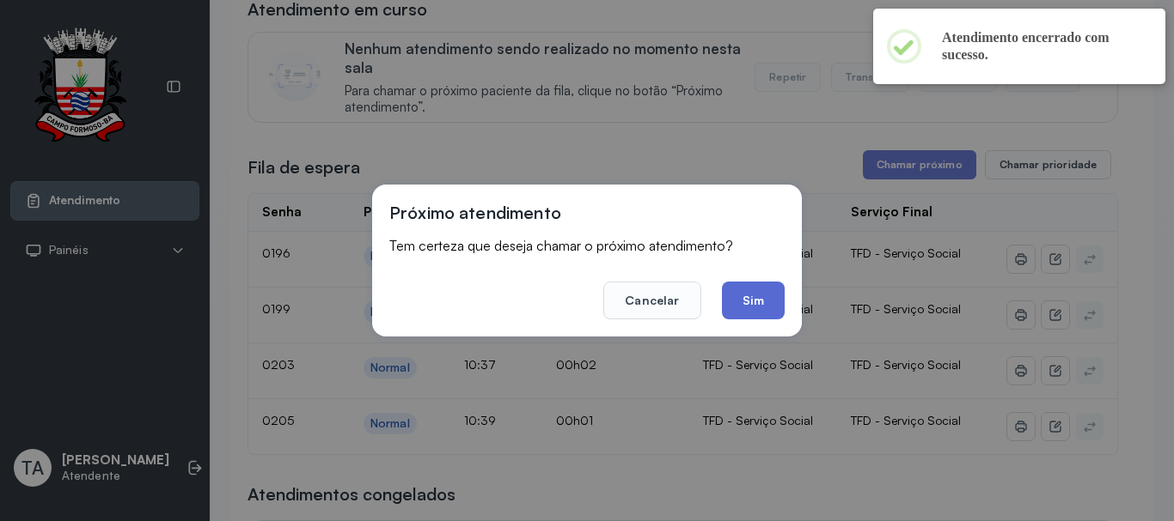
click at [758, 292] on button "Sim" at bounding box center [753, 301] width 63 height 38
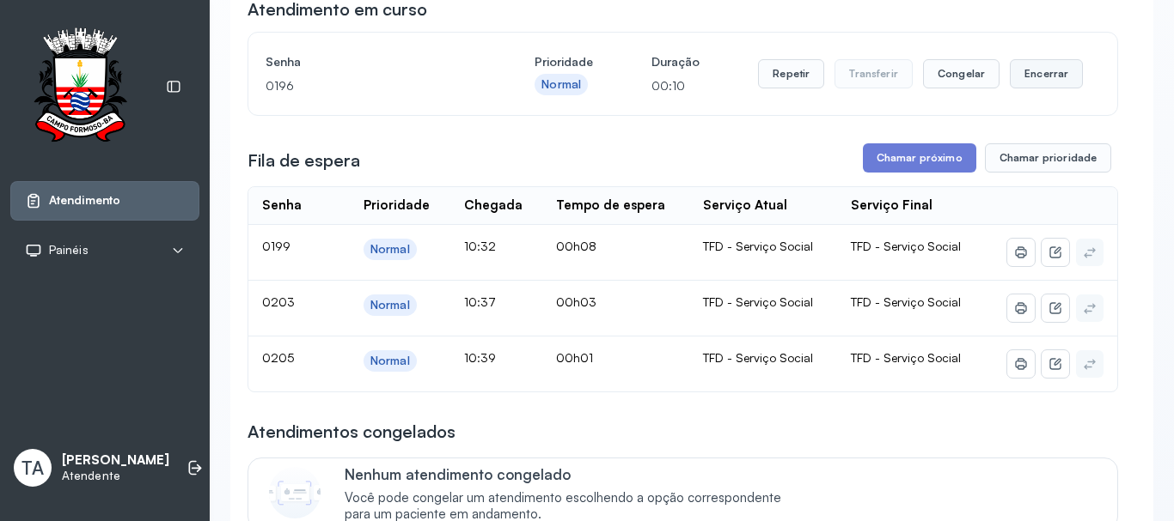
click at [1020, 87] on button "Encerrar" at bounding box center [1045, 73] width 73 height 29
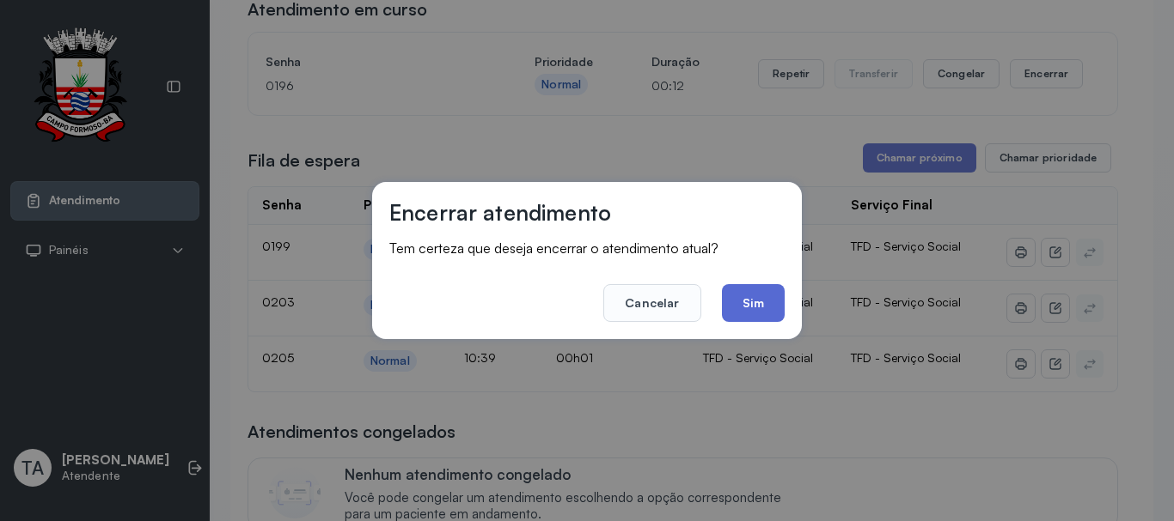
click at [777, 300] on button "Sim" at bounding box center [753, 303] width 63 height 38
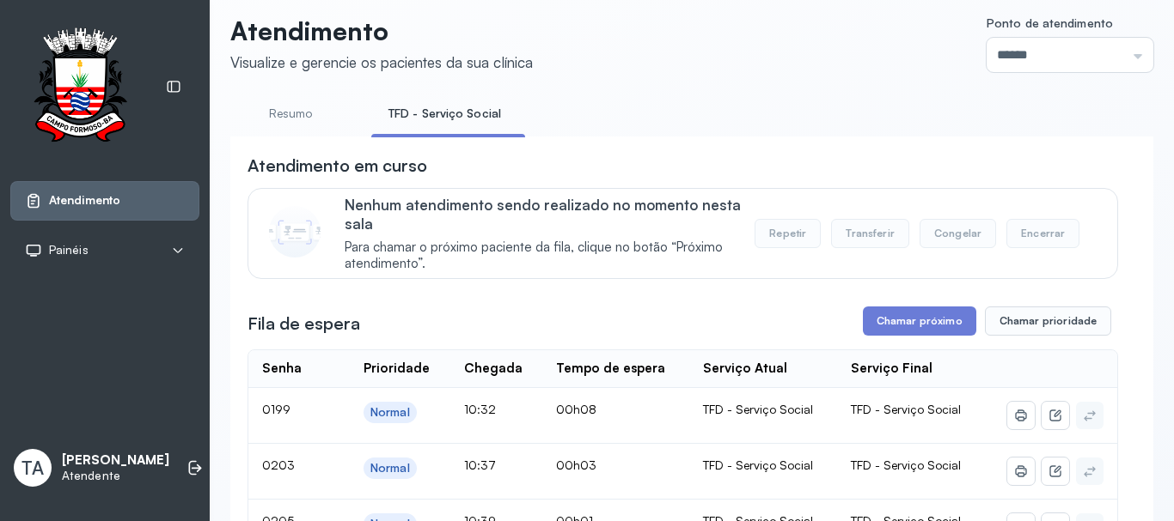
scroll to position [0, 0]
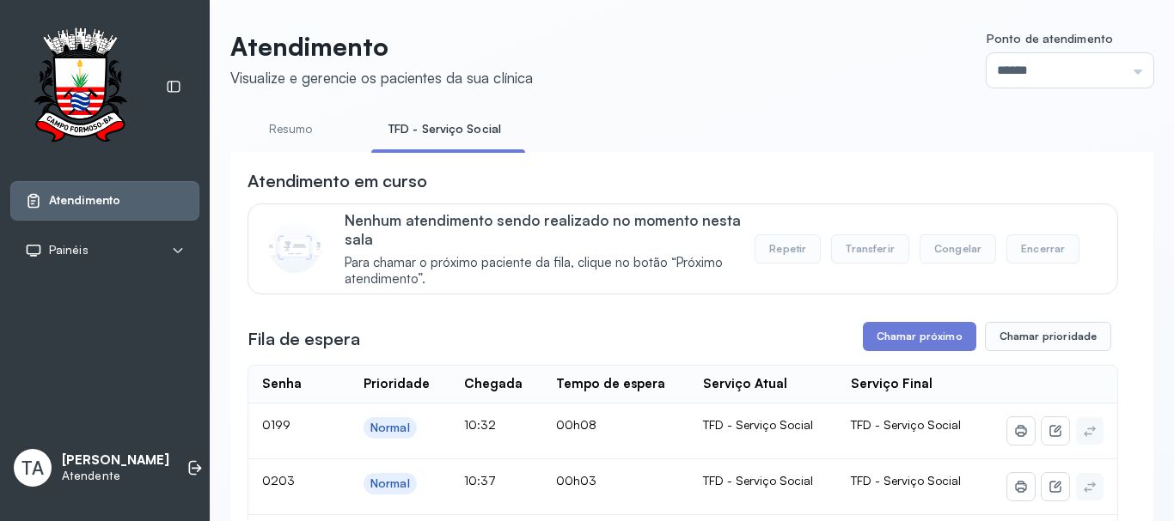
click at [286, 122] on link "Resumo" at bounding box center [290, 129] width 120 height 28
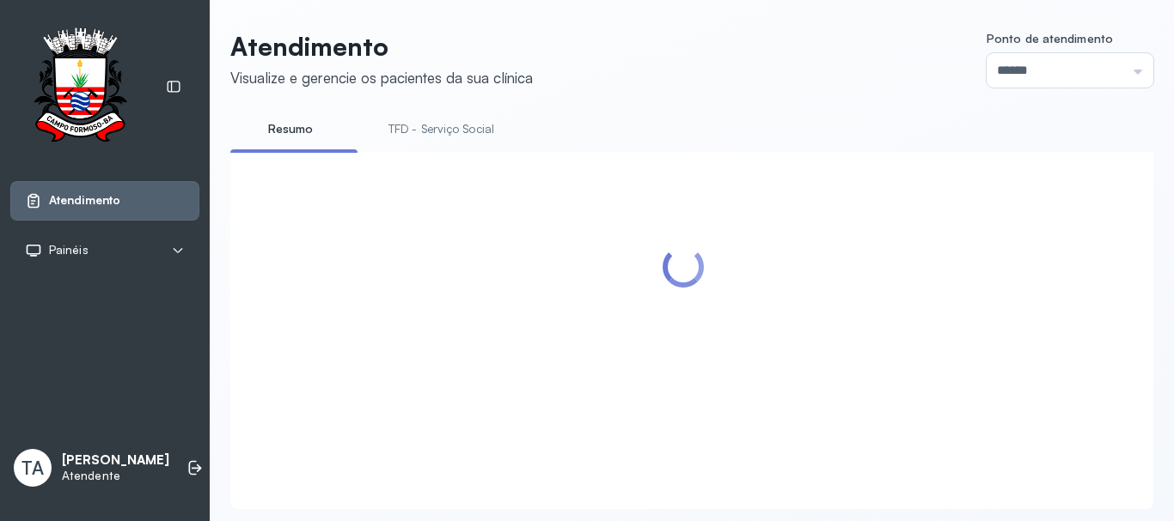
click at [433, 131] on link "TFD - Serviço Social" at bounding box center [441, 129] width 140 height 28
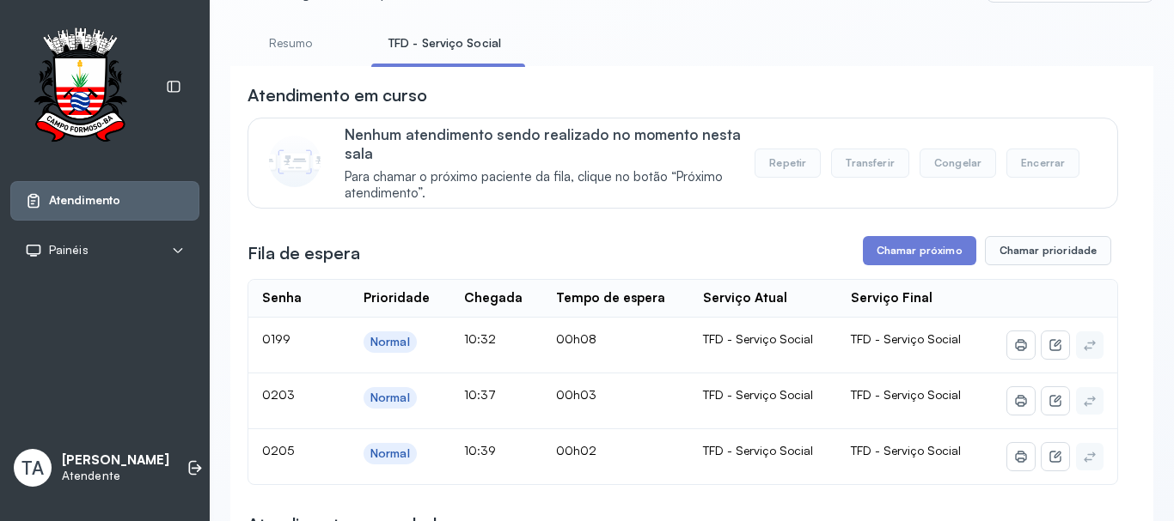
scroll to position [172, 0]
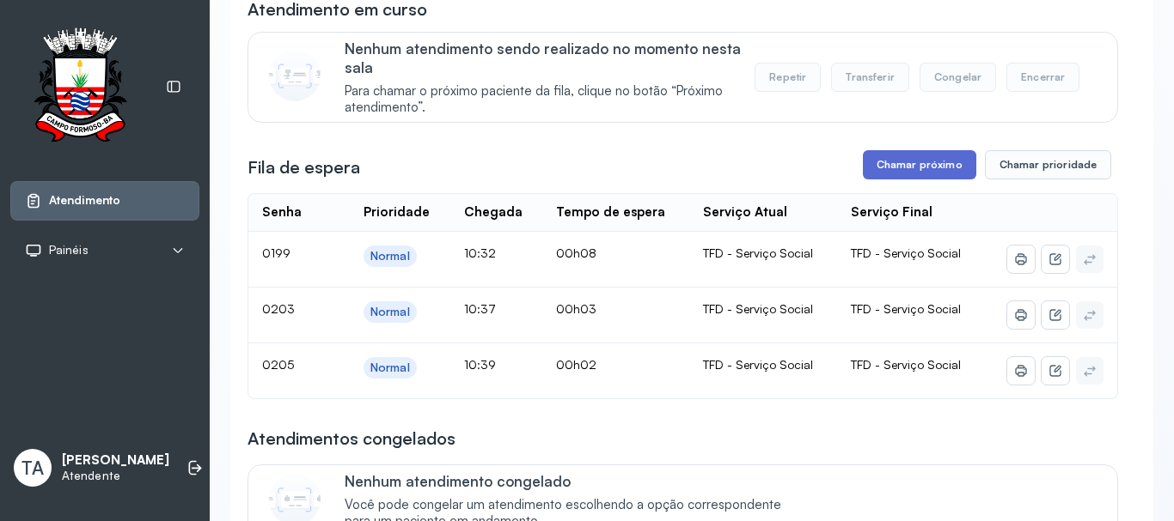
click at [890, 167] on button "Chamar próximo" at bounding box center [919, 164] width 113 height 29
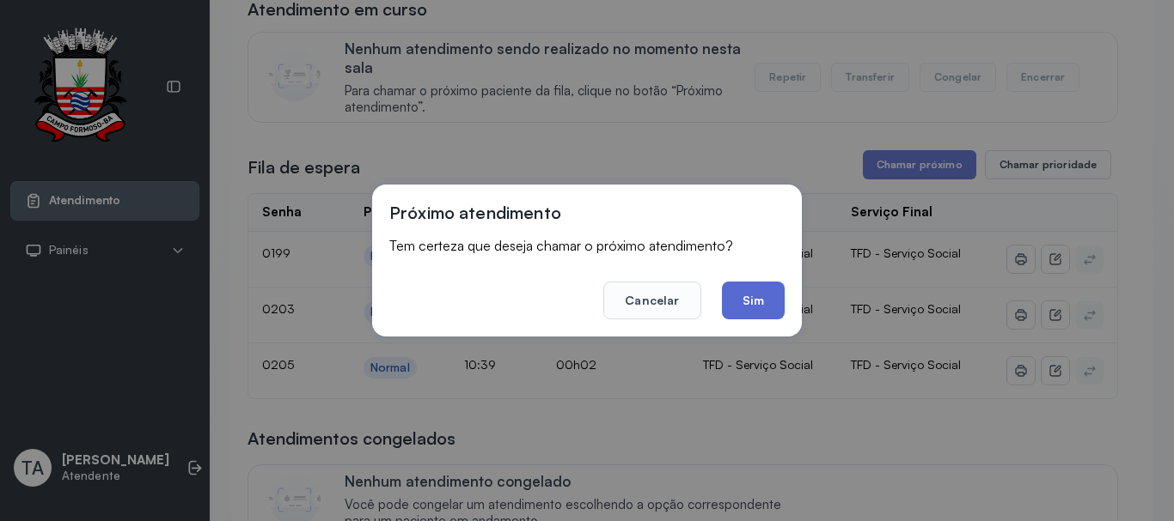
click at [731, 315] on button "Sim" at bounding box center [753, 301] width 63 height 38
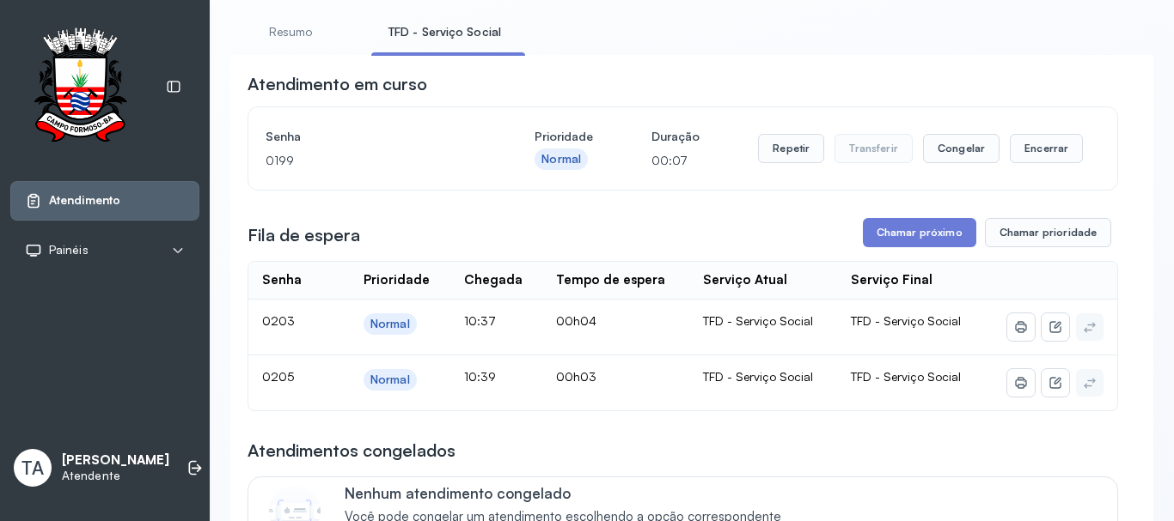
scroll to position [86, 0]
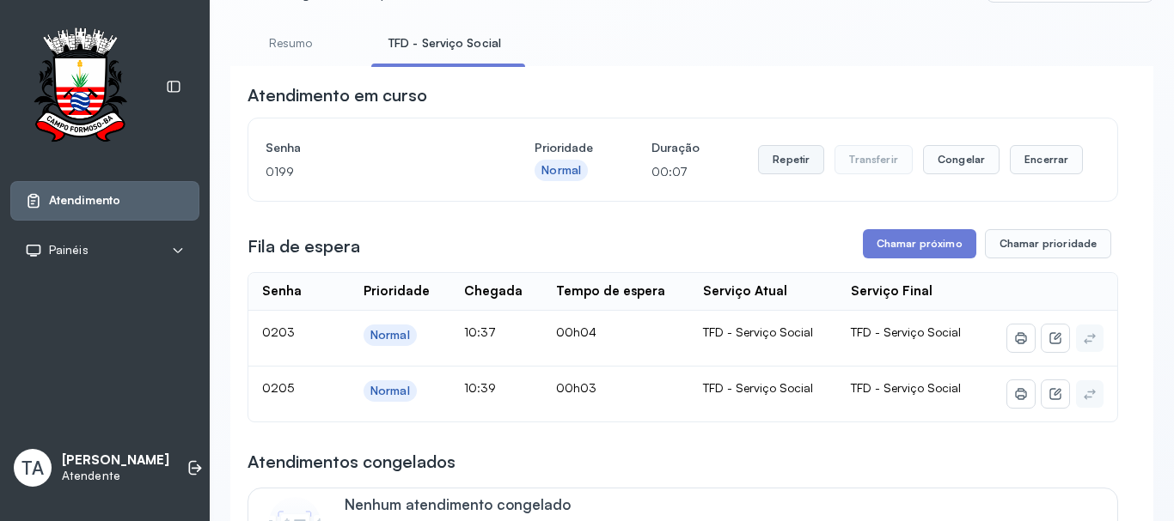
click at [774, 172] on button "Repetir" at bounding box center [791, 159] width 66 height 29
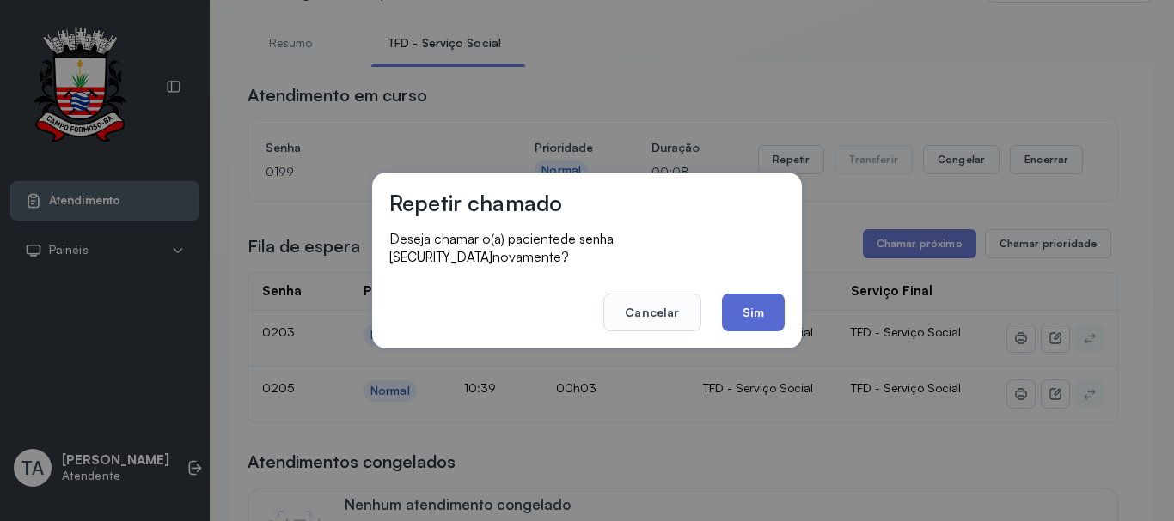
click at [743, 304] on button "Sim" at bounding box center [753, 313] width 63 height 38
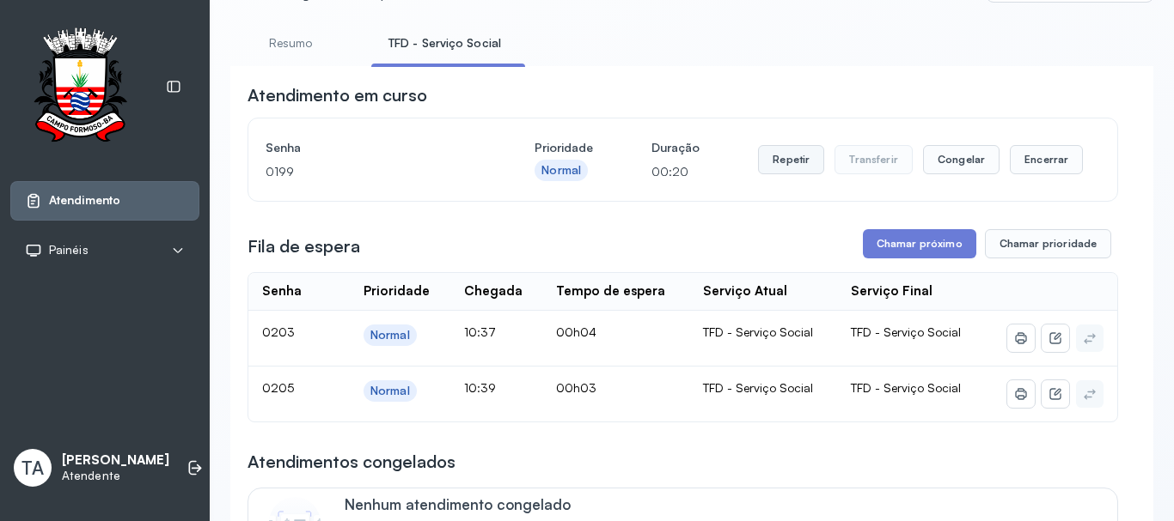
click at [794, 170] on button "Repetir" at bounding box center [791, 159] width 66 height 29
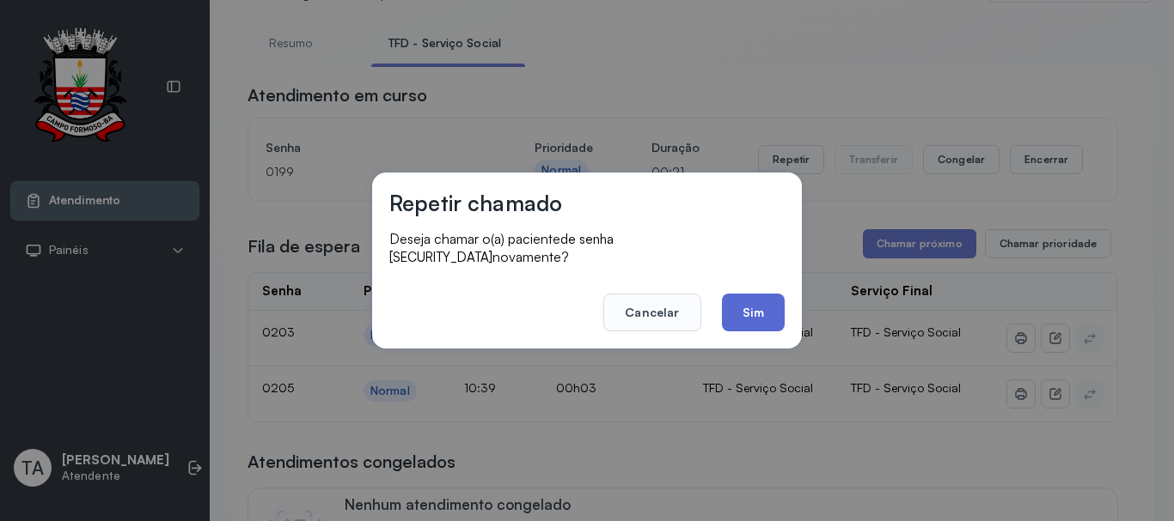
click at [753, 321] on button "Sim" at bounding box center [753, 313] width 63 height 38
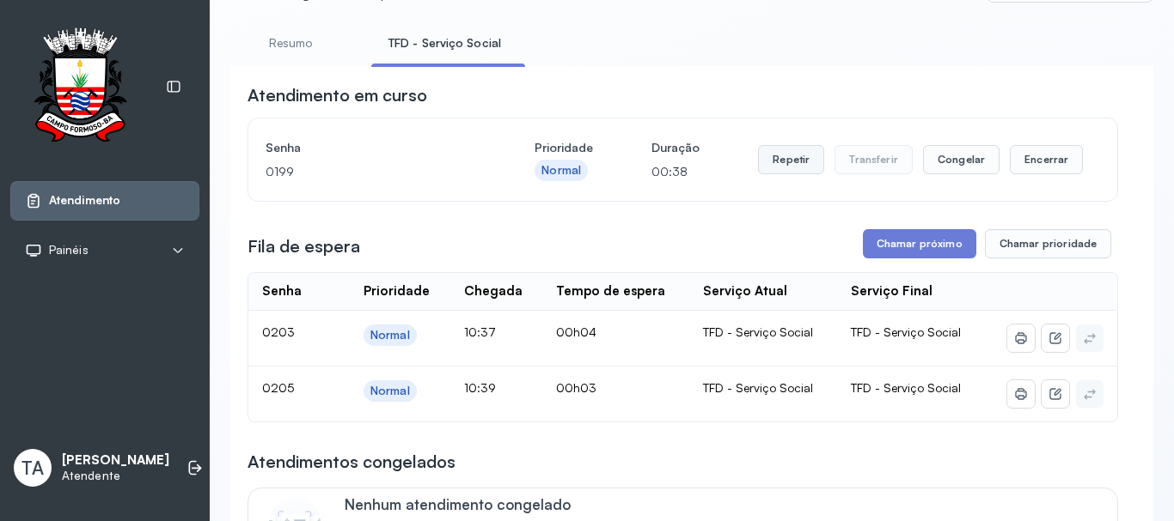
click at [776, 174] on button "Repetir" at bounding box center [791, 159] width 66 height 29
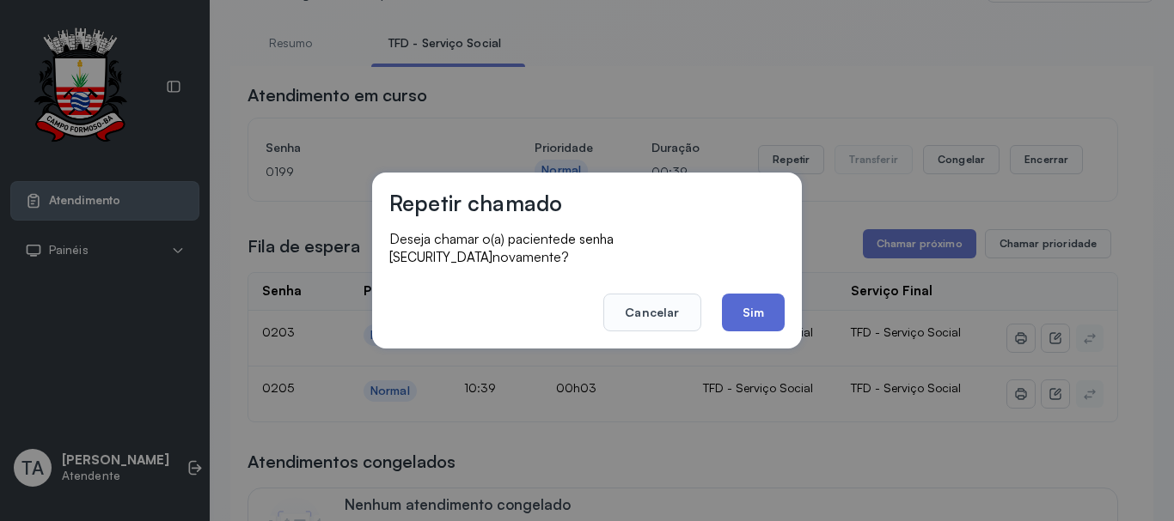
click at [739, 314] on button "Sim" at bounding box center [753, 313] width 63 height 38
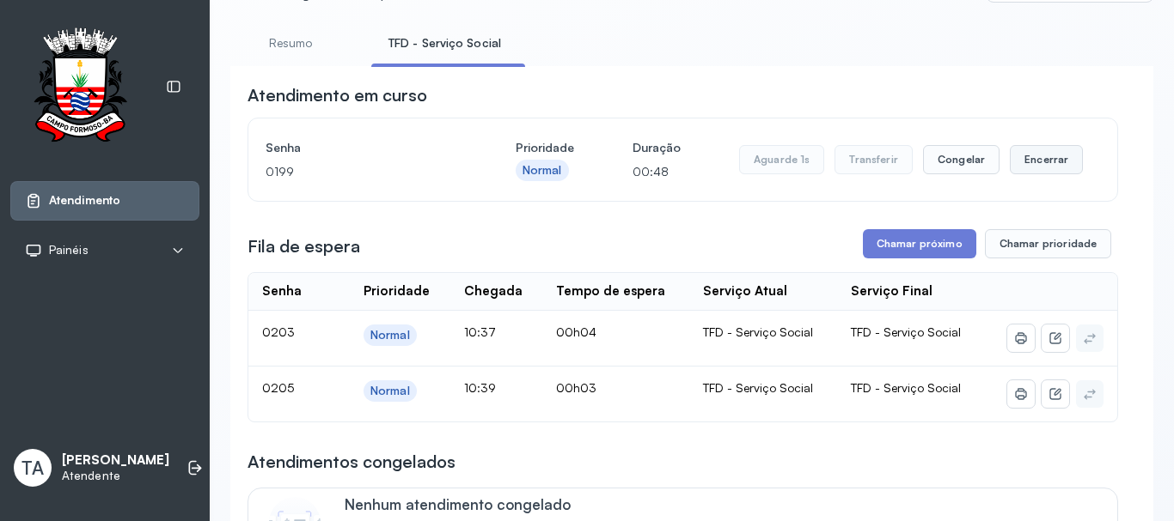
click at [1037, 174] on button "Encerrar" at bounding box center [1045, 159] width 73 height 29
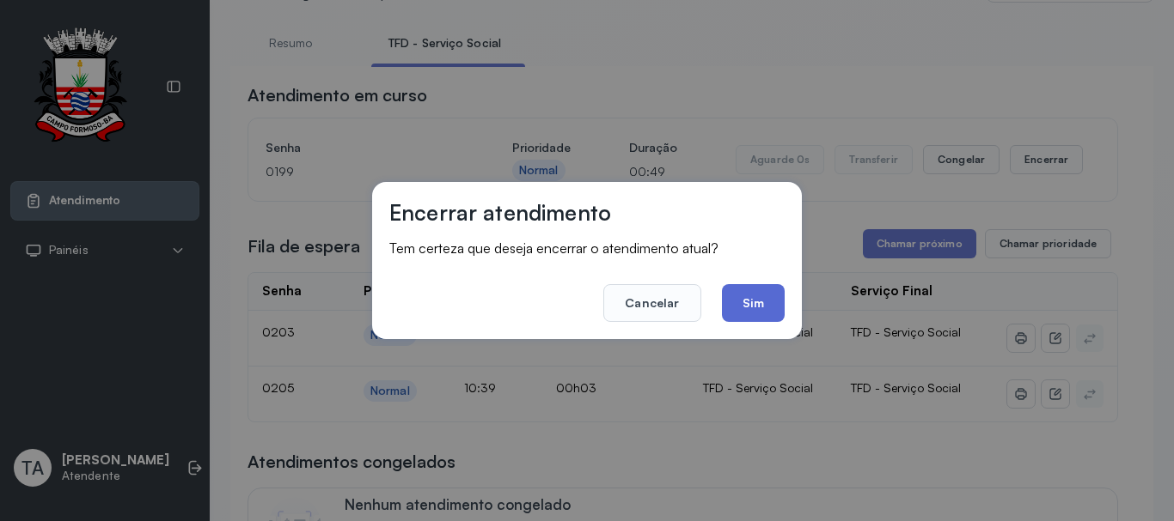
click at [749, 313] on button "Sim" at bounding box center [753, 303] width 63 height 38
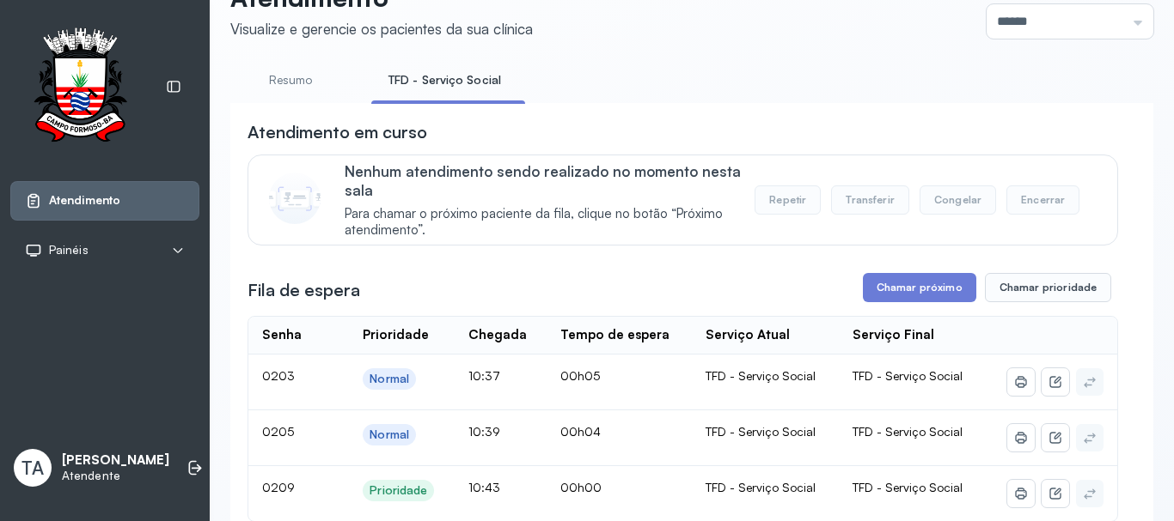
scroll to position [0, 0]
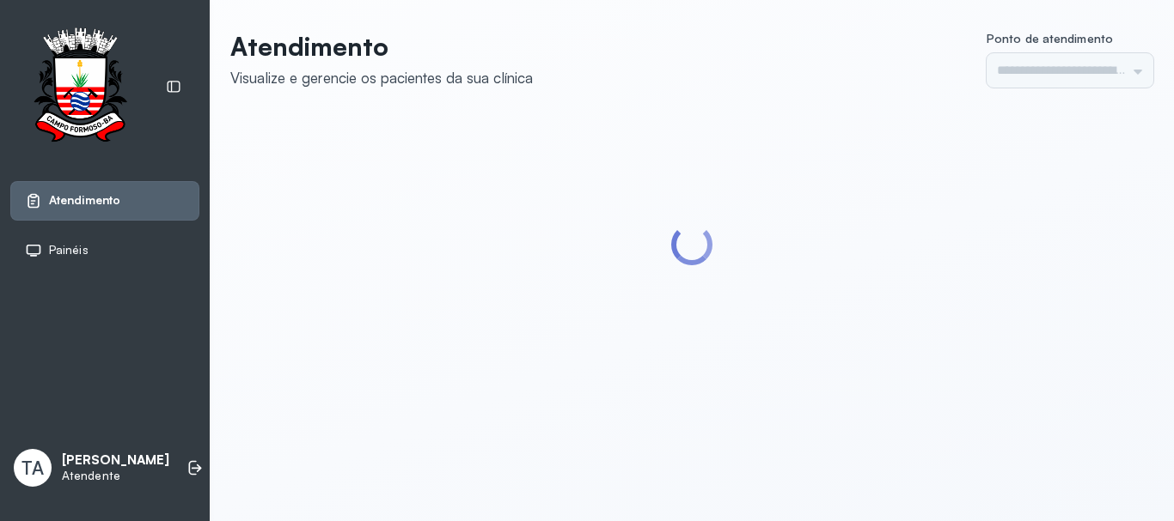
type input "******"
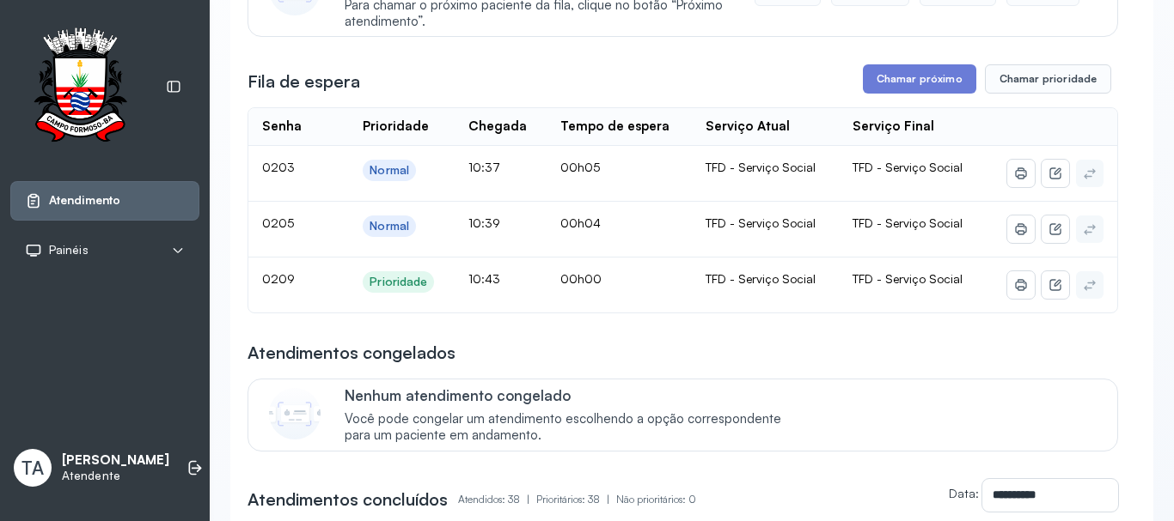
scroll to position [172, 0]
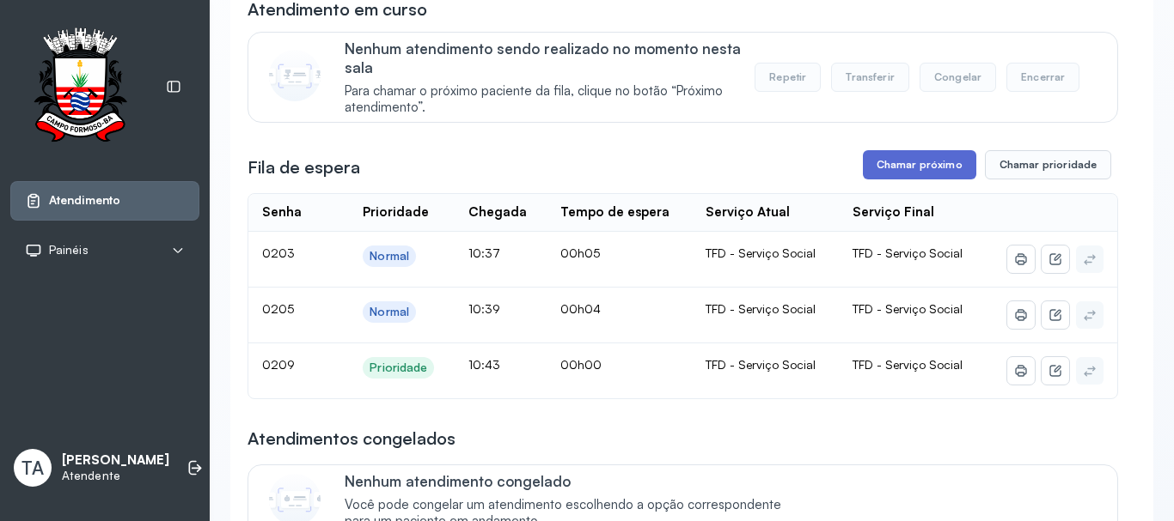
click at [882, 173] on button "Chamar próximo" at bounding box center [919, 164] width 113 height 29
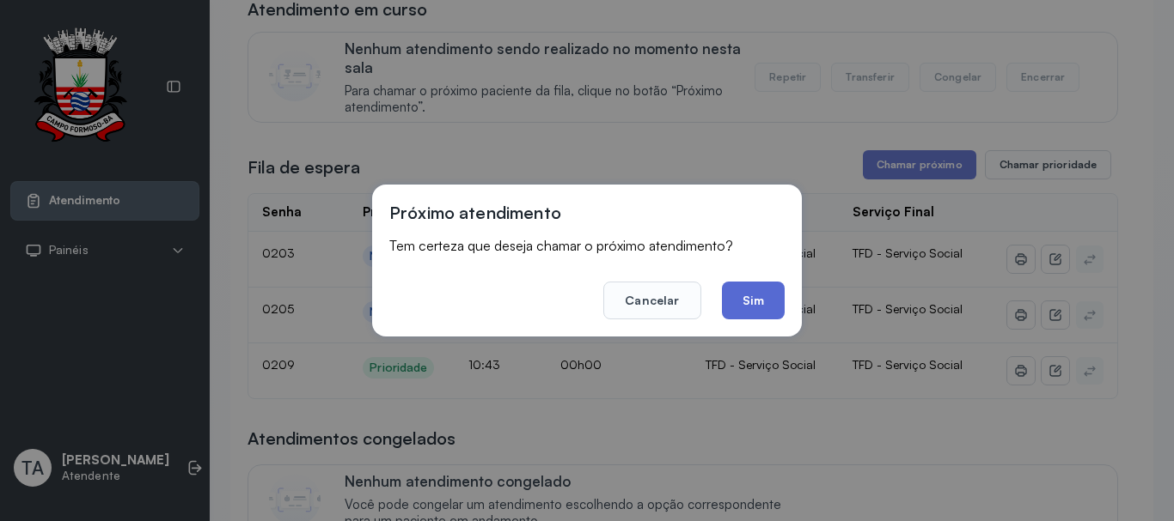
click at [744, 300] on button "Sim" at bounding box center [753, 301] width 63 height 38
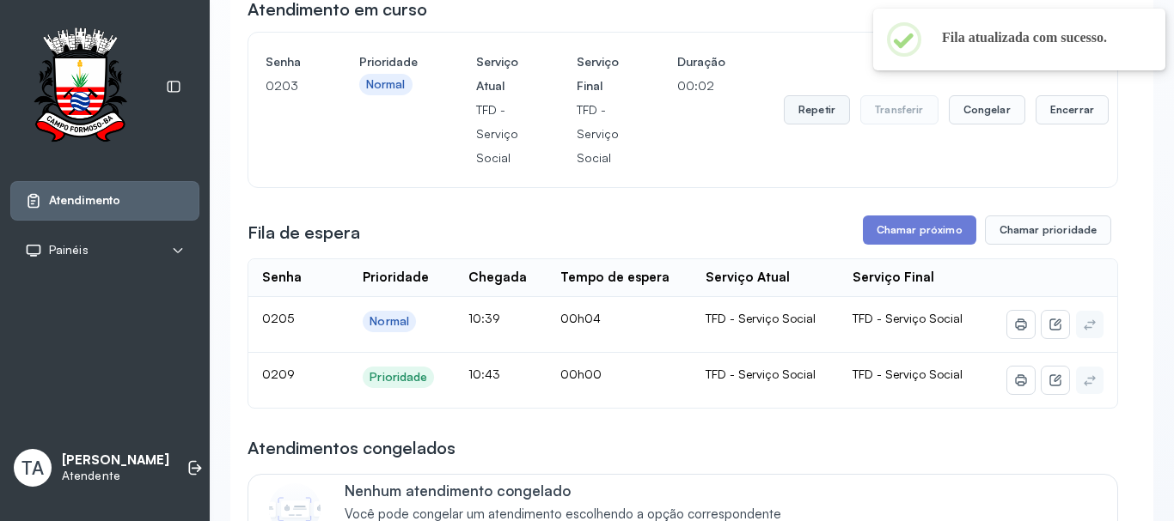
click at [790, 116] on button "Repetir" at bounding box center [816, 109] width 66 height 29
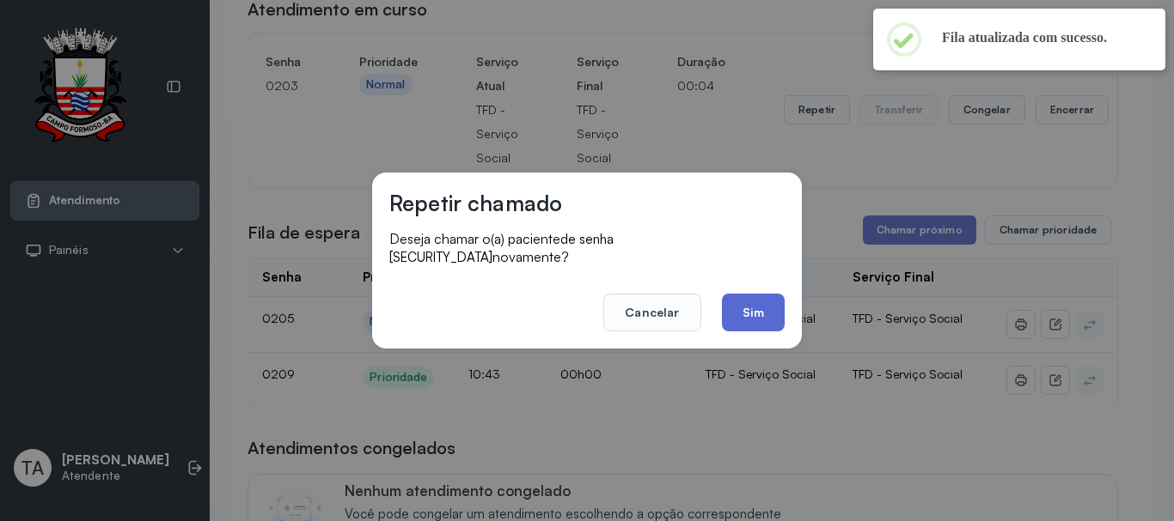
click at [754, 294] on button "Sim" at bounding box center [753, 313] width 63 height 38
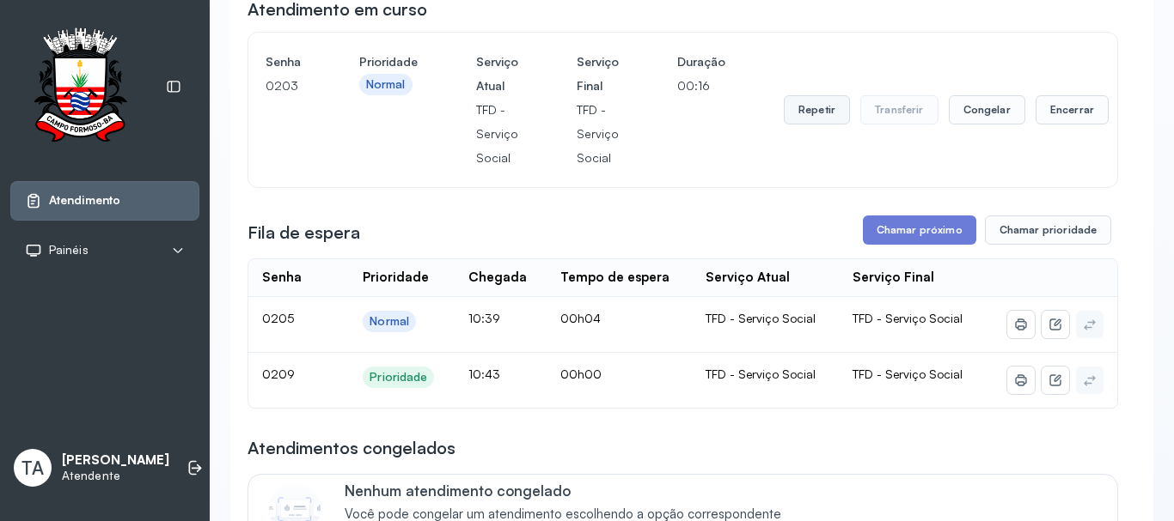
click at [802, 117] on button "Repetir" at bounding box center [816, 109] width 66 height 29
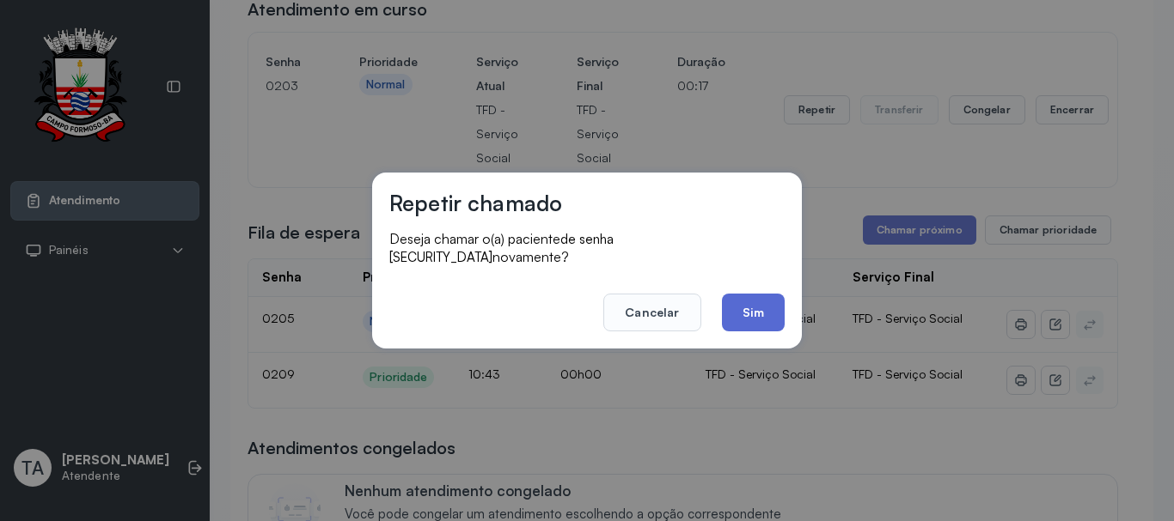
click at [747, 302] on button "Sim" at bounding box center [753, 313] width 63 height 38
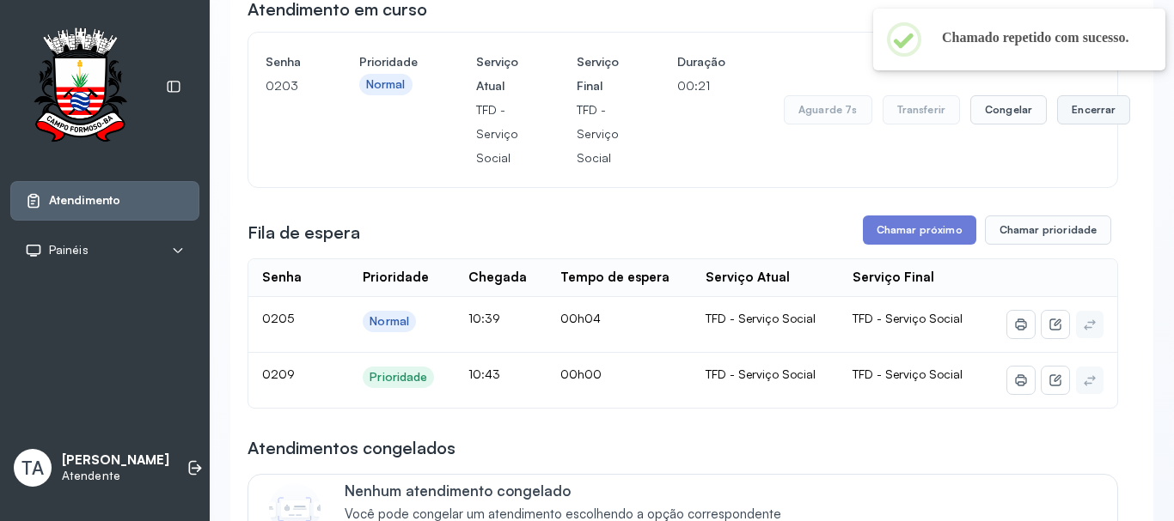
click at [1086, 115] on button "Encerrar" at bounding box center [1093, 109] width 73 height 29
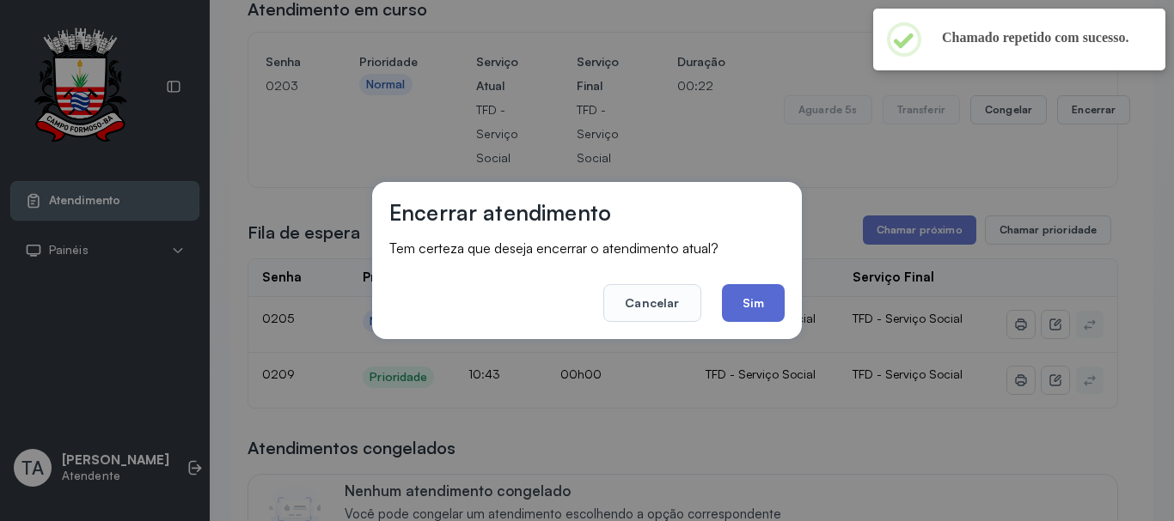
click at [769, 295] on button "Sim" at bounding box center [753, 303] width 63 height 38
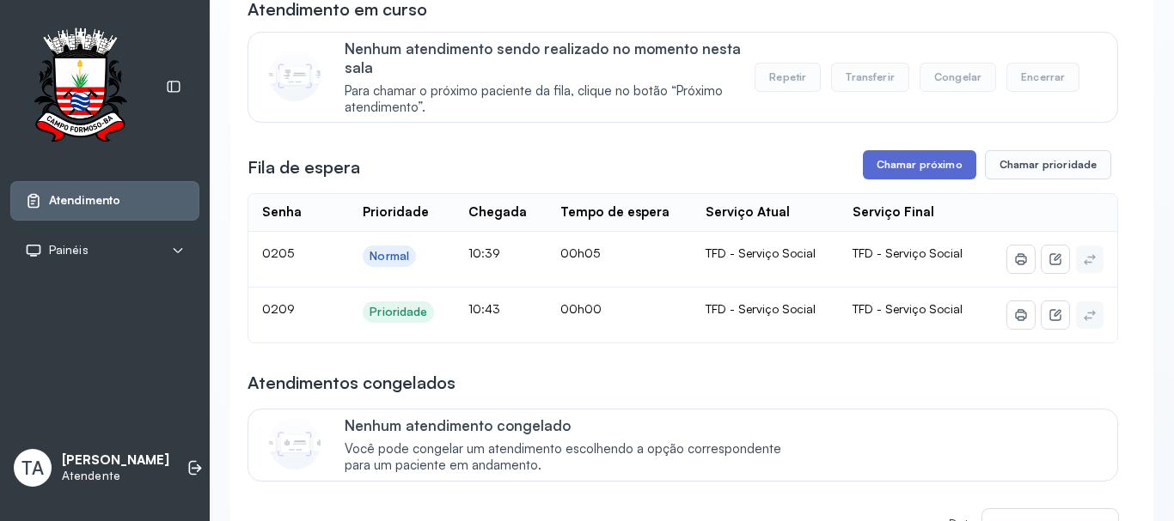
click at [866, 170] on button "Chamar próximo" at bounding box center [919, 164] width 113 height 29
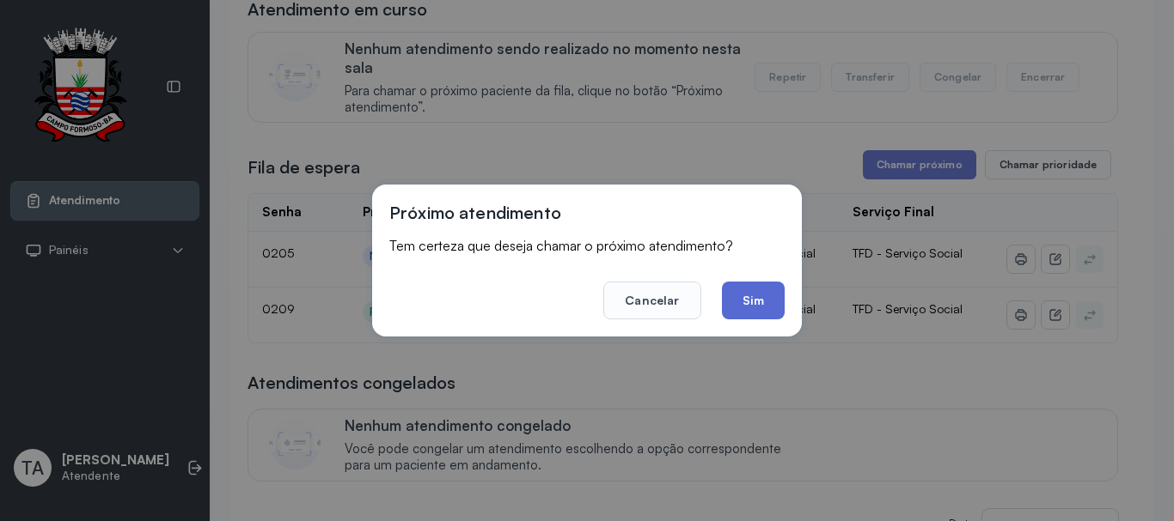
click at [750, 292] on button "Sim" at bounding box center [753, 301] width 63 height 38
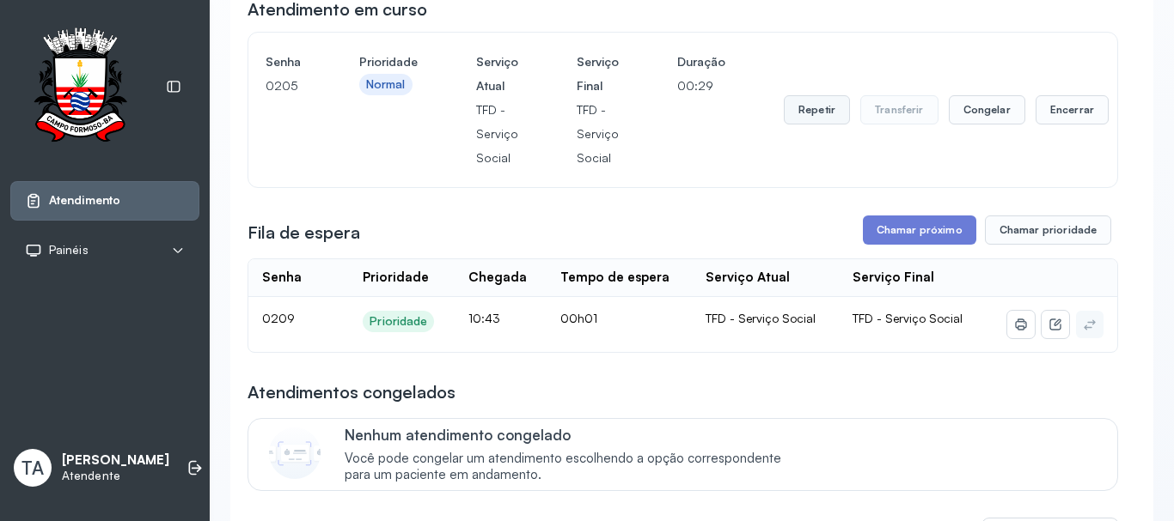
click at [826, 116] on button "Repetir" at bounding box center [816, 109] width 66 height 29
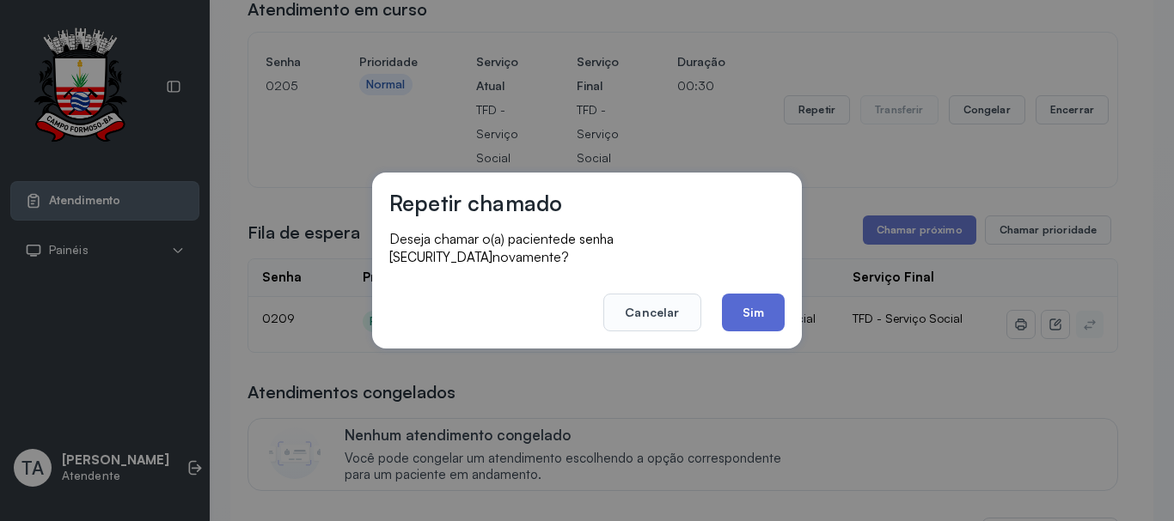
click at [763, 296] on button "Sim" at bounding box center [753, 313] width 63 height 38
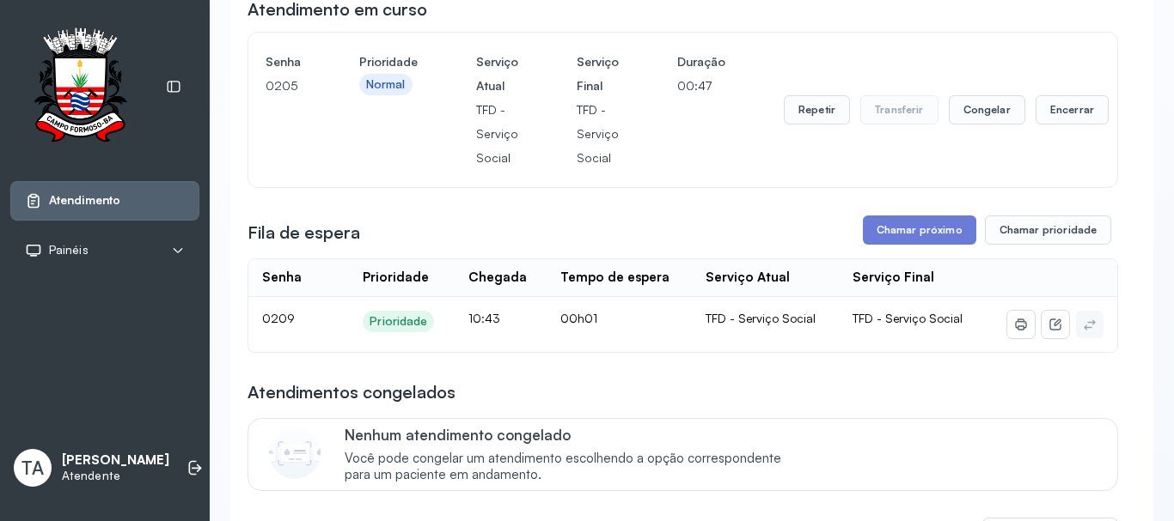
click at [822, 135] on div "Repetir Transferir Congelar Encerrar" at bounding box center [945, 110] width 325 height 120
click at [825, 120] on button "Repetir" at bounding box center [816, 109] width 66 height 29
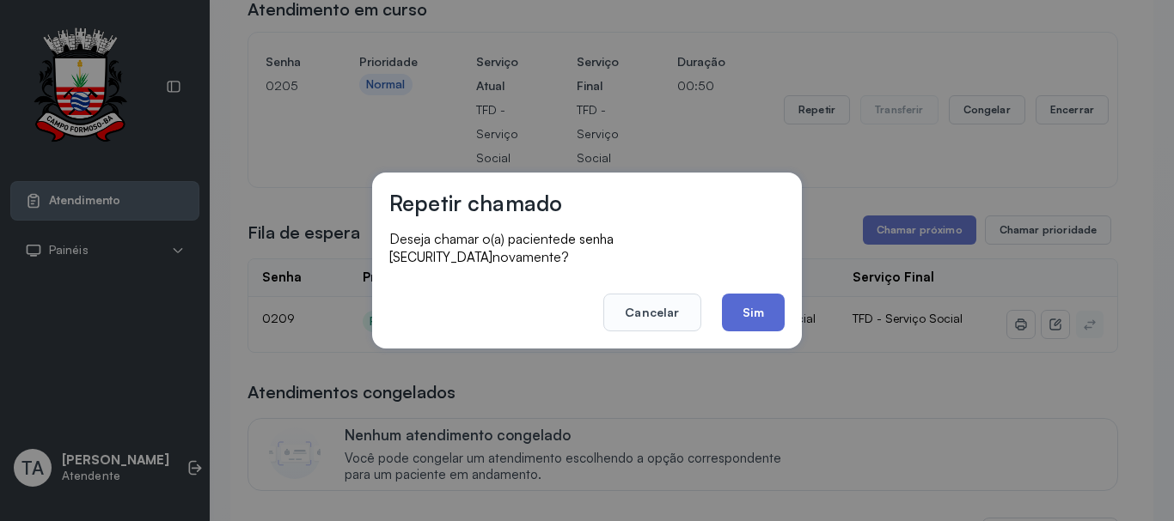
click at [759, 296] on button "Sim" at bounding box center [753, 313] width 63 height 38
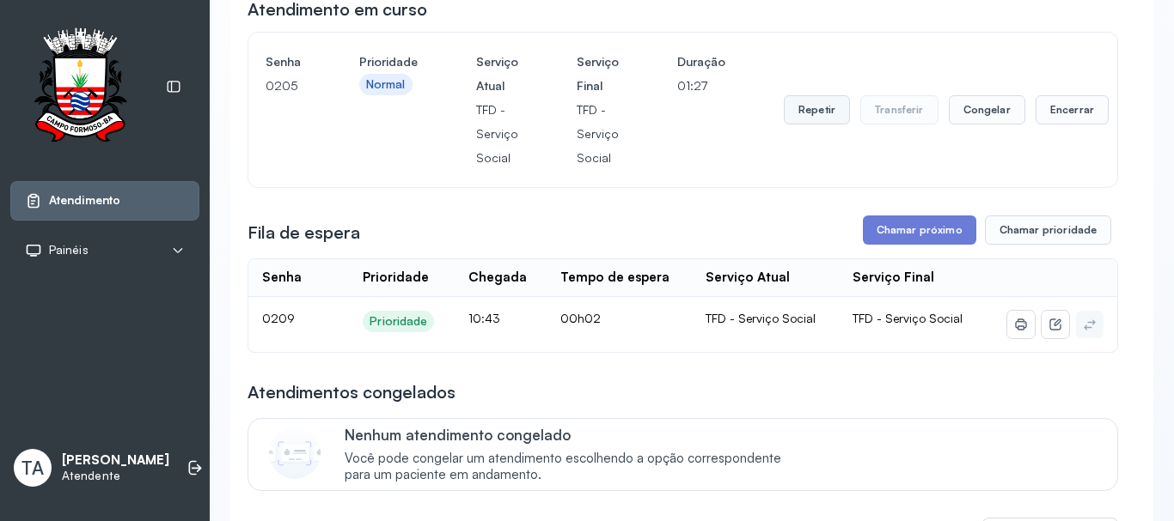
click at [793, 117] on button "Repetir" at bounding box center [816, 109] width 66 height 29
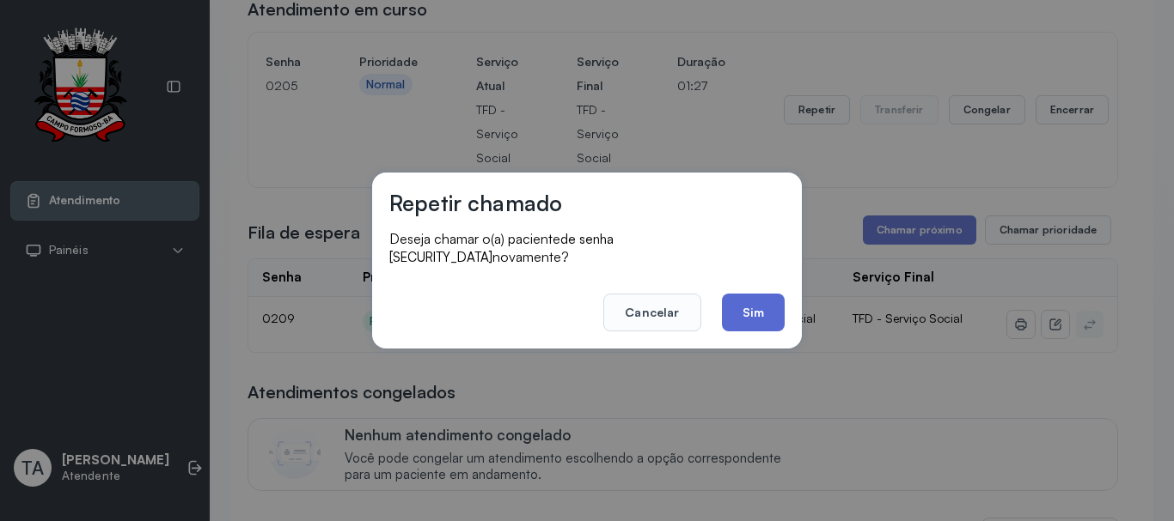
click at [752, 299] on button "Sim" at bounding box center [753, 313] width 63 height 38
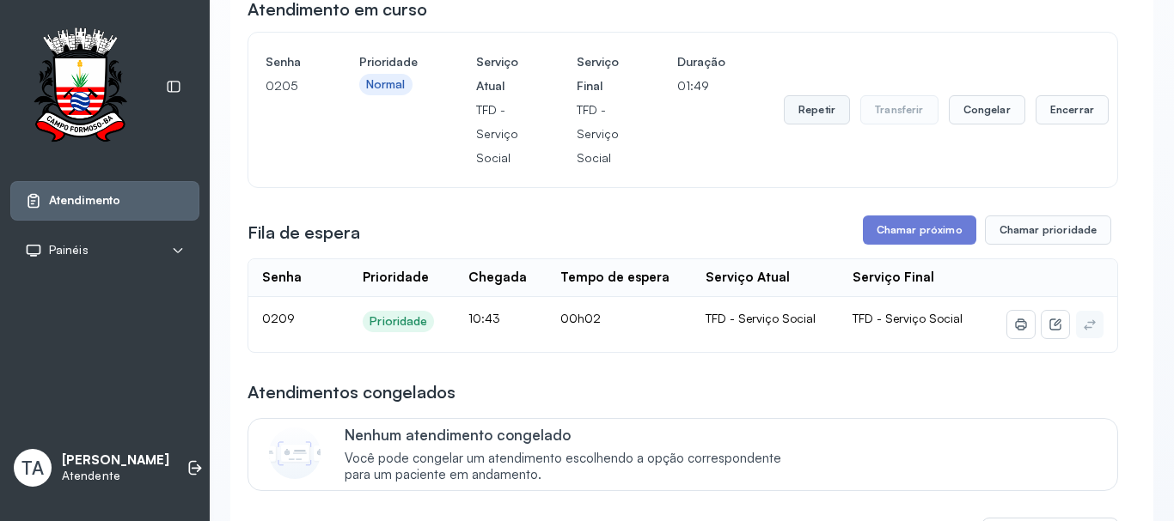
click at [831, 110] on button "Repetir" at bounding box center [816, 109] width 66 height 29
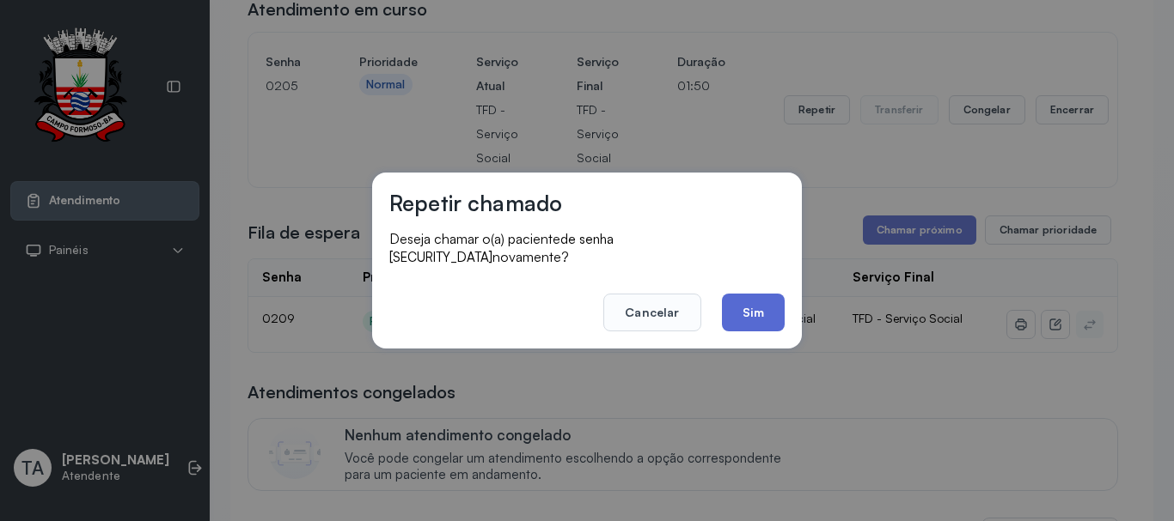
click at [755, 296] on button "Sim" at bounding box center [753, 313] width 63 height 38
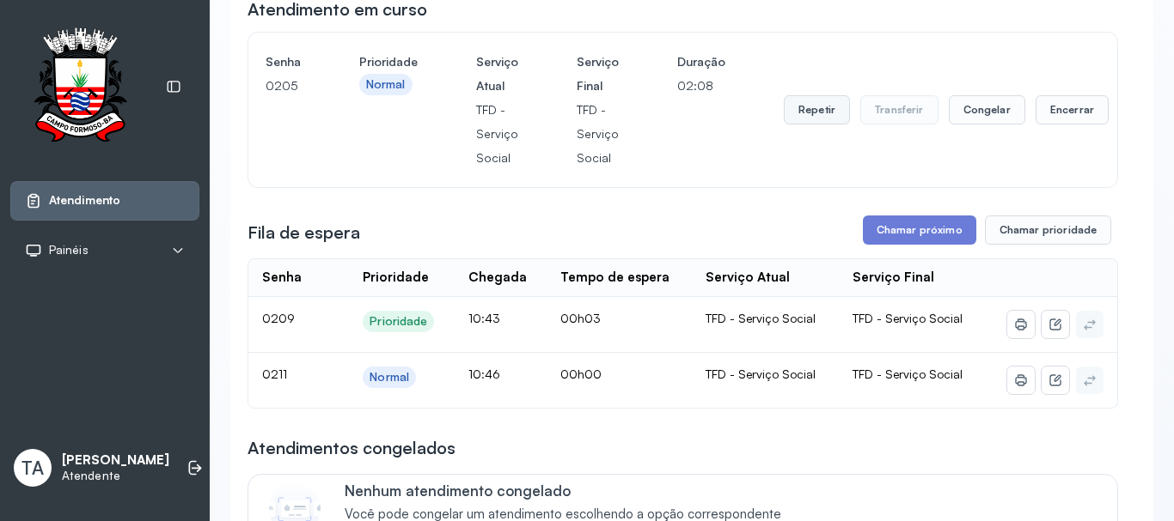
click at [810, 122] on button "Repetir" at bounding box center [816, 109] width 66 height 29
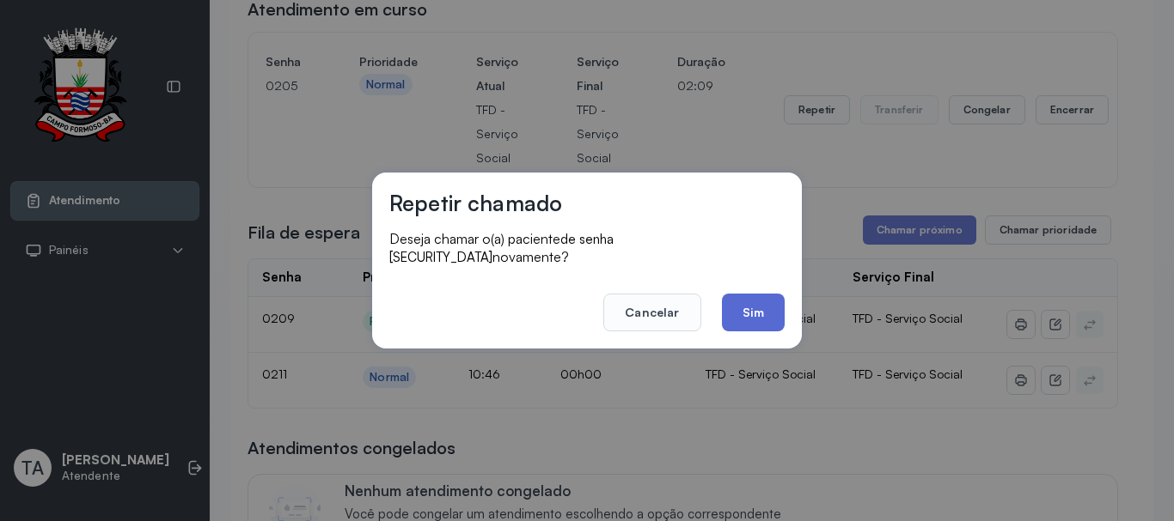
click at [759, 294] on button "Sim" at bounding box center [753, 313] width 63 height 38
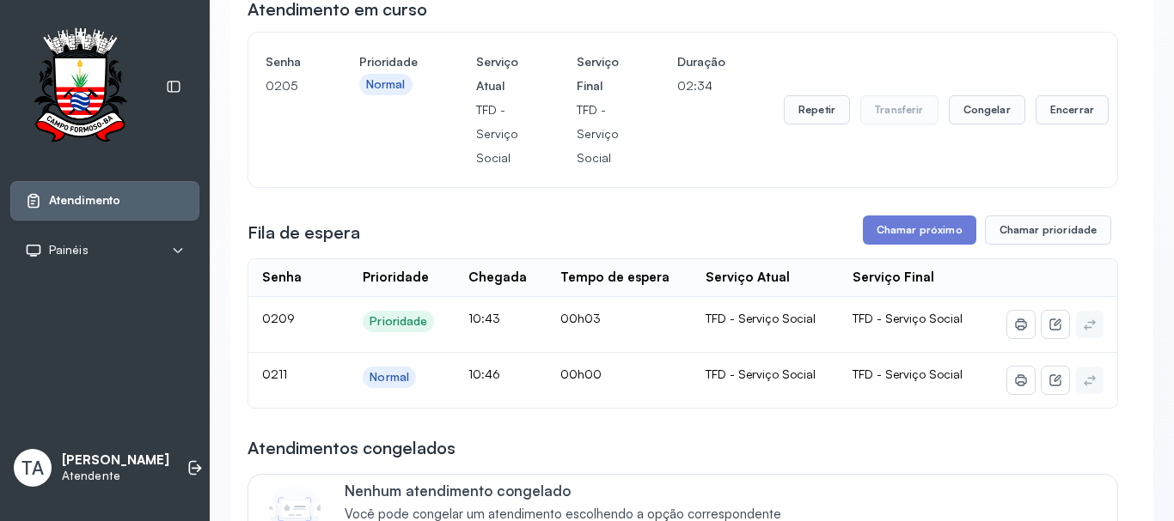
scroll to position [53, 0]
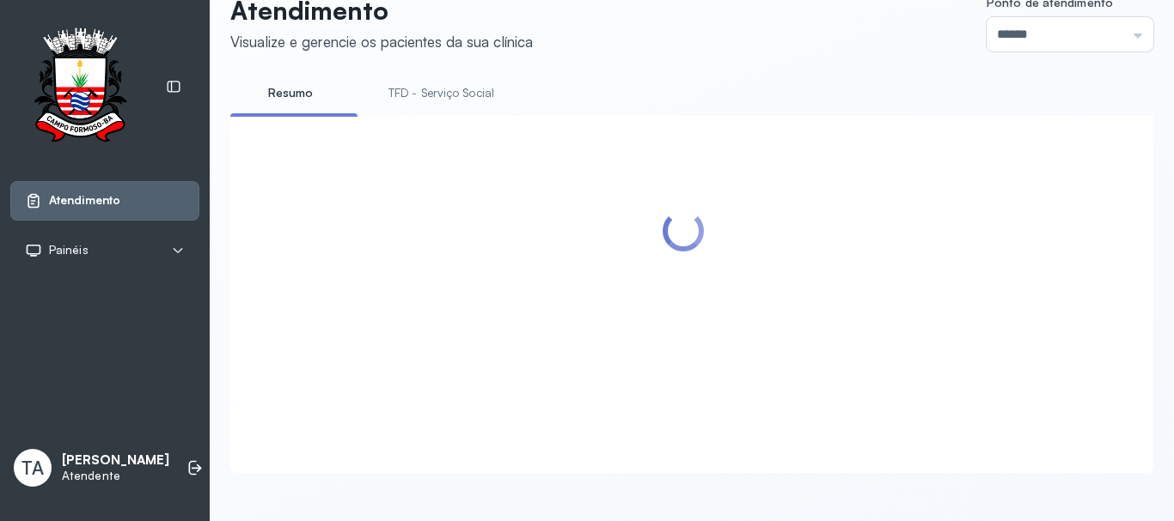
click at [1043, 116] on div at bounding box center [691, 294] width 923 height 357
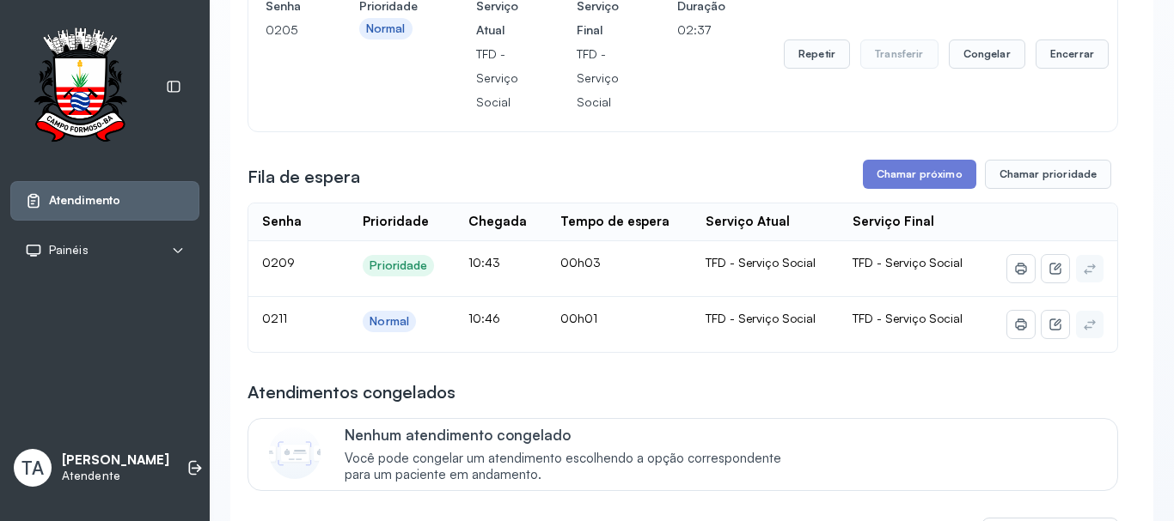
scroll to position [258, 0]
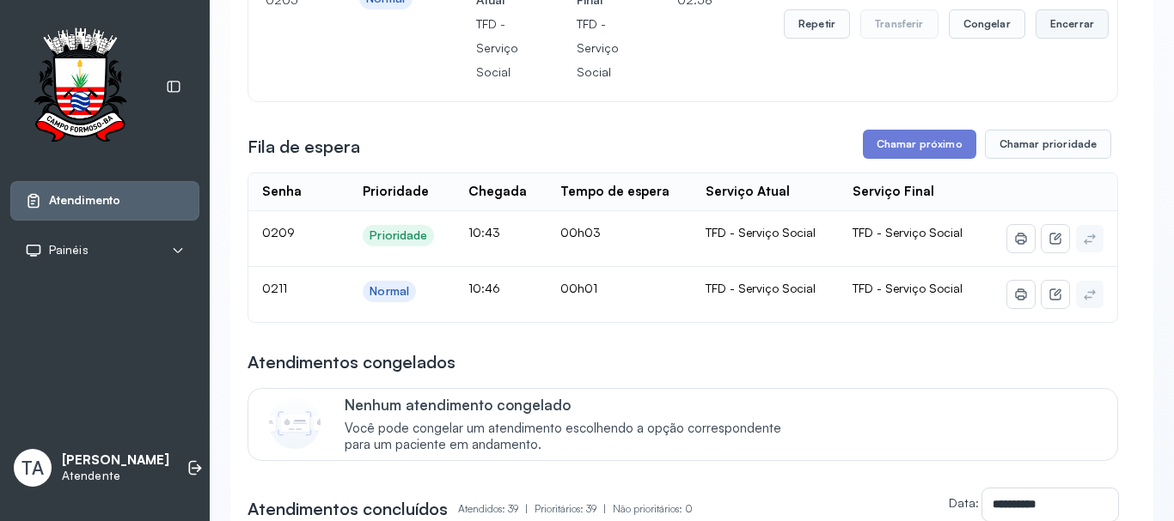
click at [1057, 27] on button "Encerrar" at bounding box center [1071, 23] width 73 height 29
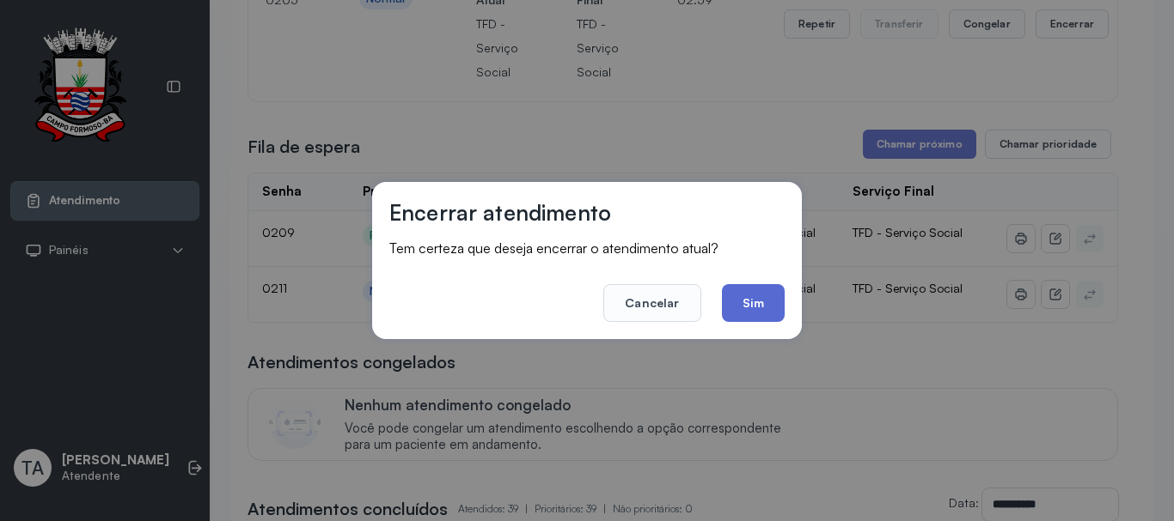
click at [766, 300] on button "Sim" at bounding box center [753, 303] width 63 height 38
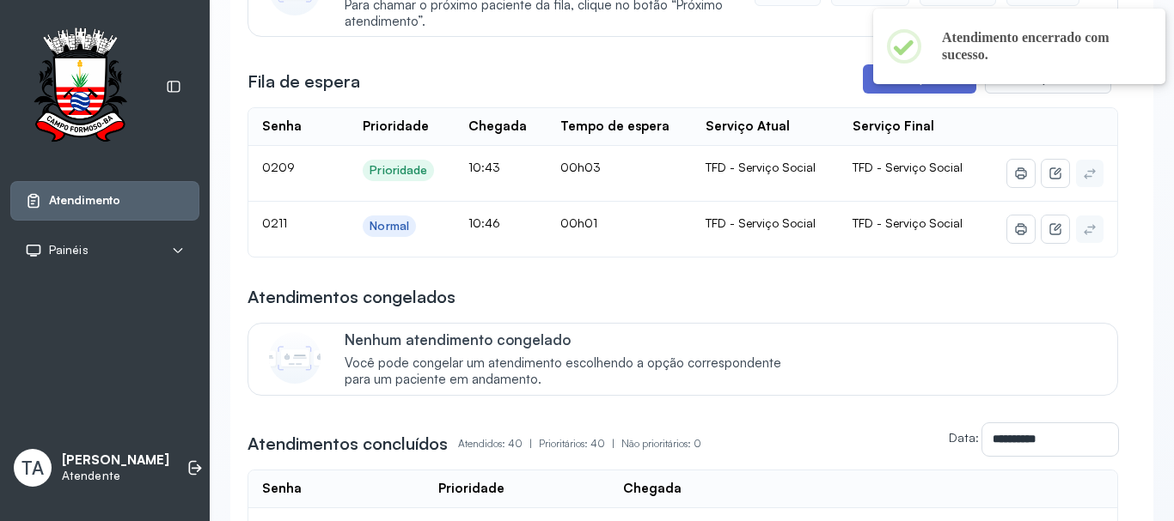
click at [863, 87] on button "Chamar próximo" at bounding box center [919, 78] width 113 height 29
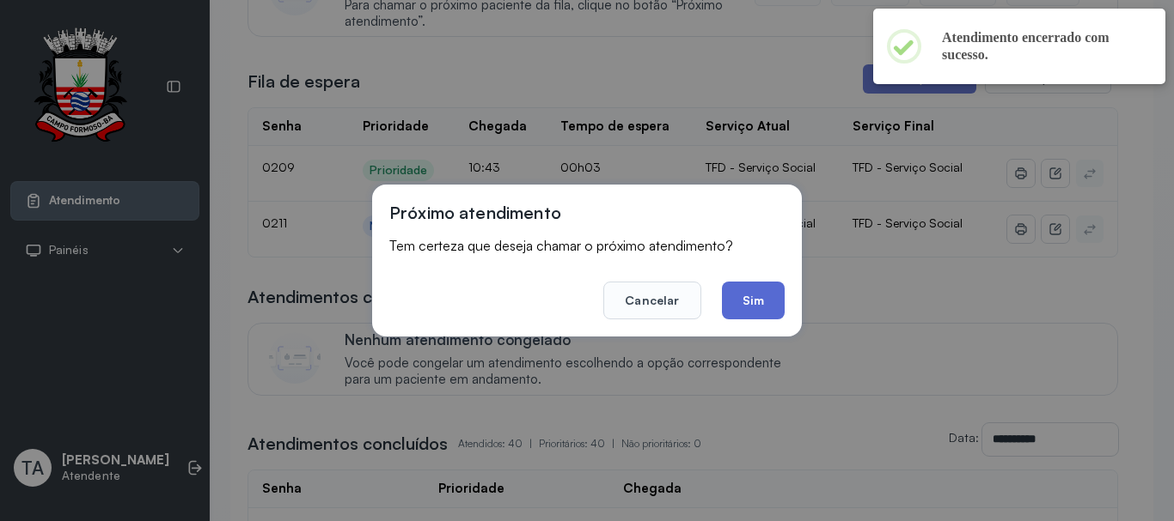
click at [738, 300] on button "Sim" at bounding box center [753, 301] width 63 height 38
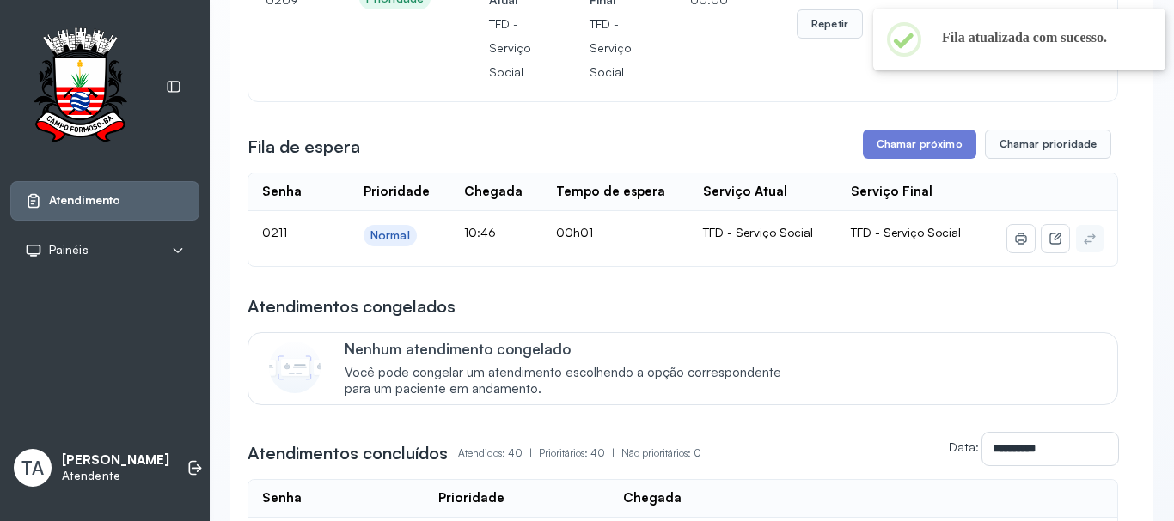
scroll to position [172, 0]
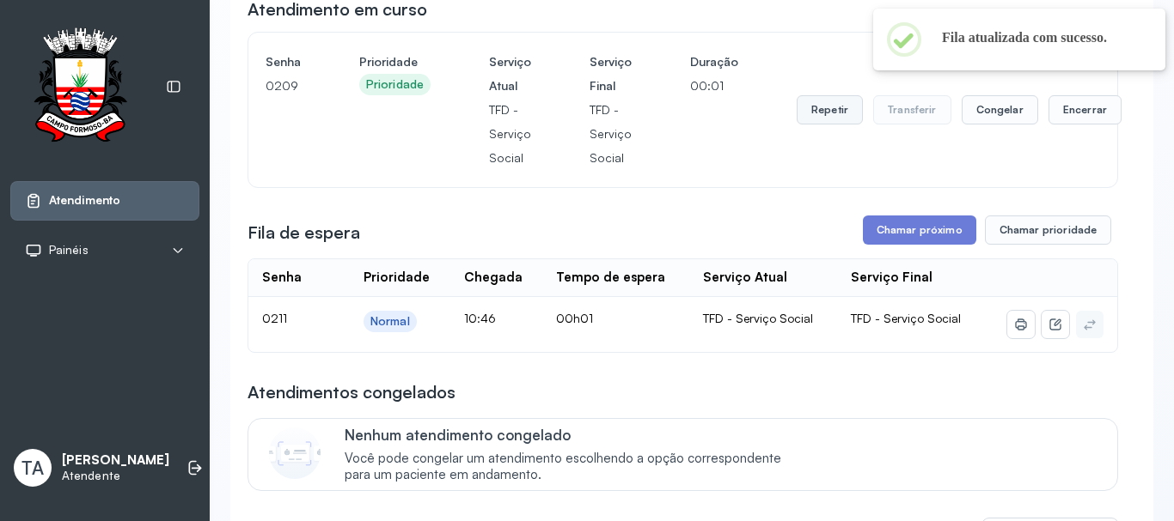
click at [827, 106] on button "Repetir" at bounding box center [829, 109] width 66 height 29
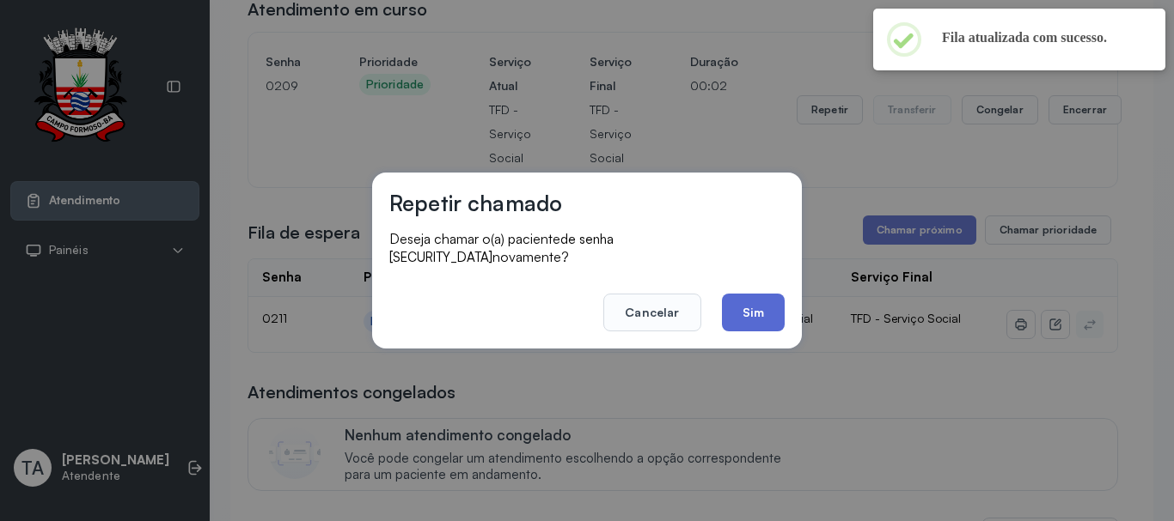
click at [758, 302] on button "Sim" at bounding box center [753, 313] width 63 height 38
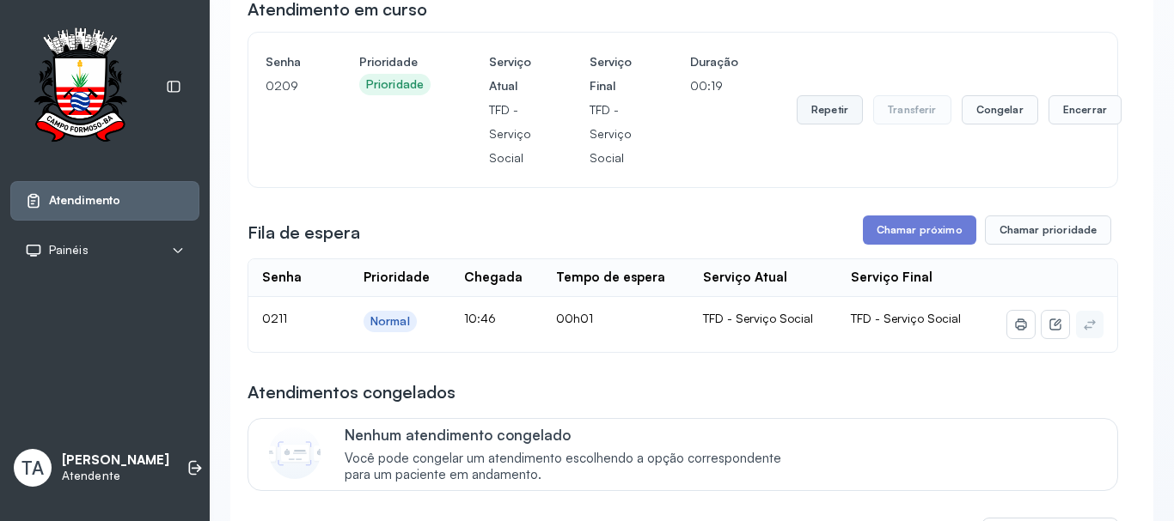
click at [817, 120] on button "Repetir" at bounding box center [829, 109] width 66 height 29
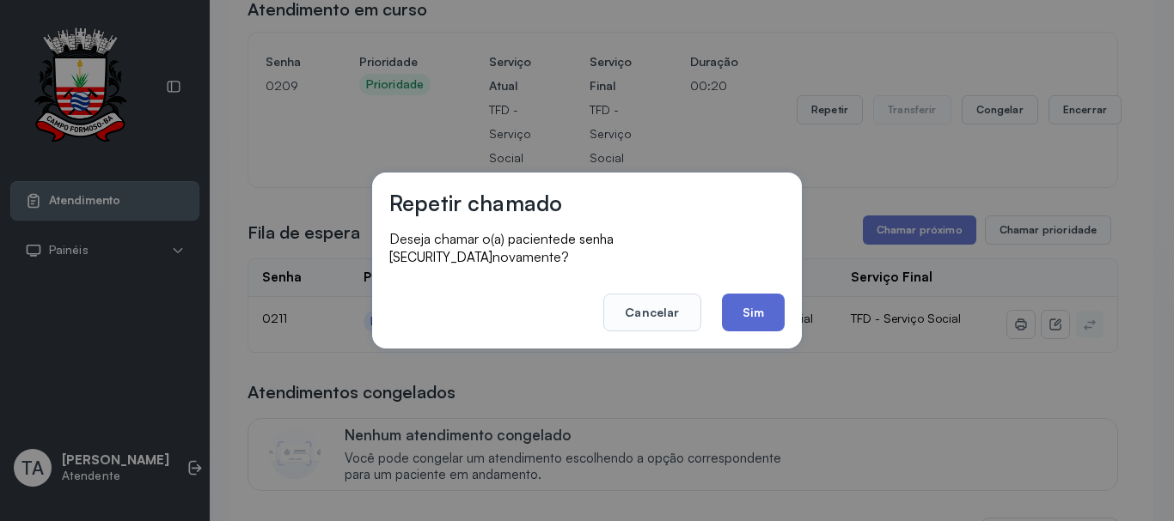
click at [747, 320] on button "Sim" at bounding box center [753, 313] width 63 height 38
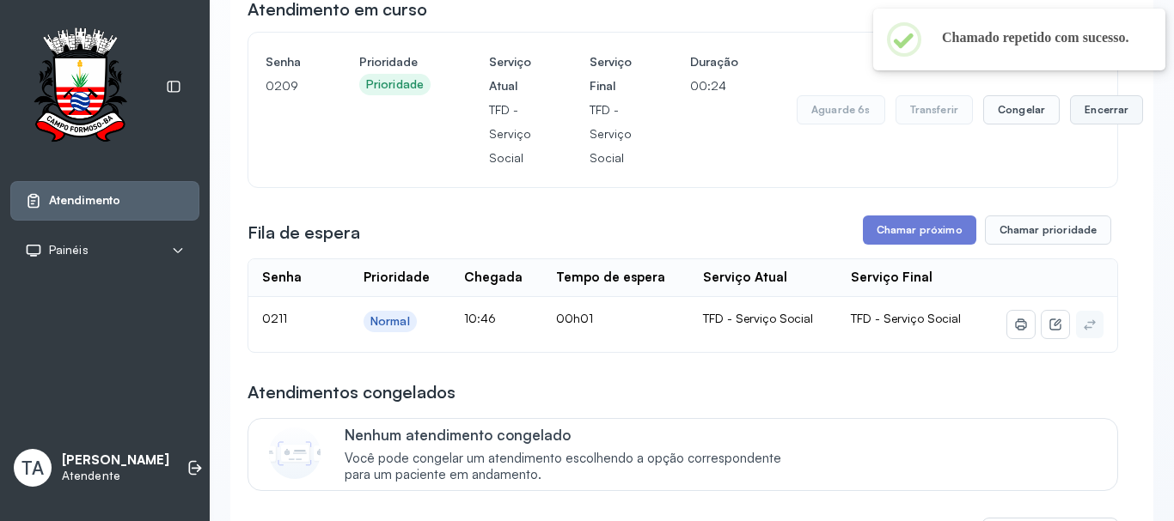
click at [1094, 115] on button "Encerrar" at bounding box center [1106, 109] width 73 height 29
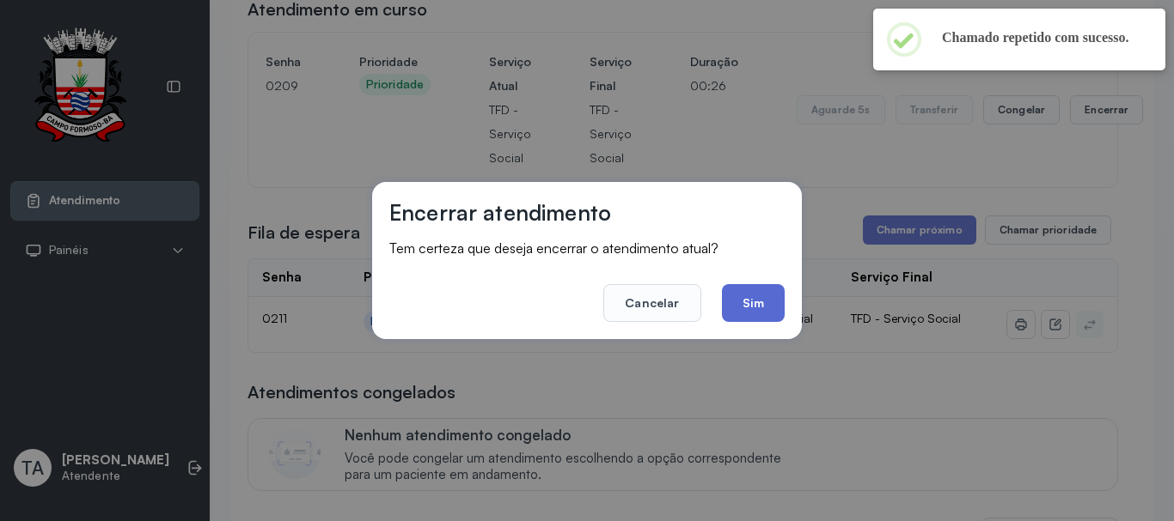
click at [758, 295] on button "Sim" at bounding box center [753, 303] width 63 height 38
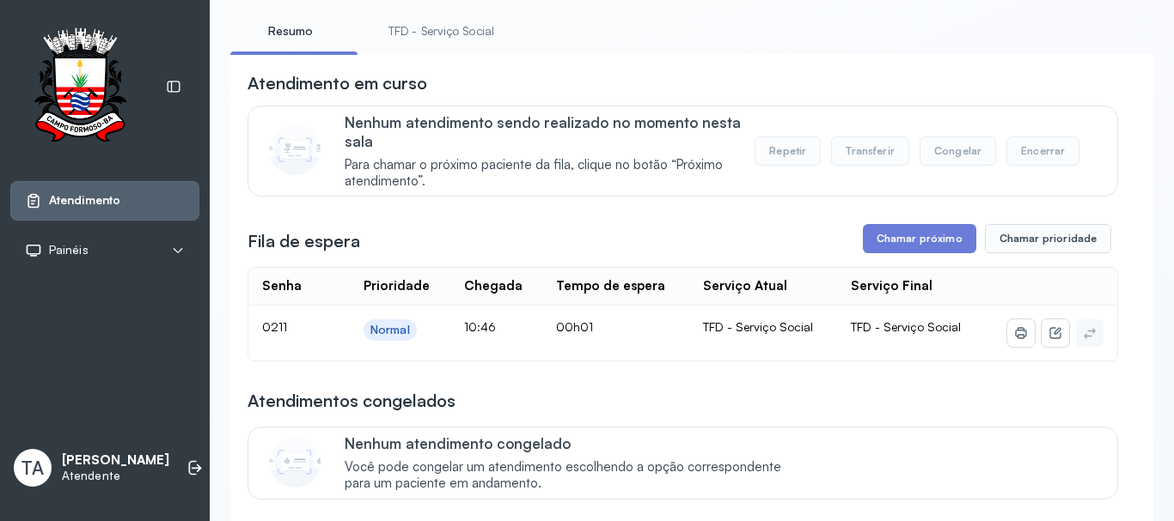
scroll to position [0, 0]
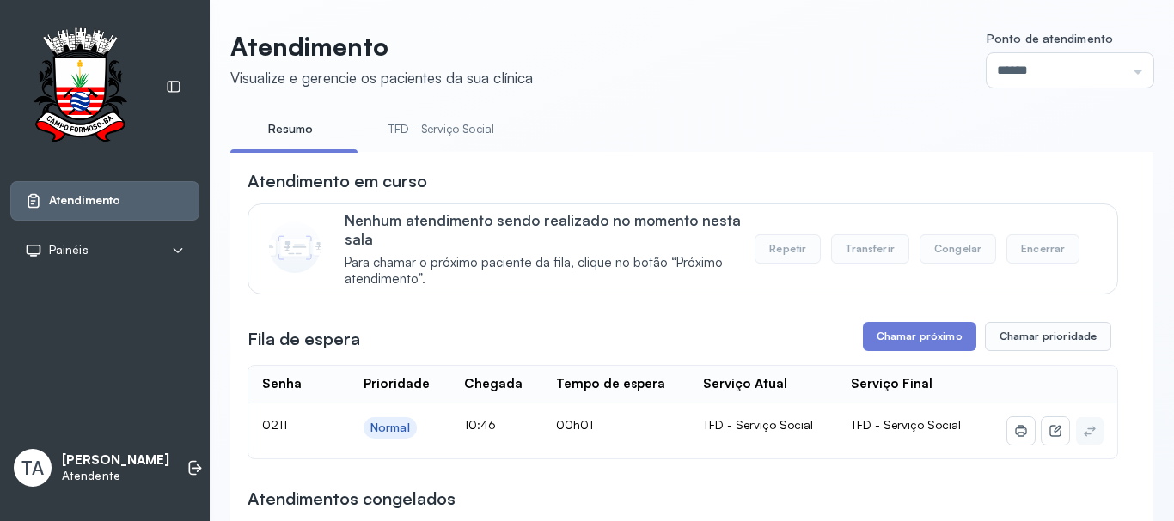
click at [484, 123] on link "TFD - Serviço Social" at bounding box center [441, 129] width 140 height 28
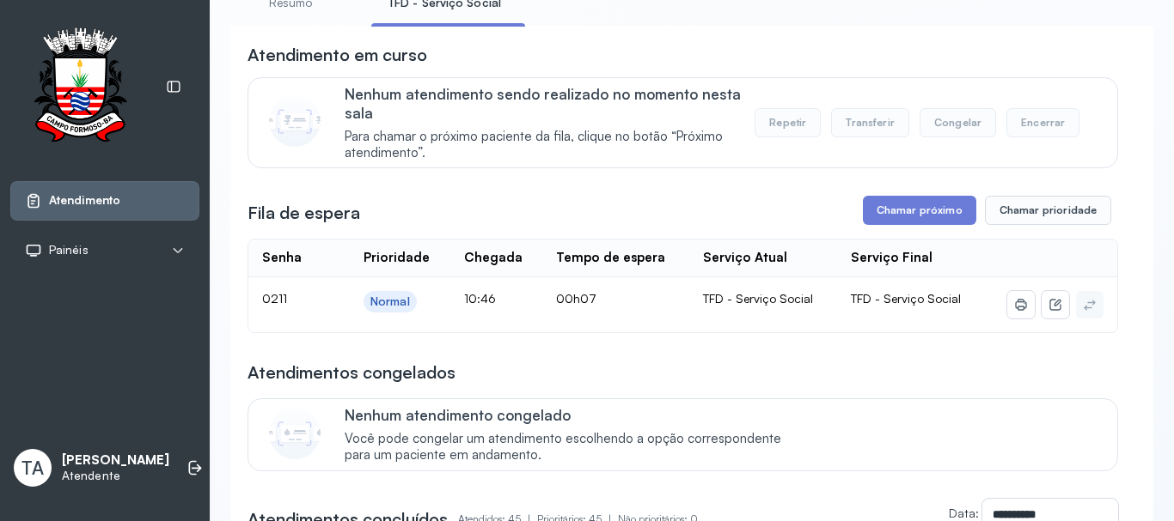
scroll to position [172, 0]
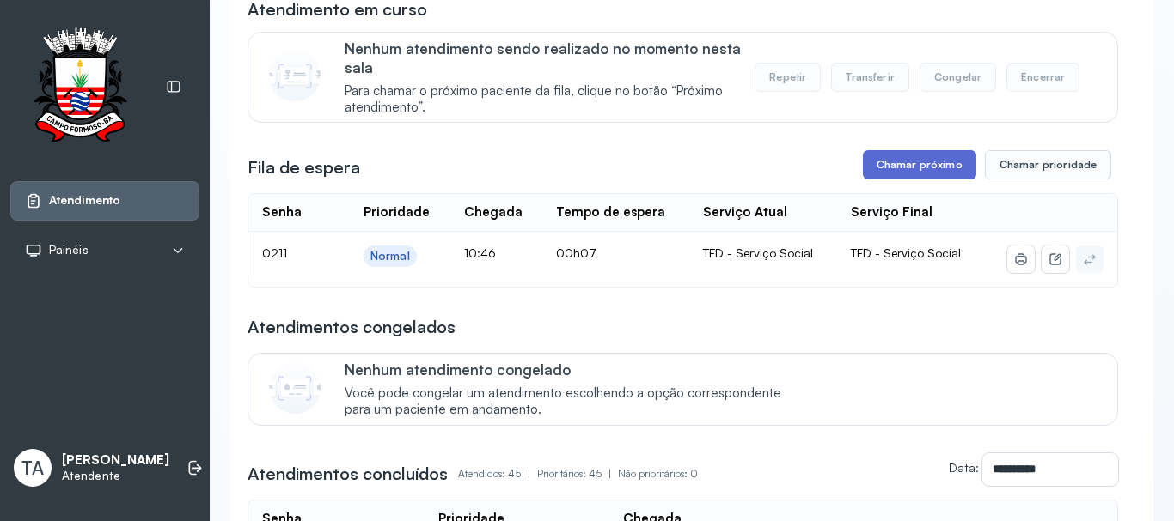
click at [869, 180] on button "Chamar próximo" at bounding box center [919, 164] width 113 height 29
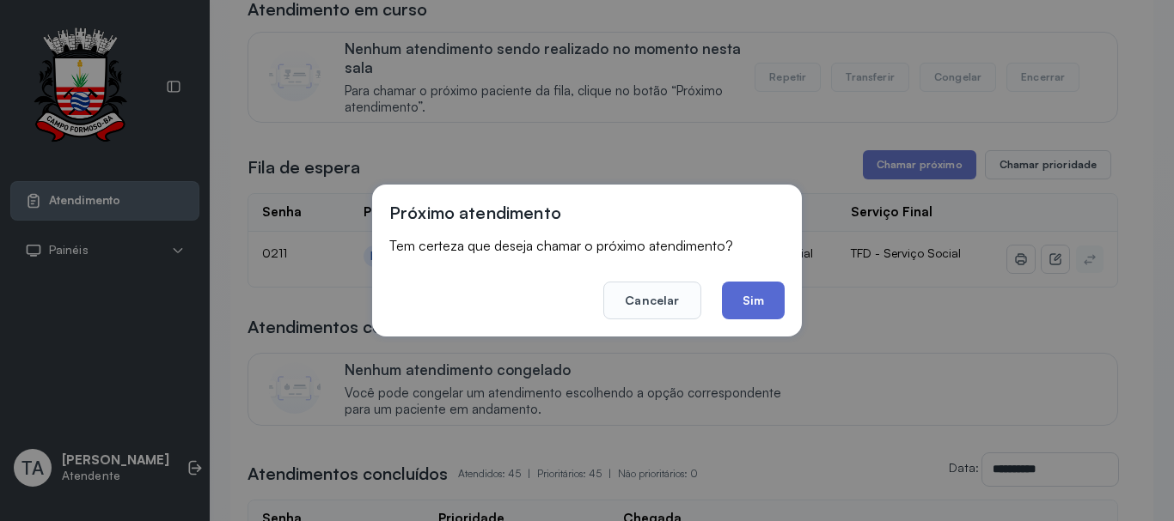
click at [750, 290] on button "Sim" at bounding box center [753, 301] width 63 height 38
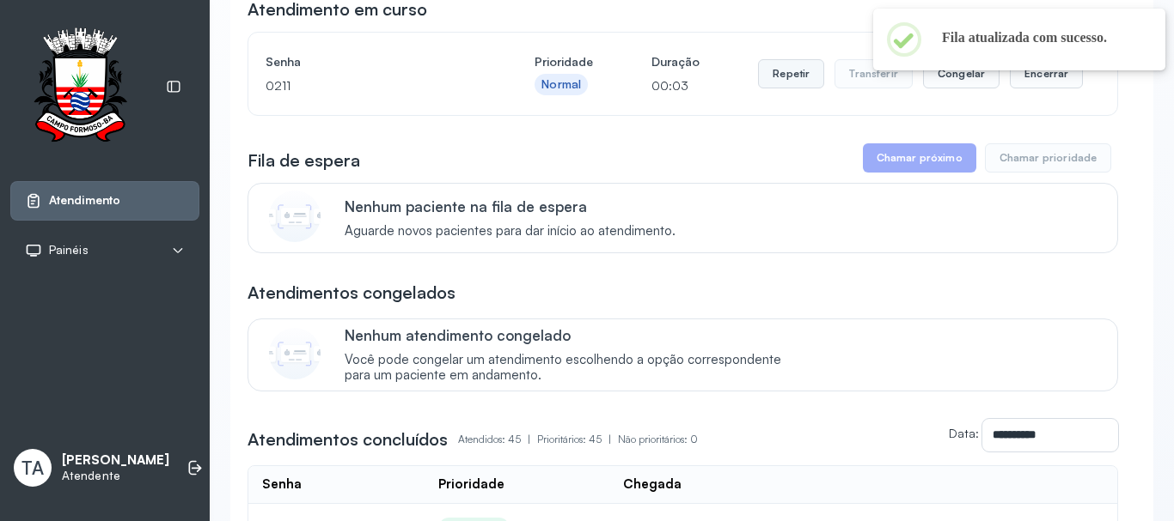
click at [812, 81] on button "Repetir" at bounding box center [791, 73] width 66 height 29
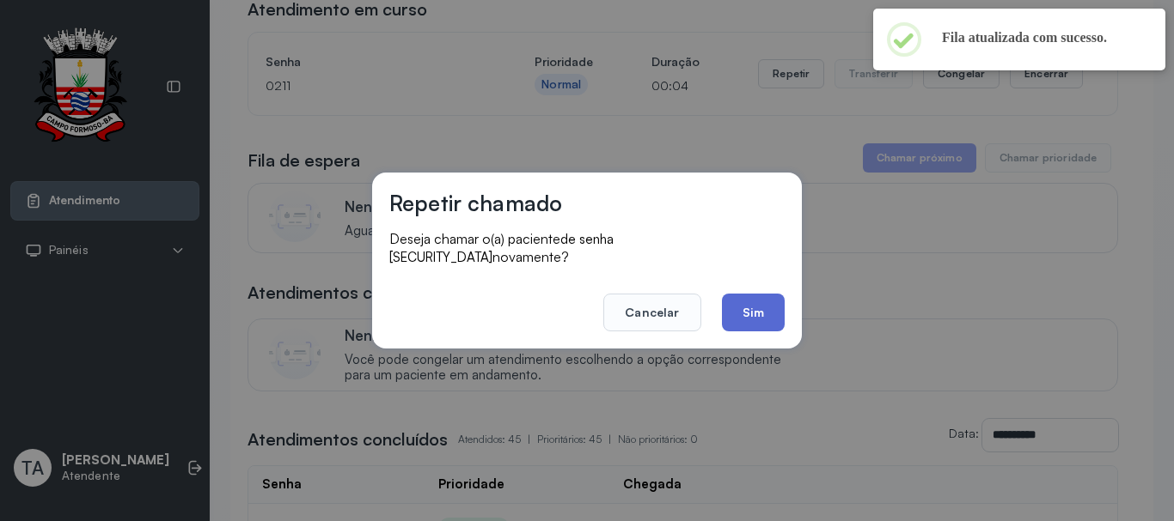
click at [727, 307] on button "Sim" at bounding box center [753, 313] width 63 height 38
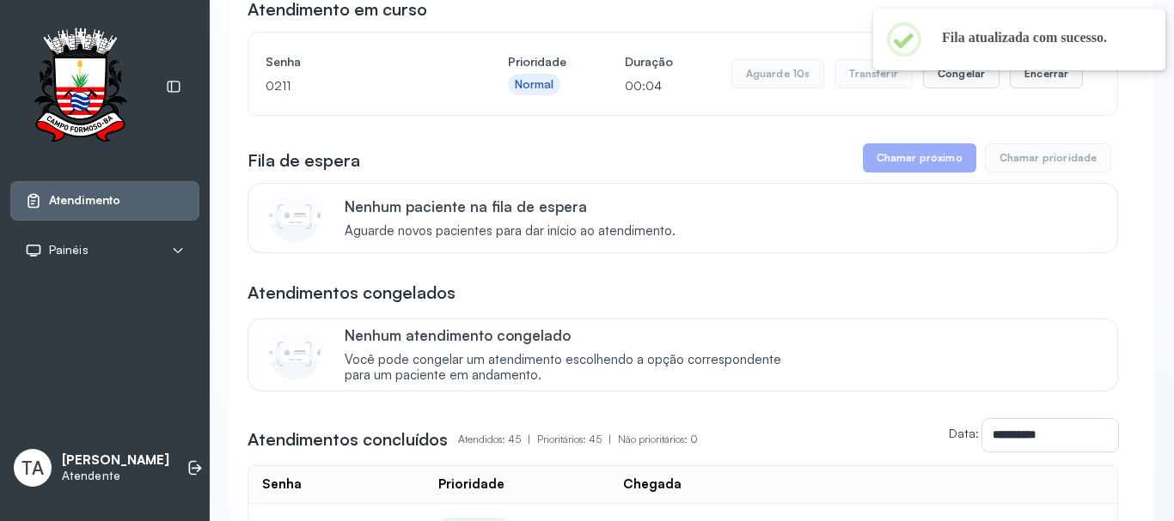
click at [727, 305] on div "Atendimentos congelados" at bounding box center [682, 293] width 870 height 24
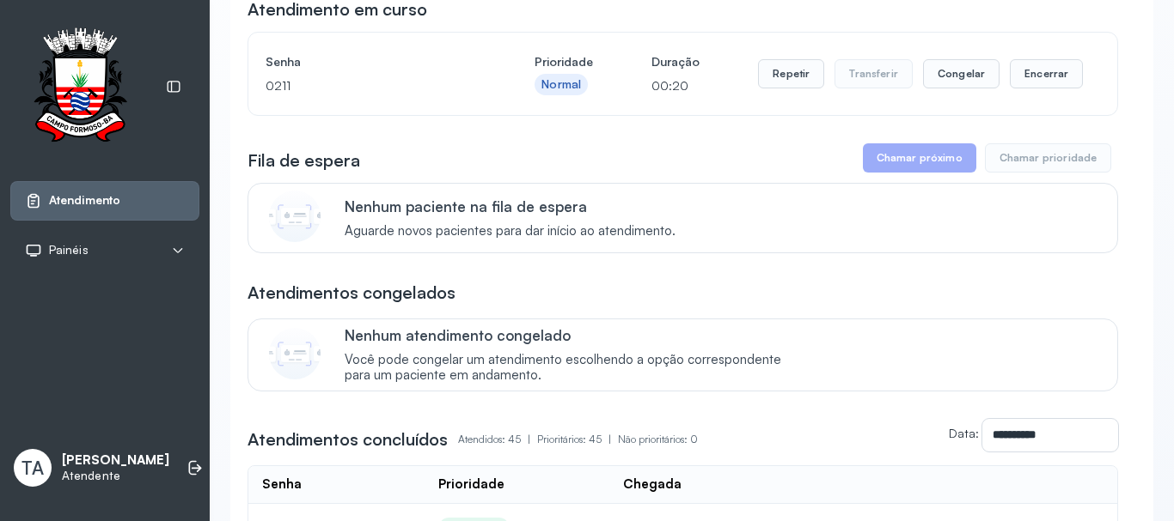
click at [776, 98] on div "Repetir Transferir Congelar Encerrar" at bounding box center [920, 74] width 325 height 48
click at [777, 83] on button "Repetir" at bounding box center [791, 73] width 66 height 29
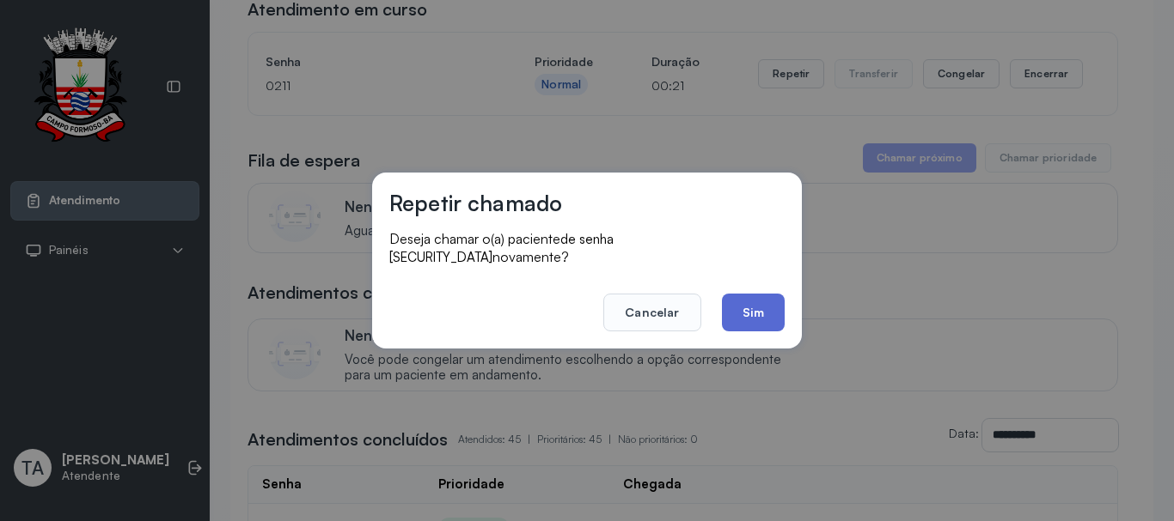
click at [776, 310] on button "Sim" at bounding box center [753, 313] width 63 height 38
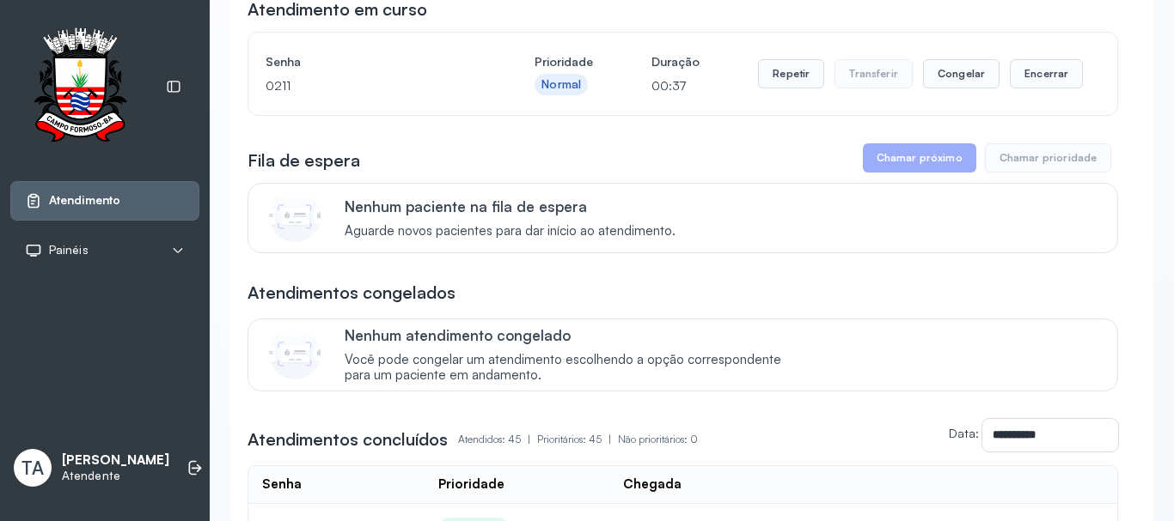
click at [784, 98] on div "Repetir Transferir Congelar Encerrar" at bounding box center [920, 74] width 325 height 48
click at [781, 76] on button "Repetir" at bounding box center [791, 73] width 66 height 29
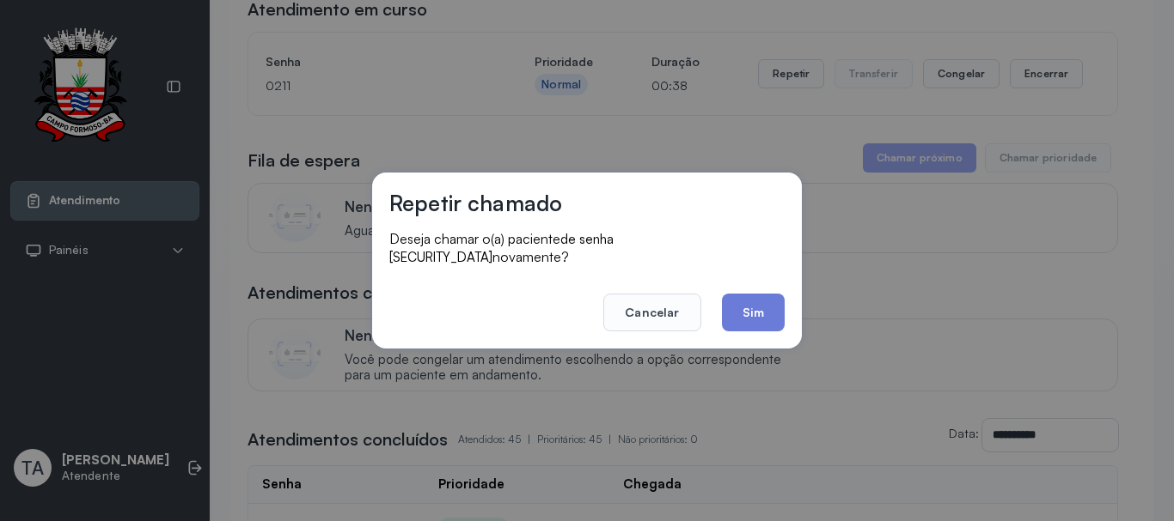
click at [743, 283] on footer "Cancelar Sim" at bounding box center [586, 301] width 395 height 62
click at [744, 294] on button "Sim" at bounding box center [753, 313] width 63 height 38
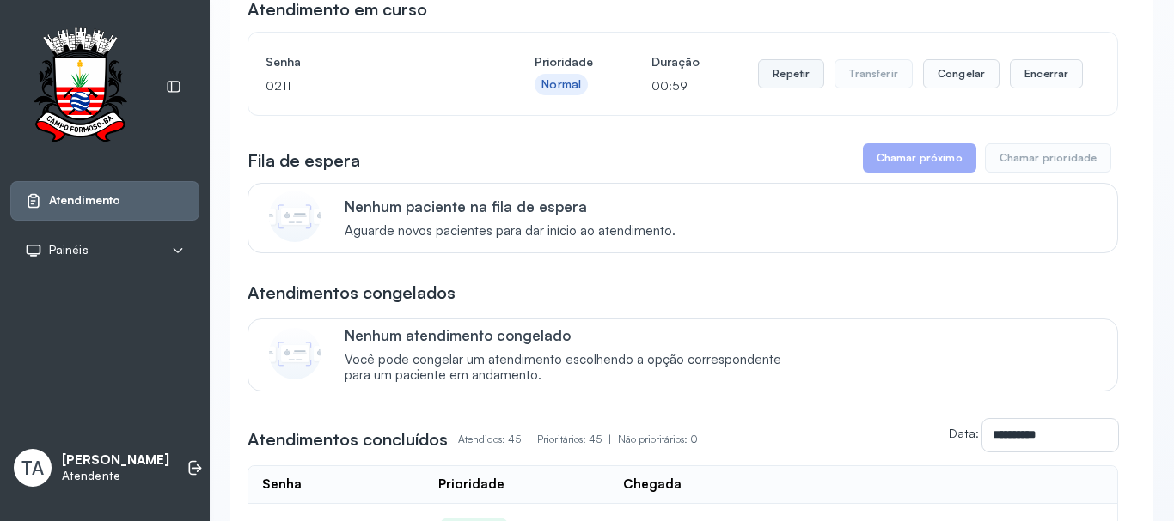
click at [759, 77] on button "Repetir" at bounding box center [791, 73] width 66 height 29
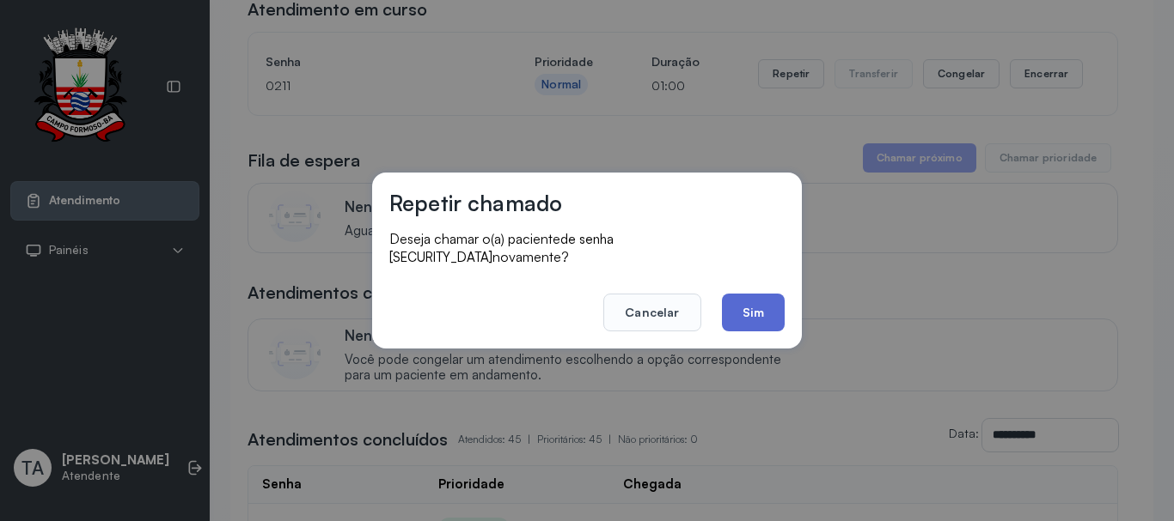
click at [761, 310] on button "Sim" at bounding box center [753, 313] width 63 height 38
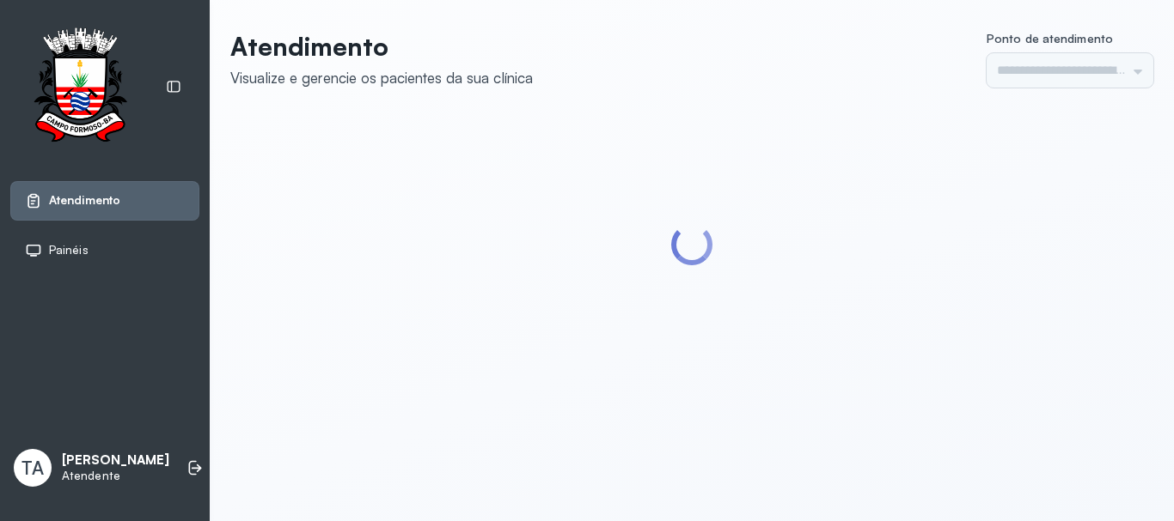
type input "******"
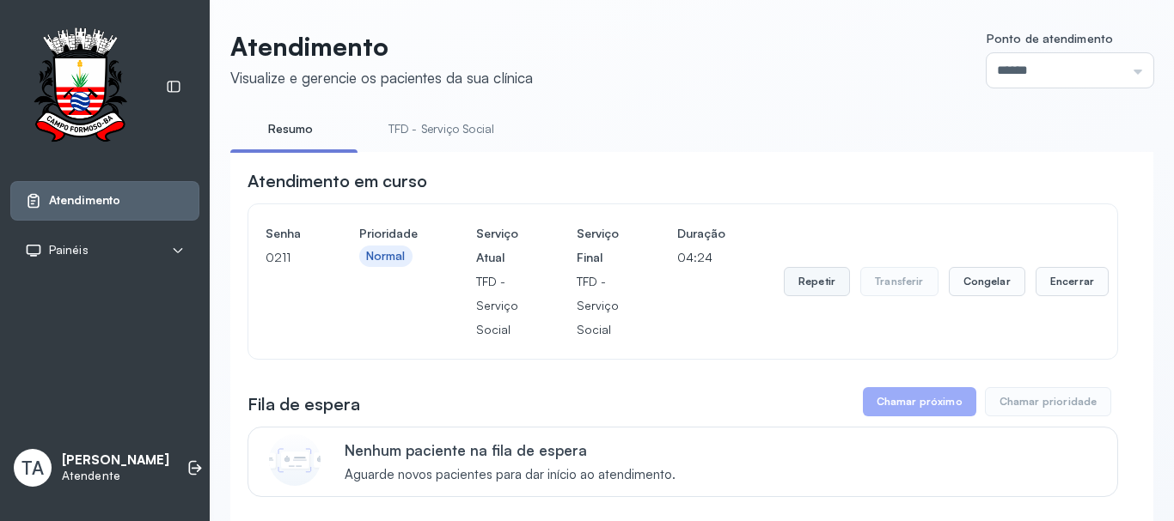
click at [793, 286] on button "Repetir" at bounding box center [816, 281] width 66 height 29
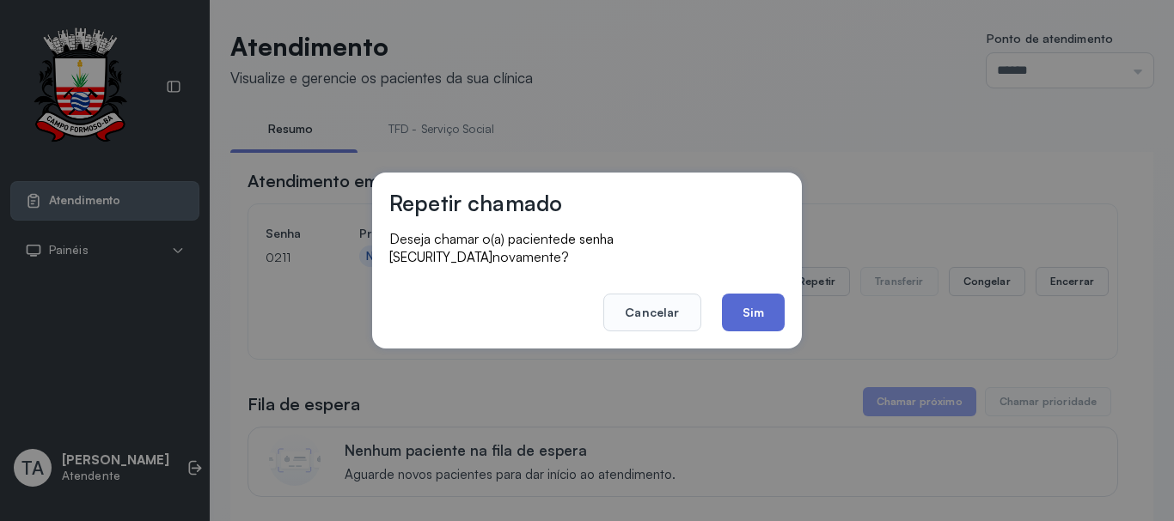
click at [725, 312] on button "Sim" at bounding box center [753, 313] width 63 height 38
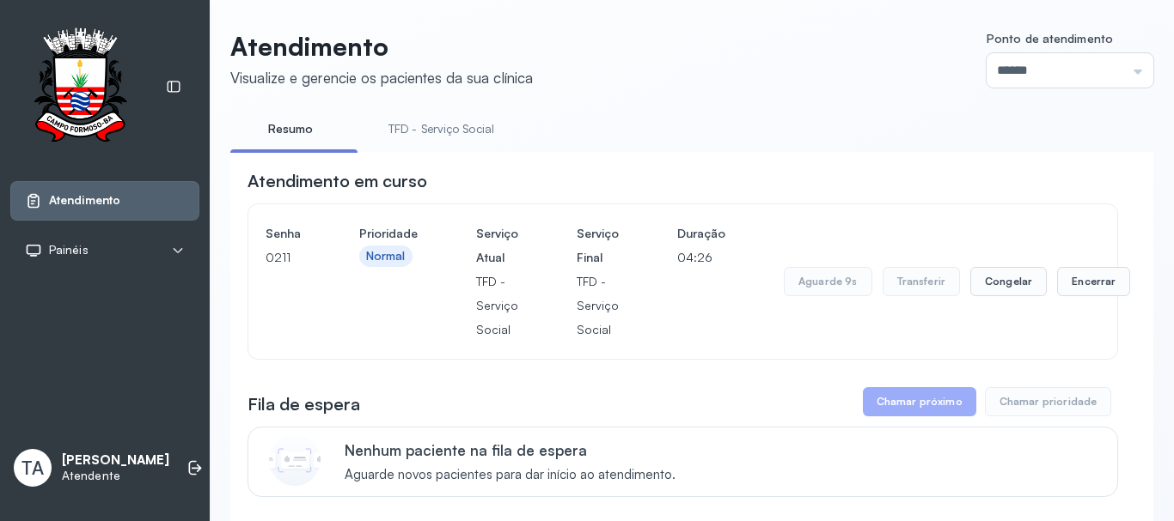
click at [370, 129] on ul "Resumo TFD - Serviço Social" at bounding box center [691, 134] width 923 height 39
click at [400, 132] on link "TFD - Serviço Social" at bounding box center [441, 129] width 140 height 28
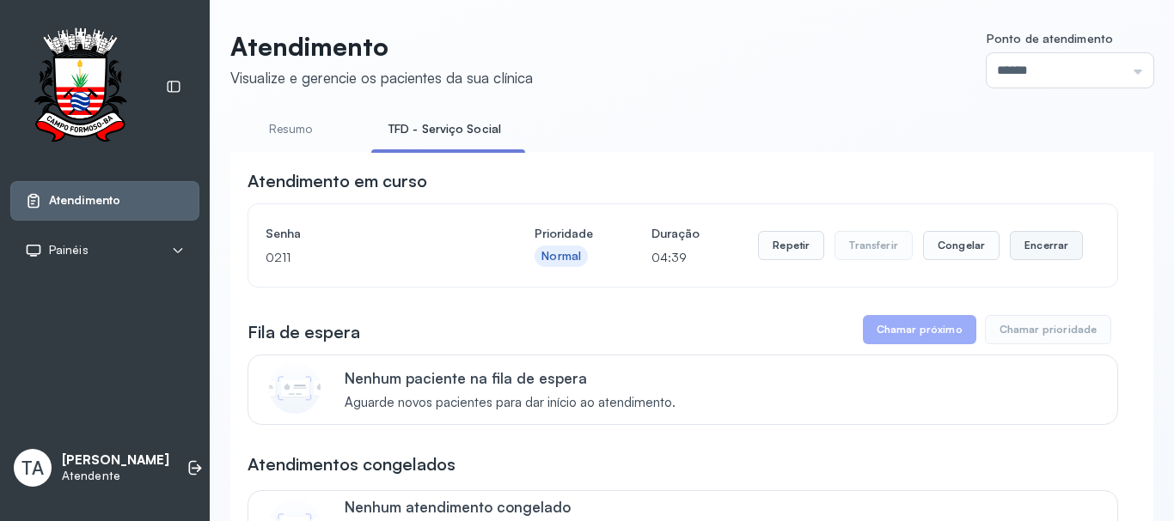
click at [1039, 250] on button "Encerrar" at bounding box center [1045, 245] width 73 height 29
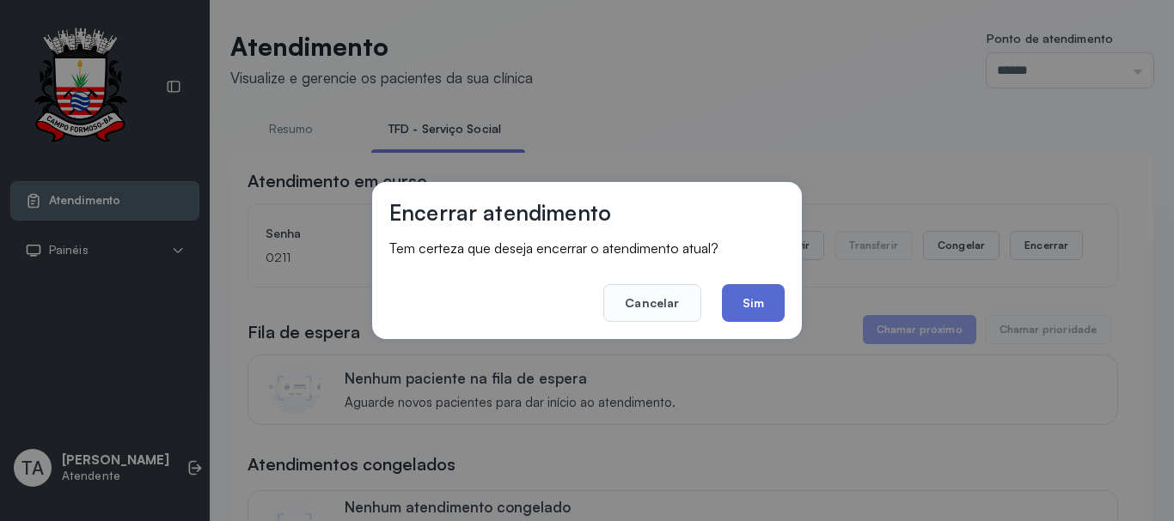
drag, startPoint x: 722, startPoint y: 286, endPoint x: 740, endPoint y: 300, distance: 22.7
click at [728, 291] on footer "Cancelar Sim" at bounding box center [586, 291] width 395 height 62
click at [744, 301] on button "Sim" at bounding box center [753, 303] width 63 height 38
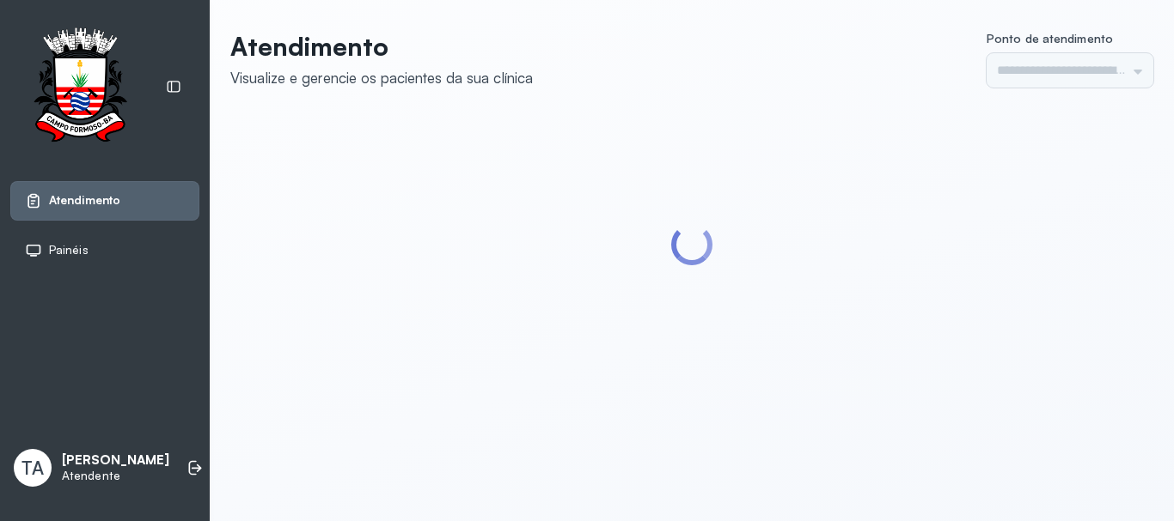
type input "******"
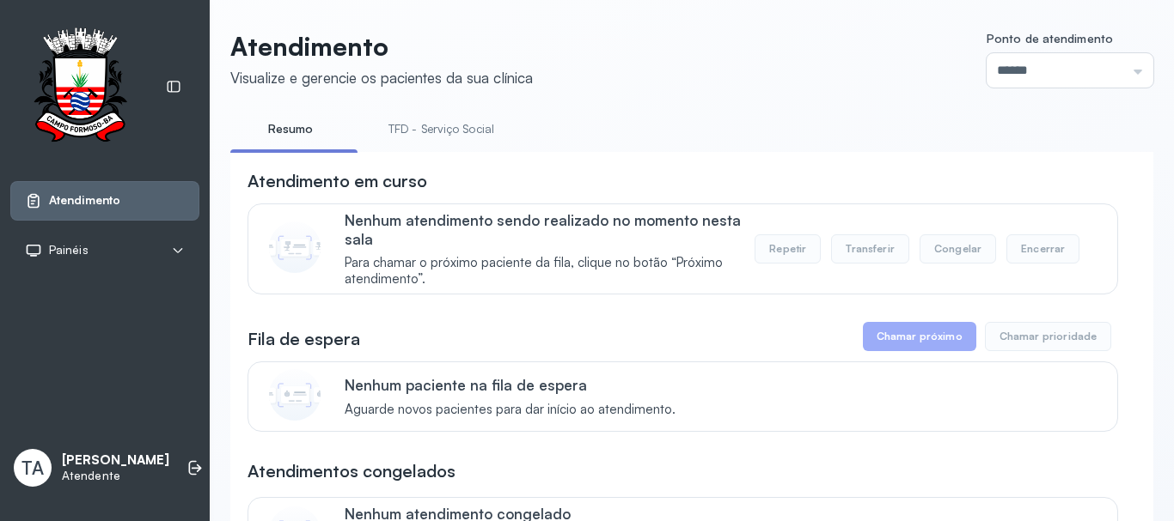
click at [446, 130] on link "TFD - Serviço Social" at bounding box center [441, 129] width 140 height 28
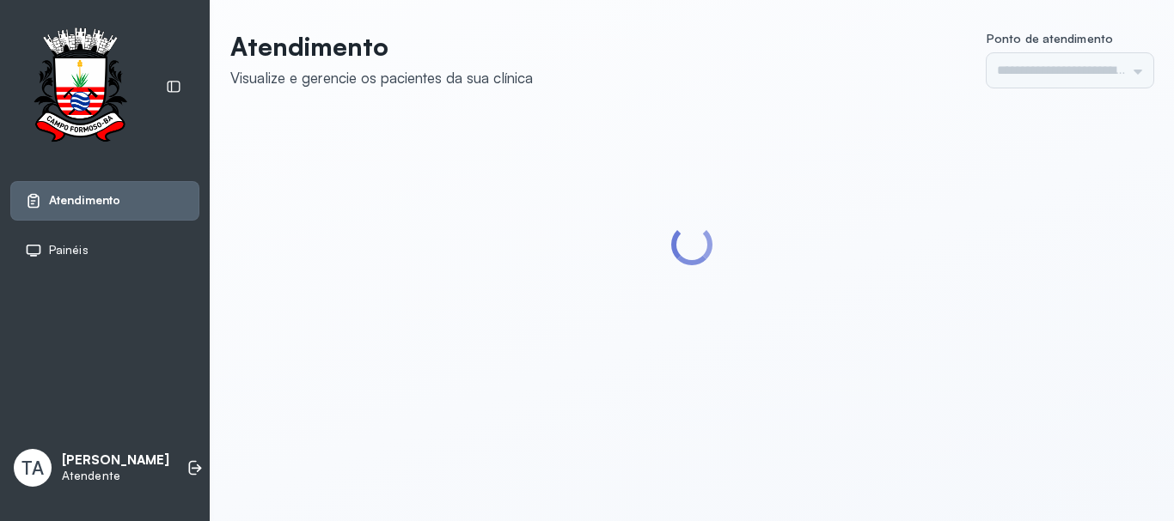
type input "******"
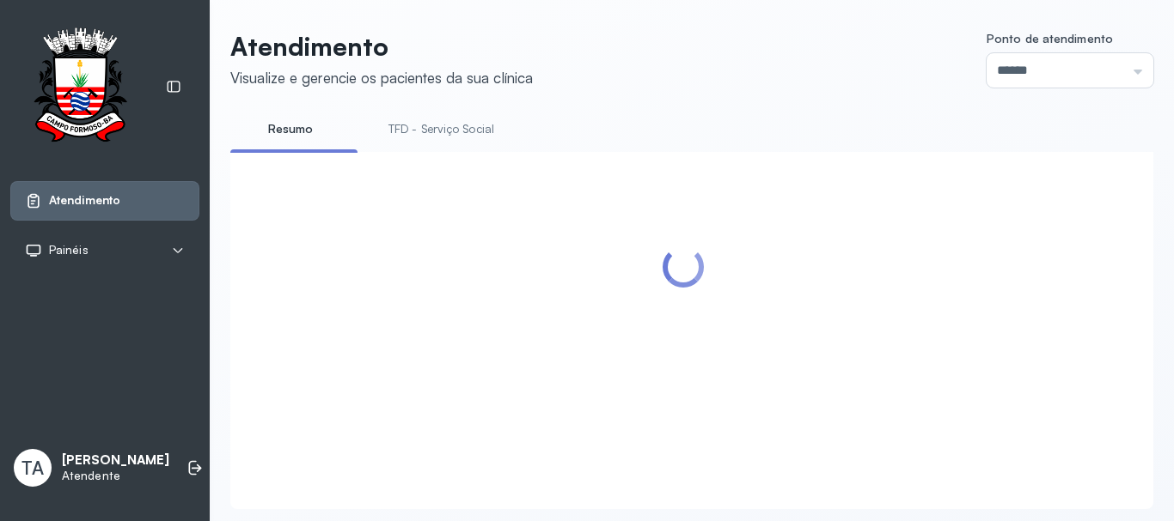
click at [416, 138] on link "TFD - Serviço Social" at bounding box center [441, 129] width 140 height 28
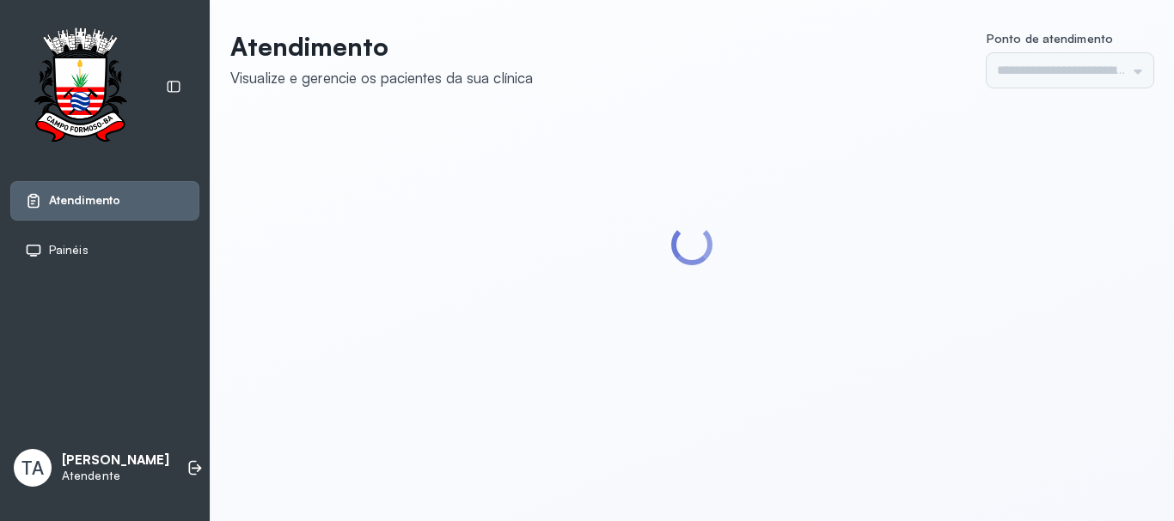
type input "******"
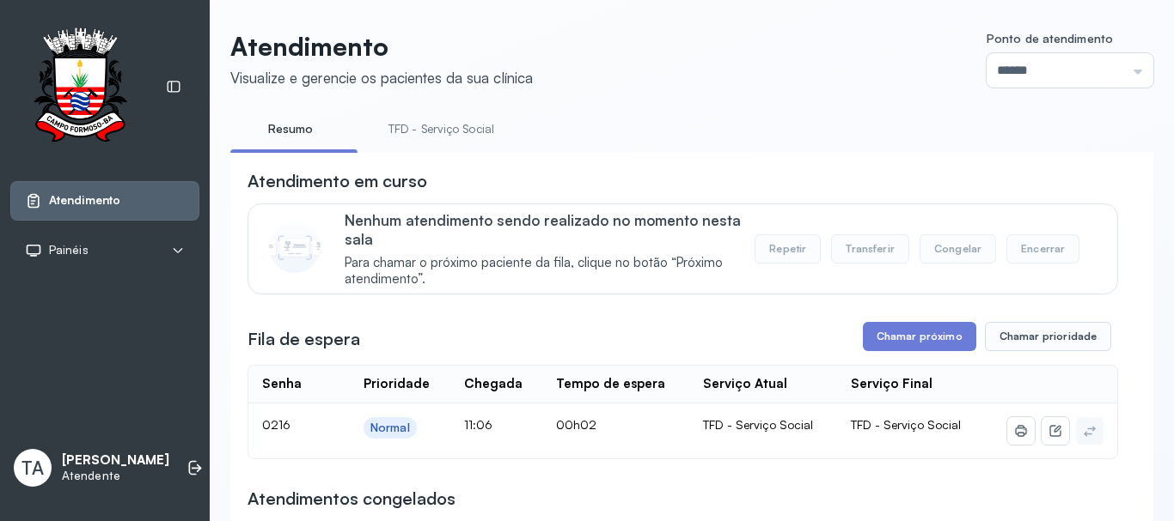
click at [426, 139] on link "TFD - Serviço Social" at bounding box center [441, 129] width 140 height 28
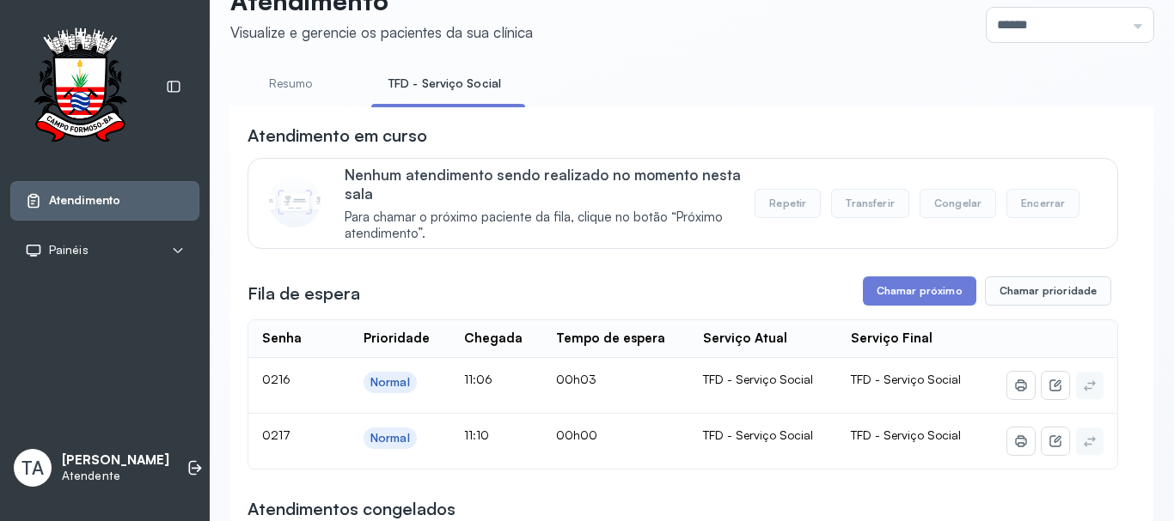
scroll to position [86, 0]
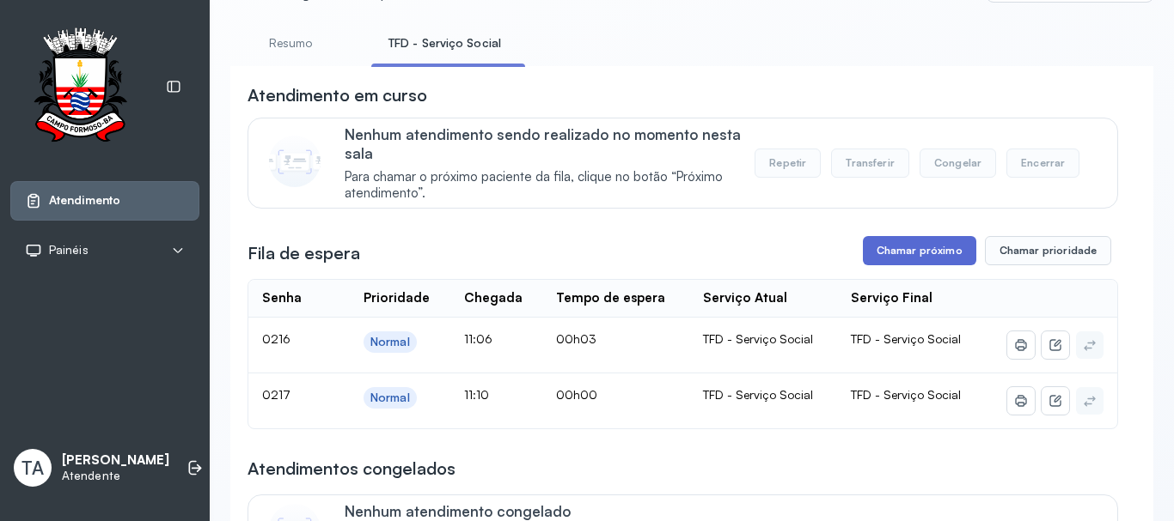
click at [894, 247] on button "Chamar próximo" at bounding box center [919, 250] width 113 height 29
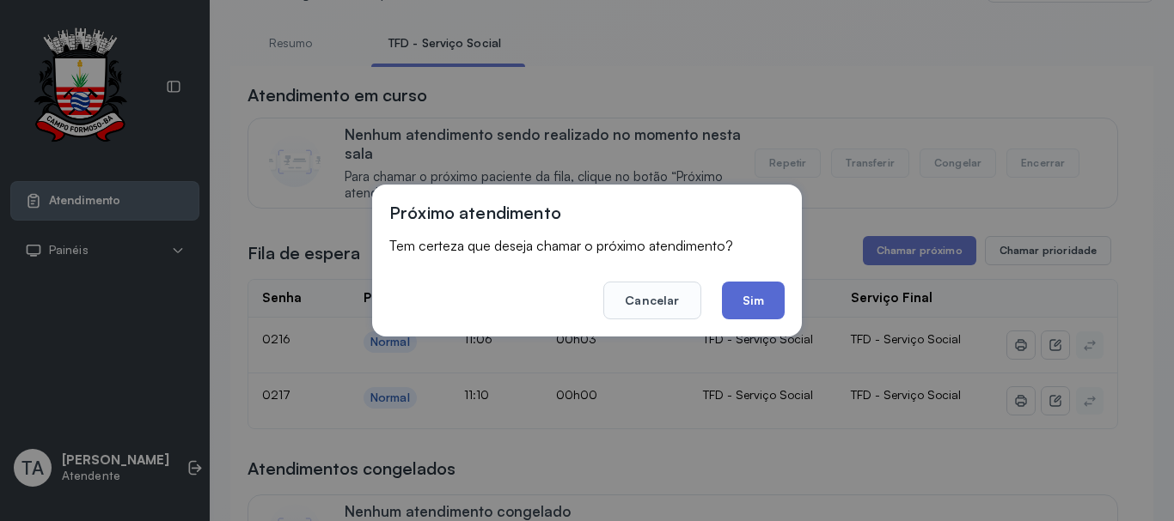
click at [756, 296] on button "Sim" at bounding box center [753, 301] width 63 height 38
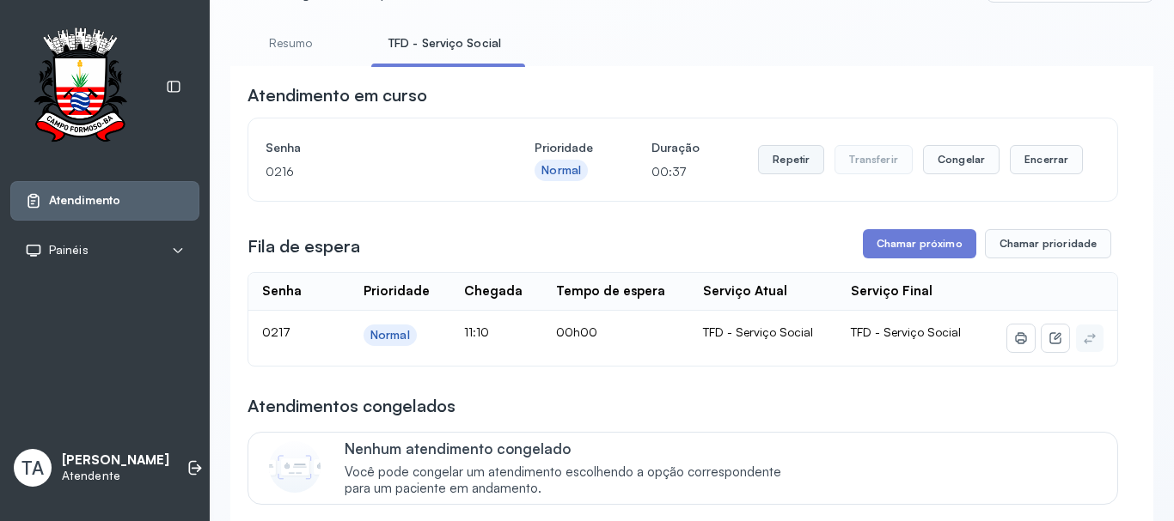
click at [783, 164] on button "Repetir" at bounding box center [791, 159] width 66 height 29
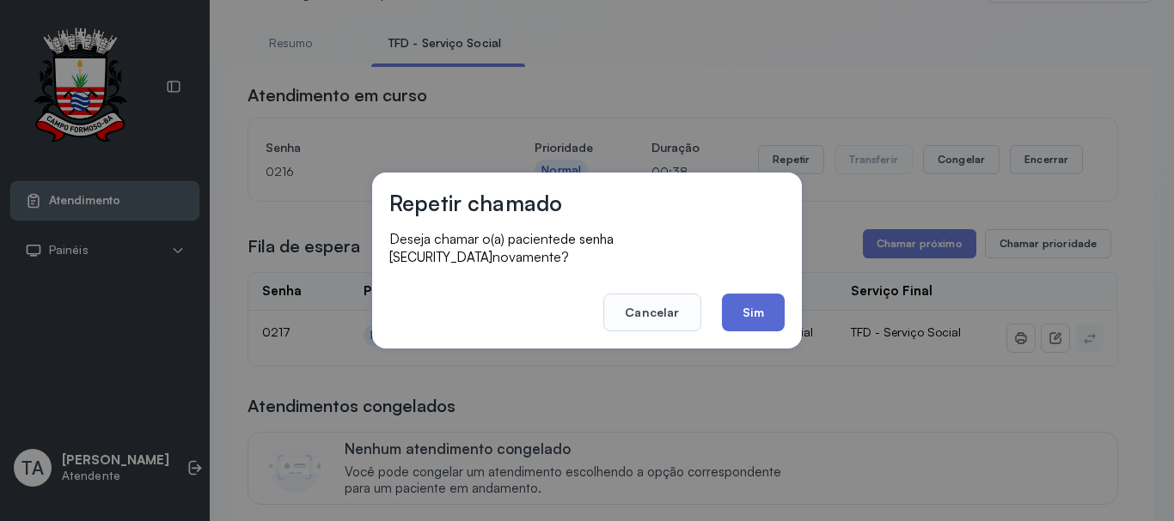
click at [735, 320] on button "Sim" at bounding box center [753, 313] width 63 height 38
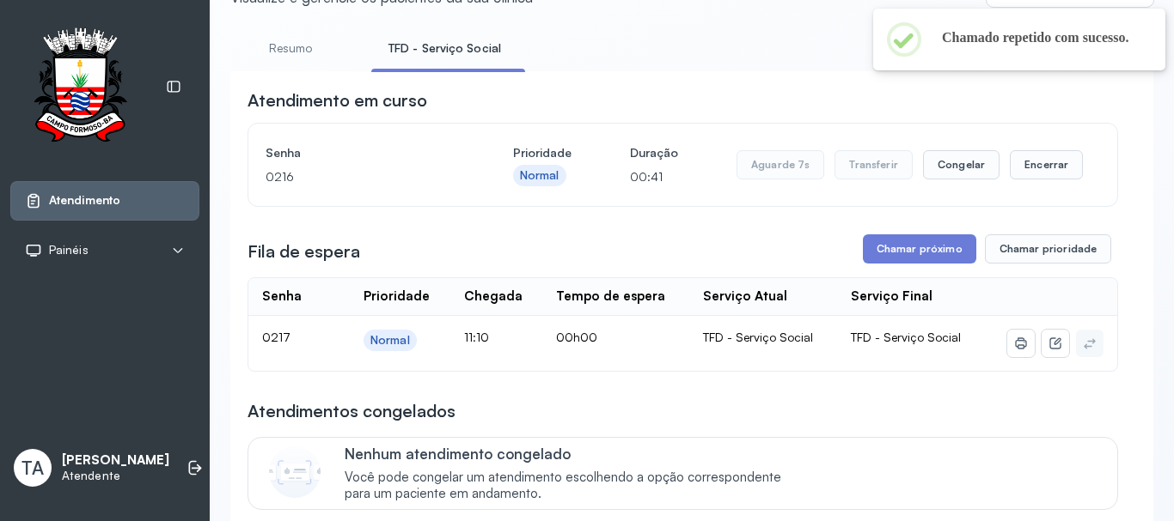
scroll to position [0, 0]
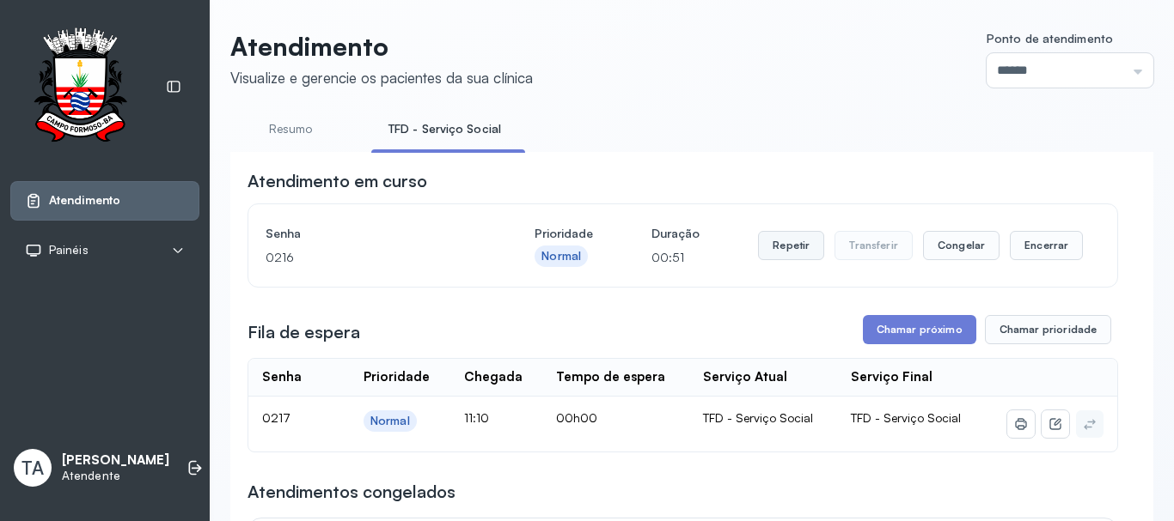
click at [789, 240] on button "Repetir" at bounding box center [791, 245] width 66 height 29
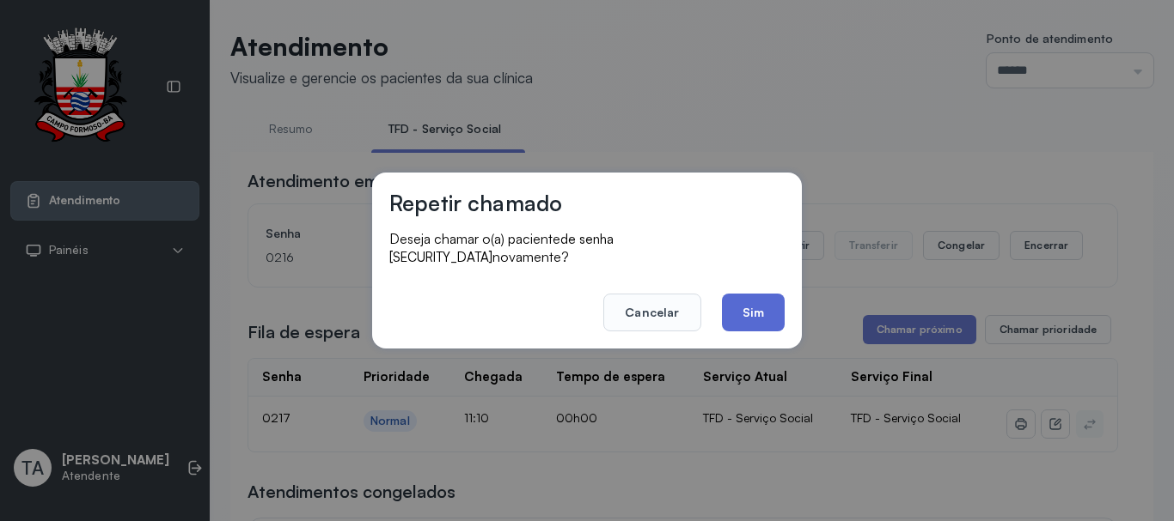
click at [754, 315] on button "Sim" at bounding box center [753, 313] width 63 height 38
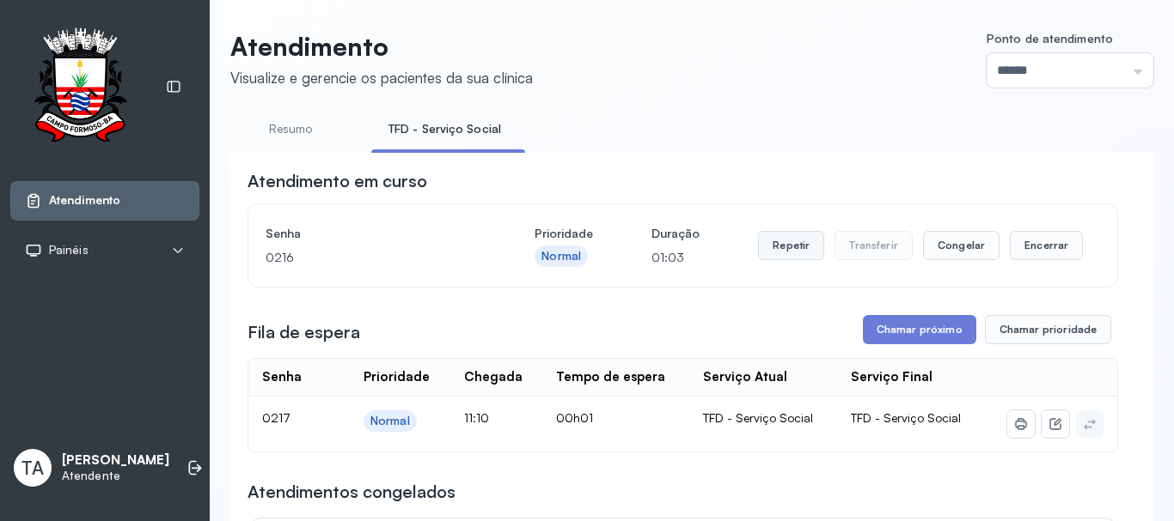
click at [765, 255] on button "Repetir" at bounding box center [791, 245] width 66 height 29
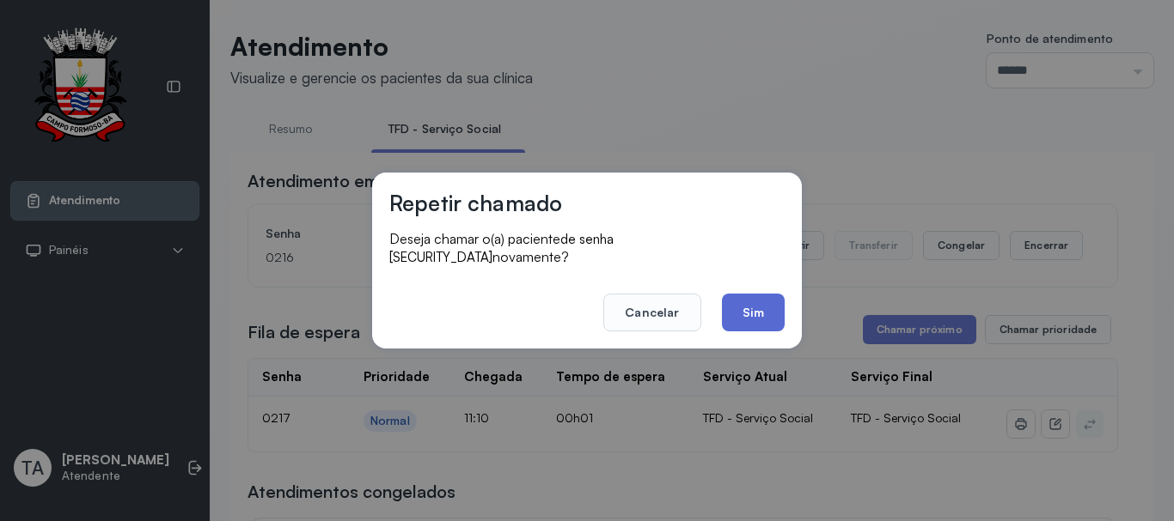
click at [754, 312] on button "Sim" at bounding box center [753, 313] width 63 height 38
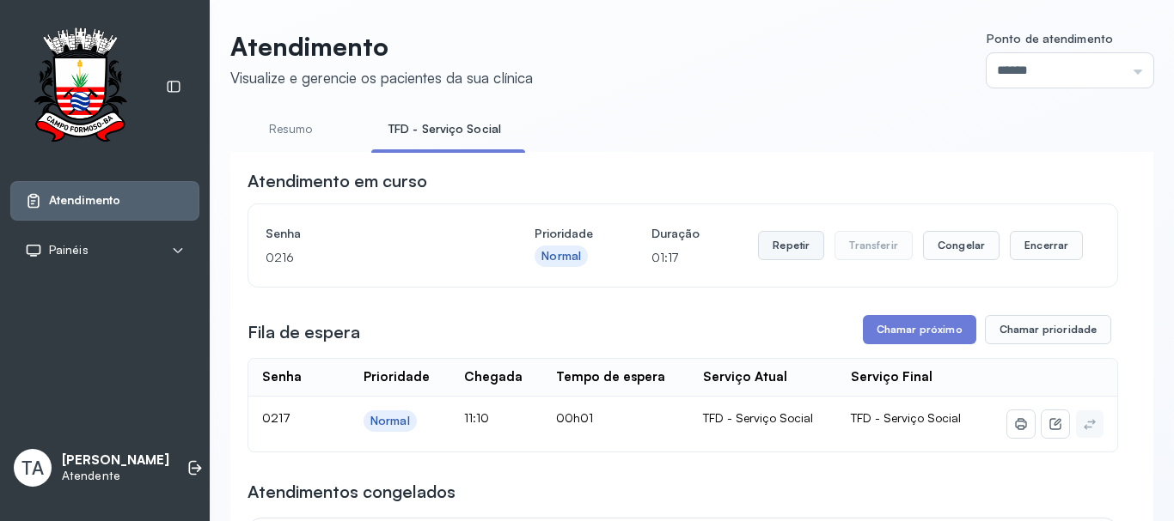
click at [779, 250] on button "Repetir" at bounding box center [791, 245] width 66 height 29
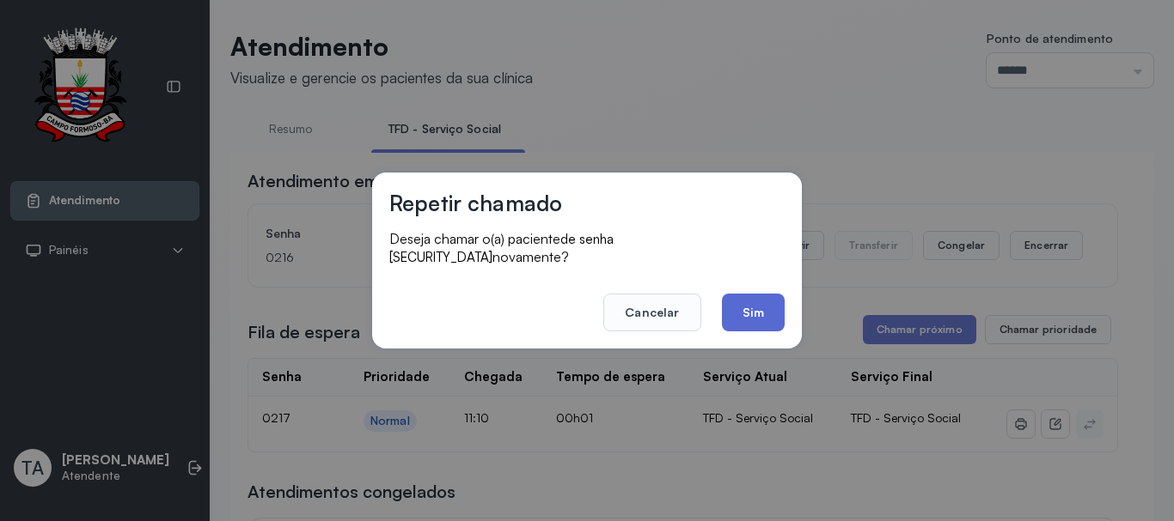
click at [750, 318] on button "Sim" at bounding box center [753, 313] width 63 height 38
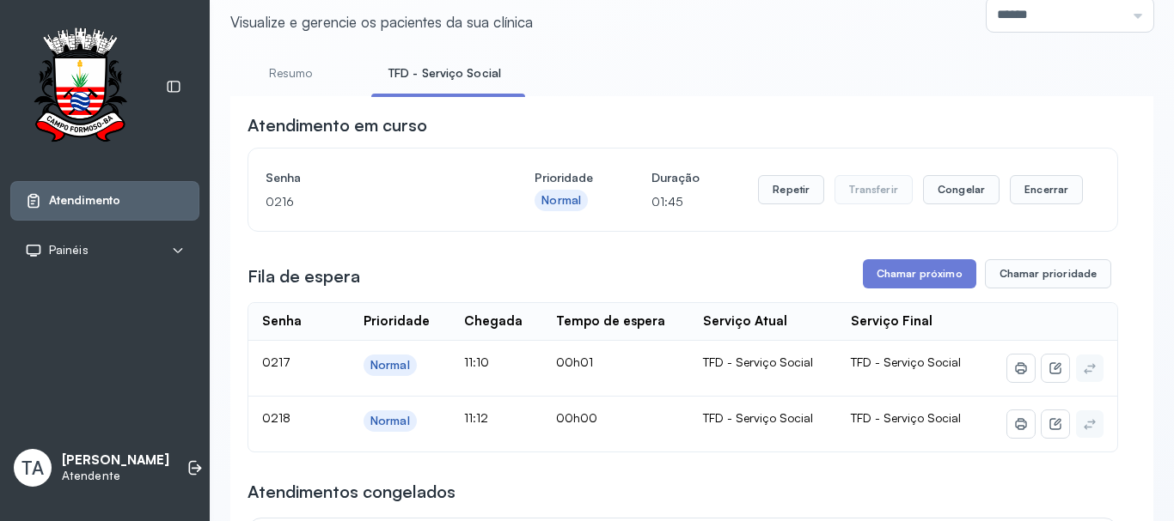
scroll to position [86, 0]
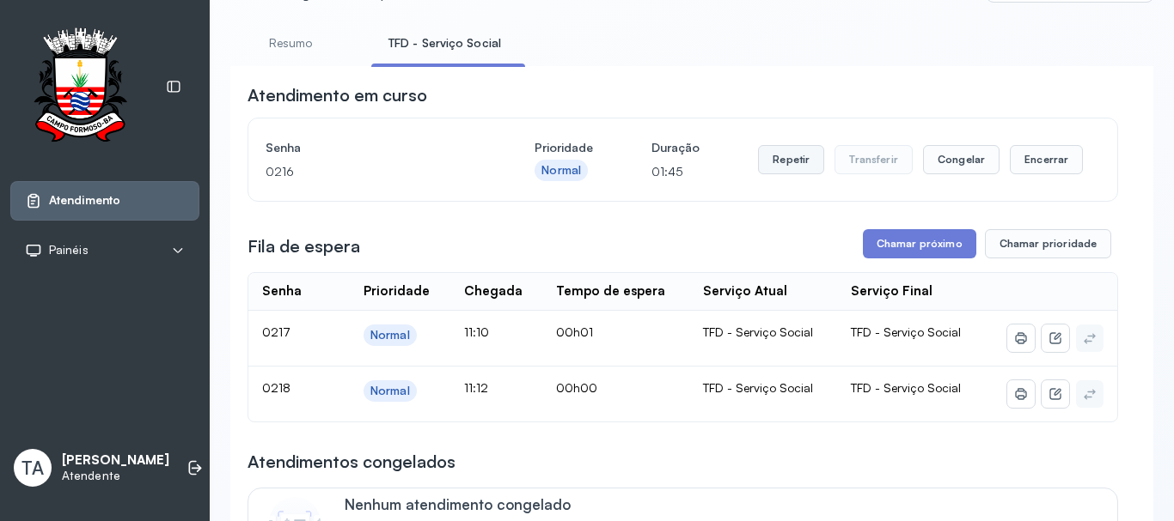
click at [763, 174] on button "Repetir" at bounding box center [791, 159] width 66 height 29
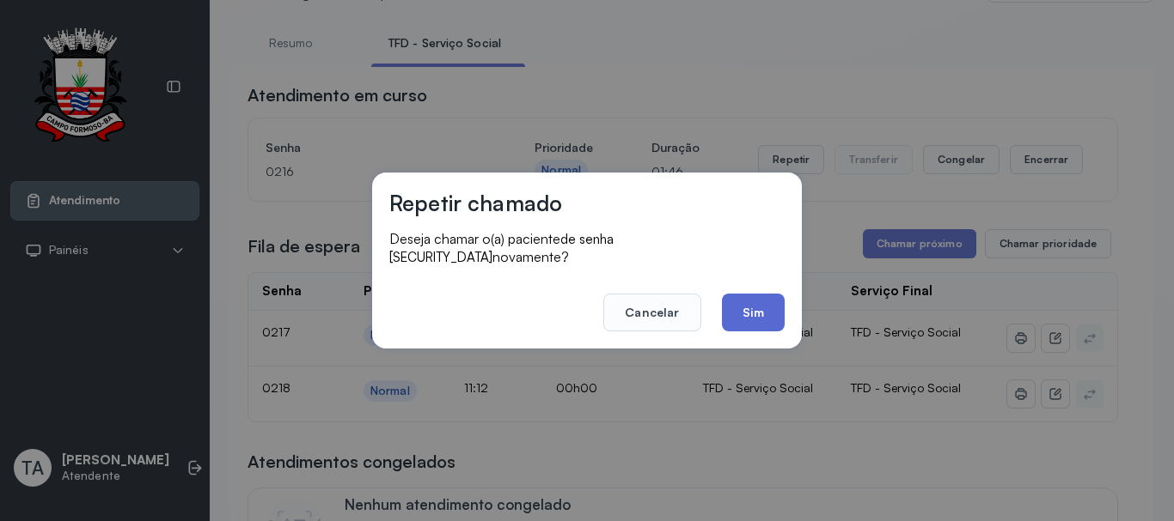
click at [747, 294] on button "Sim" at bounding box center [753, 313] width 63 height 38
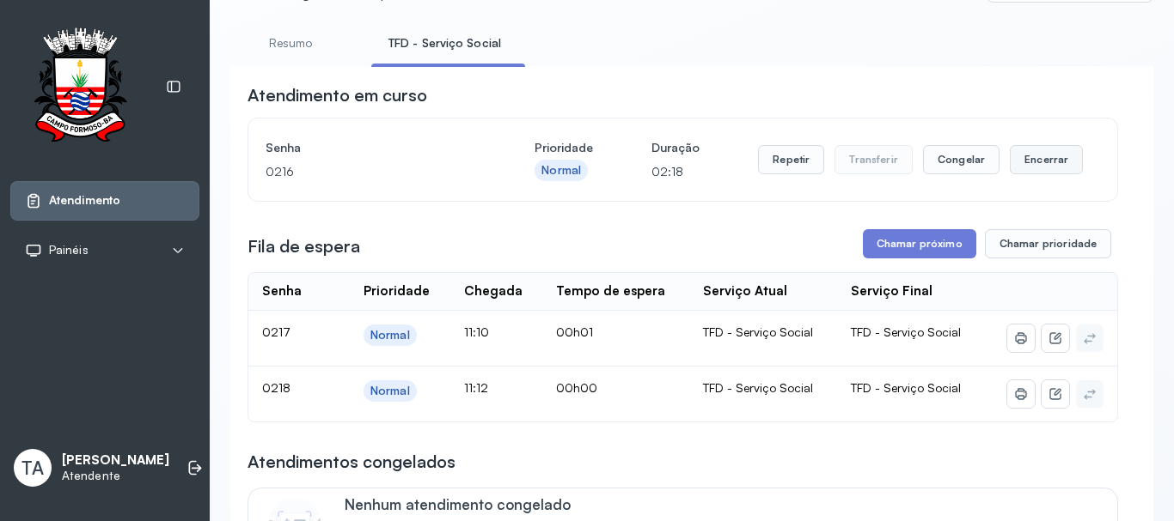
click at [1021, 168] on button "Encerrar" at bounding box center [1045, 159] width 73 height 29
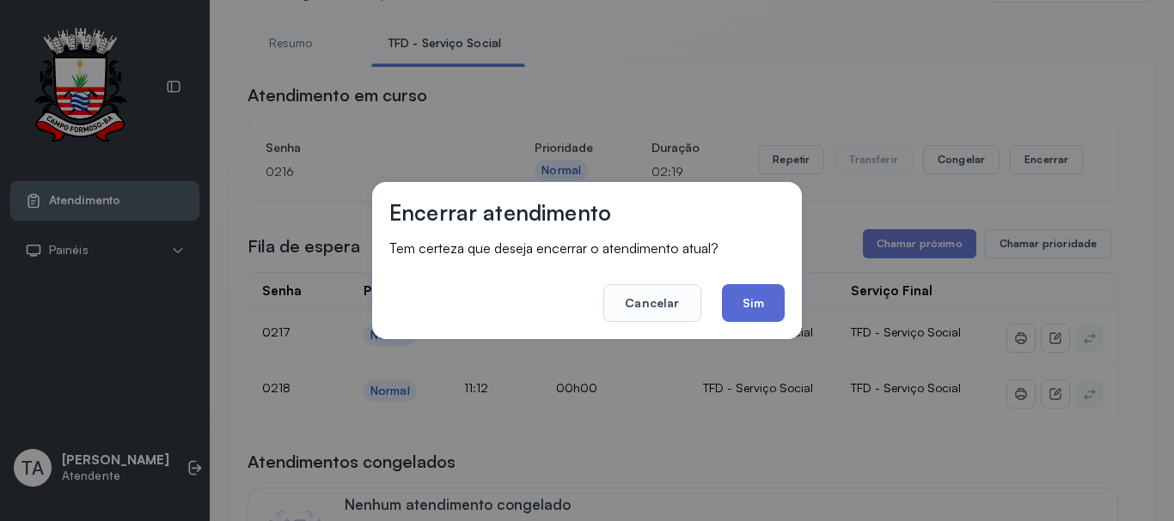
click at [776, 311] on button "Sim" at bounding box center [753, 303] width 63 height 38
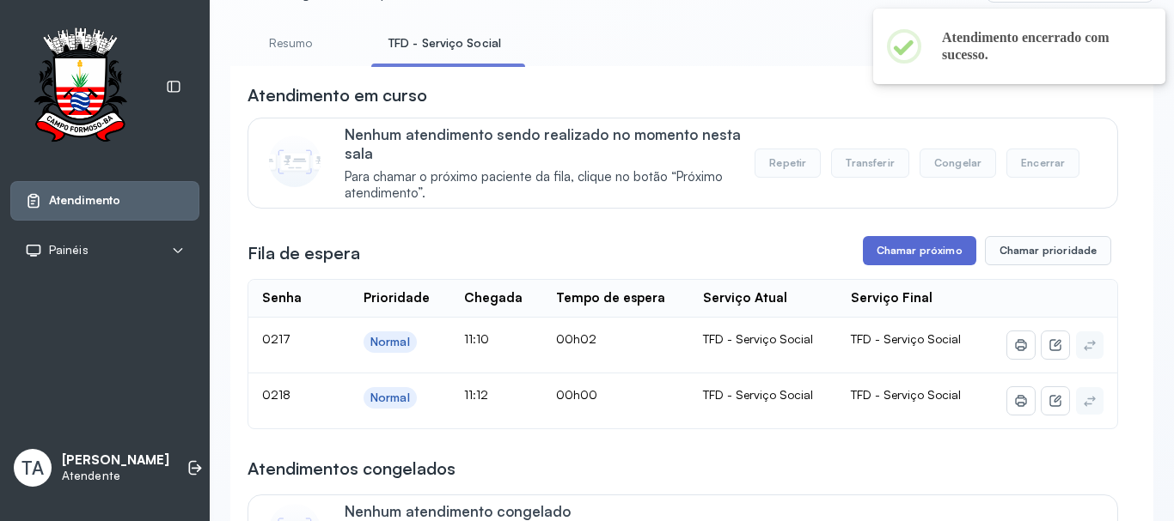
click at [884, 252] on button "Chamar próximo" at bounding box center [919, 250] width 113 height 29
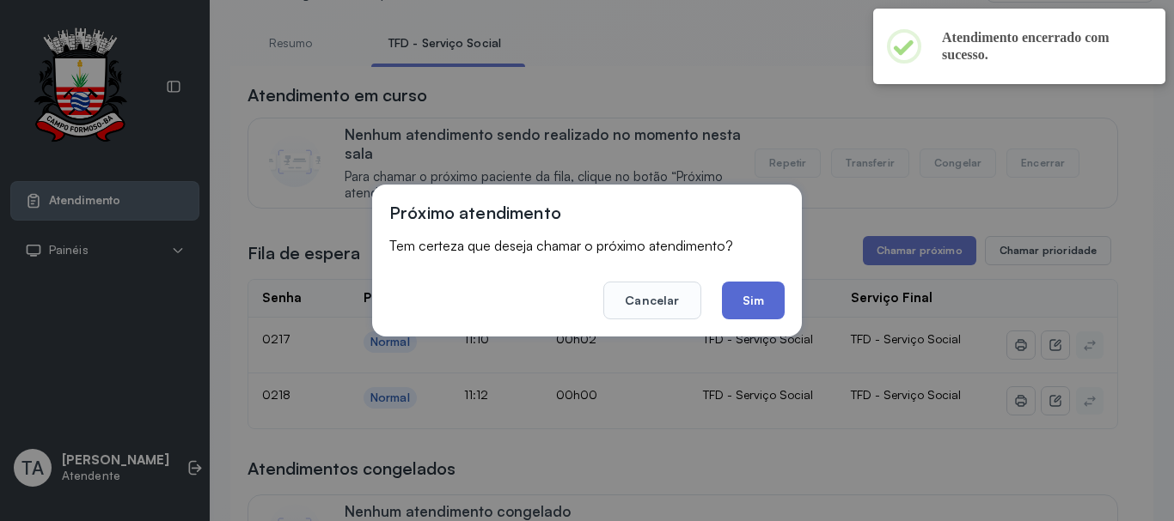
click at [765, 301] on button "Sim" at bounding box center [753, 301] width 63 height 38
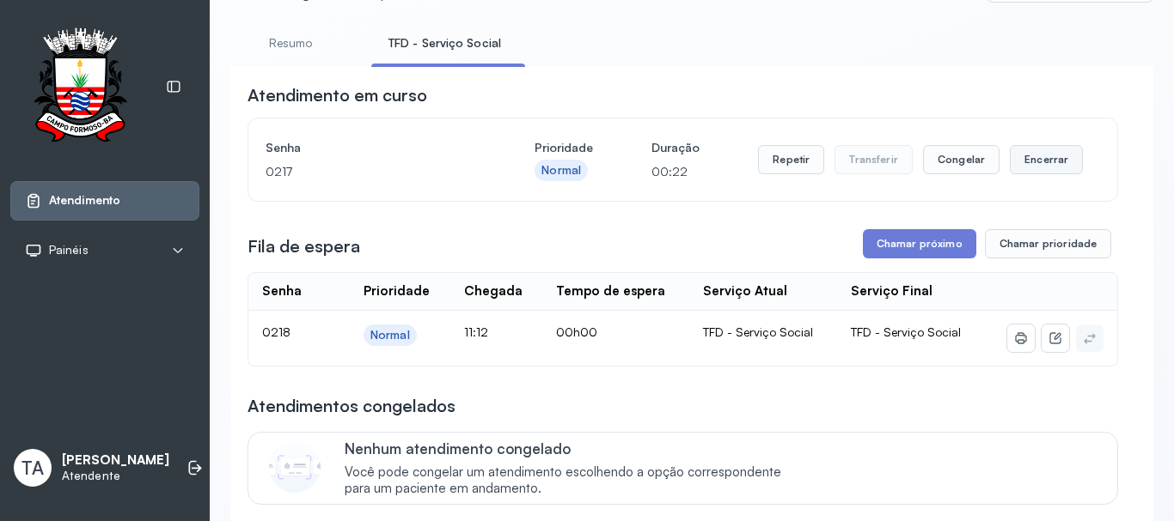
click at [1052, 162] on button "Encerrar" at bounding box center [1045, 159] width 73 height 29
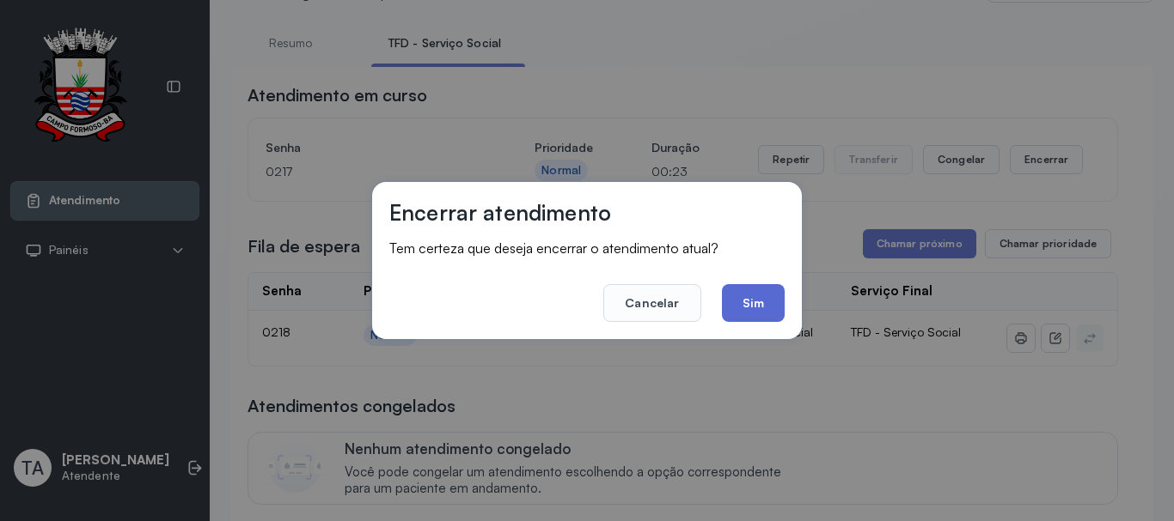
click at [766, 307] on button "Sim" at bounding box center [753, 303] width 63 height 38
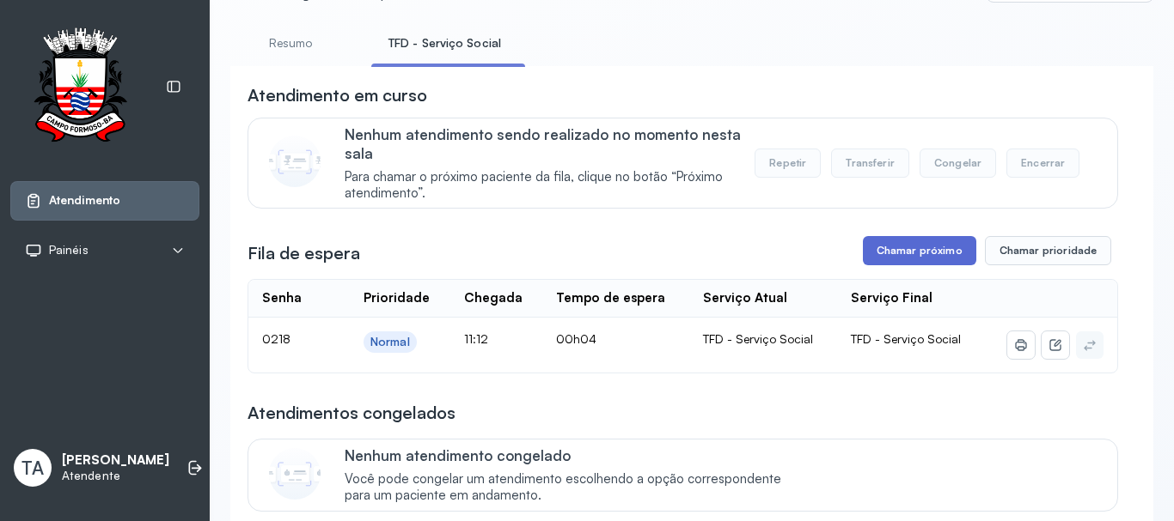
click at [903, 246] on button "Chamar próximo" at bounding box center [919, 250] width 113 height 29
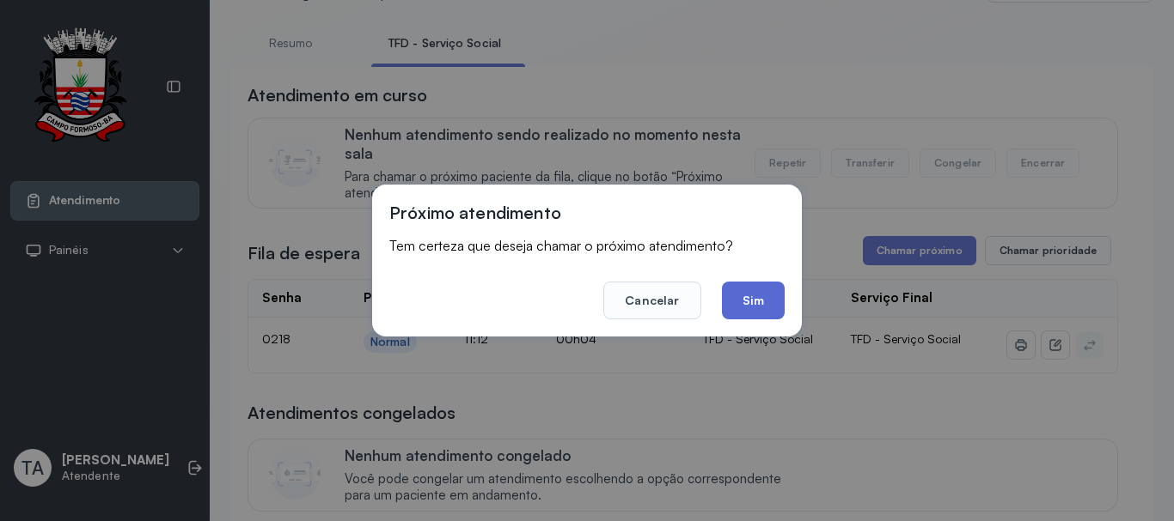
click at [757, 307] on button "Sim" at bounding box center [753, 301] width 63 height 38
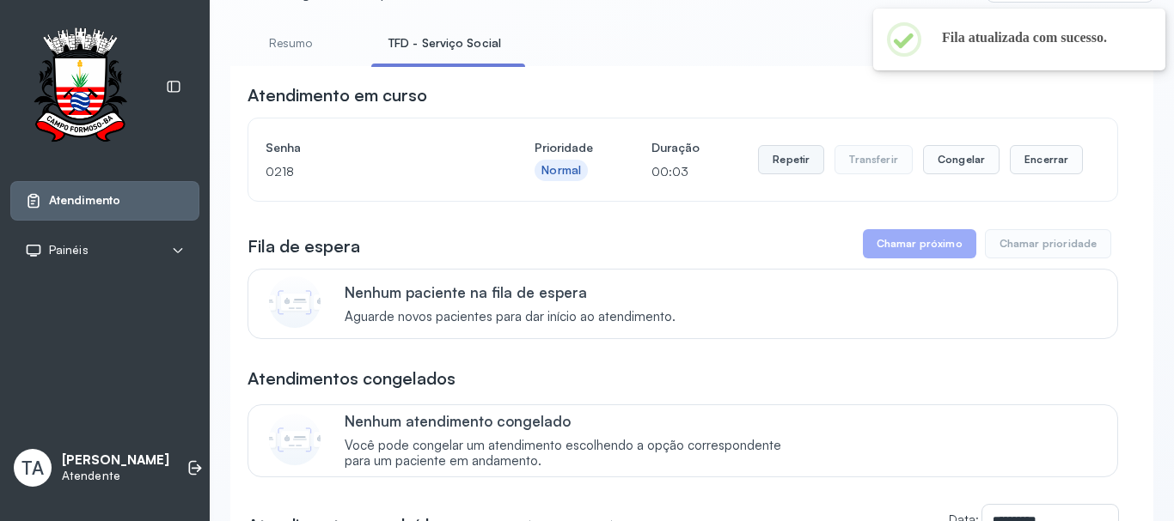
click at [778, 162] on button "Repetir" at bounding box center [791, 159] width 66 height 29
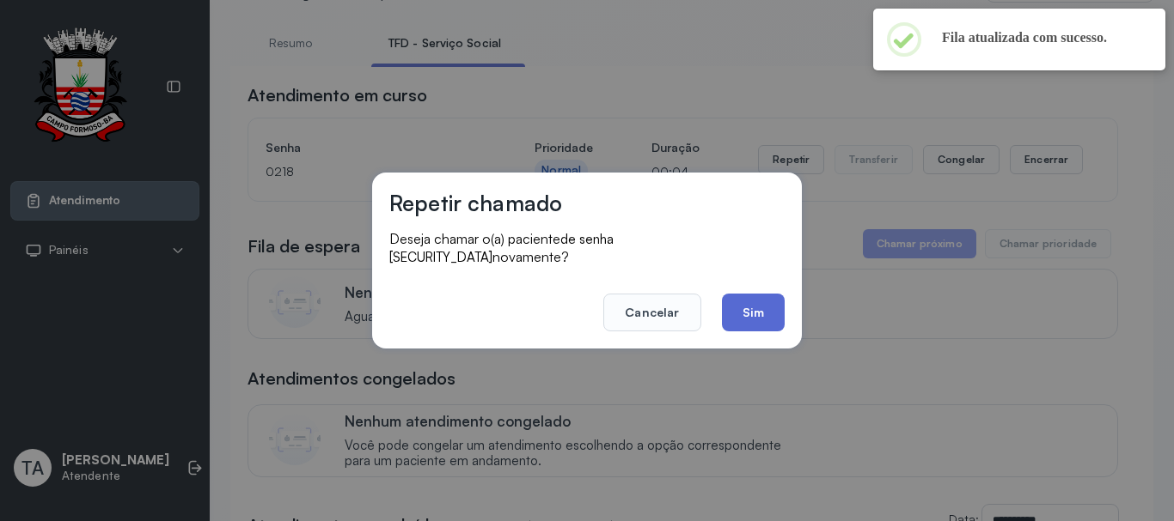
click at [754, 302] on button "Sim" at bounding box center [753, 313] width 63 height 38
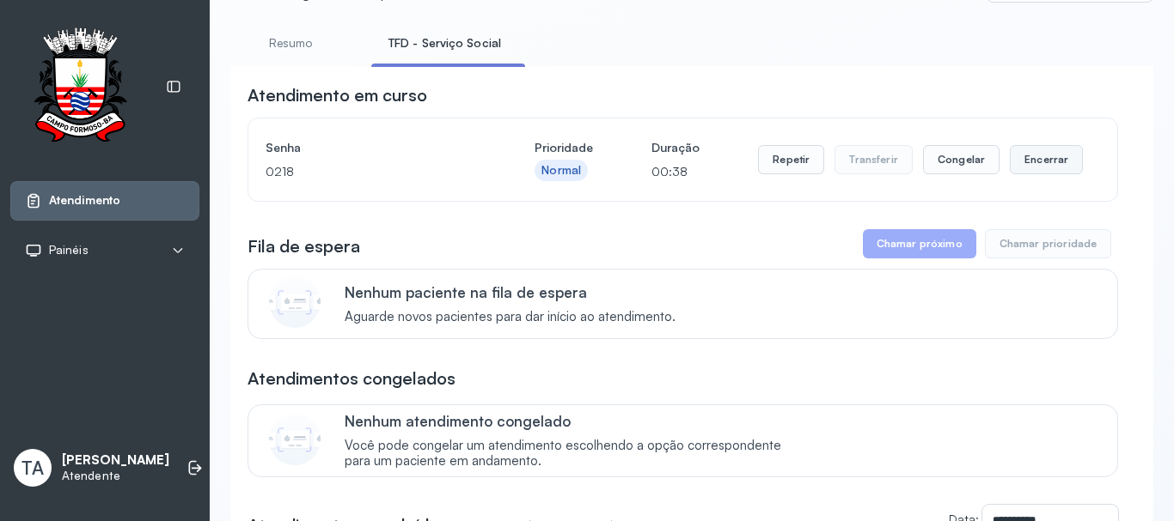
click at [1039, 164] on button "Encerrar" at bounding box center [1045, 159] width 73 height 29
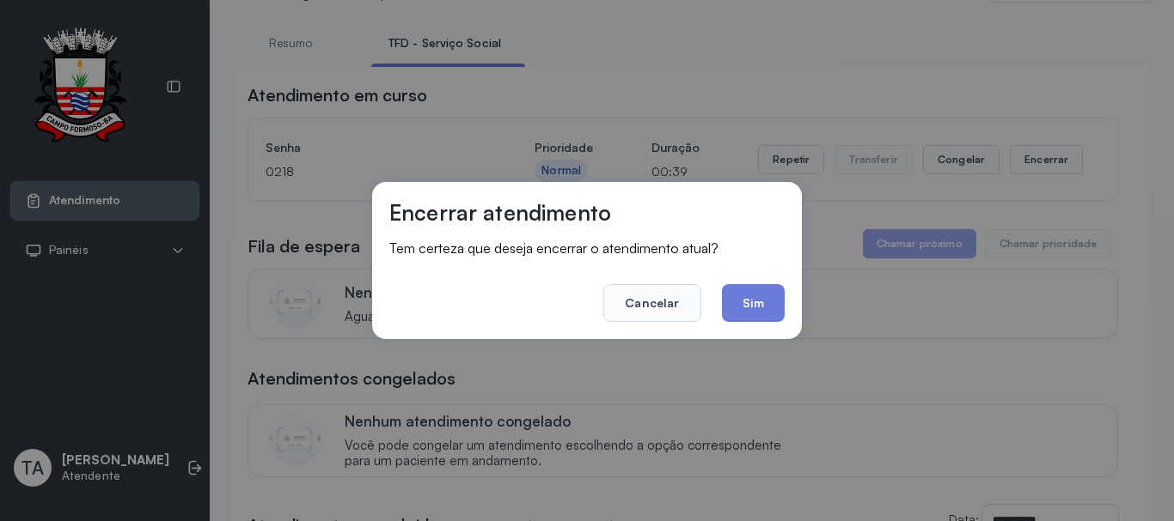
click at [741, 310] on button "Sim" at bounding box center [753, 303] width 63 height 38
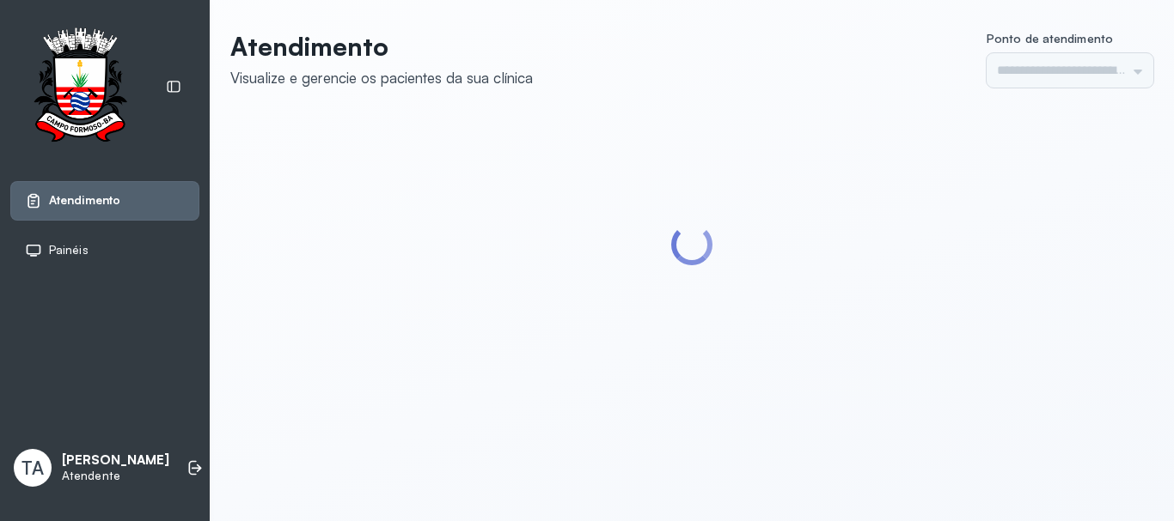
type input "******"
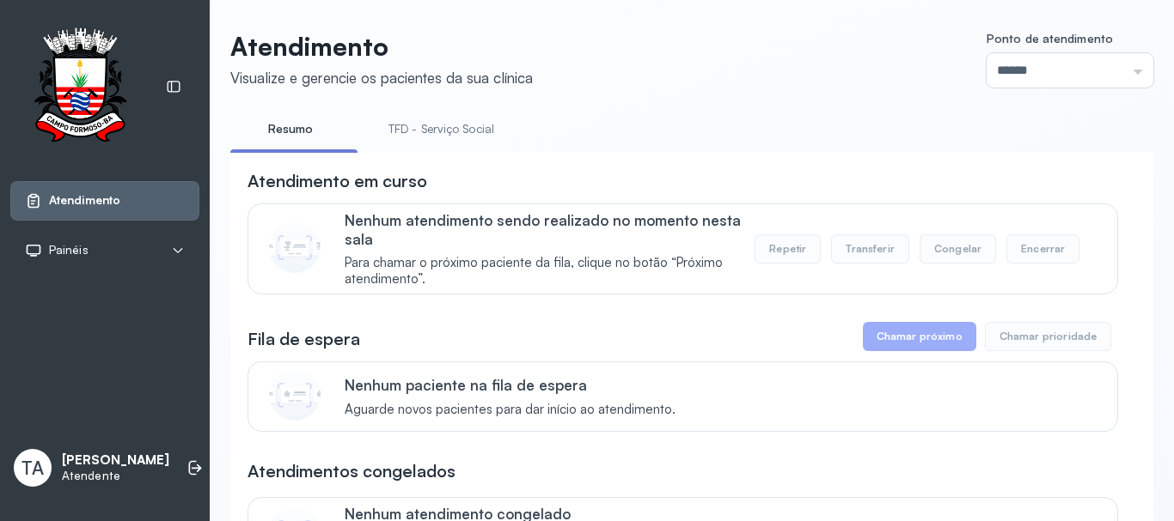
click at [492, 137] on link "TFD - Serviço Social" at bounding box center [441, 129] width 140 height 28
click at [285, 124] on link "Resumo" at bounding box center [290, 129] width 120 height 28
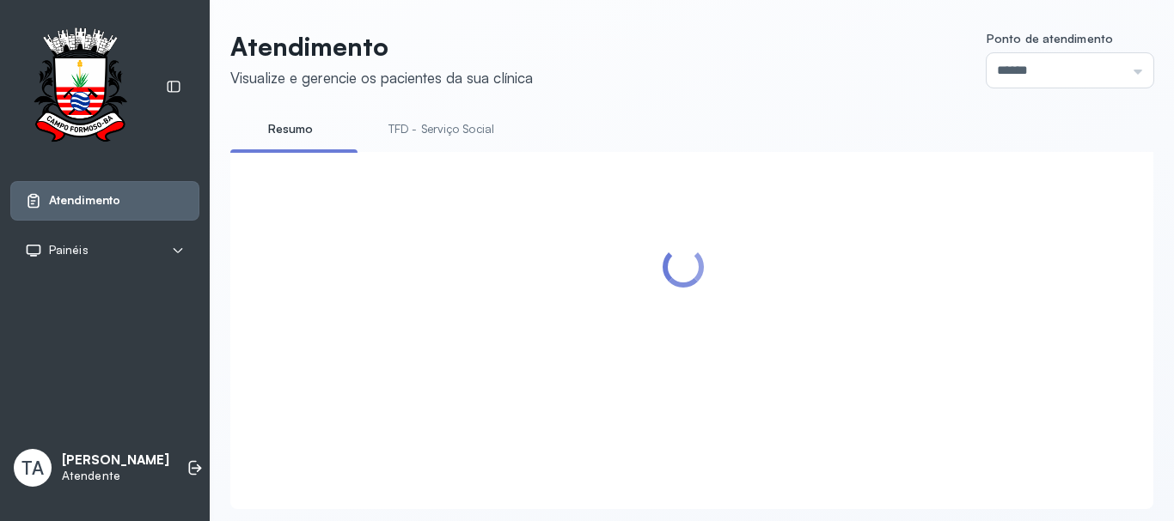
click at [451, 138] on link "TFD - Serviço Social" at bounding box center [441, 129] width 140 height 28
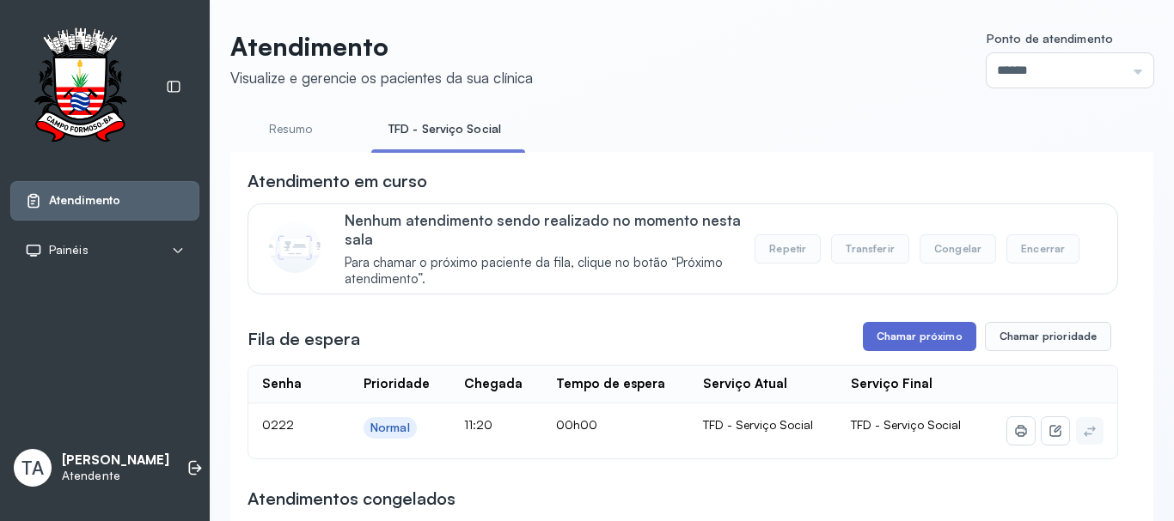
click at [919, 351] on button "Chamar próximo" at bounding box center [919, 336] width 113 height 29
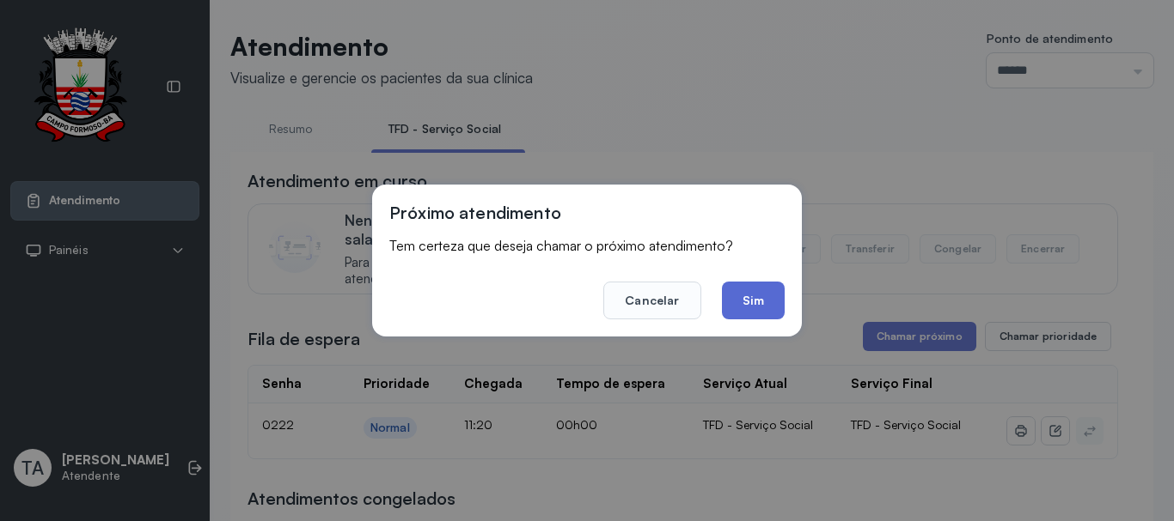
click at [729, 303] on button "Sim" at bounding box center [753, 301] width 63 height 38
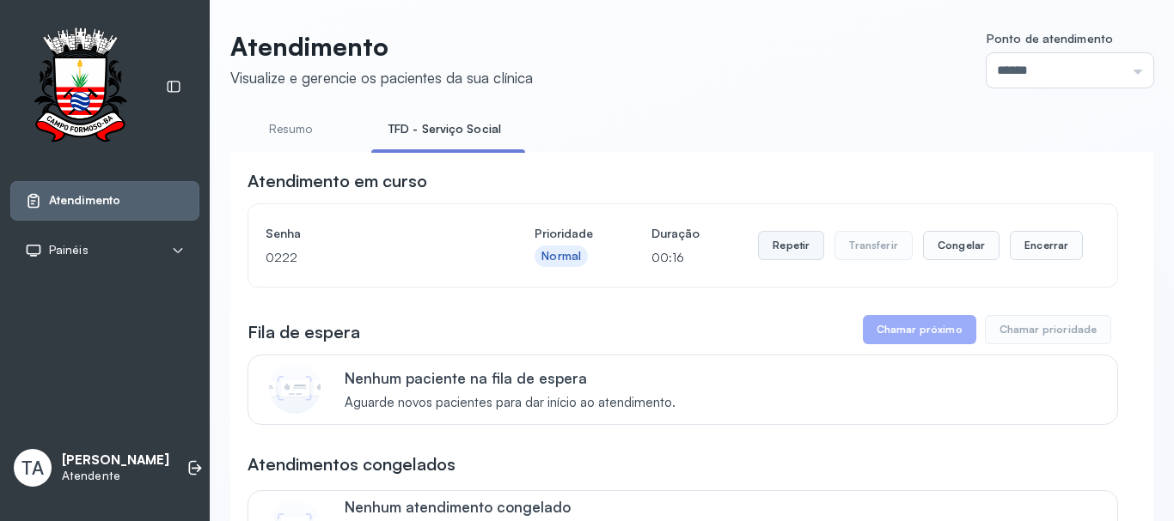
click at [771, 250] on button "Repetir" at bounding box center [791, 245] width 66 height 29
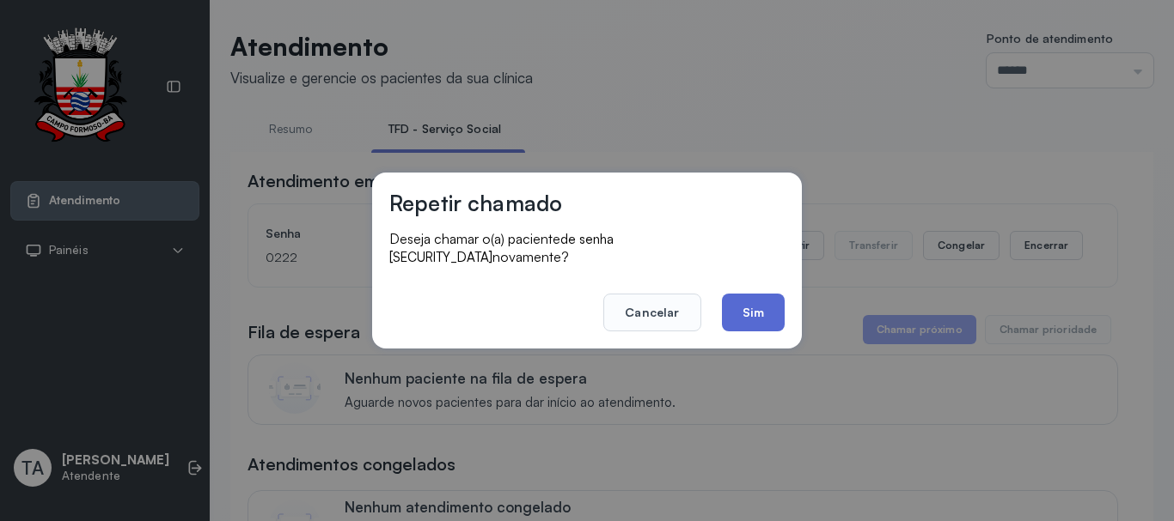
click at [744, 294] on button "Sim" at bounding box center [753, 313] width 63 height 38
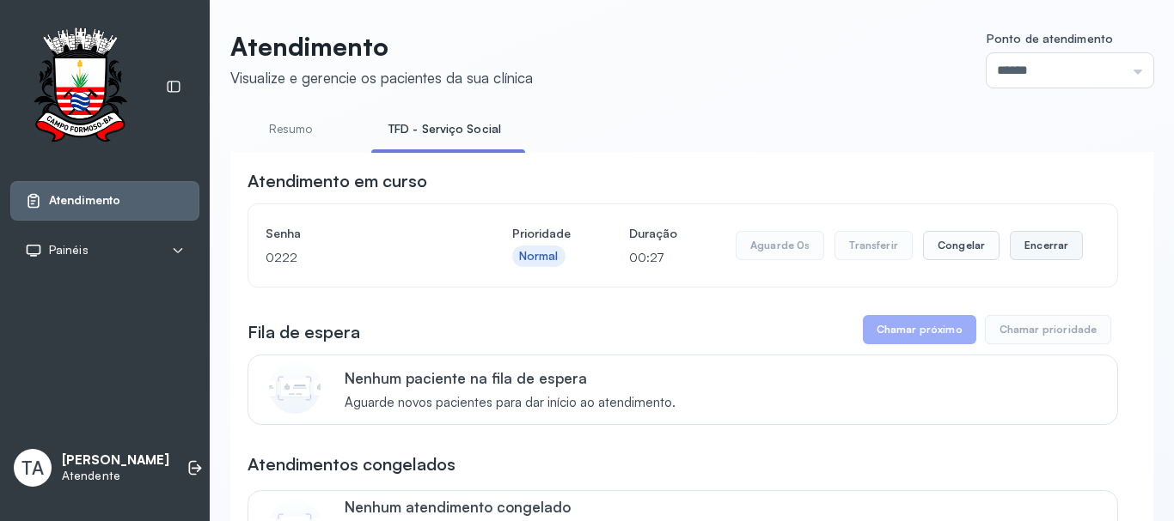
click at [1045, 253] on button "Encerrar" at bounding box center [1045, 245] width 73 height 29
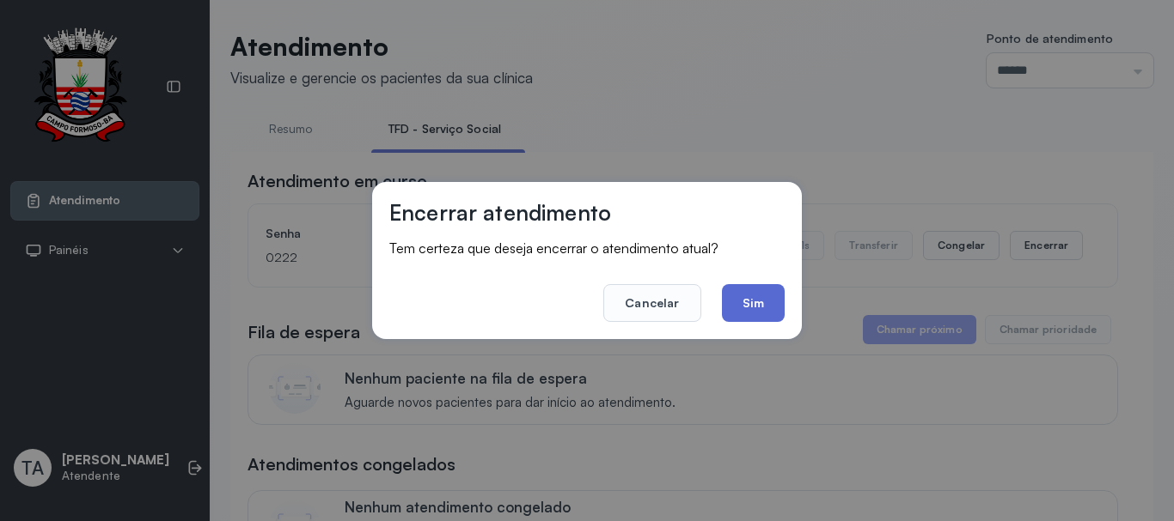
click at [763, 322] on button "Sim" at bounding box center [753, 303] width 63 height 38
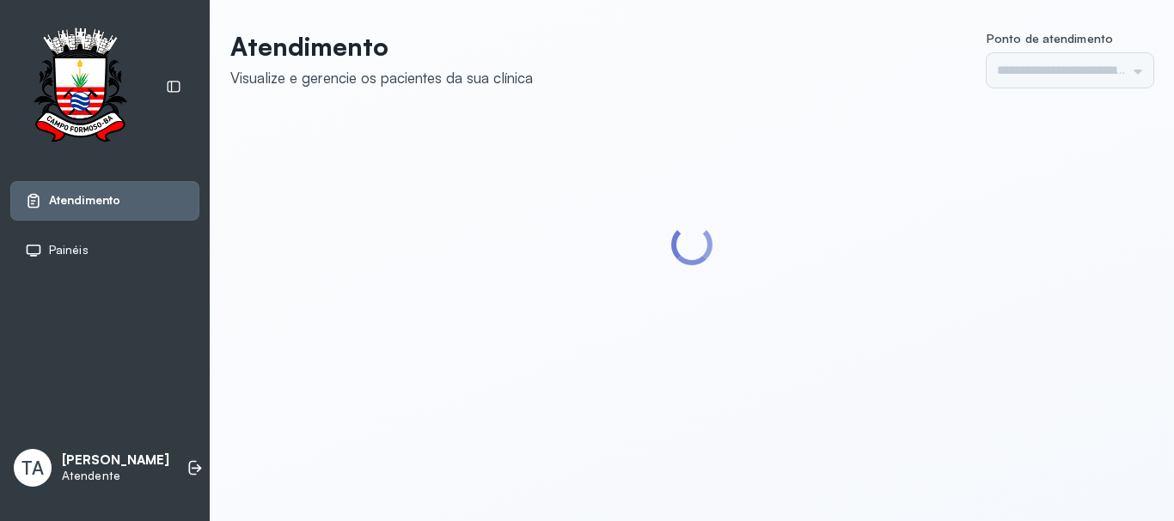
type input "******"
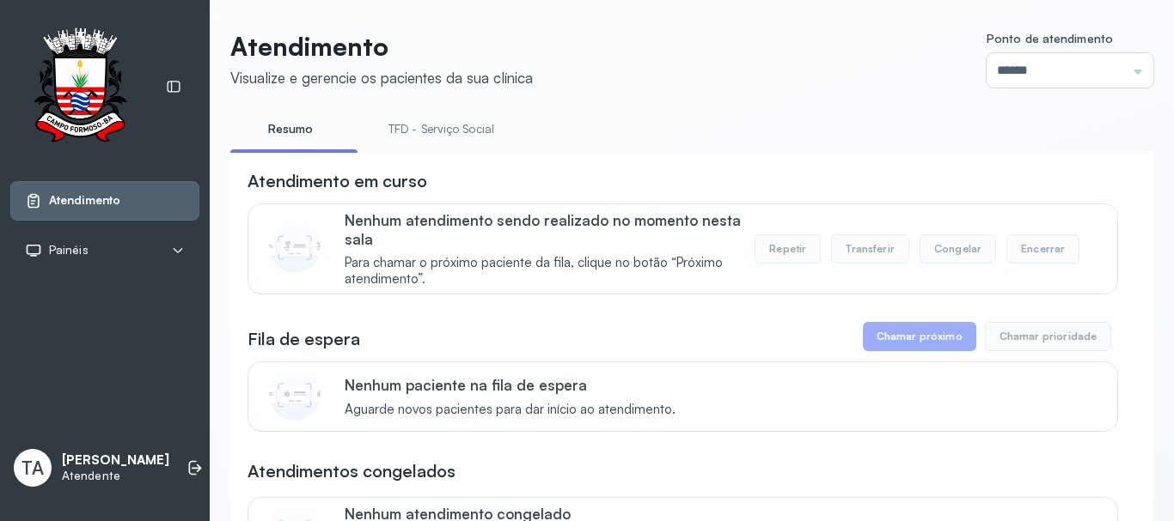
click at [470, 139] on link "TFD - Serviço Social" at bounding box center [441, 129] width 140 height 28
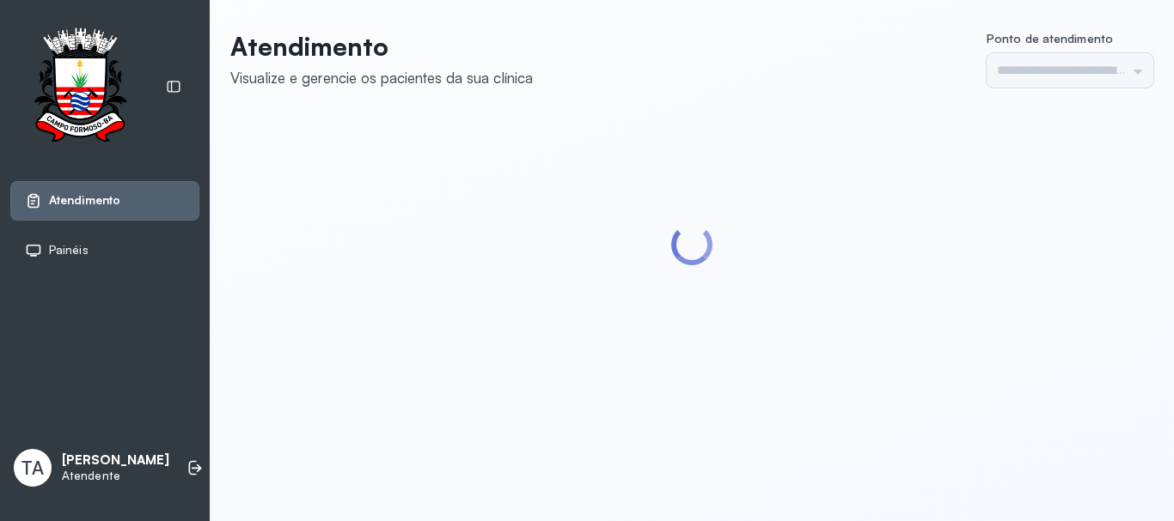
type input "******"
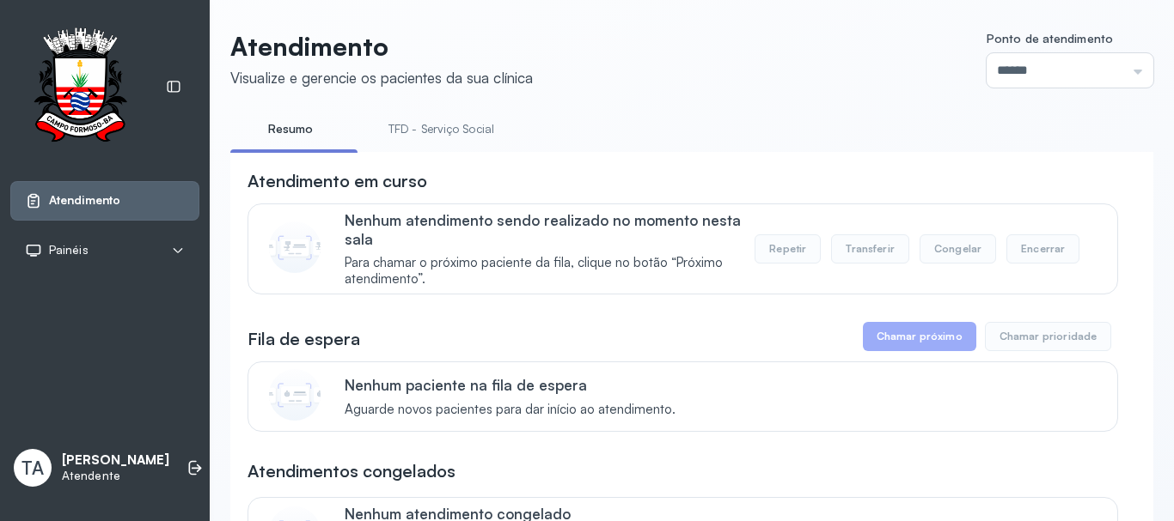
click at [467, 141] on link "TFD - Serviço Social" at bounding box center [441, 129] width 140 height 28
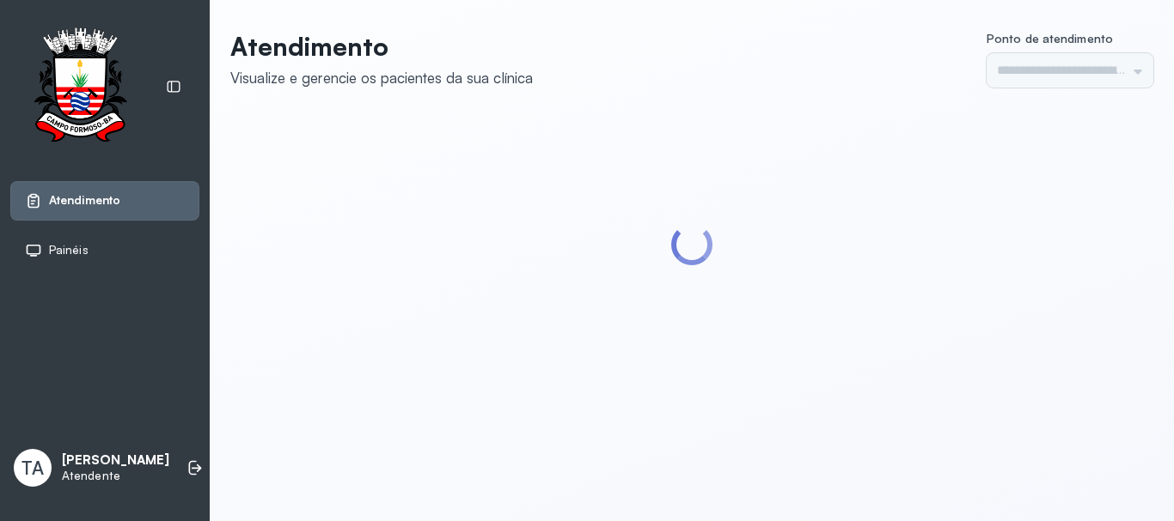
type input "******"
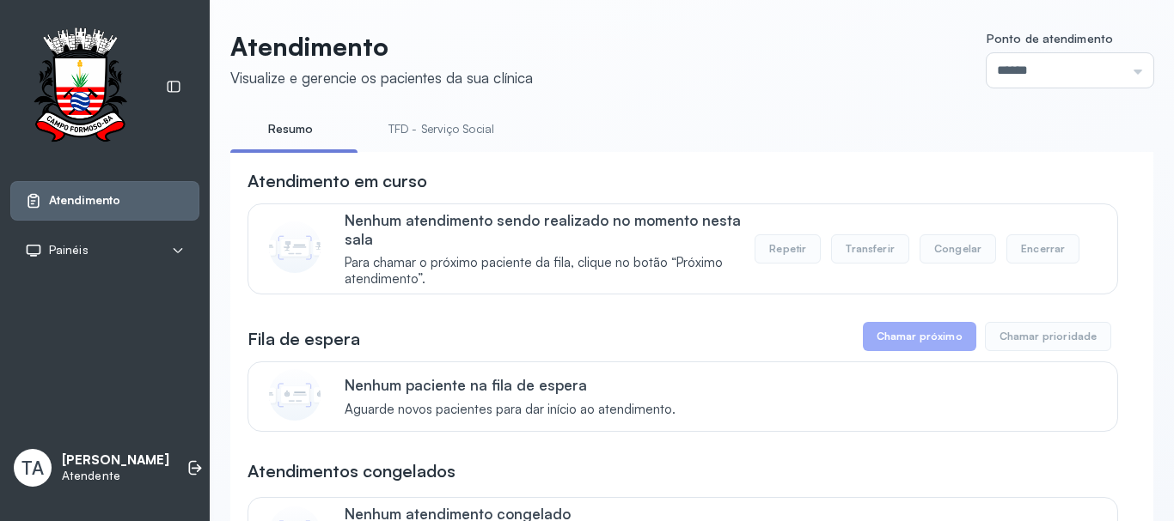
click at [467, 141] on link "TFD - Serviço Social" at bounding box center [441, 129] width 140 height 28
click at [321, 138] on link "Resumo" at bounding box center [290, 129] width 120 height 28
click at [407, 123] on link "TFD - Serviço Social" at bounding box center [441, 129] width 140 height 28
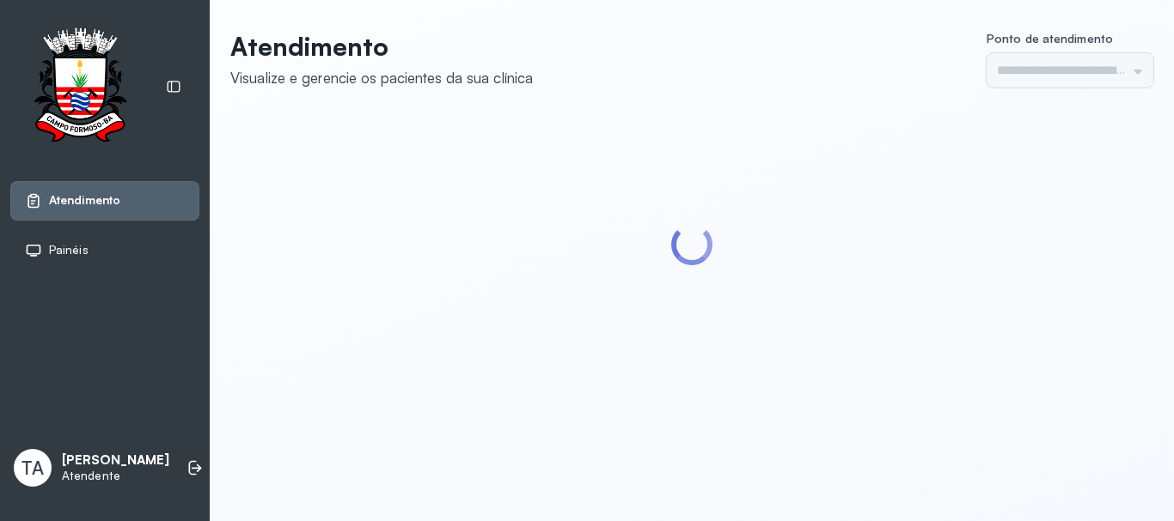
type input "******"
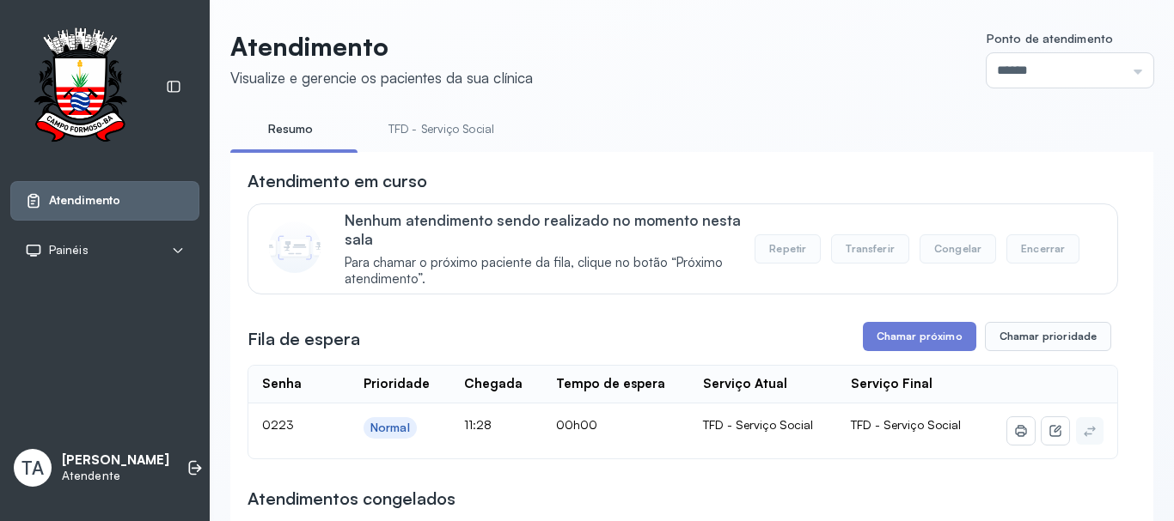
click at [915, 345] on button "Chamar próximo" at bounding box center [919, 336] width 113 height 29
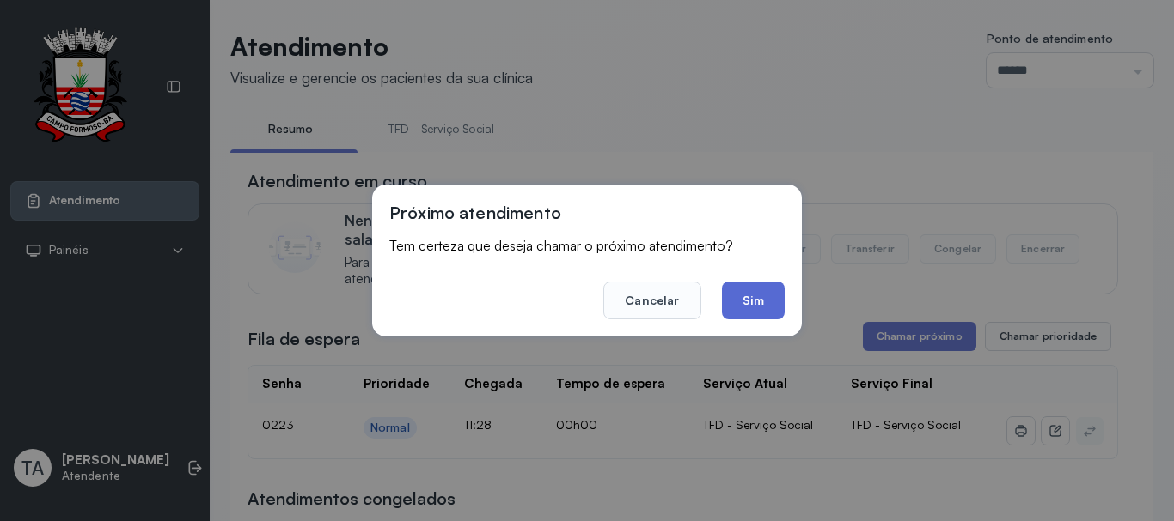
click at [759, 306] on button "Sim" at bounding box center [753, 301] width 63 height 38
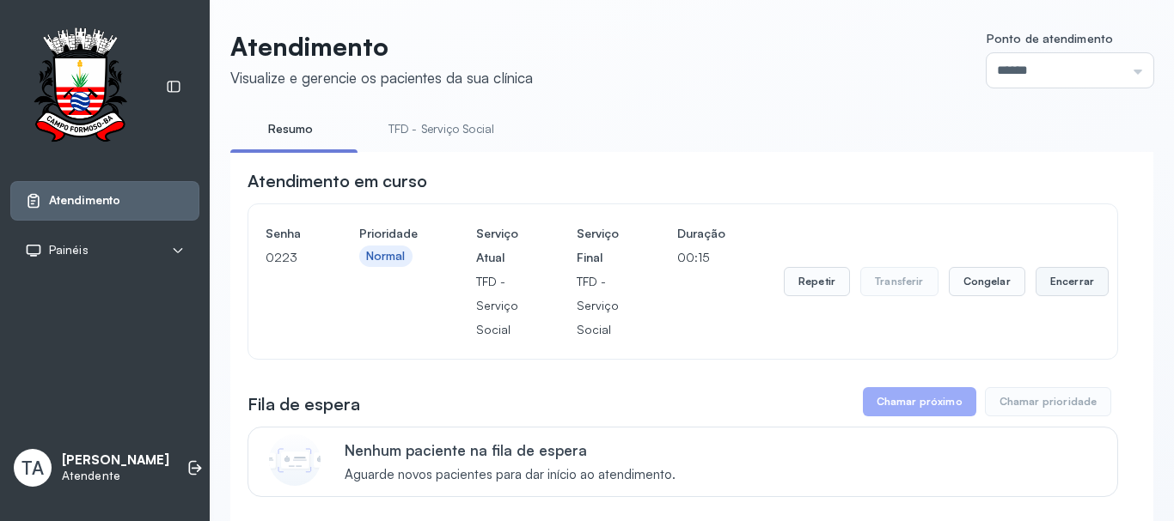
click at [1059, 287] on button "Encerrar" at bounding box center [1071, 281] width 73 height 29
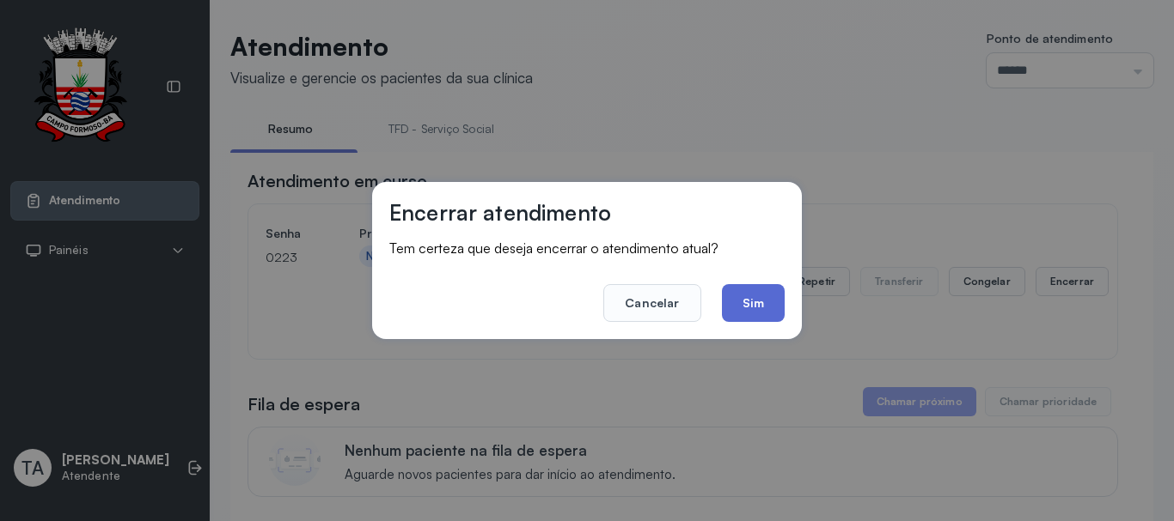
click at [771, 321] on button "Sim" at bounding box center [753, 303] width 63 height 38
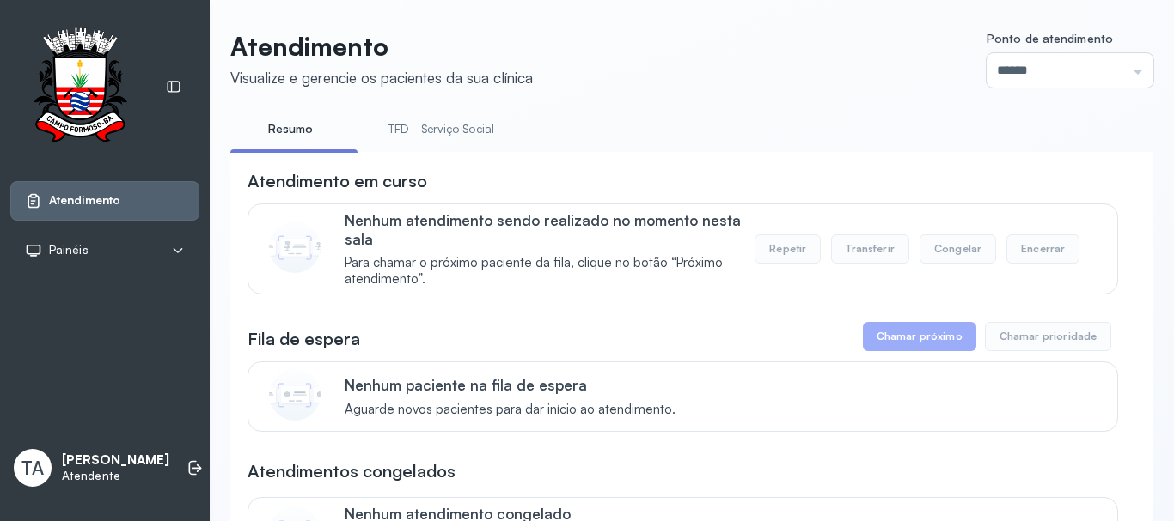
click at [413, 122] on link "TFD - Serviço Social" at bounding box center [441, 129] width 140 height 28
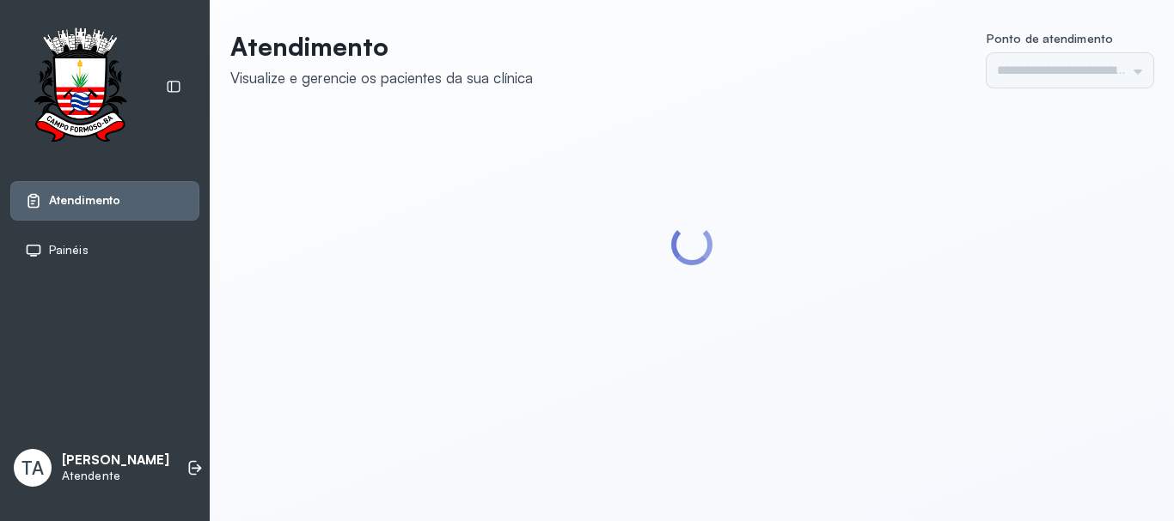
type input "******"
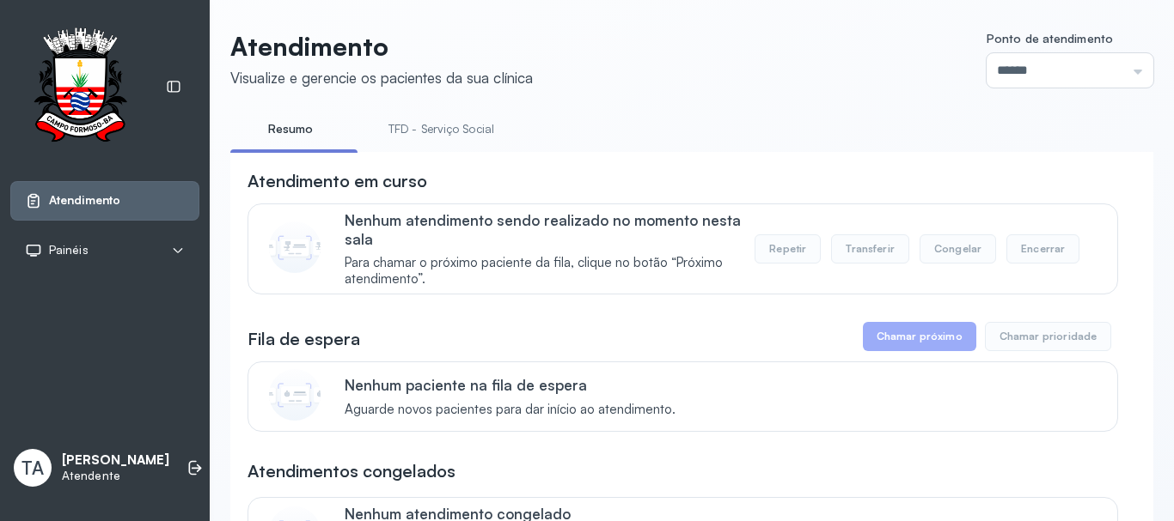
click at [418, 143] on link "TFD - Serviço Social" at bounding box center [441, 129] width 140 height 28
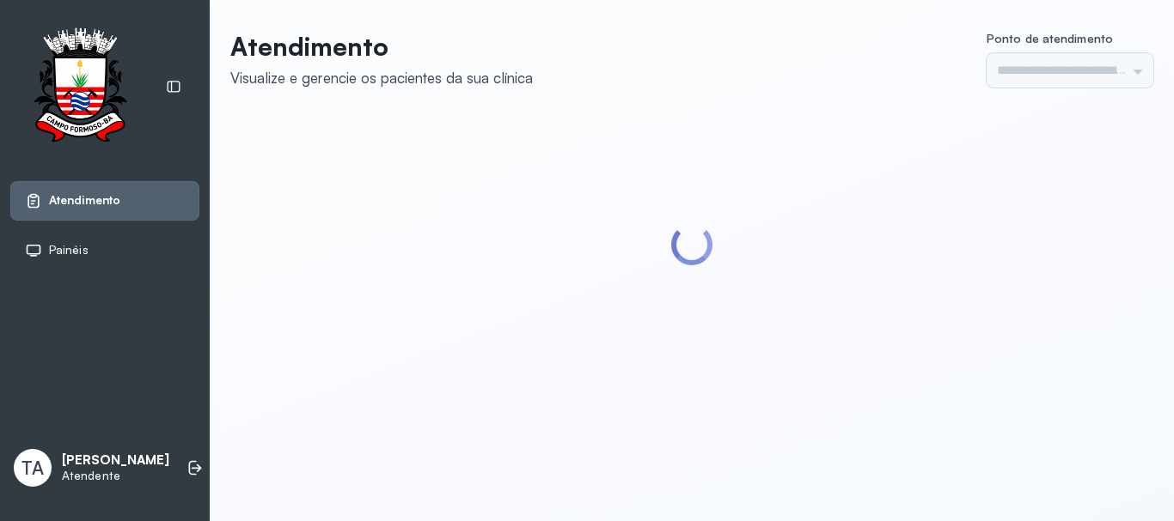
type input "******"
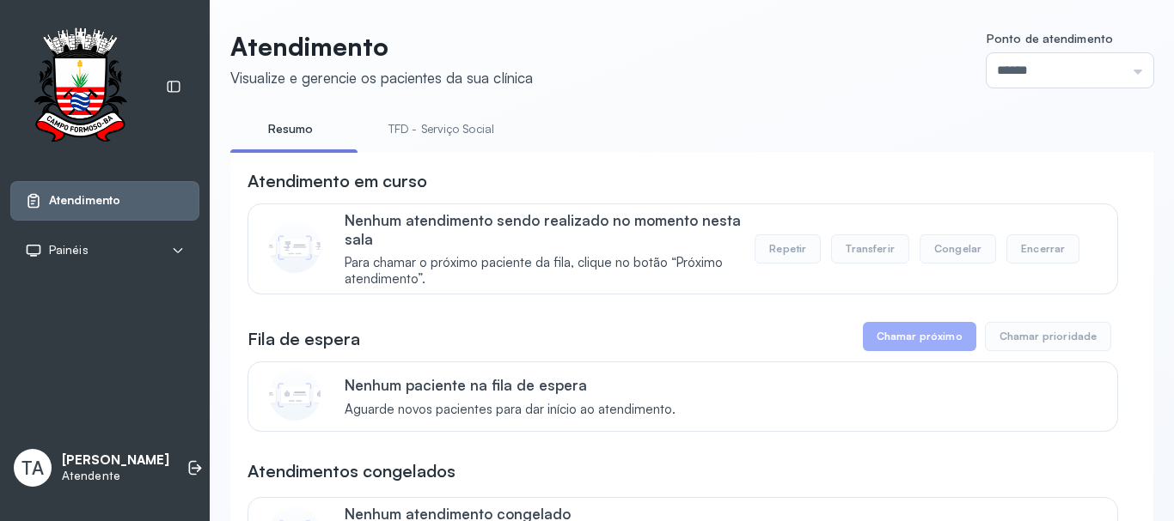
click at [477, 131] on link "TFD - Serviço Social" at bounding box center [441, 129] width 140 height 28
click at [289, 125] on link "Resumo" at bounding box center [290, 129] width 120 height 28
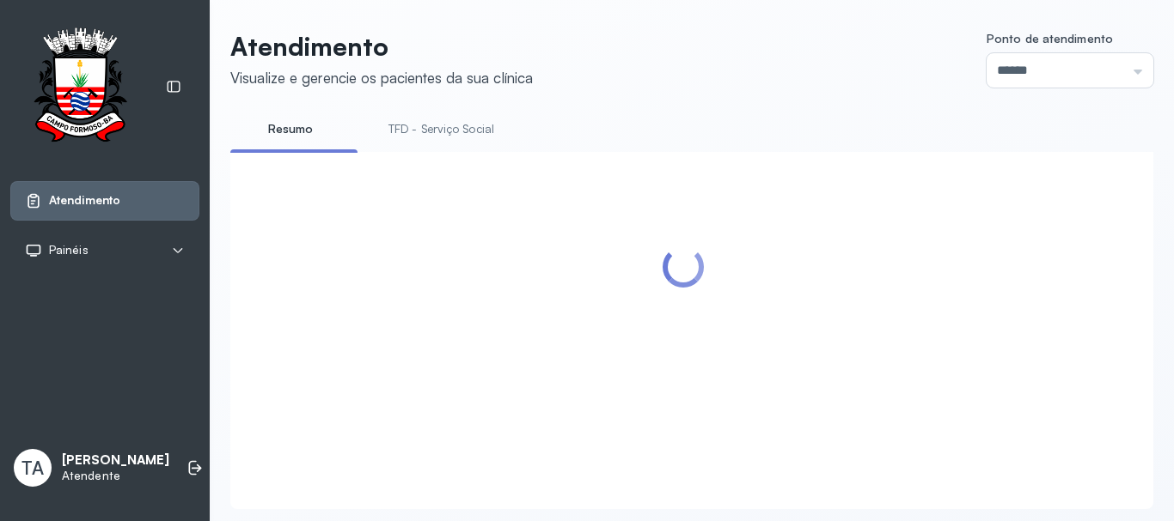
click at [394, 130] on link "TFD - Serviço Social" at bounding box center [441, 129] width 140 height 28
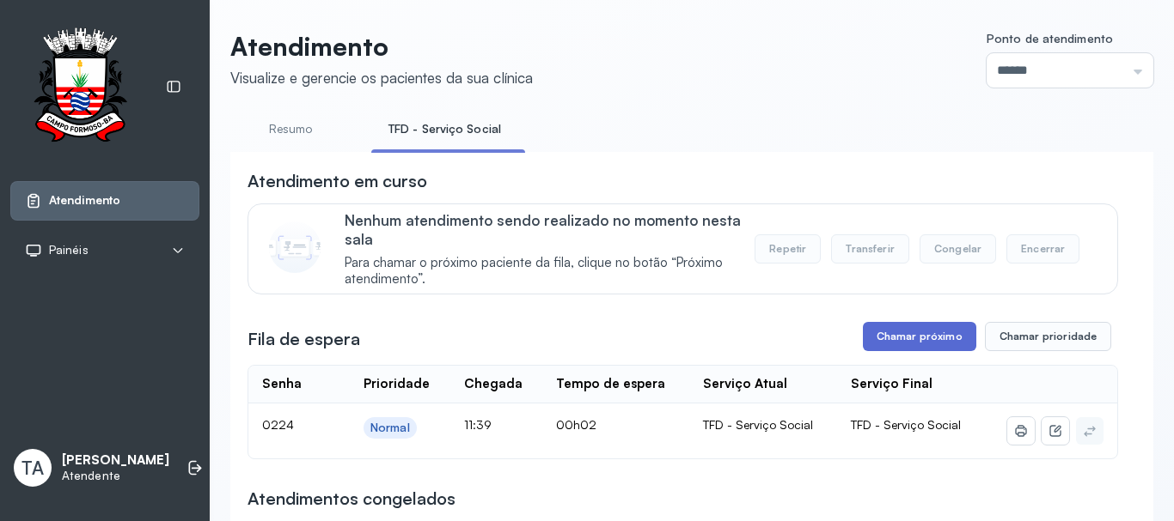
click at [893, 351] on button "Chamar próximo" at bounding box center [919, 336] width 113 height 29
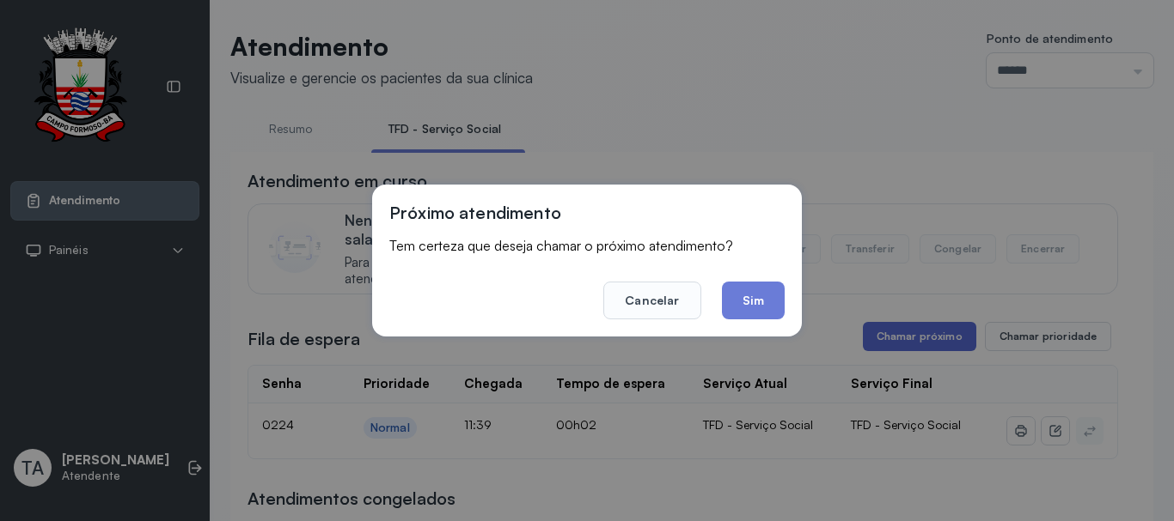
click at [891, 348] on div "Próximo atendimento Tem certeza que deseja chamar o próximo atendimento? Cancel…" at bounding box center [587, 260] width 1174 height 521
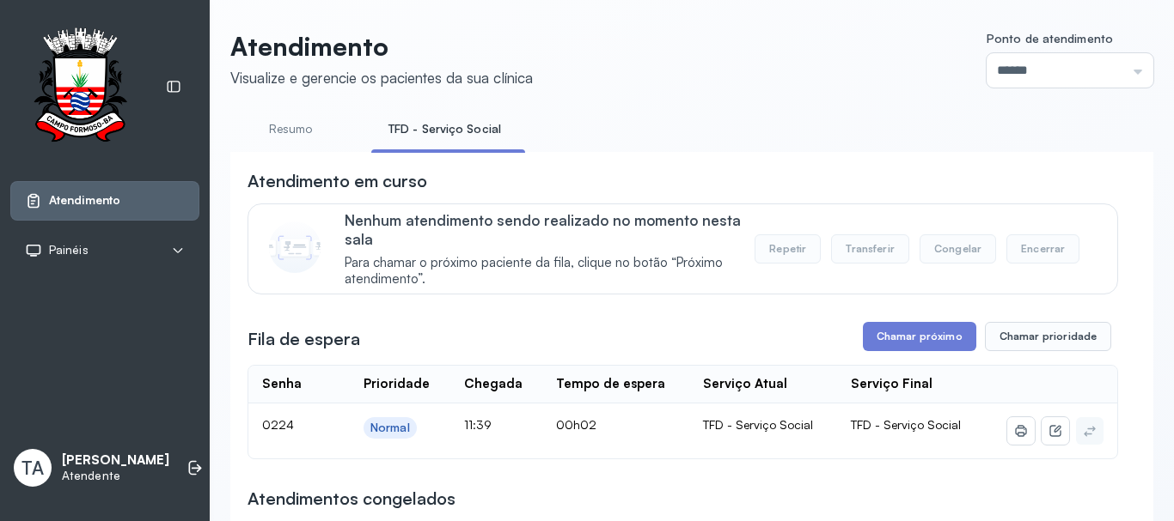
click at [847, 331] on div "Fila de espera Chamar próximo Chamar prioridade" at bounding box center [682, 336] width 870 height 29
drag, startPoint x: 857, startPoint y: 333, endPoint x: 869, endPoint y: 335, distance: 11.3
click at [867, 333] on div "Fila de espera Chamar próximo Chamar prioridade" at bounding box center [682, 336] width 870 height 29
click at [868, 335] on button "Chamar próximo" at bounding box center [919, 336] width 113 height 29
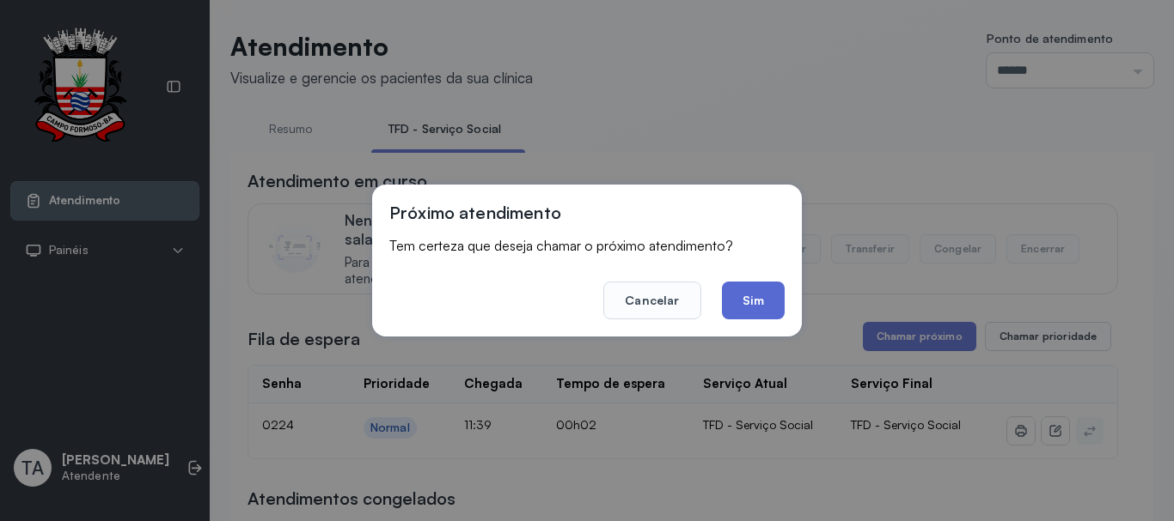
click at [766, 288] on button "Sim" at bounding box center [753, 301] width 63 height 38
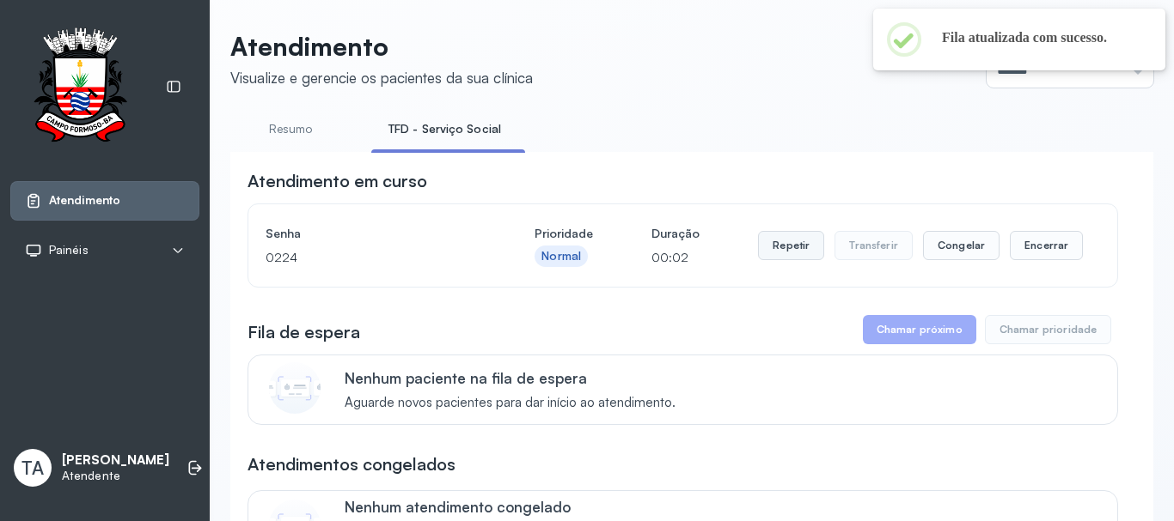
click at [803, 250] on button "Repetir" at bounding box center [791, 245] width 66 height 29
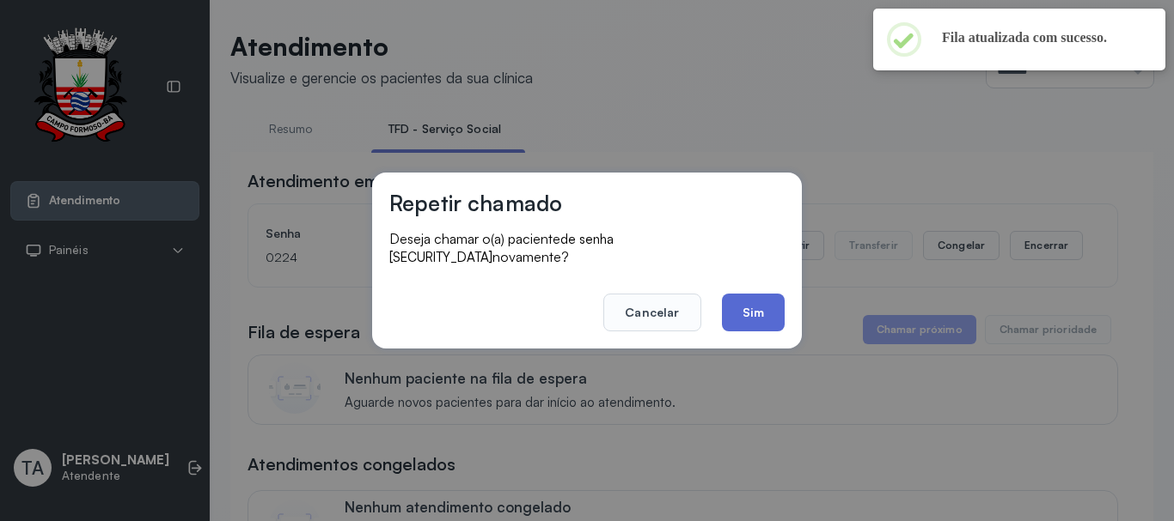
click at [771, 297] on button "Sim" at bounding box center [753, 313] width 63 height 38
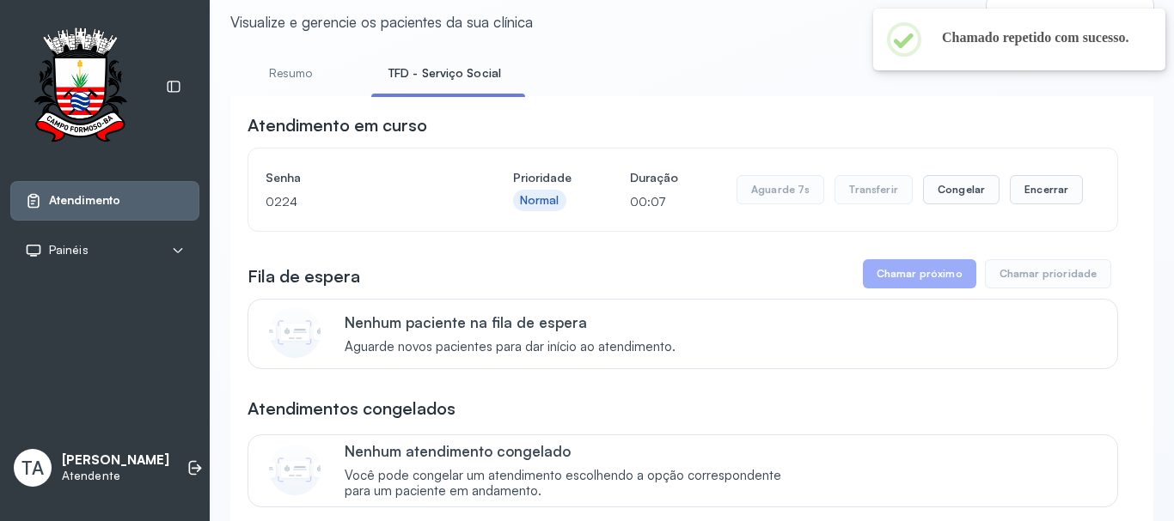
scroll to position [86, 0]
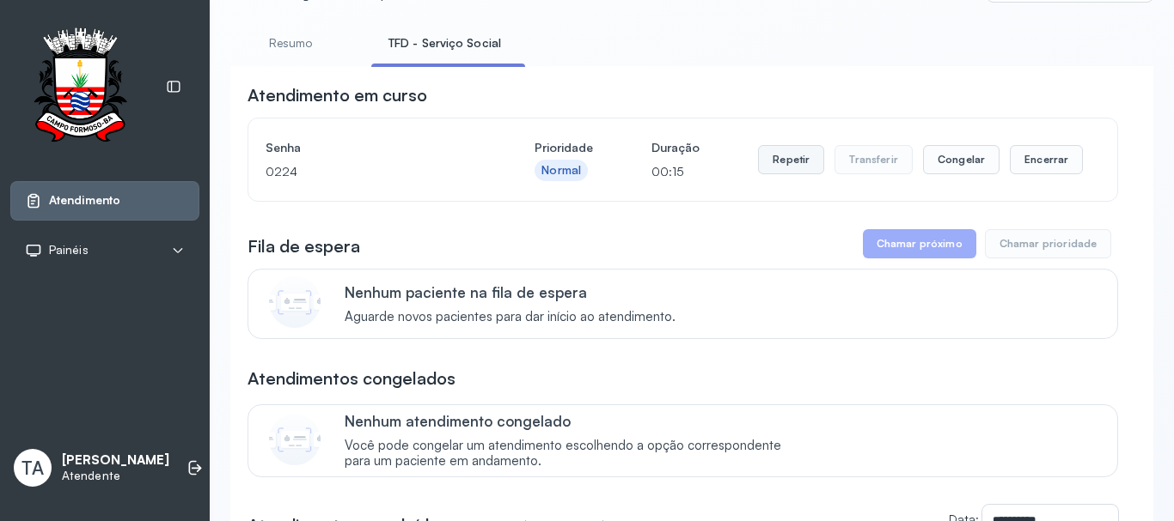
click at [771, 171] on button "Repetir" at bounding box center [791, 159] width 66 height 29
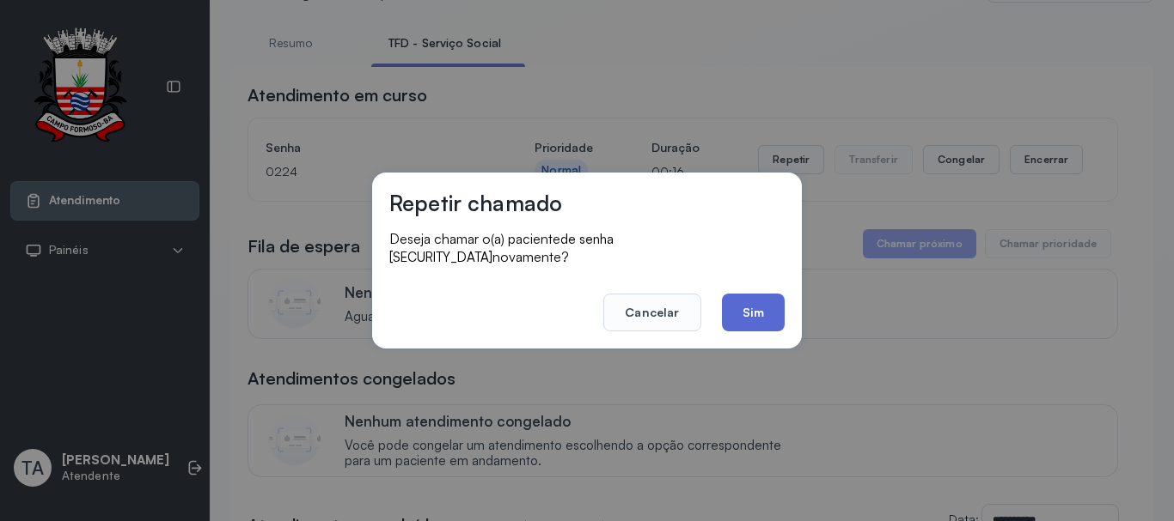
drag, startPoint x: 747, startPoint y: 275, endPoint x: 747, endPoint y: 286, distance: 11.2
click at [747, 286] on footer "Cancelar Sim" at bounding box center [586, 301] width 395 height 62
click at [747, 296] on button "Sim" at bounding box center [753, 313] width 63 height 38
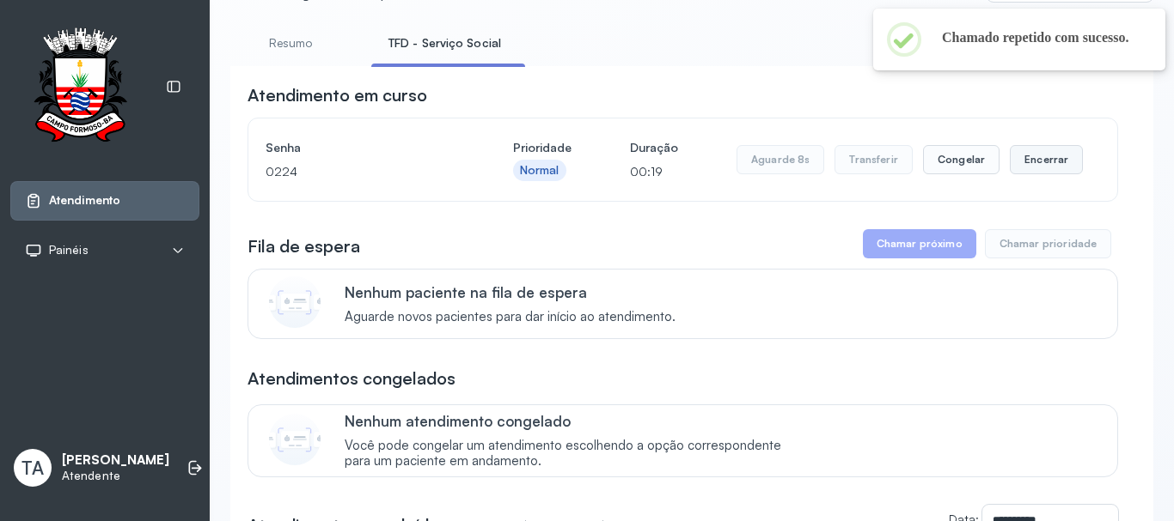
click at [1039, 160] on button "Encerrar" at bounding box center [1045, 159] width 73 height 29
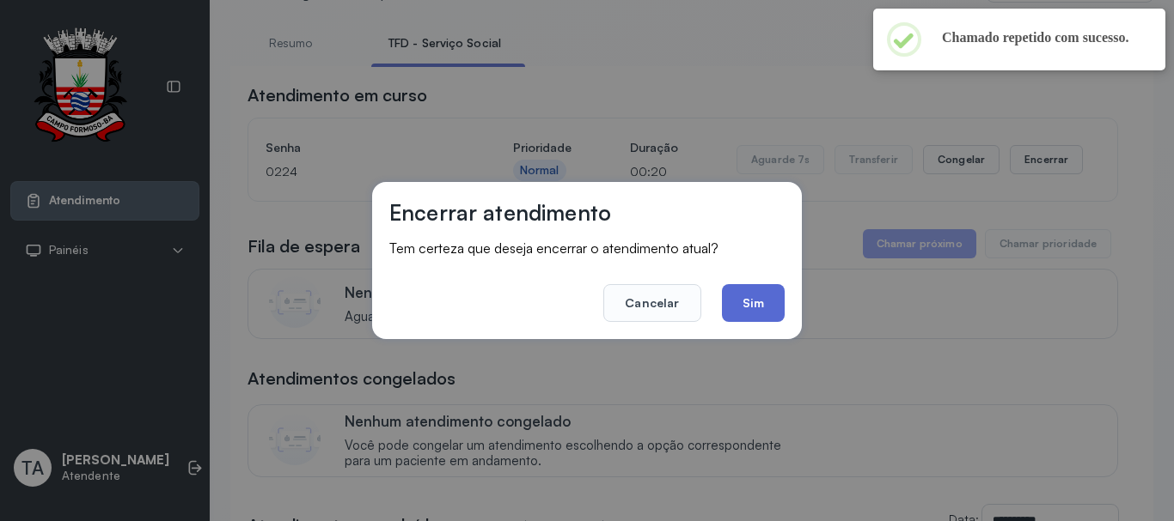
click at [767, 309] on button "Sim" at bounding box center [753, 303] width 63 height 38
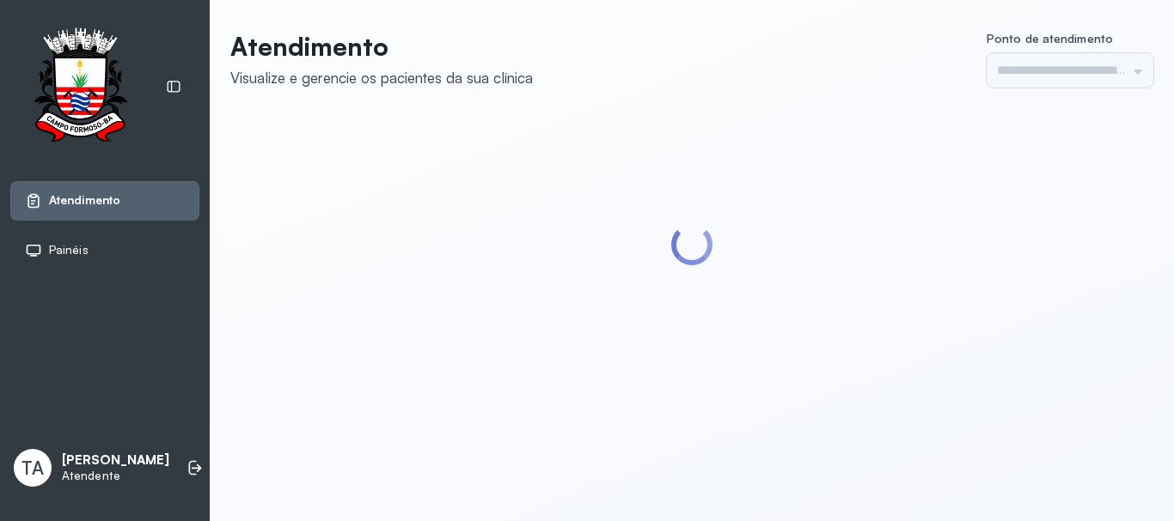
type input "******"
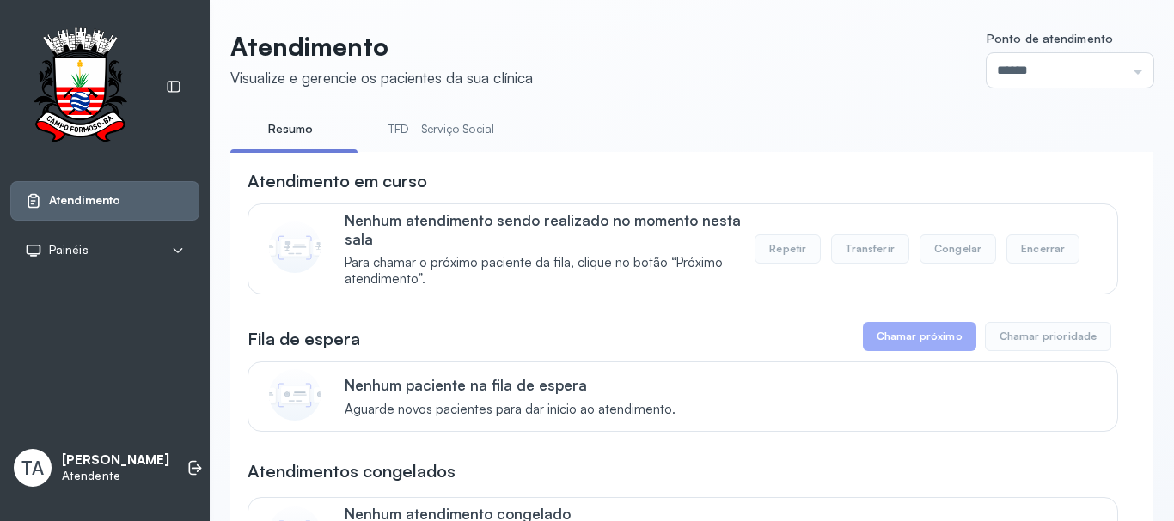
click at [448, 137] on link "TFD - Serviço Social" at bounding box center [441, 129] width 140 height 28
click at [302, 124] on link "Resumo" at bounding box center [290, 129] width 120 height 28
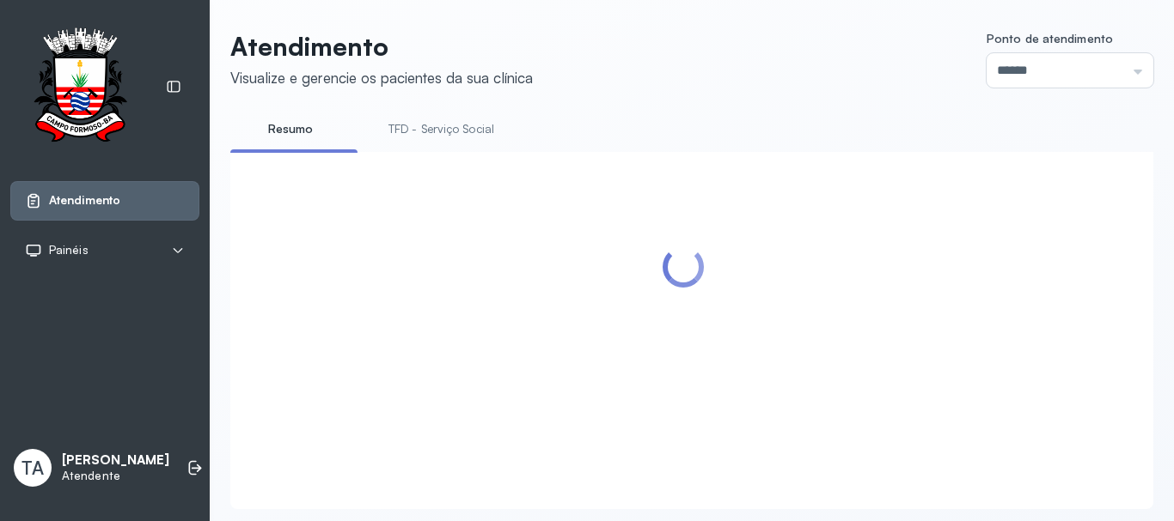
click at [436, 134] on link "TFD - Serviço Social" at bounding box center [441, 129] width 140 height 28
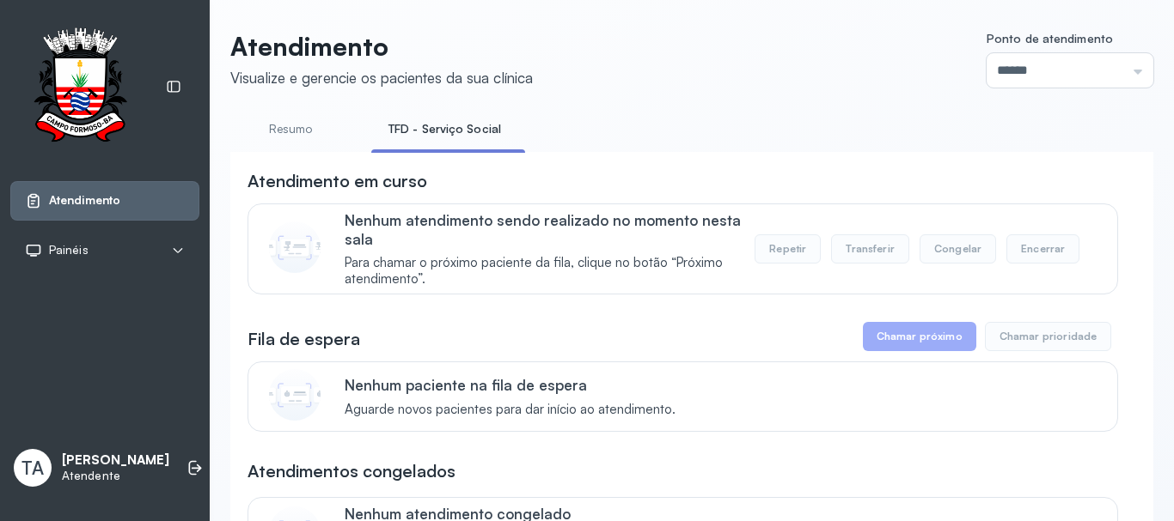
click at [291, 131] on link "Resumo" at bounding box center [290, 129] width 120 height 28
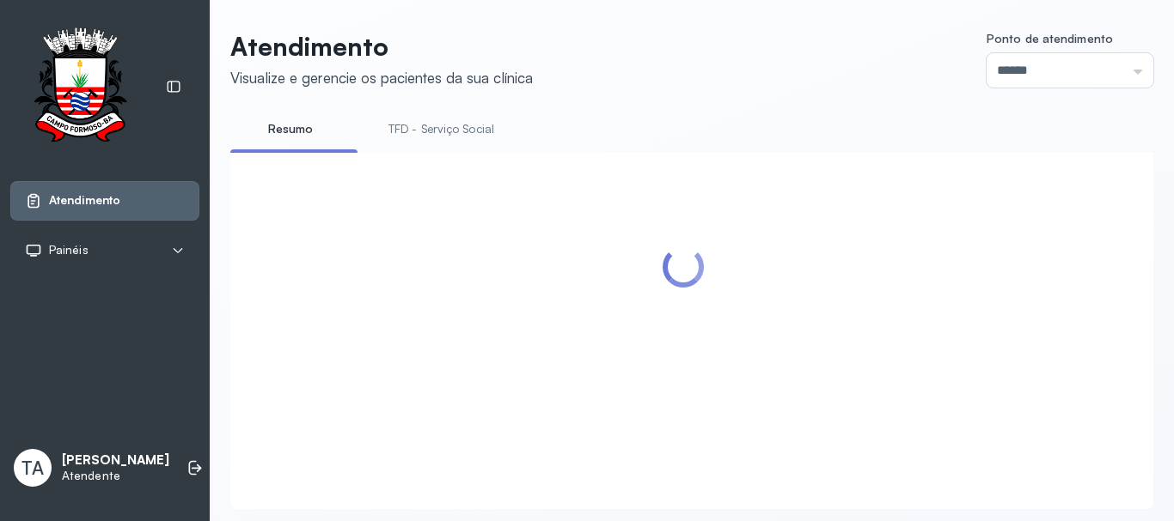
click at [402, 131] on link "TFD - Serviço Social" at bounding box center [441, 129] width 140 height 28
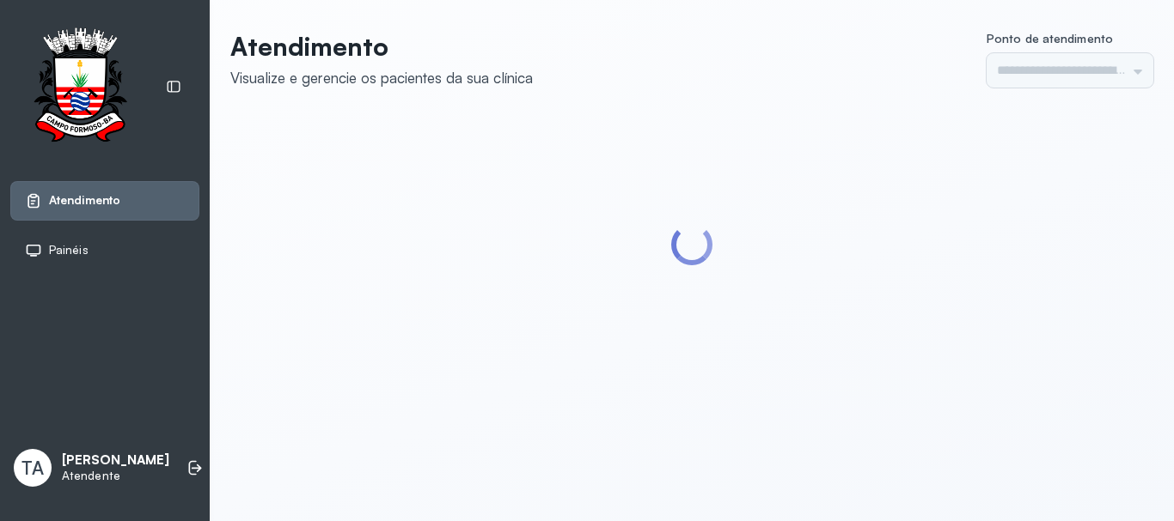
type input "******"
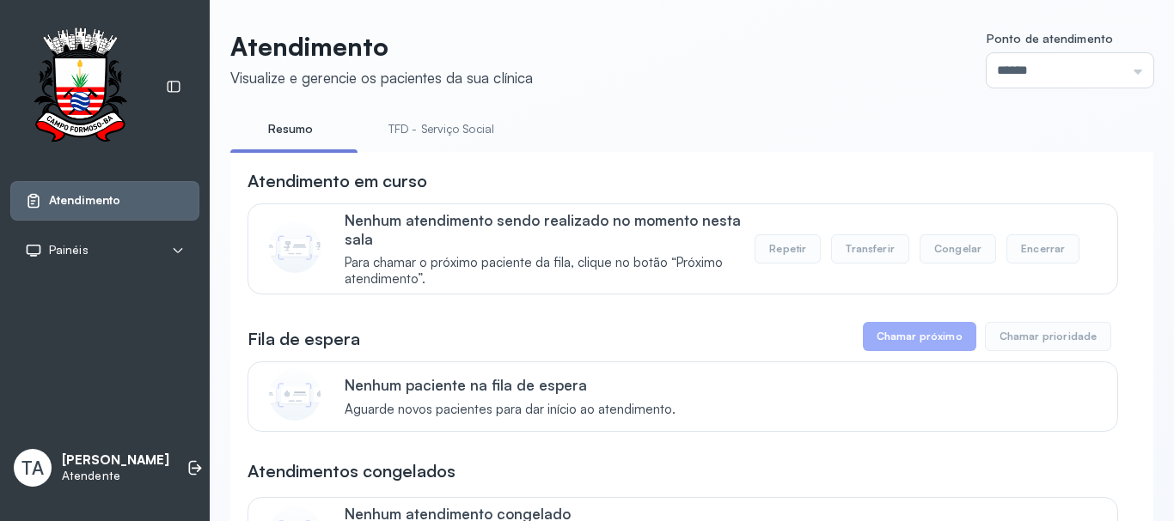
click at [417, 125] on link "TFD - Serviço Social" at bounding box center [441, 129] width 140 height 28
click at [297, 134] on link "Resumo" at bounding box center [290, 129] width 120 height 28
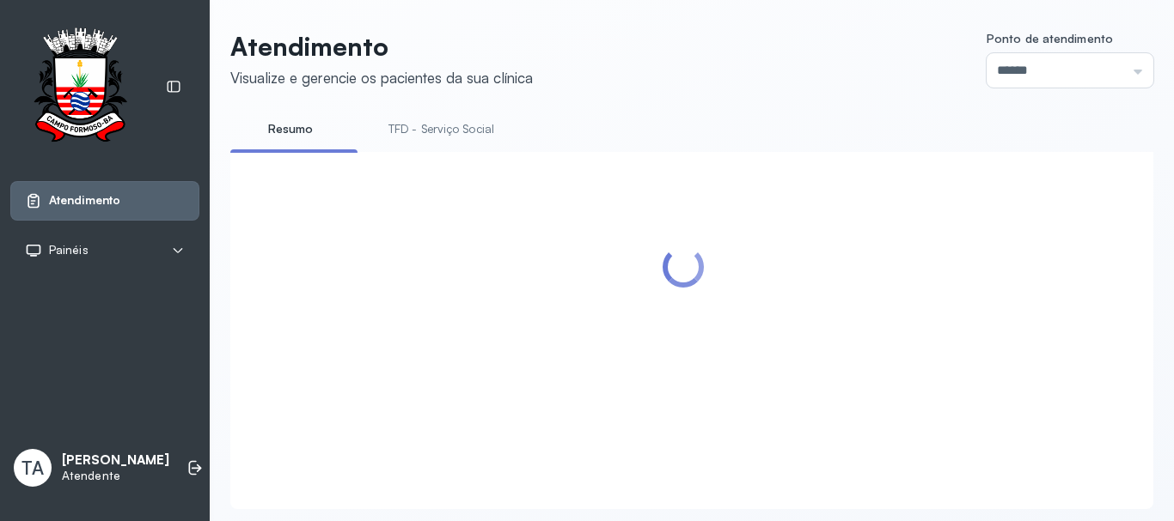
click at [424, 118] on link "TFD - Serviço Social" at bounding box center [441, 129] width 140 height 28
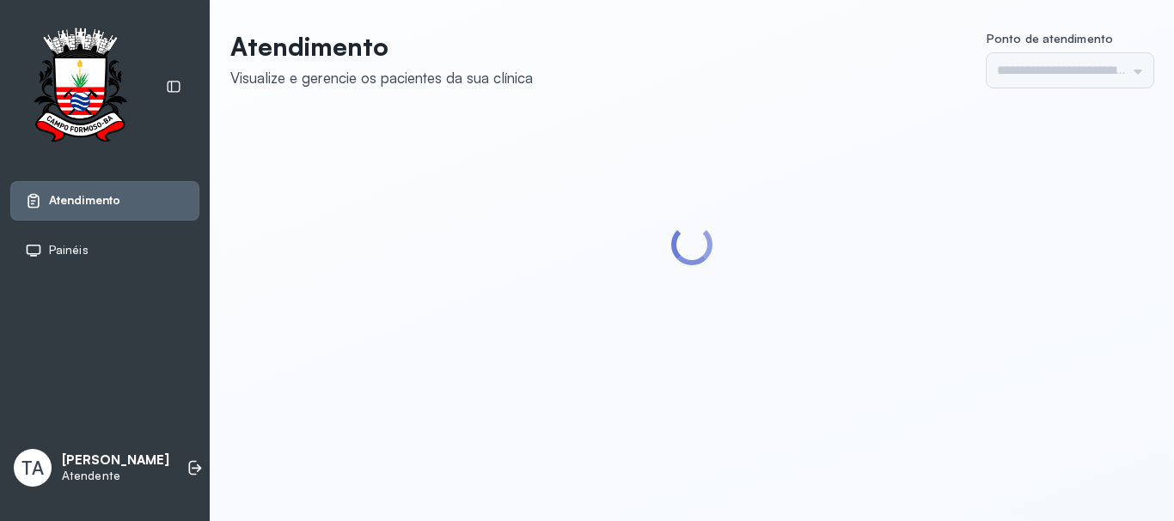
type input "******"
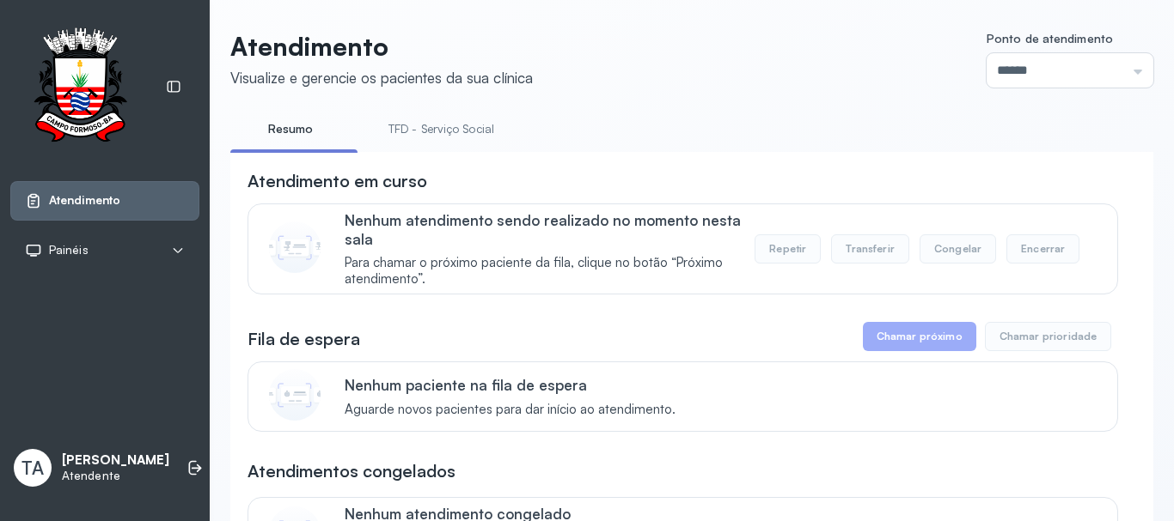
click at [448, 129] on link "TFD - Serviço Social" at bounding box center [441, 129] width 140 height 28
click at [299, 129] on link "Resumo" at bounding box center [290, 129] width 120 height 28
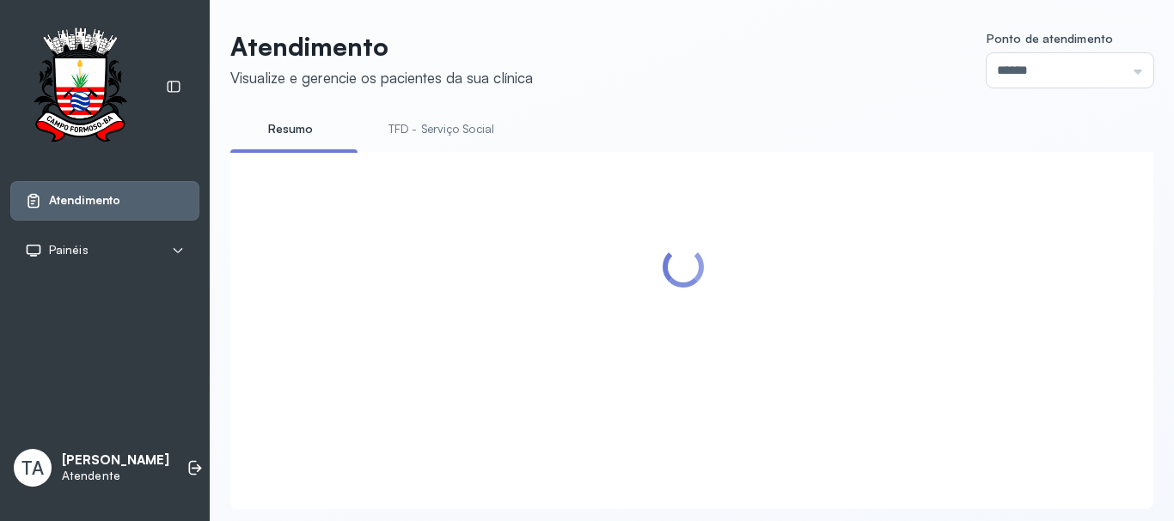
click at [434, 132] on link "TFD - Serviço Social" at bounding box center [441, 129] width 140 height 28
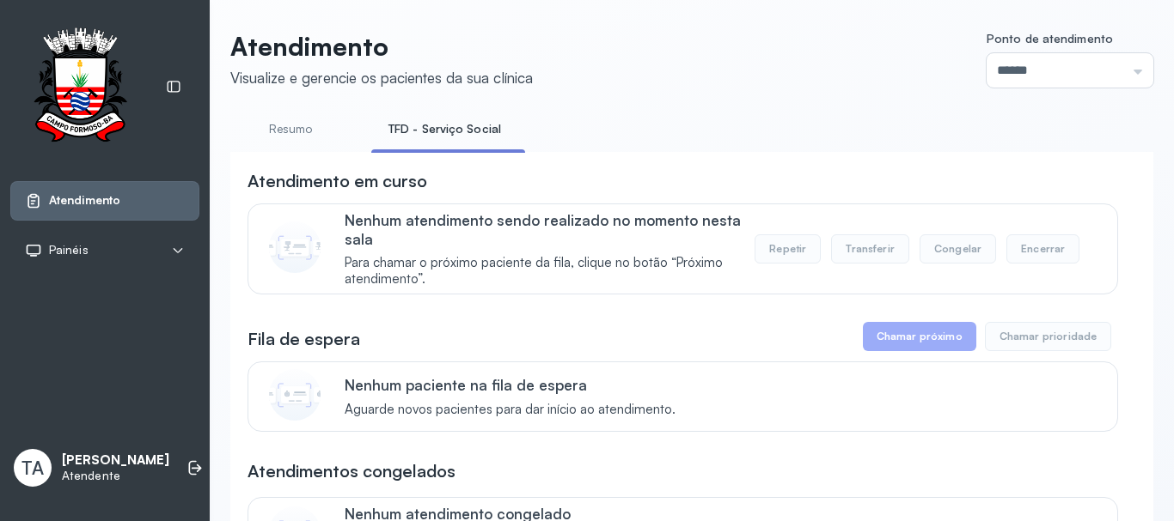
click at [288, 139] on link "Resumo" at bounding box center [290, 129] width 120 height 28
click at [438, 129] on link "TFD - Serviço Social" at bounding box center [441, 129] width 140 height 28
click at [294, 130] on link "Resumo" at bounding box center [290, 129] width 120 height 28
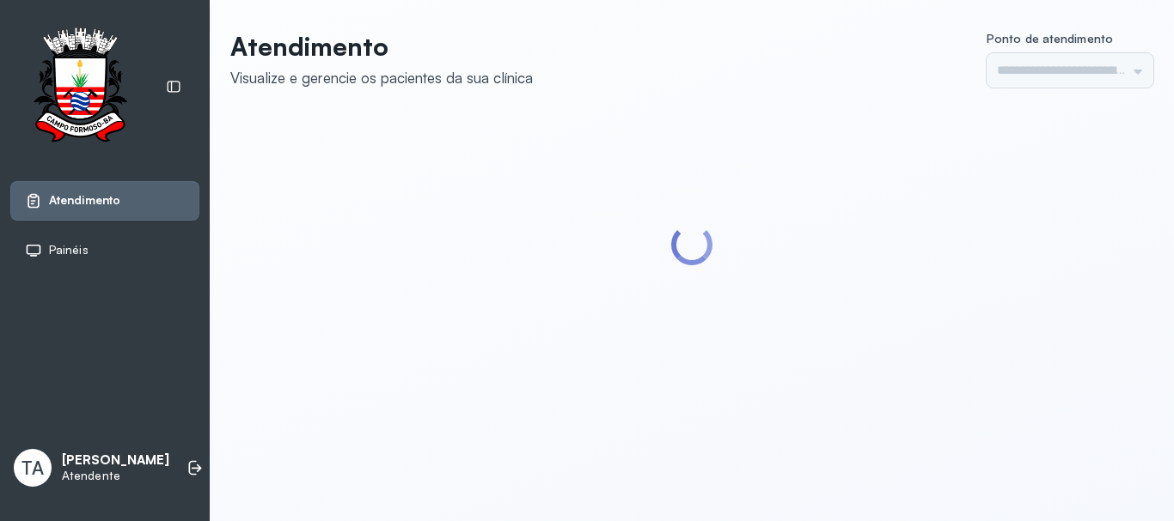
type input "******"
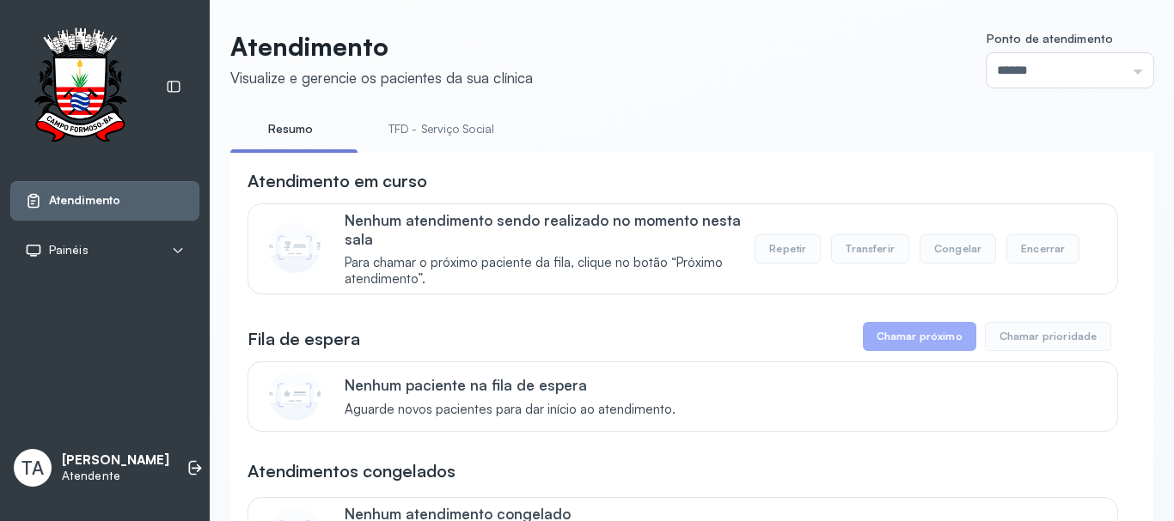
click at [430, 144] on li "TFD - Serviço Social" at bounding box center [444, 134] width 147 height 39
click at [454, 131] on link "TFD - Serviço Social" at bounding box center [441, 129] width 140 height 28
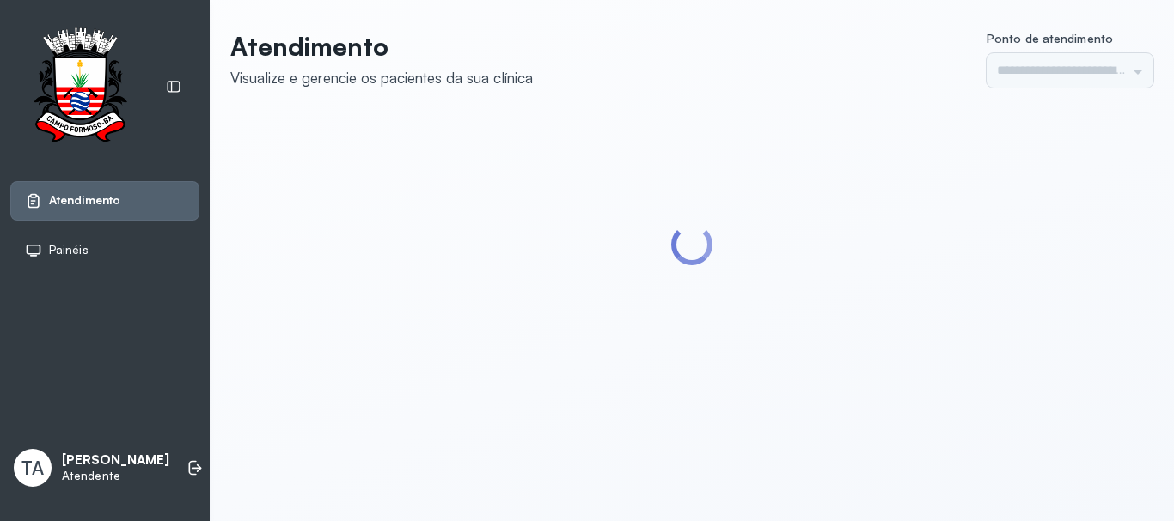
type input "******"
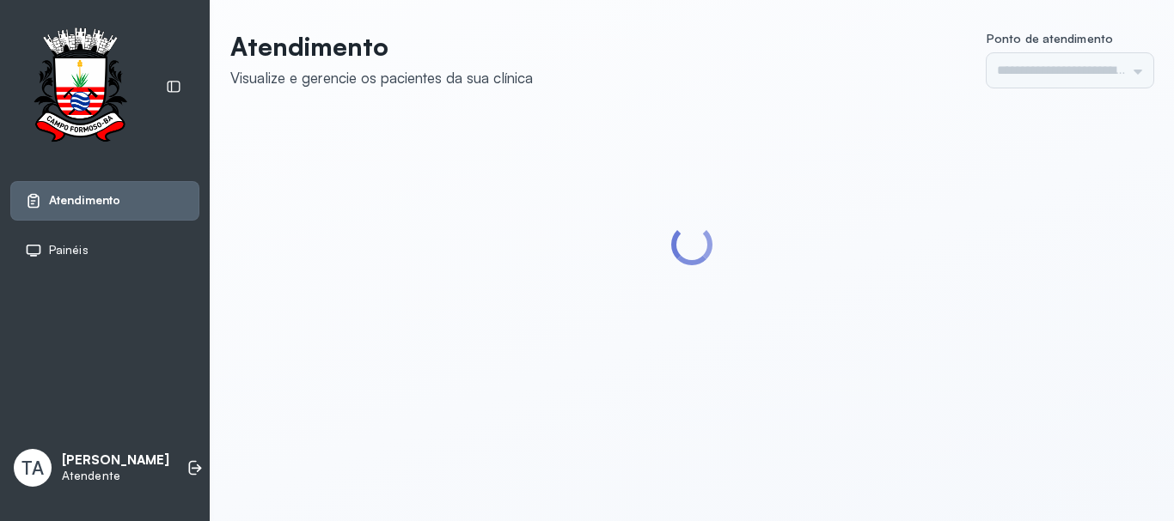
type input "******"
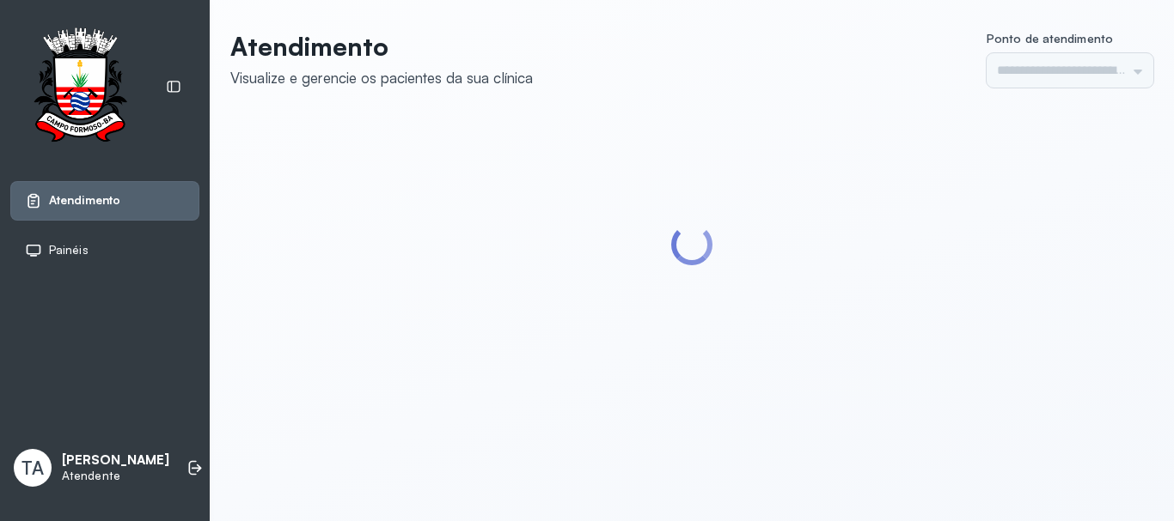
type input "******"
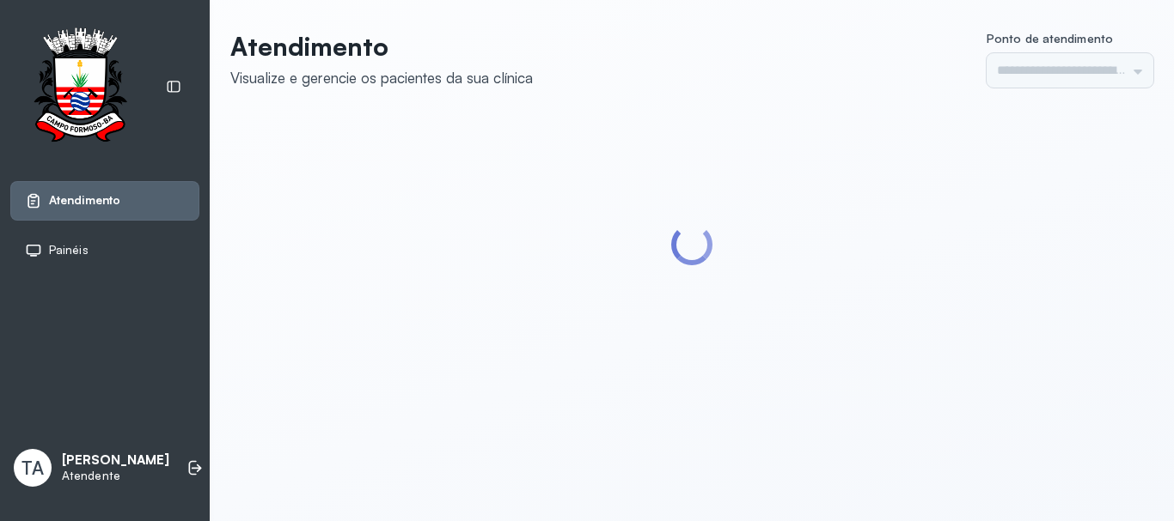
type input "******"
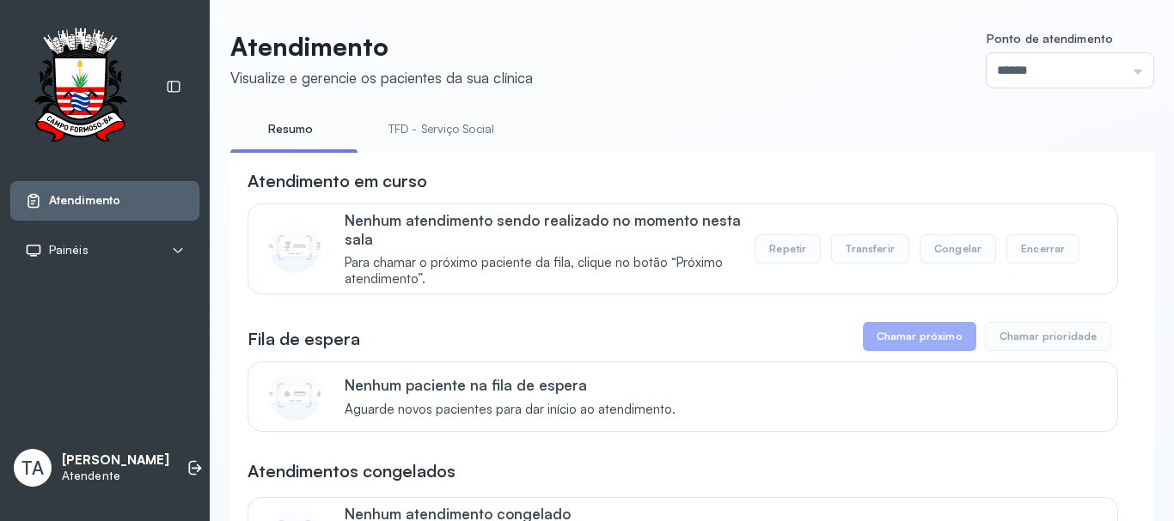
click at [450, 132] on link "TFD - Serviço Social" at bounding box center [441, 129] width 140 height 28
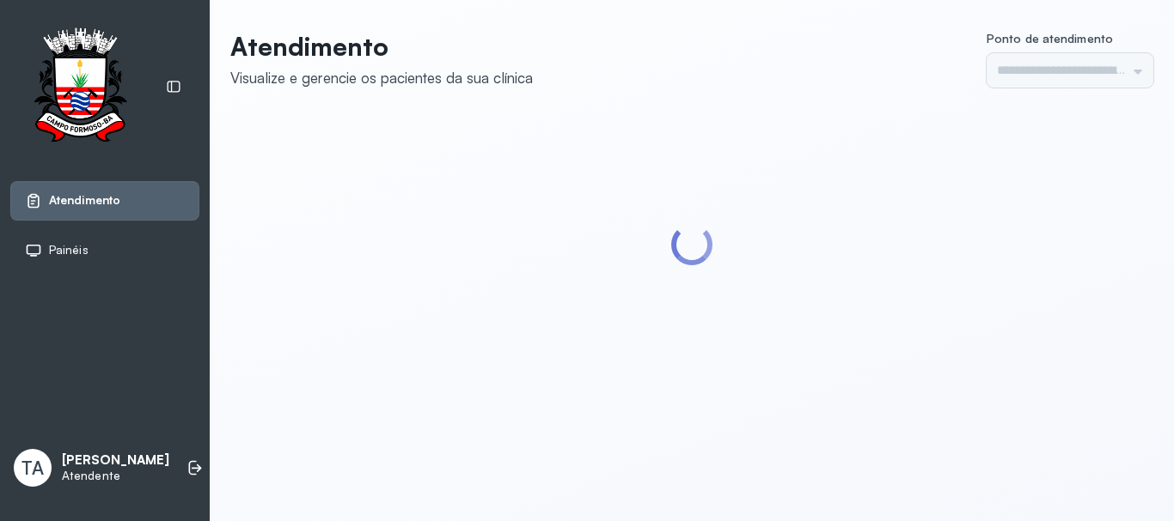
type input "******"
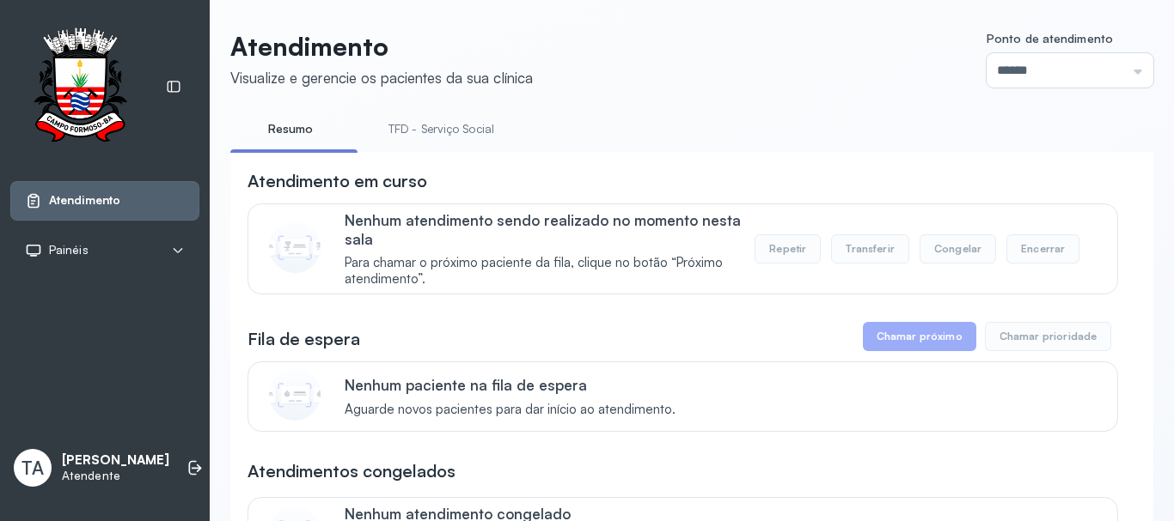
click at [442, 132] on link "TFD - Serviço Social" at bounding box center [441, 129] width 140 height 28
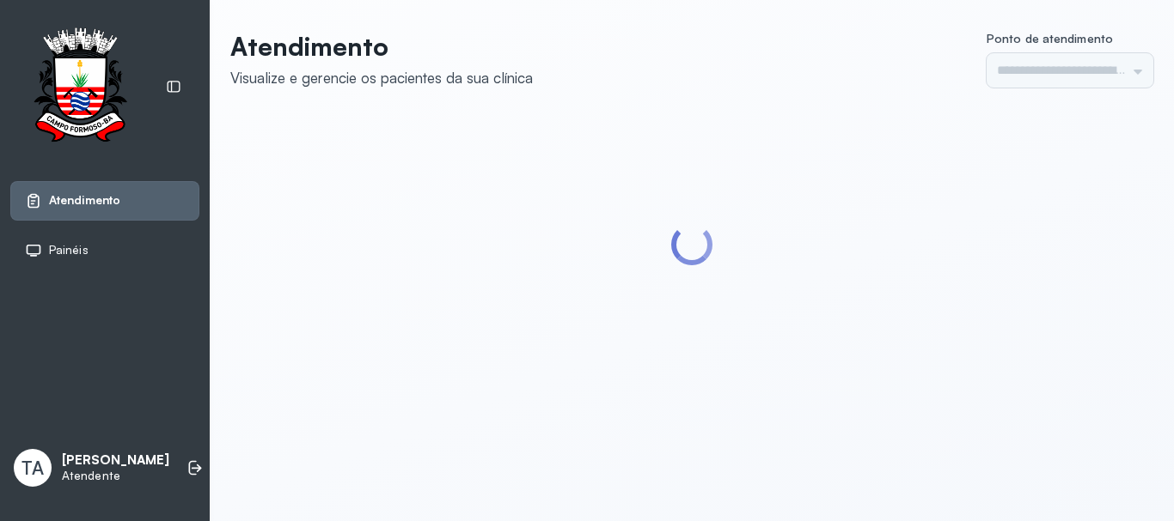
type input "******"
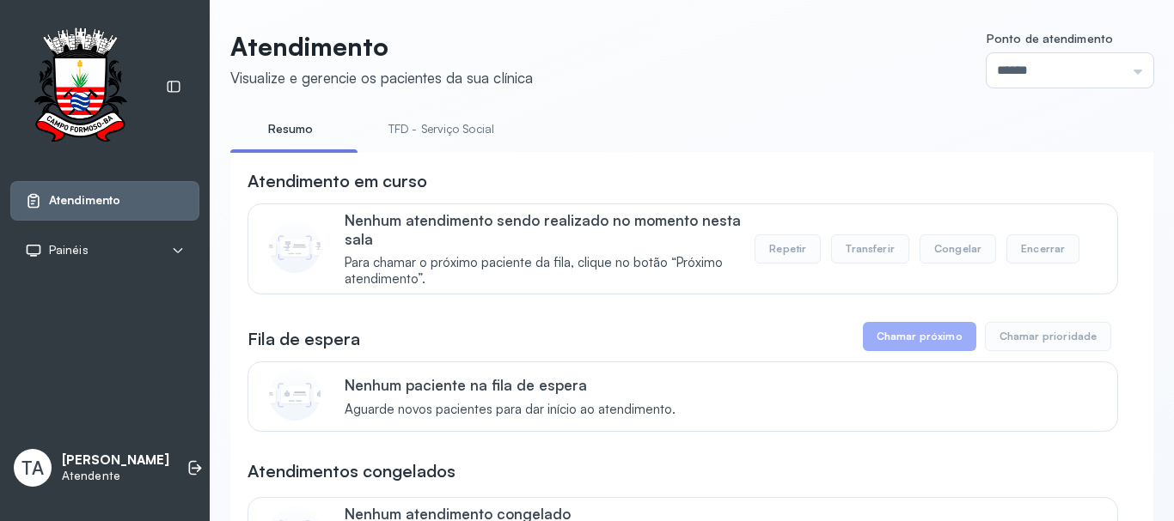
click at [460, 137] on link "TFD - Serviço Social" at bounding box center [441, 129] width 140 height 28
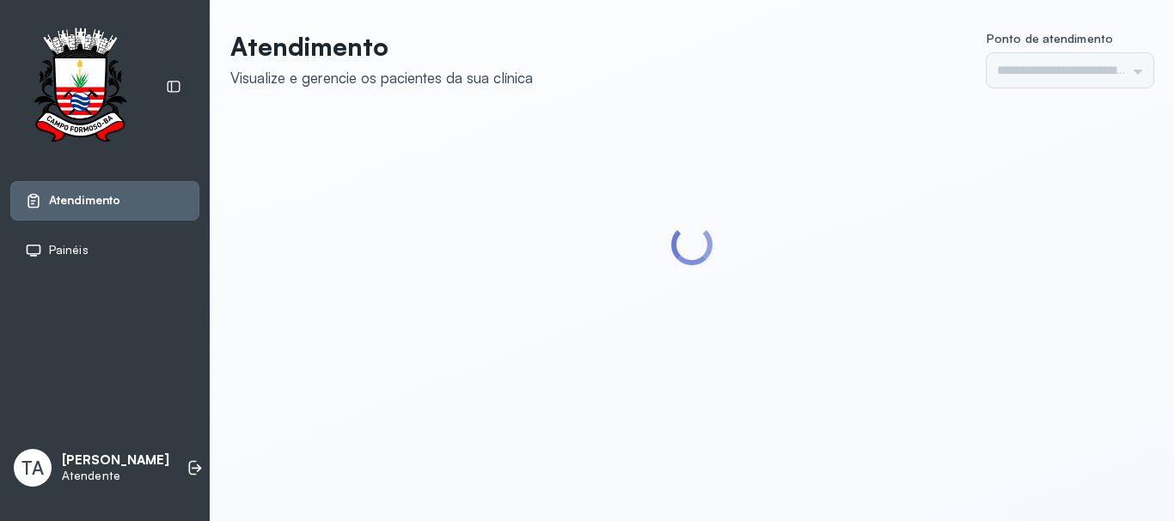
type input "******"
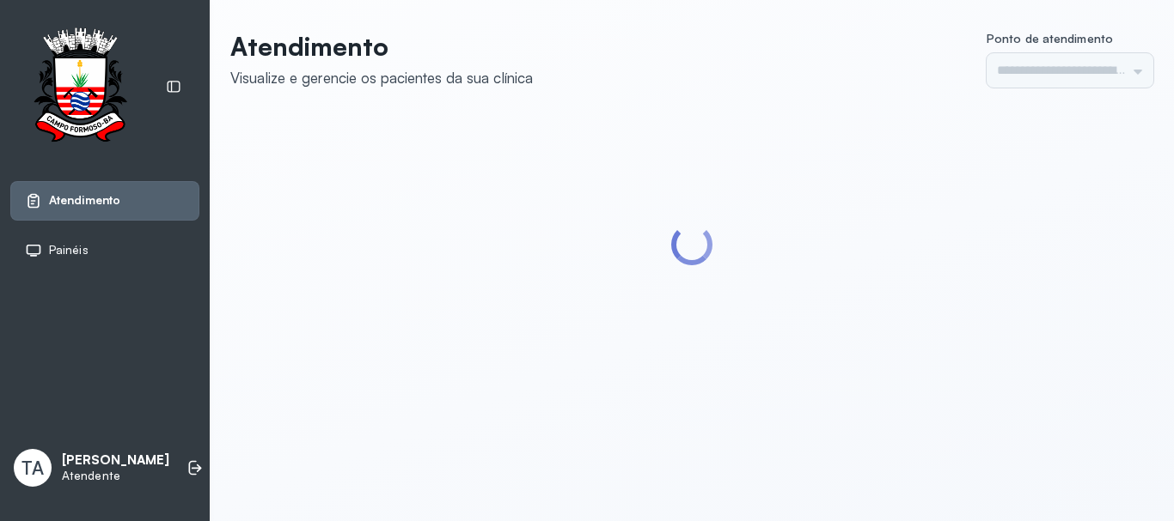
type input "******"
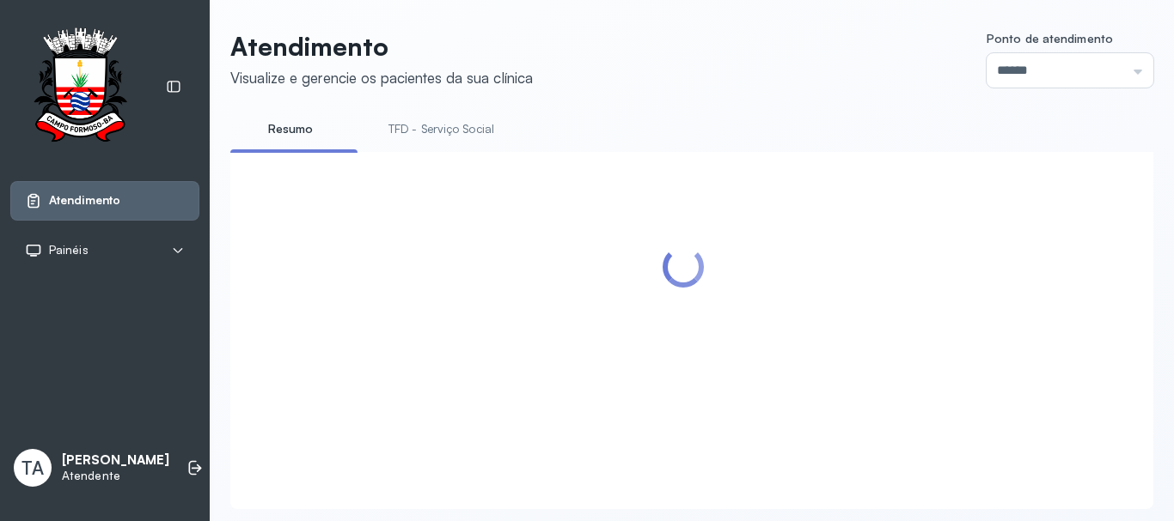
click at [427, 133] on link "TFD - Serviço Social" at bounding box center [441, 129] width 140 height 28
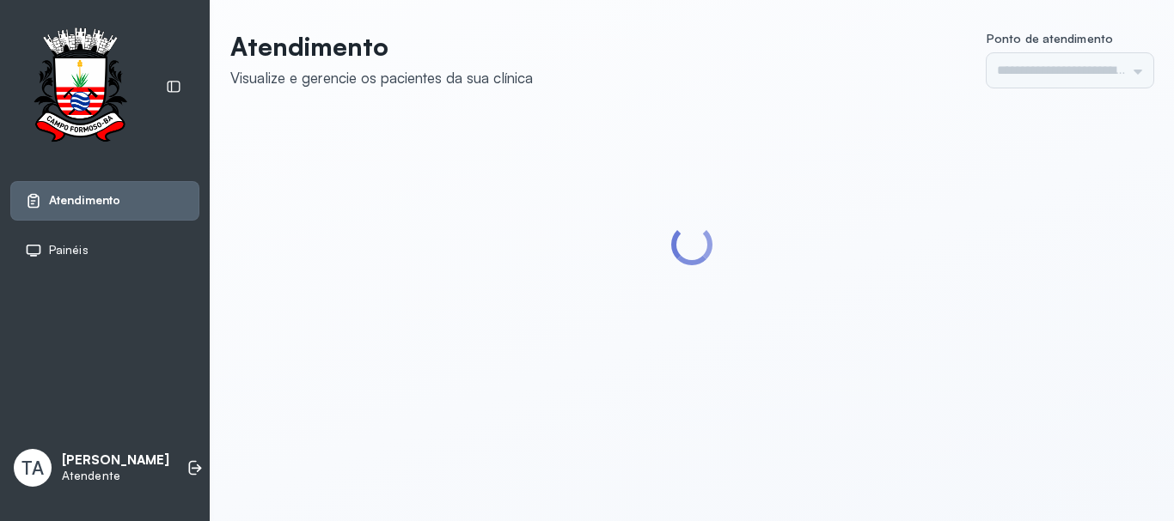
type input "******"
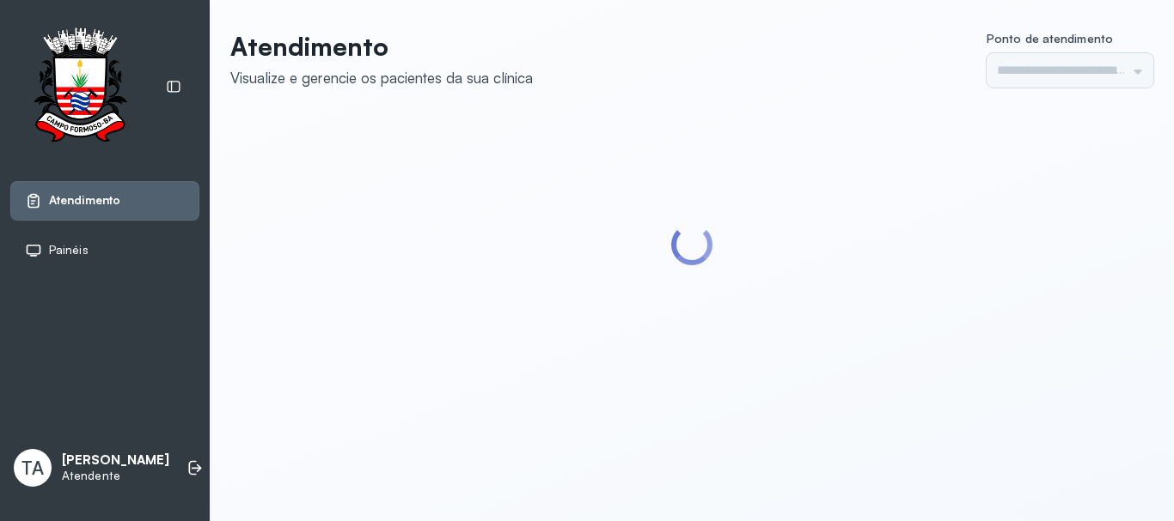
type input "******"
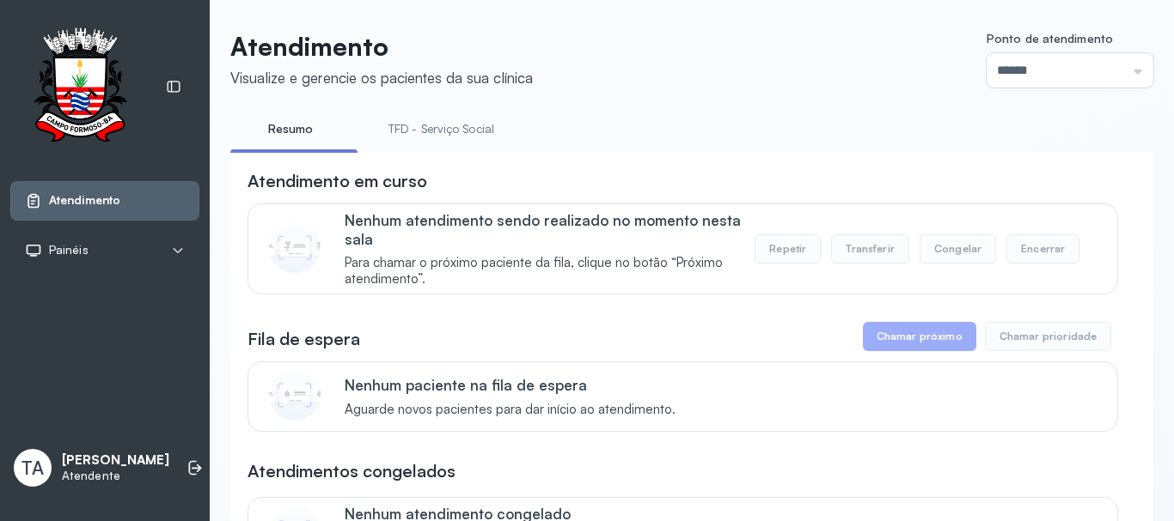
click at [421, 128] on link "TFD - Serviço Social" at bounding box center [441, 129] width 140 height 28
